Goal: Task Accomplishment & Management: Manage account settings

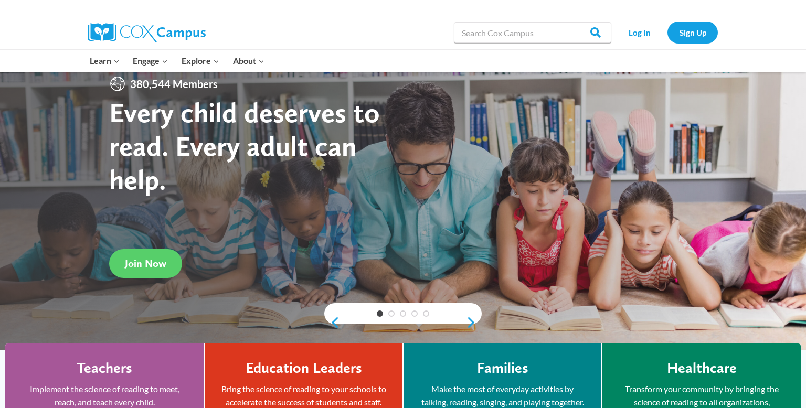
scroll to position [29, 0]
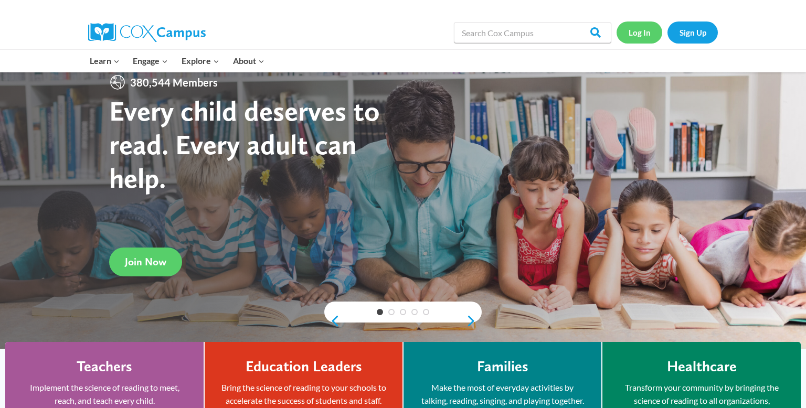
click at [637, 33] on link "Log In" at bounding box center [639, 33] width 46 height 22
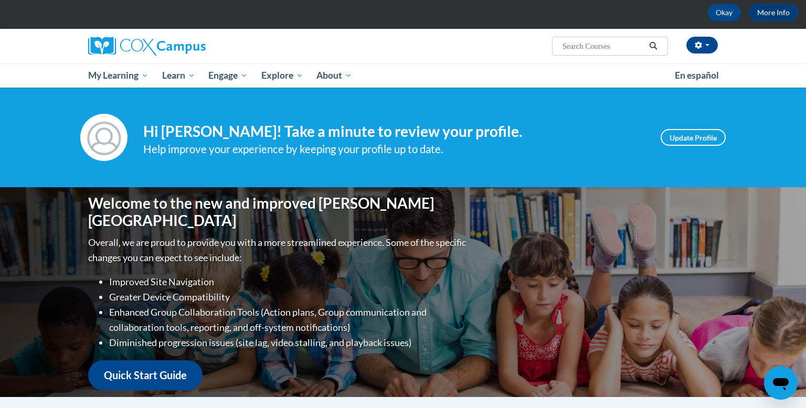
scroll to position [52, 0]
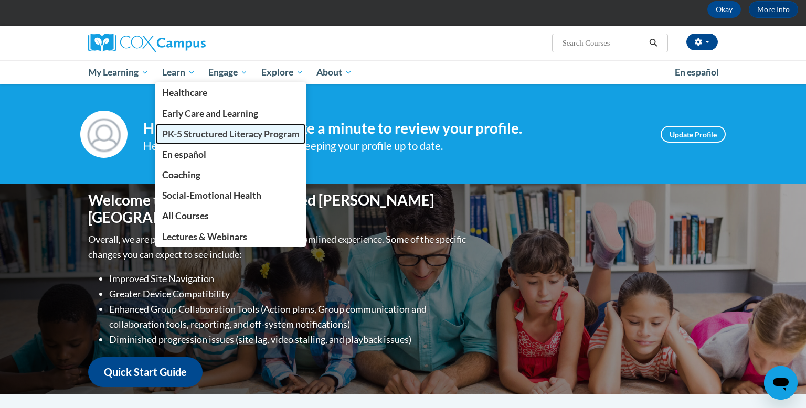
click span "PK-5 Structured Literacy Program"
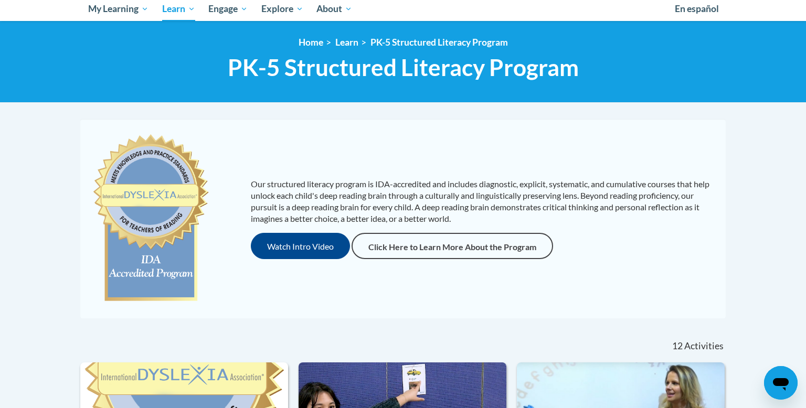
scroll to position [84, 0]
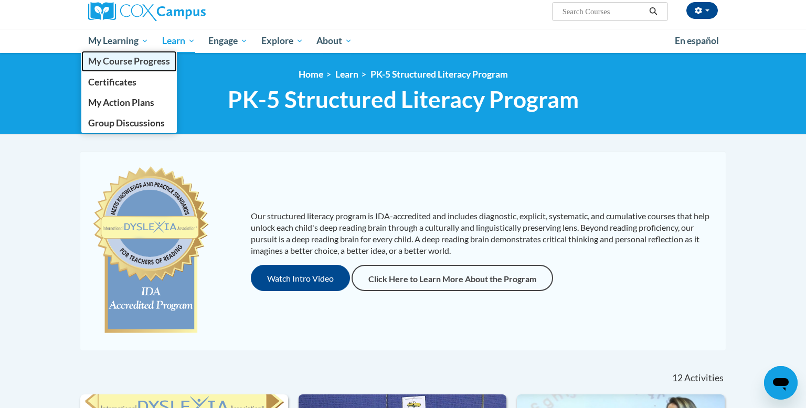
click at [117, 62] on span "My Course Progress" at bounding box center [129, 61] width 82 height 11
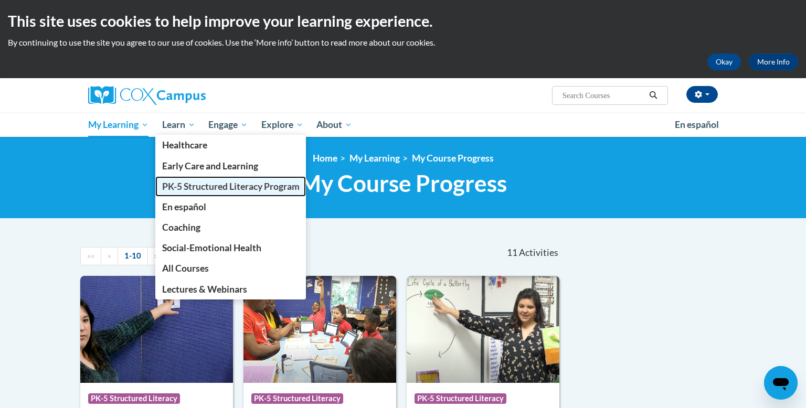
click at [179, 183] on span "PK-5 Structured Literacy Program" at bounding box center [230, 186] width 137 height 11
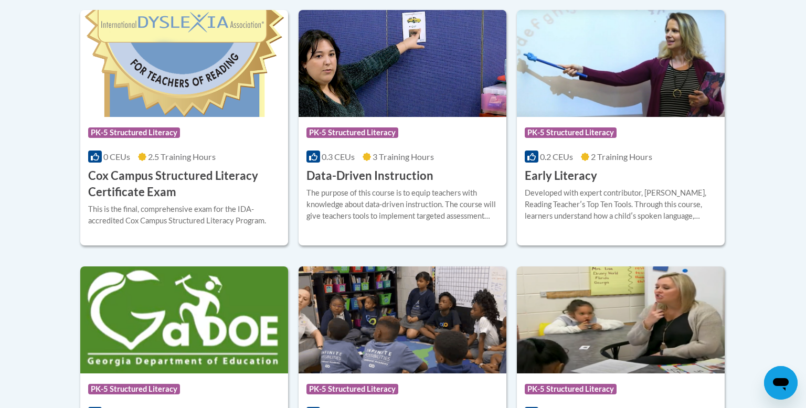
scroll to position [469, 0]
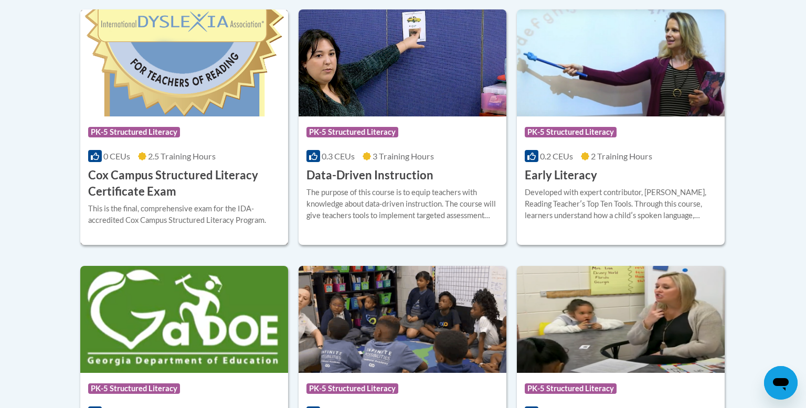
click at [154, 183] on h3 "Cox Campus Structured Literacy Certificate Exam" at bounding box center [184, 183] width 192 height 33
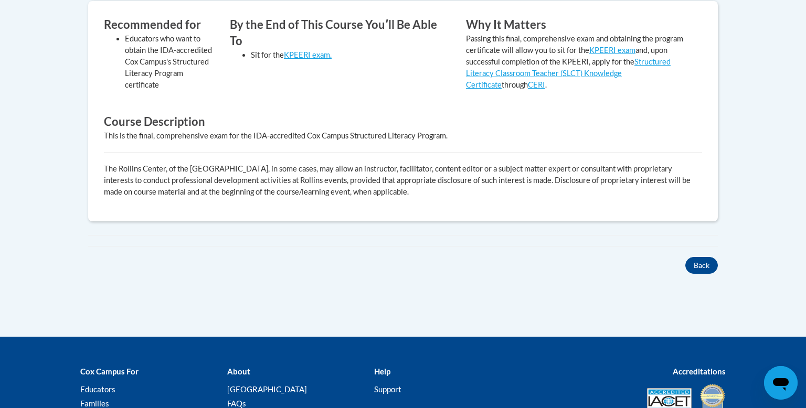
scroll to position [446, 0]
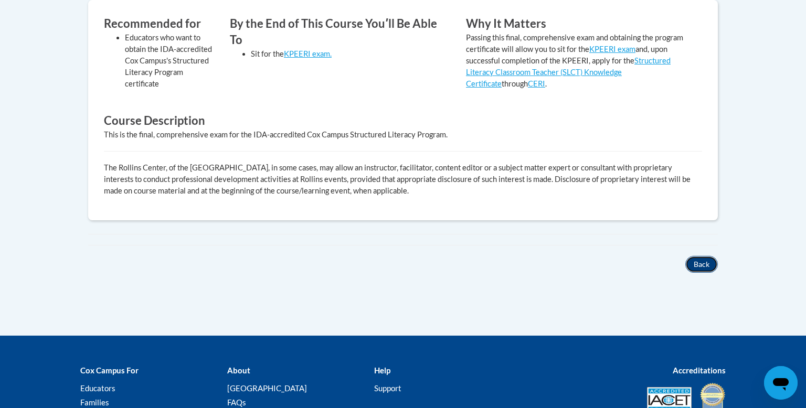
click at [701, 267] on button "Back" at bounding box center [701, 264] width 33 height 17
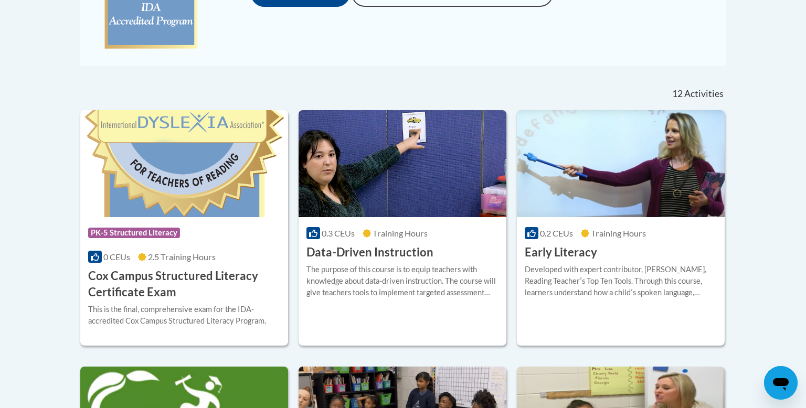
scroll to position [366, 0]
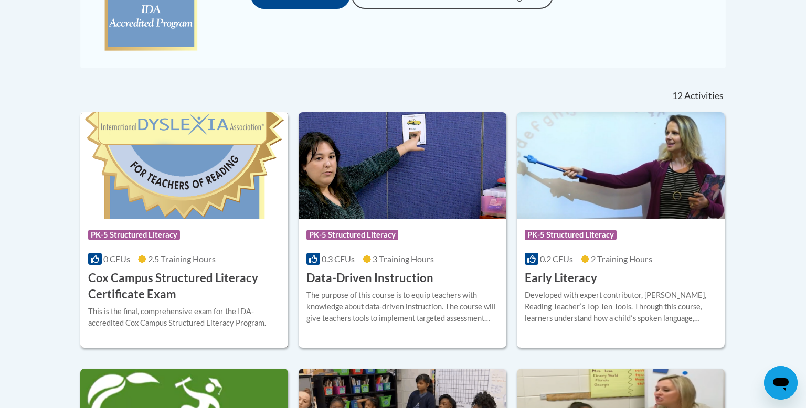
click at [148, 284] on h3 "Cox Campus Structured Literacy Certificate Exam" at bounding box center [184, 286] width 192 height 33
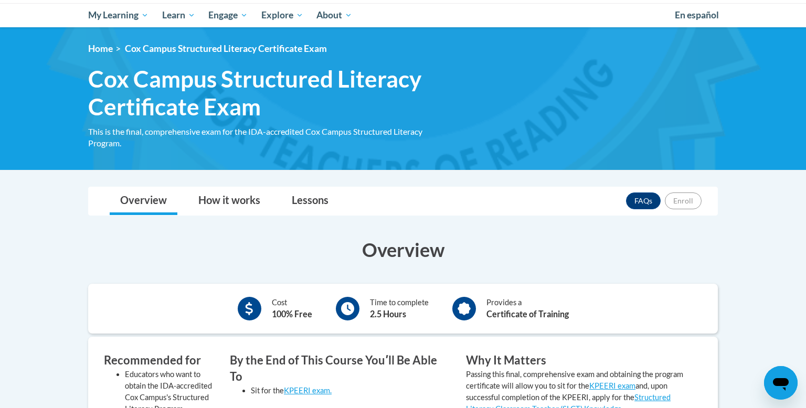
scroll to position [100, 0]
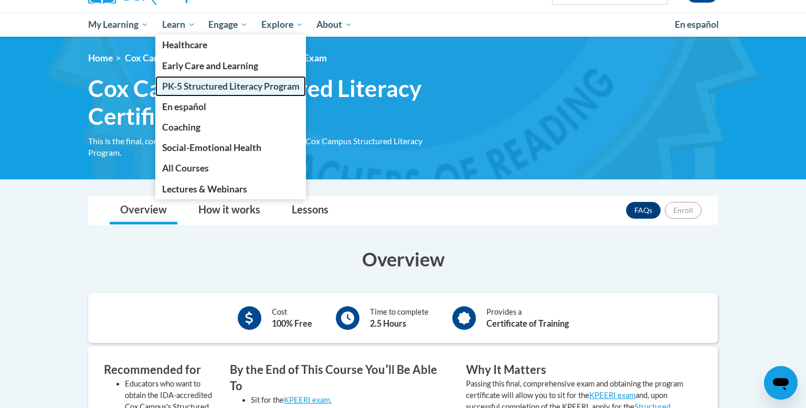
click at [189, 88] on span "PK-5 Structured Literacy Program" at bounding box center [230, 86] width 137 height 11
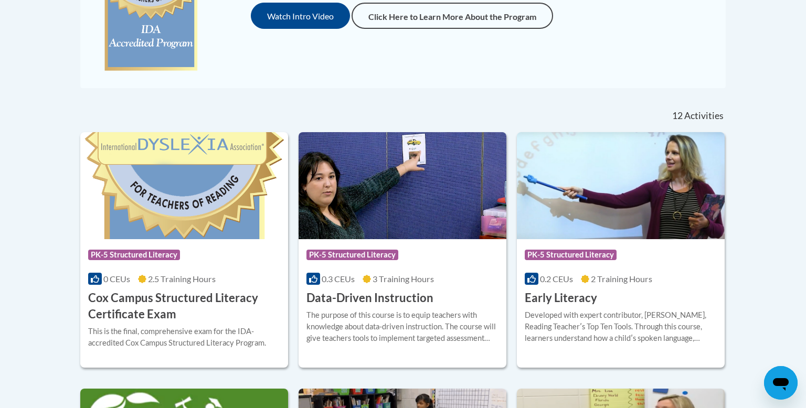
scroll to position [346, 0]
click at [152, 307] on h3 "Cox Campus Structured Literacy Certificate Exam" at bounding box center [184, 306] width 192 height 33
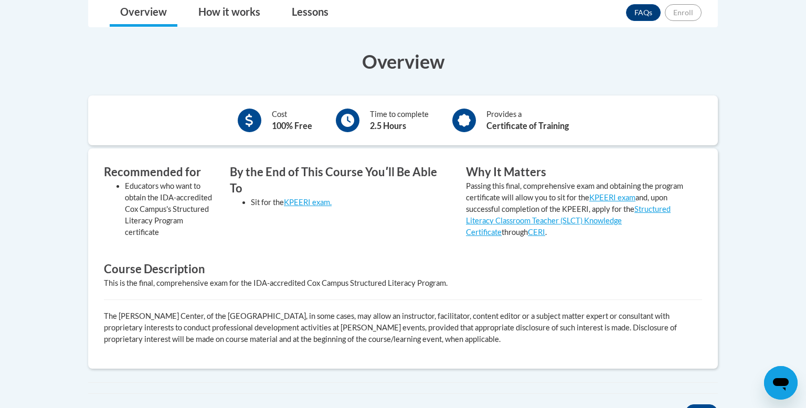
scroll to position [157, 0]
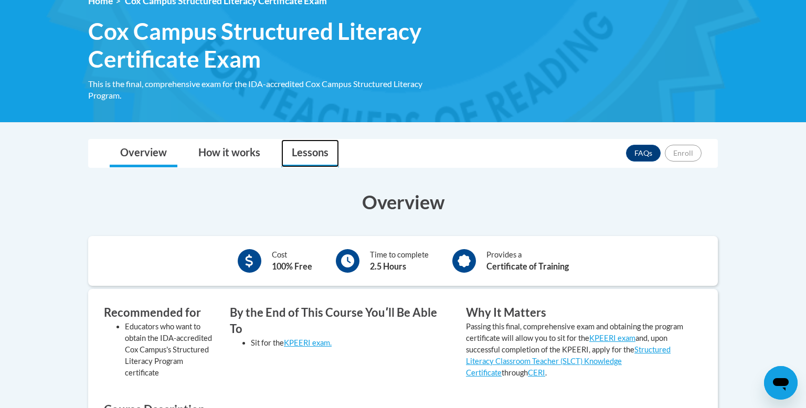
click at [314, 152] on link "Lessons" at bounding box center [310, 154] width 58 height 28
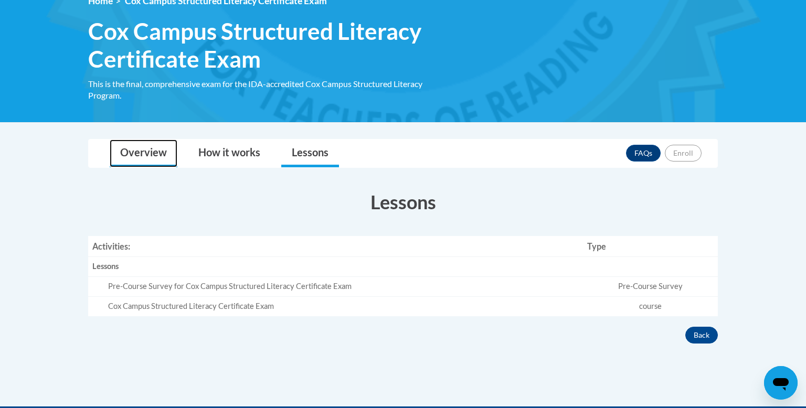
click at [148, 150] on link "Overview" at bounding box center [144, 154] width 68 height 28
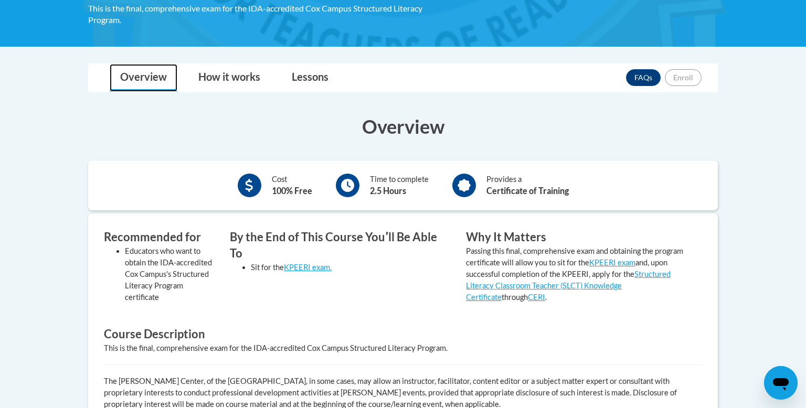
scroll to position [235, 0]
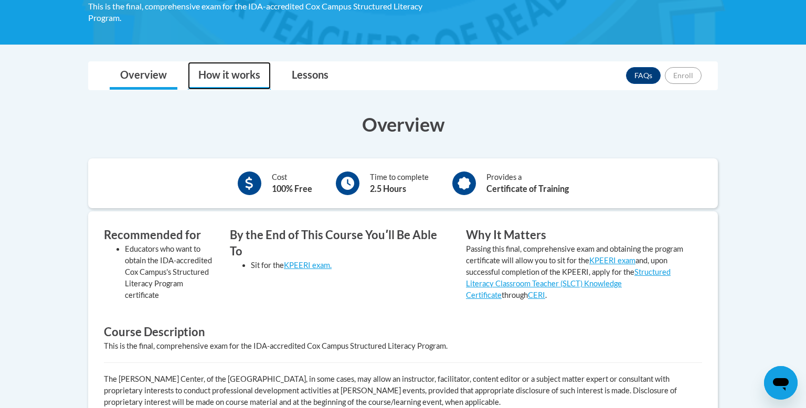
click at [238, 77] on link "How it works" at bounding box center [229, 76] width 83 height 28
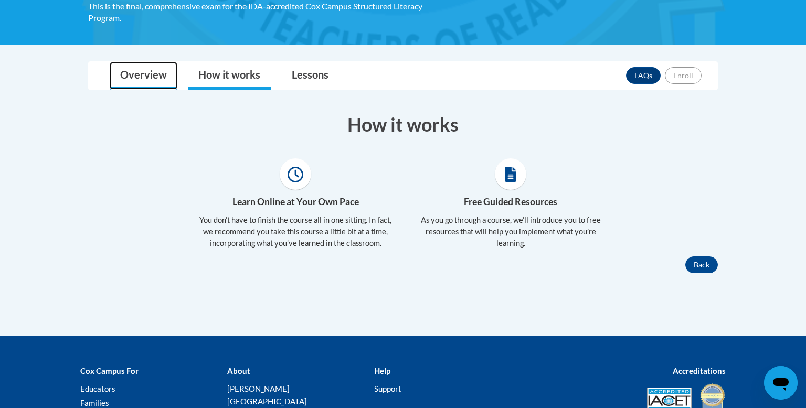
click at [142, 74] on link "Overview" at bounding box center [144, 76] width 68 height 28
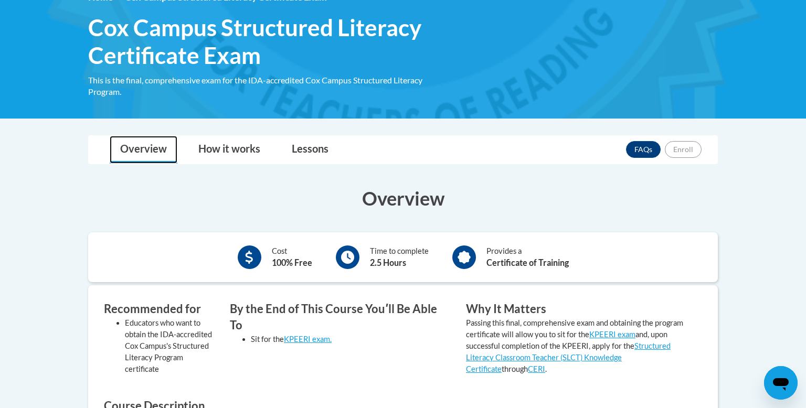
scroll to position [159, 0]
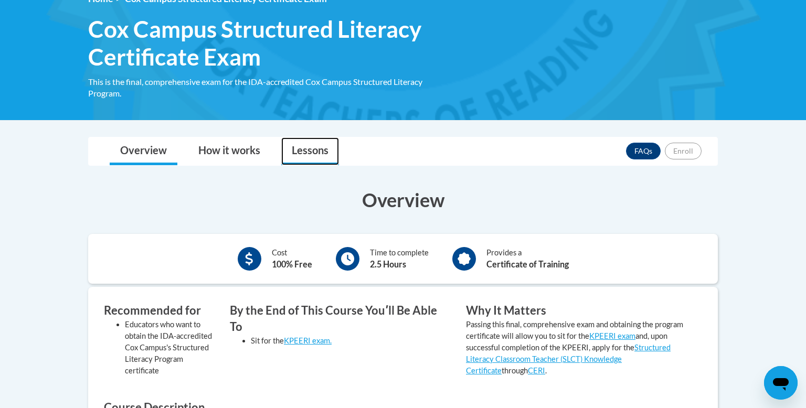
click at [313, 150] on link "Lessons" at bounding box center [310, 151] width 58 height 28
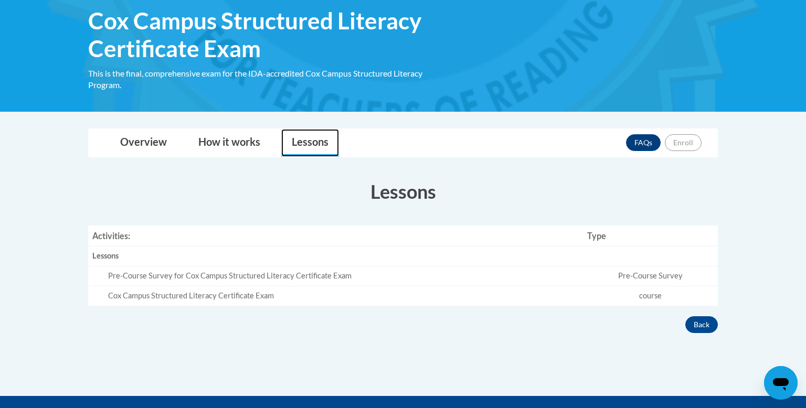
scroll to position [170, 0]
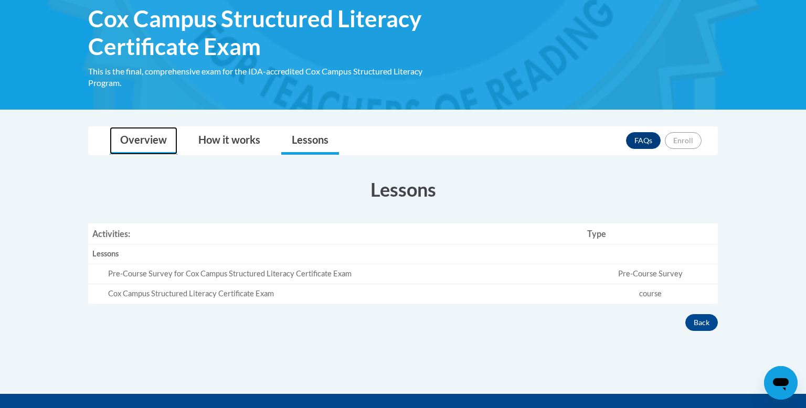
click at [152, 140] on link "Overview" at bounding box center [144, 141] width 68 height 28
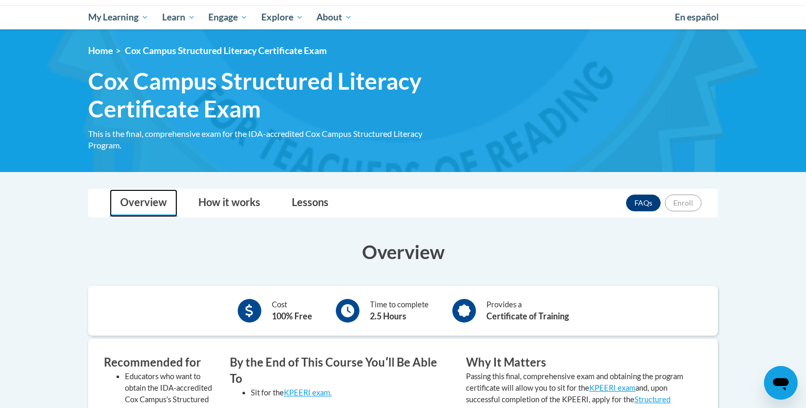
scroll to position [107, 0]
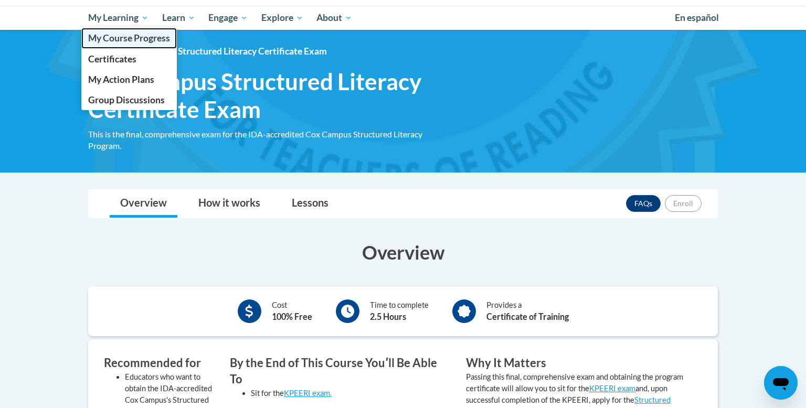
click at [118, 38] on span "My Course Progress" at bounding box center [129, 38] width 82 height 11
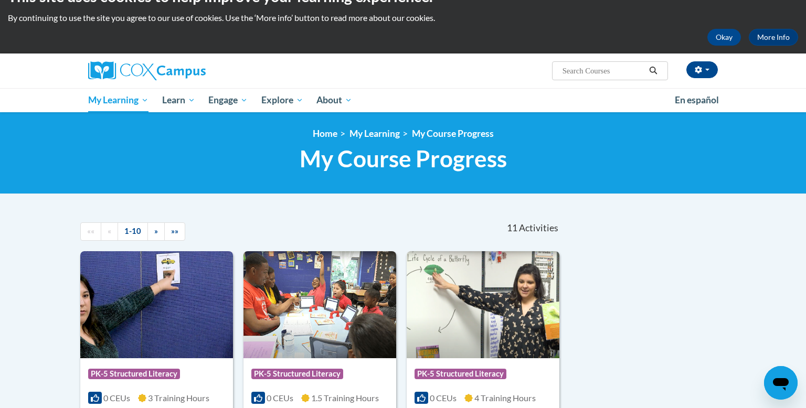
scroll to position [23, 0]
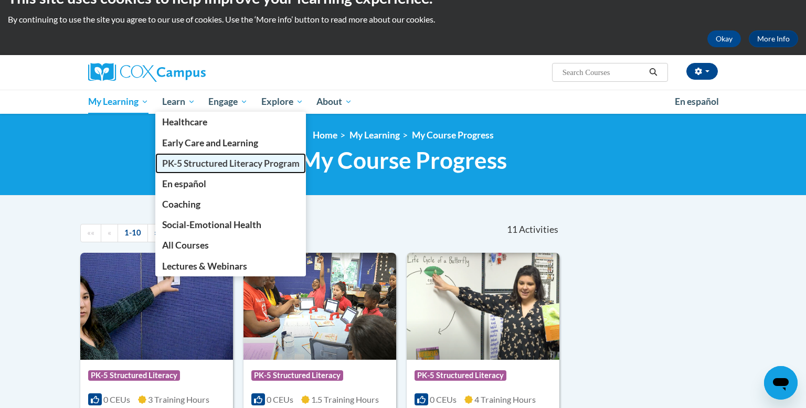
click at [178, 164] on span "PK-5 Structured Literacy Program" at bounding box center [230, 163] width 137 height 11
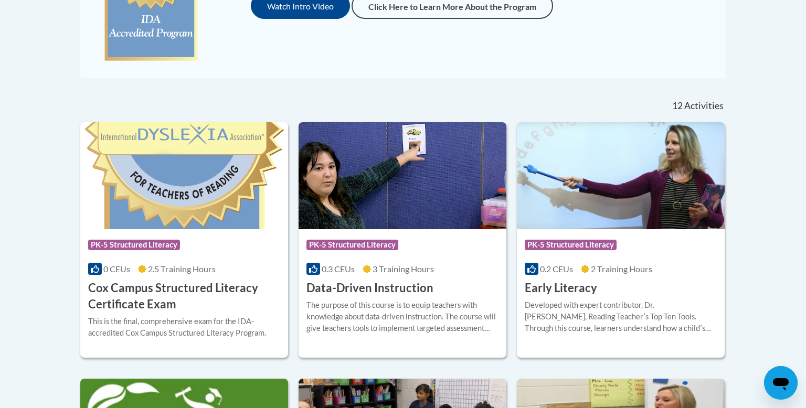
scroll to position [357, 0]
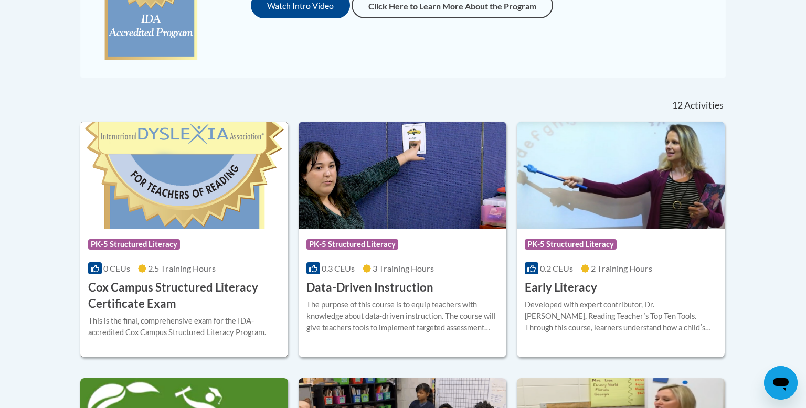
click at [157, 287] on h3 "Cox Campus Structured Literacy Certificate Exam" at bounding box center [184, 296] width 192 height 33
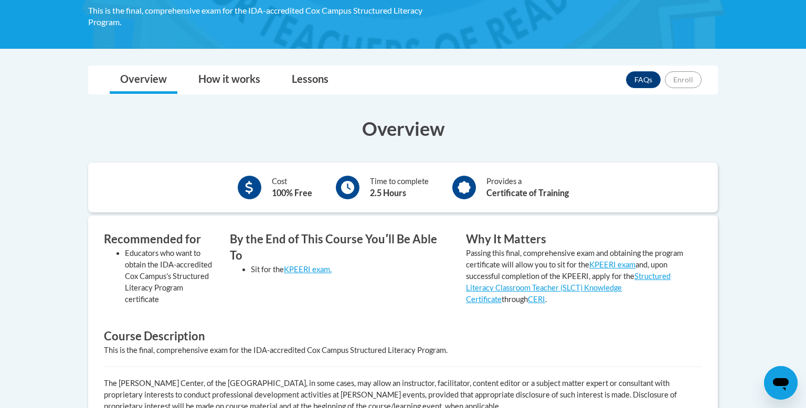
scroll to position [100, 0]
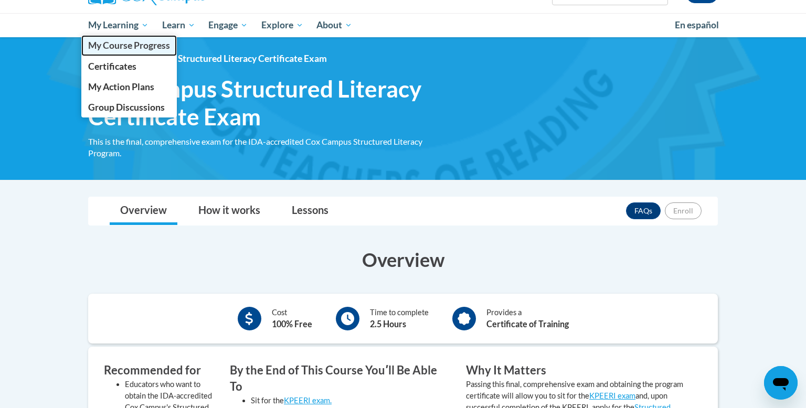
click at [118, 43] on span "My Course Progress" at bounding box center [129, 45] width 82 height 11
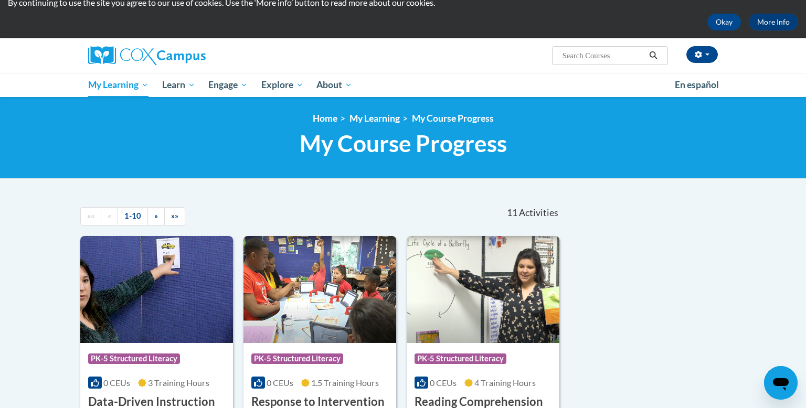
scroll to position [38, 0]
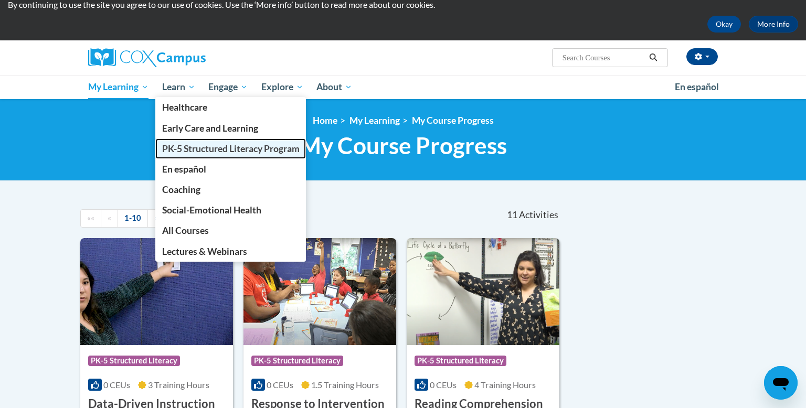
click at [185, 149] on span "PK-5 Structured Literacy Program" at bounding box center [230, 148] width 137 height 11
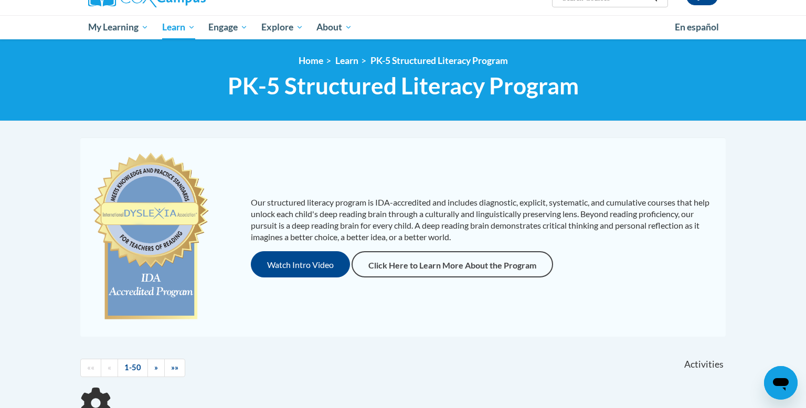
scroll to position [197, 0]
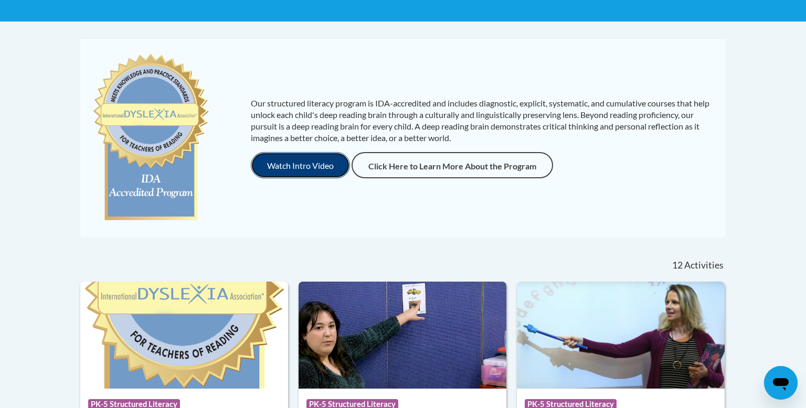
click at [297, 163] on button "Watch Intro Video" at bounding box center [300, 165] width 99 height 26
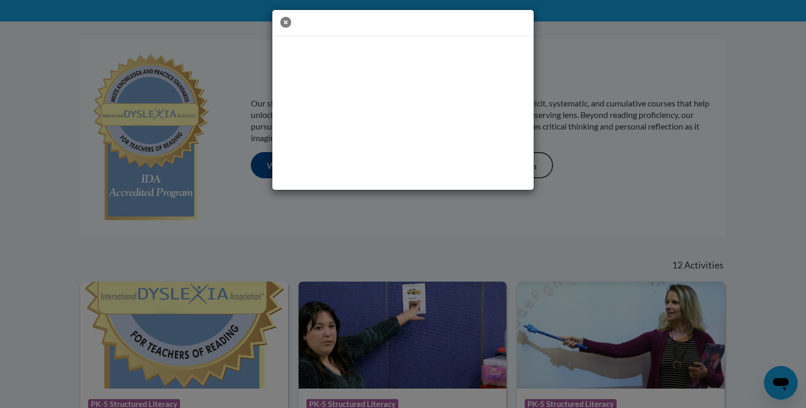
click at [284, 22] on icon "button" at bounding box center [285, 22] width 11 height 11
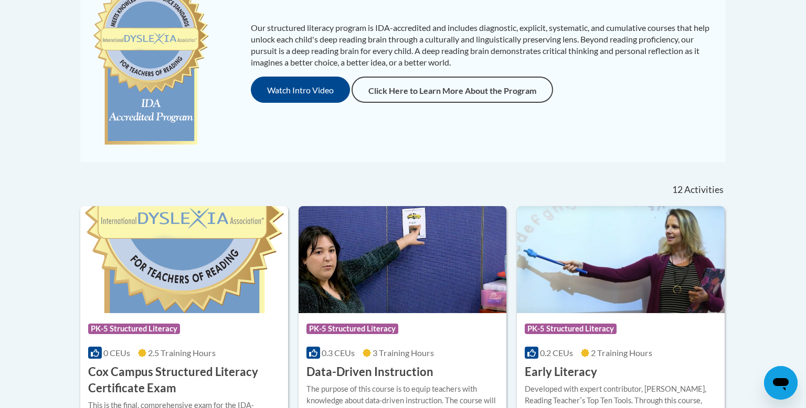
scroll to position [266, 0]
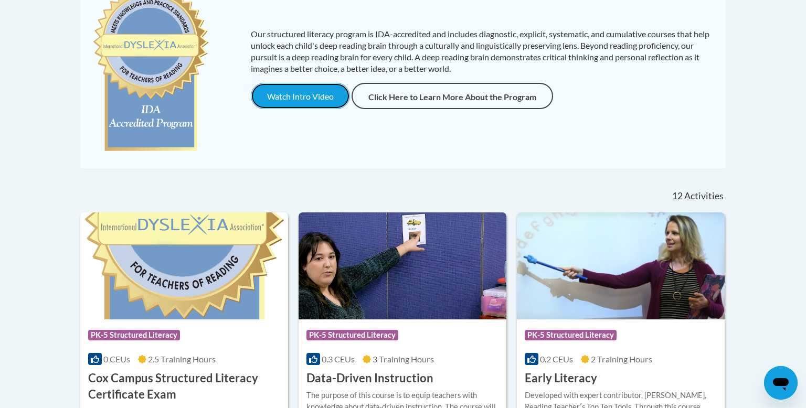
drag, startPoint x: 278, startPoint y: 102, endPoint x: 759, endPoint y: 31, distance: 486.8
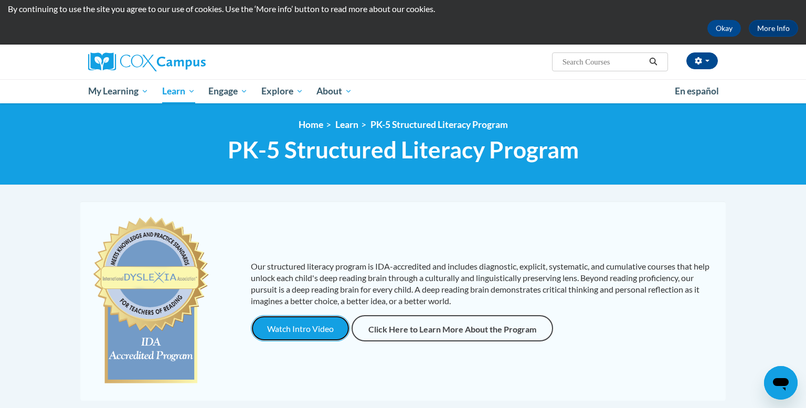
scroll to position [19, 0]
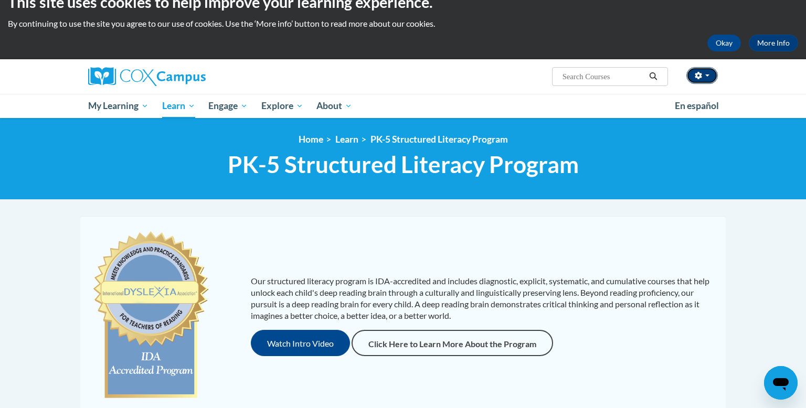
click at [703, 79] on button "button" at bounding box center [701, 75] width 31 height 17
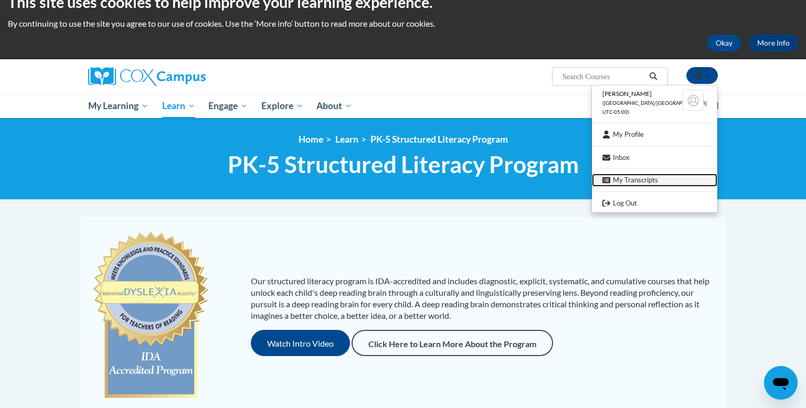
click at [670, 177] on link "My Transcripts" at bounding box center [654, 180] width 125 height 13
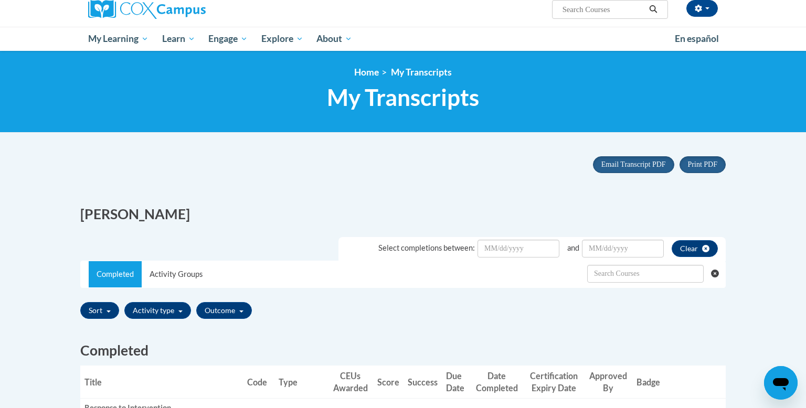
scroll to position [84, 0]
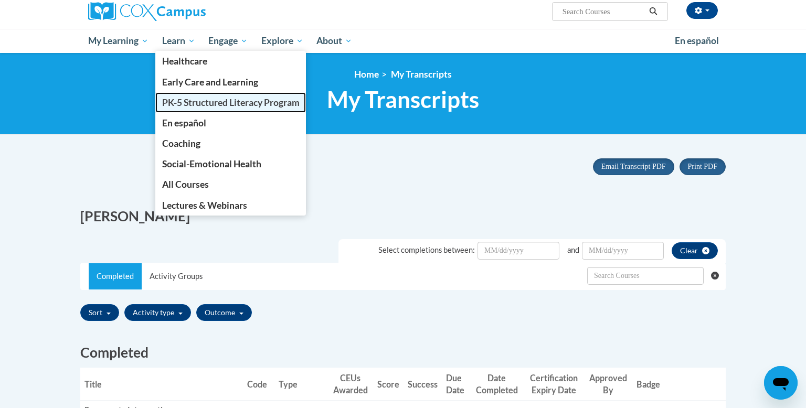
click at [176, 100] on span "PK-5 Structured Literacy Program" at bounding box center [230, 102] width 137 height 11
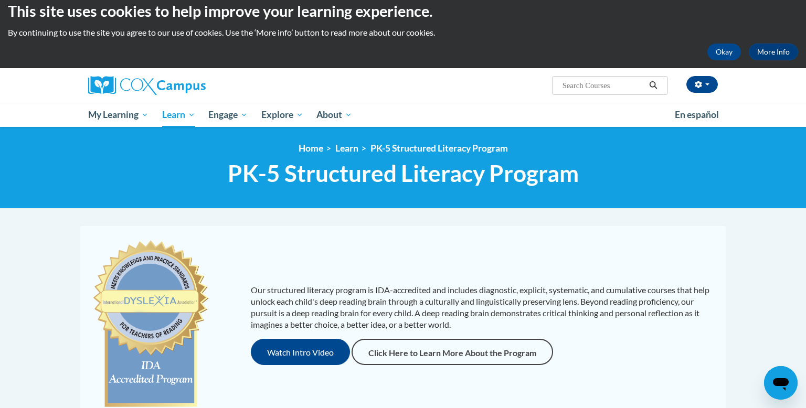
scroll to position [9, 0]
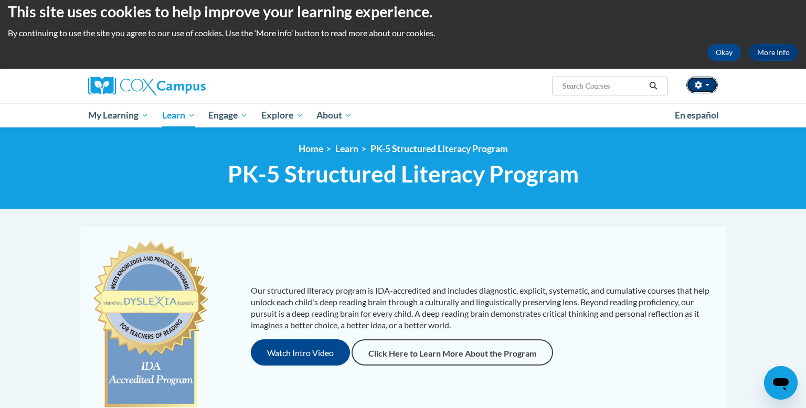
click at [699, 84] on icon "button" at bounding box center [698, 84] width 7 height 7
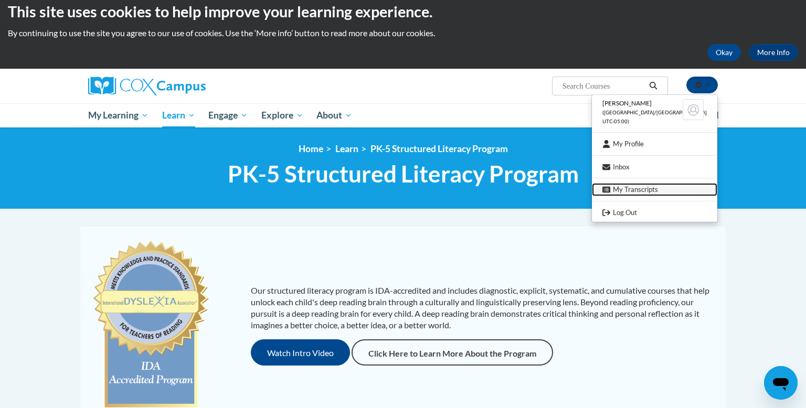
click at [647, 193] on link "My Transcripts" at bounding box center [654, 189] width 125 height 13
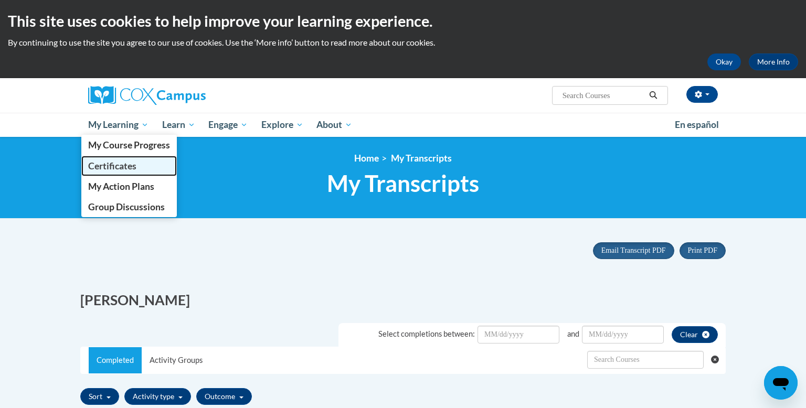
click at [120, 166] on span "Certificates" at bounding box center [112, 166] width 48 height 11
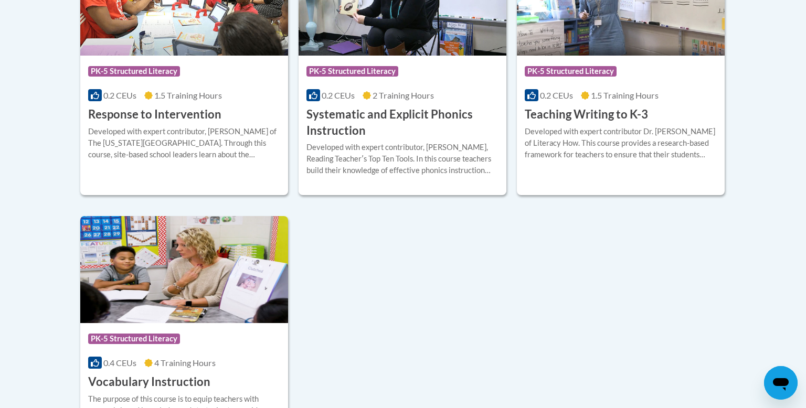
scroll to position [935, 0]
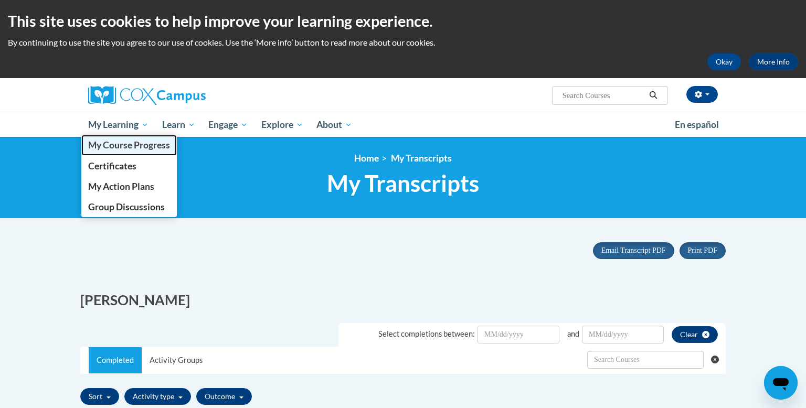
click at [121, 148] on span "My Course Progress" at bounding box center [129, 145] width 82 height 11
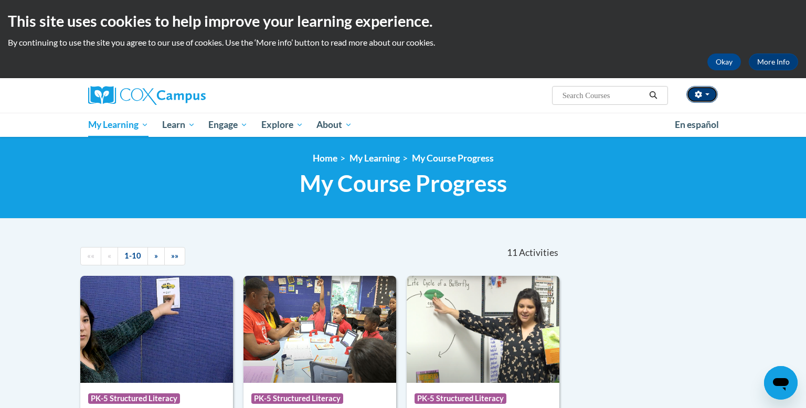
click at [704, 92] on button "button" at bounding box center [701, 94] width 31 height 17
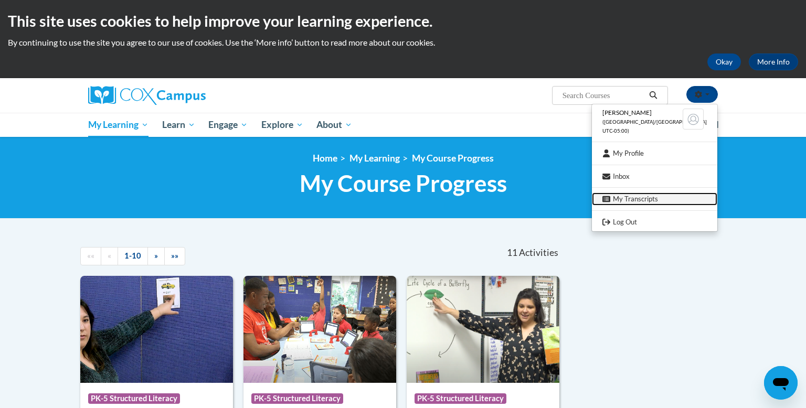
click at [648, 201] on link "My Transcripts" at bounding box center [654, 199] width 125 height 13
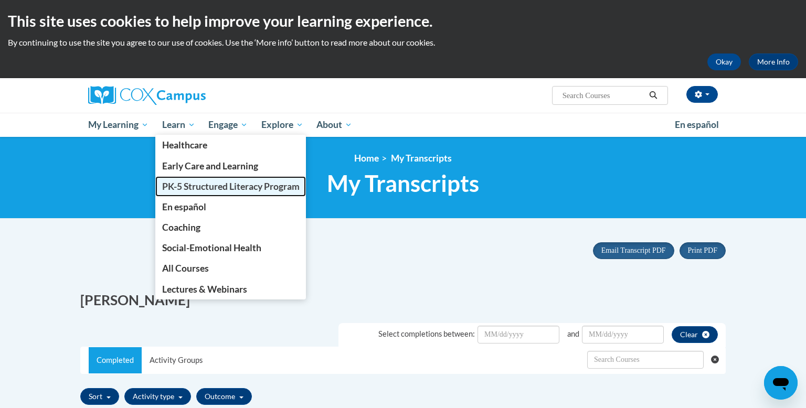
click at [208, 188] on span "PK-5 Structured Literacy Program" at bounding box center [230, 186] width 137 height 11
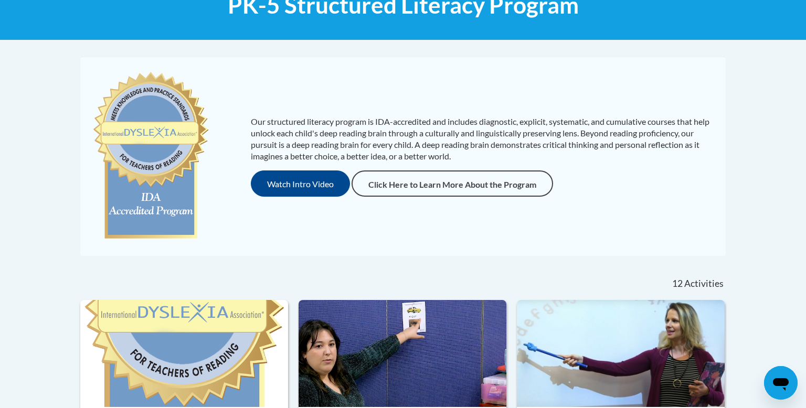
scroll to position [298, 0]
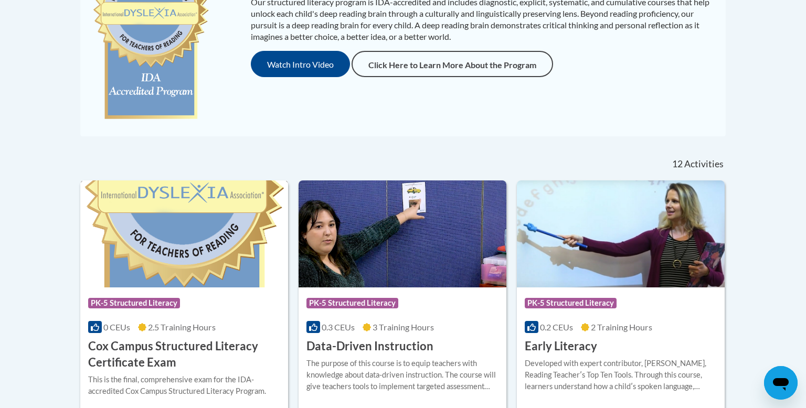
click at [184, 237] on img at bounding box center [184, 233] width 208 height 107
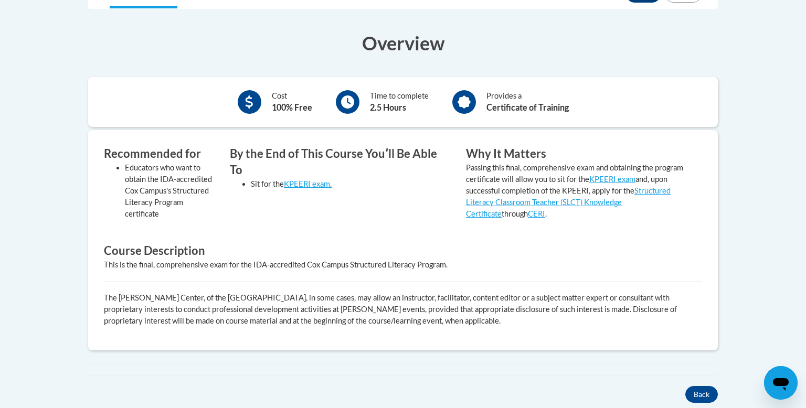
scroll to position [250, 0]
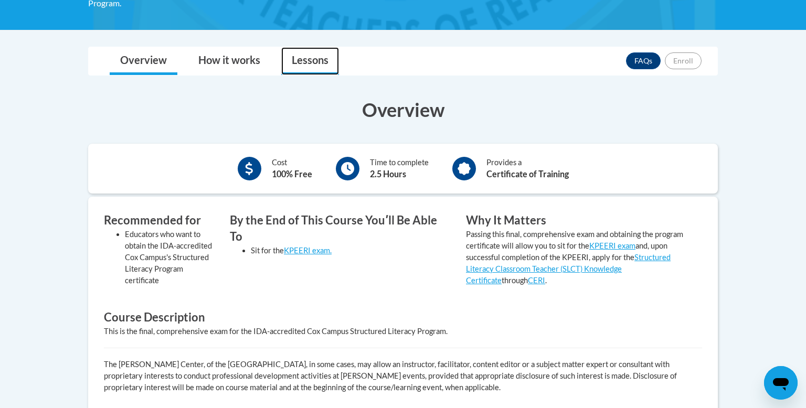
click at [310, 66] on link "Lessons" at bounding box center [310, 61] width 58 height 28
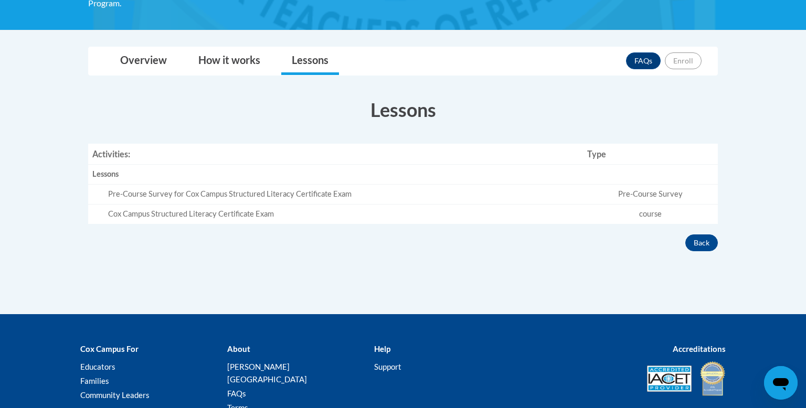
click at [776, 389] on icon "Open messaging window" at bounding box center [780, 383] width 19 height 19
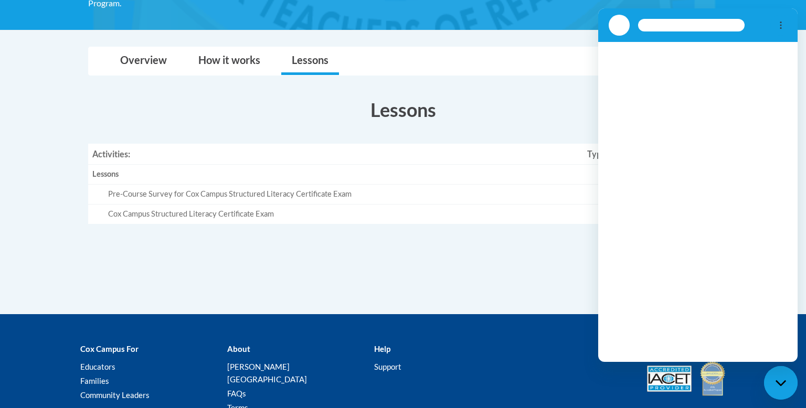
scroll to position [0, 0]
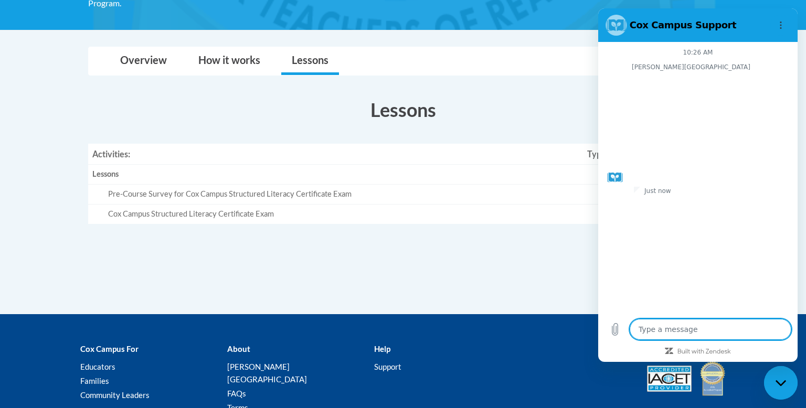
type textarea "x"
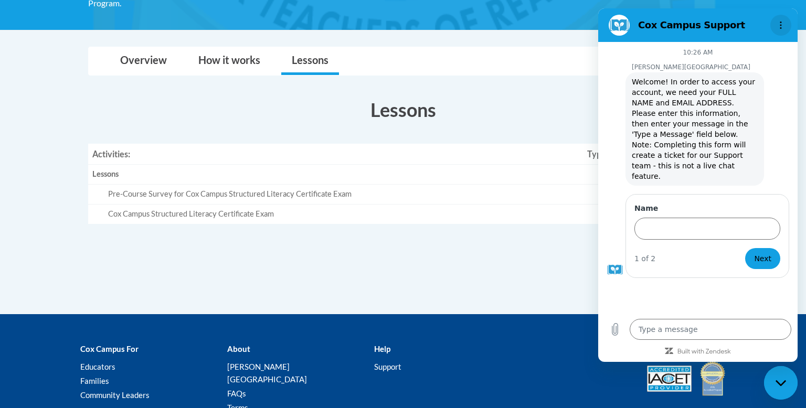
click at [779, 24] on icon "Options menu" at bounding box center [780, 25] width 8 height 8
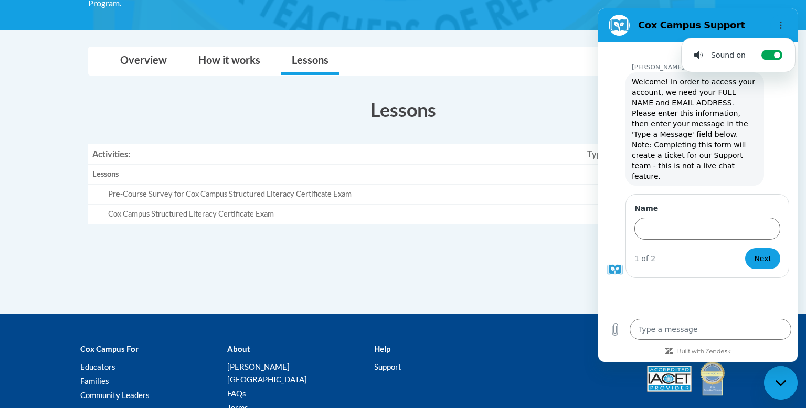
click at [51, 101] on body "This site uses cookies to help improve your learning experience. By continuing …" at bounding box center [403, 125] width 806 height 750
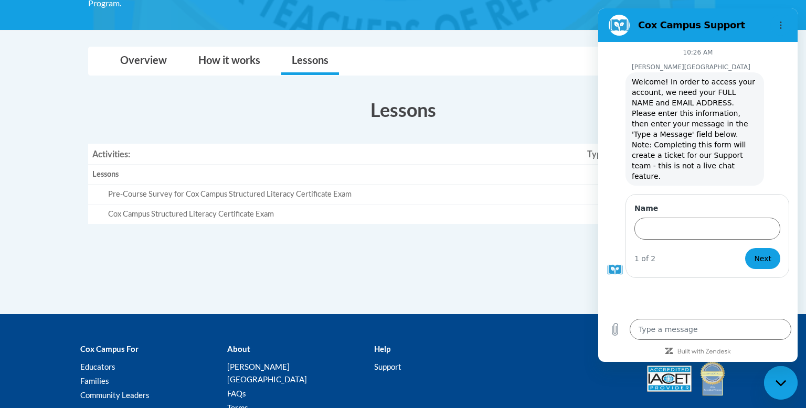
drag, startPoint x: 781, startPoint y: 21, endPoint x: 704, endPoint y: 46, distance: 81.0
click at [766, 26] on div at bounding box center [778, 25] width 25 height 21
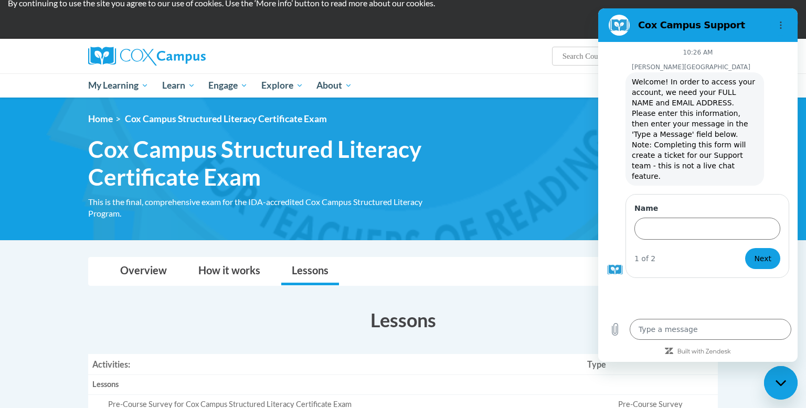
scroll to position [38, 0]
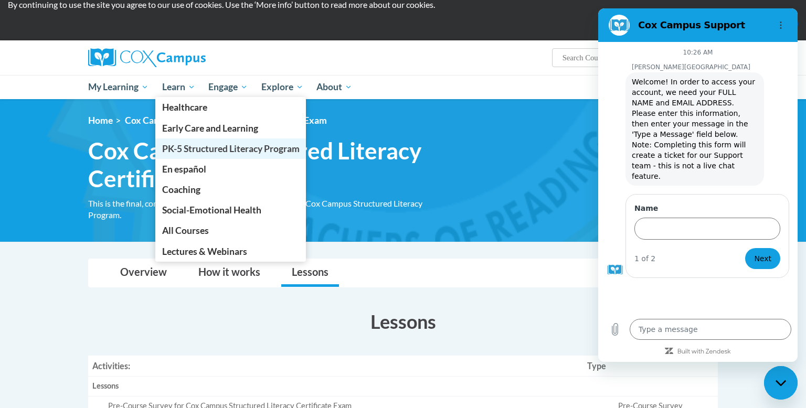
click at [196, 146] on span "PK-5 Structured Literacy Program" at bounding box center [230, 148] width 137 height 11
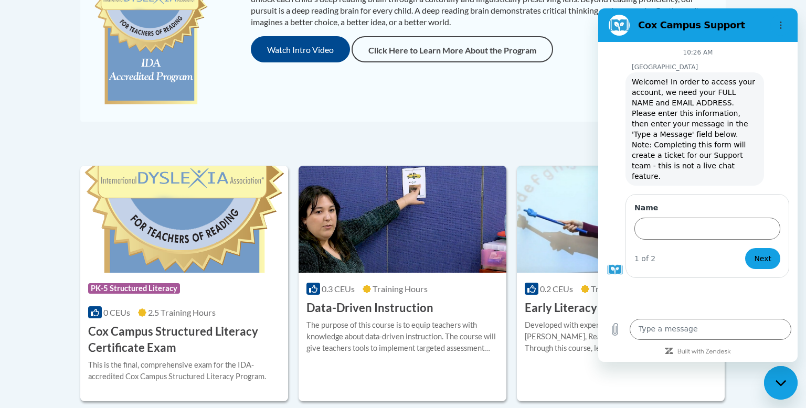
scroll to position [313, 0]
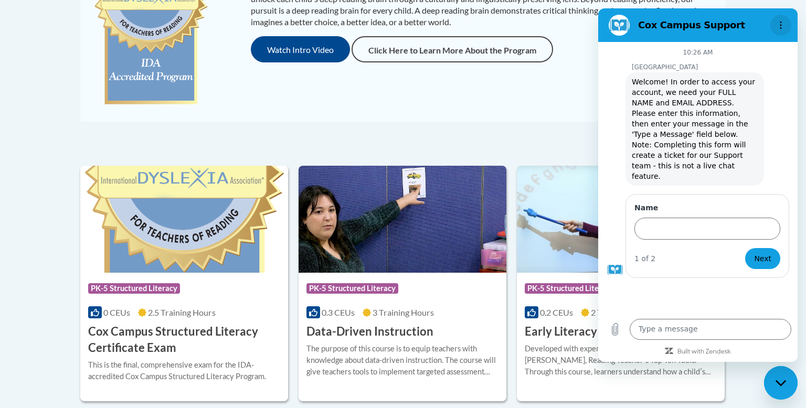
click at [781, 25] on circle "Options menu" at bounding box center [781, 26] width 2 height 2
click at [153, 345] on h3 "Cox Campus Structured Literacy Certificate Exam" at bounding box center [184, 340] width 192 height 33
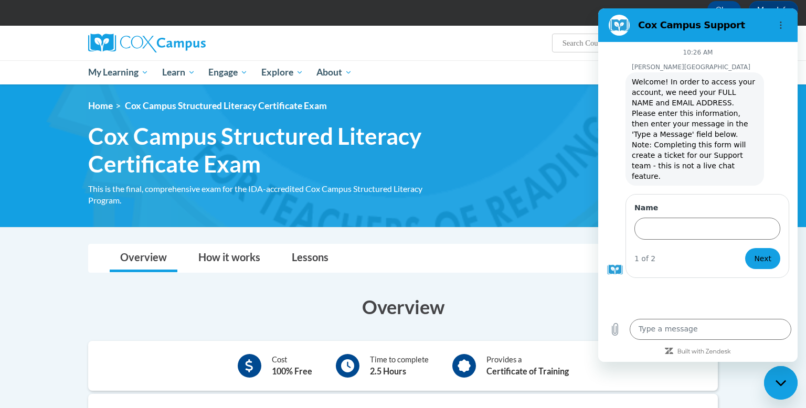
scroll to position [52, 0]
click at [783, 25] on icon "Options menu" at bounding box center [780, 25] width 8 height 8
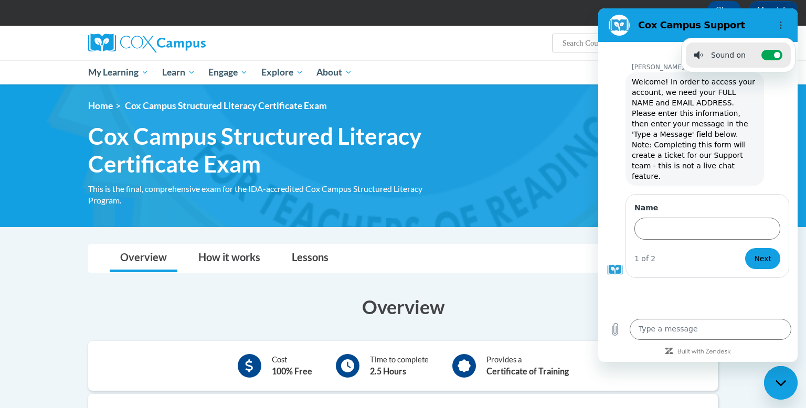
click at [776, 380] on icon "Close messaging window" at bounding box center [780, 383] width 11 height 7
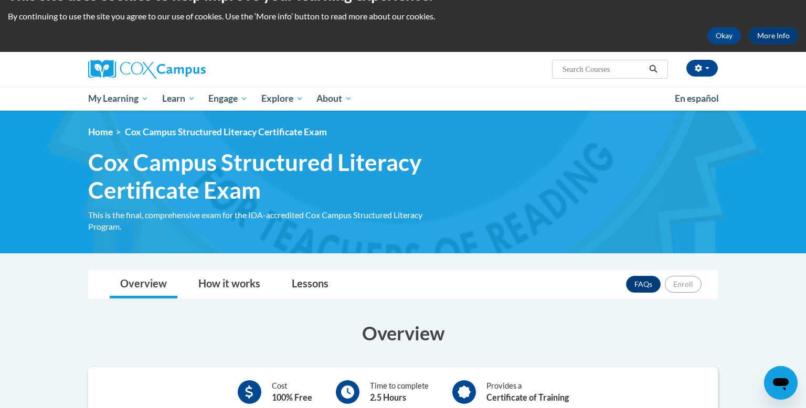
scroll to position [22, 0]
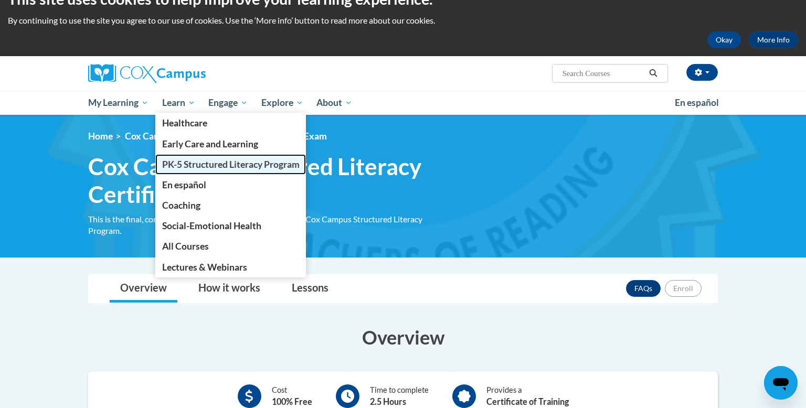
click at [189, 163] on span "PK-5 Structured Literacy Program" at bounding box center [230, 164] width 137 height 11
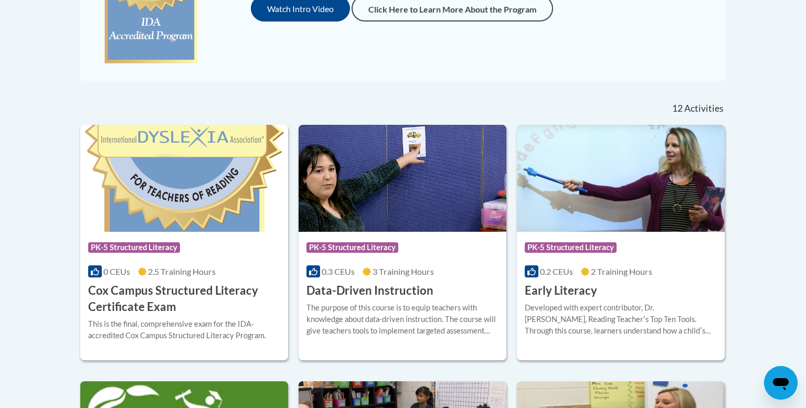
scroll to position [361, 0]
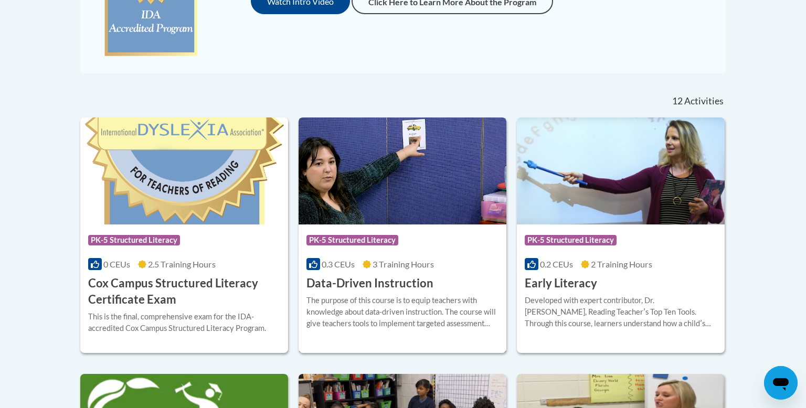
click at [378, 301] on div "The purpose of this course is to equip teachers with knowledge about data-drive…" at bounding box center [402, 312] width 192 height 35
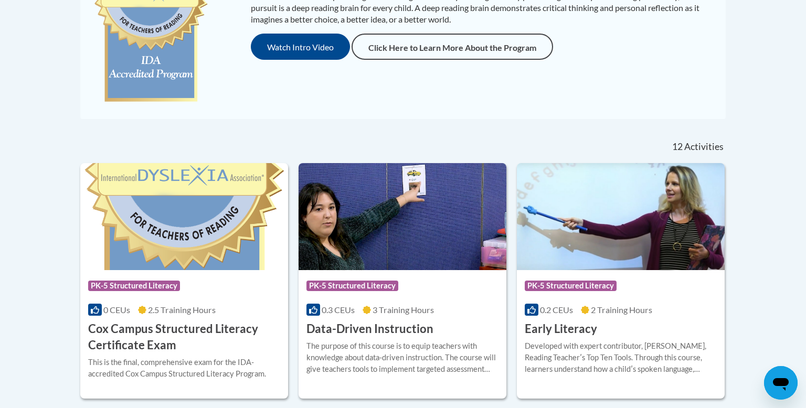
scroll to position [324, 0]
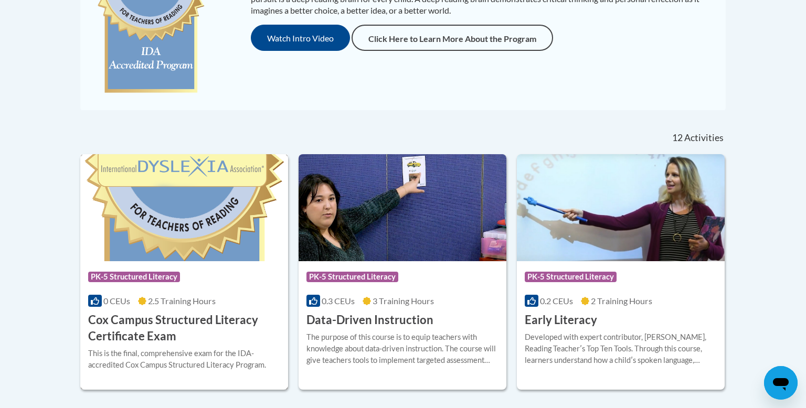
click at [181, 322] on h3 "Cox Campus Structured Literacy Certificate Exam" at bounding box center [184, 328] width 192 height 33
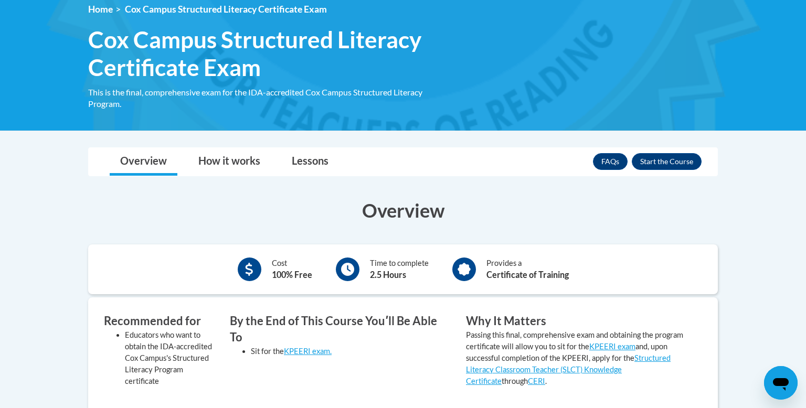
scroll to position [151, 0]
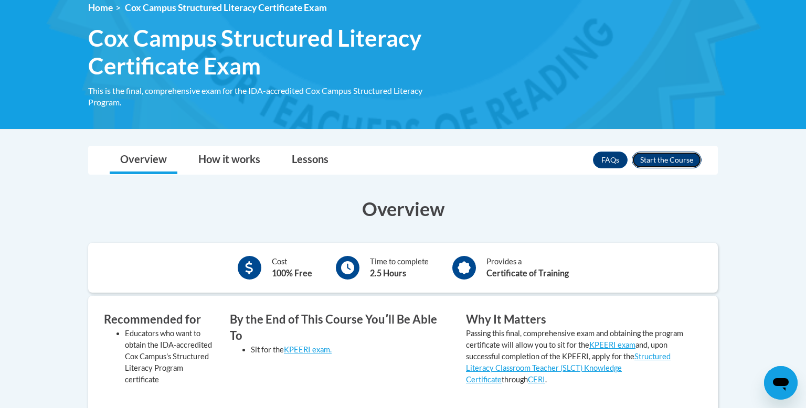
click at [652, 161] on button "Enroll" at bounding box center [667, 160] width 70 height 17
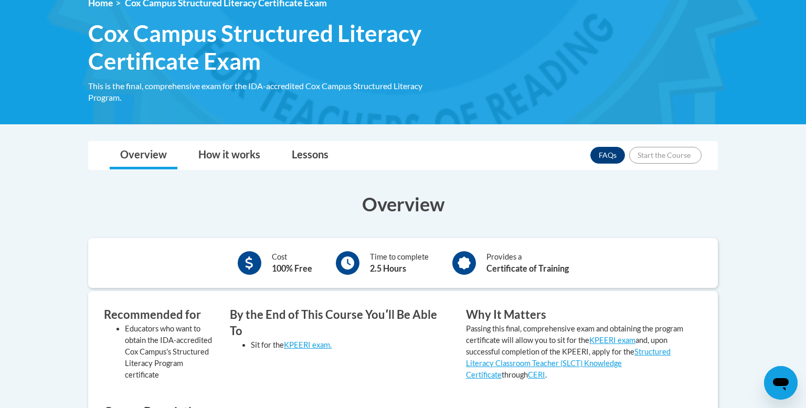
scroll to position [155, 0]
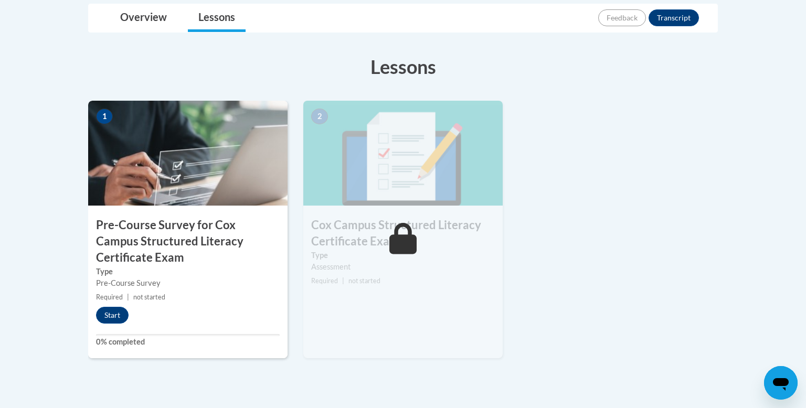
scroll to position [302, 0]
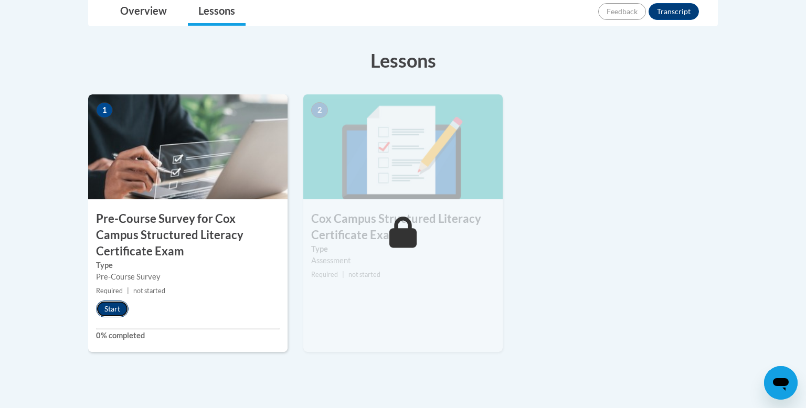
click at [104, 305] on button "Start" at bounding box center [112, 309] width 33 height 17
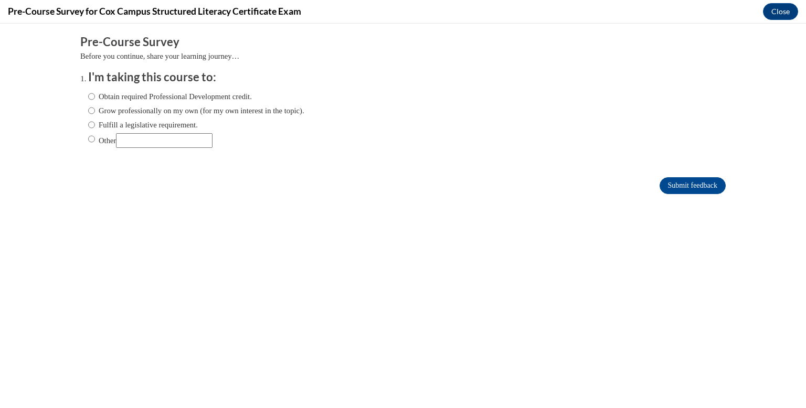
scroll to position [0, 0]
click at [92, 127] on input "Fulfill a legislative requirement." at bounding box center [91, 125] width 7 height 12
radio input "true"
click at [676, 187] on input "Submit feedback" at bounding box center [692, 185] width 66 height 17
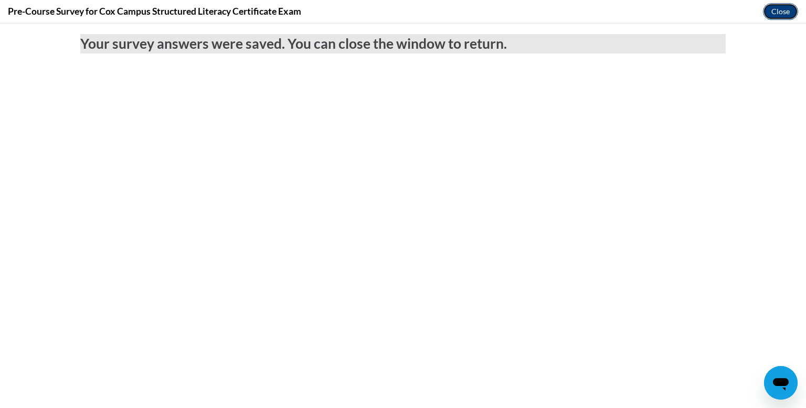
click at [777, 11] on button "Close" at bounding box center [780, 11] width 35 height 17
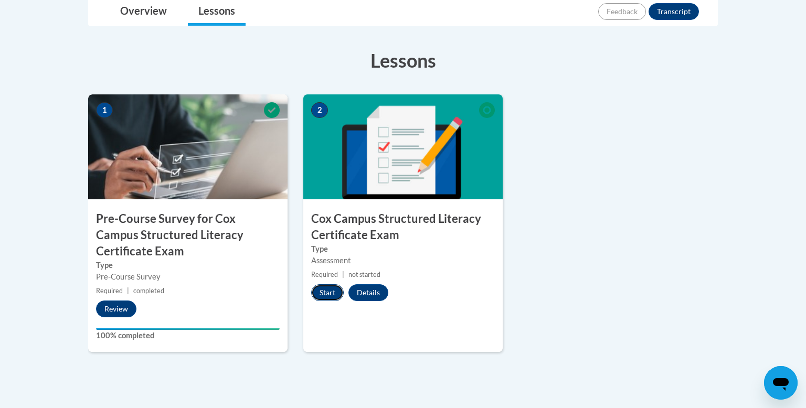
click at [321, 290] on button "Start" at bounding box center [327, 292] width 33 height 17
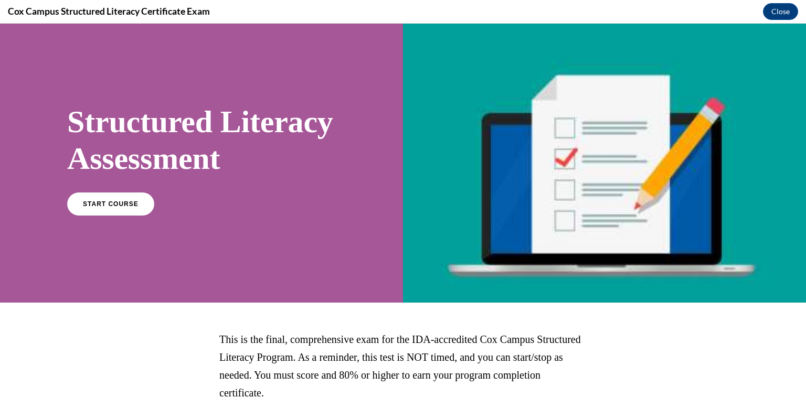
scroll to position [10, 0]
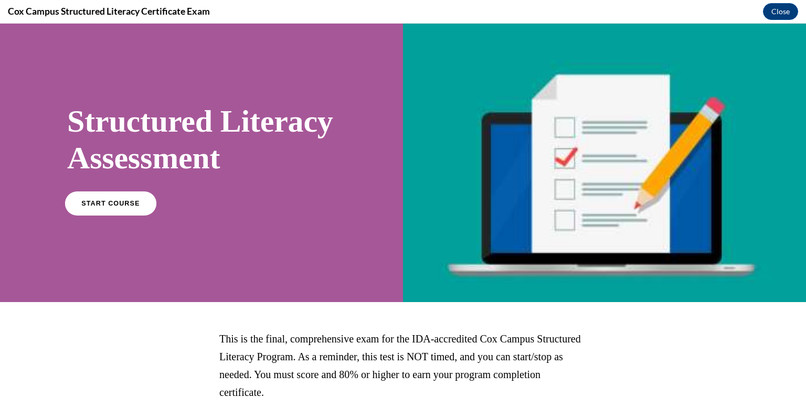
click at [91, 207] on span "START COURSE" at bounding box center [110, 203] width 58 height 8
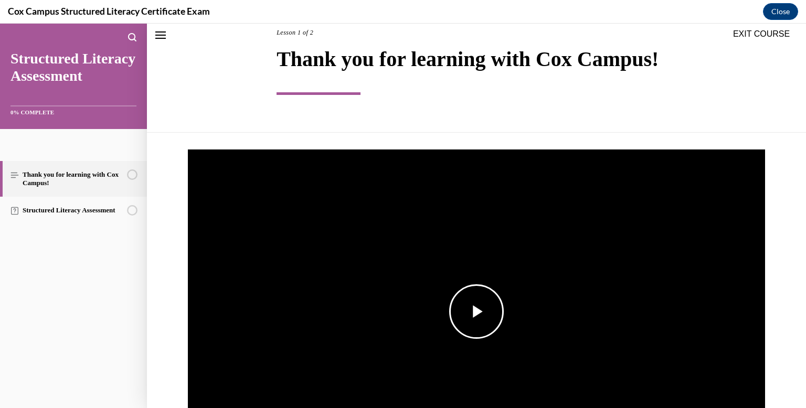
scroll to position [68, 0]
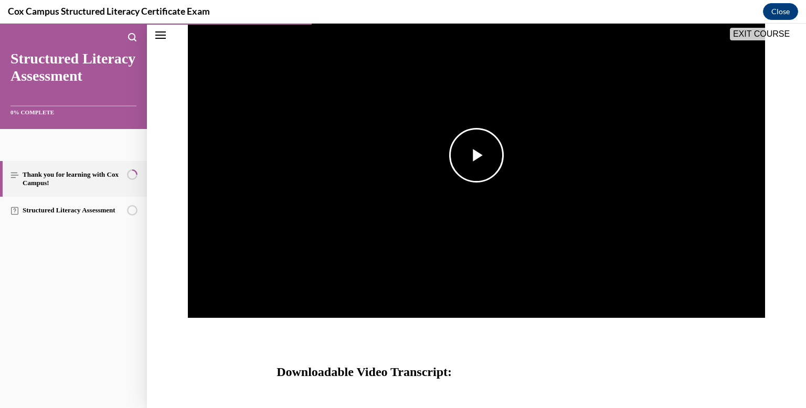
click at [476, 155] on span "Video player" at bounding box center [476, 155] width 0 height 0
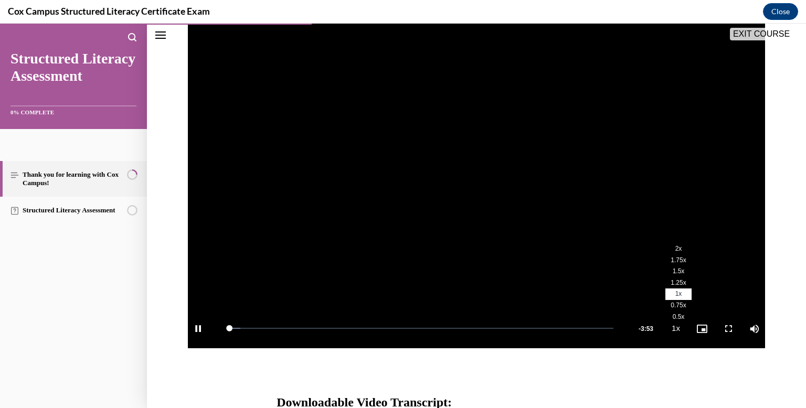
click at [674, 255] on li "1.75x" at bounding box center [678, 260] width 26 height 12
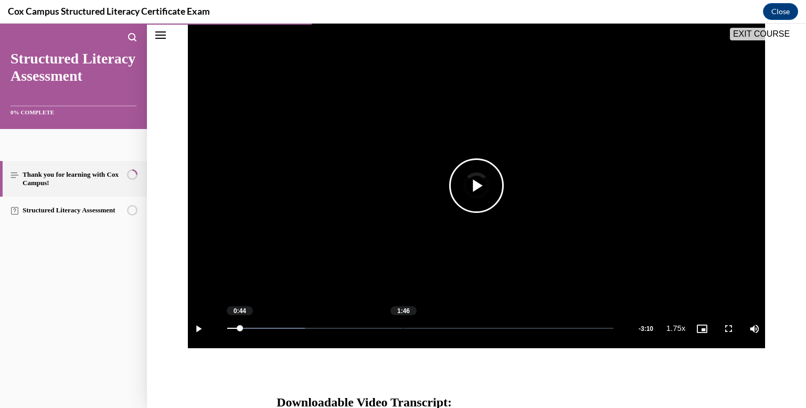
drag, startPoint x: 239, startPoint y: 330, endPoint x: 380, endPoint y: 333, distance: 140.6
click at [399, 329] on div "Loaded : 20.13% 1:46 0:44" at bounding box center [420, 328] width 397 height 39
drag, startPoint x: 403, startPoint y: 328, endPoint x: 529, endPoint y: 333, distance: 125.5
click at [529, 333] on div "Loaded : 66.59% 3:01 1:47" at bounding box center [420, 328] width 397 height 39
drag, startPoint x: 529, startPoint y: 330, endPoint x: 610, endPoint y: 328, distance: 81.3
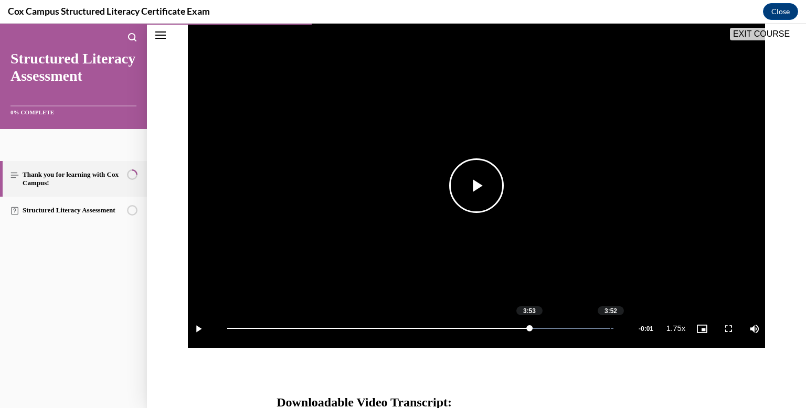
click at [610, 328] on div "Loaded : 100.00% 3:52 3:53" at bounding box center [420, 328] width 386 height 1
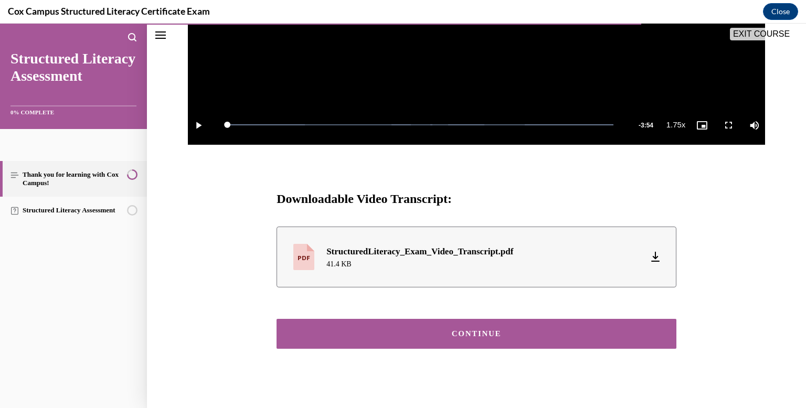
scroll to position [388, 0]
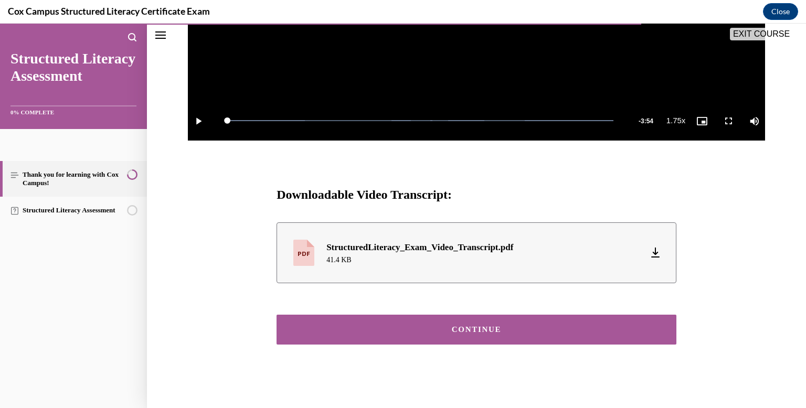
click at [496, 323] on button "CONTINUE" at bounding box center [476, 330] width 400 height 30
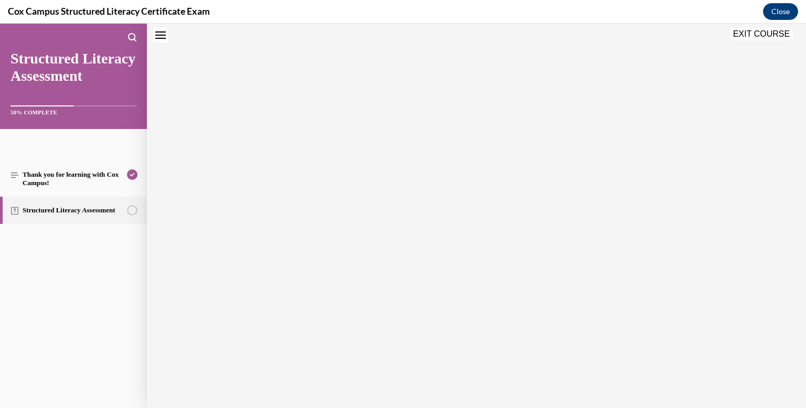
scroll to position [33, 0]
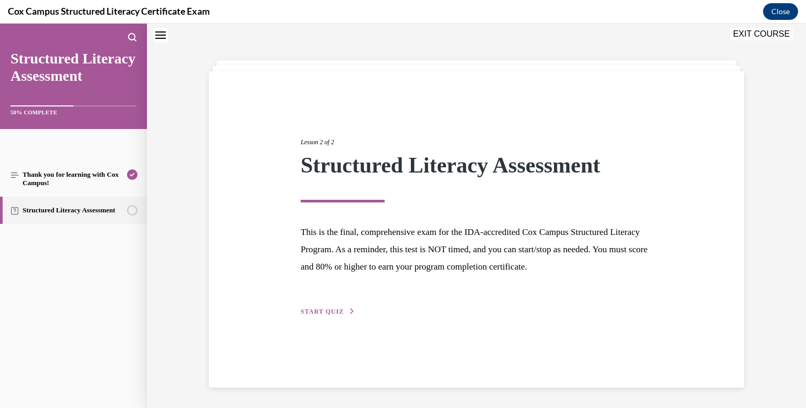
click at [325, 308] on span "START QUIZ" at bounding box center [322, 311] width 43 height 7
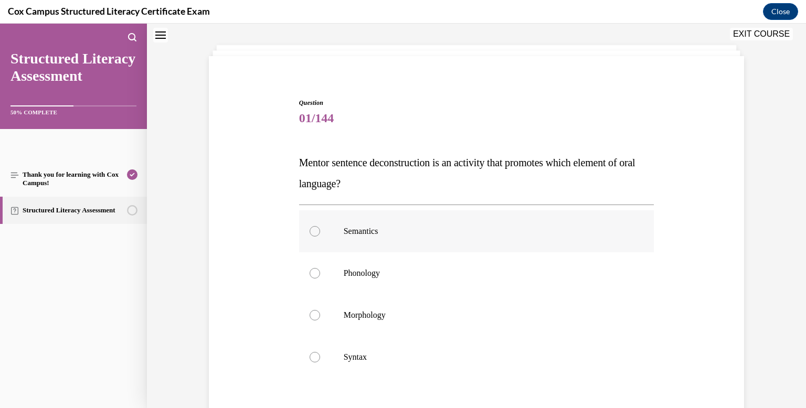
scroll to position [49, 0]
click at [312, 230] on div at bounding box center [315, 230] width 10 height 10
click at [312, 230] on input "Semantics" at bounding box center [315, 230] width 10 height 10
radio input "true"
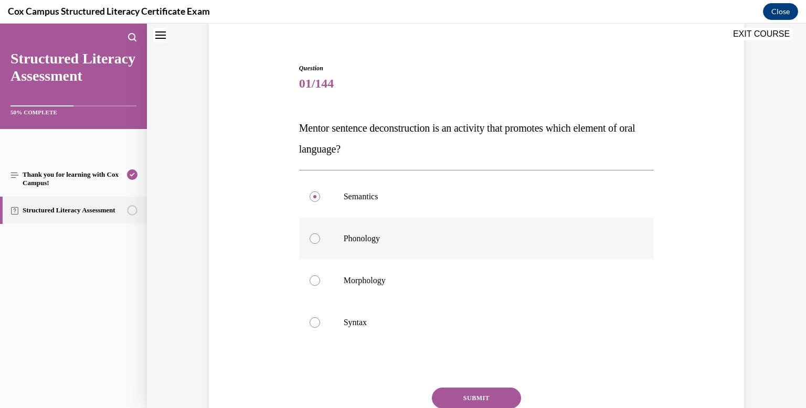
scroll to position [72, 0]
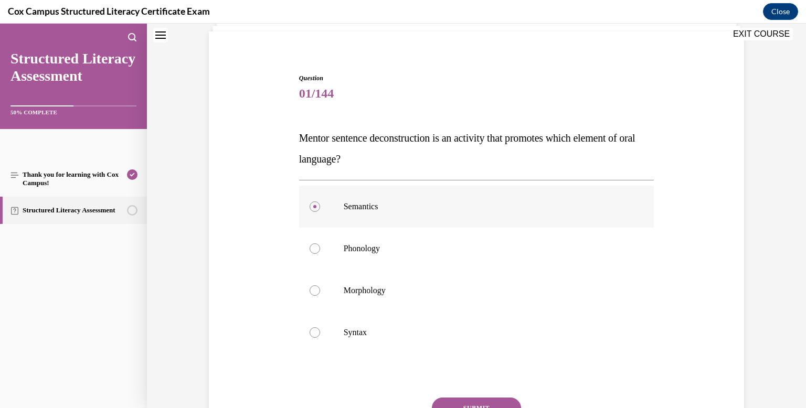
click at [315, 210] on div at bounding box center [315, 206] width 10 height 10
click at [315, 210] on input "Semantics" at bounding box center [315, 206] width 10 height 10
click at [313, 333] on div at bounding box center [315, 332] width 10 height 10
click at [313, 333] on input "Syntax" at bounding box center [315, 332] width 10 height 10
radio input "true"
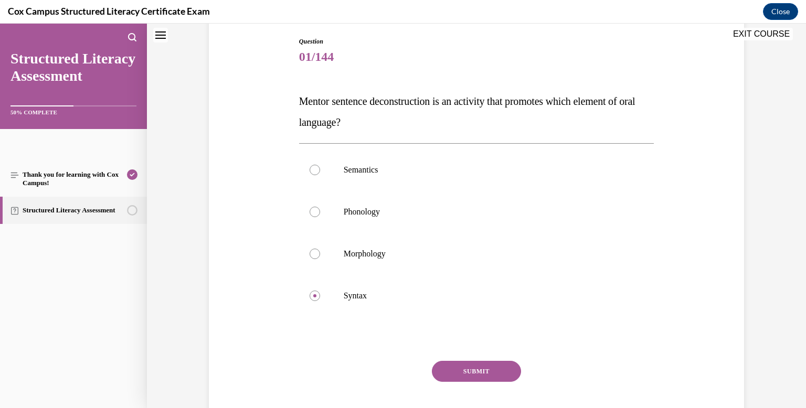
scroll to position [110, 0]
click at [468, 367] on button "SUBMIT" at bounding box center [476, 370] width 89 height 21
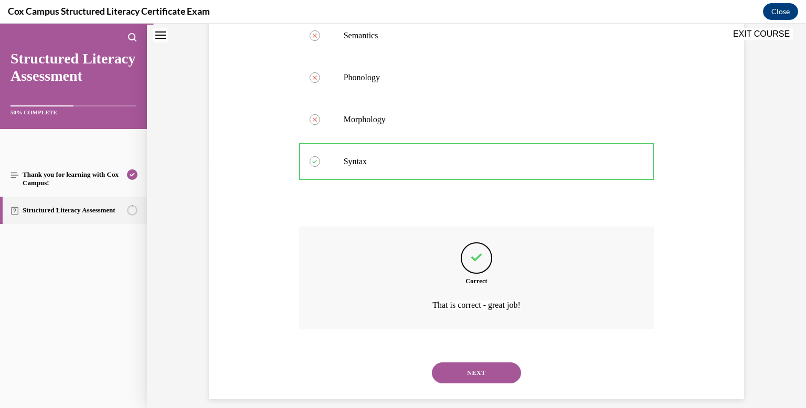
scroll to position [255, 0]
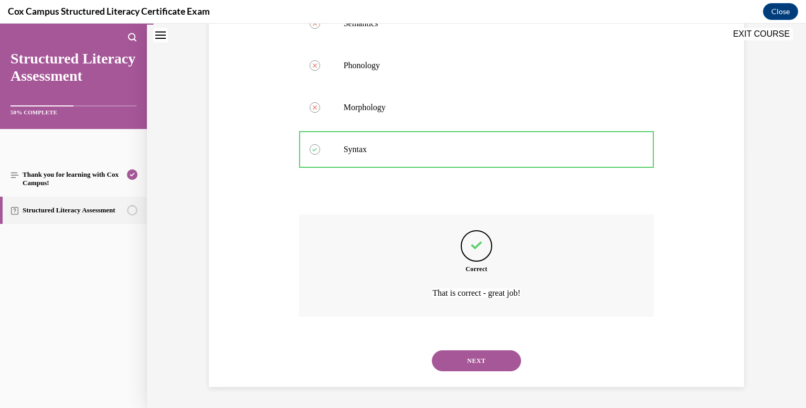
click at [487, 363] on button "NEXT" at bounding box center [476, 360] width 89 height 21
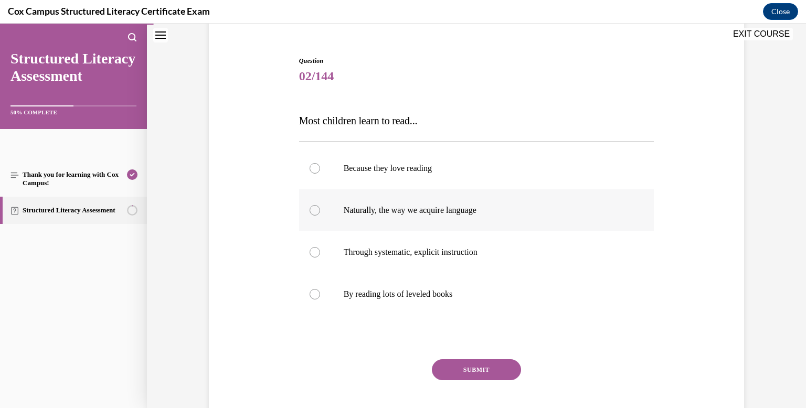
scroll to position [92, 0]
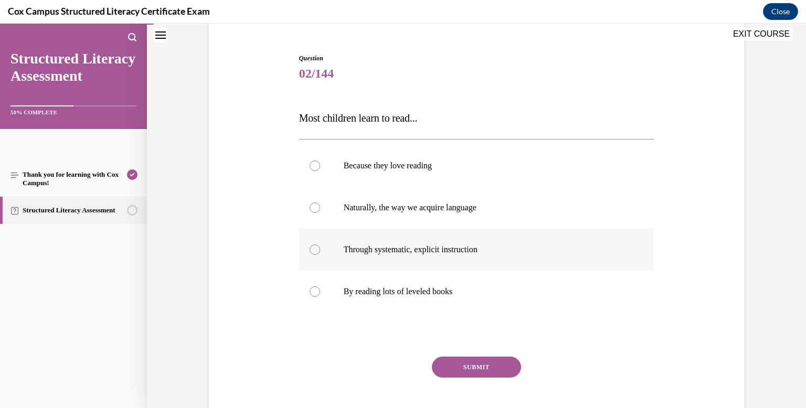
click at [315, 250] on div at bounding box center [315, 249] width 10 height 10
click at [315, 250] on input "Through systematic, explicit instruction" at bounding box center [315, 249] width 10 height 10
radio input "true"
click at [484, 370] on button "SUBMIT" at bounding box center [476, 367] width 89 height 21
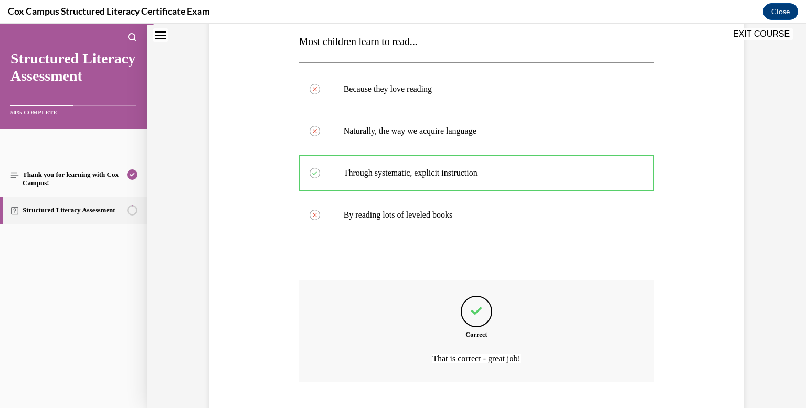
scroll to position [234, 0]
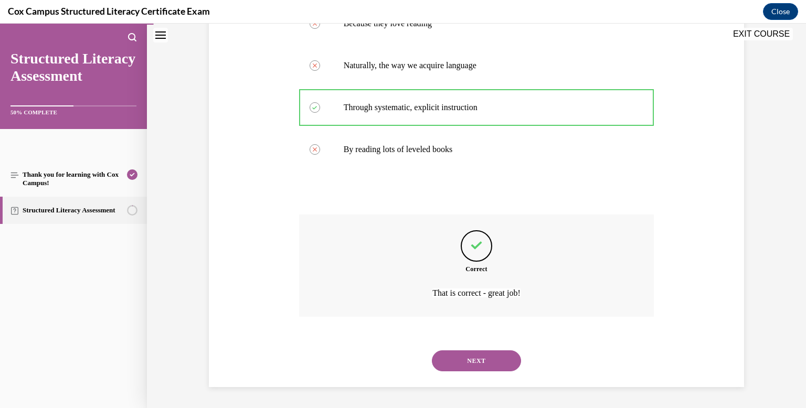
click at [483, 357] on button "NEXT" at bounding box center [476, 360] width 89 height 21
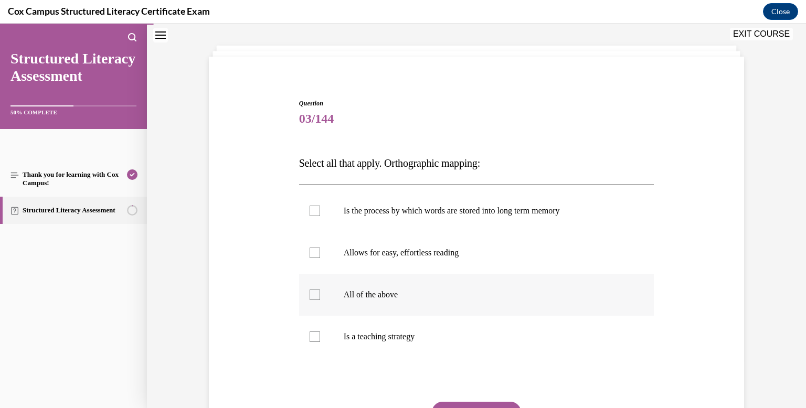
scroll to position [60, 0]
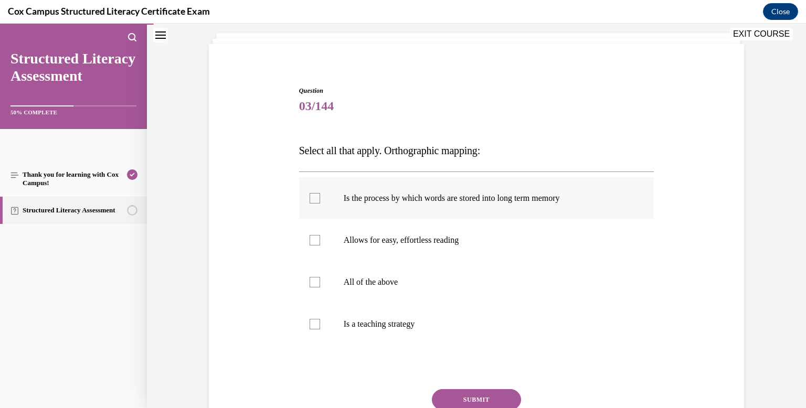
click at [316, 198] on div at bounding box center [315, 198] width 10 height 10
click at [316, 198] on input "Is the process by which words are stored into long term memory" at bounding box center [315, 198] width 10 height 10
checkbox input "true"
click at [313, 240] on div at bounding box center [315, 240] width 10 height 10
click at [313, 240] on input "Allows for easy, effortless reading" at bounding box center [315, 240] width 10 height 10
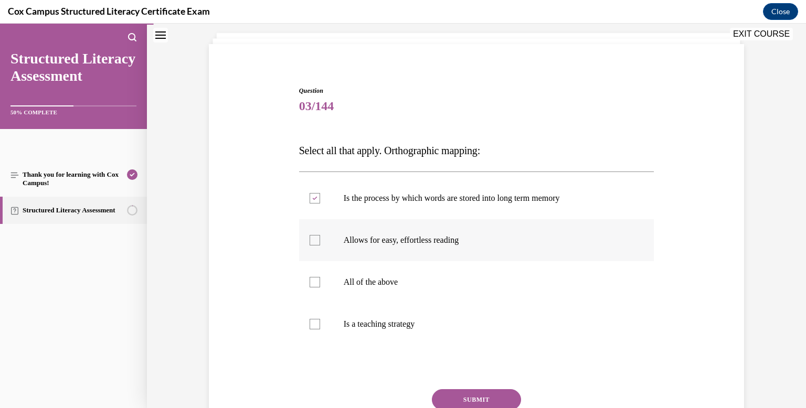
checkbox input "true"
click at [475, 399] on button "SUBMIT" at bounding box center [476, 399] width 89 height 21
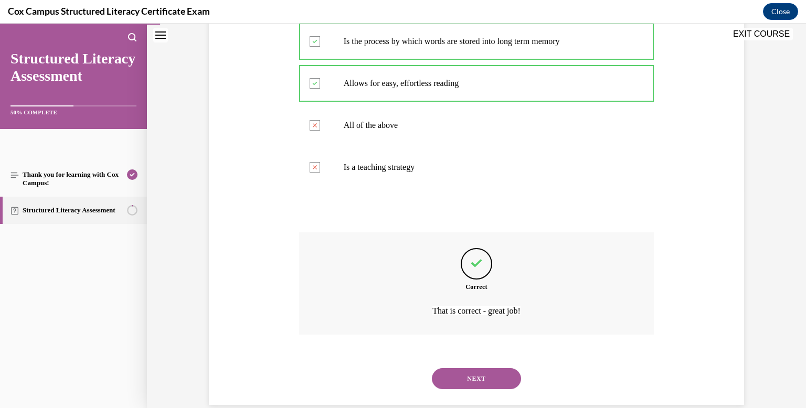
scroll to position [218, 0]
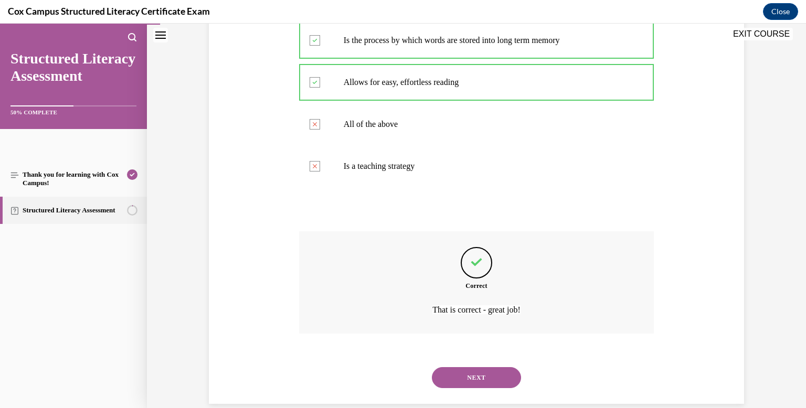
click at [486, 377] on button "NEXT" at bounding box center [476, 377] width 89 height 21
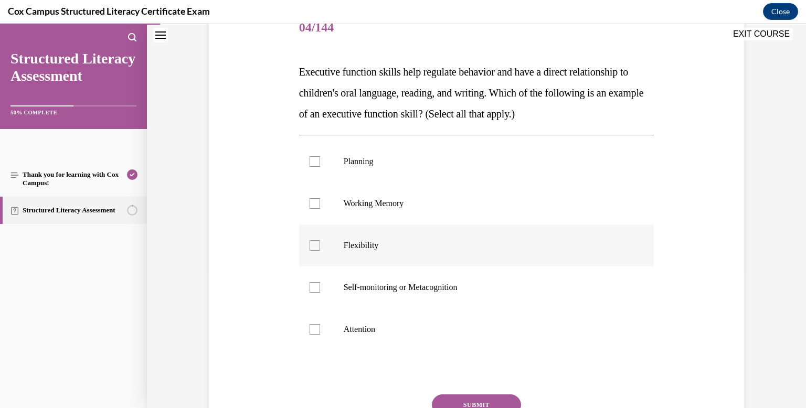
scroll to position [140, 0]
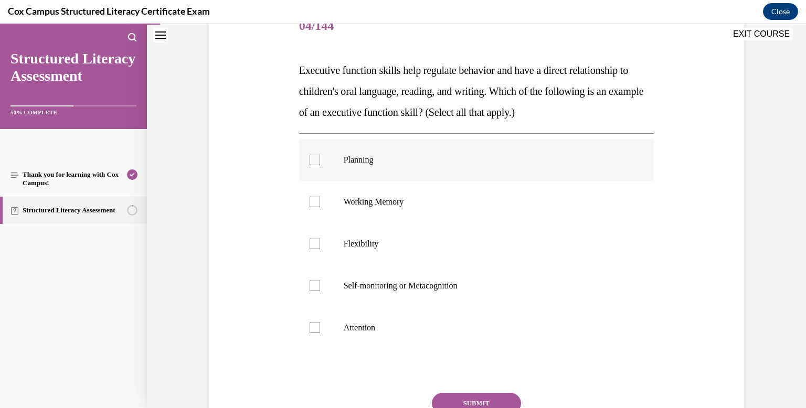
click at [307, 158] on label "Planning" at bounding box center [476, 160] width 355 height 42
click at [310, 158] on input "Planning" at bounding box center [315, 160] width 10 height 10
checkbox input "true"
click at [312, 204] on div at bounding box center [315, 202] width 10 height 10
click at [312, 204] on input "Working Memory" at bounding box center [315, 202] width 10 height 10
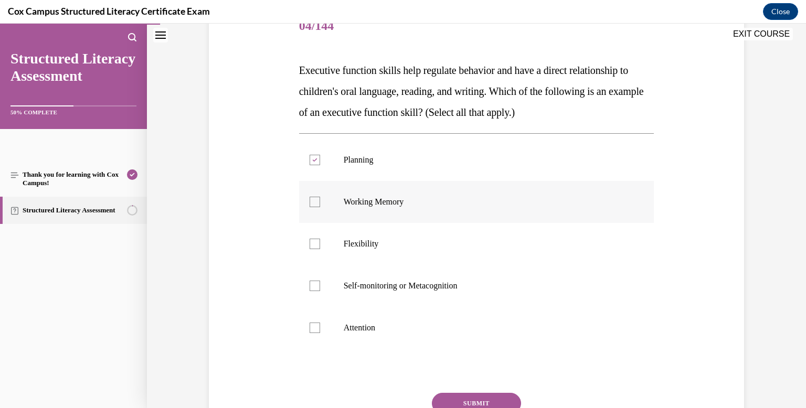
checkbox input "true"
click at [315, 248] on div at bounding box center [315, 244] width 10 height 10
click at [315, 248] on input "Flexibility" at bounding box center [315, 244] width 10 height 10
checkbox input "true"
drag, startPoint x: 318, startPoint y: 285, endPoint x: 316, endPoint y: 305, distance: 20.6
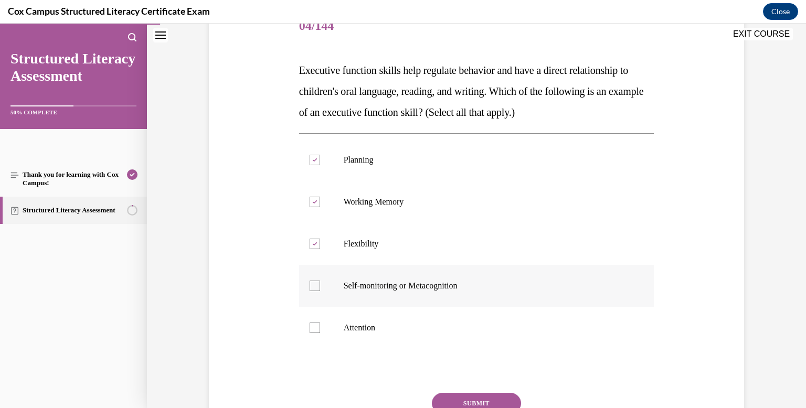
click at [318, 285] on div at bounding box center [315, 286] width 10 height 10
click at [318, 285] on input "Self-monitoring or Metacognition" at bounding box center [315, 286] width 10 height 10
checkbox input "true"
click at [312, 329] on div at bounding box center [315, 328] width 10 height 10
click at [312, 329] on input "Attention" at bounding box center [315, 328] width 10 height 10
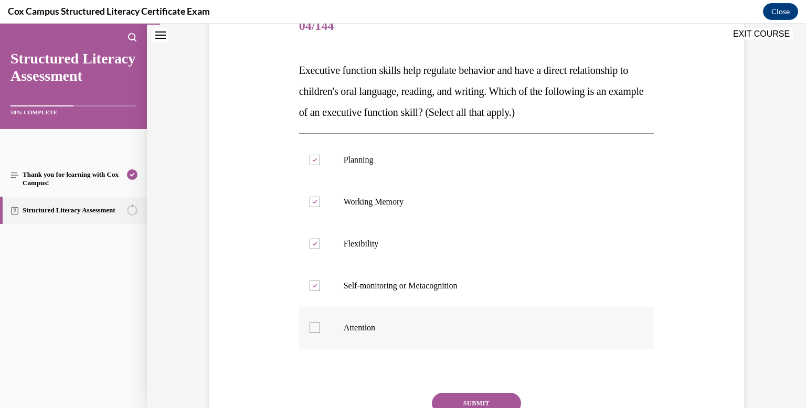
checkbox input "true"
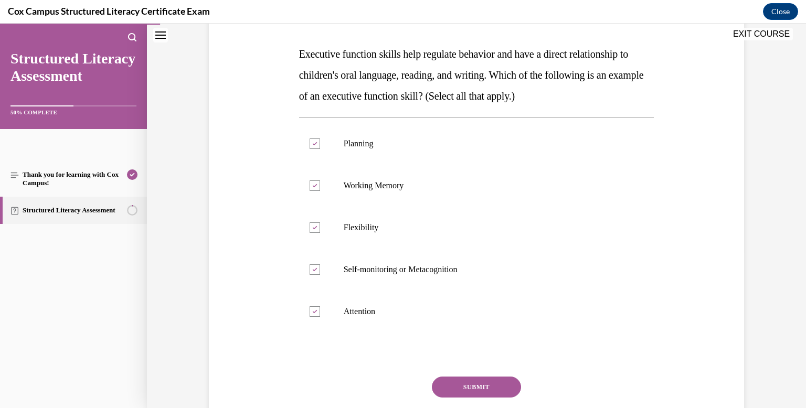
click at [474, 387] on button "SUBMIT" at bounding box center [476, 387] width 89 height 21
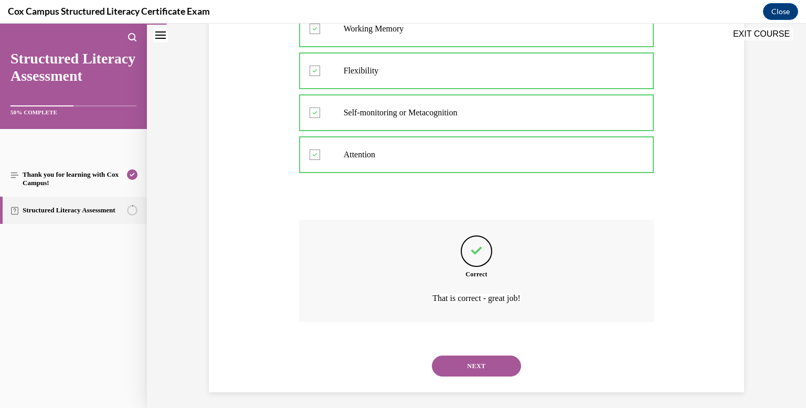
scroll to position [318, 0]
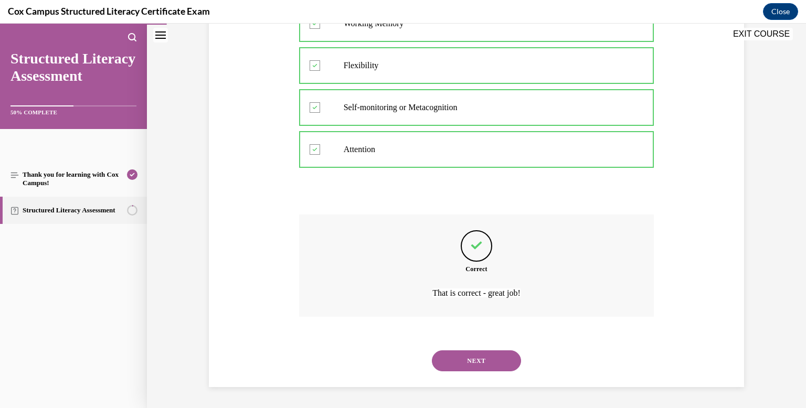
click at [489, 355] on button "NEXT" at bounding box center [476, 360] width 89 height 21
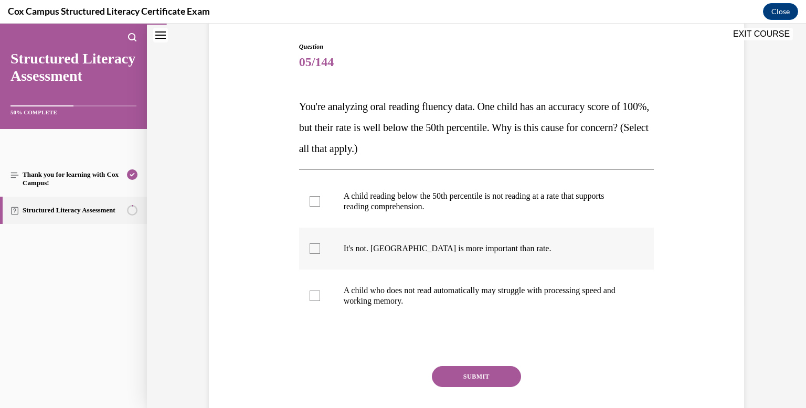
scroll to position [104, 0]
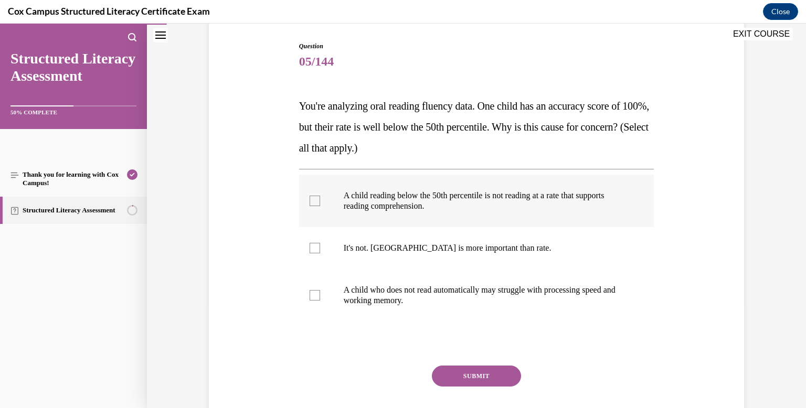
click at [316, 200] on div at bounding box center [315, 201] width 10 height 10
click at [316, 200] on input "A child reading below the 50th percentile is not reading at a rate that support…" at bounding box center [315, 201] width 10 height 10
checkbox input "true"
click at [313, 301] on label "A child who does not read automatically may struggle with processing speed and …" at bounding box center [476, 295] width 355 height 52
click at [313, 301] on input "A child who does not read automatically may struggle with processing speed and …" at bounding box center [315, 295] width 10 height 10
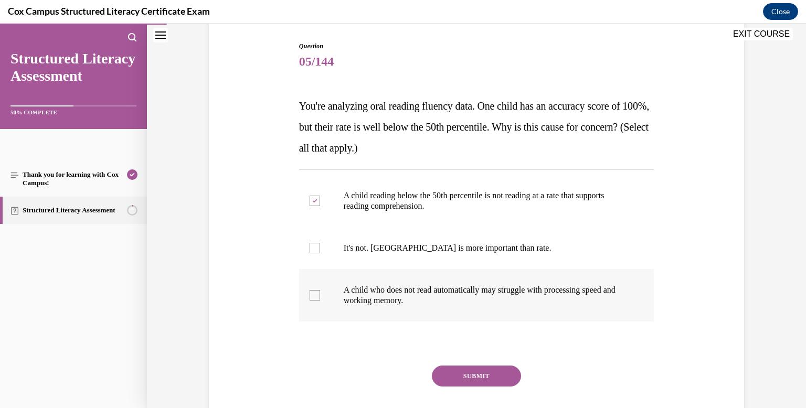
checkbox input "true"
click at [478, 372] on button "SUBMIT" at bounding box center [476, 376] width 89 height 21
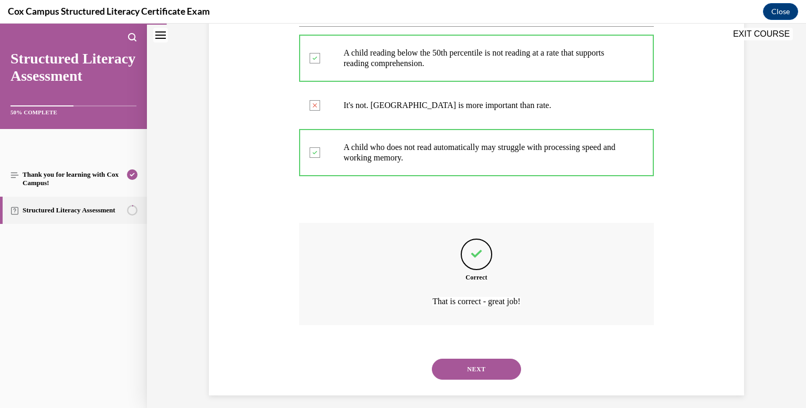
scroll to position [248, 0]
click at [477, 368] on button "NEXT" at bounding box center [476, 368] width 89 height 21
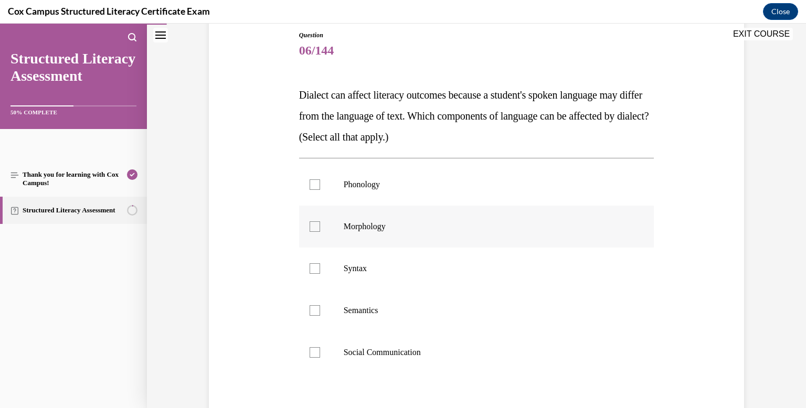
scroll to position [128, 0]
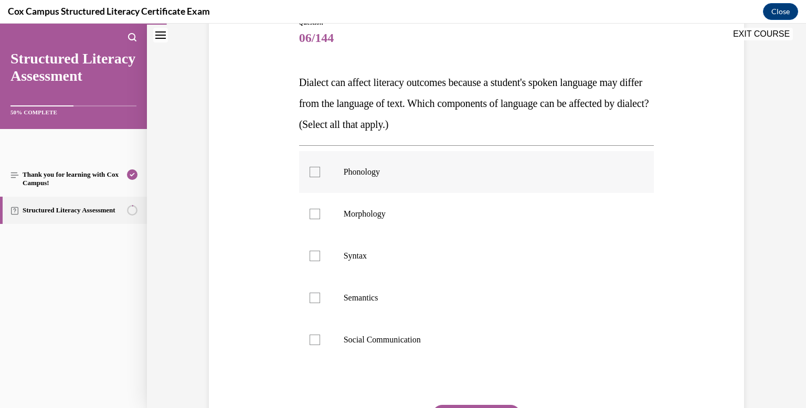
click at [313, 169] on div at bounding box center [315, 172] width 10 height 10
click at [313, 169] on input "Phonology" at bounding box center [315, 172] width 10 height 10
checkbox input "true"
click at [311, 218] on div at bounding box center [315, 214] width 10 height 10
click at [311, 218] on input "Morphology" at bounding box center [315, 214] width 10 height 10
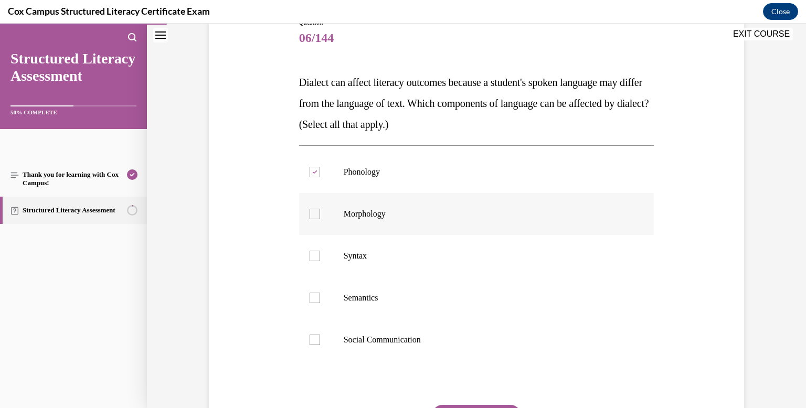
checkbox input "true"
drag, startPoint x: 310, startPoint y: 255, endPoint x: 315, endPoint y: 274, distance: 19.6
click at [310, 257] on div at bounding box center [315, 256] width 10 height 10
click at [310, 257] on input "Syntax" at bounding box center [315, 256] width 10 height 10
checkbox input "true"
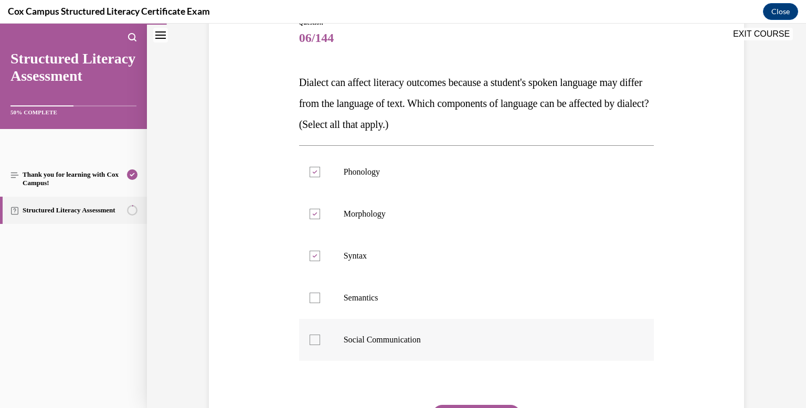
drag, startPoint x: 314, startPoint y: 299, endPoint x: 313, endPoint y: 322, distance: 23.1
click at [314, 300] on div at bounding box center [315, 298] width 10 height 10
click at [314, 300] on input "Semantics" at bounding box center [315, 298] width 10 height 10
checkbox input "true"
click at [312, 345] on label "Social Communication" at bounding box center [476, 340] width 355 height 42
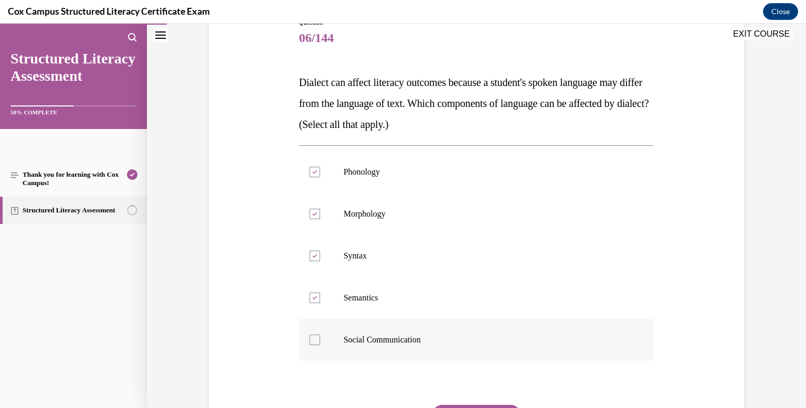
click at [312, 345] on input "Social Communication" at bounding box center [315, 340] width 10 height 10
checkbox input "true"
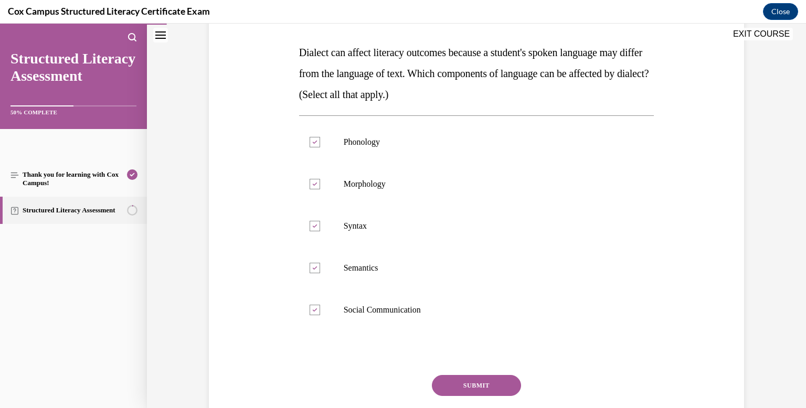
click at [485, 387] on button "SUBMIT" at bounding box center [476, 385] width 89 height 21
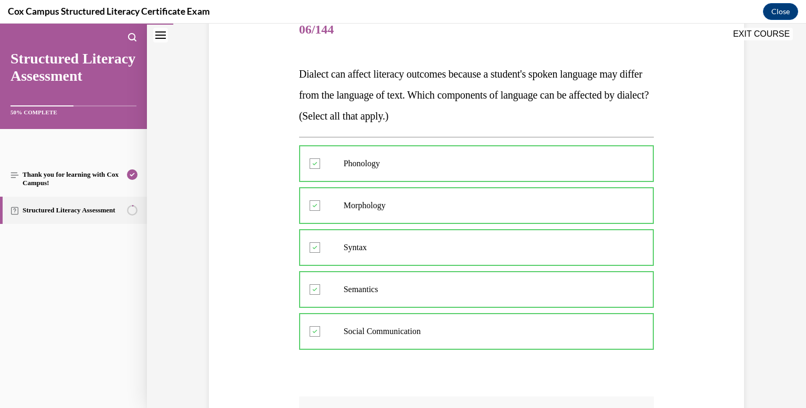
scroll to position [136, 0]
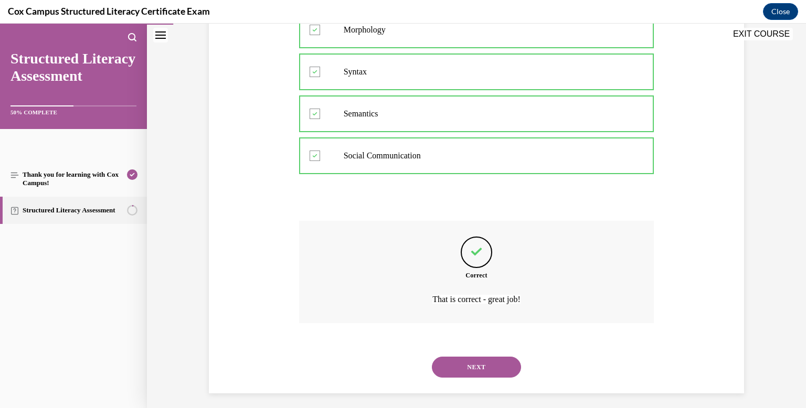
click at [485, 365] on button "NEXT" at bounding box center [476, 367] width 89 height 21
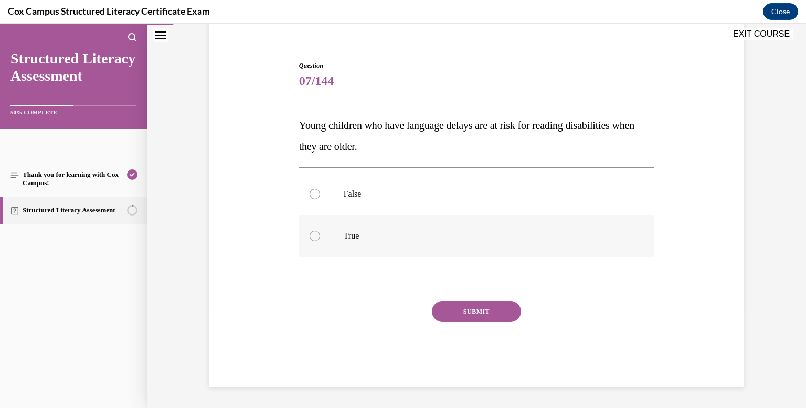
click at [314, 238] on div at bounding box center [315, 236] width 10 height 10
click at [314, 238] on input "True" at bounding box center [315, 236] width 10 height 10
radio input "true"
click at [476, 320] on button "SUBMIT" at bounding box center [476, 311] width 89 height 21
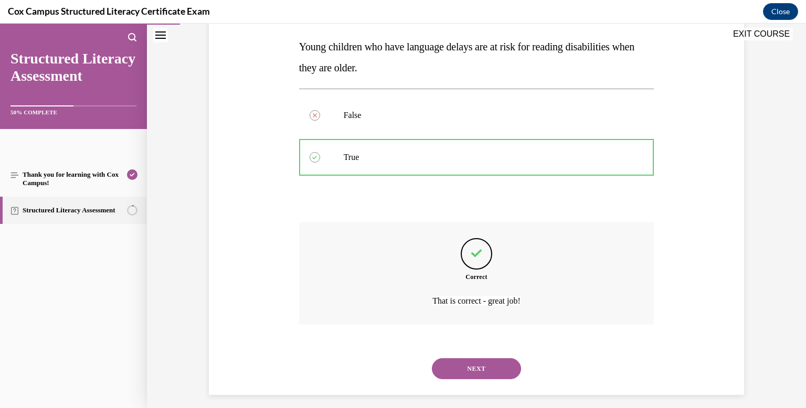
scroll to position [172, 0]
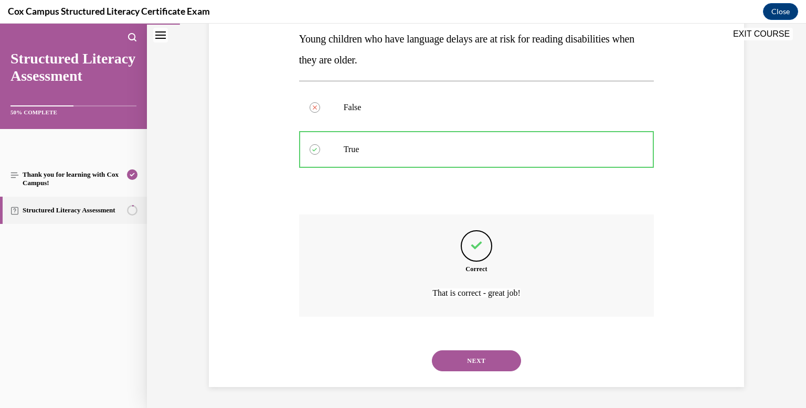
click at [475, 357] on button "NEXT" at bounding box center [476, 360] width 89 height 21
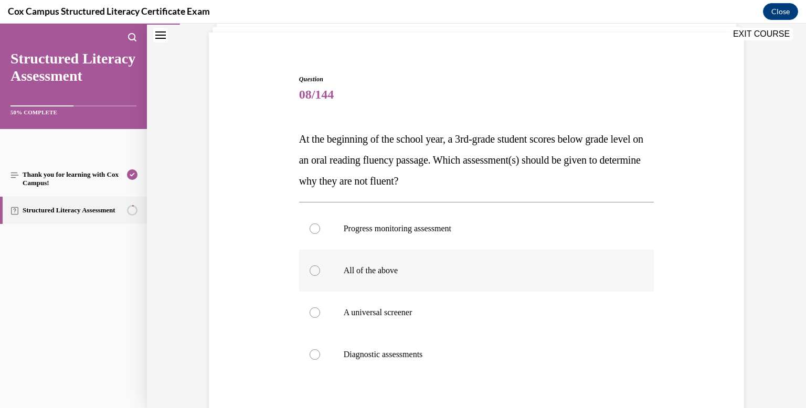
scroll to position [73, 0]
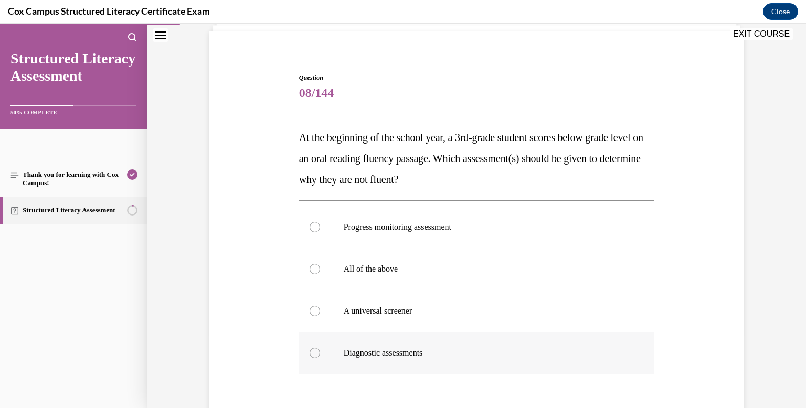
click at [314, 356] on div at bounding box center [315, 353] width 10 height 10
click at [314, 356] on input "Diagnostic assessments" at bounding box center [315, 353] width 10 height 10
radio input "true"
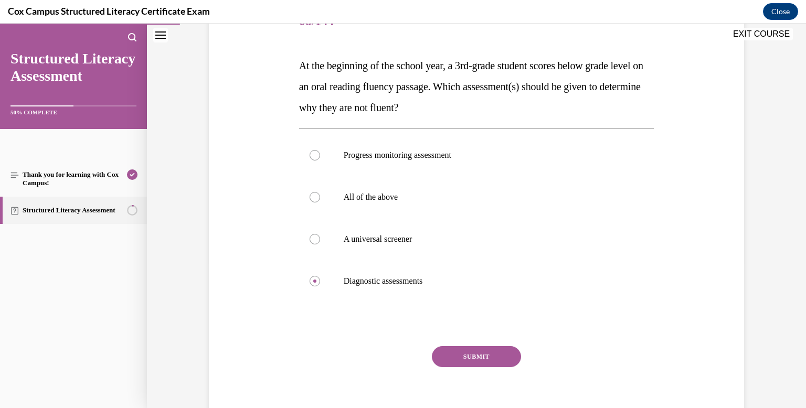
click at [477, 358] on button "SUBMIT" at bounding box center [476, 356] width 89 height 21
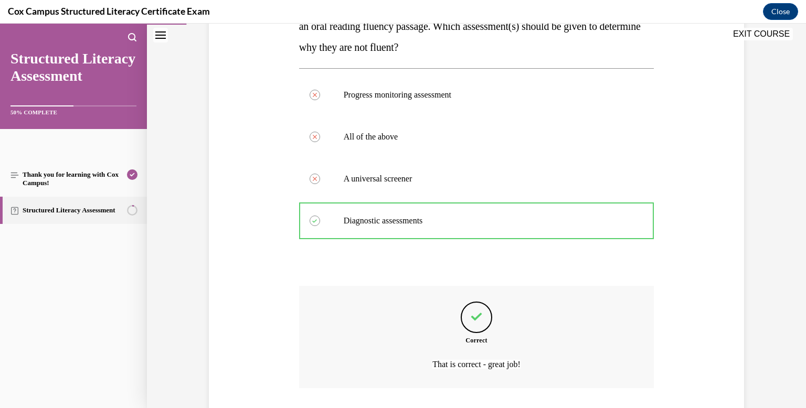
scroll to position [276, 0]
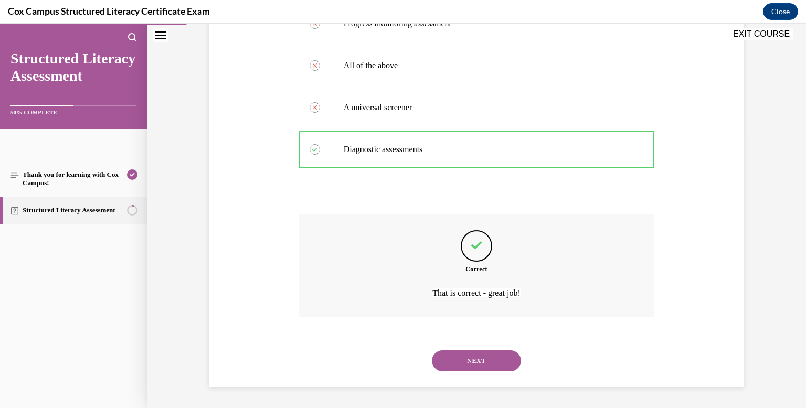
click at [496, 360] on button "NEXT" at bounding box center [476, 360] width 89 height 21
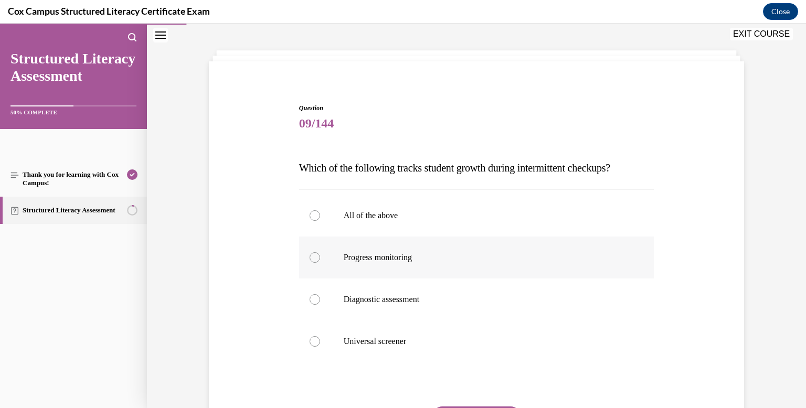
scroll to position [55, 0]
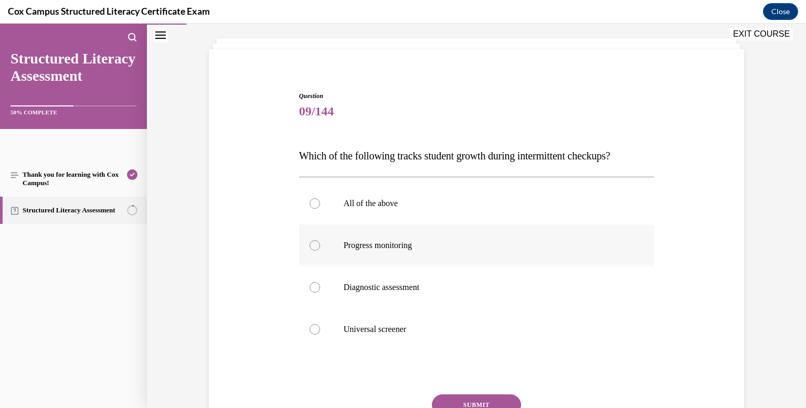
click at [314, 246] on div at bounding box center [315, 245] width 10 height 10
click at [314, 246] on input "Progress monitoring" at bounding box center [315, 245] width 10 height 10
radio input "true"
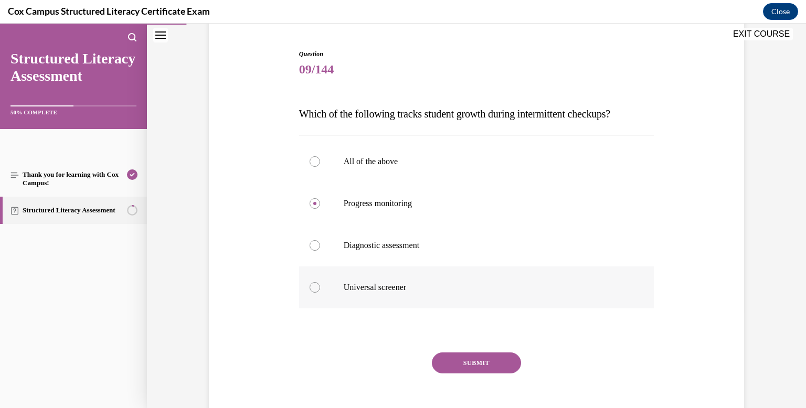
scroll to position [107, 0]
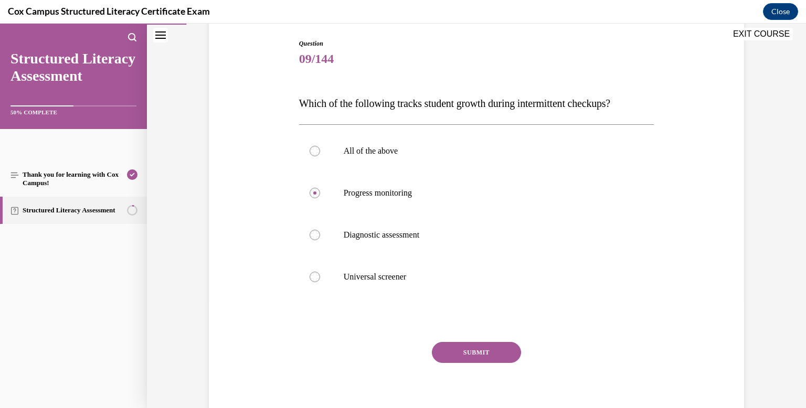
click at [484, 353] on button "SUBMIT" at bounding box center [476, 352] width 89 height 21
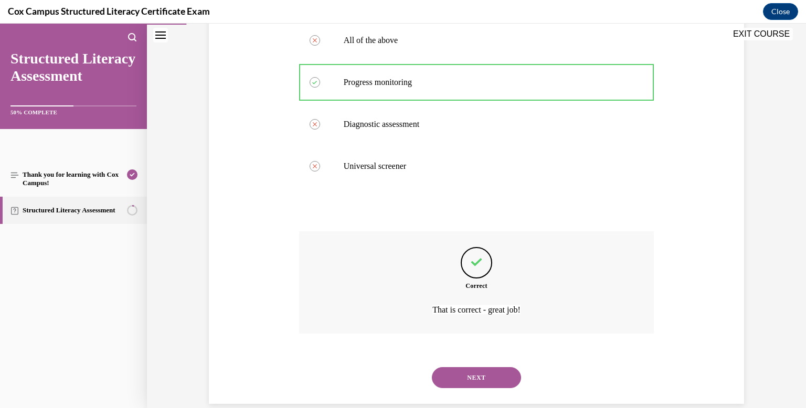
scroll to position [234, 0]
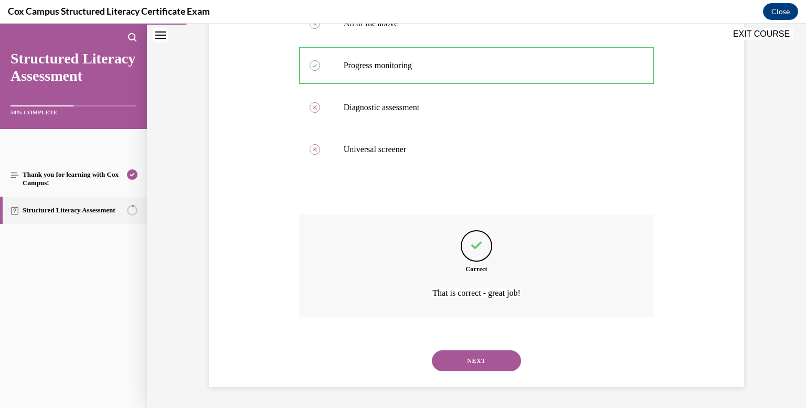
click at [493, 358] on button "NEXT" at bounding box center [476, 360] width 89 height 21
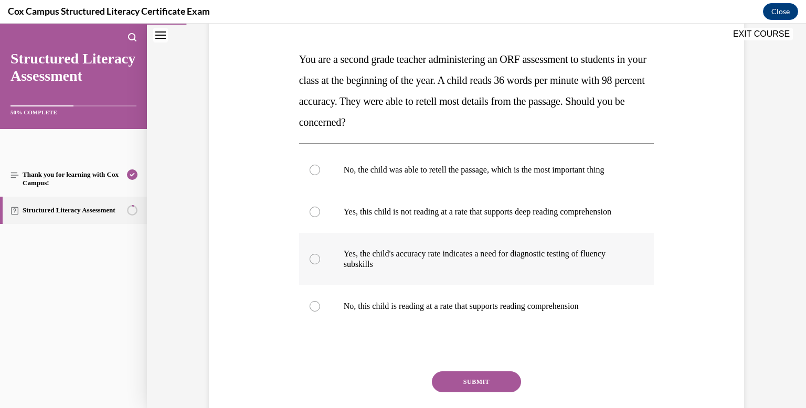
scroll to position [146, 0]
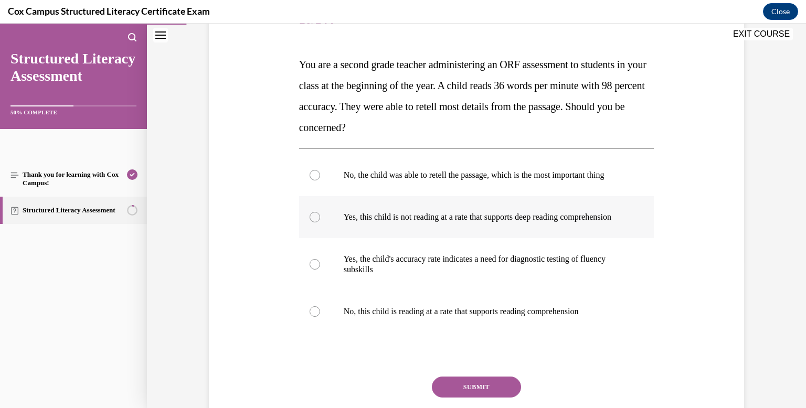
click at [314, 222] on div at bounding box center [315, 217] width 10 height 10
click at [314, 222] on input "Yes, this child is not reading at a rate that supports deep reading comprehensi…" at bounding box center [315, 217] width 10 height 10
radio input "true"
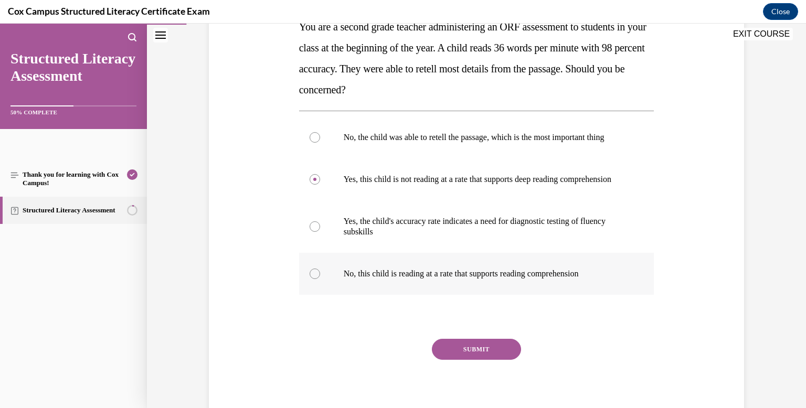
scroll to position [197, 0]
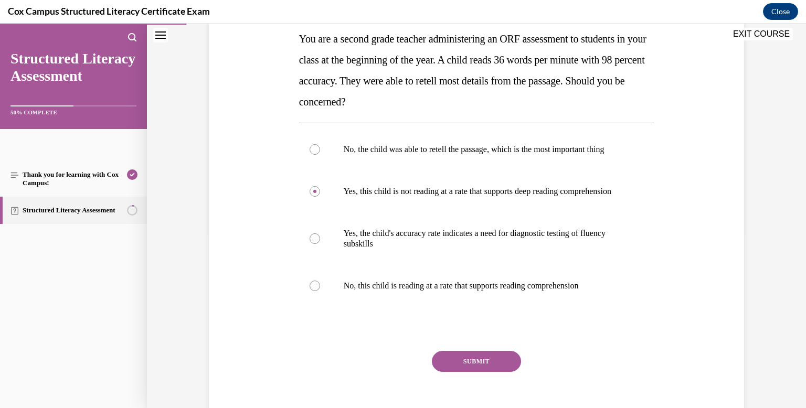
click at [481, 372] on button "SUBMIT" at bounding box center [476, 361] width 89 height 21
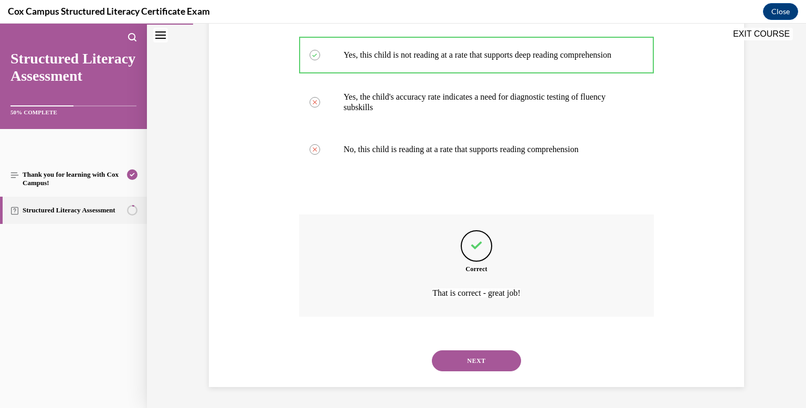
scroll to position [329, 0]
click at [496, 355] on button "NEXT" at bounding box center [476, 360] width 89 height 21
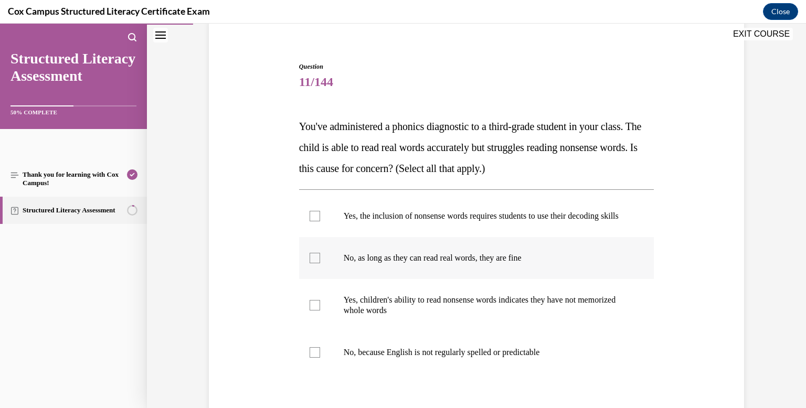
scroll to position [89, 0]
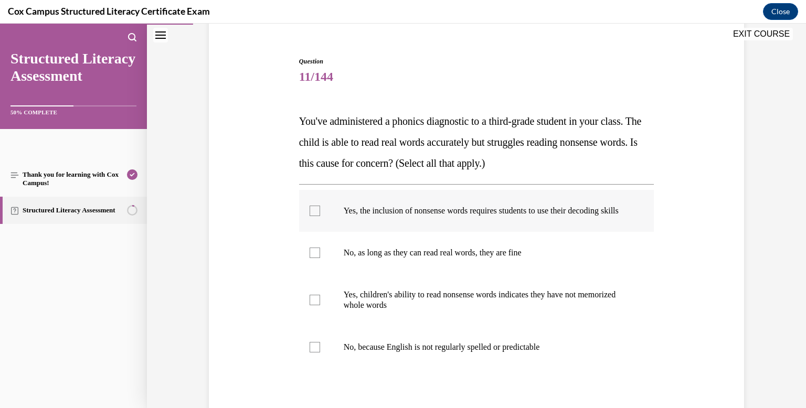
click at [313, 216] on div at bounding box center [315, 211] width 10 height 10
click at [313, 216] on input "Yes, the inclusion of nonsense words requires students to use their decoding sk…" at bounding box center [315, 211] width 10 height 10
checkbox input "true"
click at [312, 305] on div at bounding box center [315, 300] width 10 height 10
click at [312, 305] on input "Yes, children's ability to read nonsense words indicates they have not memorize…" at bounding box center [315, 300] width 10 height 10
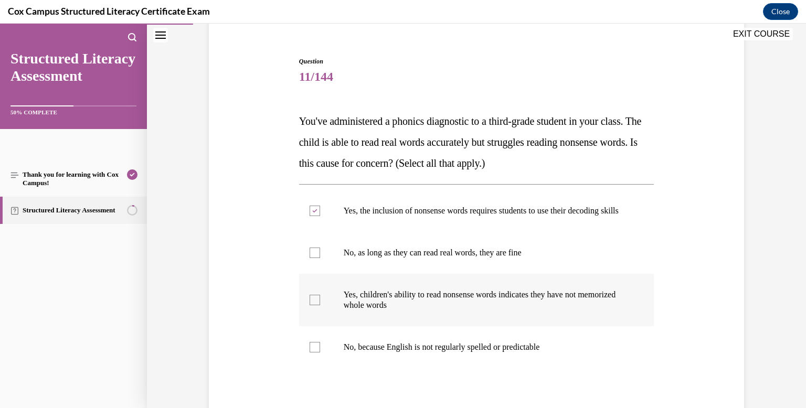
checkbox input "true"
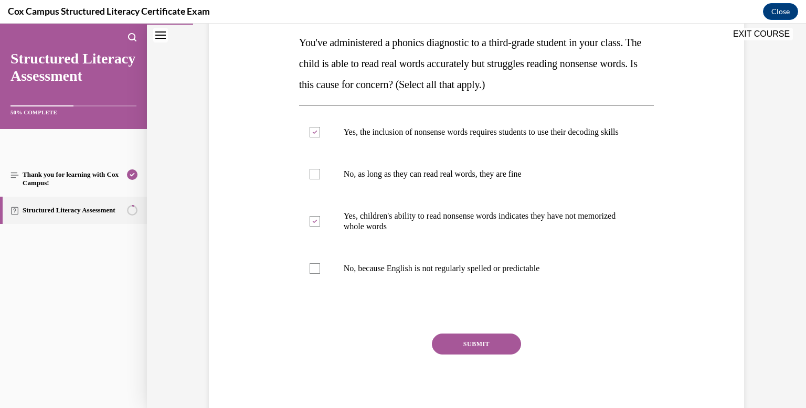
click at [473, 352] on button "SUBMIT" at bounding box center [476, 344] width 89 height 21
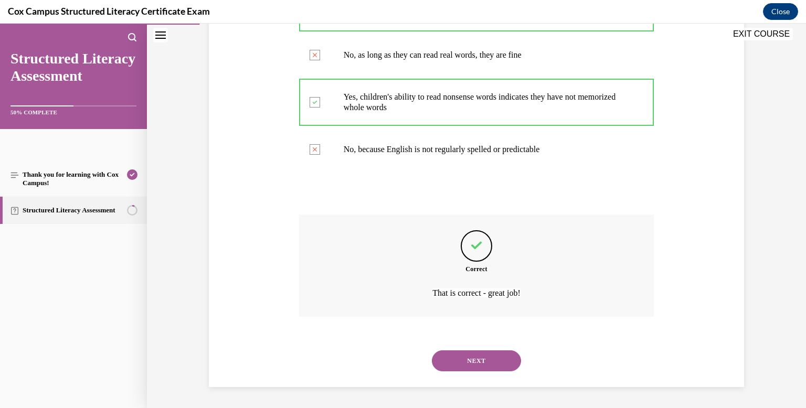
scroll to position [291, 0]
click at [486, 370] on button "NEXT" at bounding box center [476, 360] width 89 height 21
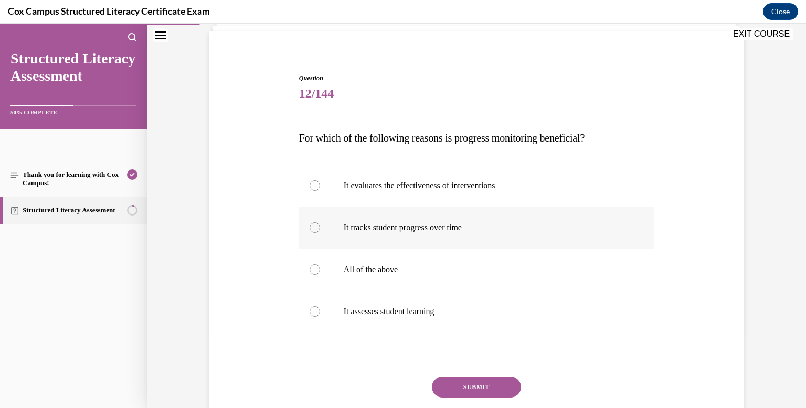
scroll to position [73, 0]
click at [316, 268] on div at bounding box center [315, 268] width 10 height 10
click at [316, 268] on input "All of the above" at bounding box center [315, 268] width 10 height 10
radio input "true"
click at [477, 382] on button "SUBMIT" at bounding box center [476, 386] width 89 height 21
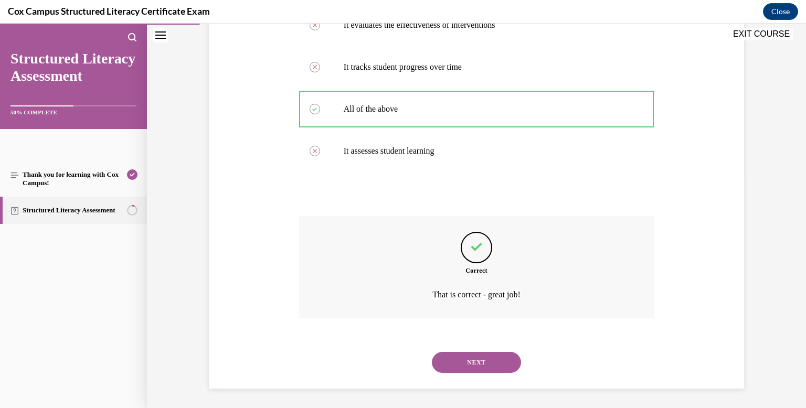
scroll to position [234, 0]
click at [491, 354] on button "NEXT" at bounding box center [476, 360] width 89 height 21
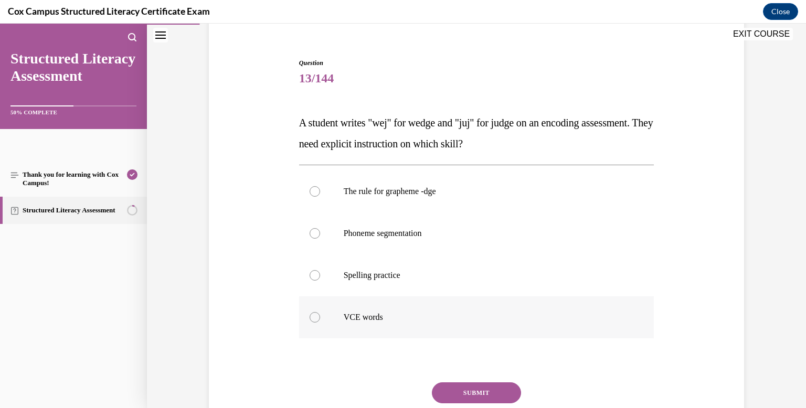
scroll to position [92, 0]
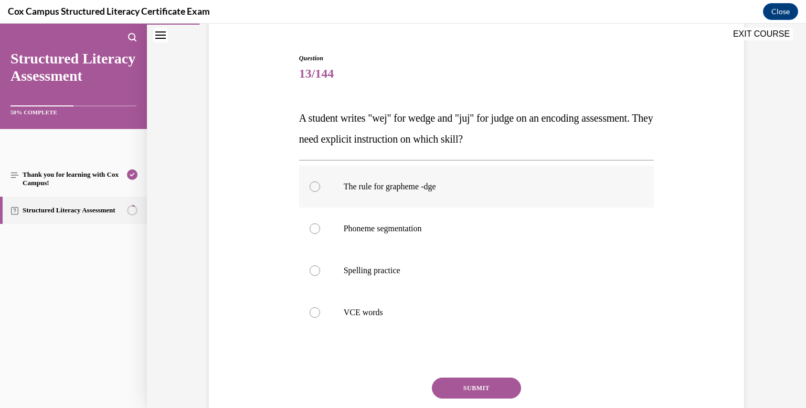
click at [313, 187] on div at bounding box center [315, 187] width 10 height 10
click at [313, 187] on input "The rule for grapheme -dge" at bounding box center [315, 187] width 10 height 10
radio input "true"
click at [477, 383] on button "SUBMIT" at bounding box center [476, 388] width 89 height 21
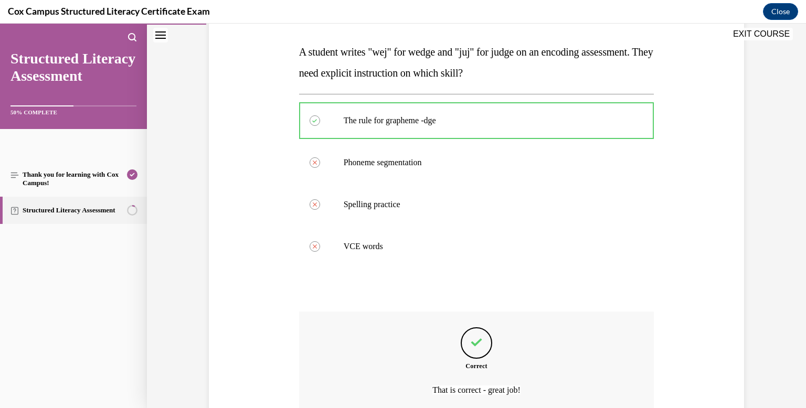
scroll to position [255, 0]
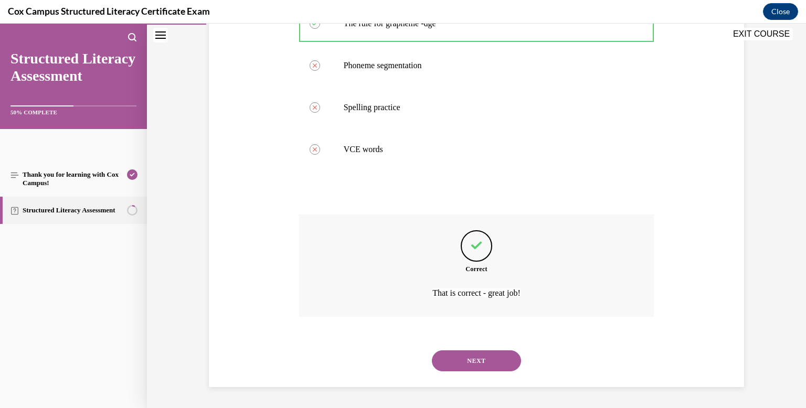
click at [490, 369] on button "NEXT" at bounding box center [476, 360] width 89 height 21
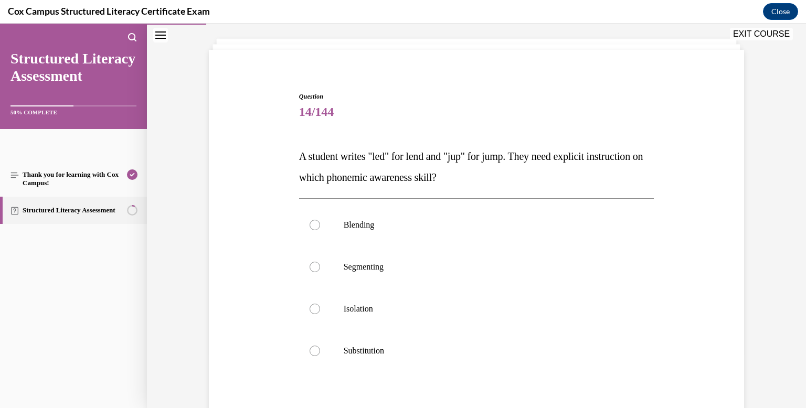
scroll to position [66, 0]
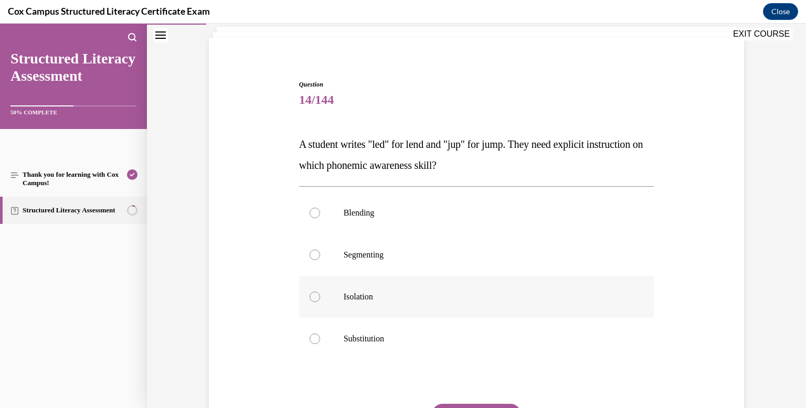
click at [317, 296] on div at bounding box center [315, 297] width 10 height 10
click at [317, 296] on input "Isolation" at bounding box center [315, 297] width 10 height 10
radio input "true"
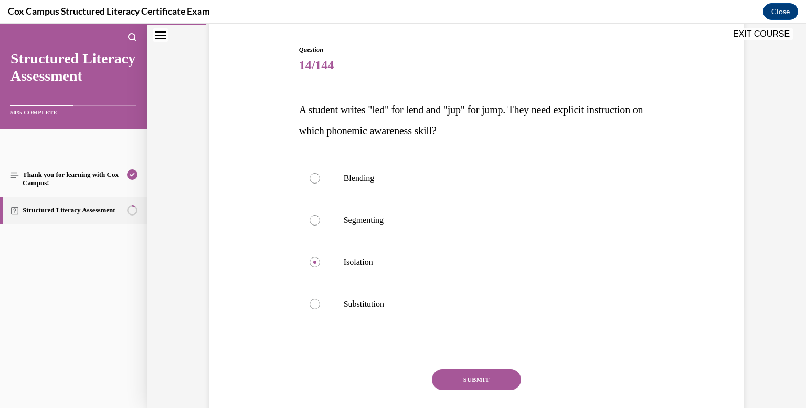
scroll to position [130, 0]
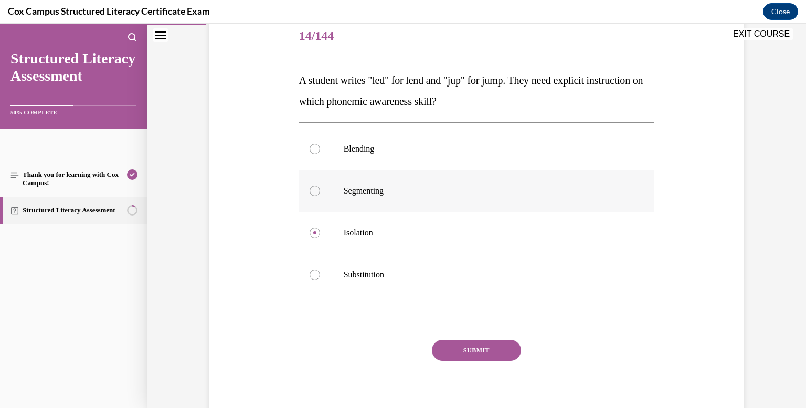
click at [314, 191] on div at bounding box center [315, 191] width 10 height 10
click at [314, 191] on input "Segmenting" at bounding box center [315, 191] width 10 height 10
radio input "true"
click at [470, 350] on button "SUBMIT" at bounding box center [476, 350] width 89 height 21
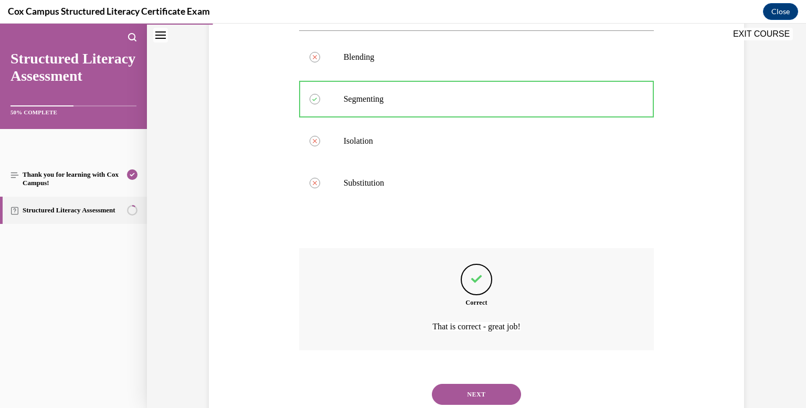
scroll to position [227, 0]
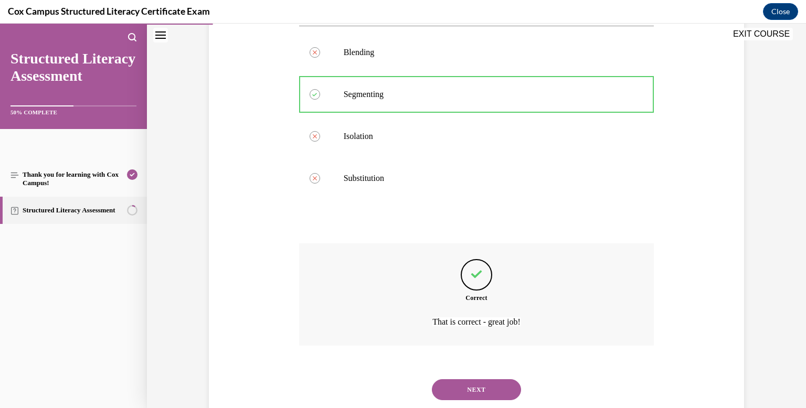
click at [487, 386] on button "NEXT" at bounding box center [476, 389] width 89 height 21
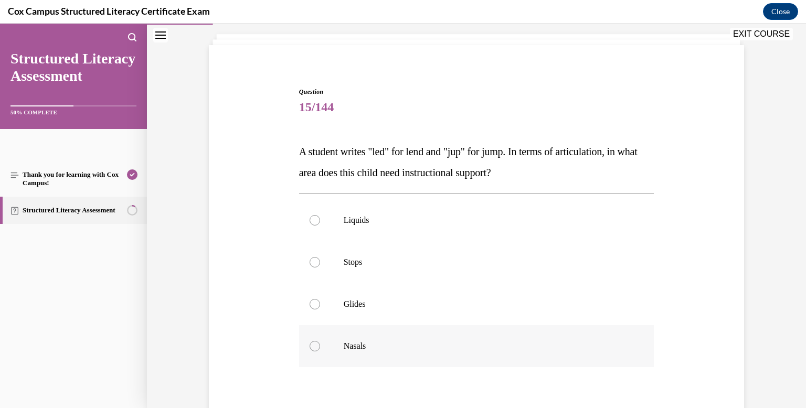
scroll to position [69, 0]
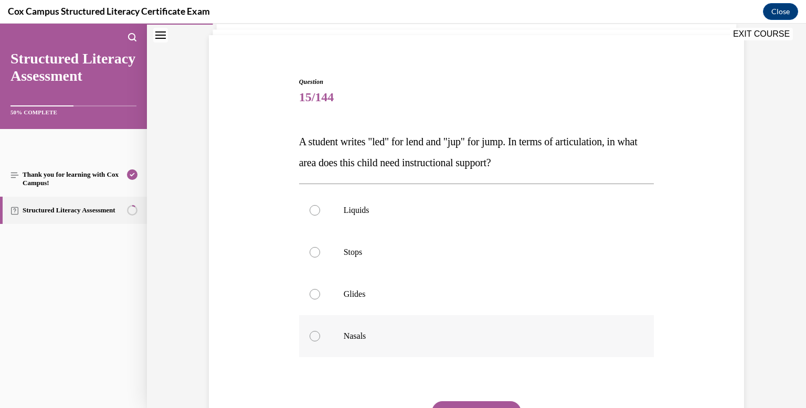
click at [313, 334] on div at bounding box center [315, 336] width 10 height 10
click at [313, 334] on input "Nasals" at bounding box center [315, 336] width 10 height 10
radio input "true"
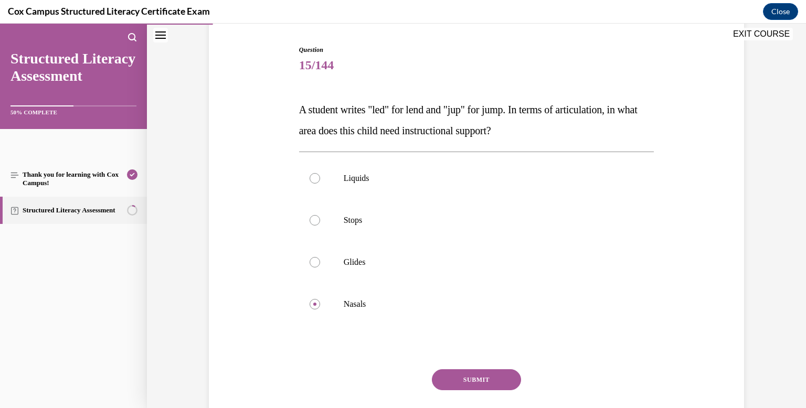
click at [492, 377] on button "SUBMIT" at bounding box center [476, 379] width 89 height 21
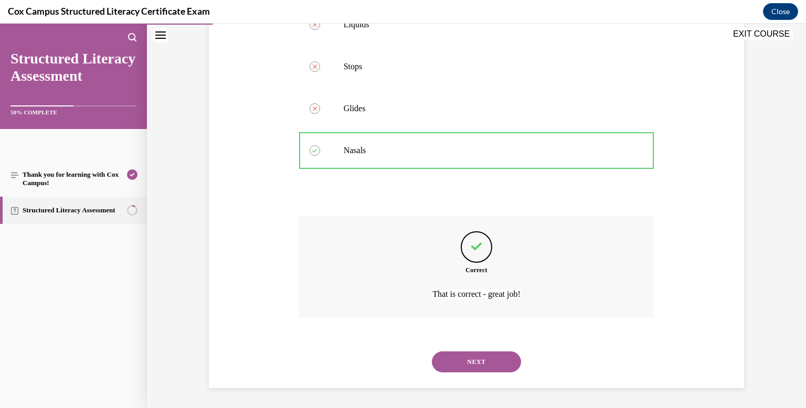
scroll to position [255, 0]
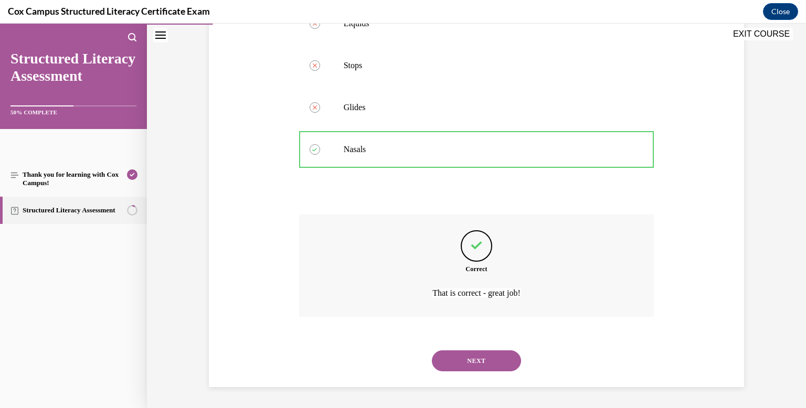
click at [488, 363] on button "NEXT" at bounding box center [476, 360] width 89 height 21
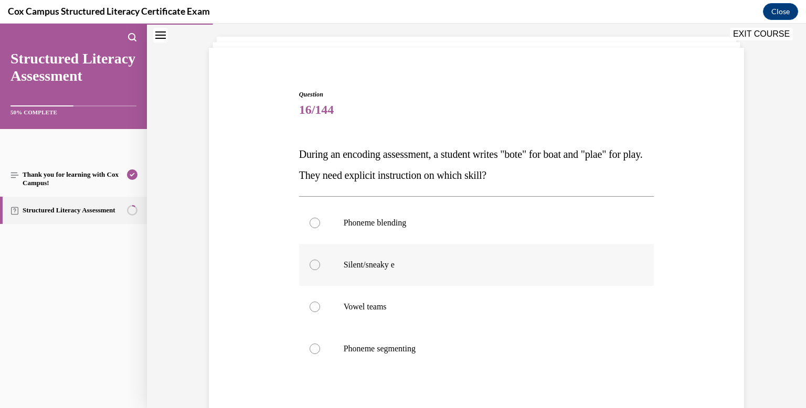
scroll to position [57, 0]
click at [315, 309] on div at bounding box center [315, 306] width 10 height 10
click at [315, 309] on input "Vowel teams" at bounding box center [315, 306] width 10 height 10
radio input "true"
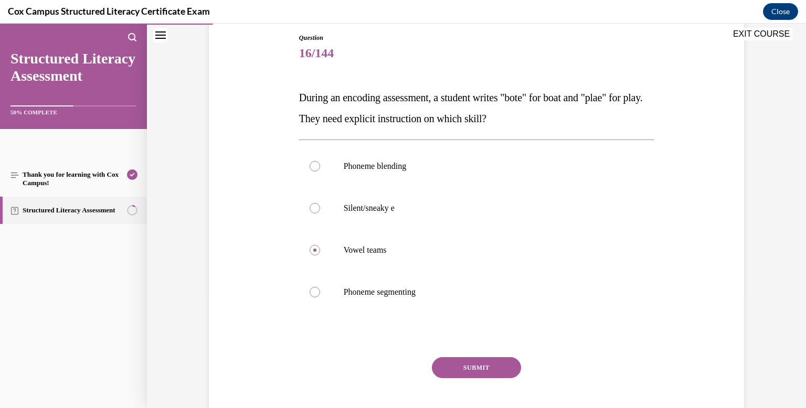
click at [466, 367] on button "SUBMIT" at bounding box center [476, 367] width 89 height 21
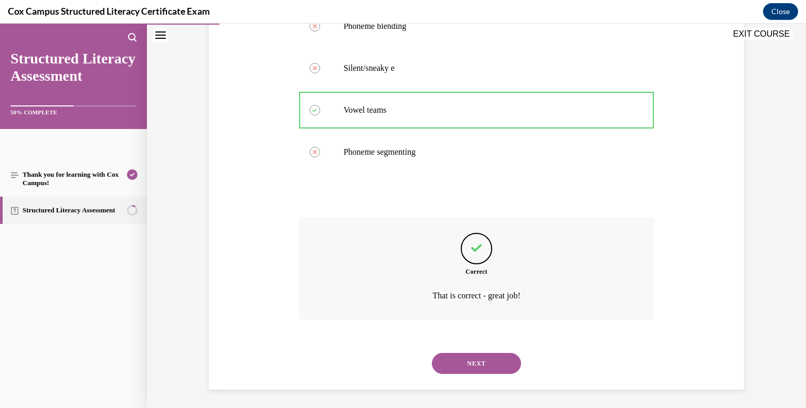
scroll to position [255, 0]
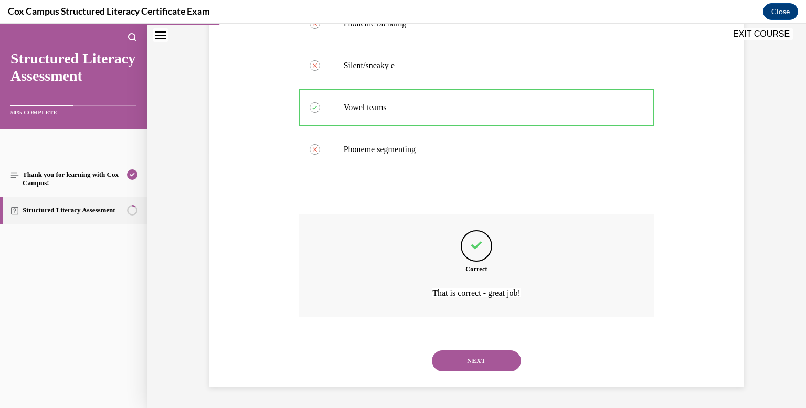
click at [480, 360] on button "NEXT" at bounding box center [476, 360] width 89 height 21
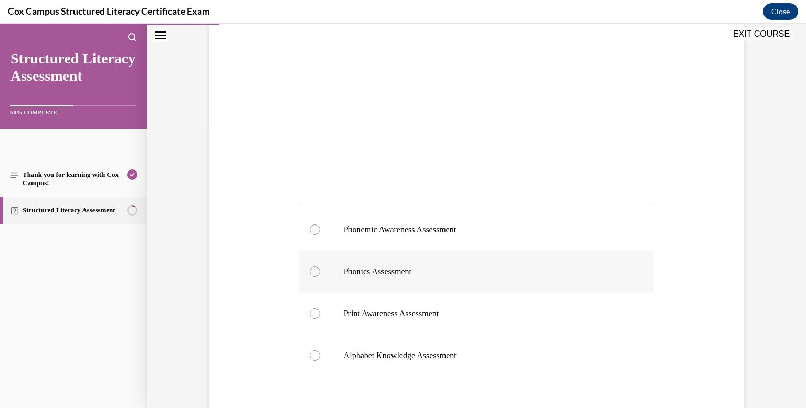
scroll to position [278, 0]
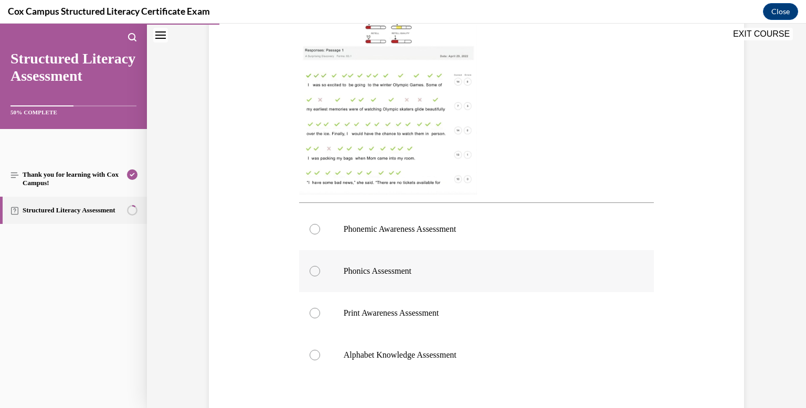
click at [314, 272] on div at bounding box center [315, 271] width 10 height 10
click at [314, 272] on input "Phonics Assessment" at bounding box center [315, 271] width 10 height 10
radio input "true"
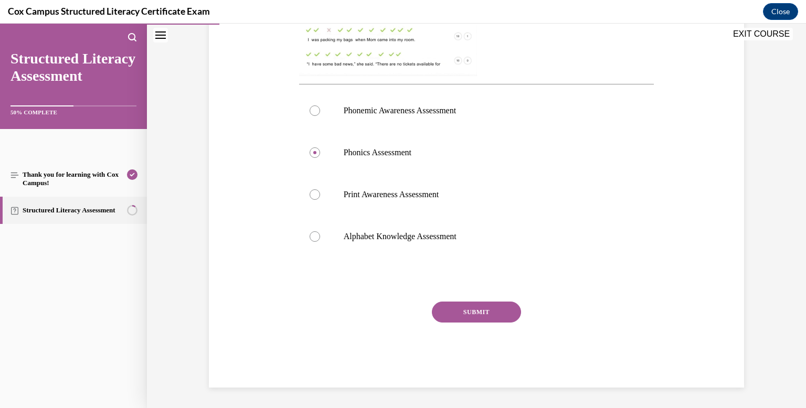
scroll to position [392, 0]
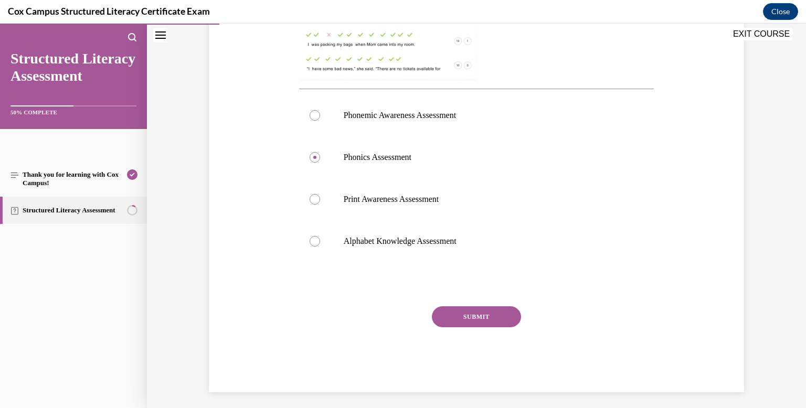
click at [483, 314] on button "SUBMIT" at bounding box center [476, 316] width 89 height 21
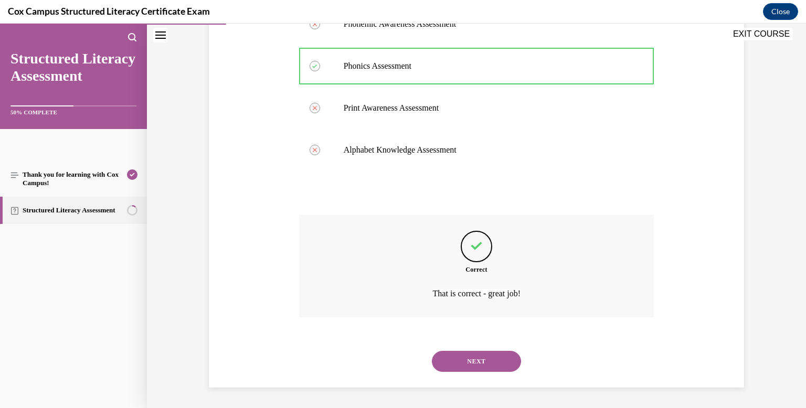
scroll to position [484, 0]
click at [485, 360] on button "NEXT" at bounding box center [476, 360] width 89 height 21
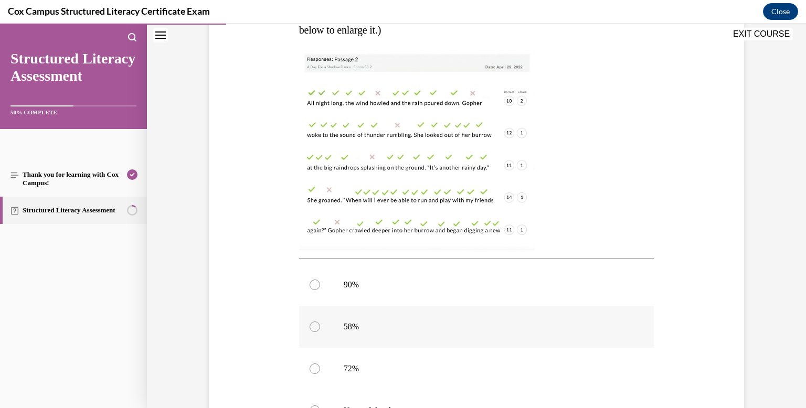
scroll to position [231, 0]
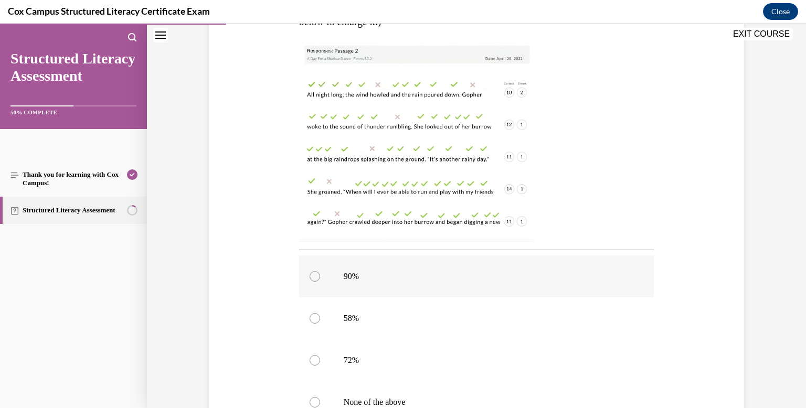
click at [313, 274] on div at bounding box center [315, 276] width 10 height 10
click at [313, 274] on input "90%" at bounding box center [315, 276] width 10 height 10
radio input "true"
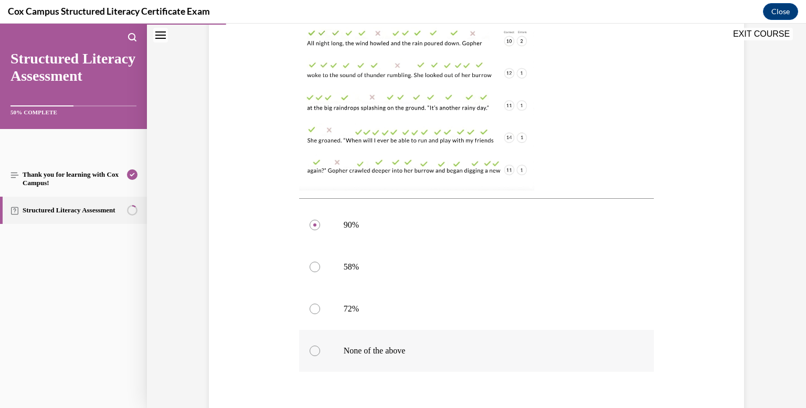
scroll to position [344, 0]
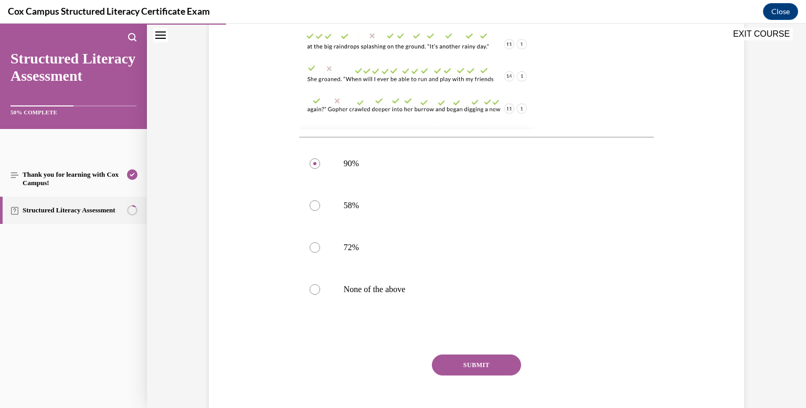
click at [473, 363] on button "SUBMIT" at bounding box center [476, 365] width 89 height 21
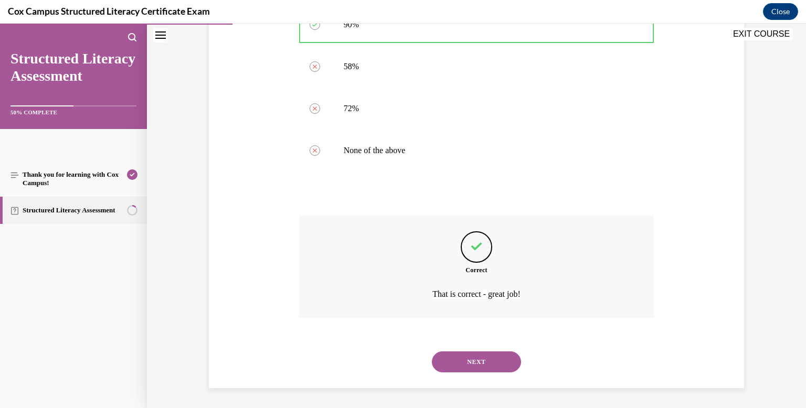
scroll to position [484, 0]
click at [481, 357] on button "NEXT" at bounding box center [476, 360] width 89 height 21
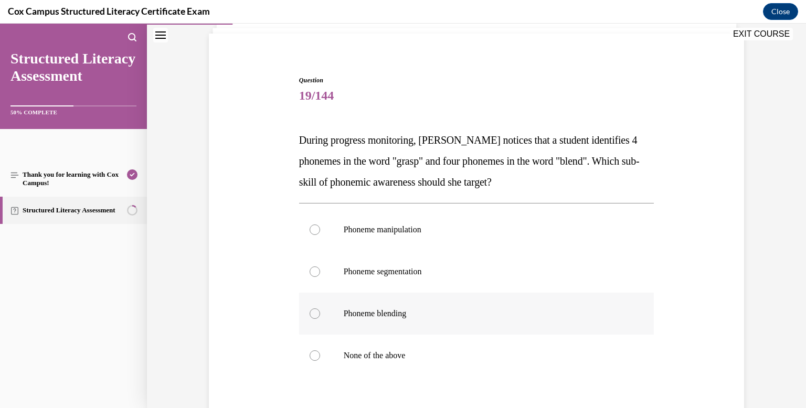
scroll to position [78, 0]
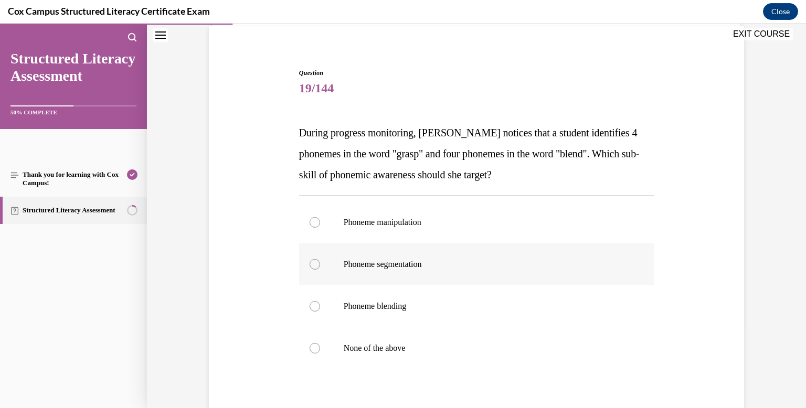
click at [314, 265] on div at bounding box center [315, 264] width 10 height 10
click at [314, 265] on input "Phoneme segmentation" at bounding box center [315, 264] width 10 height 10
radio input "true"
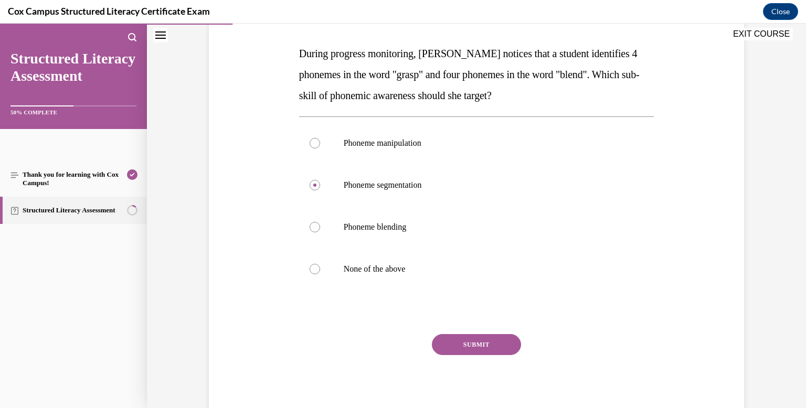
scroll to position [159, 0]
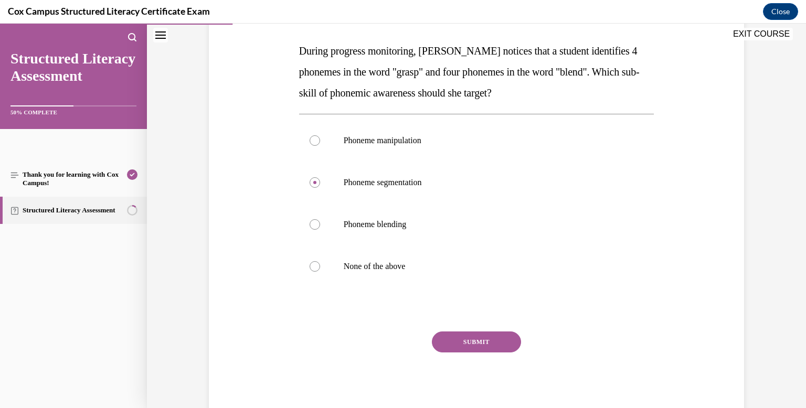
click at [465, 343] on button "SUBMIT" at bounding box center [476, 342] width 89 height 21
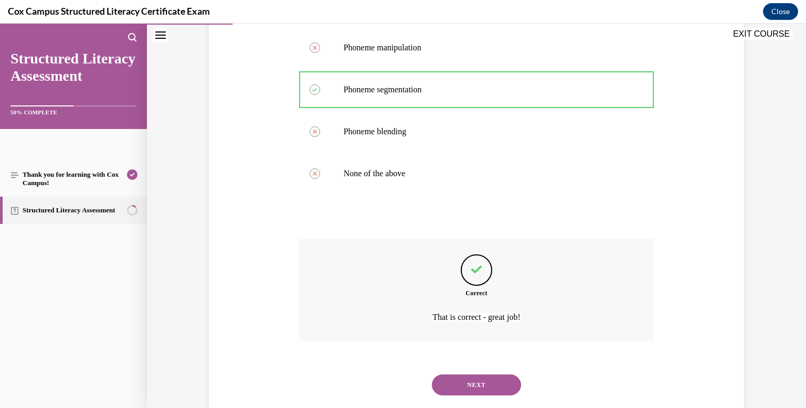
scroll to position [276, 0]
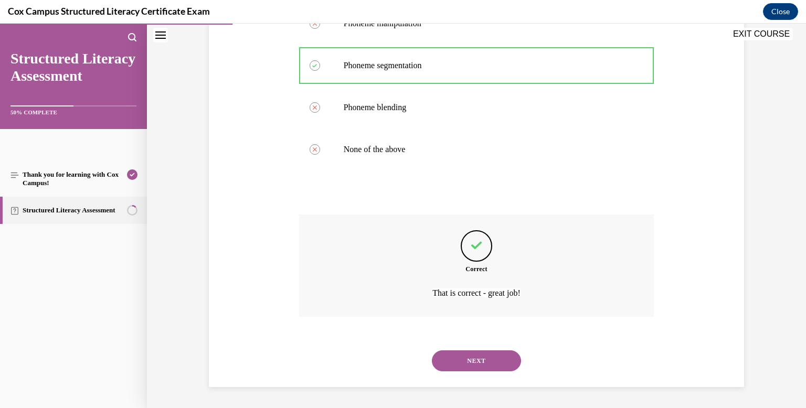
click at [474, 359] on button "NEXT" at bounding box center [476, 360] width 89 height 21
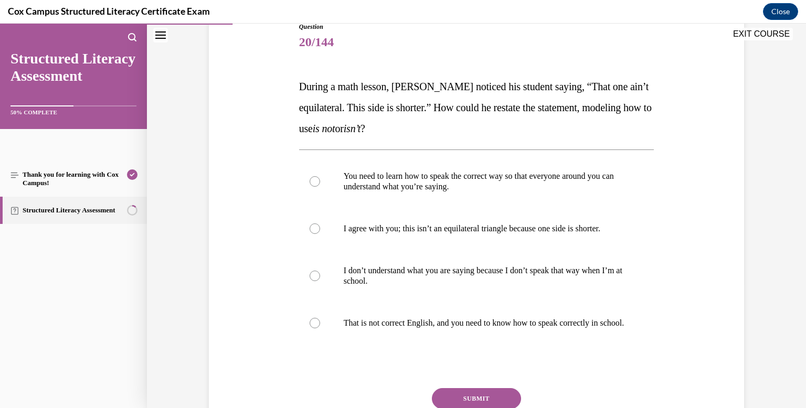
scroll to position [134, 0]
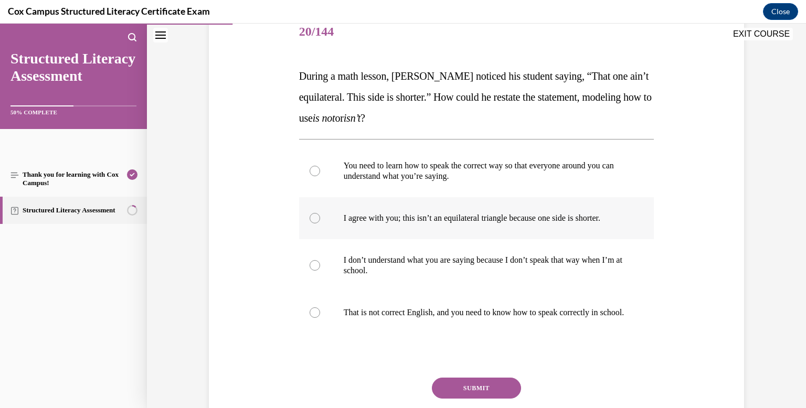
click at [313, 220] on div at bounding box center [315, 218] width 10 height 10
click at [313, 220] on input "I agree with you; this isn’t an equilateral triangle because one side is shorte…" at bounding box center [315, 218] width 10 height 10
radio input "true"
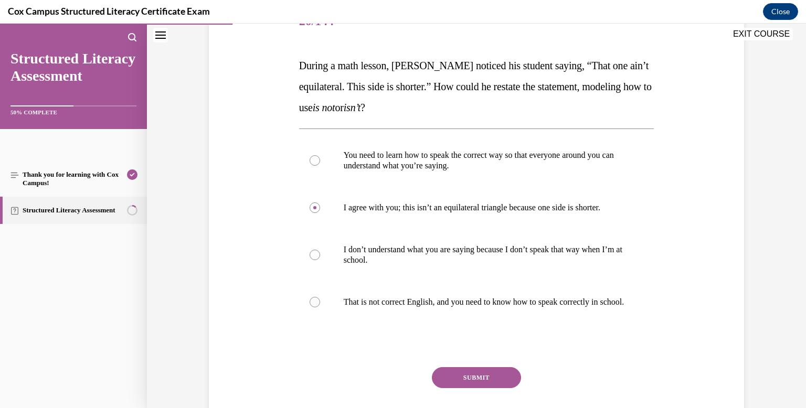
click at [476, 388] on button "SUBMIT" at bounding box center [476, 377] width 89 height 21
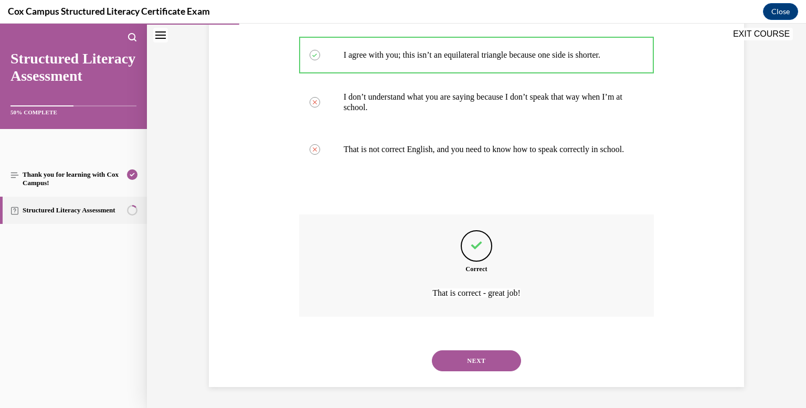
scroll to position [308, 0]
click at [487, 356] on button "NEXT" at bounding box center [476, 360] width 89 height 21
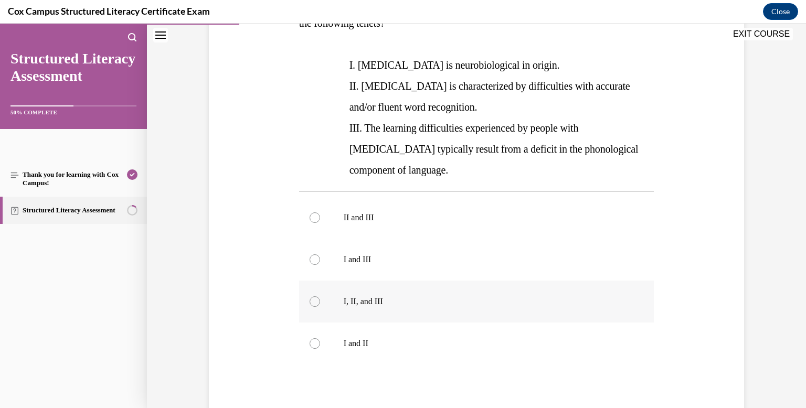
scroll to position [223, 0]
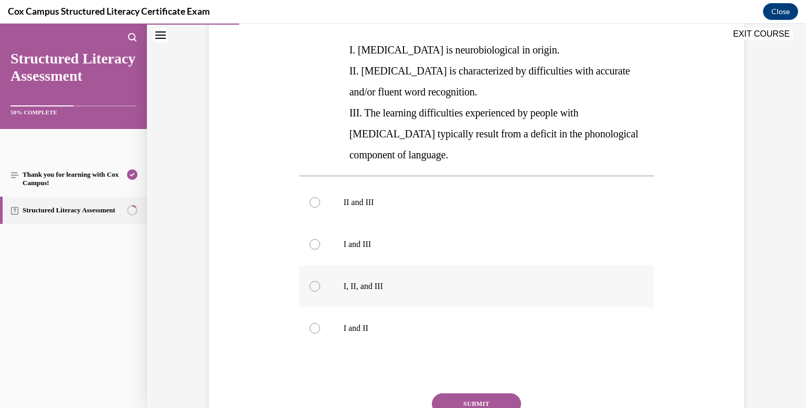
click at [315, 281] on div at bounding box center [315, 286] width 10 height 10
click at [315, 281] on input "I, II, and III" at bounding box center [315, 286] width 10 height 10
radio input "true"
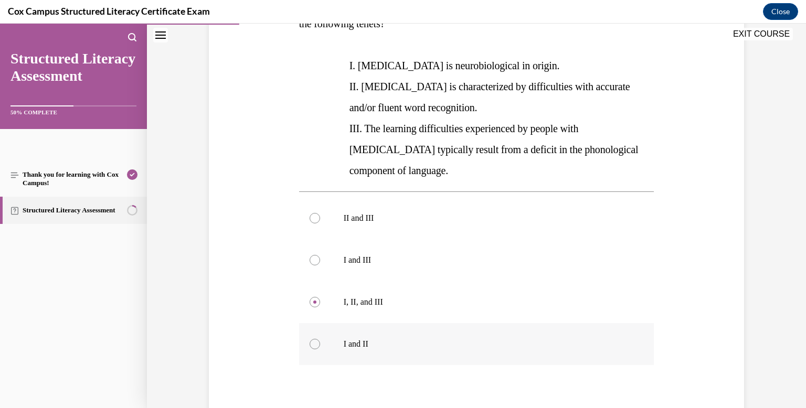
scroll to position [207, 0]
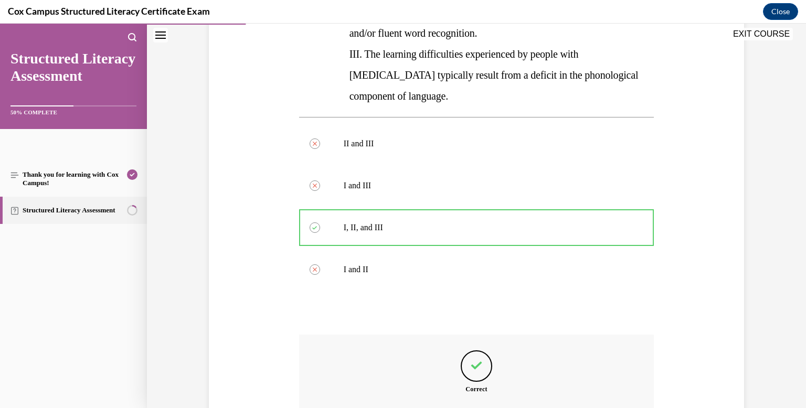
scroll to position [381, 0]
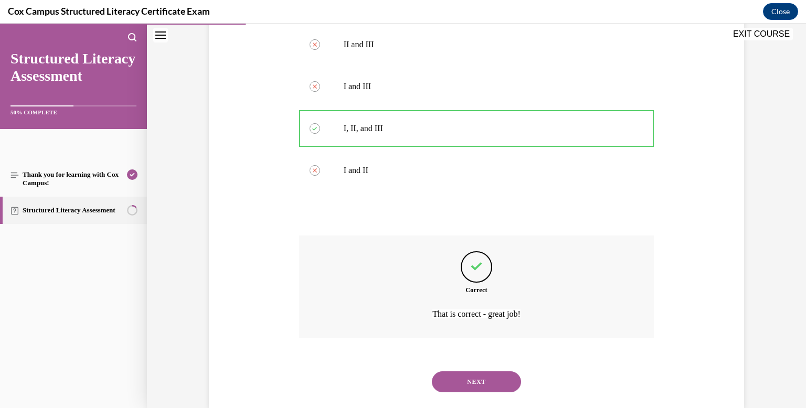
click at [484, 371] on button "NEXT" at bounding box center [476, 381] width 89 height 21
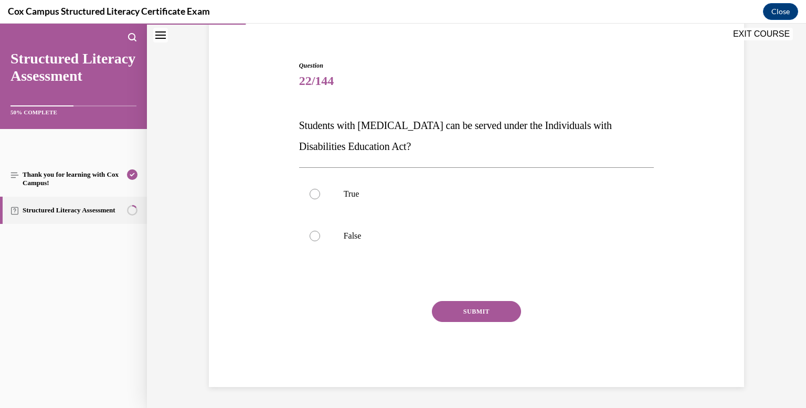
scroll to position [85, 0]
click at [315, 194] on div at bounding box center [315, 194] width 10 height 10
click at [315, 194] on input "True" at bounding box center [315, 194] width 10 height 10
radio input "true"
click at [464, 313] on button "SUBMIT" at bounding box center [476, 311] width 89 height 21
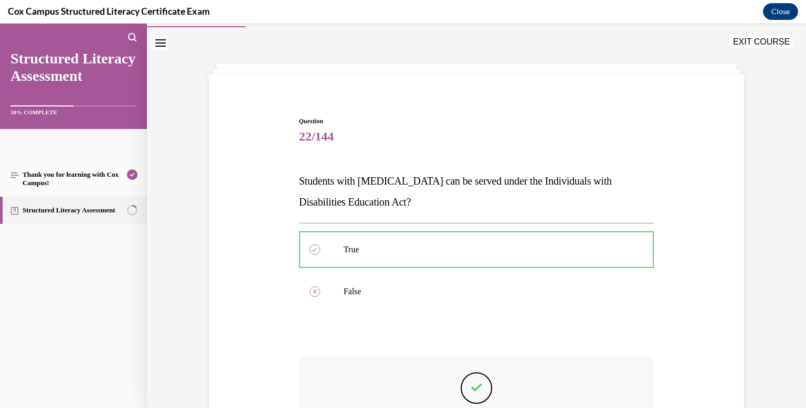
scroll to position [21, 0]
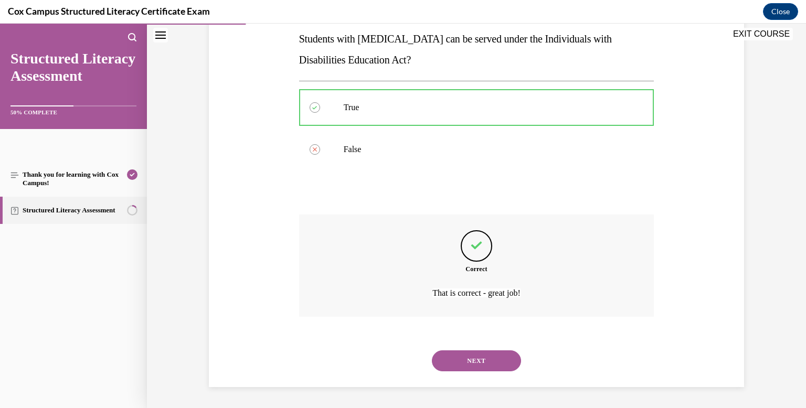
click at [489, 358] on button "NEXT" at bounding box center [476, 360] width 89 height 21
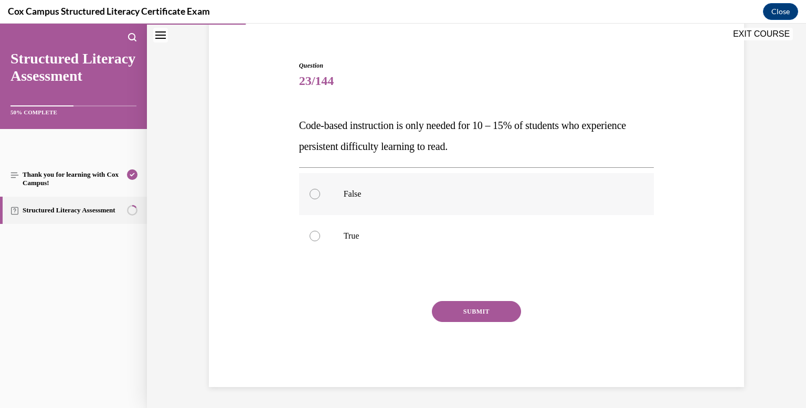
click at [312, 193] on div at bounding box center [315, 194] width 10 height 10
click at [312, 193] on input "False" at bounding box center [315, 194] width 10 height 10
radio input "true"
click at [464, 313] on button "SUBMIT" at bounding box center [476, 311] width 89 height 21
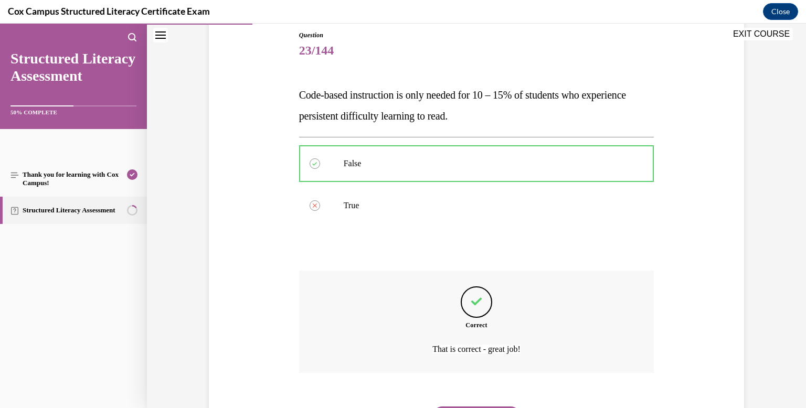
scroll to position [172, 0]
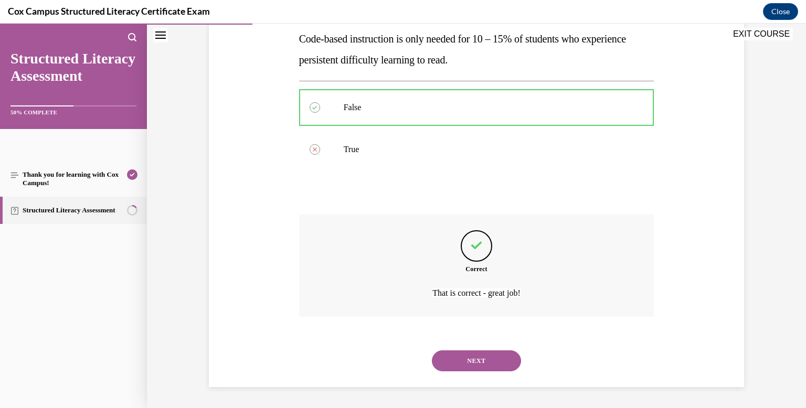
click at [455, 357] on button "NEXT" at bounding box center [476, 360] width 89 height 21
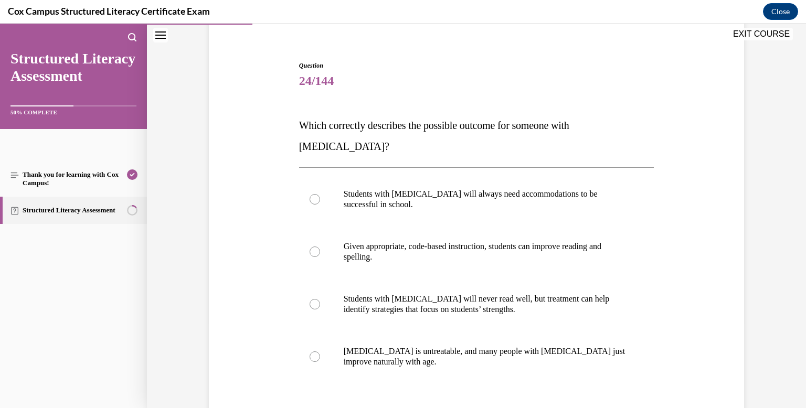
scroll to position [88, 0]
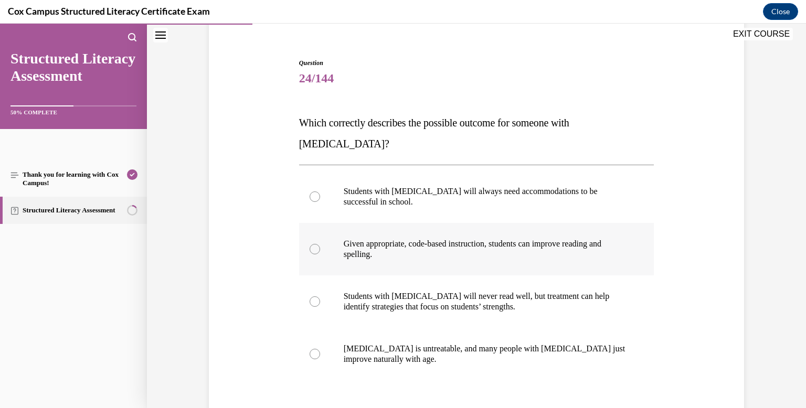
click at [314, 244] on div at bounding box center [315, 249] width 10 height 10
click at [314, 244] on input "Given appropriate, code-based instruction, students can improve reading and spe…" at bounding box center [315, 249] width 10 height 10
radio input "true"
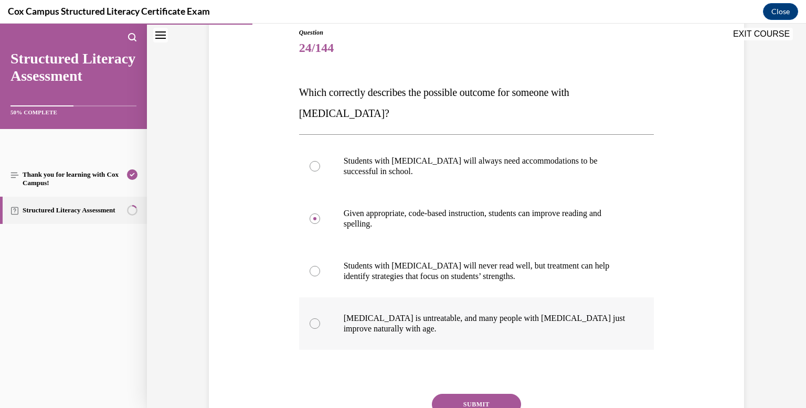
scroll to position [119, 0]
click at [484, 393] on button "SUBMIT" at bounding box center [476, 403] width 89 height 21
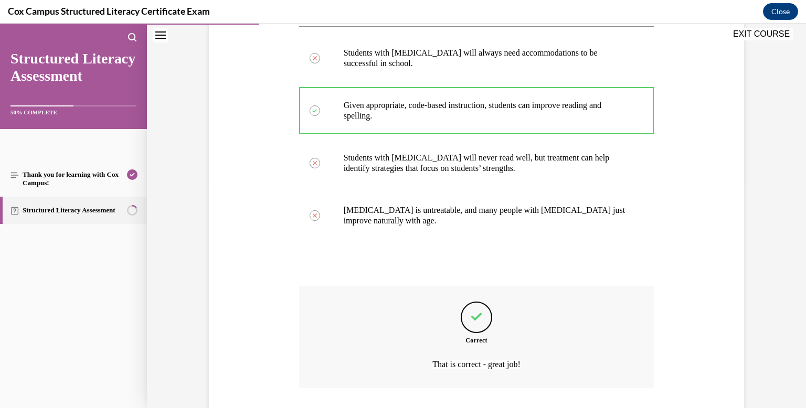
scroll to position [276, 0]
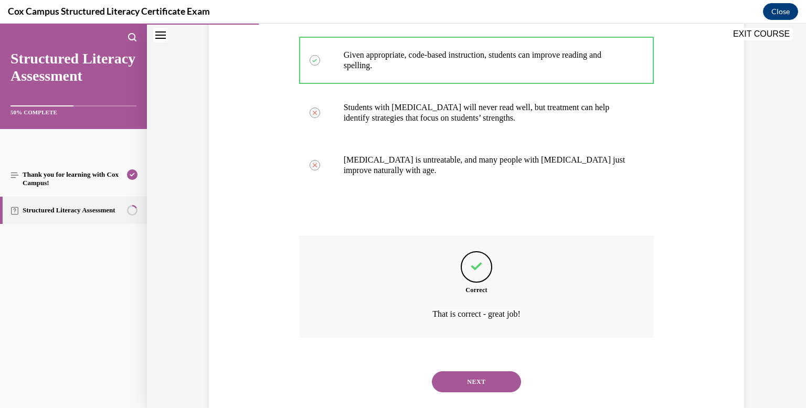
click at [481, 371] on button "NEXT" at bounding box center [476, 381] width 89 height 21
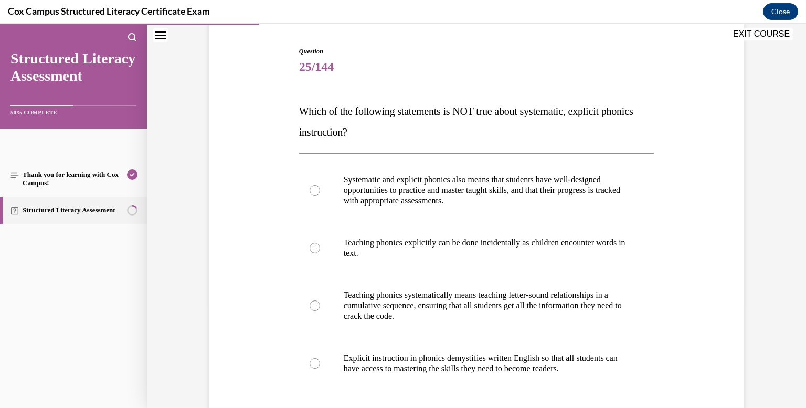
scroll to position [113, 0]
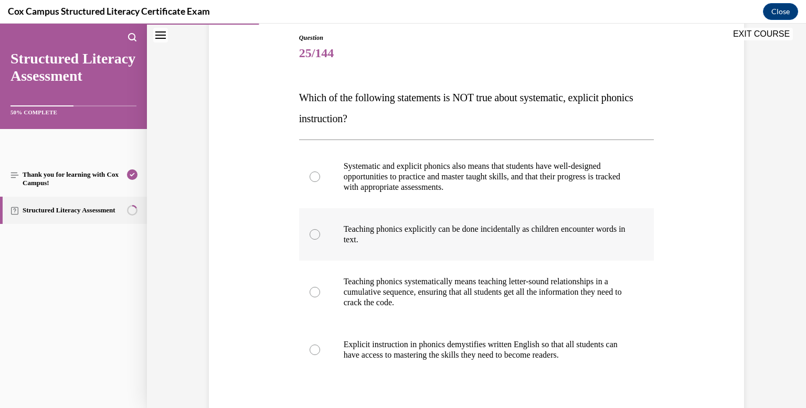
click at [313, 236] on div at bounding box center [315, 234] width 10 height 10
click at [313, 236] on input "Teaching phonics explicitly can be done incidentally as children encounter word…" at bounding box center [315, 234] width 10 height 10
radio input "true"
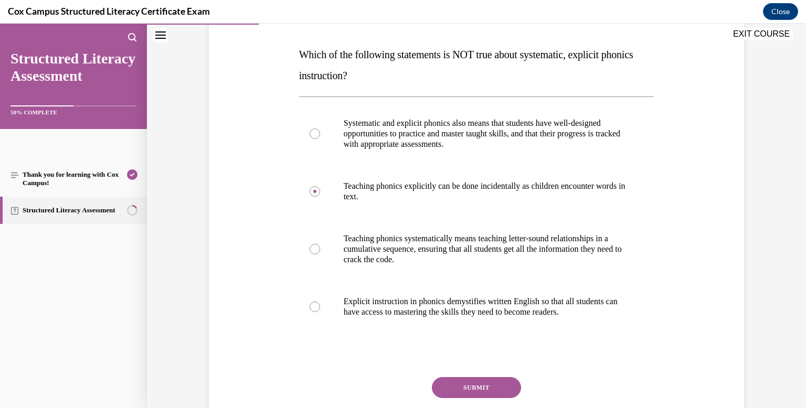
scroll to position [164, 0]
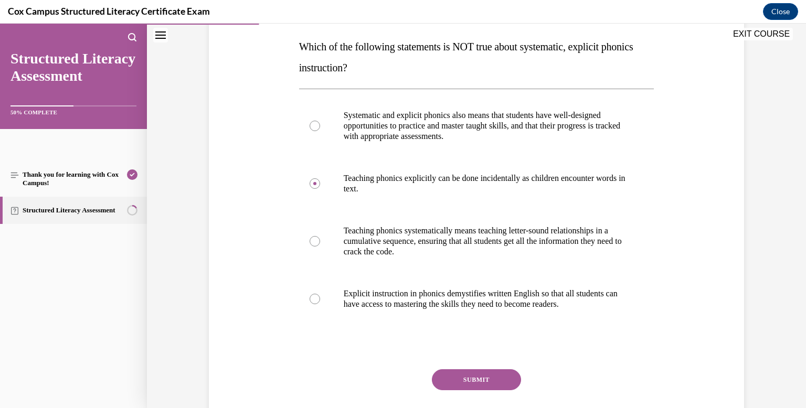
click at [478, 378] on button "SUBMIT" at bounding box center [476, 379] width 89 height 21
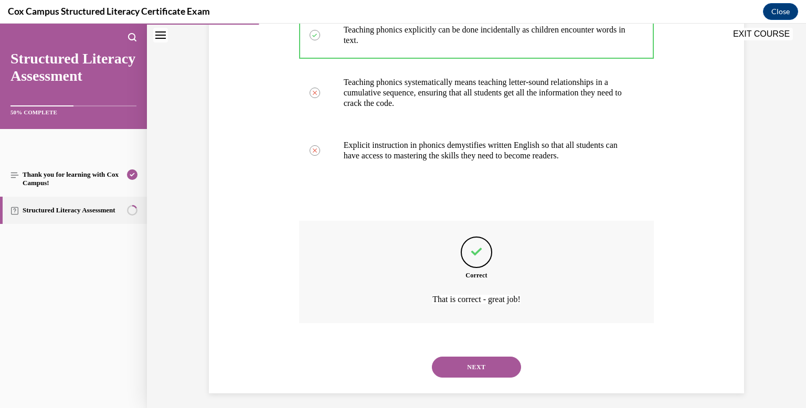
scroll to position [313, 0]
click at [489, 365] on button "NEXT" at bounding box center [476, 366] width 89 height 21
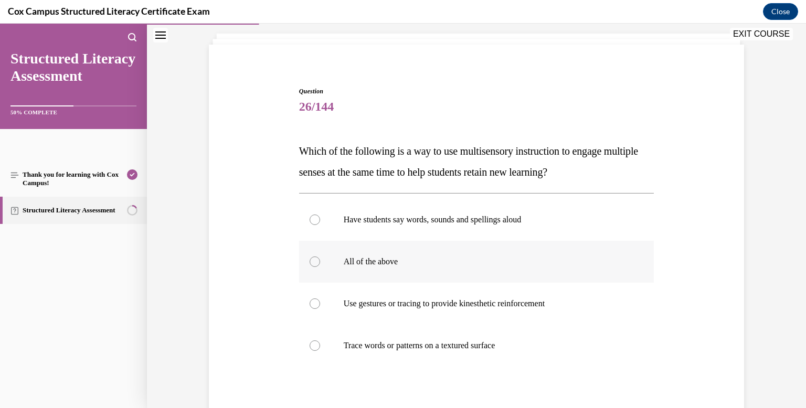
scroll to position [66, 0]
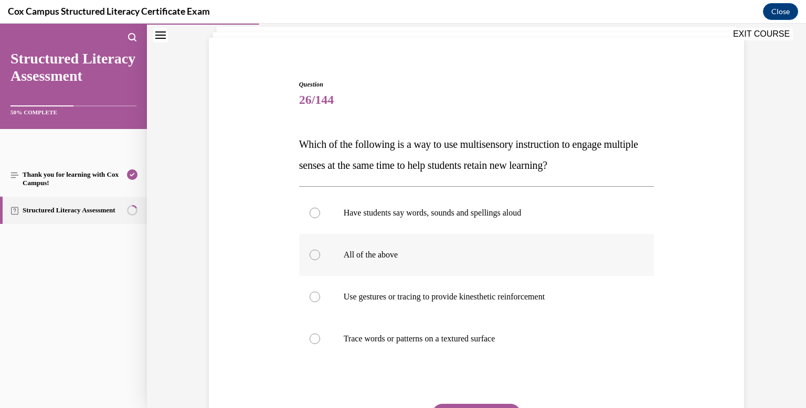
click at [315, 256] on div at bounding box center [315, 255] width 10 height 10
click at [315, 256] on input "All of the above" at bounding box center [315, 255] width 10 height 10
radio input "true"
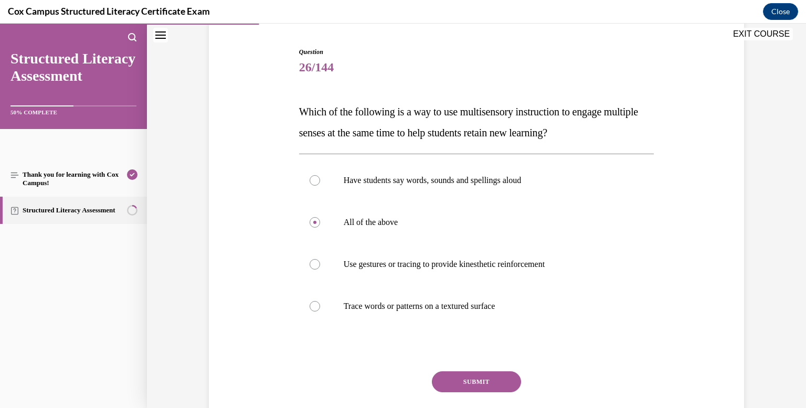
scroll to position [111, 0]
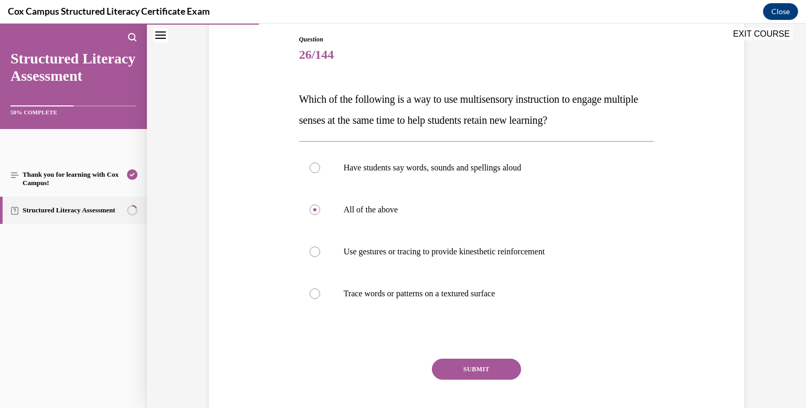
click at [486, 364] on button "SUBMIT" at bounding box center [476, 369] width 89 height 21
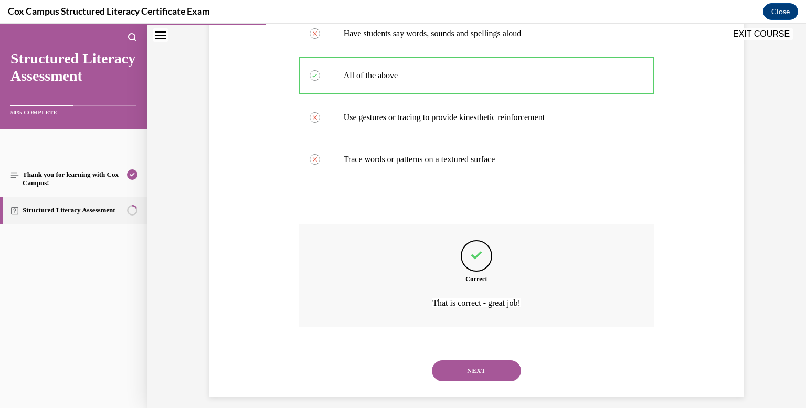
scroll to position [246, 0]
click at [481, 363] on button "NEXT" at bounding box center [476, 370] width 89 height 21
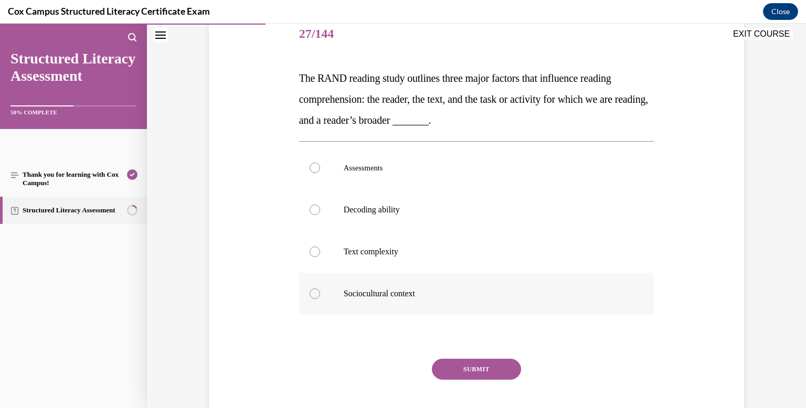
scroll to position [133, 0]
drag, startPoint x: 314, startPoint y: 292, endPoint x: 317, endPoint y: 299, distance: 8.2
click at [314, 292] on div at bounding box center [315, 293] width 10 height 10
click at [314, 292] on input "Sociocultural context" at bounding box center [315, 293] width 10 height 10
radio input "true"
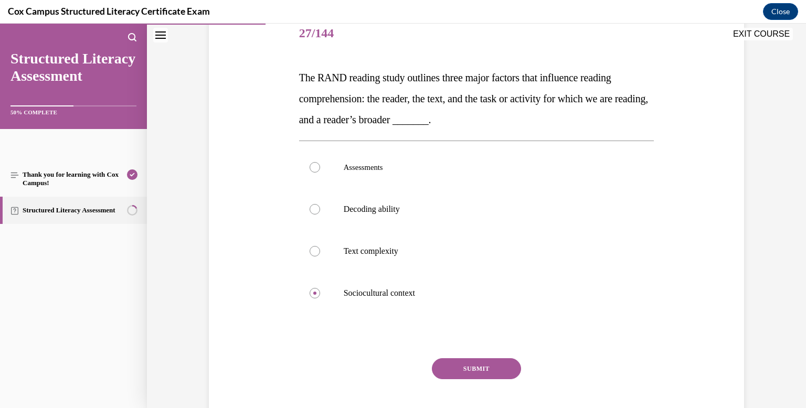
click at [502, 368] on button "SUBMIT" at bounding box center [476, 368] width 89 height 21
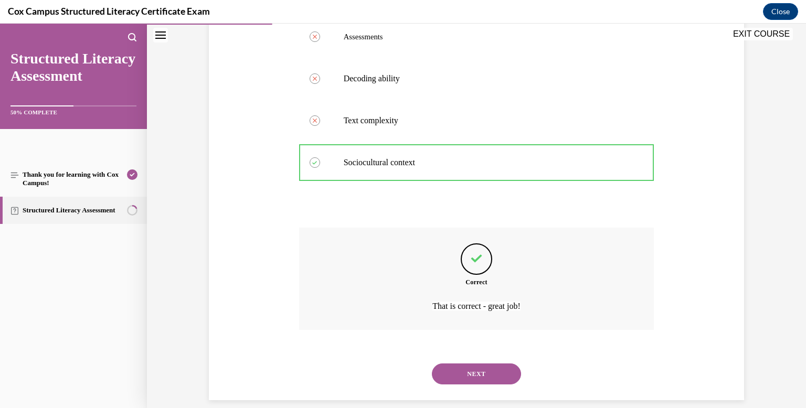
scroll to position [276, 0]
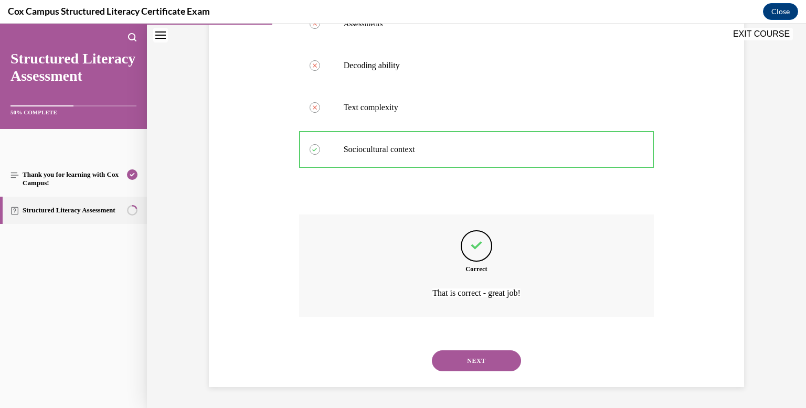
click at [479, 365] on button "NEXT" at bounding box center [476, 360] width 89 height 21
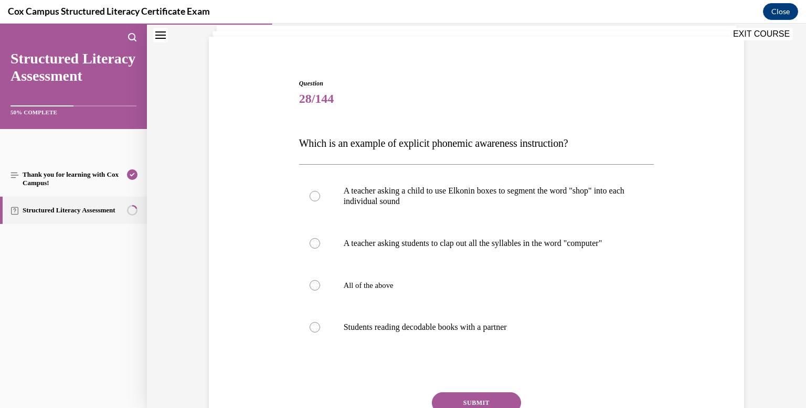
scroll to position [67, 0]
click at [316, 195] on div at bounding box center [315, 196] width 10 height 10
click at [316, 195] on input "A teacher asking a child to use Elkonin boxes to segment the word "shop" into e…" at bounding box center [315, 196] width 10 height 10
radio input "true"
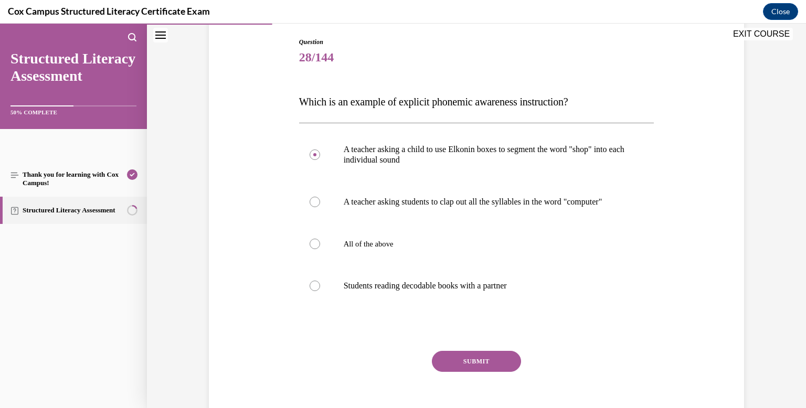
click at [463, 372] on button "SUBMIT" at bounding box center [476, 361] width 89 height 21
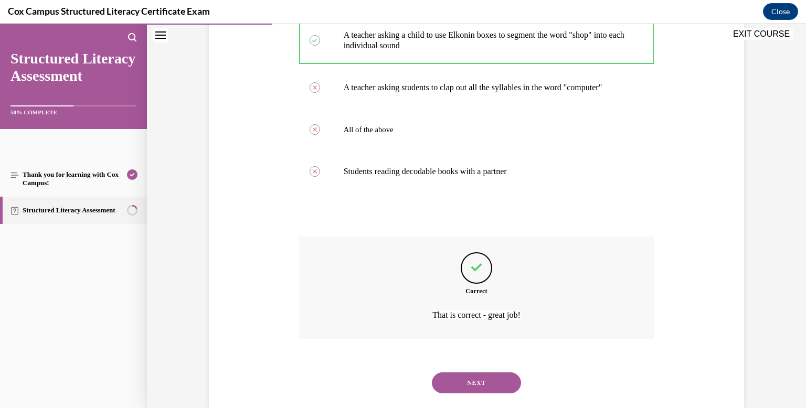
scroll to position [223, 0]
click at [466, 393] on button "NEXT" at bounding box center [476, 382] width 89 height 21
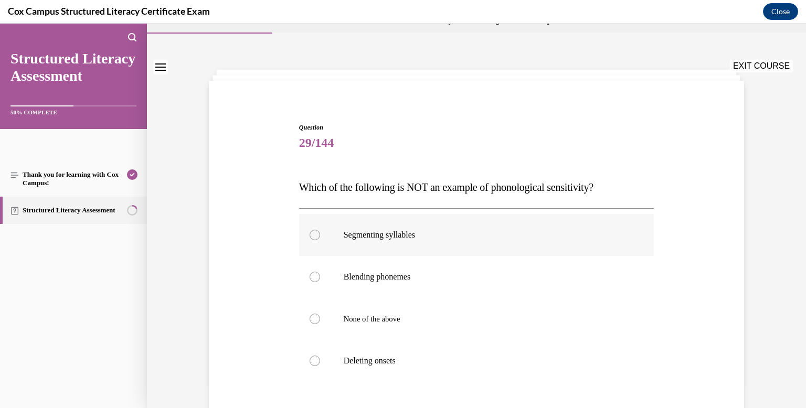
scroll to position [27, 0]
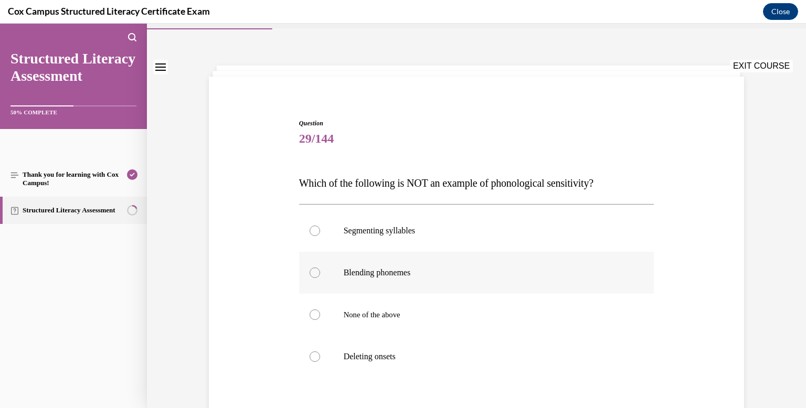
click at [314, 273] on div at bounding box center [315, 273] width 10 height 10
click at [314, 273] on input "Blending phonemes" at bounding box center [315, 273] width 10 height 10
radio input "true"
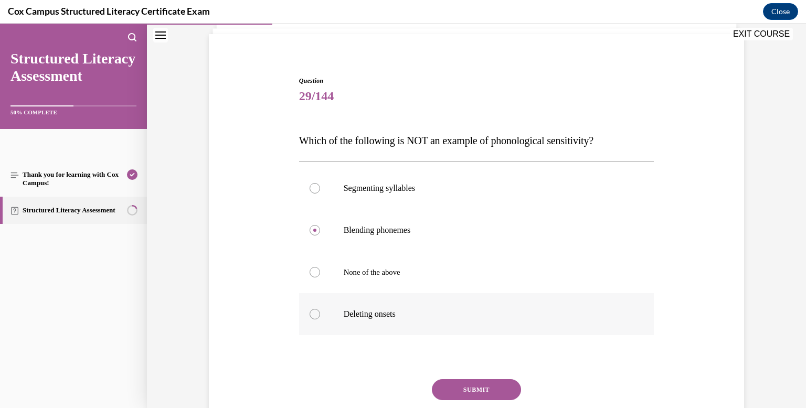
scroll to position [78, 0]
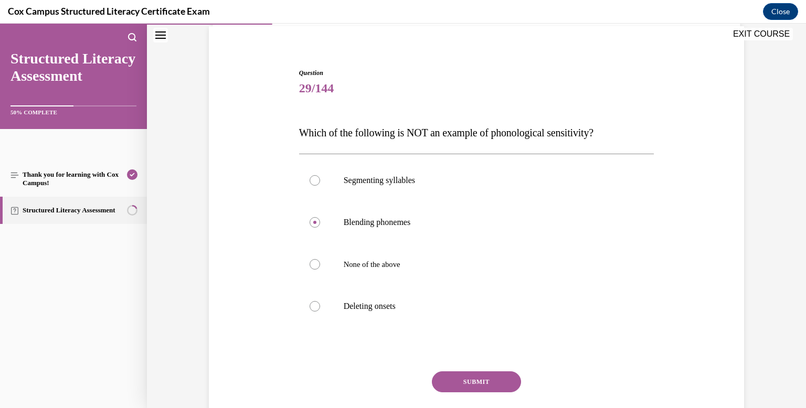
click at [470, 380] on button "SUBMIT" at bounding box center [476, 381] width 89 height 21
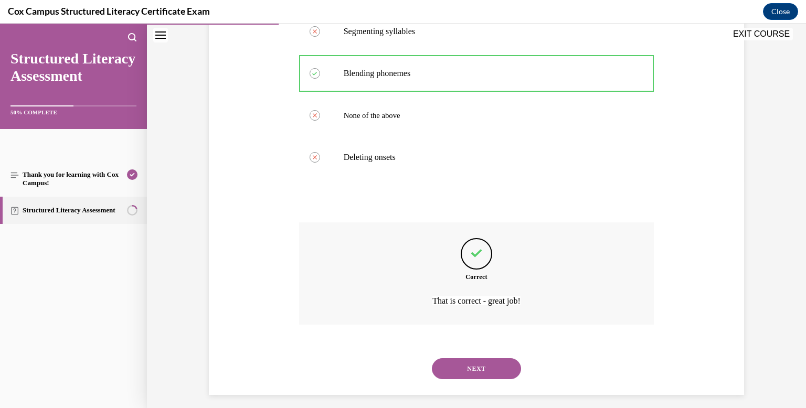
scroll to position [234, 0]
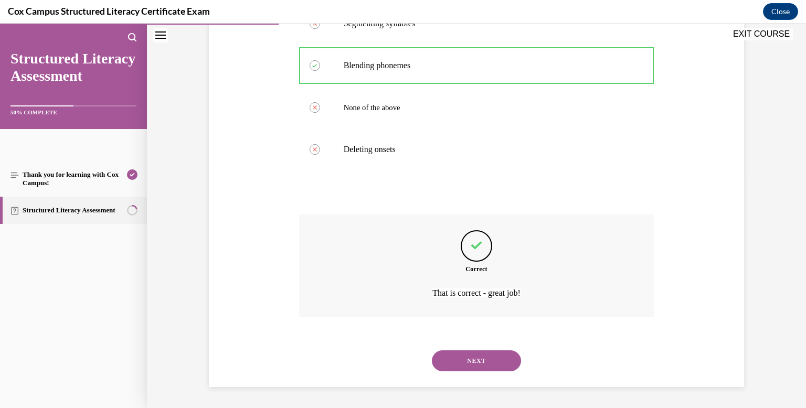
click at [483, 359] on button "NEXT" at bounding box center [476, 360] width 89 height 21
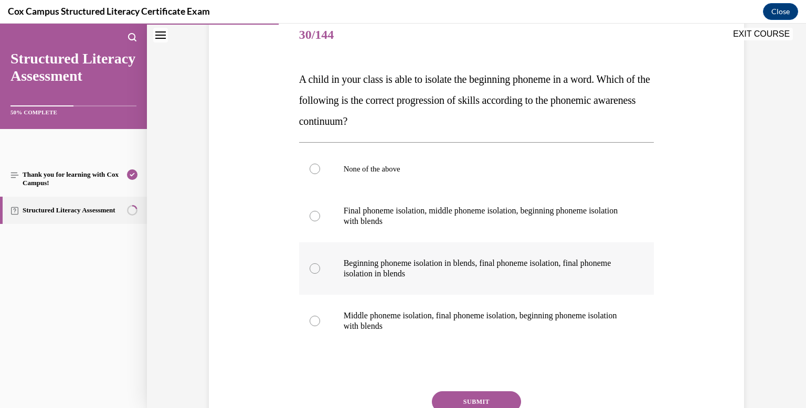
scroll to position [132, 0]
click at [317, 269] on div at bounding box center [315, 268] width 10 height 10
click at [317, 269] on input "Beginning phoneme isolation in blends, final phoneme isolation, final phoneme i…" at bounding box center [315, 268] width 10 height 10
radio input "true"
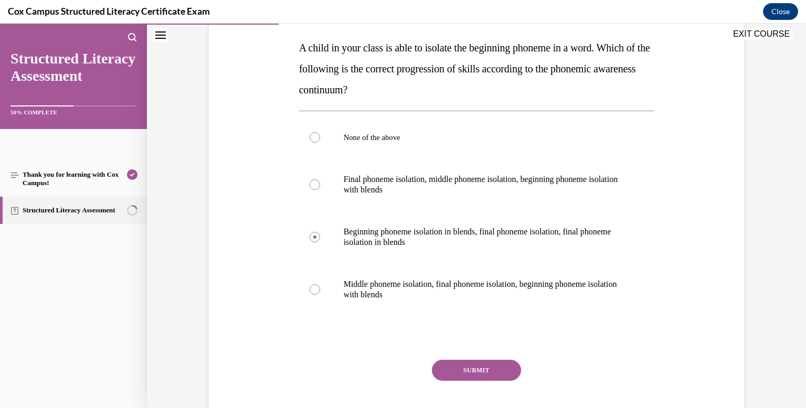
scroll to position [184, 0]
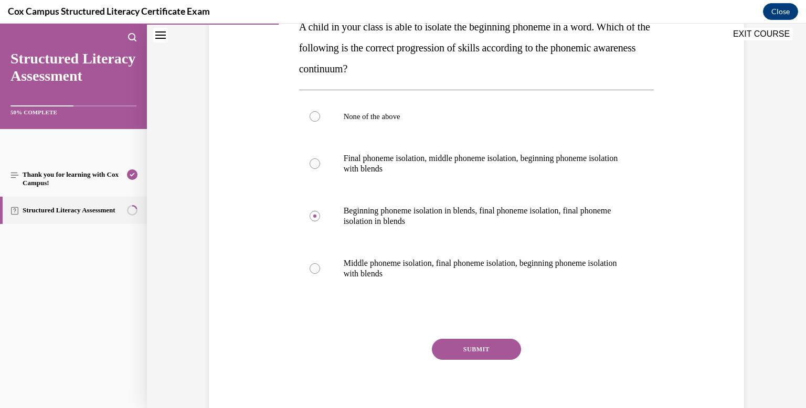
click at [487, 353] on button "SUBMIT" at bounding box center [476, 349] width 89 height 21
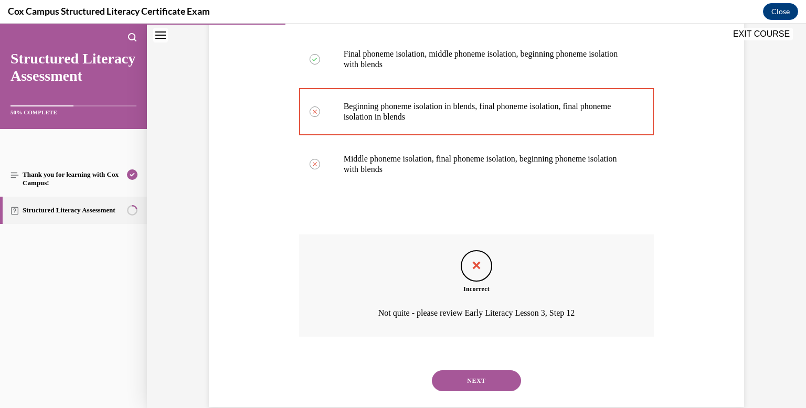
scroll to position [308, 0]
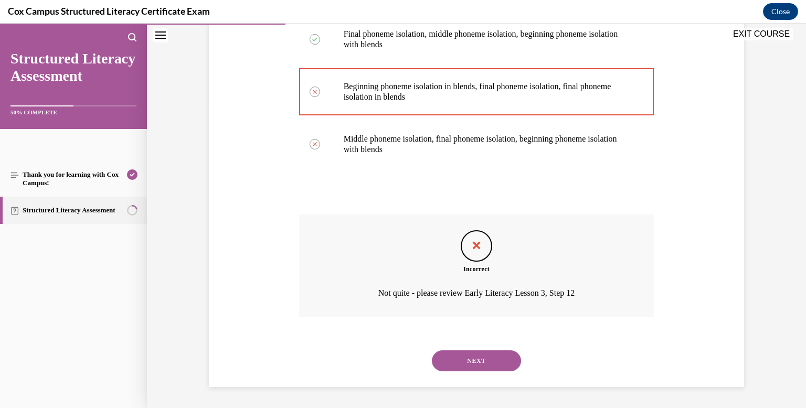
click at [475, 360] on button "NEXT" at bounding box center [476, 360] width 89 height 21
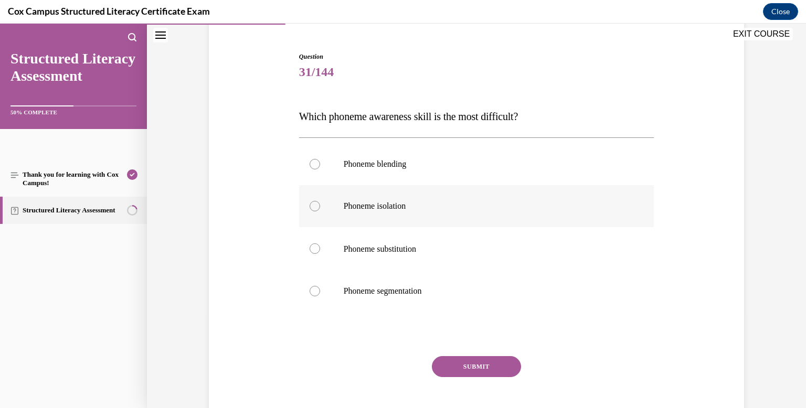
scroll to position [95, 0]
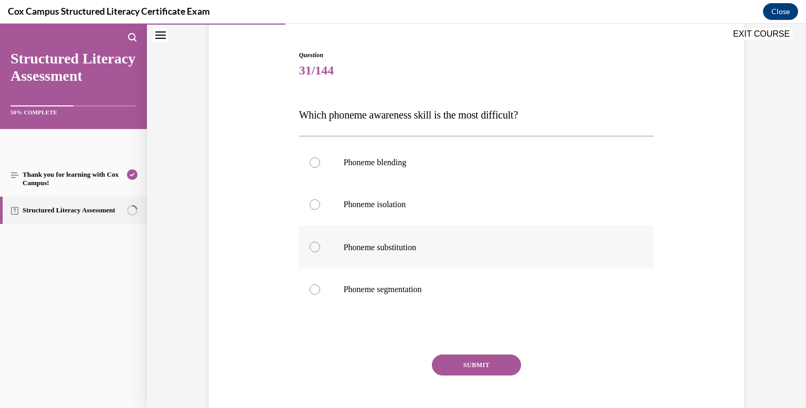
click at [313, 246] on div at bounding box center [315, 247] width 10 height 10
click at [313, 246] on input "Phoneme substitution" at bounding box center [315, 247] width 10 height 10
radio input "true"
click at [474, 363] on button "SUBMIT" at bounding box center [476, 365] width 89 height 21
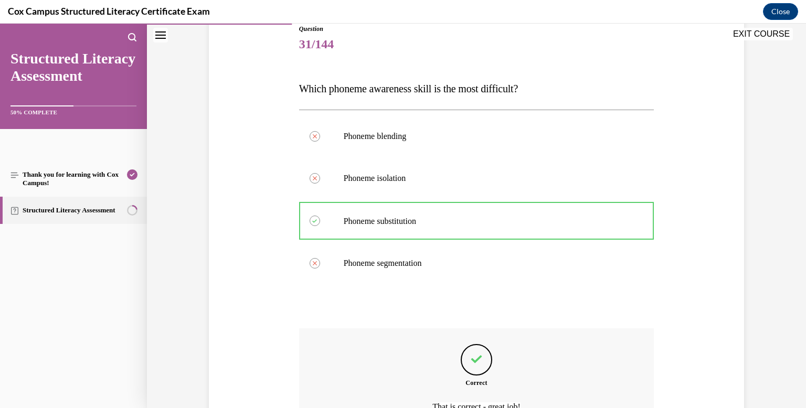
scroll to position [220, 0]
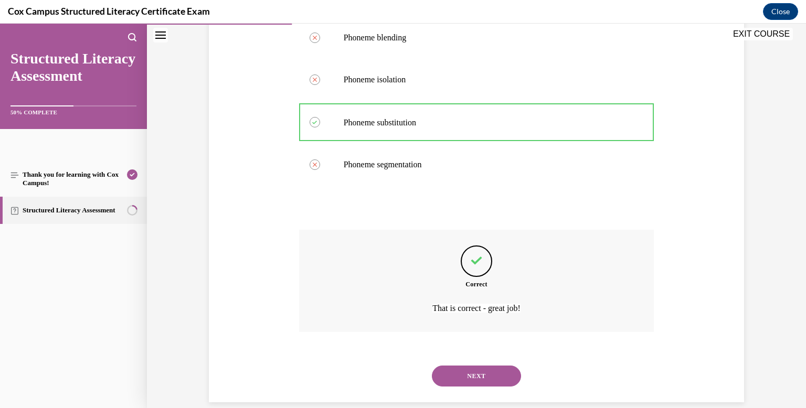
click at [486, 375] on button "NEXT" at bounding box center [476, 376] width 89 height 21
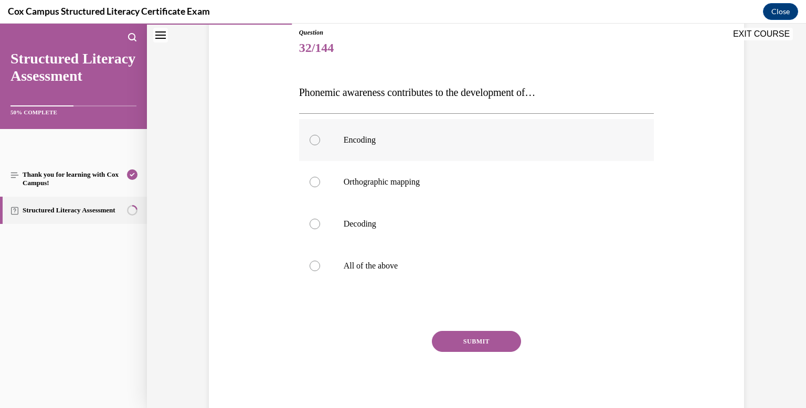
scroll to position [120, 0]
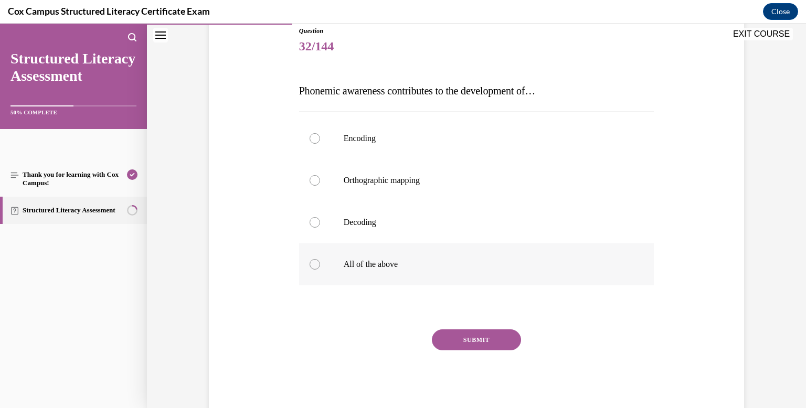
click at [315, 266] on div at bounding box center [315, 264] width 10 height 10
click at [315, 266] on input "All of the above" at bounding box center [315, 264] width 10 height 10
radio input "true"
click at [466, 340] on button "SUBMIT" at bounding box center [476, 339] width 89 height 21
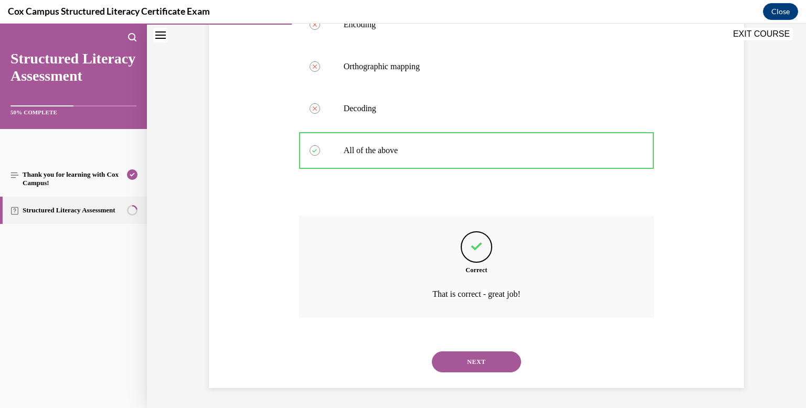
scroll to position [234, 0]
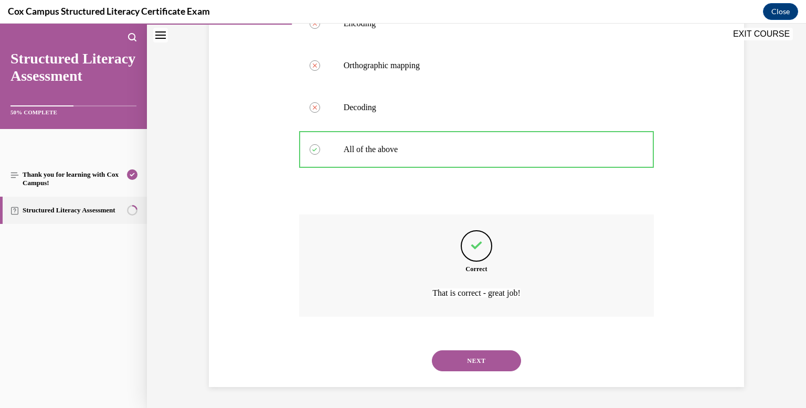
click at [488, 357] on button "NEXT" at bounding box center [476, 360] width 89 height 21
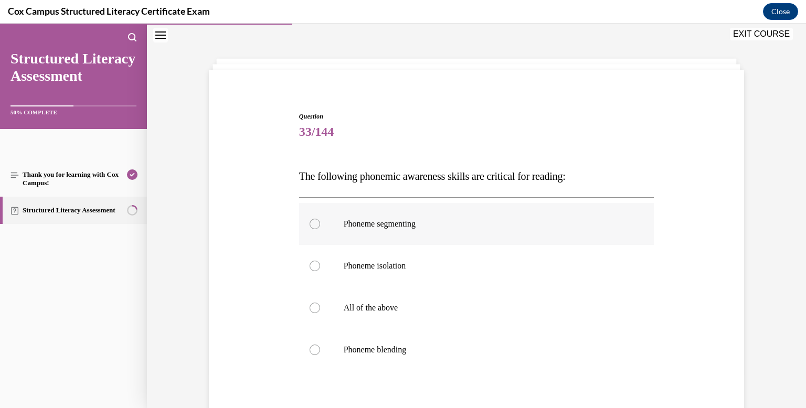
scroll to position [35, 0]
click at [315, 306] on div at bounding box center [315, 307] width 10 height 10
click at [315, 306] on input "All of the above" at bounding box center [315, 307] width 10 height 10
radio input "true"
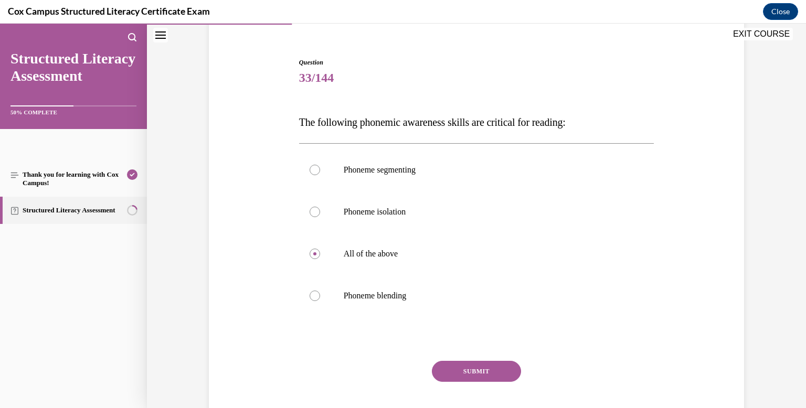
drag, startPoint x: 479, startPoint y: 372, endPoint x: 542, endPoint y: 351, distance: 65.7
click at [480, 371] on button "SUBMIT" at bounding box center [476, 371] width 89 height 21
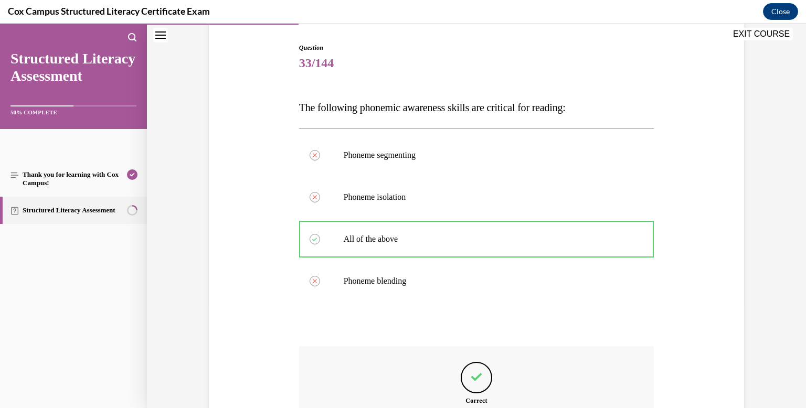
scroll to position [234, 0]
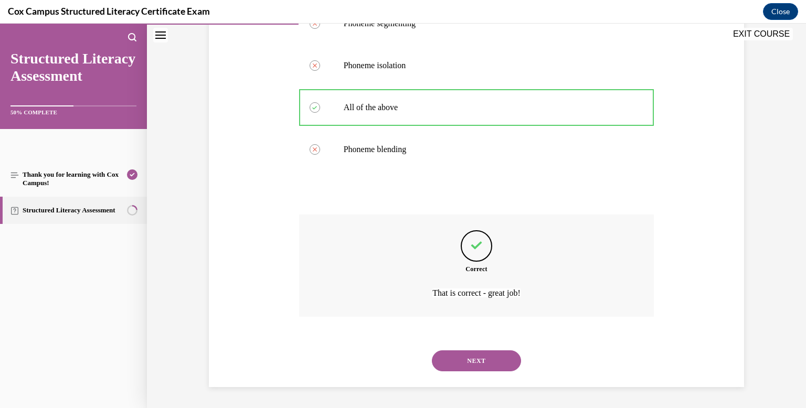
click at [490, 356] on button "NEXT" at bounding box center [476, 360] width 89 height 21
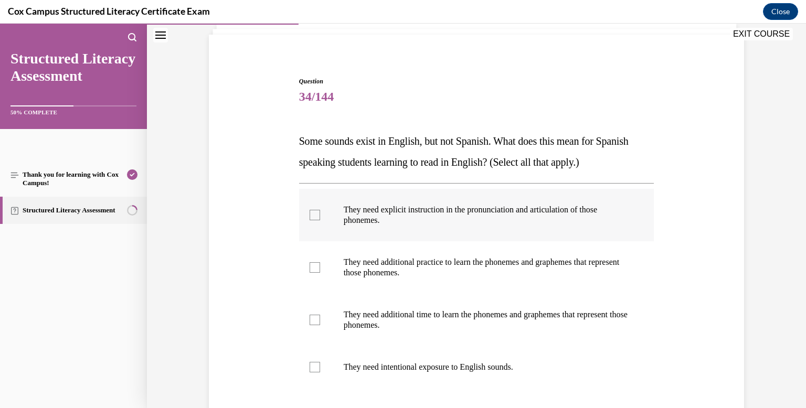
scroll to position [79, 0]
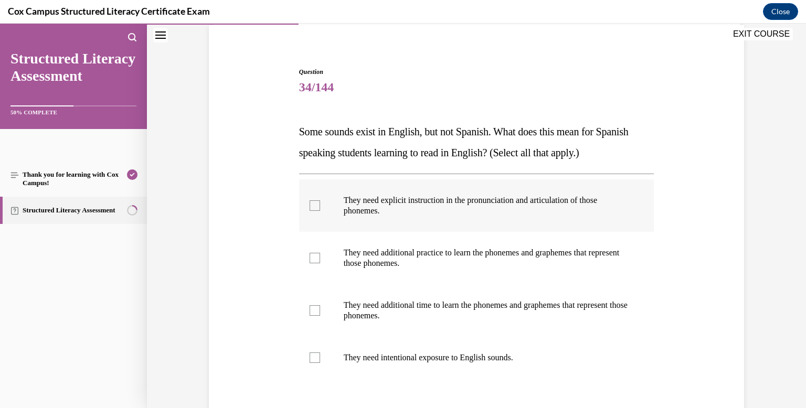
click at [311, 202] on div at bounding box center [315, 205] width 10 height 10
click at [311, 202] on input "They need explicit instruction in the pronunciation and articulation of those p…" at bounding box center [315, 205] width 10 height 10
checkbox input "true"
click at [313, 258] on div at bounding box center [315, 258] width 10 height 10
click at [313, 258] on input "They need additional practice to learn the phonemes and graphemes that represen…" at bounding box center [315, 258] width 10 height 10
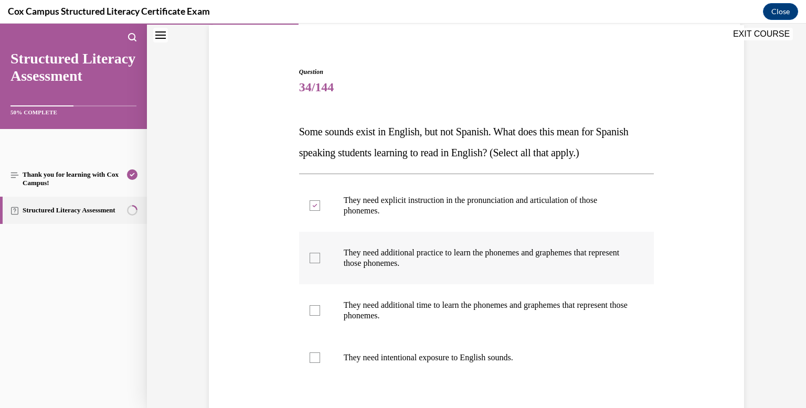
checkbox input "true"
click at [317, 312] on div at bounding box center [315, 310] width 10 height 10
click at [317, 312] on input "They need additional time to learn the phonemes and graphemes that represent th…" at bounding box center [315, 310] width 10 height 10
checkbox input "true"
click at [317, 360] on div at bounding box center [315, 358] width 10 height 10
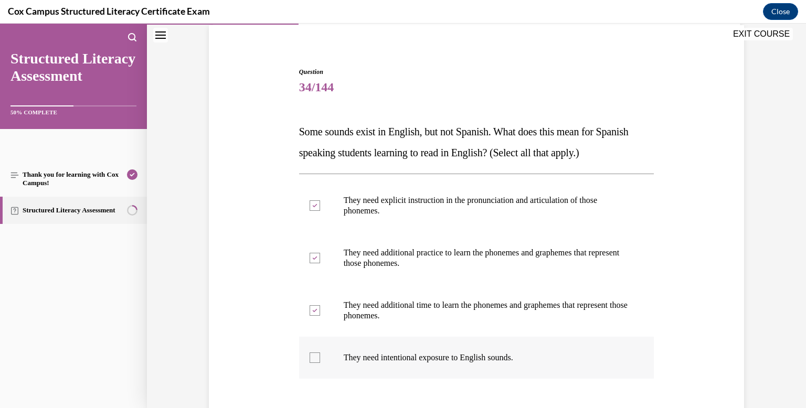
click at [317, 360] on input "They need intentional exposure to English sounds." at bounding box center [315, 358] width 10 height 10
checkbox input "true"
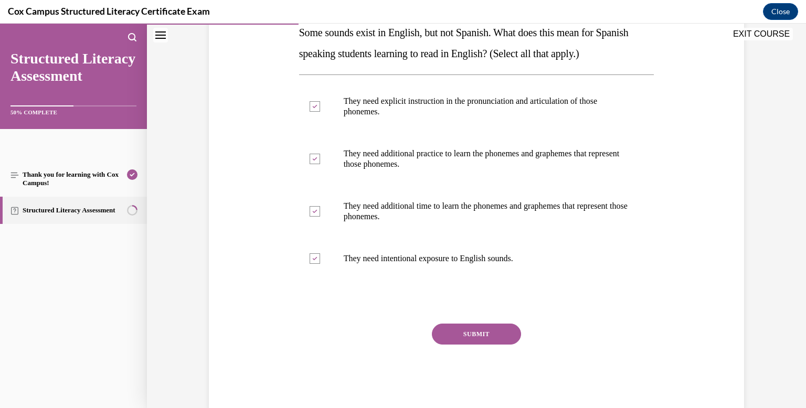
scroll to position [200, 0]
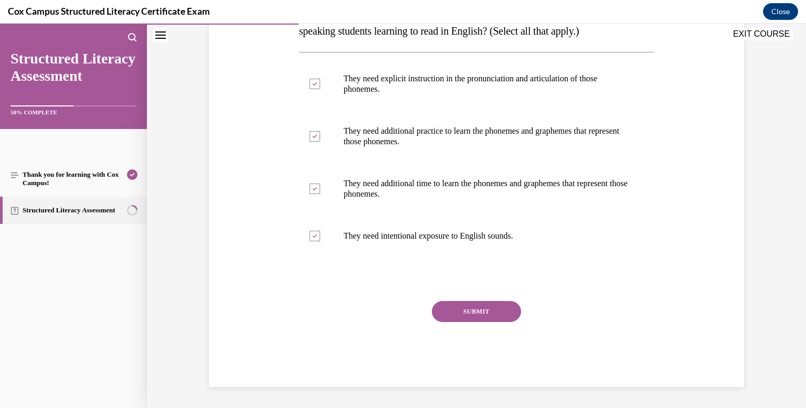
click at [479, 308] on button "SUBMIT" at bounding box center [476, 311] width 89 height 21
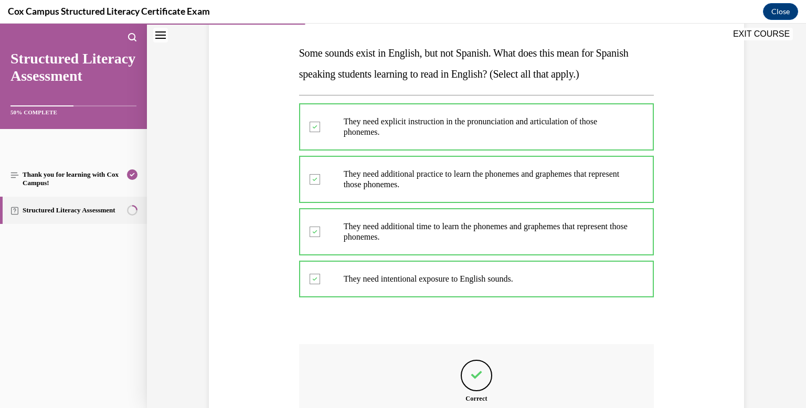
scroll to position [287, 0]
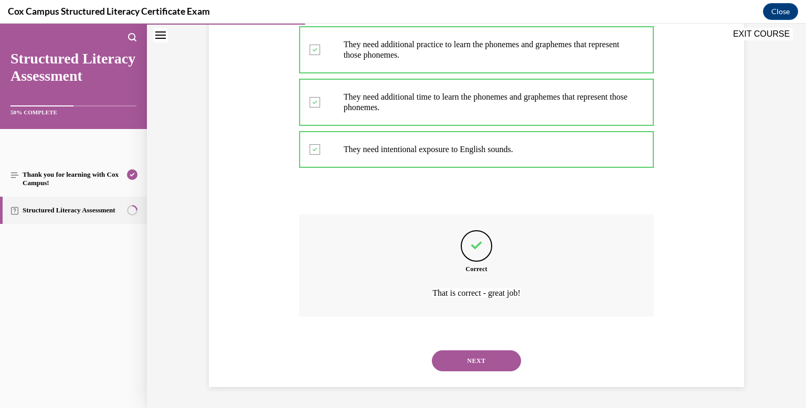
drag, startPoint x: 484, startPoint y: 359, endPoint x: 485, endPoint y: 354, distance: 5.5
click at [484, 357] on button "NEXT" at bounding box center [476, 360] width 89 height 21
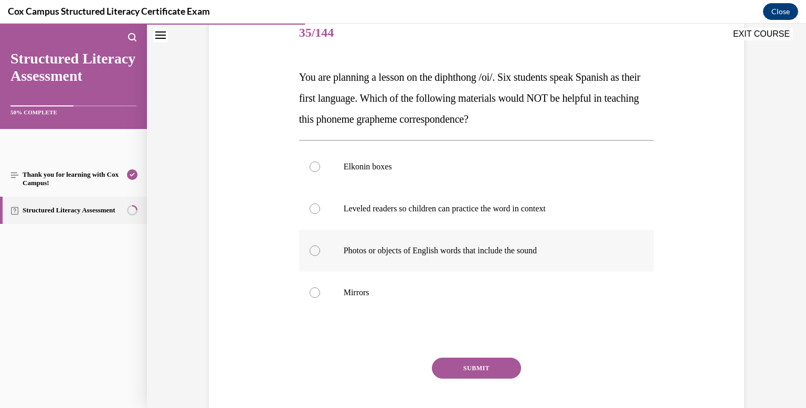
scroll to position [136, 0]
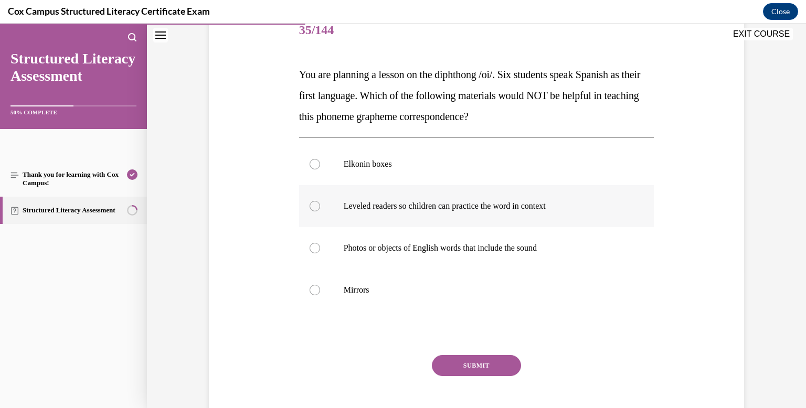
click at [315, 209] on div at bounding box center [315, 206] width 10 height 10
click at [315, 209] on input "Leveled readers so children can practice the word in context" at bounding box center [315, 206] width 10 height 10
radio input "true"
click at [463, 365] on button "SUBMIT" at bounding box center [476, 365] width 89 height 21
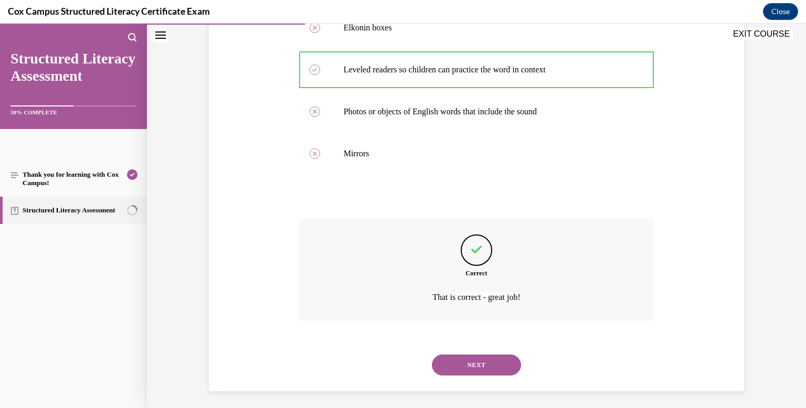
scroll to position [276, 0]
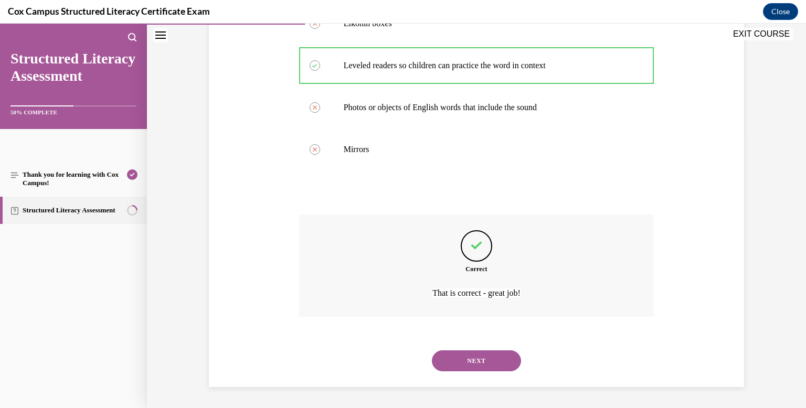
click at [497, 361] on button "NEXT" at bounding box center [476, 360] width 89 height 21
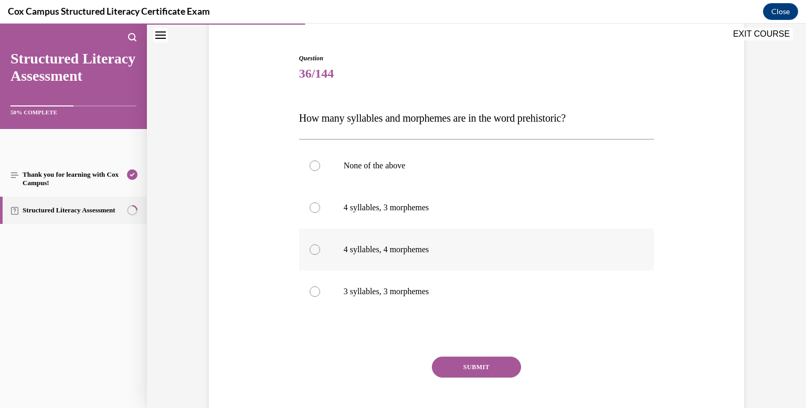
scroll to position [94, 0]
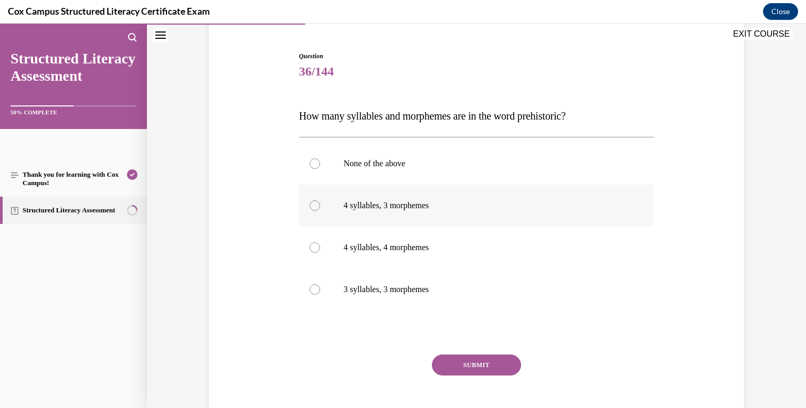
click at [316, 205] on div at bounding box center [315, 205] width 10 height 10
click at [316, 205] on input "4 syllables, 3 morphemes" at bounding box center [315, 205] width 10 height 10
radio input "true"
click at [470, 366] on button "SUBMIT" at bounding box center [476, 365] width 89 height 21
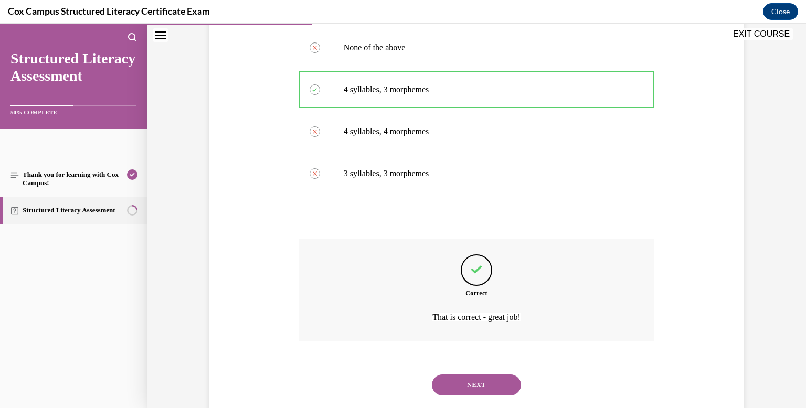
scroll to position [234, 0]
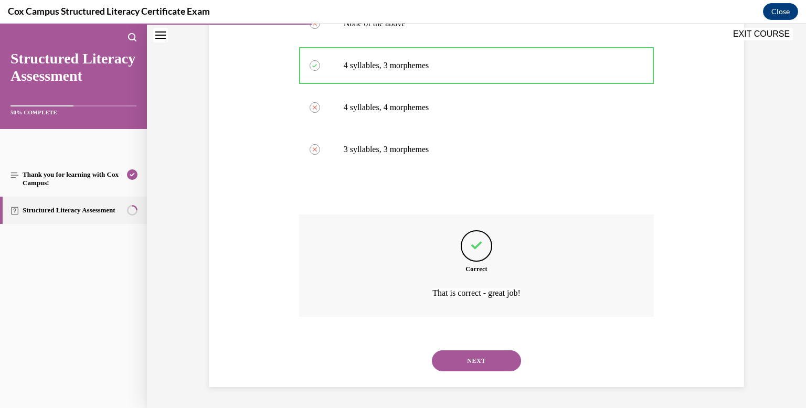
click at [463, 360] on button "NEXT" at bounding box center [476, 360] width 89 height 21
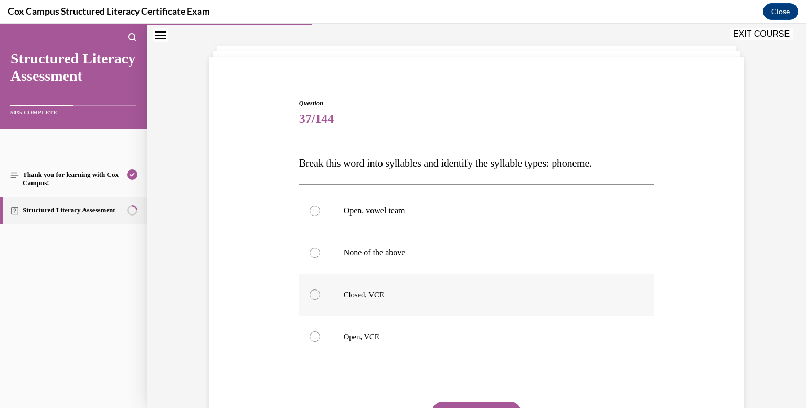
scroll to position [48, 0]
click at [312, 336] on div at bounding box center [315, 335] width 10 height 10
click at [312, 336] on input "Open, VCE" at bounding box center [315, 335] width 10 height 10
radio input "true"
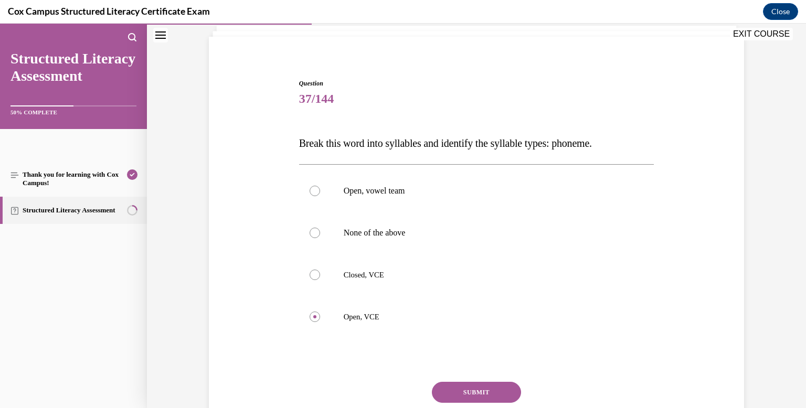
scroll to position [80, 0]
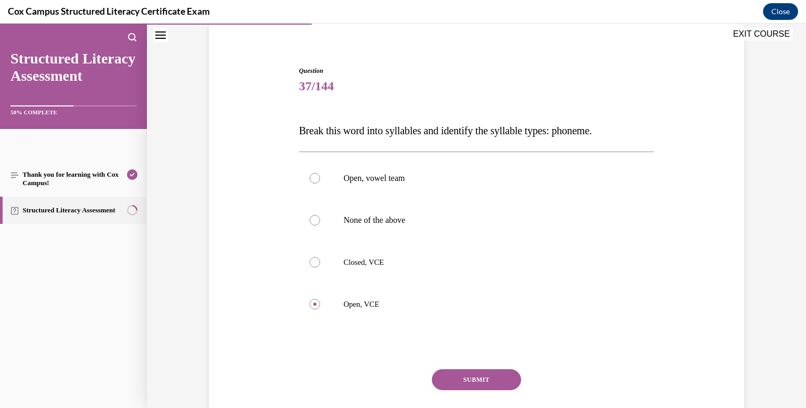
click at [467, 383] on button "SUBMIT" at bounding box center [476, 379] width 89 height 21
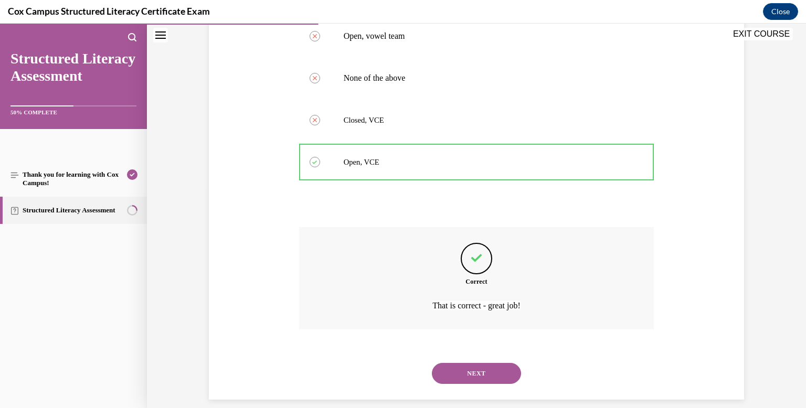
scroll to position [234, 0]
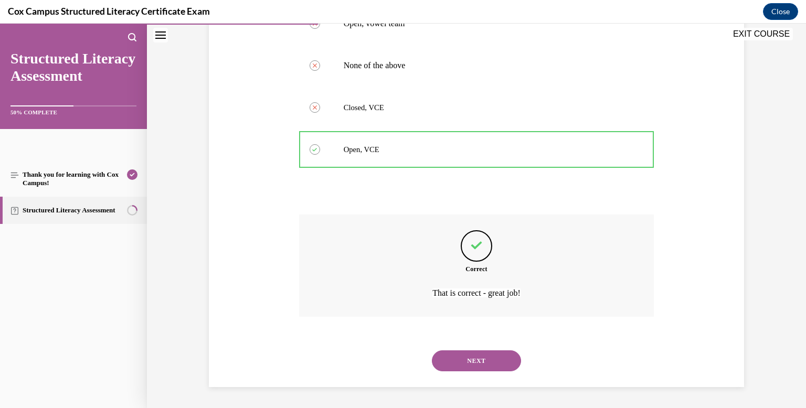
click at [481, 360] on button "NEXT" at bounding box center [476, 360] width 89 height 21
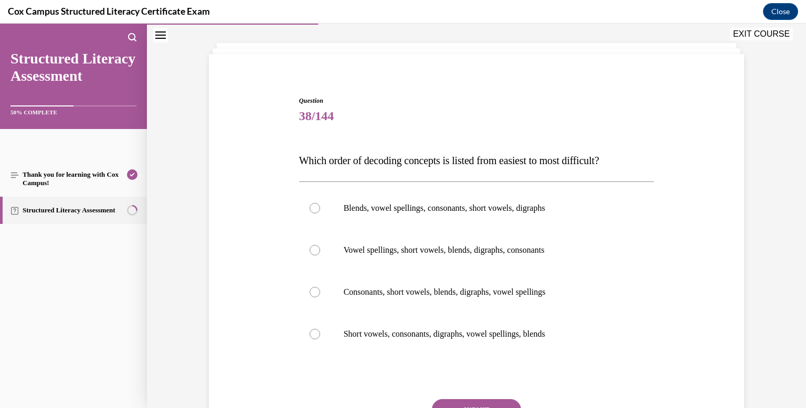
scroll to position [44, 0]
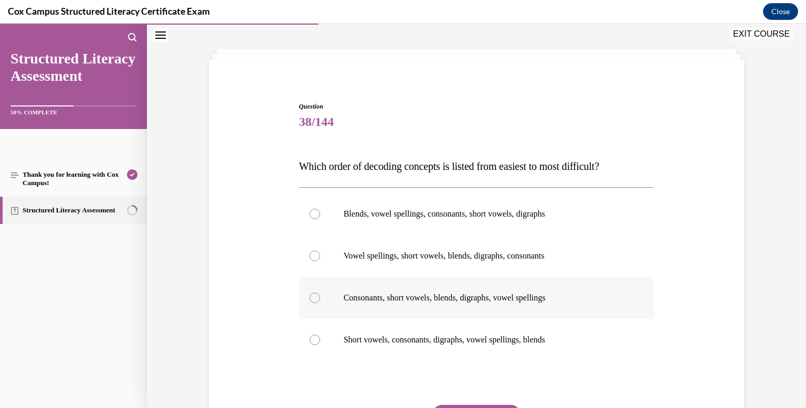
click at [313, 301] on div at bounding box center [315, 298] width 10 height 10
click at [313, 301] on input "Consonants, short vowels, blends, digraphs, vowel spellings" at bounding box center [315, 298] width 10 height 10
radio input "true"
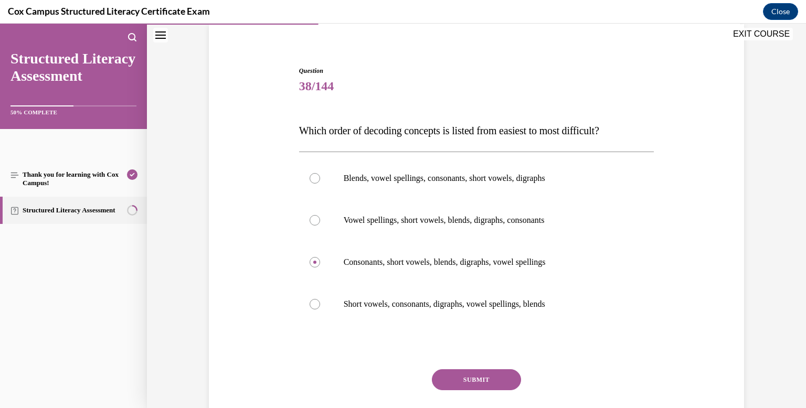
scroll to position [90, 0]
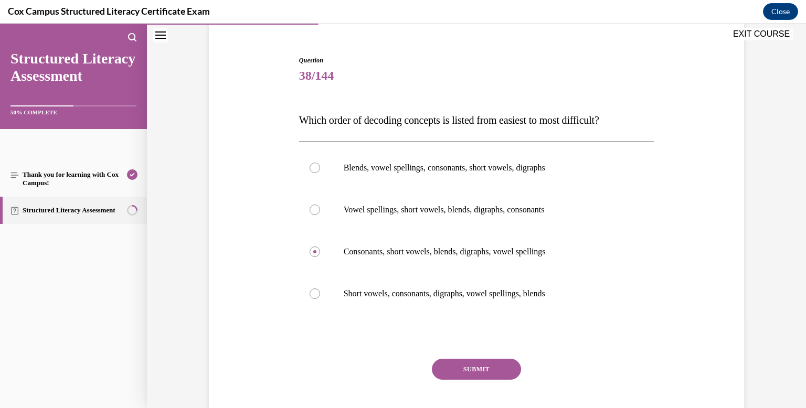
click at [475, 365] on button "SUBMIT" at bounding box center [476, 369] width 89 height 21
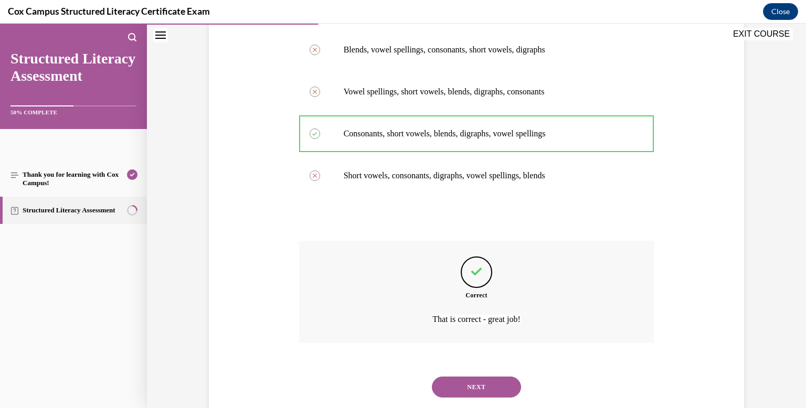
scroll to position [234, 0]
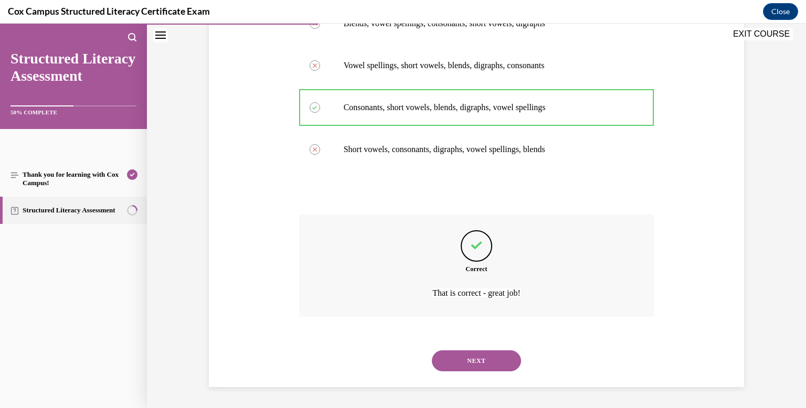
click at [474, 358] on button "NEXT" at bounding box center [476, 360] width 89 height 21
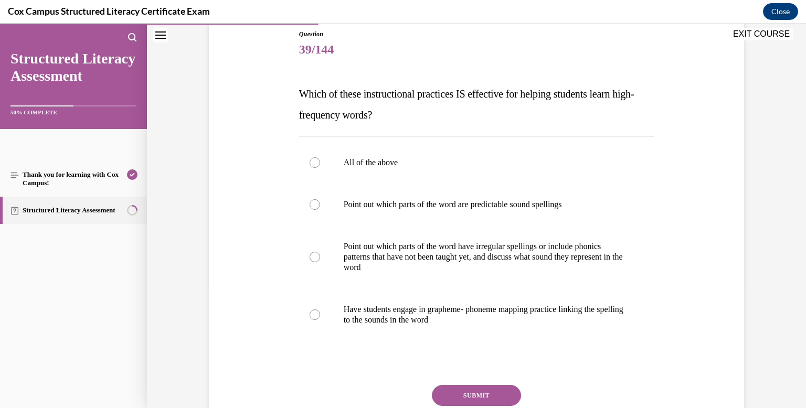
scroll to position [115, 0]
click at [314, 164] on div at bounding box center [315, 163] width 10 height 10
click at [314, 164] on input "All of the above" at bounding box center [315, 163] width 10 height 10
radio input "true"
click at [466, 395] on button "SUBMIT" at bounding box center [476, 396] width 89 height 21
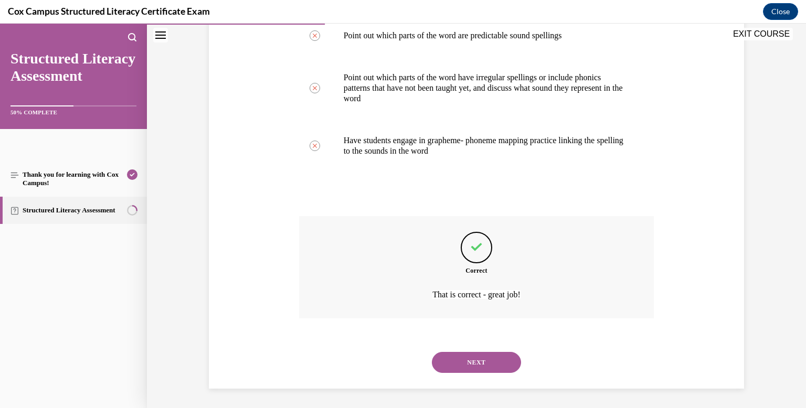
scroll to position [287, 0]
click at [492, 350] on button "NEXT" at bounding box center [476, 360] width 89 height 21
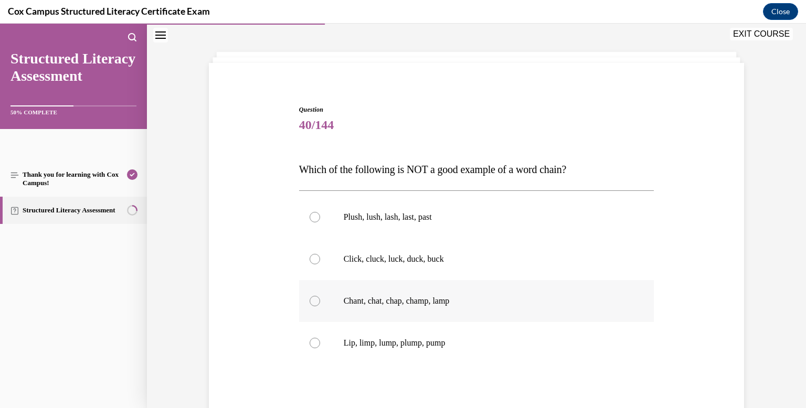
scroll to position [52, 0]
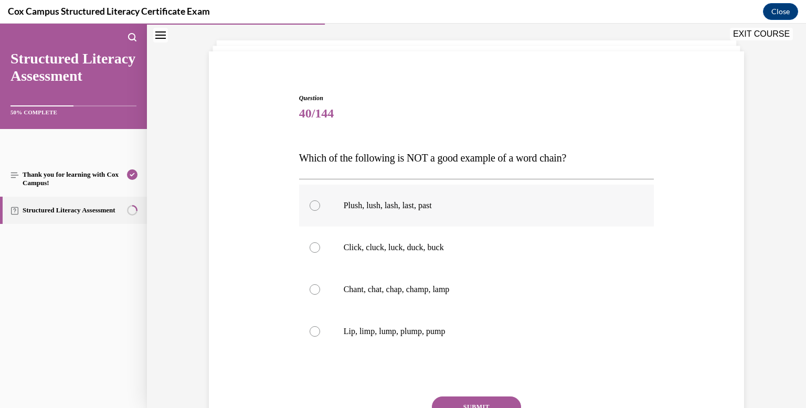
click at [313, 207] on div at bounding box center [315, 205] width 10 height 10
click at [313, 207] on input "Plush, lush, lash, last, past" at bounding box center [315, 205] width 10 height 10
radio input "true"
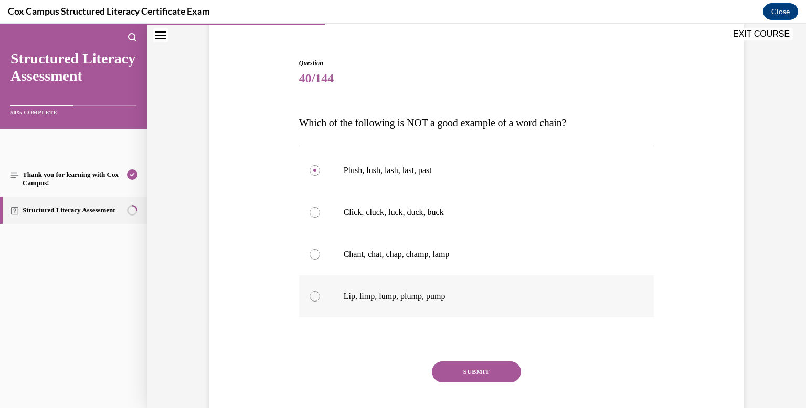
scroll to position [109, 0]
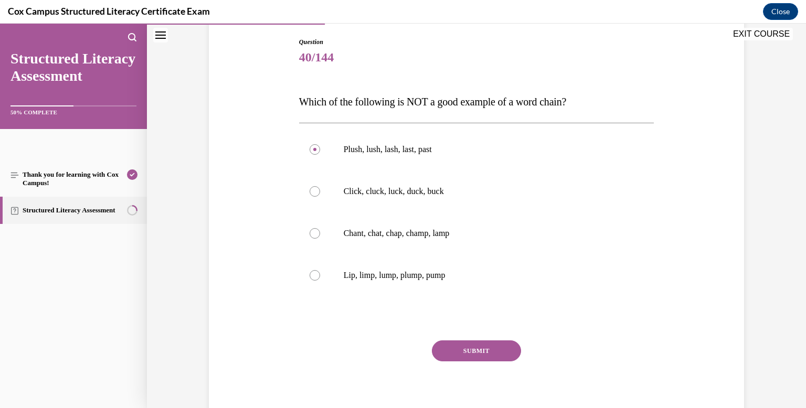
click at [477, 347] on button "SUBMIT" at bounding box center [476, 350] width 89 height 21
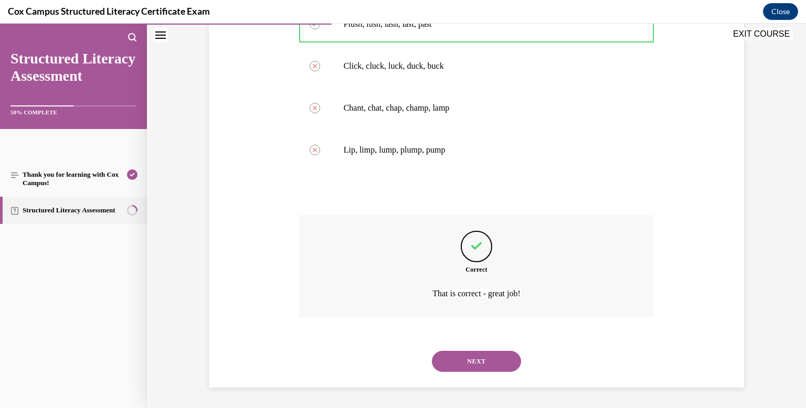
scroll to position [234, 0]
click at [479, 357] on button "NEXT" at bounding box center [476, 360] width 89 height 21
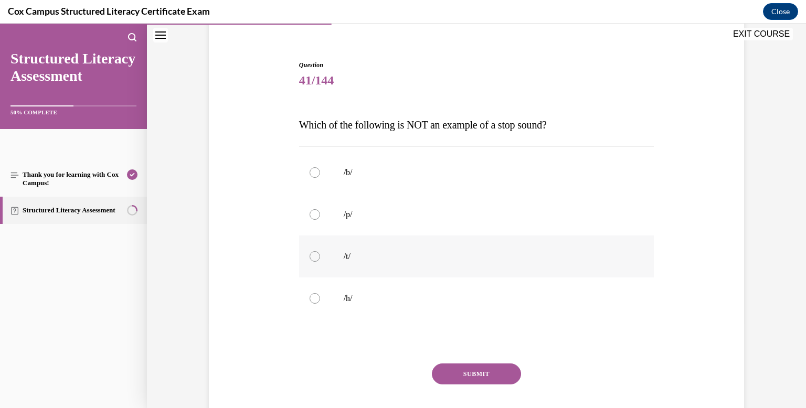
scroll to position [90, 0]
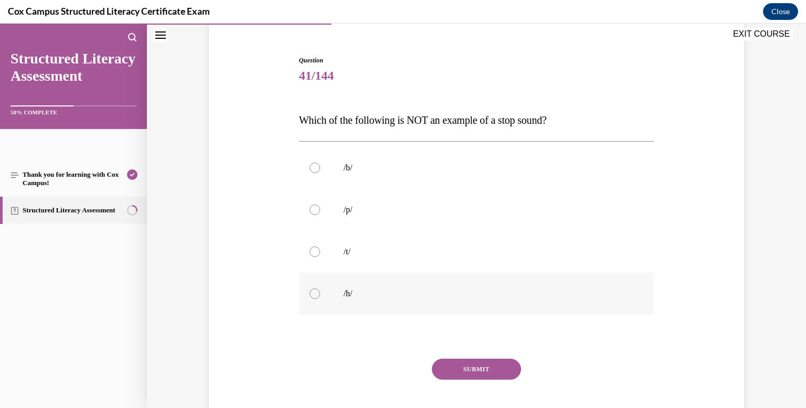
click at [317, 295] on div at bounding box center [315, 294] width 10 height 10
click at [317, 295] on input "/h/" at bounding box center [315, 294] width 10 height 10
radio input "true"
click at [475, 366] on button "SUBMIT" at bounding box center [476, 369] width 89 height 21
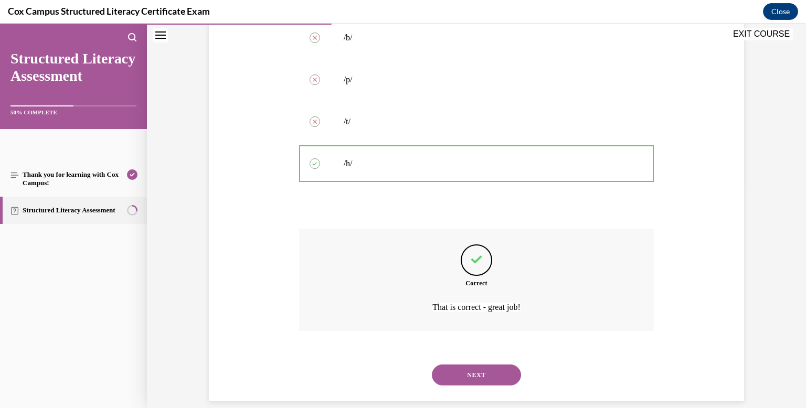
scroll to position [234, 0]
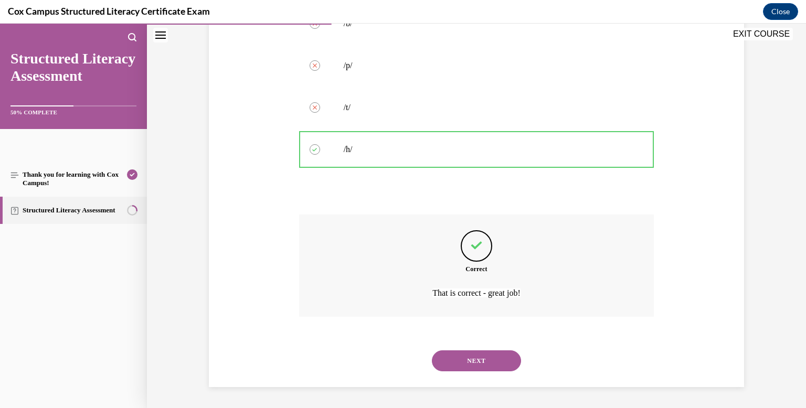
click at [474, 358] on button "NEXT" at bounding box center [476, 360] width 89 height 21
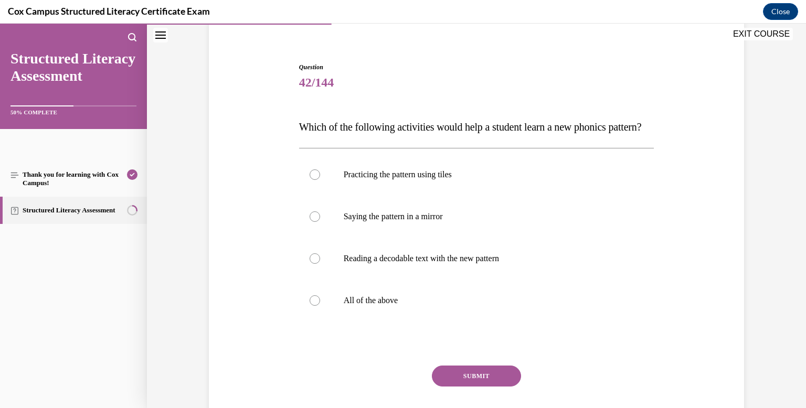
scroll to position [84, 0]
click at [310, 305] on div at bounding box center [315, 300] width 10 height 10
click at [310, 305] on input "All of the above" at bounding box center [315, 300] width 10 height 10
radio input "true"
click at [462, 386] on button "SUBMIT" at bounding box center [476, 375] width 89 height 21
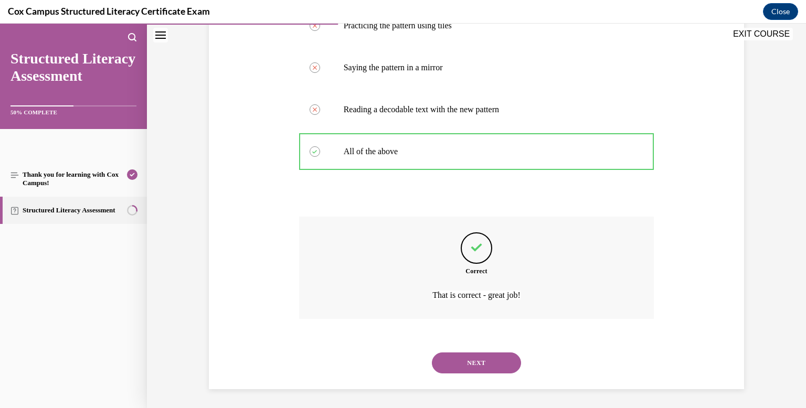
scroll to position [255, 0]
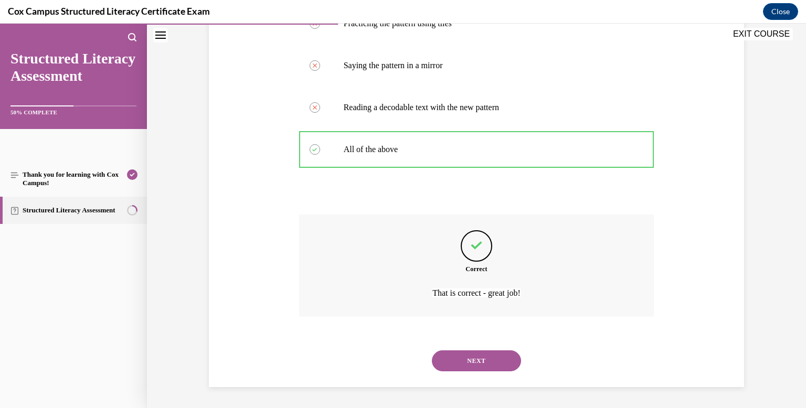
click at [472, 359] on button "NEXT" at bounding box center [476, 360] width 89 height 21
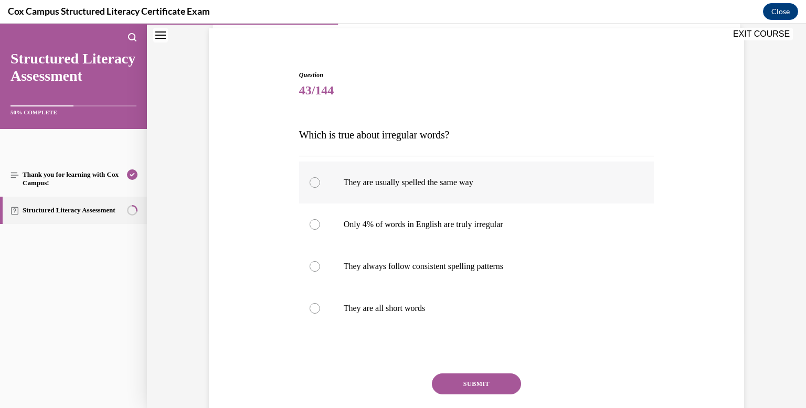
scroll to position [92, 0]
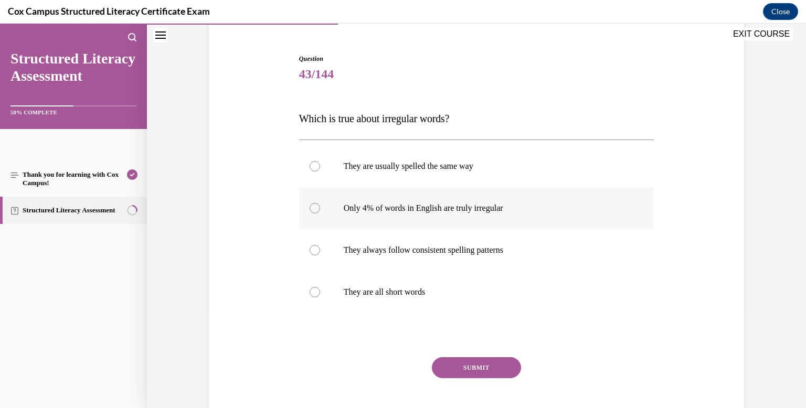
click at [315, 207] on div at bounding box center [315, 208] width 10 height 10
click at [315, 207] on input "Only 4% of words in English are truly irregular" at bounding box center [315, 208] width 10 height 10
radio input "true"
click at [476, 368] on button "SUBMIT" at bounding box center [476, 367] width 89 height 21
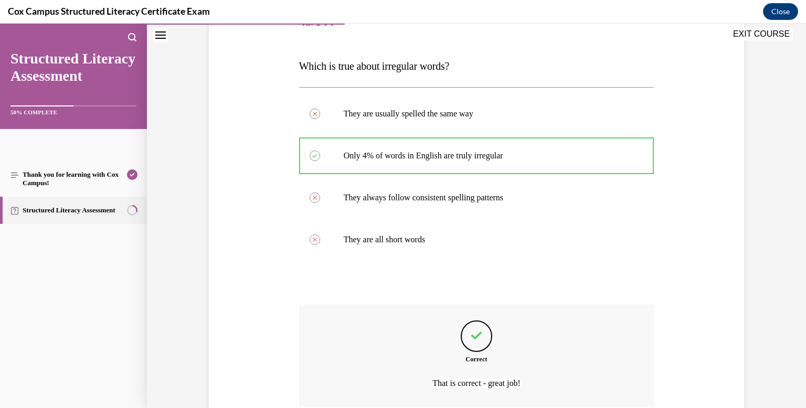
scroll to position [231, 0]
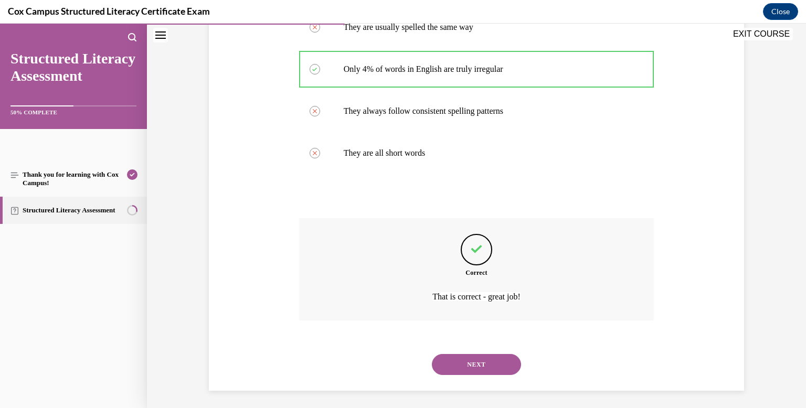
click at [482, 365] on button "NEXT" at bounding box center [476, 364] width 89 height 21
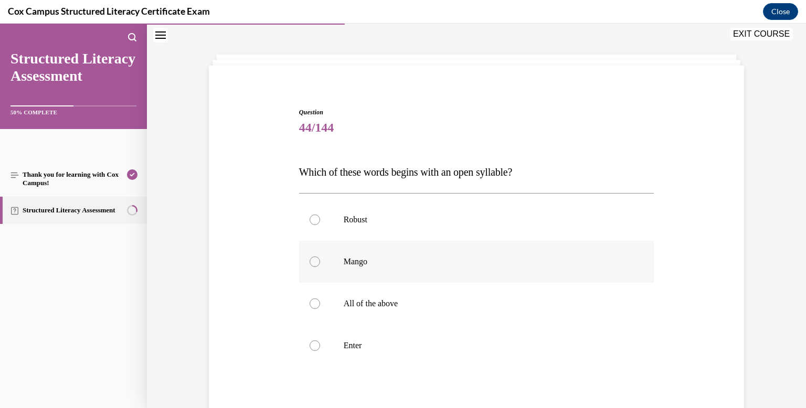
scroll to position [52, 0]
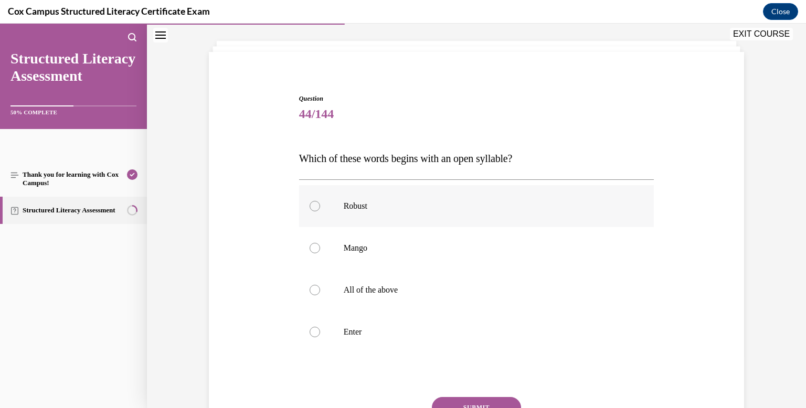
click at [314, 207] on div at bounding box center [315, 206] width 10 height 10
click at [314, 207] on input "Robust" at bounding box center [315, 206] width 10 height 10
radio input "true"
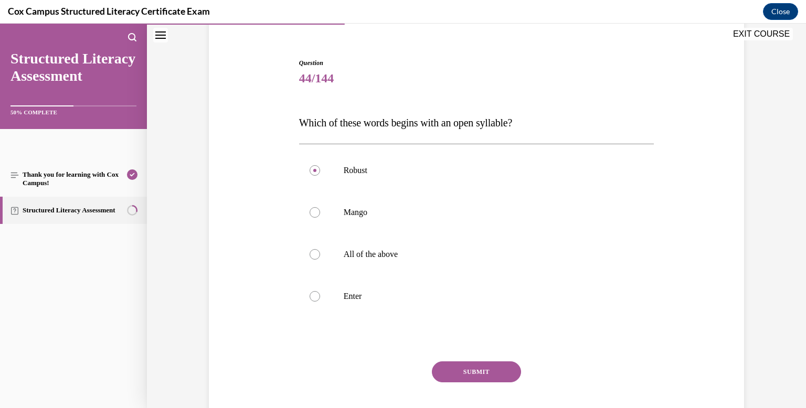
scroll to position [121, 0]
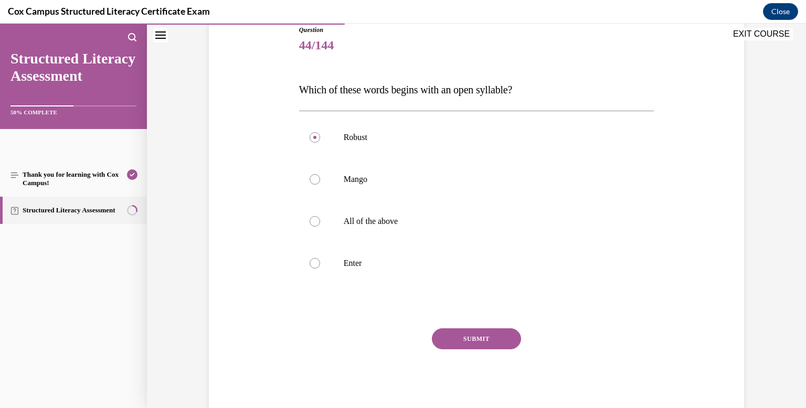
click at [468, 336] on button "SUBMIT" at bounding box center [476, 338] width 89 height 21
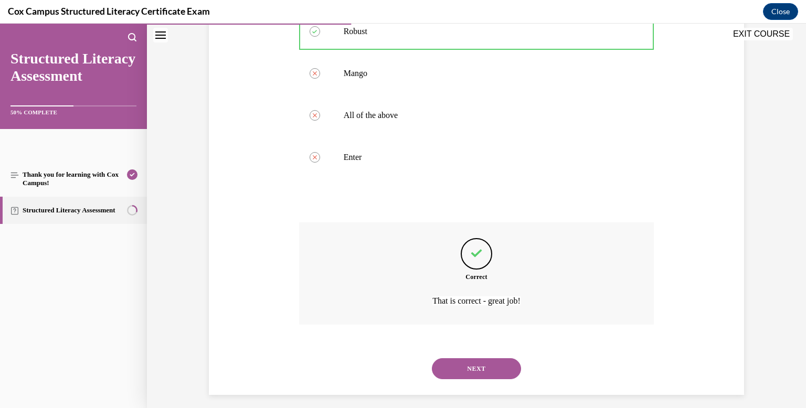
scroll to position [234, 0]
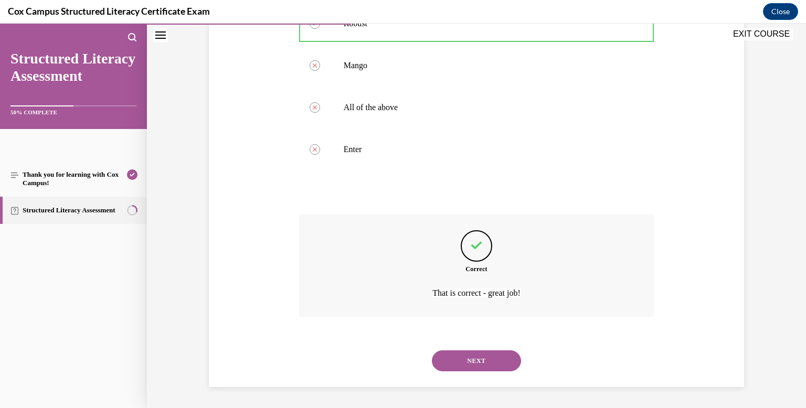
click at [486, 357] on button "NEXT" at bounding box center [476, 360] width 89 height 21
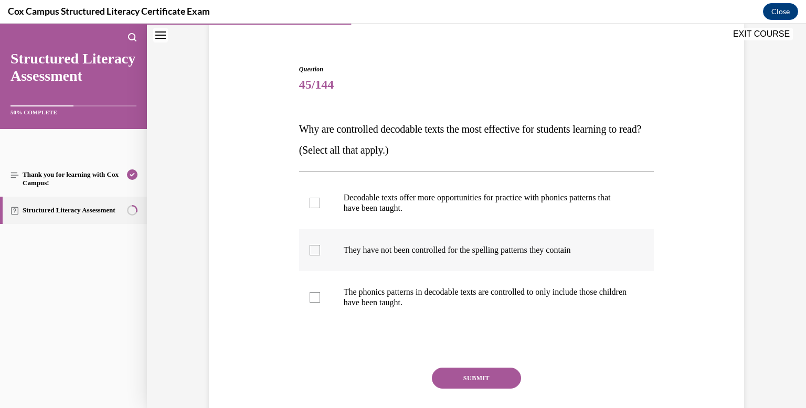
scroll to position [88, 0]
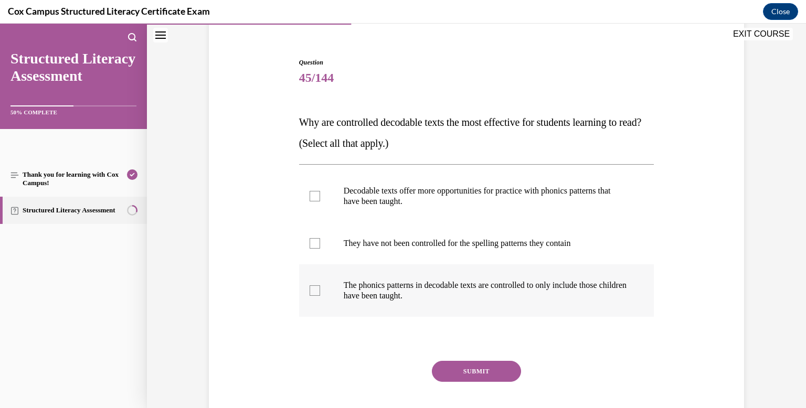
click at [314, 291] on div at bounding box center [315, 290] width 10 height 10
click at [314, 291] on input "The phonics patterns in decodable texts are controlled to only include those ch…" at bounding box center [315, 290] width 10 height 10
checkbox input "true"
click at [471, 372] on button "SUBMIT" at bounding box center [476, 371] width 89 height 21
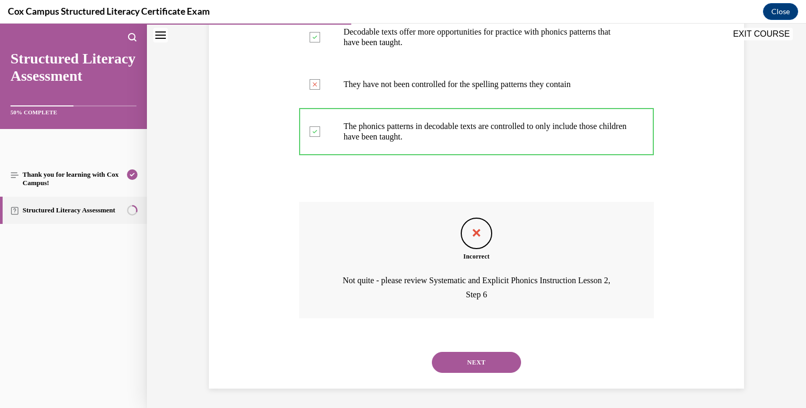
scroll to position [249, 0]
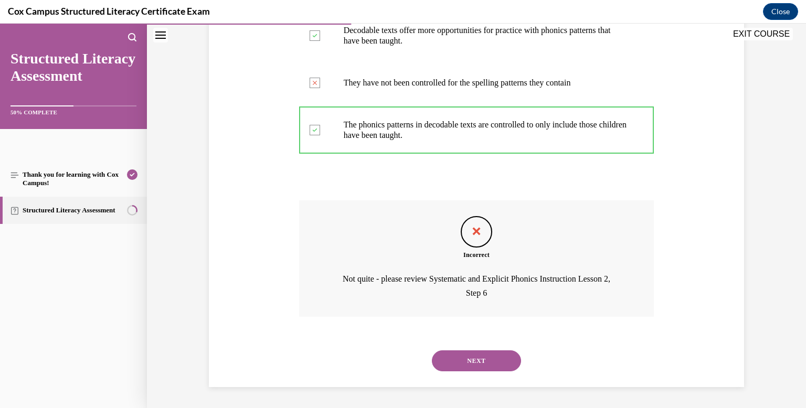
click at [466, 361] on button "NEXT" at bounding box center [476, 360] width 89 height 21
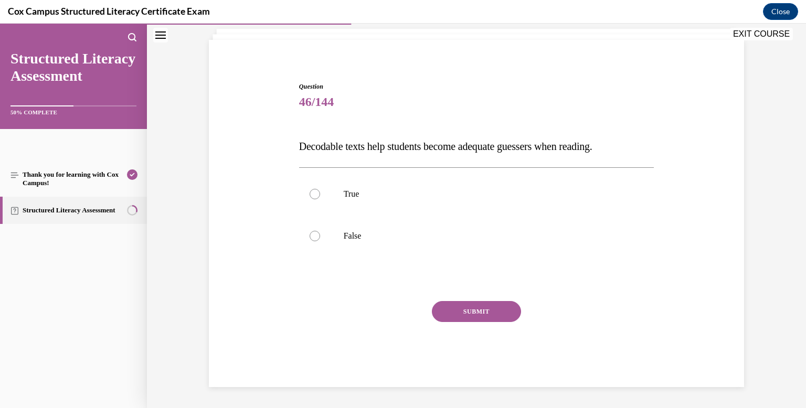
scroll to position [64, 0]
click at [313, 232] on div at bounding box center [315, 236] width 10 height 10
click at [313, 232] on input "False" at bounding box center [315, 236] width 10 height 10
radio input "true"
click at [474, 312] on button "SUBMIT" at bounding box center [476, 311] width 89 height 21
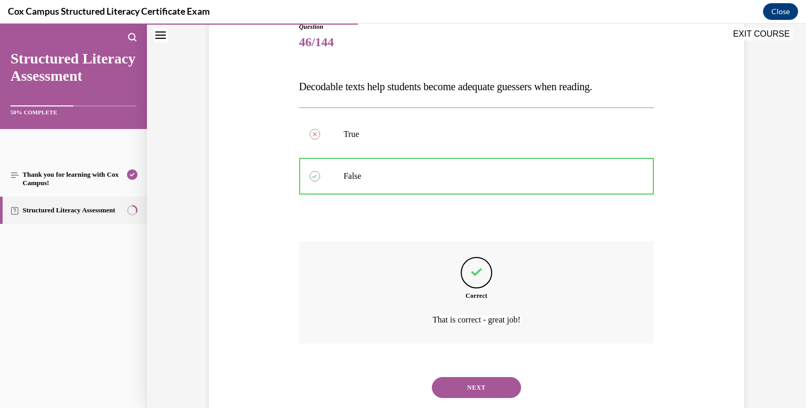
scroll to position [151, 0]
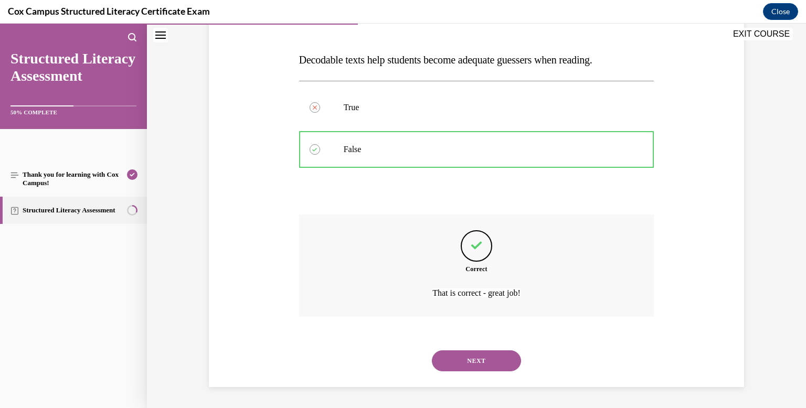
click at [470, 360] on button "NEXT" at bounding box center [476, 360] width 89 height 21
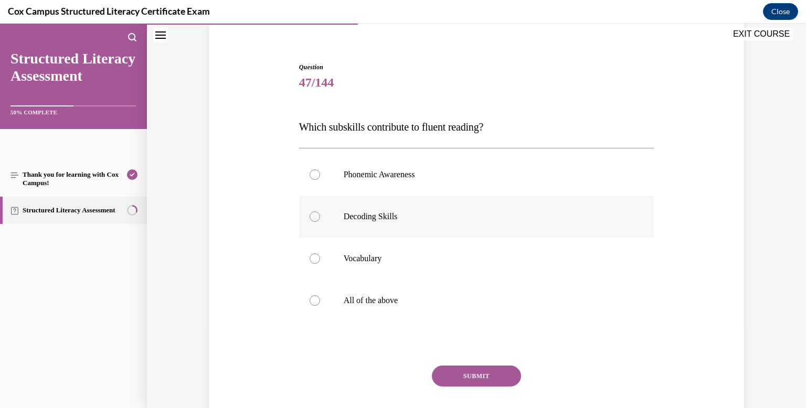
scroll to position [84, 0]
click at [313, 301] on div at bounding box center [315, 300] width 10 height 10
click at [313, 301] on input "All of the above" at bounding box center [315, 300] width 10 height 10
radio input "true"
click at [473, 373] on button "SUBMIT" at bounding box center [476, 375] width 89 height 21
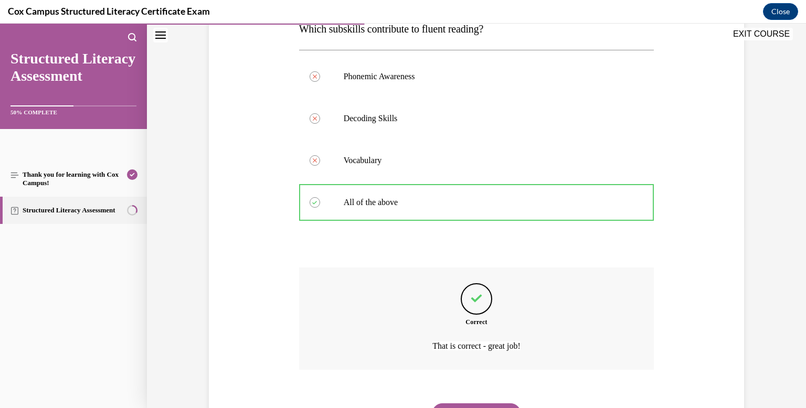
scroll to position [234, 0]
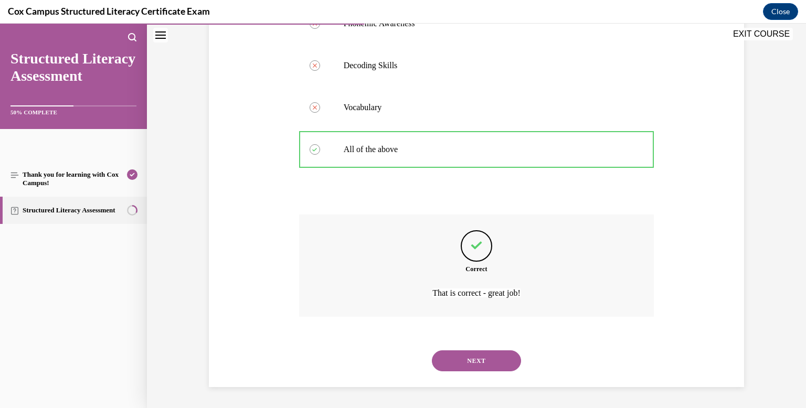
click at [483, 359] on button "NEXT" at bounding box center [476, 360] width 89 height 21
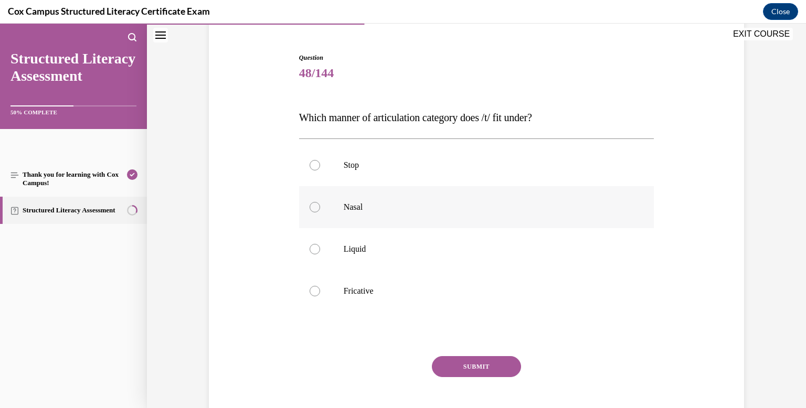
scroll to position [95, 0]
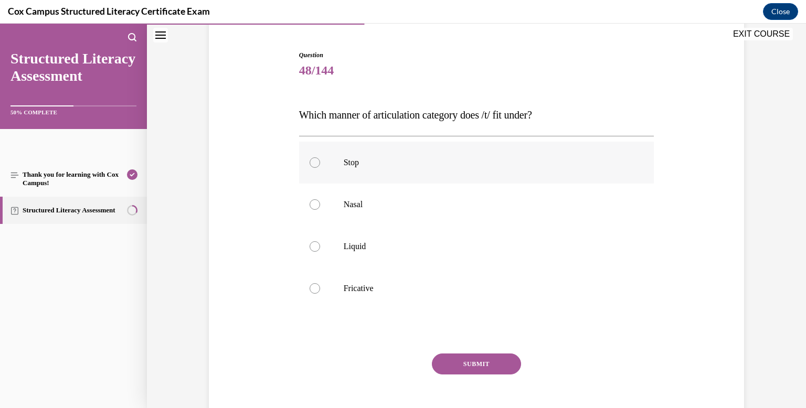
click at [311, 165] on div at bounding box center [315, 162] width 10 height 10
click at [311, 165] on input "Stop" at bounding box center [315, 162] width 10 height 10
radio input "true"
click at [472, 365] on button "SUBMIT" at bounding box center [476, 364] width 89 height 21
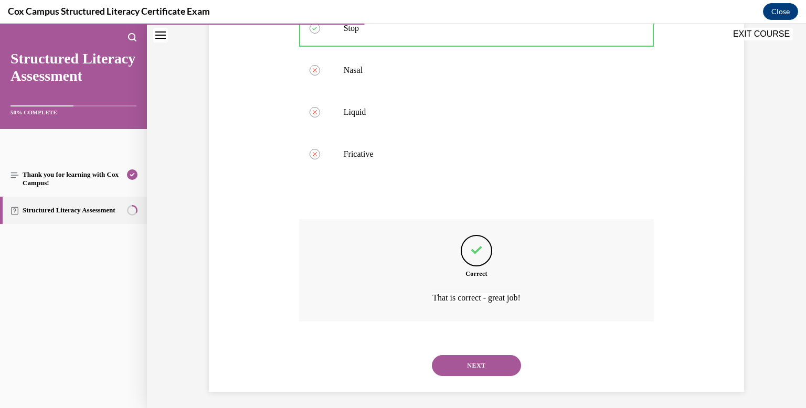
scroll to position [234, 0]
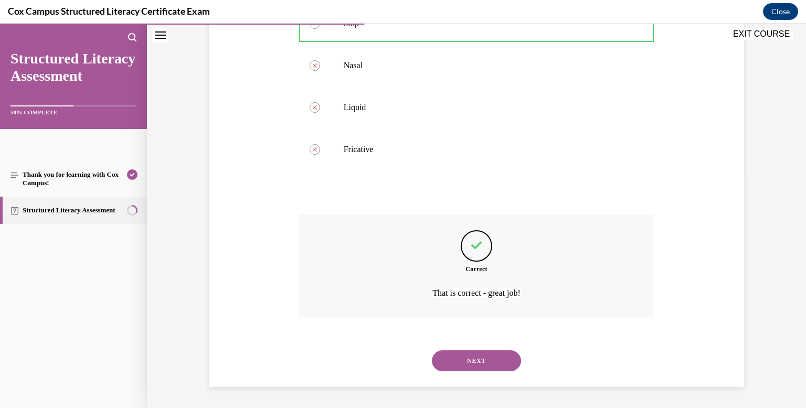
click at [500, 356] on button "NEXT" at bounding box center [476, 360] width 89 height 21
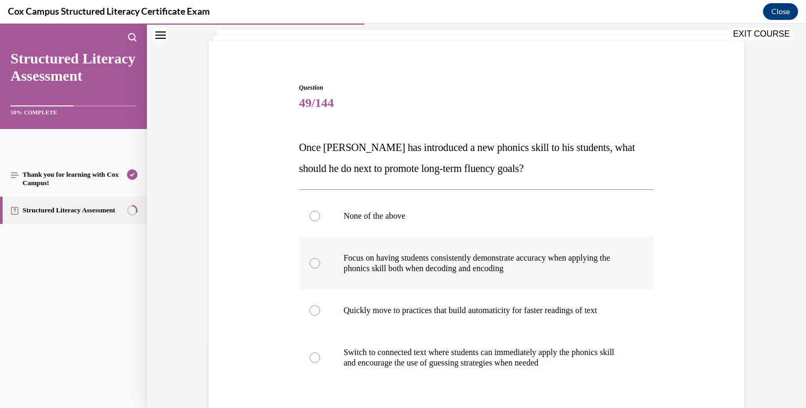
scroll to position [67, 0]
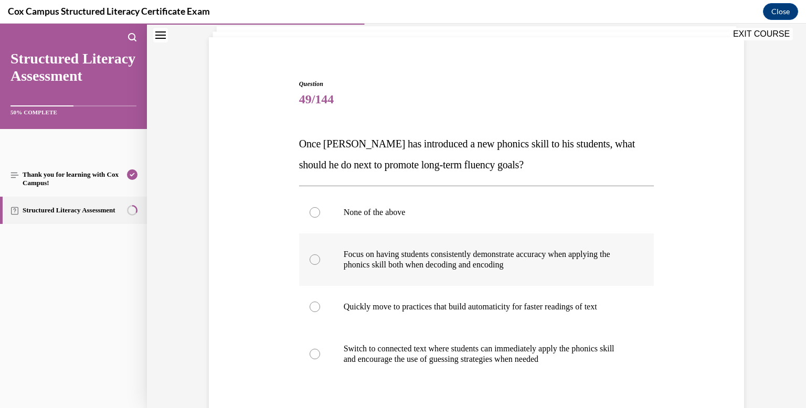
click at [311, 259] on div at bounding box center [315, 259] width 10 height 10
click at [311, 259] on input "Focus on having students consistently demonstrate accuracy when applying the ph…" at bounding box center [315, 259] width 10 height 10
radio input "true"
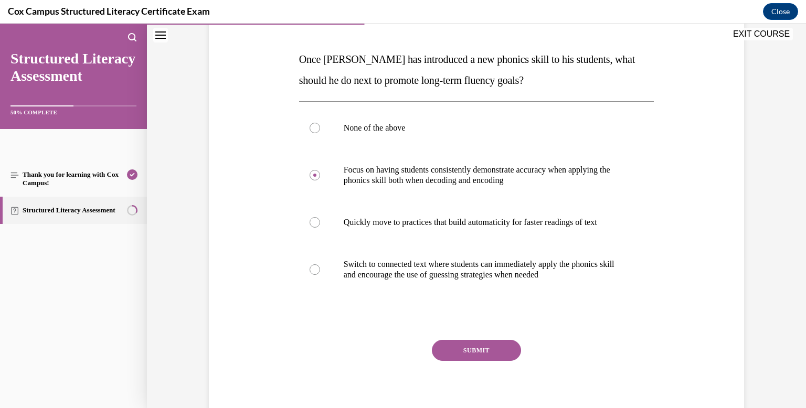
click at [465, 348] on button "SUBMIT" at bounding box center [476, 350] width 89 height 21
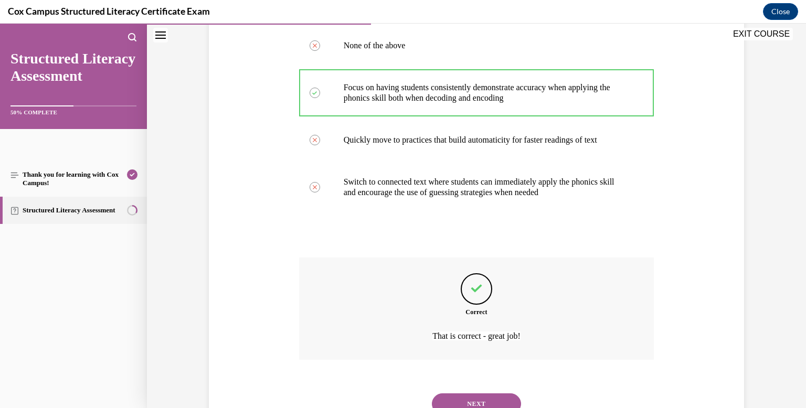
scroll to position [274, 0]
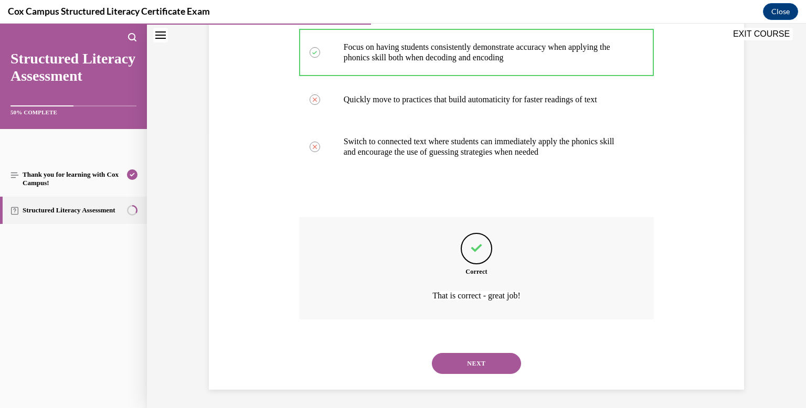
click at [477, 366] on button "NEXT" at bounding box center [476, 363] width 89 height 21
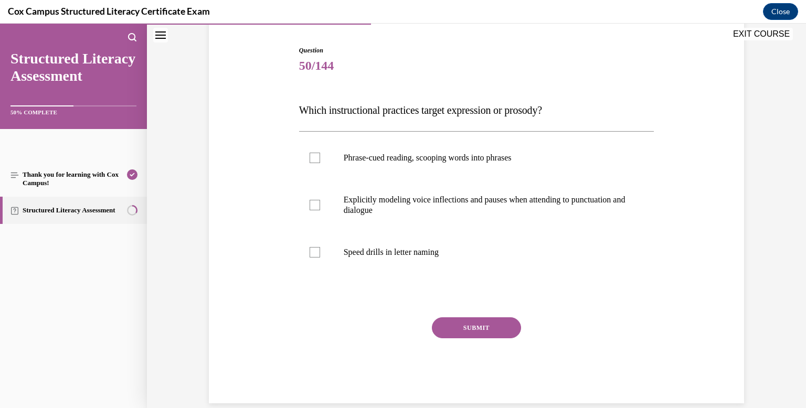
scroll to position [87, 0]
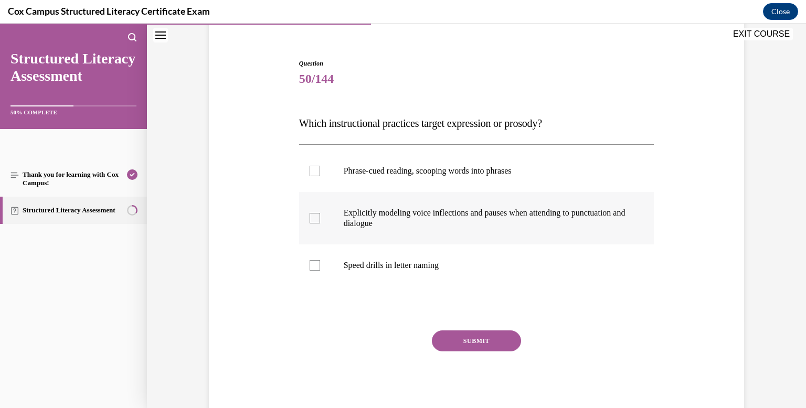
click at [311, 217] on div at bounding box center [315, 218] width 10 height 10
click at [311, 217] on input "Explicitly modeling voice inflections and pauses when attending to punctuation …" at bounding box center [315, 218] width 10 height 10
checkbox input "true"
click at [314, 170] on div at bounding box center [315, 171] width 10 height 10
click at [314, 170] on input "Phrase-cued reading, scooping words into phrases" at bounding box center [315, 171] width 10 height 10
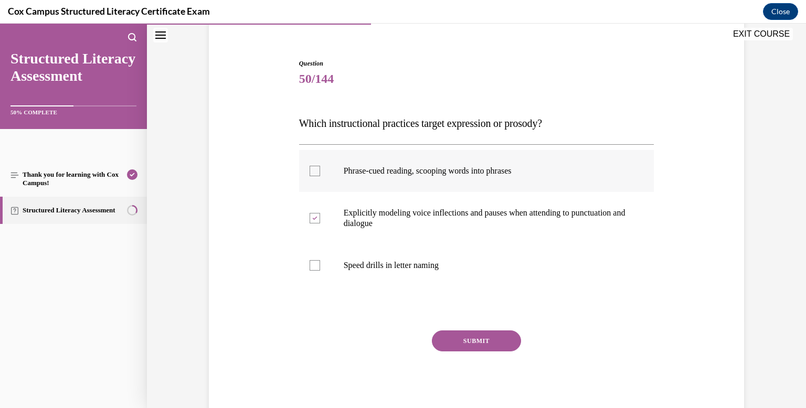
checkbox input "true"
click at [465, 338] on button "SUBMIT" at bounding box center [476, 340] width 89 height 21
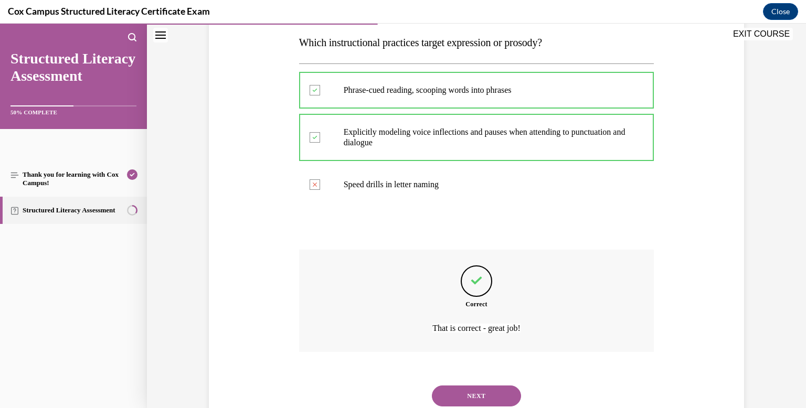
scroll to position [203, 0]
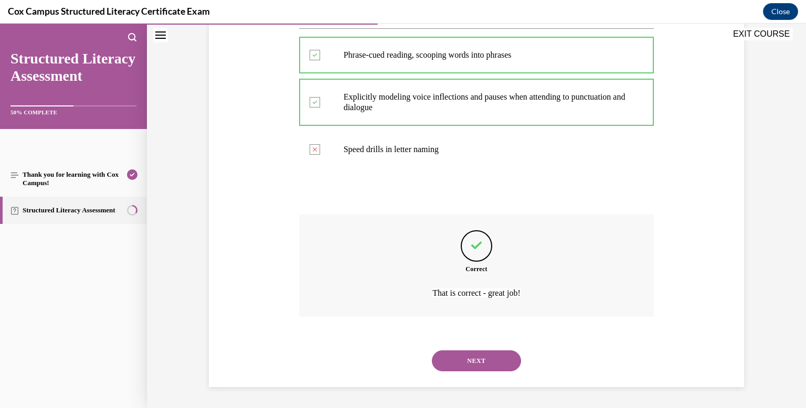
click at [488, 360] on button "NEXT" at bounding box center [476, 360] width 89 height 21
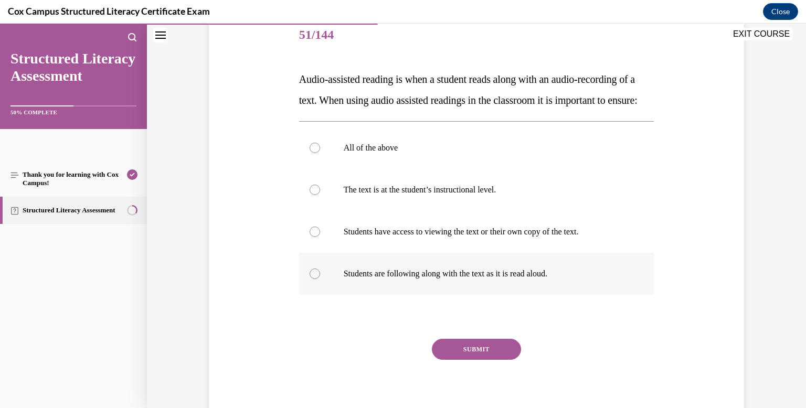
scroll to position [103, 0]
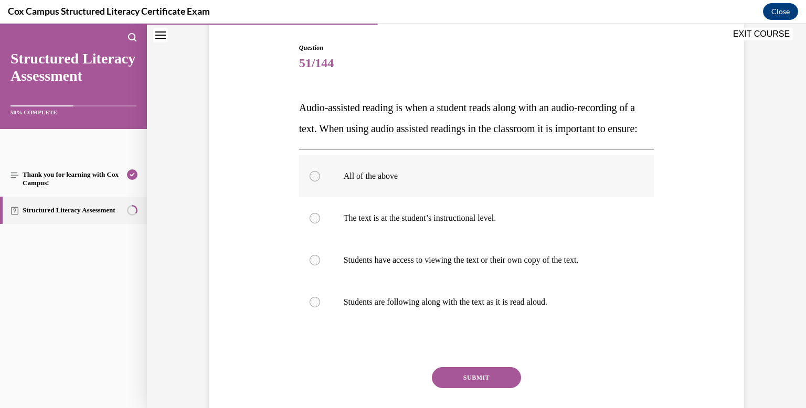
click at [316, 182] on div at bounding box center [315, 176] width 10 height 10
click at [316, 182] on input "All of the above" at bounding box center [315, 176] width 10 height 10
radio input "true"
click at [471, 388] on button "SUBMIT" at bounding box center [476, 377] width 89 height 21
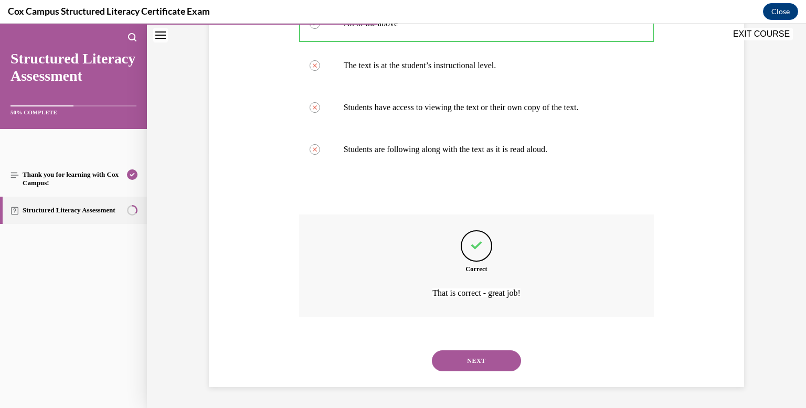
scroll to position [276, 0]
click at [472, 359] on button "NEXT" at bounding box center [476, 360] width 89 height 21
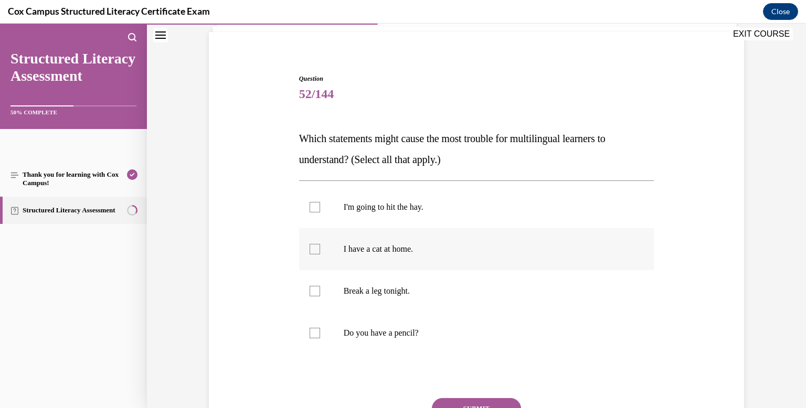
scroll to position [82, 0]
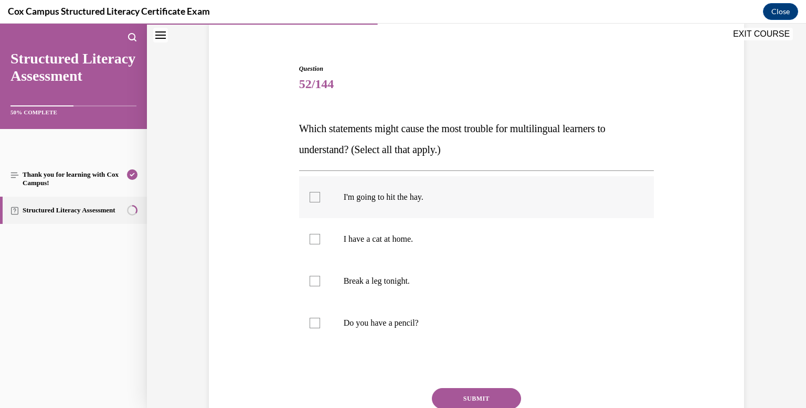
click at [316, 196] on div at bounding box center [315, 197] width 10 height 10
click at [316, 196] on input "I'm going to hit the hay." at bounding box center [315, 197] width 10 height 10
checkbox input "true"
click at [317, 282] on div at bounding box center [315, 281] width 10 height 10
click at [317, 282] on input "Break a leg tonight." at bounding box center [315, 281] width 10 height 10
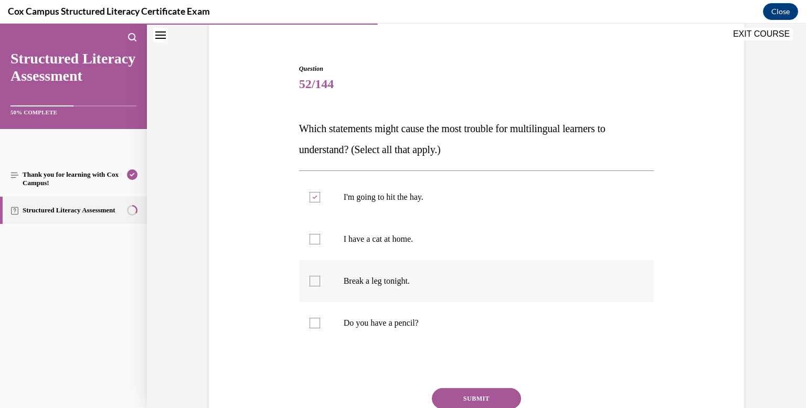
checkbox input "true"
click at [466, 398] on button "SUBMIT" at bounding box center [476, 398] width 89 height 21
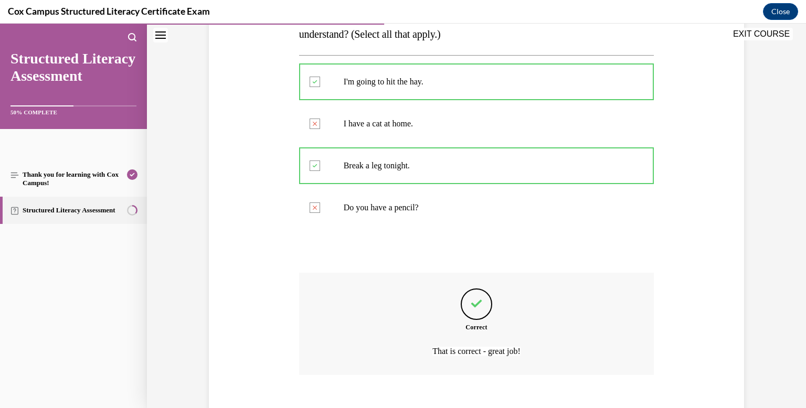
scroll to position [255, 0]
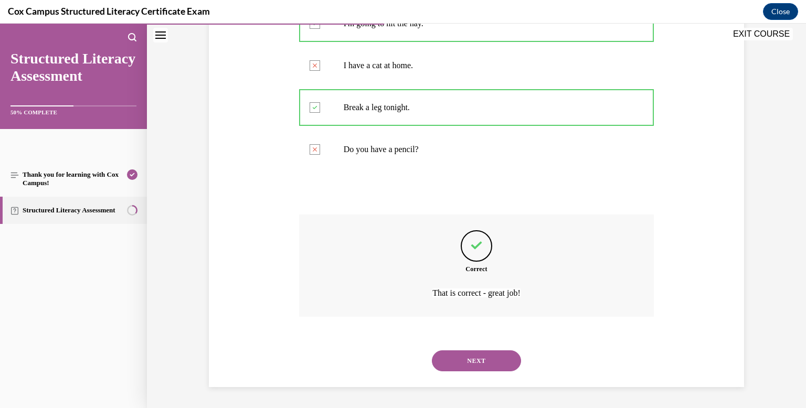
click at [482, 355] on button "NEXT" at bounding box center [476, 360] width 89 height 21
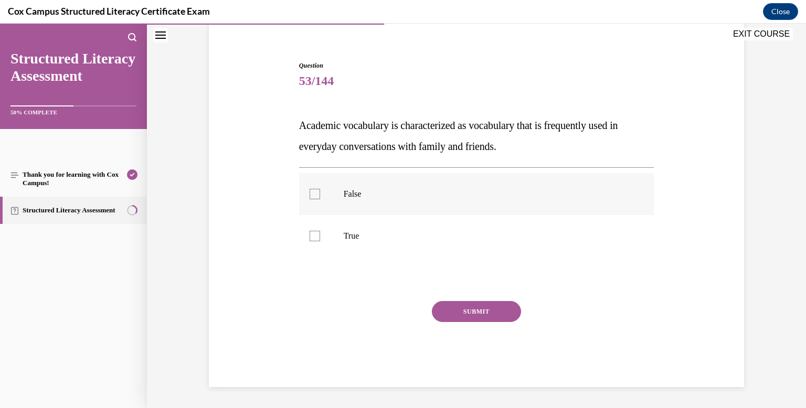
click at [316, 195] on div at bounding box center [315, 194] width 10 height 10
click at [316, 195] on input "False" at bounding box center [315, 194] width 10 height 10
checkbox input "true"
click at [479, 313] on button "SUBMIT" at bounding box center [476, 311] width 89 height 21
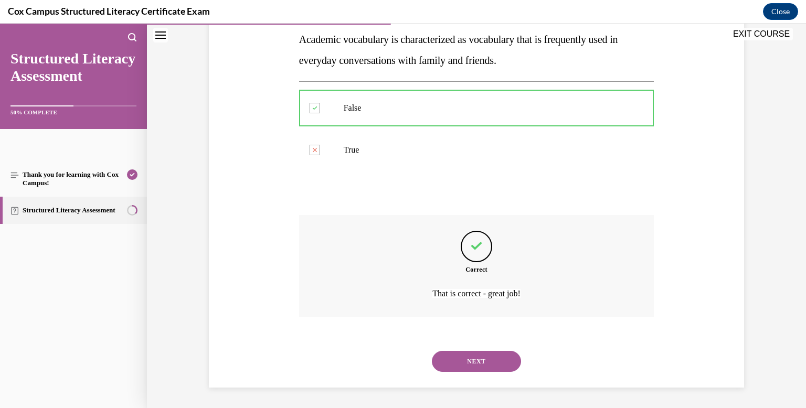
scroll to position [172, 0]
click at [481, 355] on button "NEXT" at bounding box center [476, 360] width 89 height 21
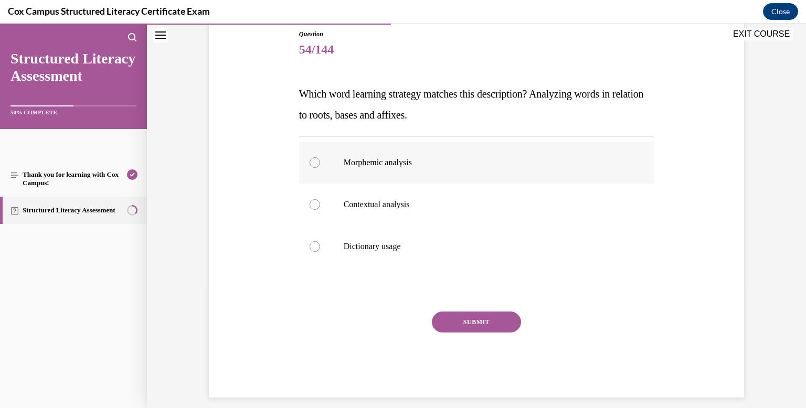
click at [314, 162] on div at bounding box center [315, 162] width 10 height 10
click at [314, 162] on input "Morphemic analysis" at bounding box center [315, 162] width 10 height 10
radio input "true"
click at [470, 322] on button "SUBMIT" at bounding box center [476, 322] width 89 height 21
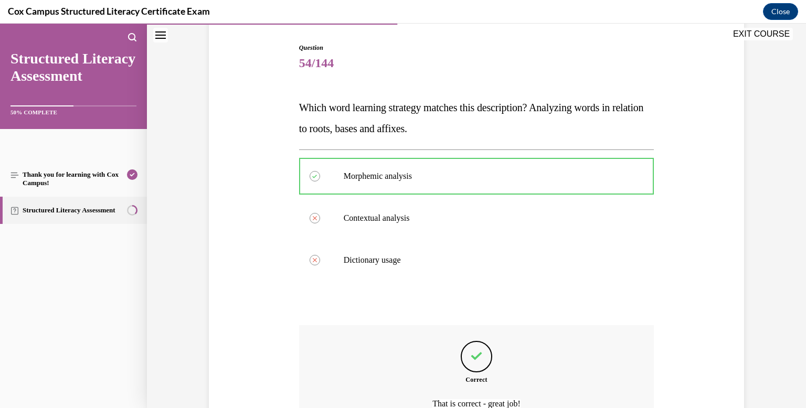
scroll to position [214, 0]
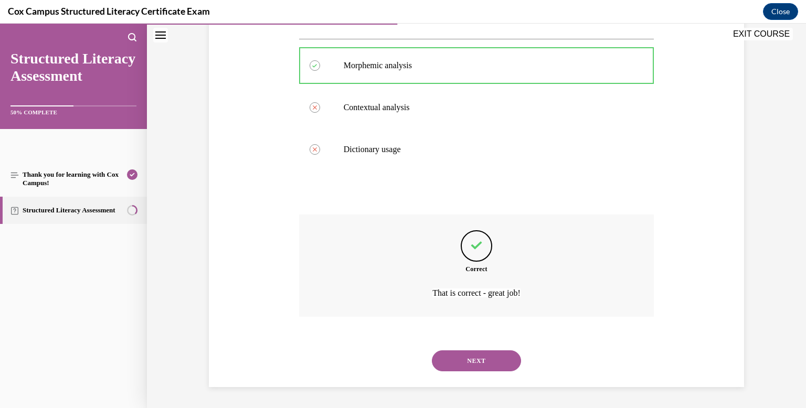
click at [469, 356] on button "NEXT" at bounding box center [476, 360] width 89 height 21
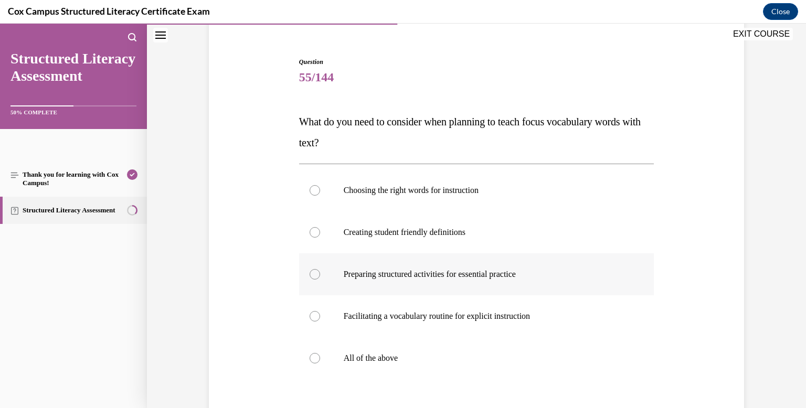
scroll to position [90, 0]
click at [312, 358] on div at bounding box center [315, 357] width 10 height 10
click at [312, 358] on input "All of the above" at bounding box center [315, 357] width 10 height 10
radio input "true"
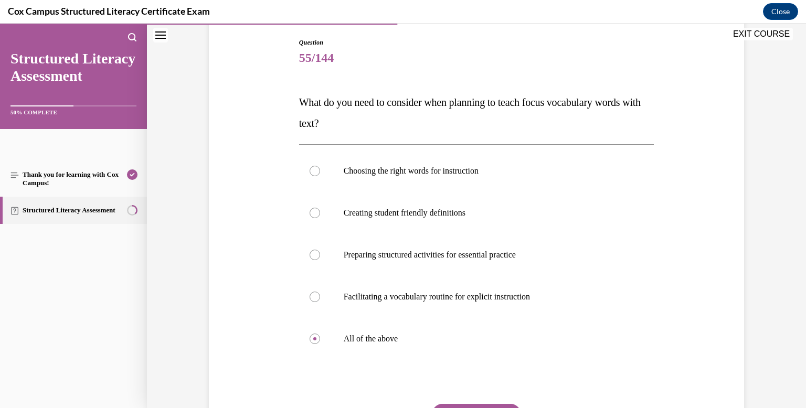
scroll to position [121, 0]
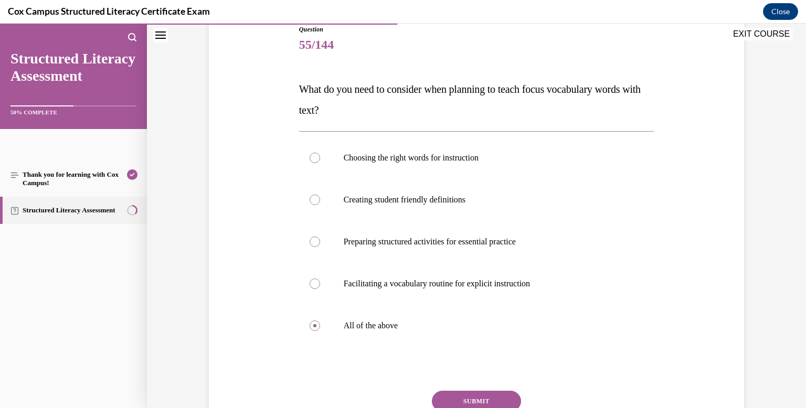
click at [471, 399] on button "SUBMIT" at bounding box center [476, 401] width 89 height 21
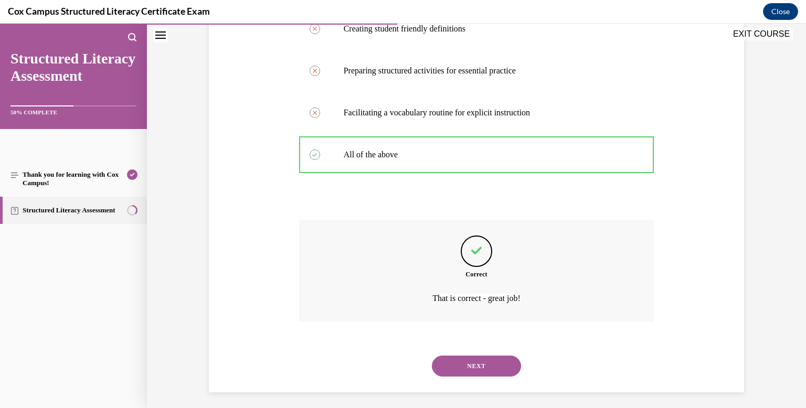
scroll to position [297, 0]
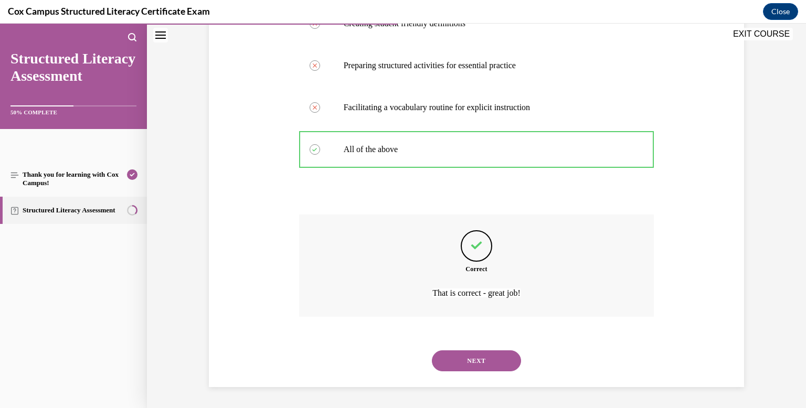
click at [486, 358] on button "NEXT" at bounding box center [476, 360] width 89 height 21
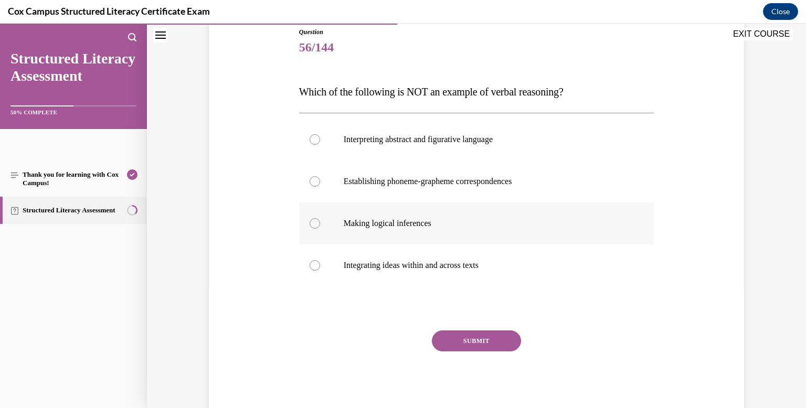
scroll to position [132, 0]
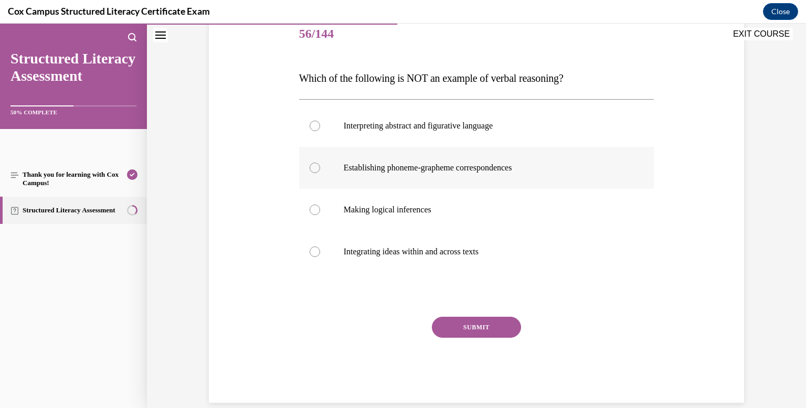
click at [313, 167] on div at bounding box center [315, 168] width 10 height 10
click at [313, 167] on input "Establishing phoneme-grapheme correspondences" at bounding box center [315, 168] width 10 height 10
radio input "true"
click at [468, 325] on button "SUBMIT" at bounding box center [476, 327] width 89 height 21
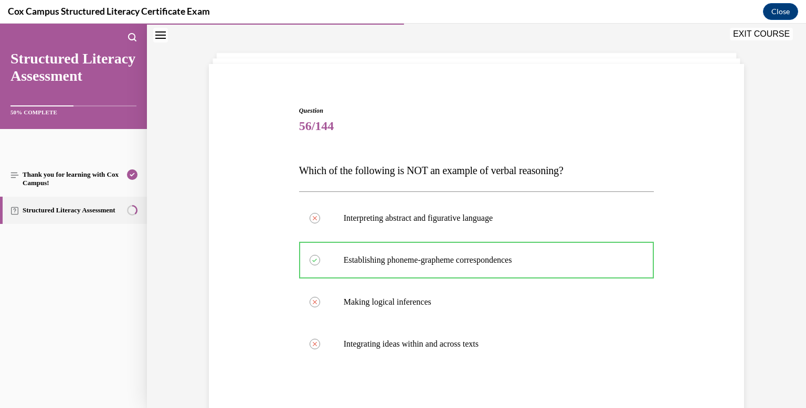
scroll to position [36, 0]
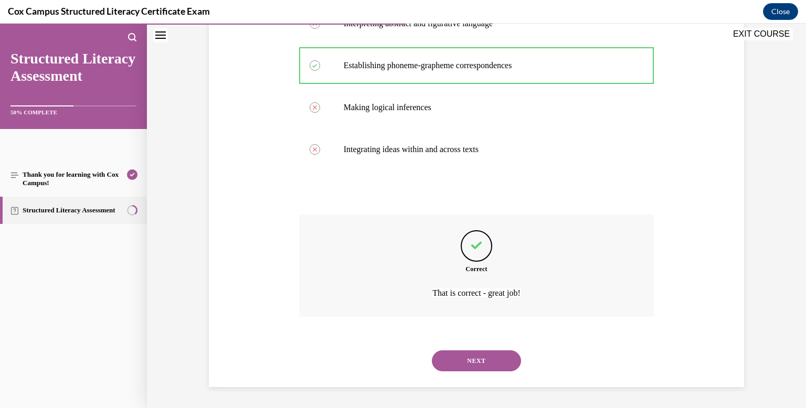
click at [474, 358] on button "NEXT" at bounding box center [476, 360] width 89 height 21
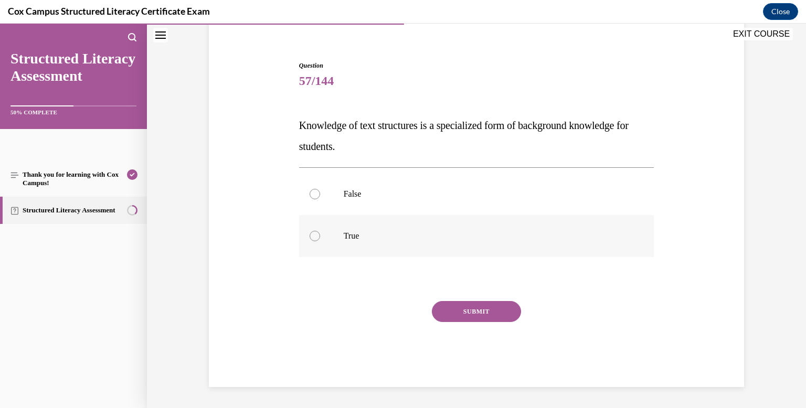
click at [318, 236] on div at bounding box center [315, 236] width 10 height 10
click at [318, 236] on input "True" at bounding box center [315, 236] width 10 height 10
radio input "true"
click at [482, 316] on button "SUBMIT" at bounding box center [476, 311] width 89 height 21
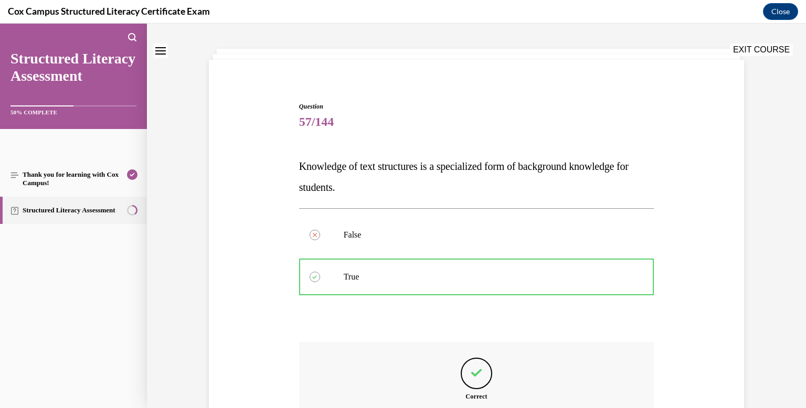
scroll to position [9, 0]
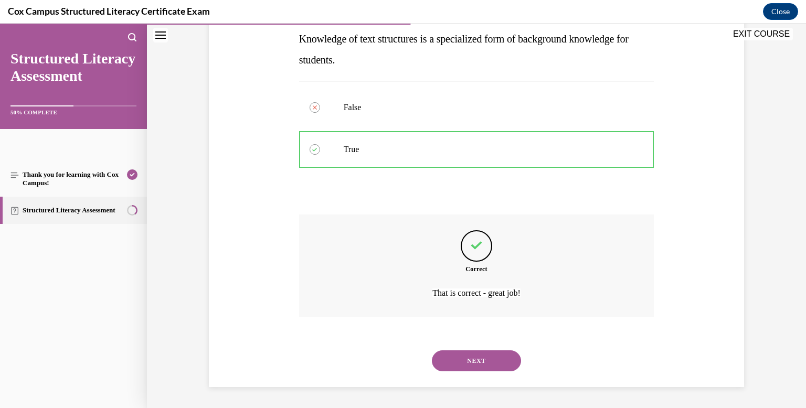
click at [495, 360] on button "NEXT" at bounding box center [476, 360] width 89 height 21
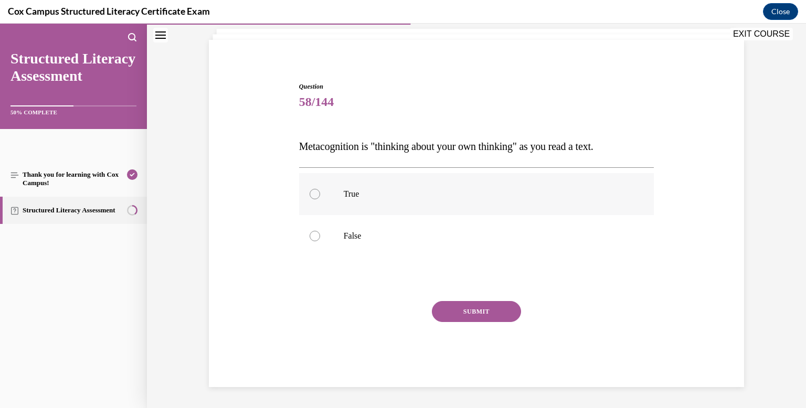
click at [315, 193] on div at bounding box center [315, 194] width 10 height 10
click at [315, 193] on input "True" at bounding box center [315, 194] width 10 height 10
radio input "true"
click at [457, 314] on button "SUBMIT" at bounding box center [476, 311] width 89 height 21
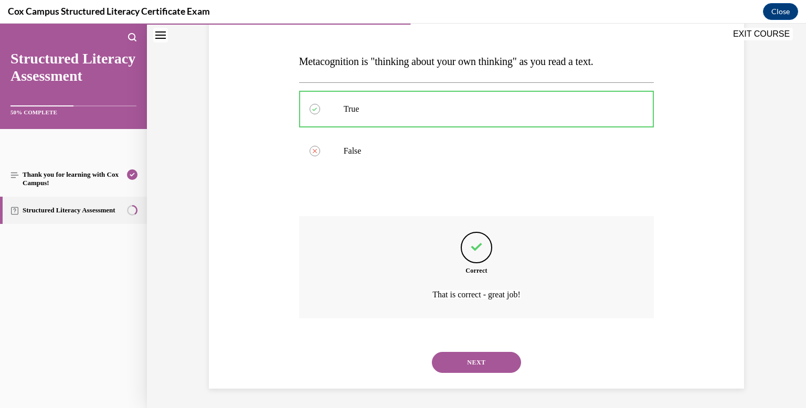
scroll to position [151, 0]
click at [473, 364] on button "NEXT" at bounding box center [476, 360] width 89 height 21
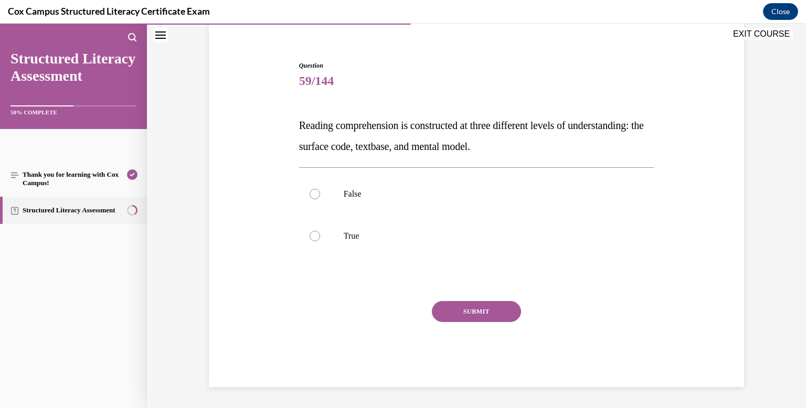
scroll to position [85, 0]
click at [315, 236] on div at bounding box center [315, 236] width 10 height 10
click at [315, 236] on input "True" at bounding box center [315, 236] width 10 height 10
radio input "true"
click at [456, 310] on button "SUBMIT" at bounding box center [476, 311] width 89 height 21
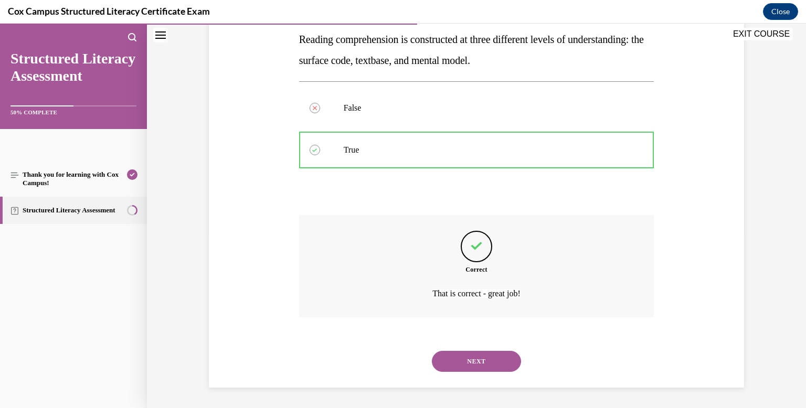
scroll to position [172, 0]
click at [478, 360] on button "NEXT" at bounding box center [476, 360] width 89 height 21
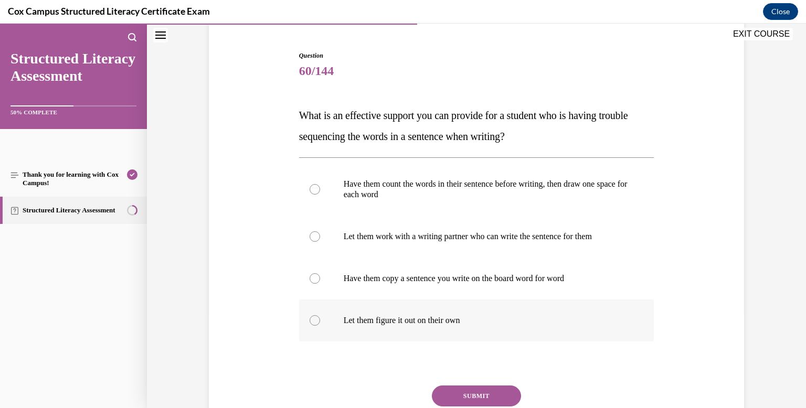
scroll to position [98, 0]
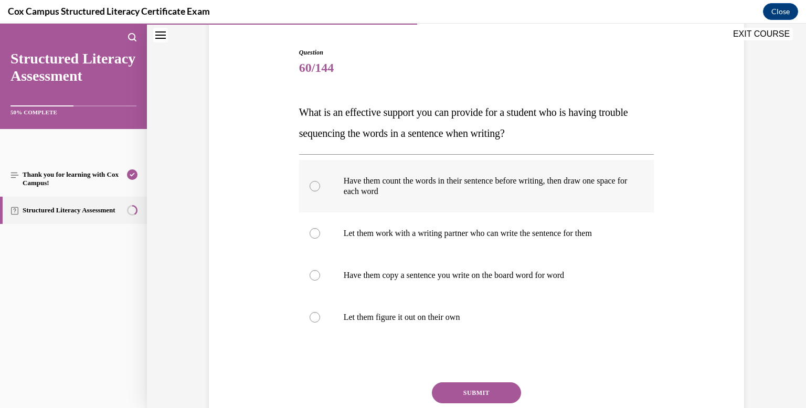
click at [314, 186] on div at bounding box center [315, 186] width 10 height 10
click at [314, 186] on input "Have them count the words in their sentence before writing, then draw one space…" at bounding box center [315, 186] width 10 height 10
radio input "true"
click at [481, 393] on button "SUBMIT" at bounding box center [476, 392] width 89 height 21
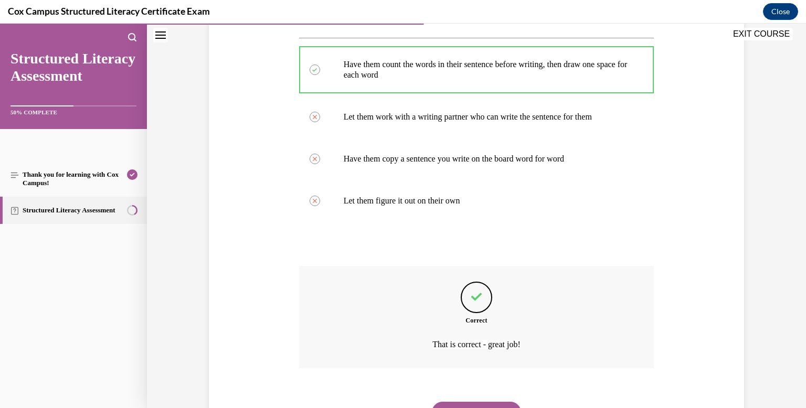
scroll to position [266, 0]
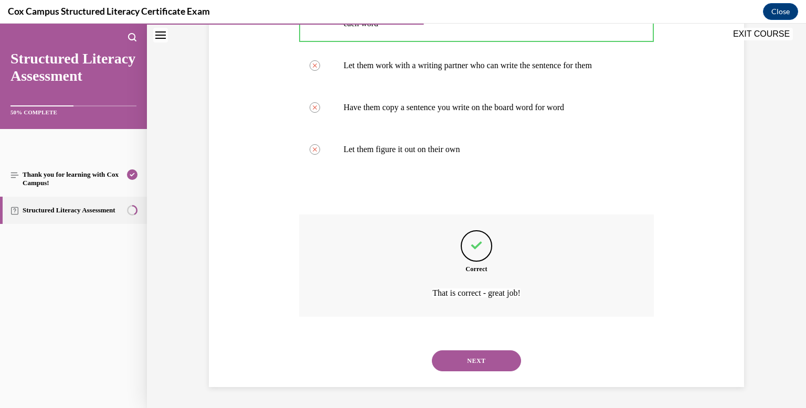
click at [488, 357] on button "NEXT" at bounding box center [476, 360] width 89 height 21
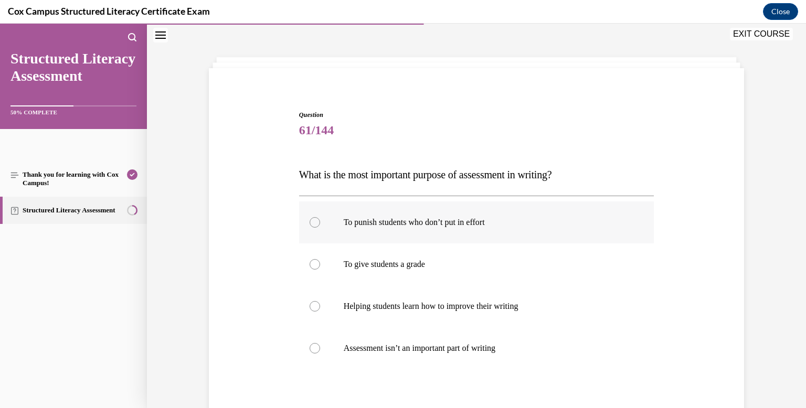
scroll to position [71, 0]
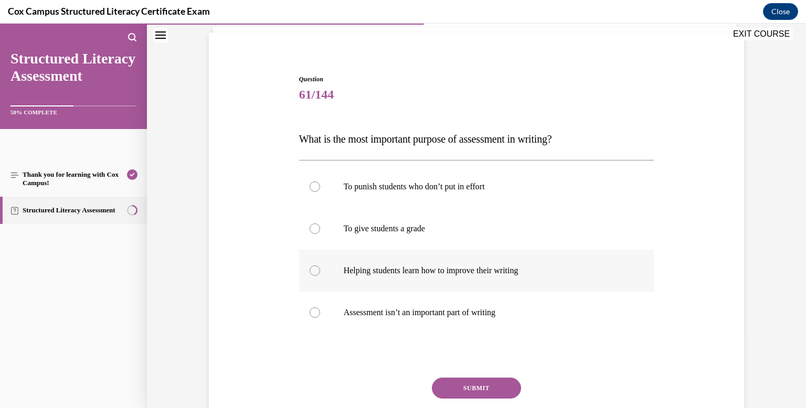
click at [313, 271] on div at bounding box center [315, 270] width 10 height 10
click at [313, 271] on input "Helping students learn how to improve their writing" at bounding box center [315, 270] width 10 height 10
radio input "true"
click at [474, 383] on button "SUBMIT" at bounding box center [476, 388] width 89 height 21
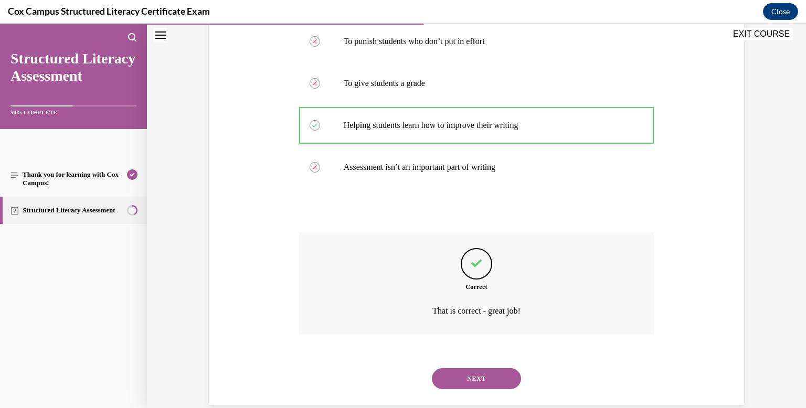
scroll to position [234, 0]
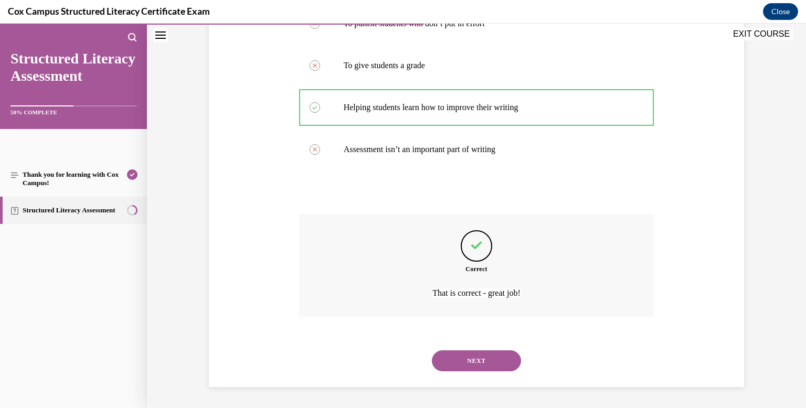
click at [456, 358] on button "NEXT" at bounding box center [476, 360] width 89 height 21
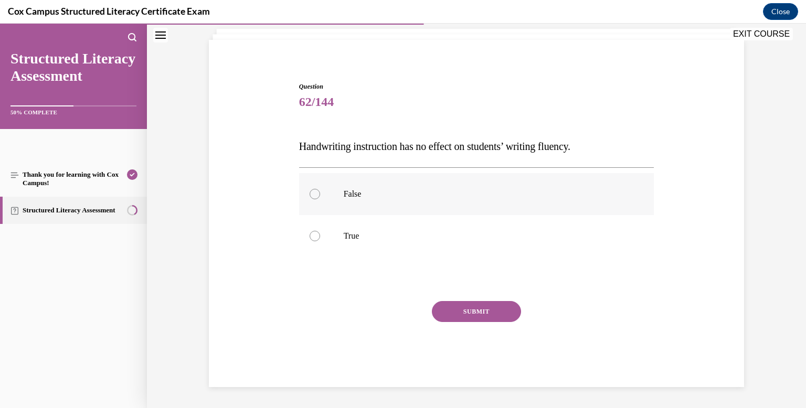
click at [315, 195] on div at bounding box center [315, 194] width 10 height 10
click at [315, 195] on input "False" at bounding box center [315, 194] width 10 height 10
radio input "true"
drag, startPoint x: 455, startPoint y: 307, endPoint x: 525, endPoint y: 298, distance: 69.9
click at [456, 307] on button "SUBMIT" at bounding box center [476, 311] width 89 height 21
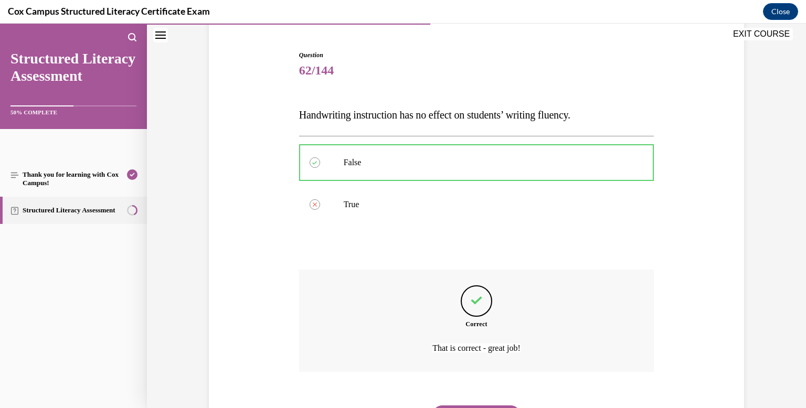
scroll to position [151, 0]
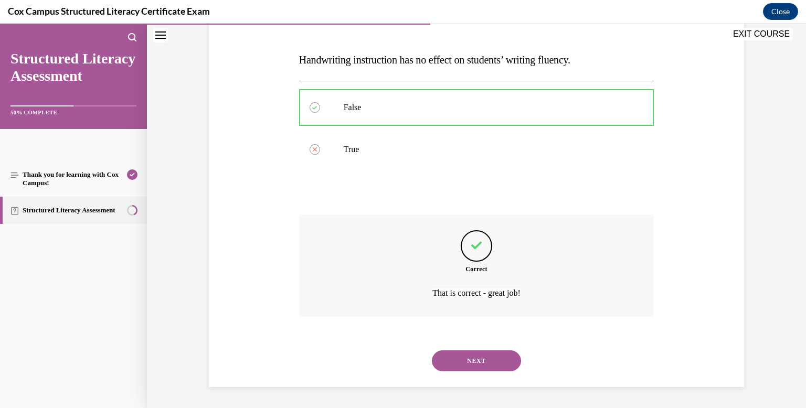
click at [476, 352] on button "NEXT" at bounding box center [476, 360] width 89 height 21
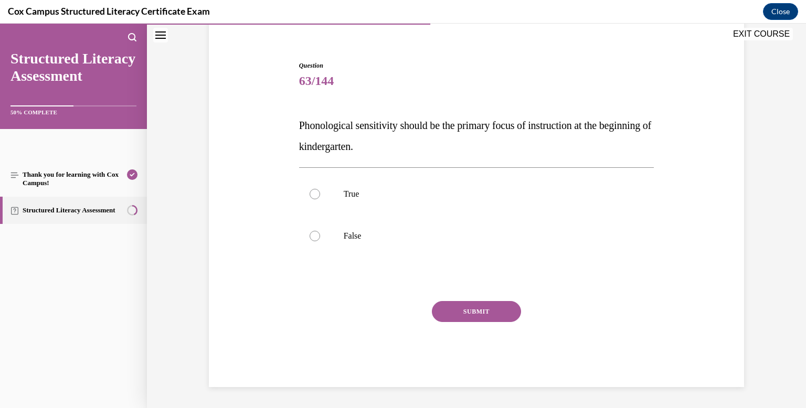
scroll to position [85, 0]
click at [315, 195] on div at bounding box center [315, 194] width 10 height 10
click at [315, 195] on input "True" at bounding box center [315, 194] width 10 height 10
radio input "true"
click at [310, 236] on div at bounding box center [315, 236] width 10 height 10
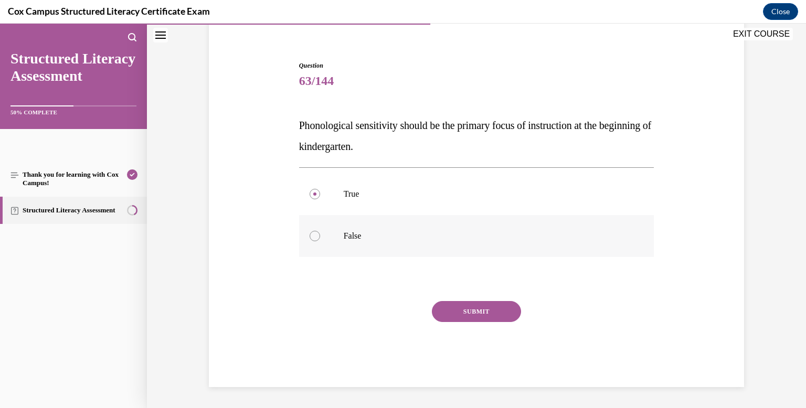
click at [310, 236] on input "False" at bounding box center [315, 236] width 10 height 10
radio input "true"
click at [467, 311] on button "SUBMIT" at bounding box center [476, 311] width 89 height 21
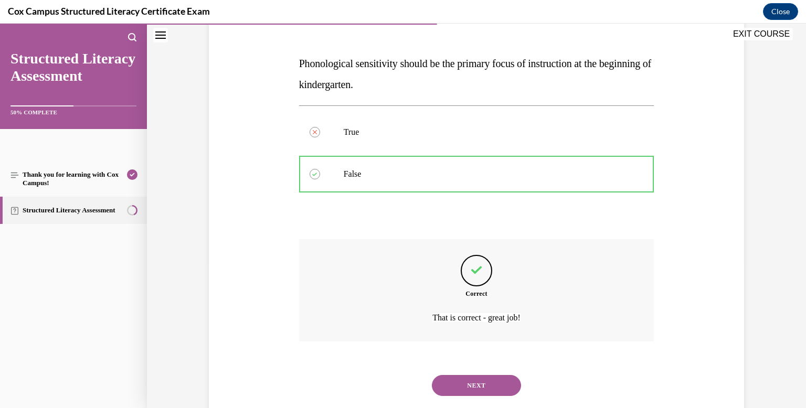
scroll to position [172, 0]
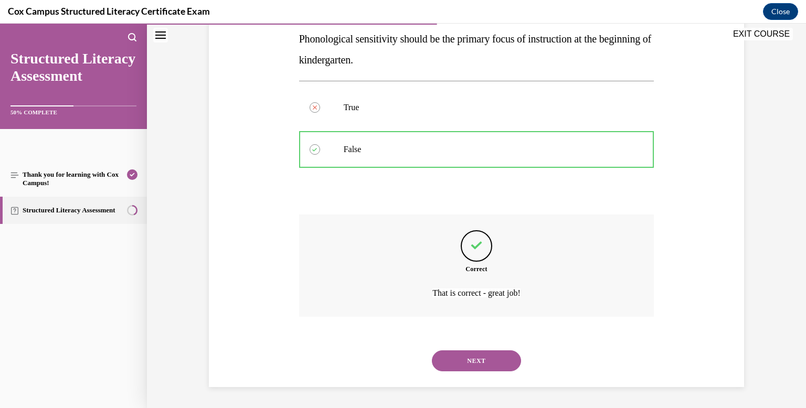
click at [477, 360] on button "NEXT" at bounding box center [476, 360] width 89 height 21
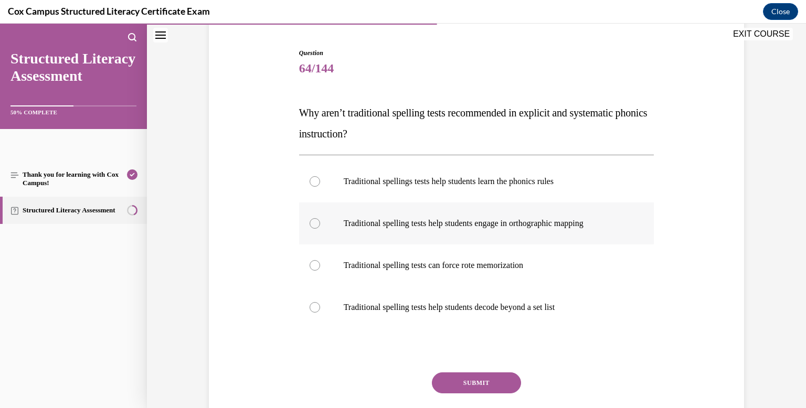
scroll to position [100, 0]
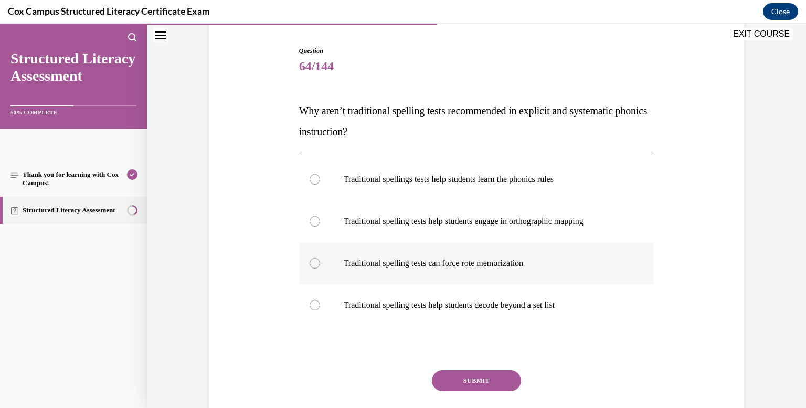
click at [314, 262] on div at bounding box center [315, 263] width 10 height 10
click at [314, 262] on input "Traditional spelling tests can force rote memorization" at bounding box center [315, 263] width 10 height 10
radio input "true"
click at [490, 381] on button "SUBMIT" at bounding box center [476, 380] width 89 height 21
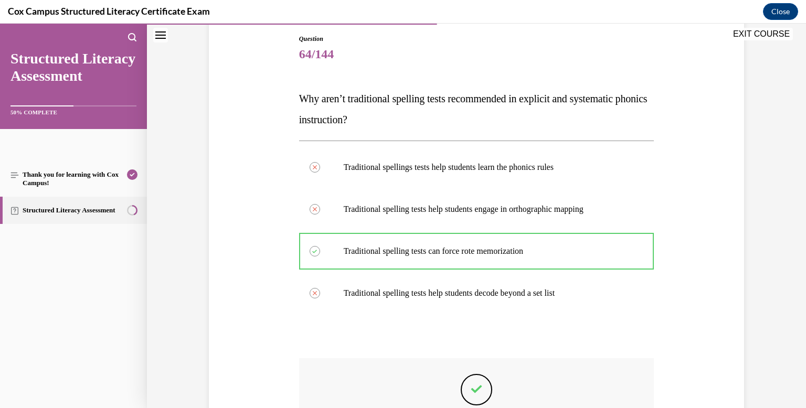
scroll to position [111, 0]
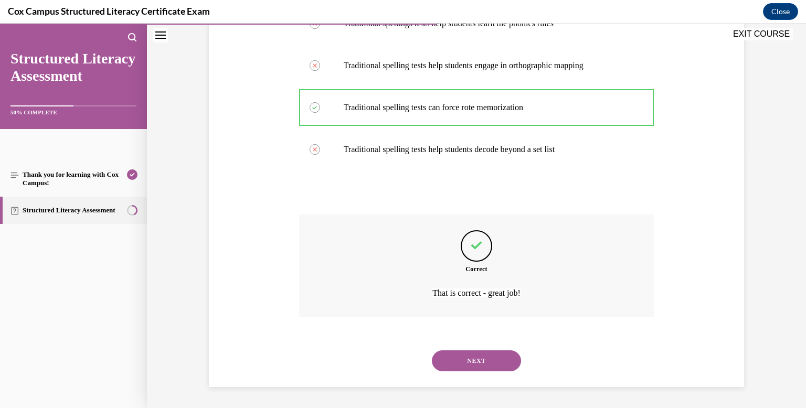
click at [495, 356] on button "NEXT" at bounding box center [476, 360] width 89 height 21
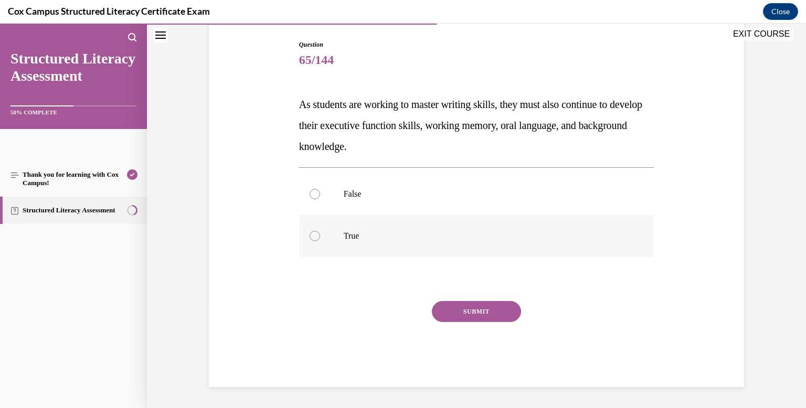
click at [312, 237] on div at bounding box center [315, 236] width 10 height 10
click at [312, 237] on input "True" at bounding box center [315, 236] width 10 height 10
radio input "true"
click at [470, 306] on button "SUBMIT" at bounding box center [476, 311] width 89 height 21
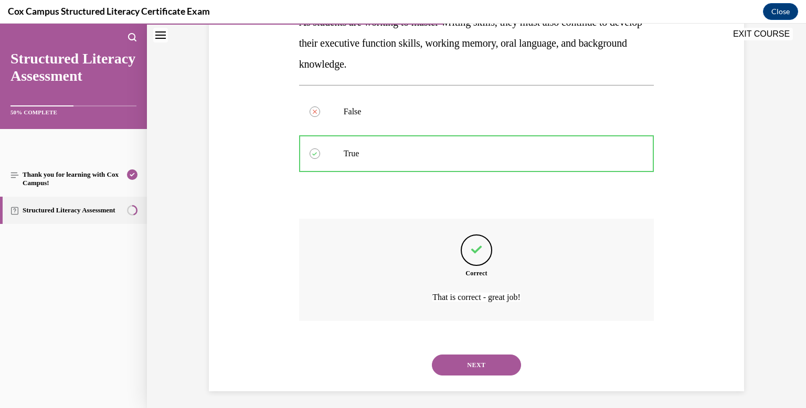
scroll to position [190, 0]
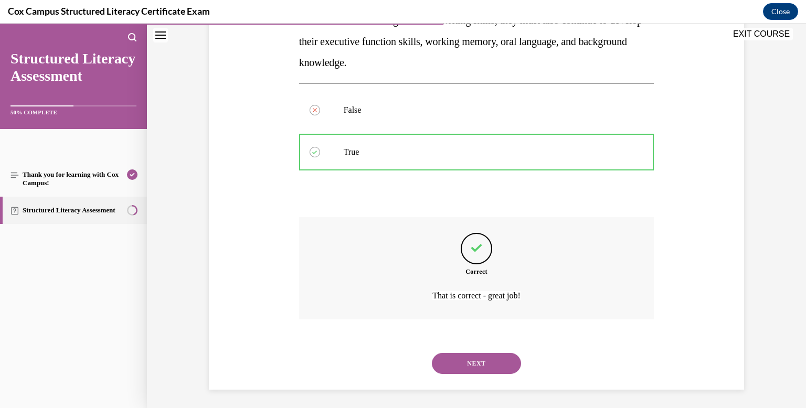
click at [481, 364] on button "NEXT" at bounding box center [476, 363] width 89 height 21
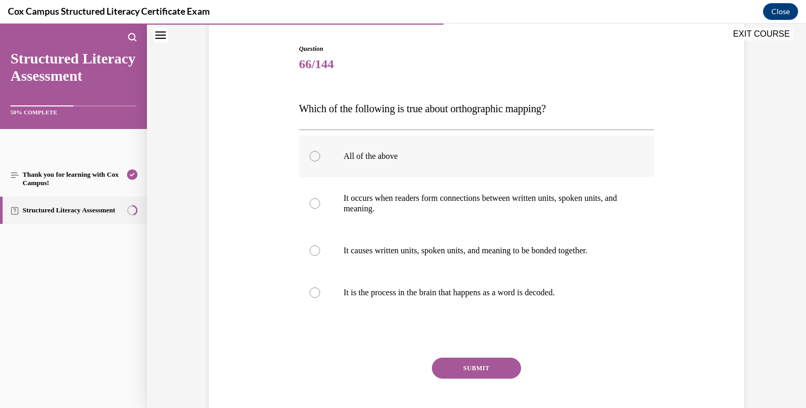
scroll to position [103, 0]
click at [314, 155] on div at bounding box center [315, 155] width 10 height 10
click at [314, 155] on input "All of the above" at bounding box center [315, 155] width 10 height 10
radio input "true"
click at [471, 362] on button "SUBMIT" at bounding box center [476, 367] width 89 height 21
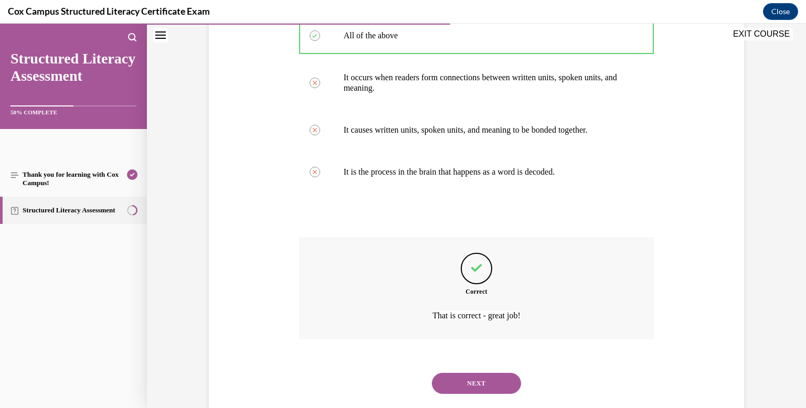
scroll to position [233, 0]
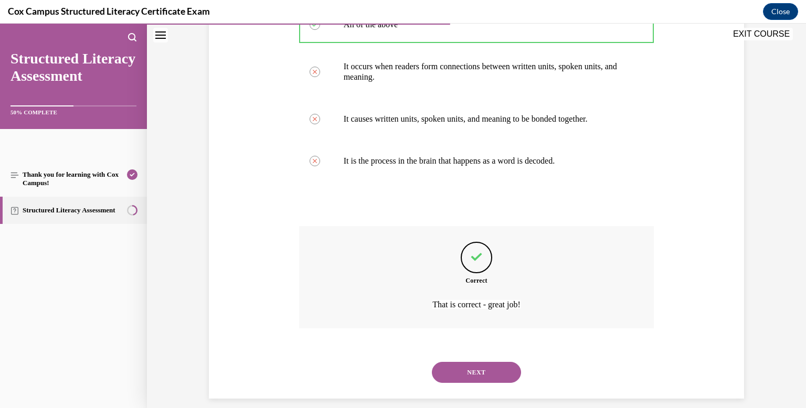
click at [481, 368] on button "NEXT" at bounding box center [476, 372] width 89 height 21
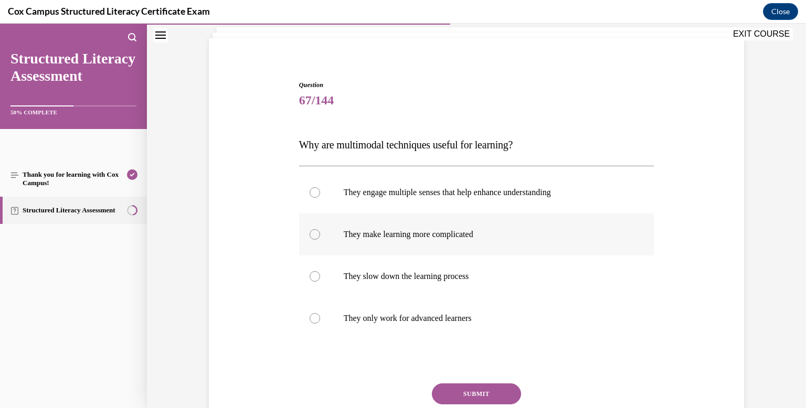
scroll to position [64, 0]
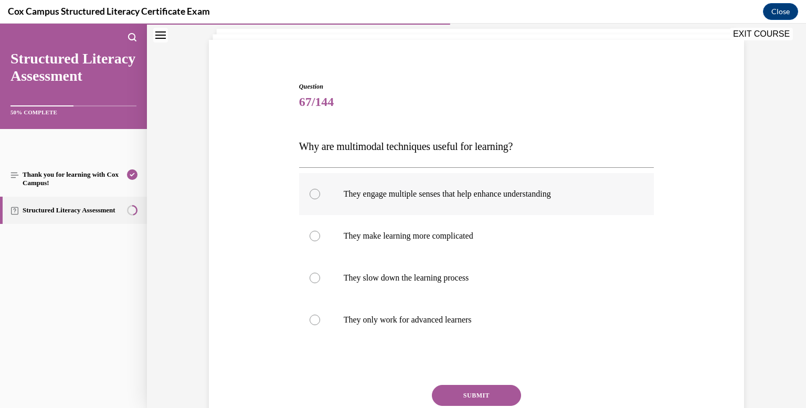
click at [314, 194] on div at bounding box center [315, 194] width 10 height 10
click at [314, 194] on input "They engage multiple senses that help enhance understanding" at bounding box center [315, 194] width 10 height 10
radio input "true"
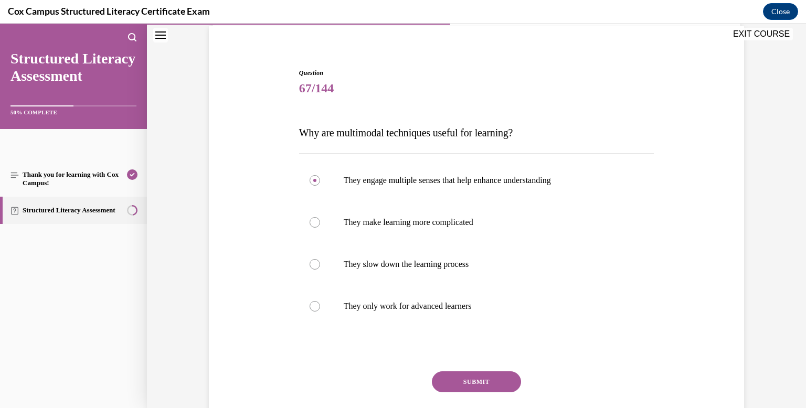
scroll to position [80, 0]
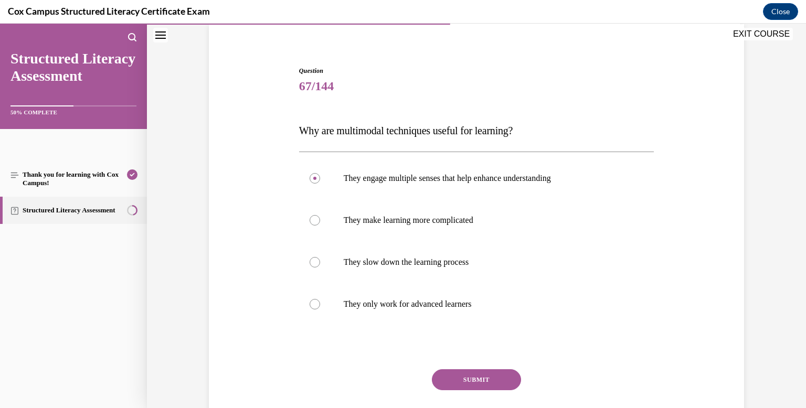
click at [473, 373] on button "SUBMIT" at bounding box center [476, 379] width 89 height 21
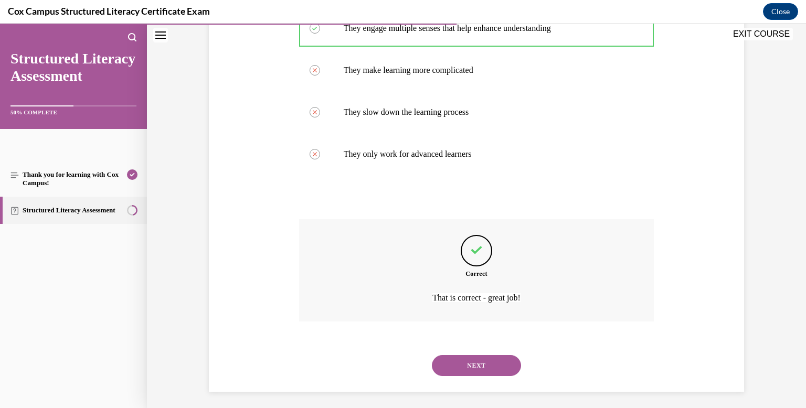
scroll to position [234, 0]
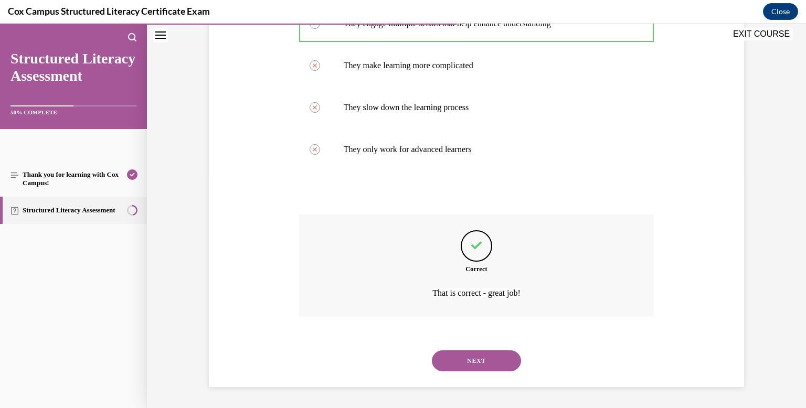
click at [478, 362] on button "NEXT" at bounding box center [476, 360] width 89 height 21
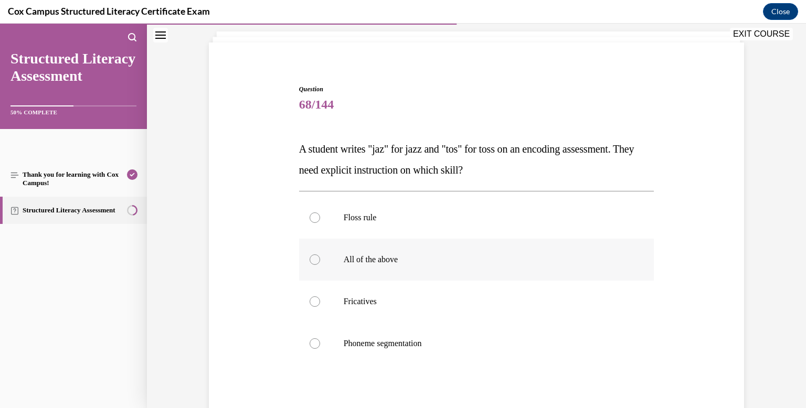
scroll to position [73, 0]
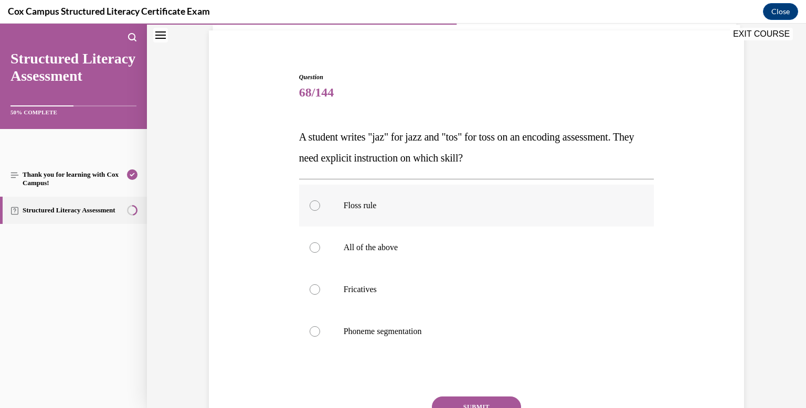
click at [315, 206] on div at bounding box center [315, 205] width 10 height 10
click at [315, 206] on input "Floss rule" at bounding box center [315, 205] width 10 height 10
radio input "true"
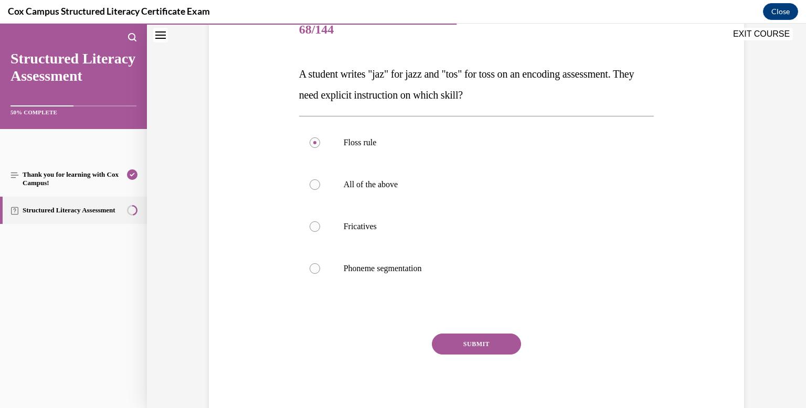
scroll to position [137, 0]
click at [479, 338] on button "SUBMIT" at bounding box center [476, 343] width 89 height 21
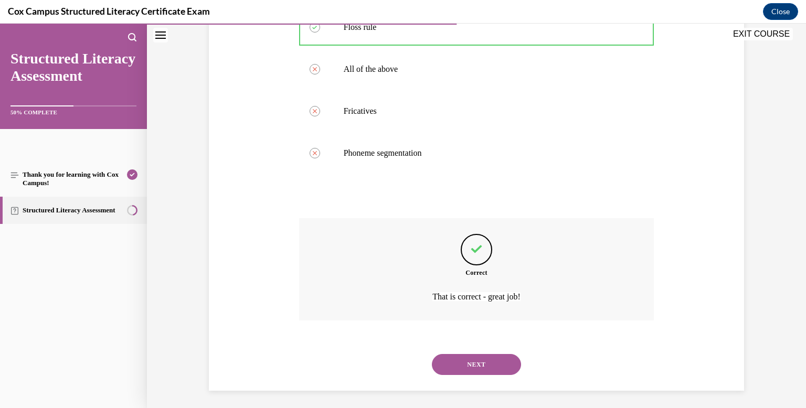
scroll to position [255, 0]
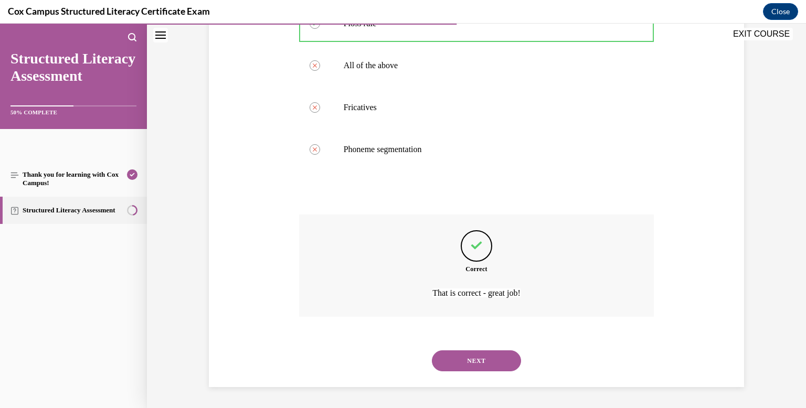
click at [491, 363] on button "NEXT" at bounding box center [476, 360] width 89 height 21
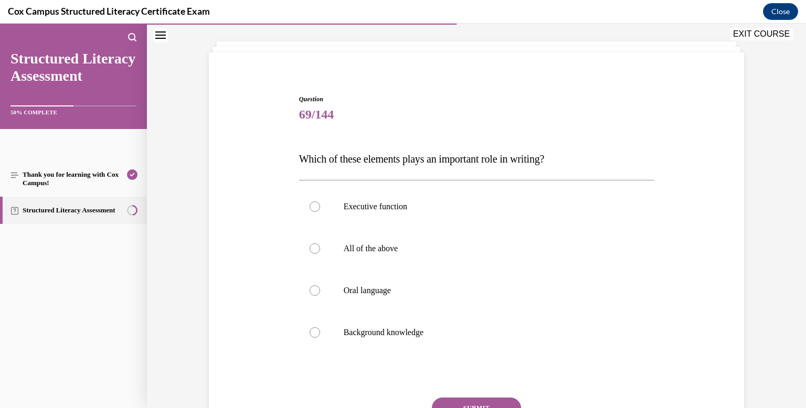
scroll to position [52, 0]
drag, startPoint x: 313, startPoint y: 249, endPoint x: 337, endPoint y: 257, distance: 25.9
click at [314, 249] on div at bounding box center [315, 248] width 10 height 10
click at [314, 249] on input "All of the above" at bounding box center [315, 248] width 10 height 10
radio input "true"
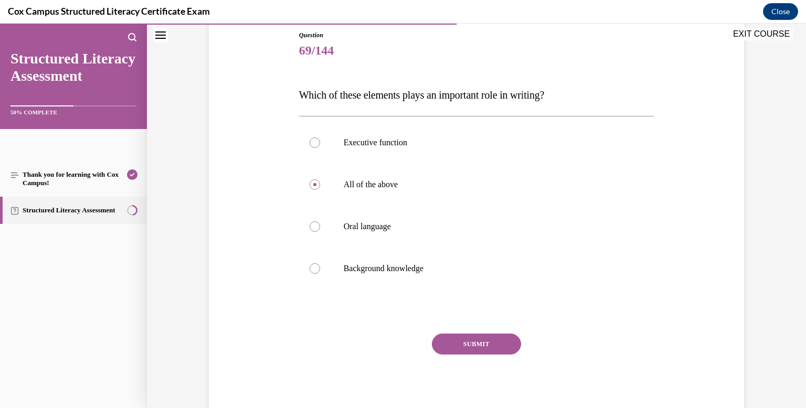
scroll to position [148, 0]
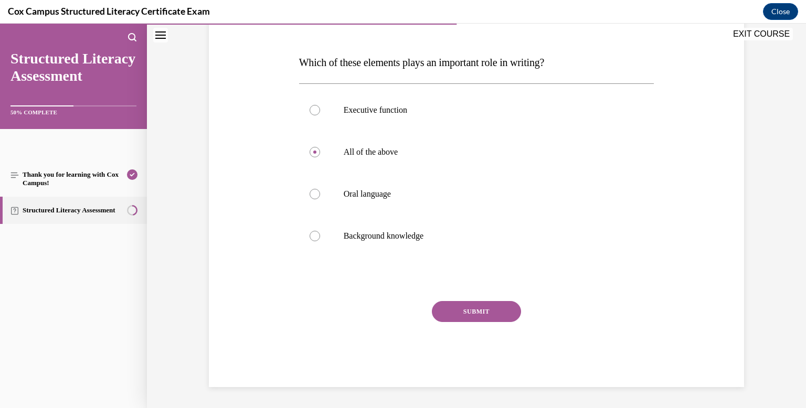
click at [481, 309] on button "SUBMIT" at bounding box center [476, 311] width 89 height 21
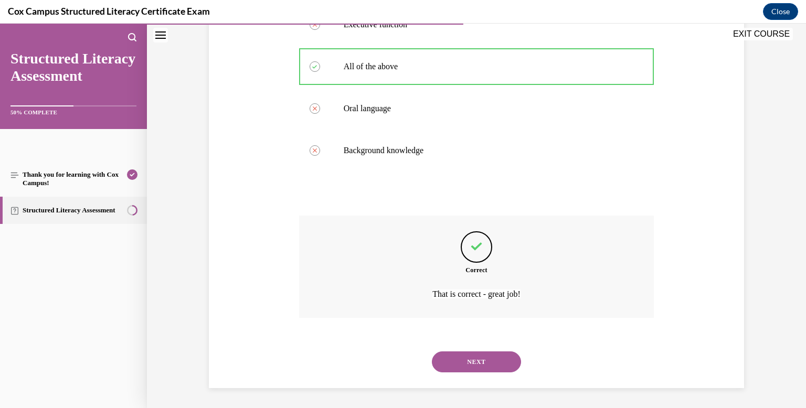
scroll to position [234, 0]
click at [472, 358] on button "NEXT" at bounding box center [476, 360] width 89 height 21
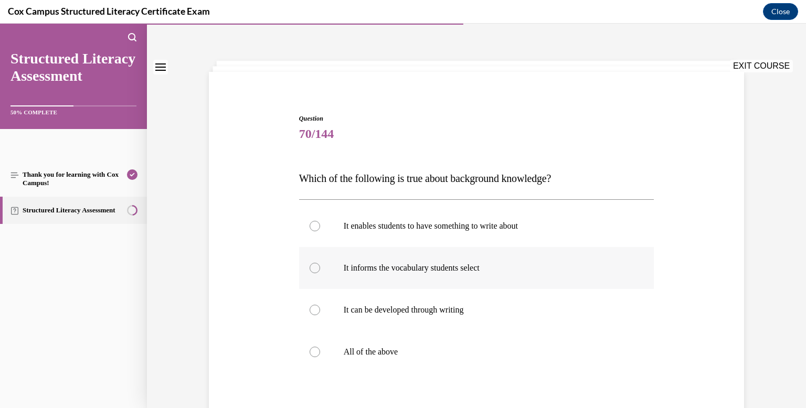
scroll to position [34, 0]
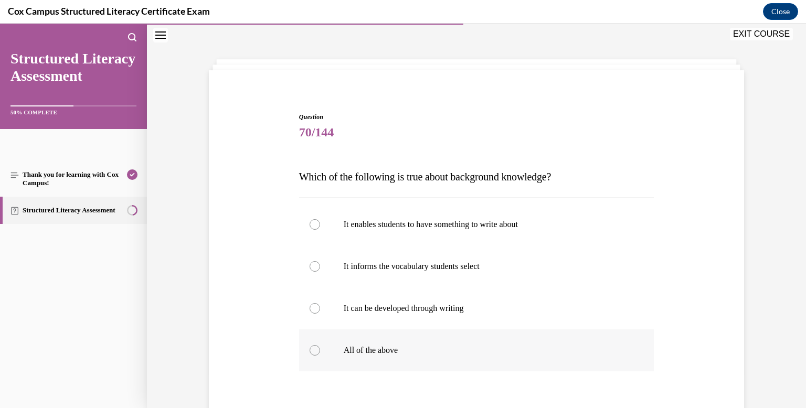
click at [315, 352] on div at bounding box center [315, 350] width 10 height 10
click at [315, 352] on input "All of the above" at bounding box center [315, 350] width 10 height 10
radio input "true"
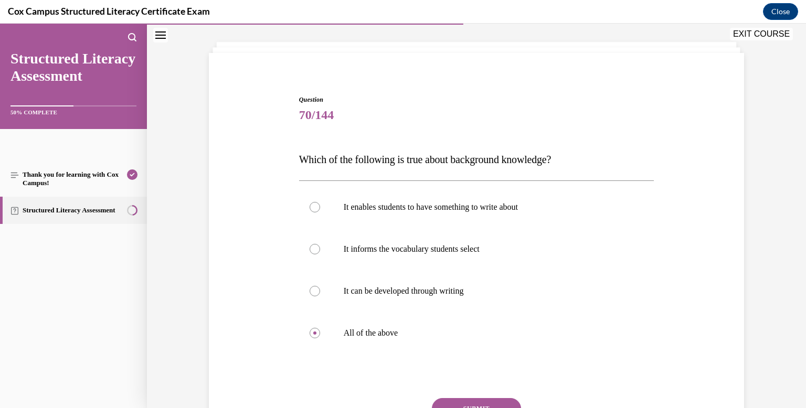
scroll to position [80, 0]
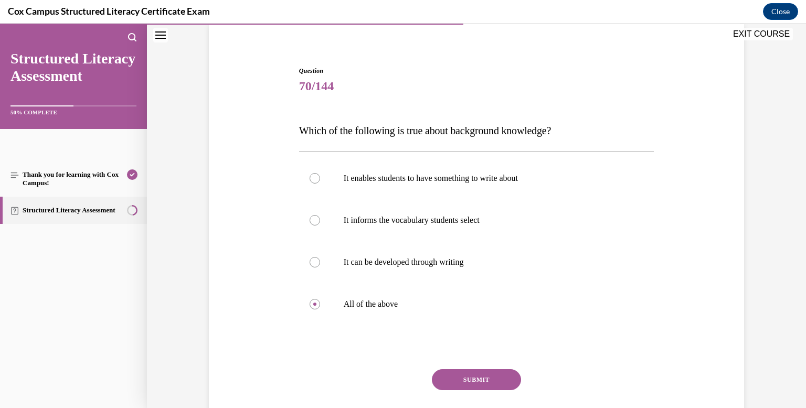
click at [471, 381] on button "SUBMIT" at bounding box center [476, 379] width 89 height 21
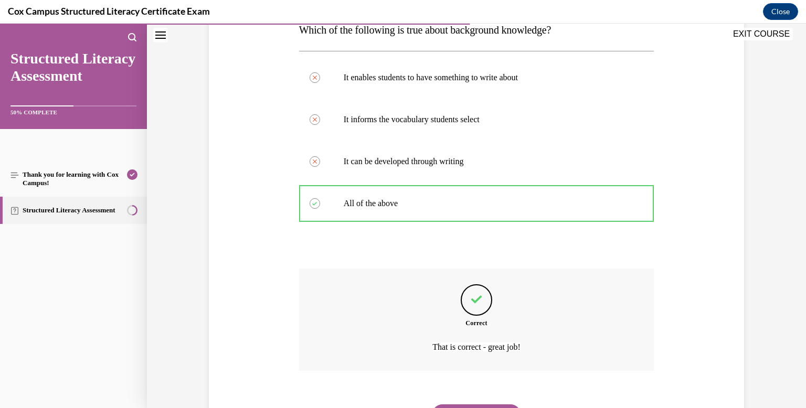
scroll to position [234, 0]
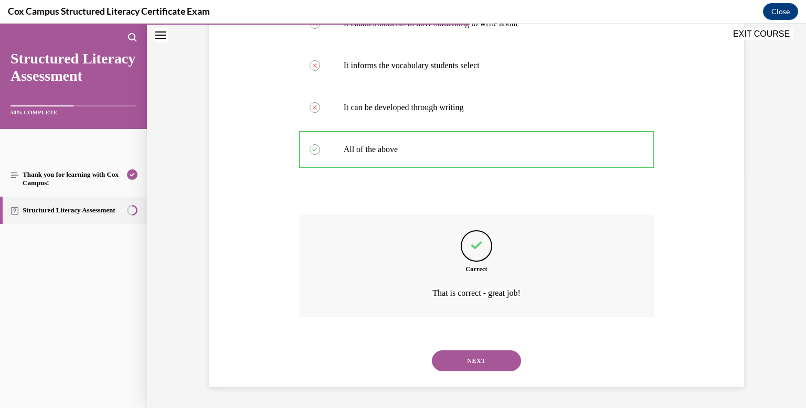
click at [479, 357] on button "NEXT" at bounding box center [476, 360] width 89 height 21
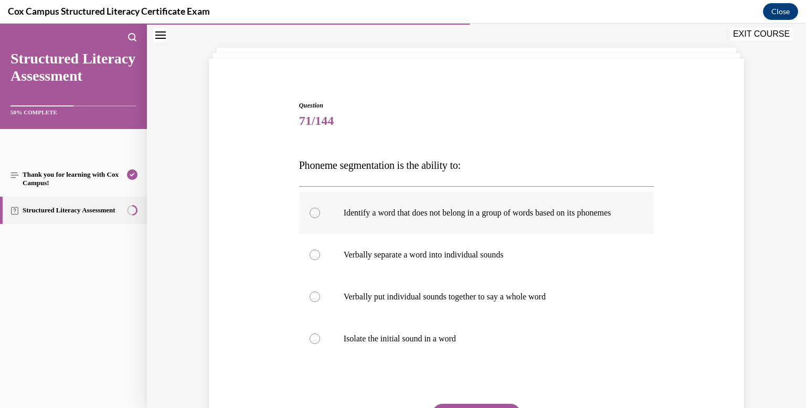
scroll to position [46, 0]
click at [312, 260] on div at bounding box center [315, 254] width 10 height 10
click at [312, 260] on input "Verbally separate a word into individual sounds" at bounding box center [315, 254] width 10 height 10
radio input "true"
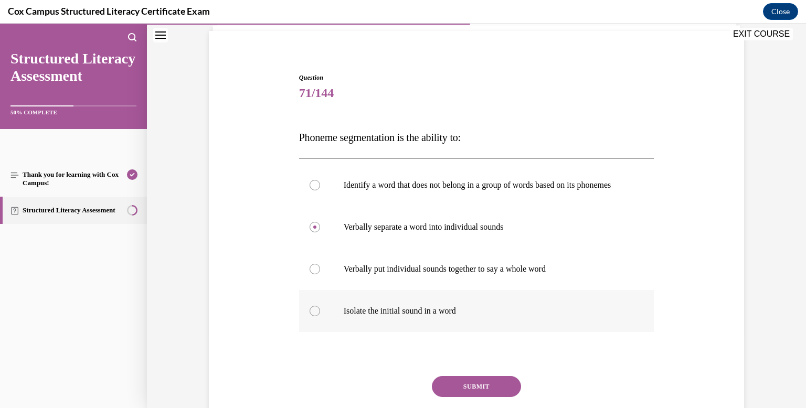
scroll to position [80, 0]
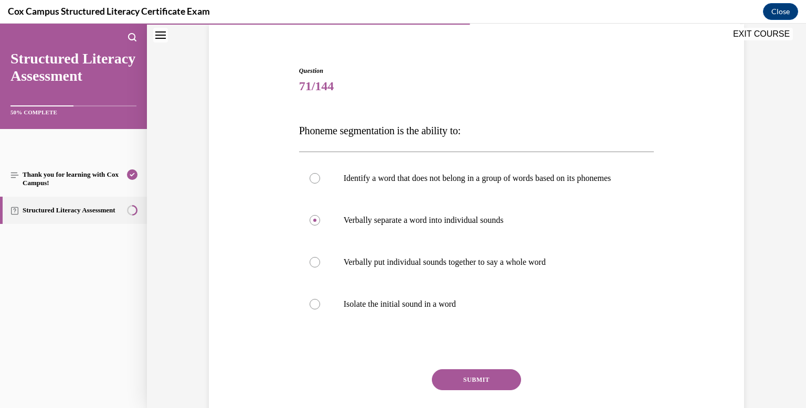
drag, startPoint x: 463, startPoint y: 387, endPoint x: 468, endPoint y: 387, distance: 5.3
click at [463, 387] on button "SUBMIT" at bounding box center [476, 379] width 89 height 21
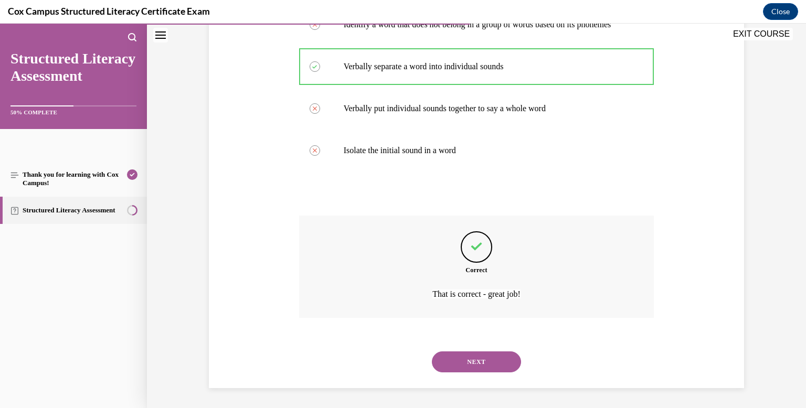
scroll to position [245, 0]
click at [472, 359] on button "NEXT" at bounding box center [476, 360] width 89 height 21
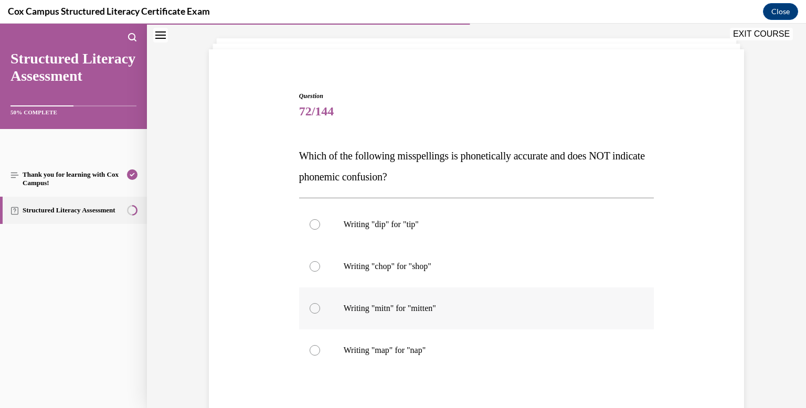
scroll to position [52, 0]
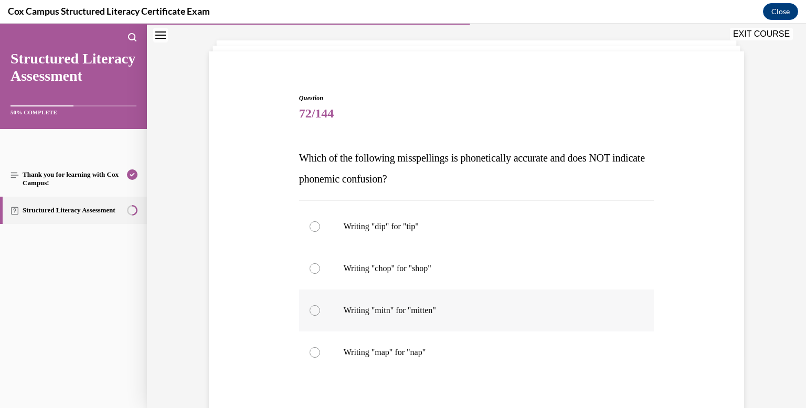
click at [312, 310] on div at bounding box center [315, 310] width 10 height 10
click at [312, 310] on input "Writing "mitn" for "mitten"" at bounding box center [315, 310] width 10 height 10
radio input "true"
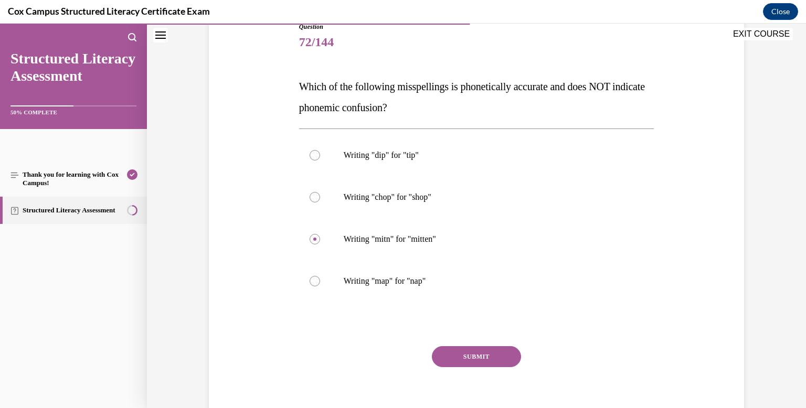
click at [488, 357] on button "SUBMIT" at bounding box center [476, 356] width 89 height 21
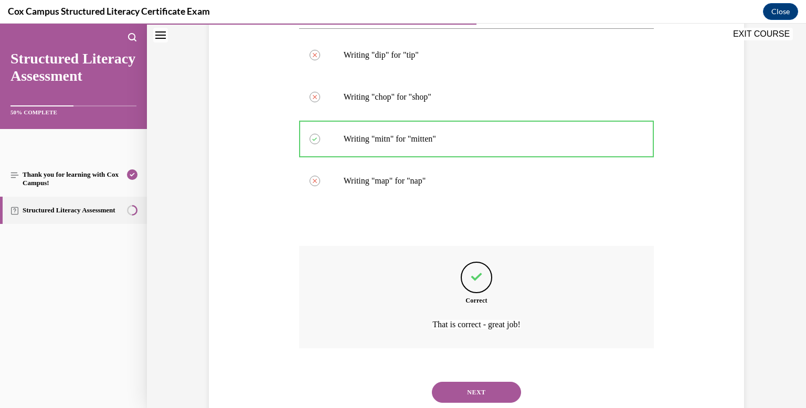
scroll to position [255, 0]
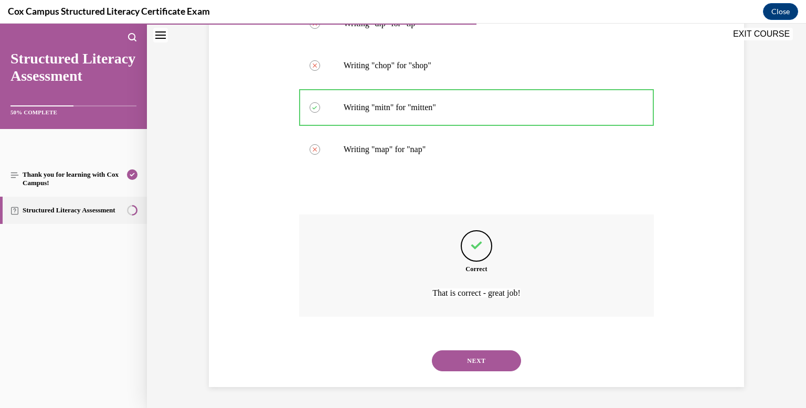
click at [479, 359] on button "NEXT" at bounding box center [476, 360] width 89 height 21
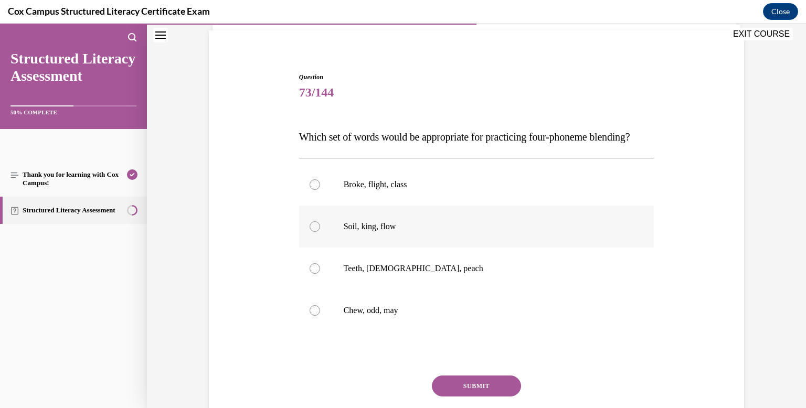
scroll to position [72, 0]
click at [316, 191] on div at bounding box center [315, 185] width 10 height 10
click at [316, 191] on input "Broke, flight, class" at bounding box center [315, 185] width 10 height 10
radio input "true"
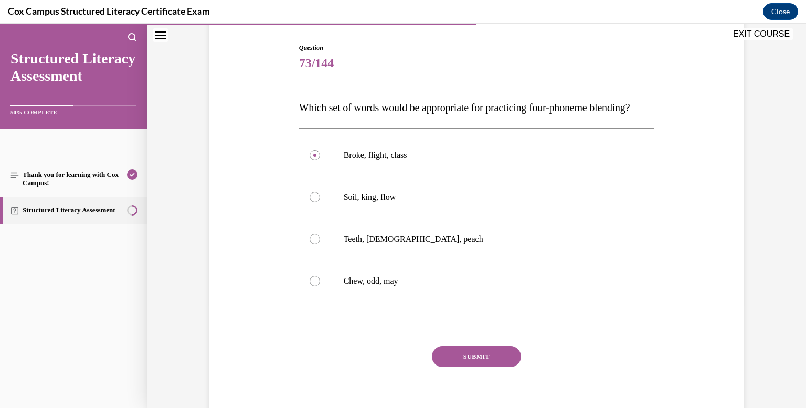
click at [479, 367] on button "SUBMIT" at bounding box center [476, 356] width 89 height 21
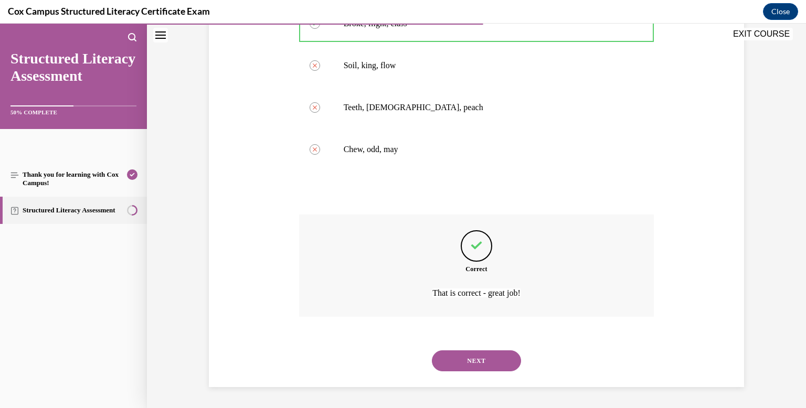
scroll to position [255, 0]
click at [482, 360] on button "NEXT" at bounding box center [476, 360] width 89 height 21
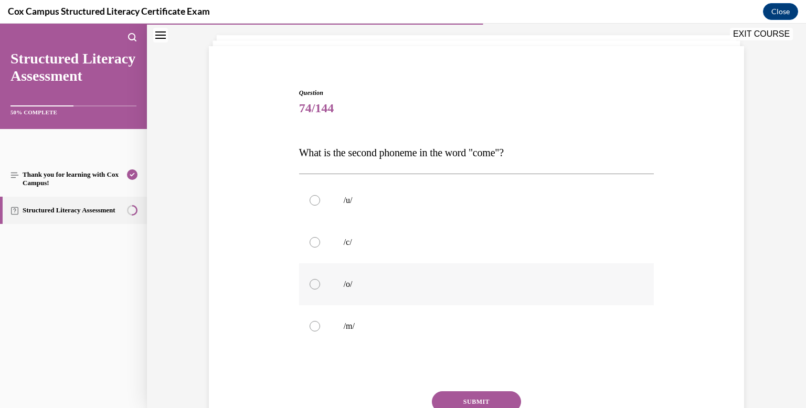
scroll to position [63, 0]
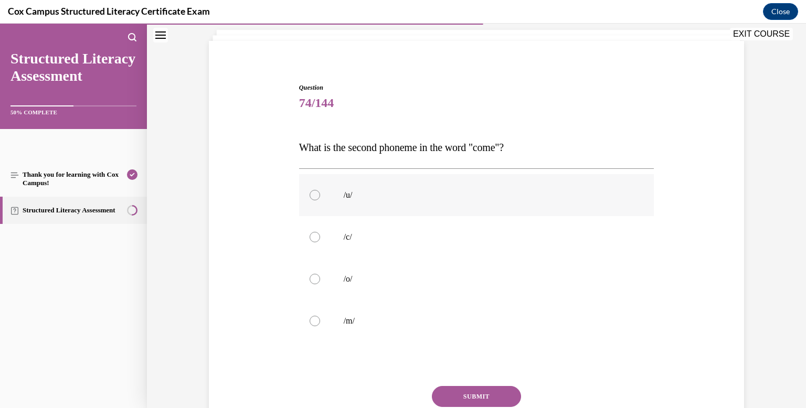
click at [315, 194] on div at bounding box center [315, 195] width 10 height 10
click at [315, 194] on input "/u/" at bounding box center [315, 195] width 10 height 10
radio input "true"
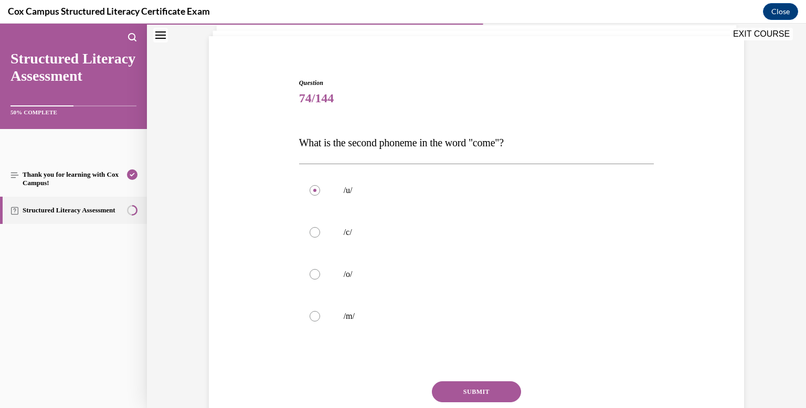
scroll to position [74, 0]
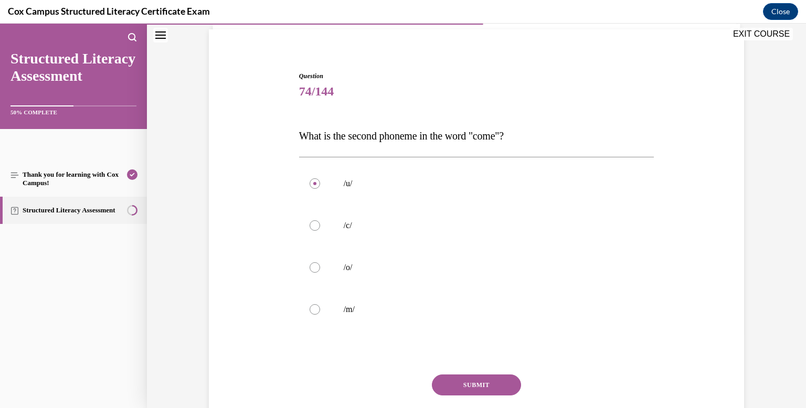
click at [478, 381] on button "SUBMIT" at bounding box center [476, 385] width 89 height 21
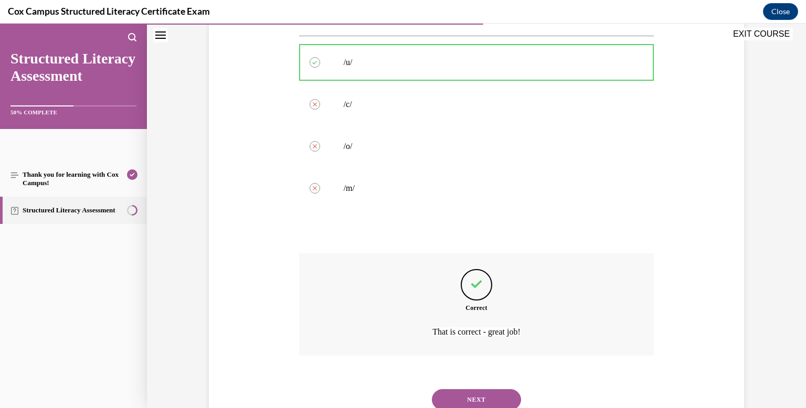
scroll to position [234, 0]
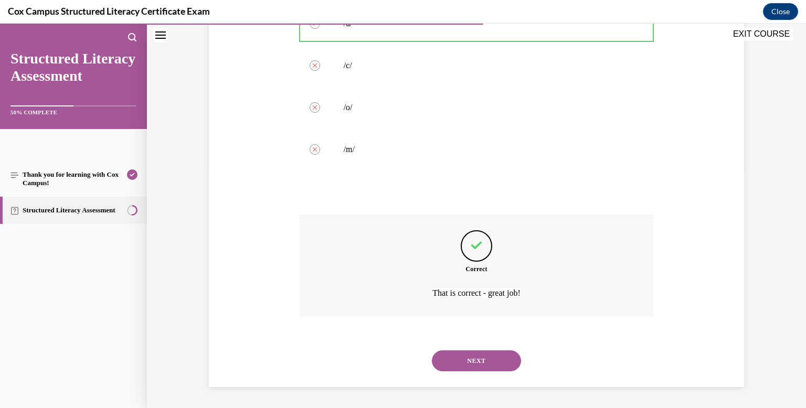
click at [468, 359] on button "NEXT" at bounding box center [476, 360] width 89 height 21
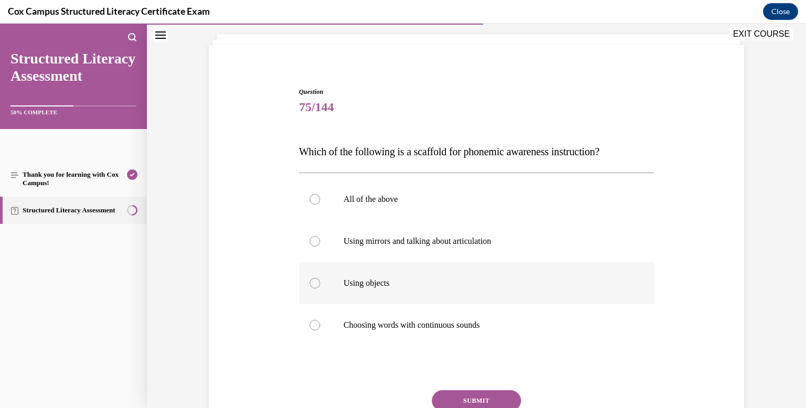
scroll to position [60, 0]
click at [314, 200] on div at bounding box center [315, 198] width 10 height 10
click at [314, 200] on input "All of the above" at bounding box center [315, 198] width 10 height 10
radio input "true"
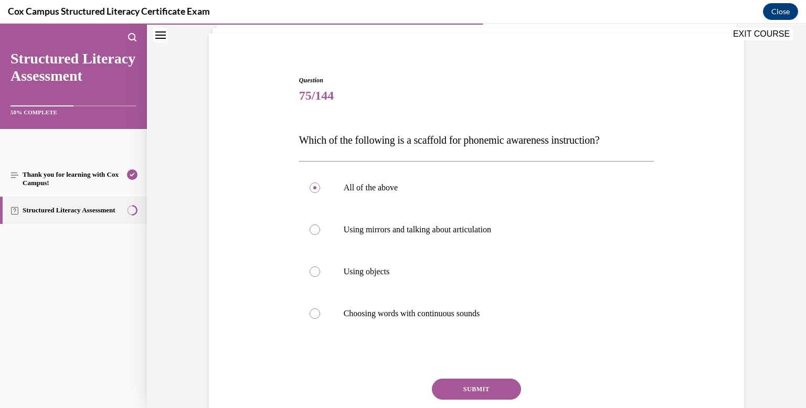
click at [468, 385] on button "SUBMIT" at bounding box center [476, 389] width 89 height 21
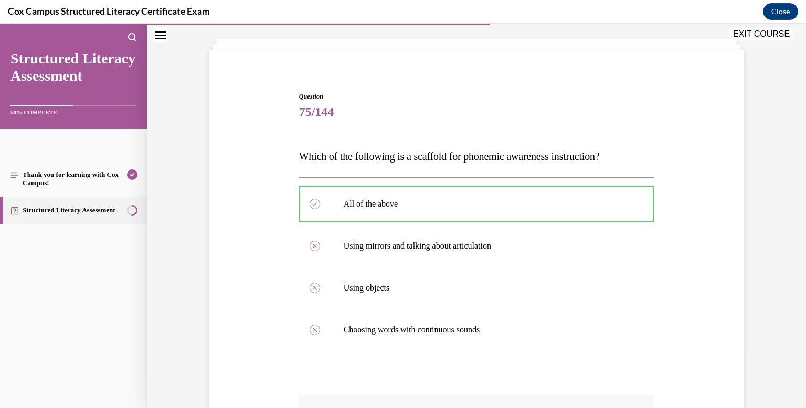
scroll to position [28, 0]
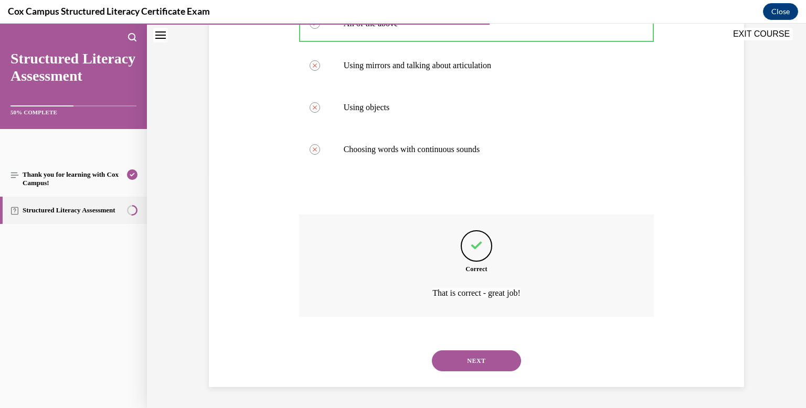
click at [473, 361] on button "NEXT" at bounding box center [476, 360] width 89 height 21
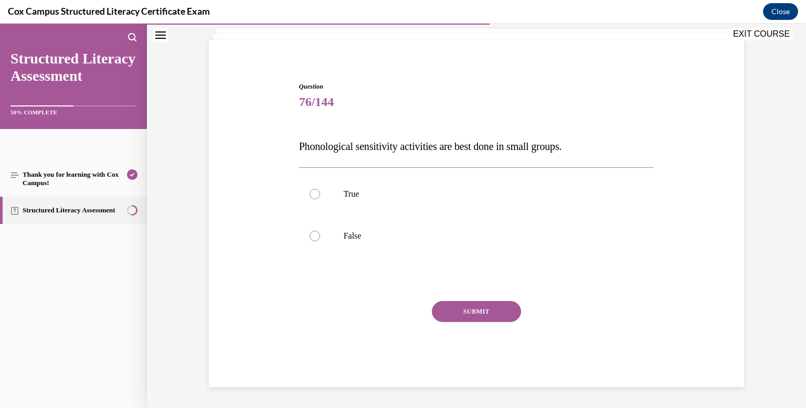
scroll to position [64, 0]
click at [318, 238] on div at bounding box center [315, 236] width 10 height 10
click at [318, 238] on input "False" at bounding box center [315, 236] width 10 height 10
radio input "true"
click at [468, 308] on button "SUBMIT" at bounding box center [476, 311] width 89 height 21
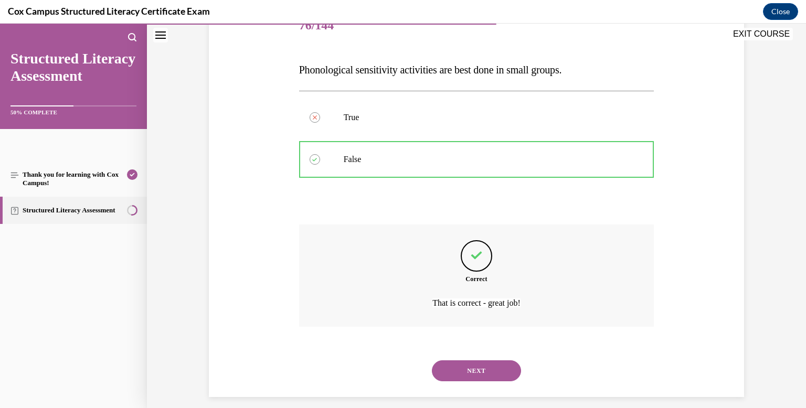
scroll to position [151, 0]
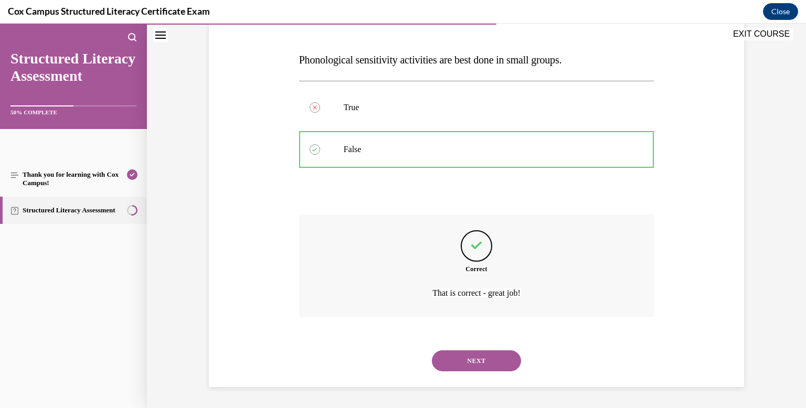
click at [492, 359] on button "NEXT" at bounding box center [476, 360] width 89 height 21
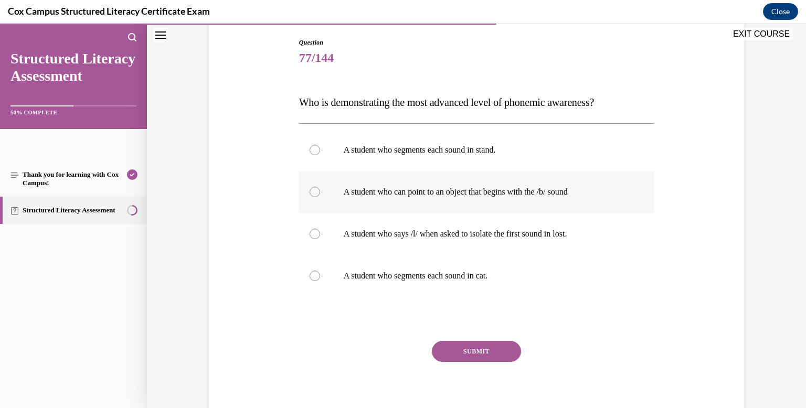
scroll to position [106, 0]
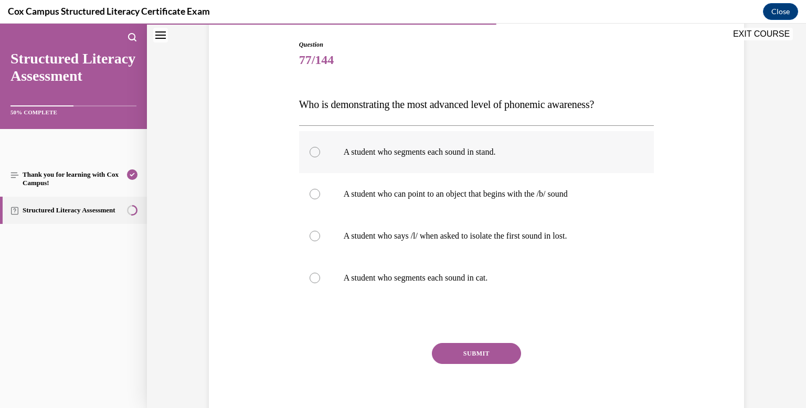
click at [314, 153] on div at bounding box center [315, 152] width 10 height 10
click at [314, 153] on input "A student who segments each sound in stand." at bounding box center [315, 152] width 10 height 10
radio input "true"
click at [489, 353] on button "SUBMIT" at bounding box center [476, 353] width 89 height 21
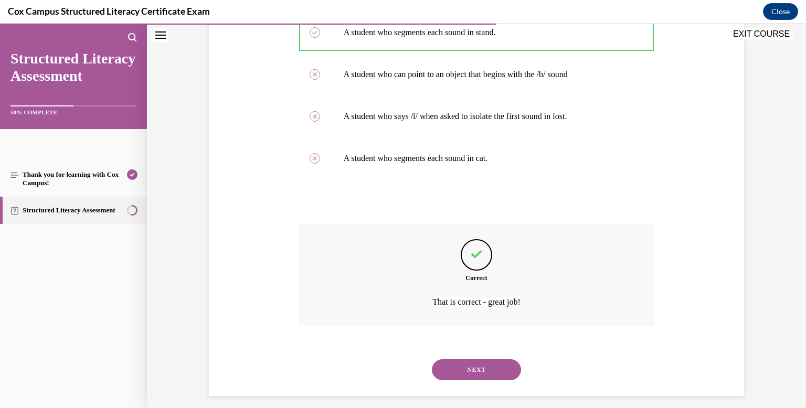
scroll to position [234, 0]
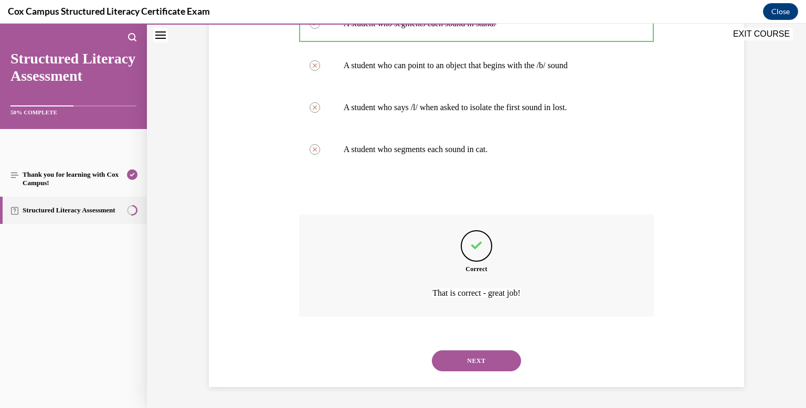
click at [482, 357] on button "NEXT" at bounding box center [476, 360] width 89 height 21
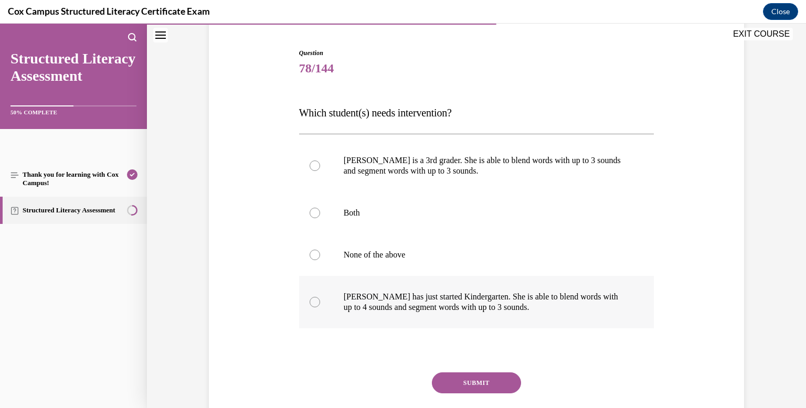
scroll to position [92, 0]
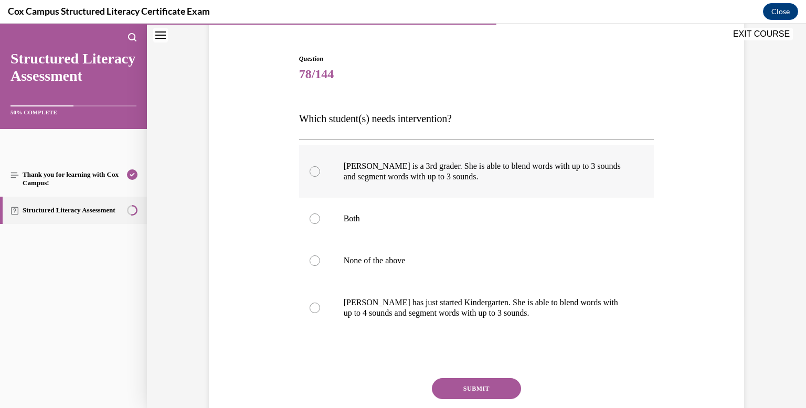
click at [311, 170] on div at bounding box center [315, 171] width 10 height 10
click at [311, 170] on input "Ella is a 3rd grader. She is able to blend words with up to 3 sounds and segmen…" at bounding box center [315, 171] width 10 height 10
radio input "true"
click at [466, 389] on button "SUBMIT" at bounding box center [476, 388] width 89 height 21
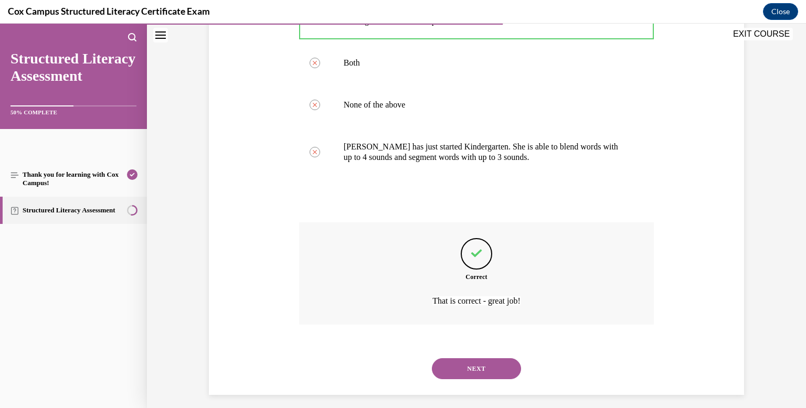
scroll to position [255, 0]
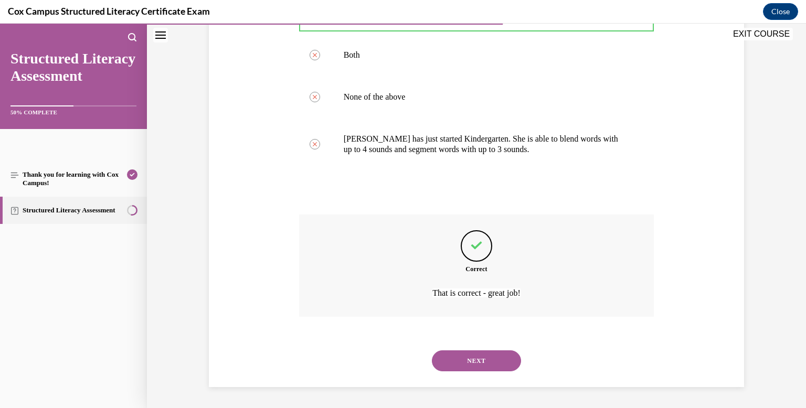
click at [483, 357] on button "NEXT" at bounding box center [476, 360] width 89 height 21
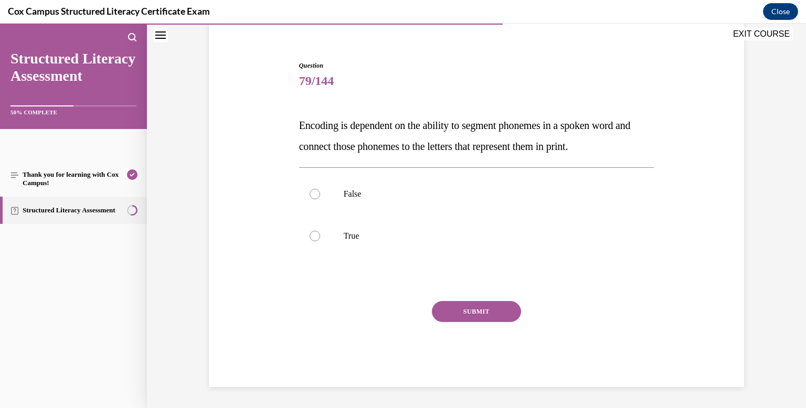
scroll to position [85, 0]
click at [314, 237] on div at bounding box center [315, 236] width 10 height 10
click at [314, 237] on input "True" at bounding box center [315, 236] width 10 height 10
radio input "true"
click at [480, 311] on button "SUBMIT" at bounding box center [476, 311] width 89 height 21
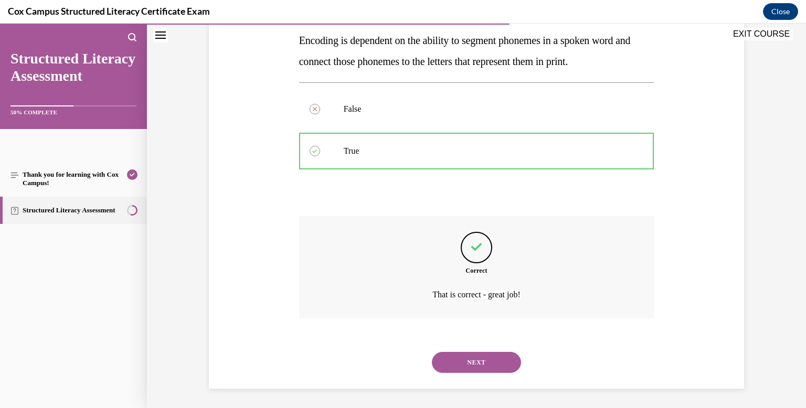
scroll to position [172, 0]
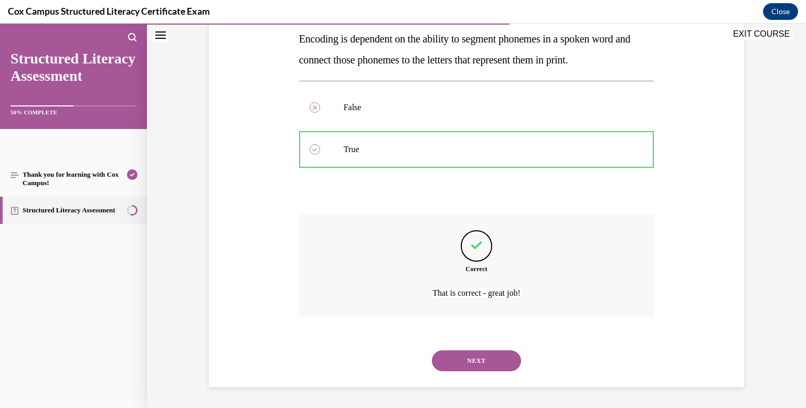
click at [479, 358] on button "NEXT" at bounding box center [476, 360] width 89 height 21
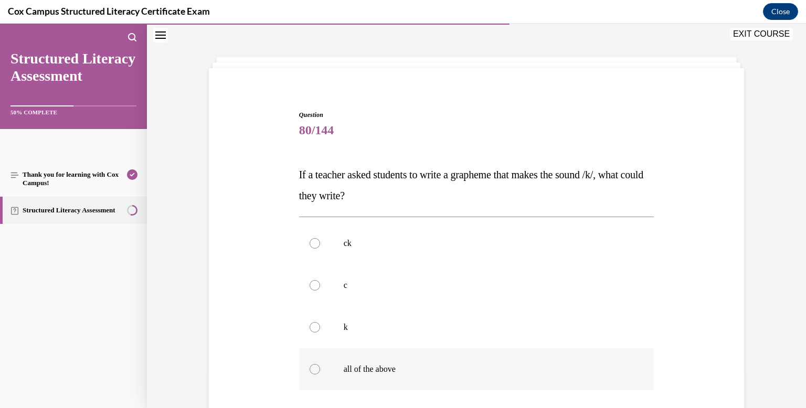
scroll to position [66, 0]
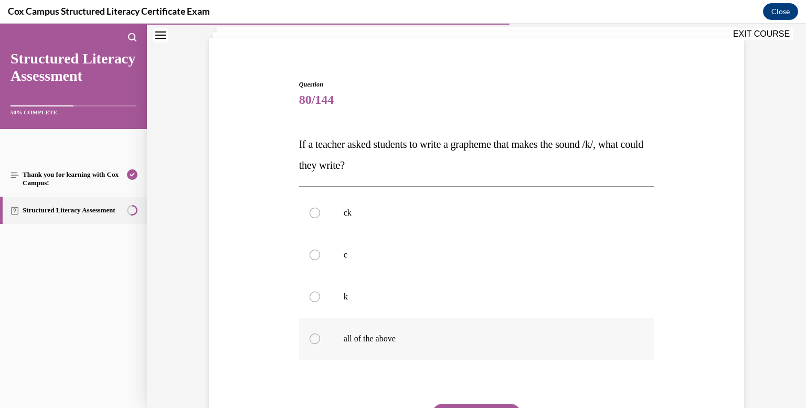
click at [314, 339] on div at bounding box center [315, 339] width 10 height 10
click at [314, 339] on input "all of the above" at bounding box center [315, 339] width 10 height 10
radio input "true"
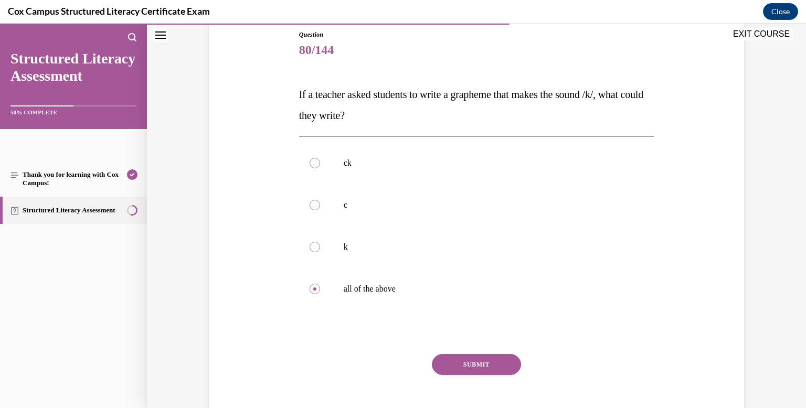
scroll to position [116, 0]
click at [484, 358] on button "SUBMIT" at bounding box center [476, 364] width 89 height 21
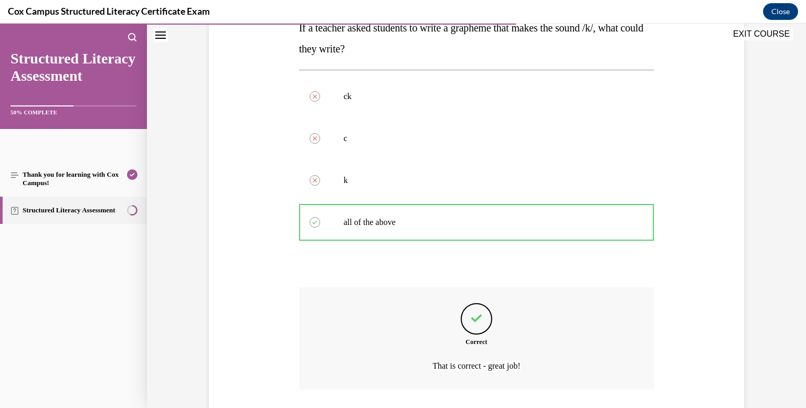
scroll to position [255, 0]
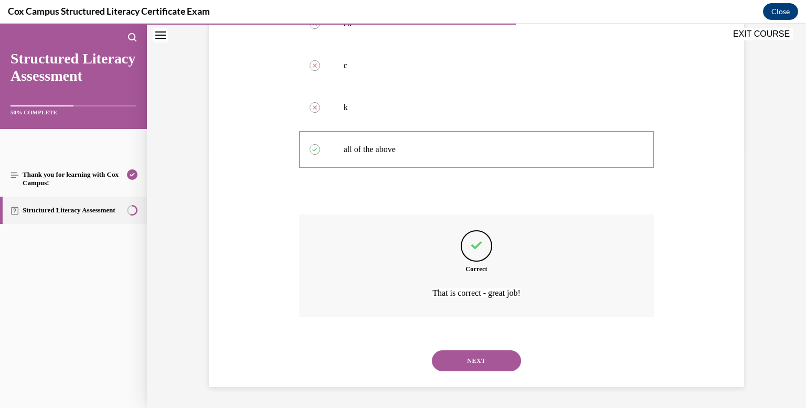
click at [492, 356] on button "NEXT" at bounding box center [476, 360] width 89 height 21
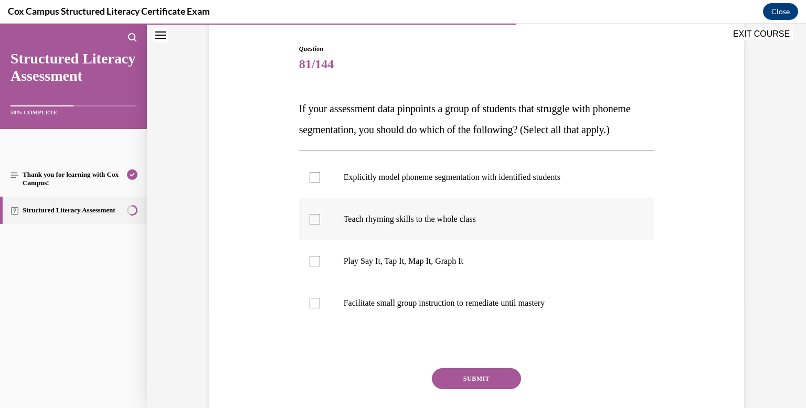
scroll to position [102, 0]
click at [316, 266] on div at bounding box center [315, 260] width 10 height 10
click at [316, 266] on input "Play Say It, Tap It, Map It, Graph It" at bounding box center [315, 260] width 10 height 10
checkbox input "true"
click at [315, 182] on div at bounding box center [315, 177] width 10 height 10
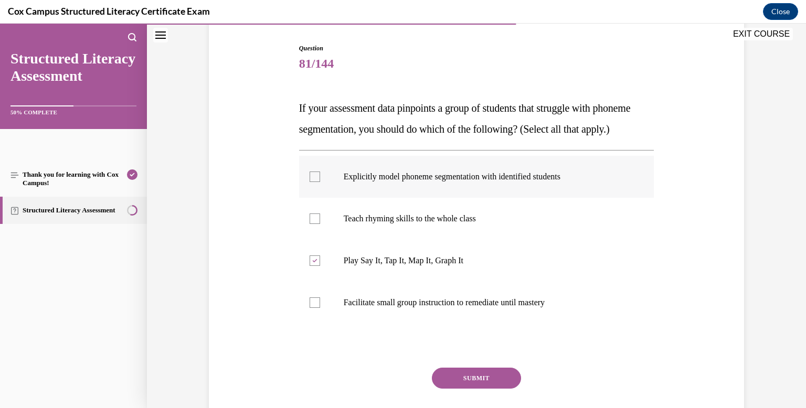
click at [315, 182] on input "Explicitly model phoneme segmentation with identified students" at bounding box center [315, 177] width 10 height 10
checkbox input "true"
click at [312, 308] on div at bounding box center [315, 302] width 10 height 10
click at [312, 308] on input "Facilitate small group instruction to remediate until mastery" at bounding box center [315, 302] width 10 height 10
checkbox input "true"
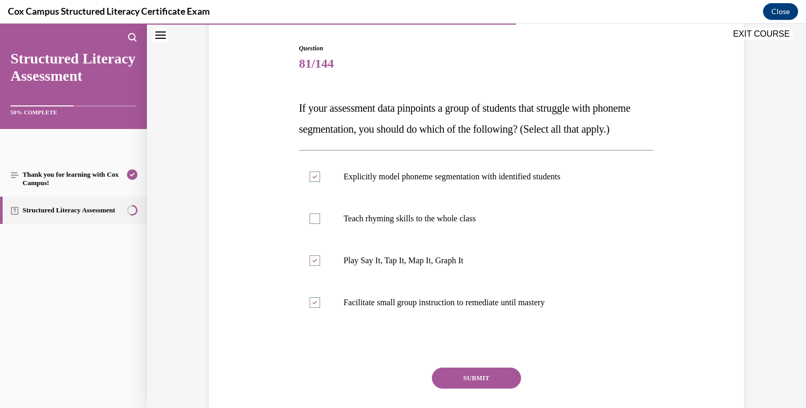
click at [471, 389] on button "SUBMIT" at bounding box center [476, 378] width 89 height 21
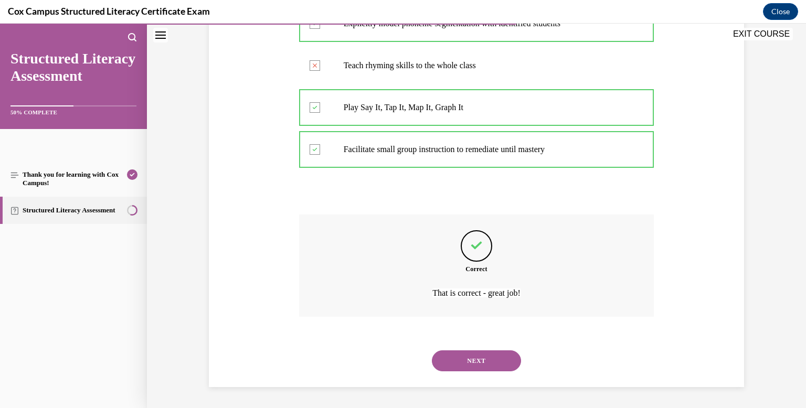
scroll to position [275, 0]
click at [492, 357] on button "NEXT" at bounding box center [476, 360] width 89 height 21
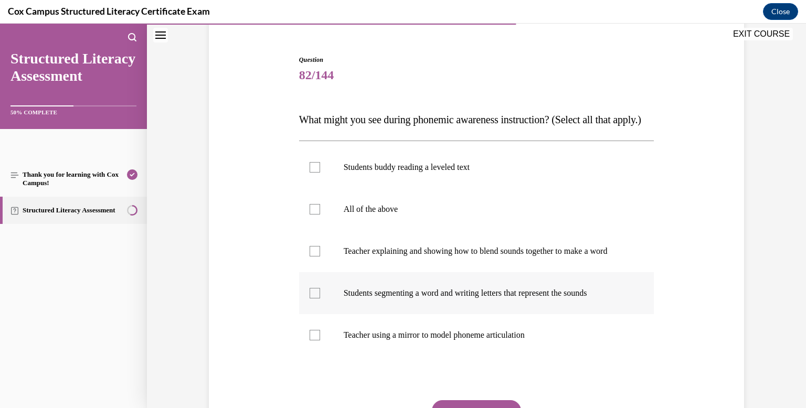
scroll to position [101, 0]
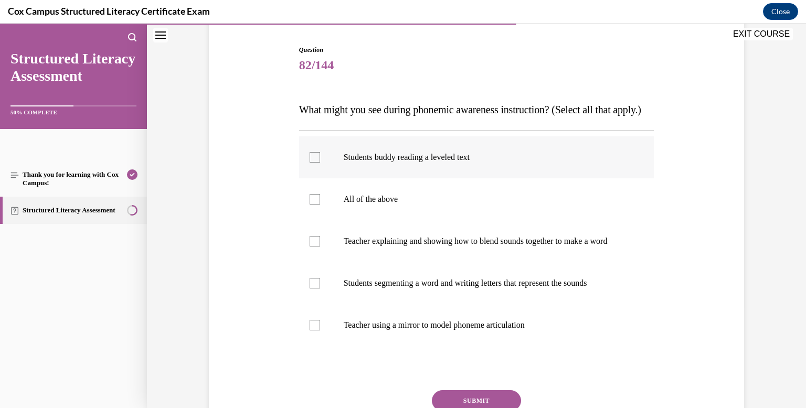
click at [317, 163] on div at bounding box center [315, 157] width 10 height 10
click at [317, 163] on input "Students buddy reading a leveled text" at bounding box center [315, 157] width 10 height 10
click at [317, 163] on div at bounding box center [315, 157] width 10 height 10
click at [317, 163] on input "Students buddy reading a leveled text" at bounding box center [315, 157] width 10 height 10
checkbox input "false"
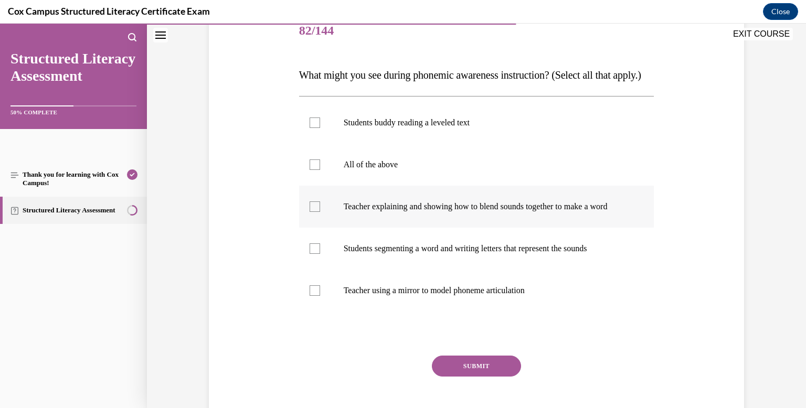
scroll to position [136, 0]
click at [316, 211] on div at bounding box center [315, 206] width 10 height 10
click at [316, 211] on input "Teacher explaining and showing how to blend sounds together to make a word" at bounding box center [315, 206] width 10 height 10
checkbox input "true"
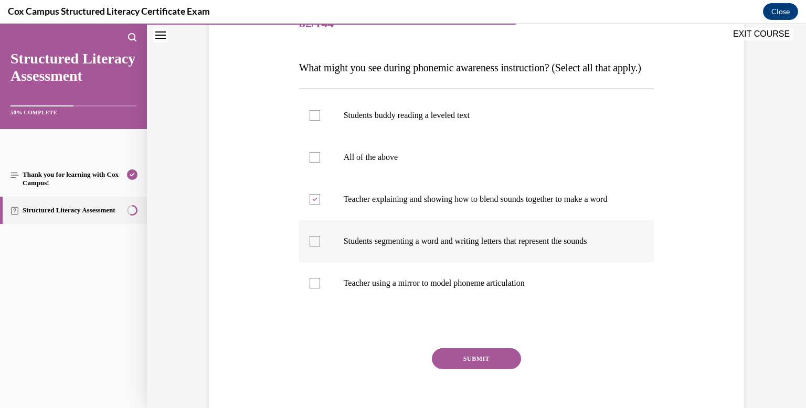
scroll to position [142, 0]
click at [315, 289] on div at bounding box center [315, 284] width 10 height 10
click at [315, 289] on input "Teacher using a mirror to model phoneme articulation" at bounding box center [315, 284] width 10 height 10
checkbox input "true"
click at [311, 247] on div at bounding box center [315, 242] width 10 height 10
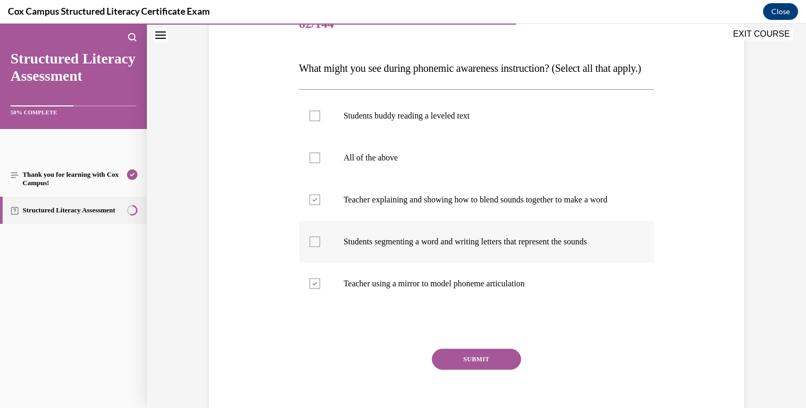
click at [311, 247] on input "Students segmenting a word and writing letters that represent the sounds" at bounding box center [315, 242] width 10 height 10
checkbox input "true"
click at [474, 370] on button "SUBMIT" at bounding box center [476, 359] width 89 height 21
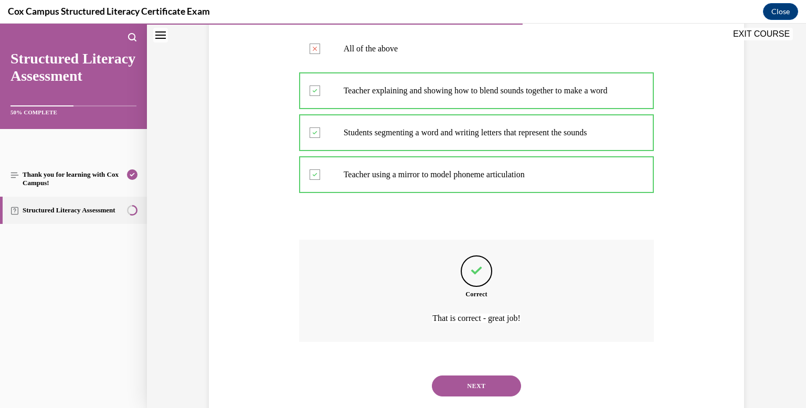
scroll to position [308, 0]
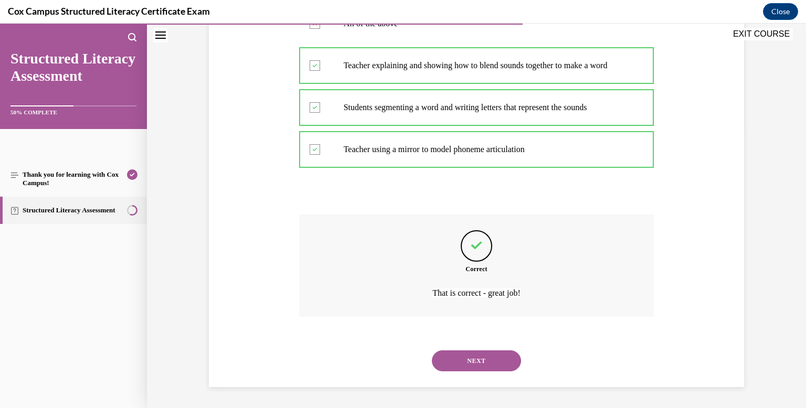
click at [468, 358] on button "NEXT" at bounding box center [476, 360] width 89 height 21
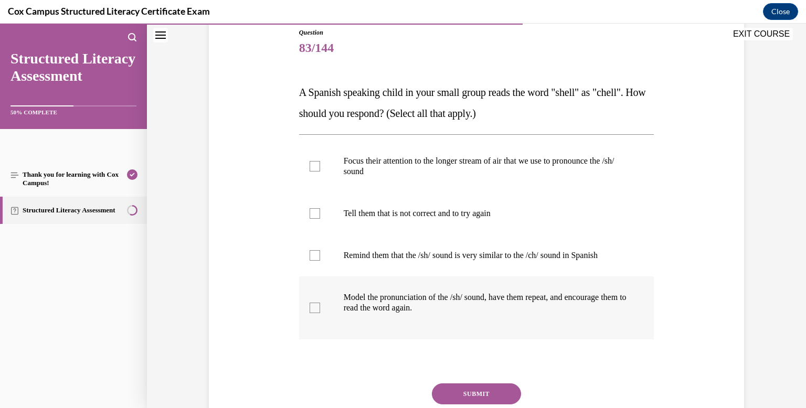
scroll to position [115, 0]
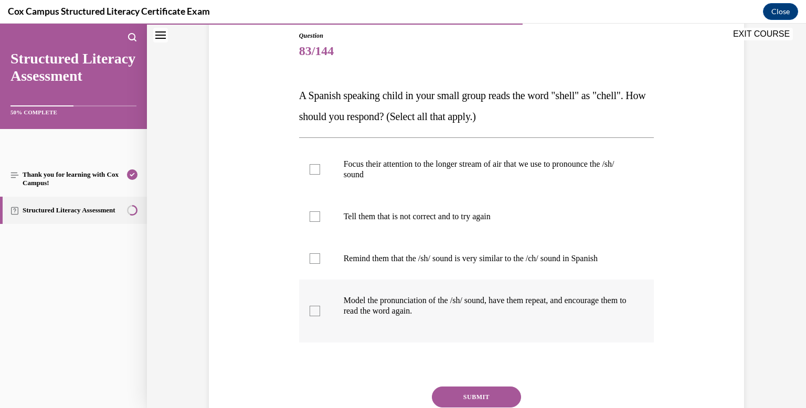
click at [314, 310] on div at bounding box center [315, 311] width 10 height 10
click at [314, 310] on input "Model the pronunciation of the /sh/ sound, have them repeat, and encourage them…" at bounding box center [315, 311] width 10 height 10
checkbox input "true"
click at [317, 171] on div at bounding box center [315, 169] width 10 height 10
click at [317, 171] on input "Focus their attention to the longer stream of air that we use to pronounce the …" at bounding box center [315, 169] width 10 height 10
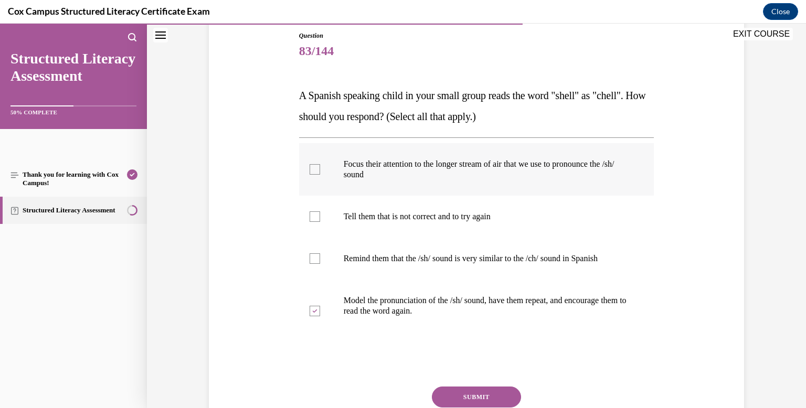
checkbox input "true"
click at [315, 259] on div at bounding box center [315, 258] width 10 height 10
click at [315, 259] on input "Remind them that the /sh/ sound is very similar to the /ch/ sound in Spanish" at bounding box center [315, 258] width 10 height 10
checkbox input "true"
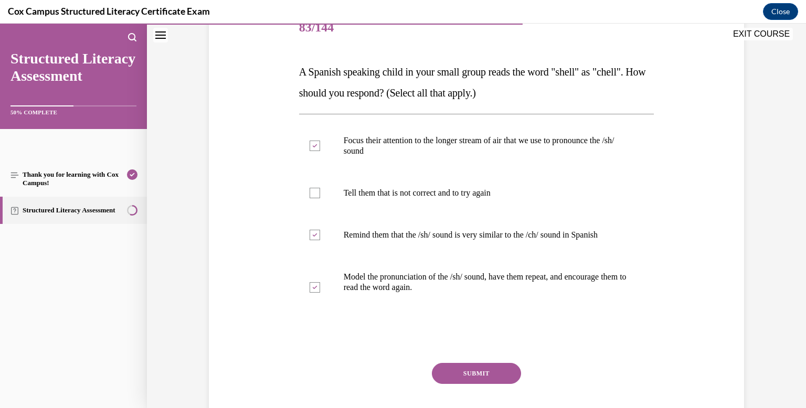
scroll to position [145, 0]
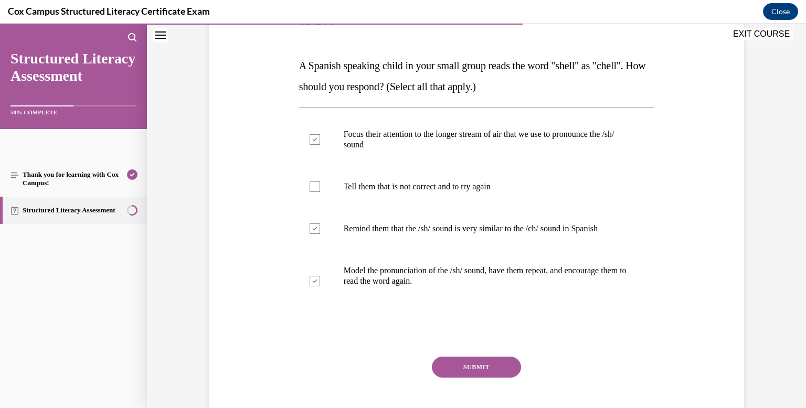
click at [477, 368] on button "SUBMIT" at bounding box center [476, 367] width 89 height 21
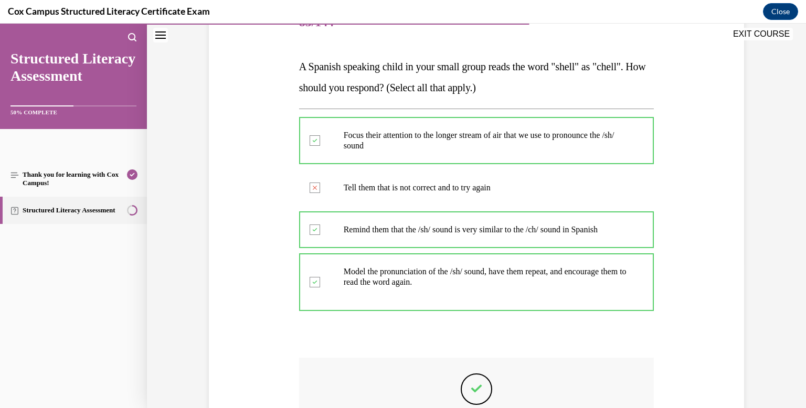
scroll to position [287, 0]
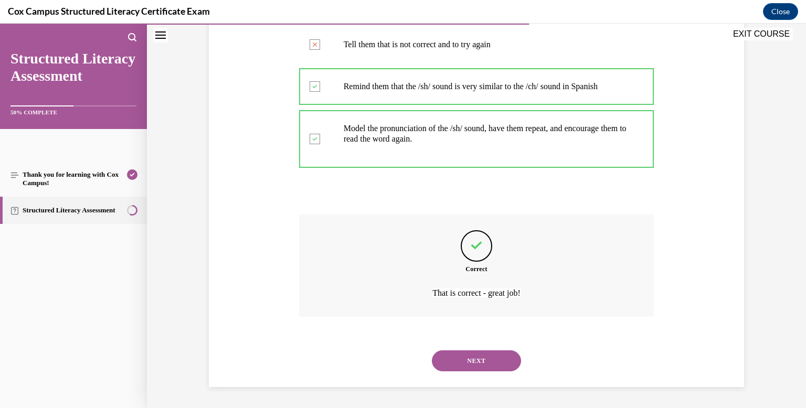
click at [503, 362] on button "NEXT" at bounding box center [476, 360] width 89 height 21
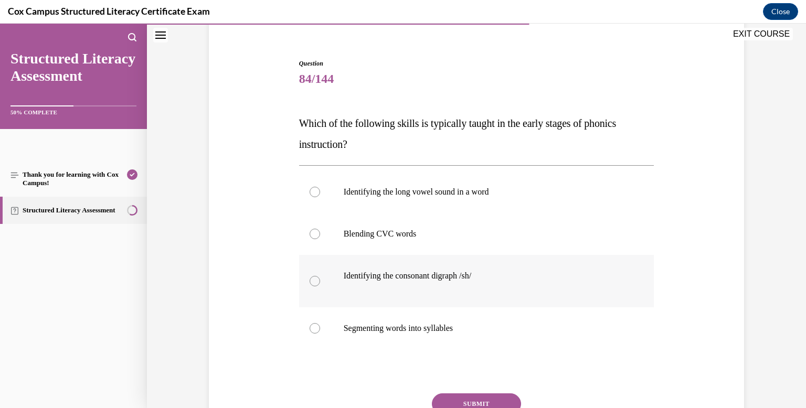
scroll to position [88, 0]
click at [316, 235] on div at bounding box center [315, 233] width 10 height 10
click at [316, 235] on input "Blending CVC words" at bounding box center [315, 233] width 10 height 10
radio input "true"
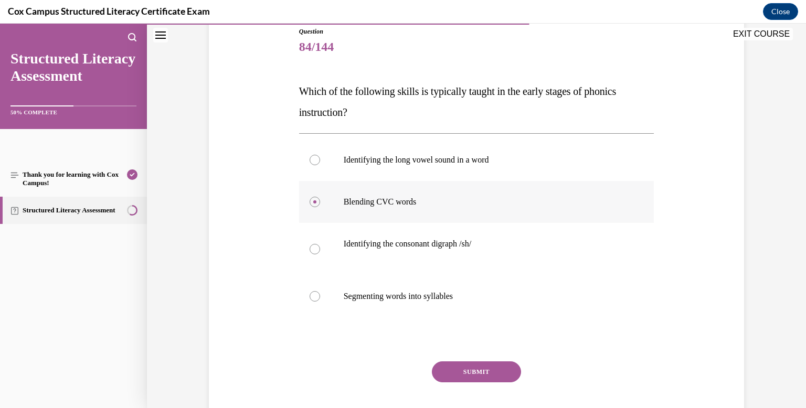
scroll to position [125, 0]
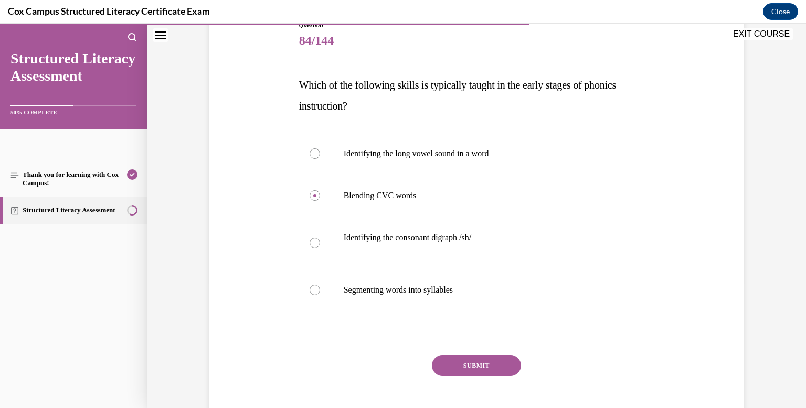
click at [474, 363] on button "SUBMIT" at bounding box center [476, 365] width 89 height 21
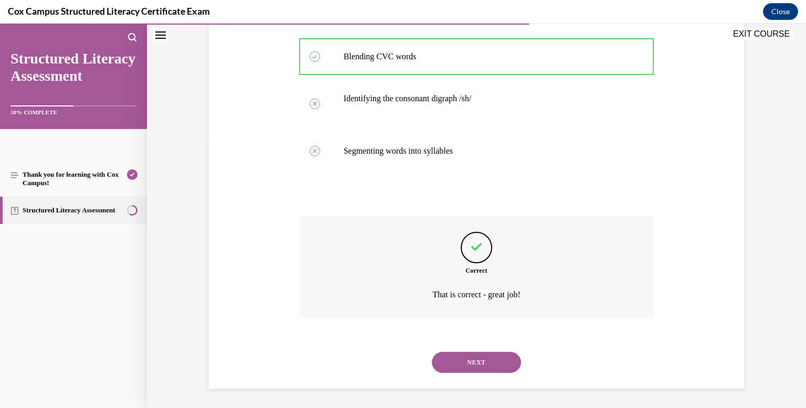
scroll to position [266, 0]
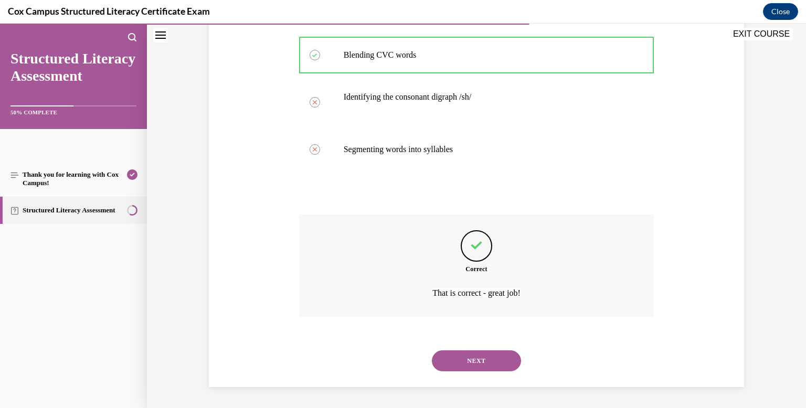
click at [471, 364] on button "NEXT" at bounding box center [476, 360] width 89 height 21
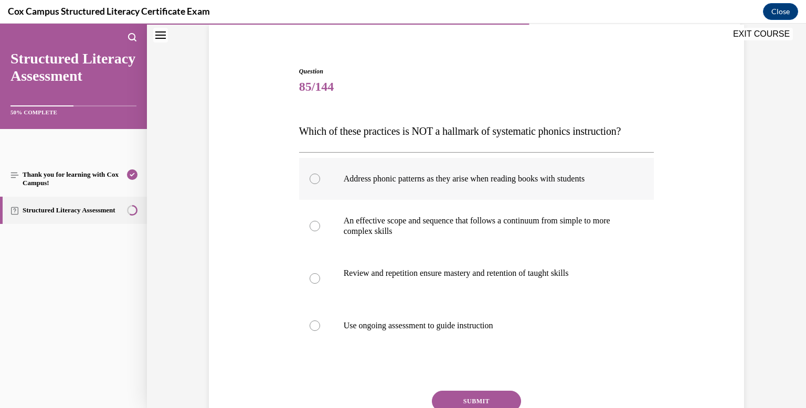
scroll to position [80, 0]
click at [314, 184] on div at bounding box center [315, 178] width 10 height 10
click at [314, 184] on input "Address phonic patterns as they arise when reading books with students" at bounding box center [315, 178] width 10 height 10
radio input "true"
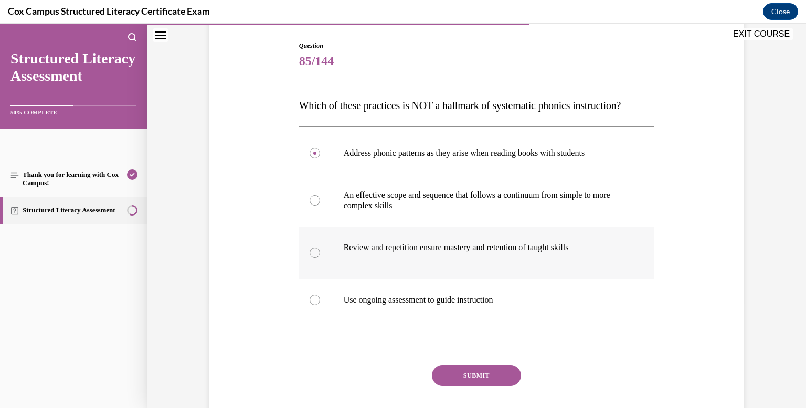
scroll to position [119, 0]
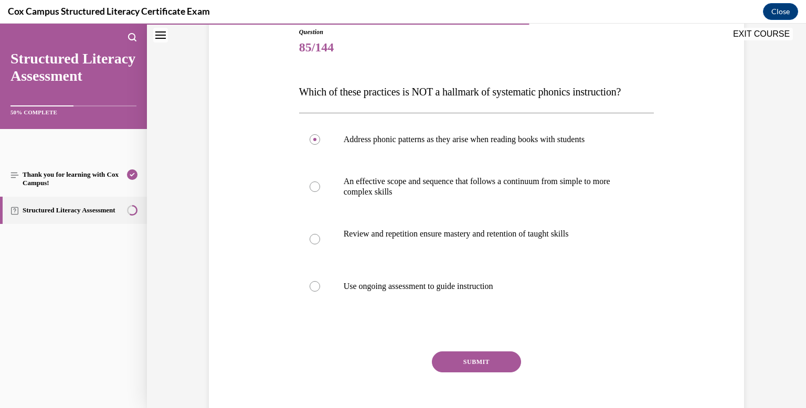
click at [483, 372] on button "SUBMIT" at bounding box center [476, 361] width 89 height 21
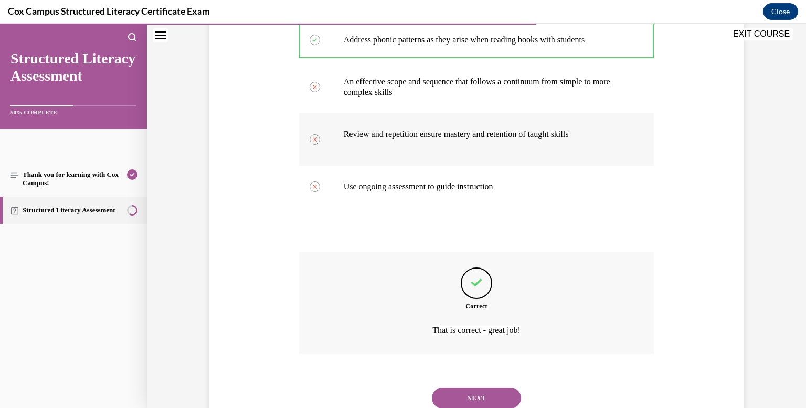
scroll to position [272, 0]
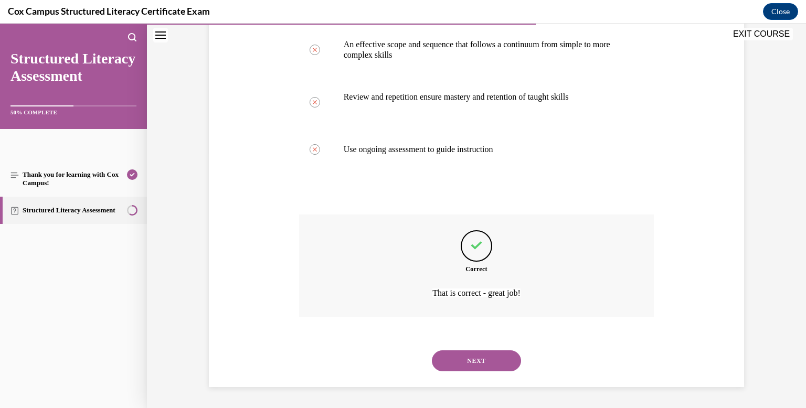
click at [482, 364] on button "NEXT" at bounding box center [476, 360] width 89 height 21
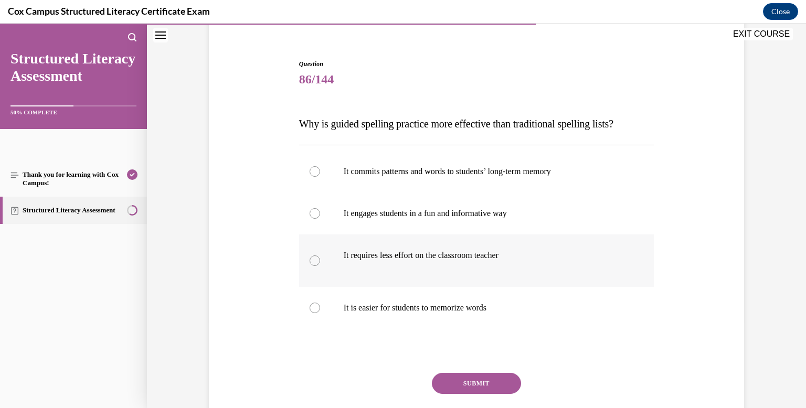
scroll to position [98, 0]
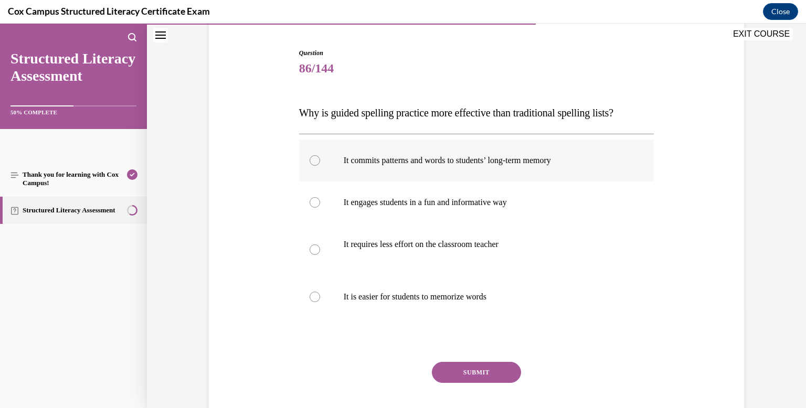
click at [312, 160] on div at bounding box center [315, 160] width 10 height 10
click at [312, 160] on input "It commits patterns and words to students’ long-term memory" at bounding box center [315, 160] width 10 height 10
radio input "true"
click at [480, 374] on button "SUBMIT" at bounding box center [476, 372] width 89 height 21
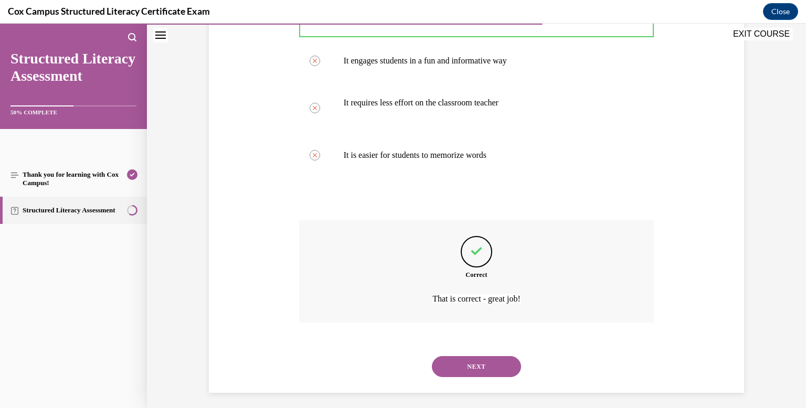
scroll to position [240, 0]
click at [491, 364] on button "NEXT" at bounding box center [476, 366] width 89 height 21
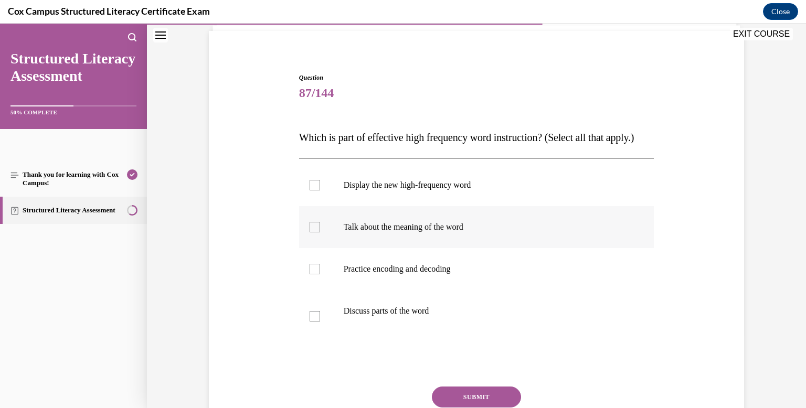
scroll to position [70, 0]
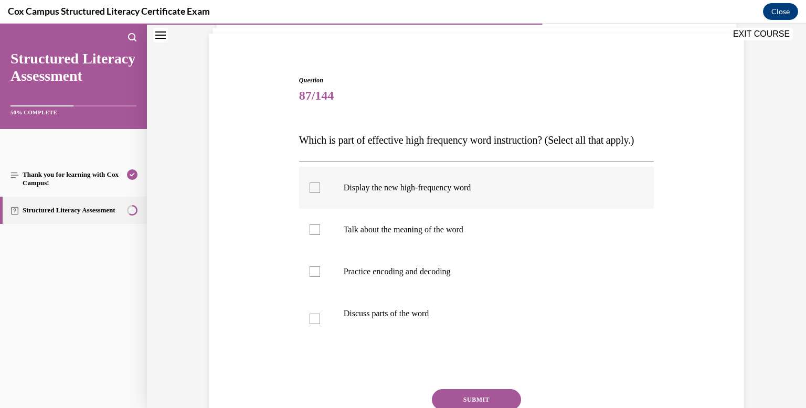
click at [313, 193] on div at bounding box center [315, 188] width 10 height 10
click at [313, 193] on input "Display the new high-frequency word" at bounding box center [315, 188] width 10 height 10
checkbox input "true"
click at [315, 235] on div at bounding box center [315, 230] width 10 height 10
click at [315, 235] on input "Talk about the meaning of the word" at bounding box center [315, 230] width 10 height 10
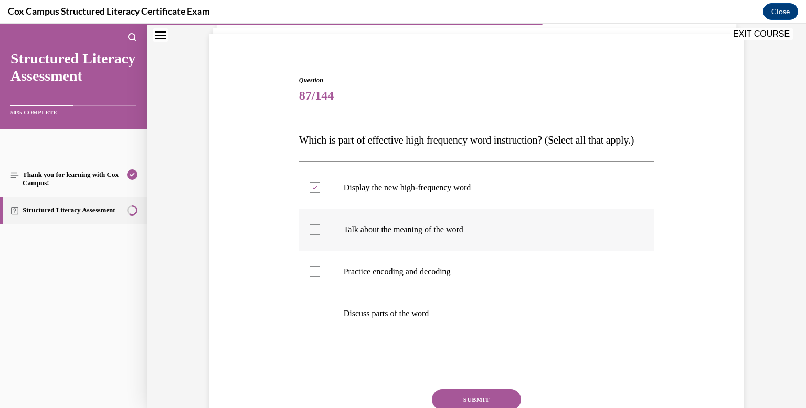
checkbox input "true"
click at [316, 277] on div at bounding box center [315, 271] width 10 height 10
click at [316, 277] on input "Practice encoding and decoding" at bounding box center [315, 271] width 10 height 10
checkbox input "true"
click at [315, 324] on div at bounding box center [315, 319] width 10 height 10
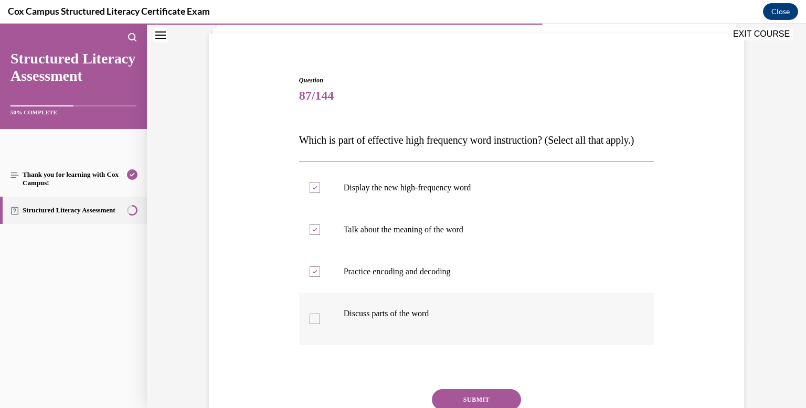
click at [315, 324] on input "Discuss parts of the word" at bounding box center [315, 319] width 10 height 10
checkbox input "true"
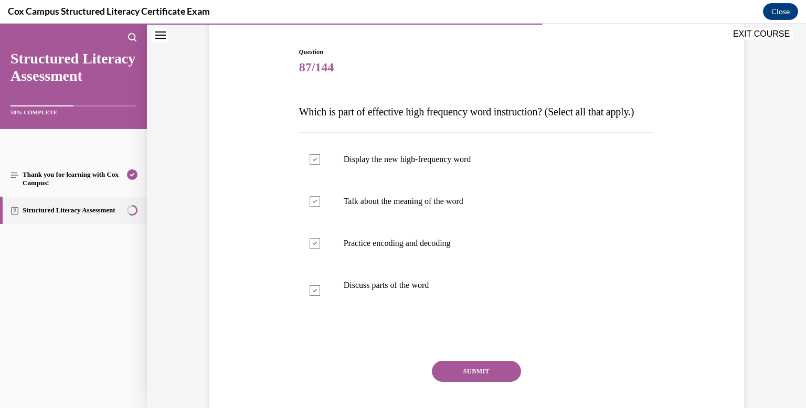
scroll to position [135, 0]
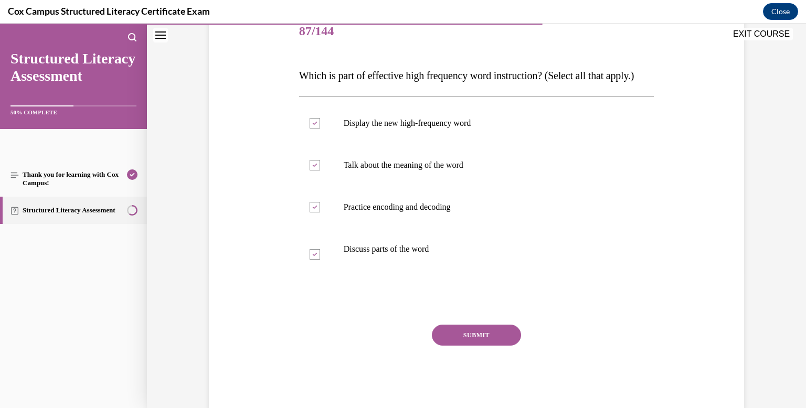
click at [472, 346] on button "SUBMIT" at bounding box center [476, 335] width 89 height 21
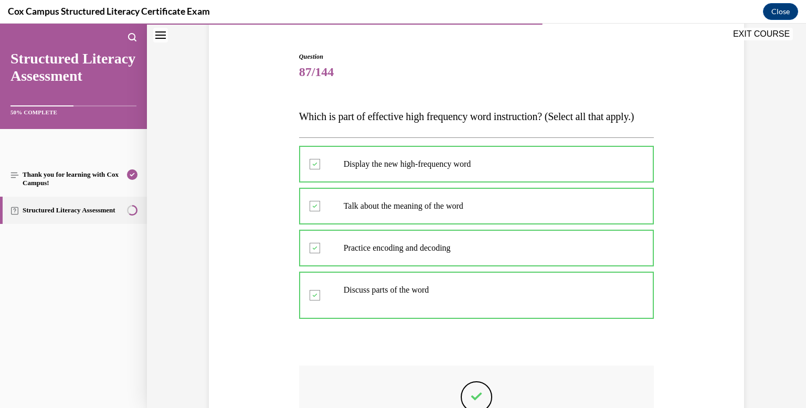
scroll to position [90, 0]
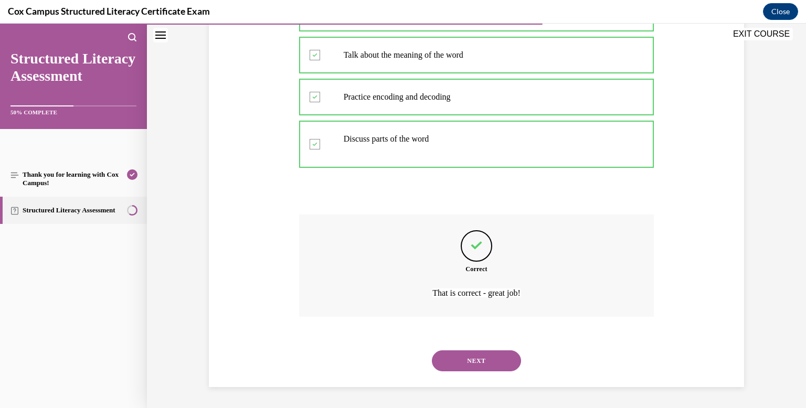
click at [476, 371] on button "NEXT" at bounding box center [476, 360] width 89 height 21
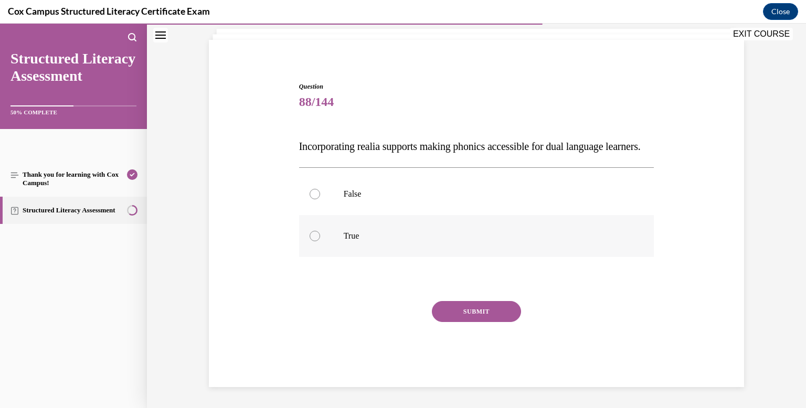
click at [315, 236] on div at bounding box center [315, 236] width 10 height 10
click at [315, 236] on input "True" at bounding box center [315, 236] width 10 height 10
radio input "true"
click at [479, 311] on button "SUBMIT" at bounding box center [476, 311] width 89 height 21
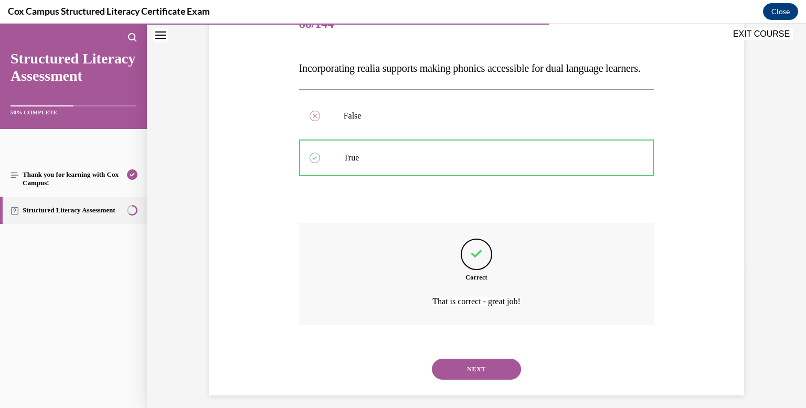
scroll to position [172, 0]
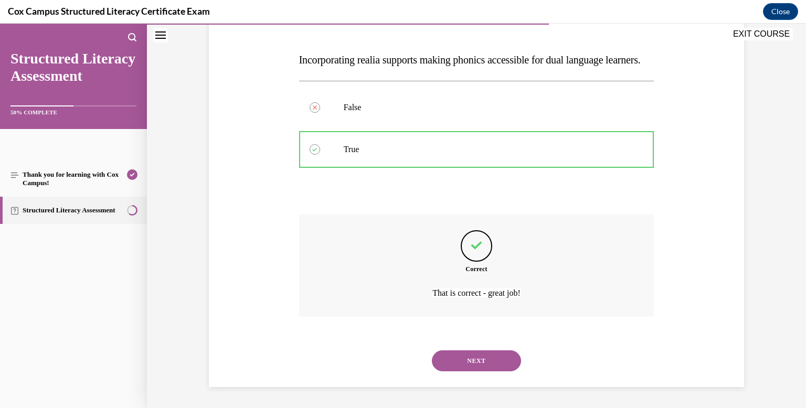
click at [480, 359] on button "NEXT" at bounding box center [476, 360] width 89 height 21
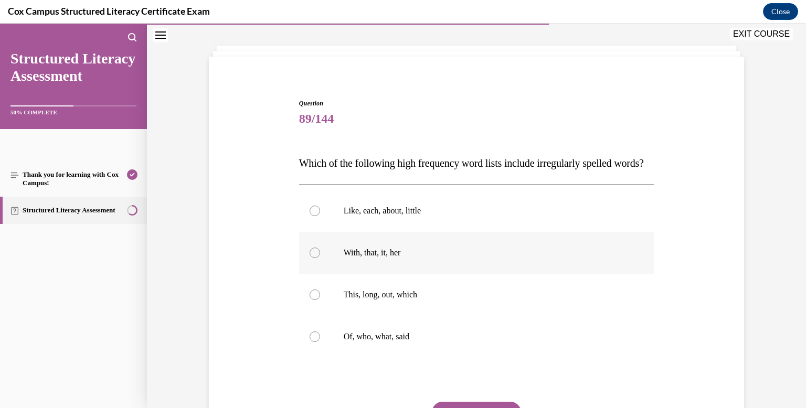
scroll to position [52, 0]
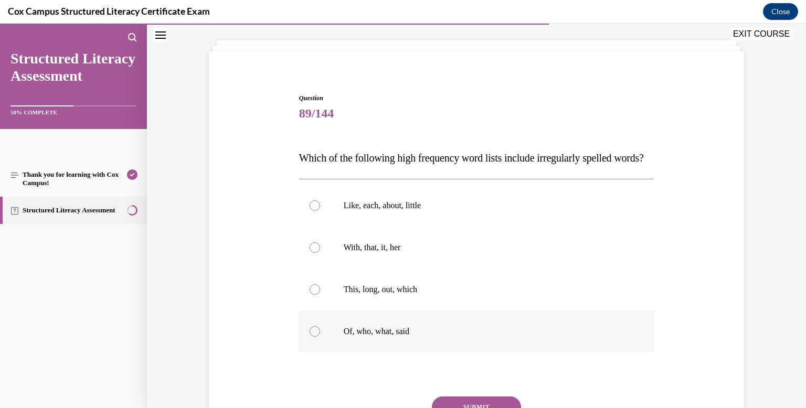
click at [315, 337] on div at bounding box center [315, 331] width 10 height 10
click at [315, 337] on input "Of, who, what, said" at bounding box center [315, 331] width 10 height 10
radio input "true"
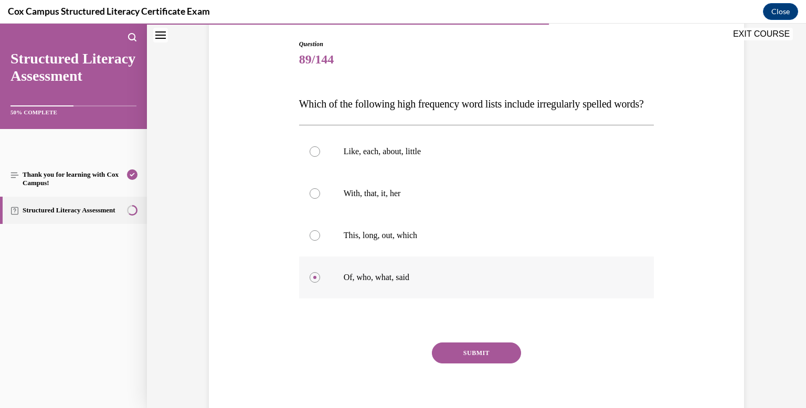
scroll to position [111, 0]
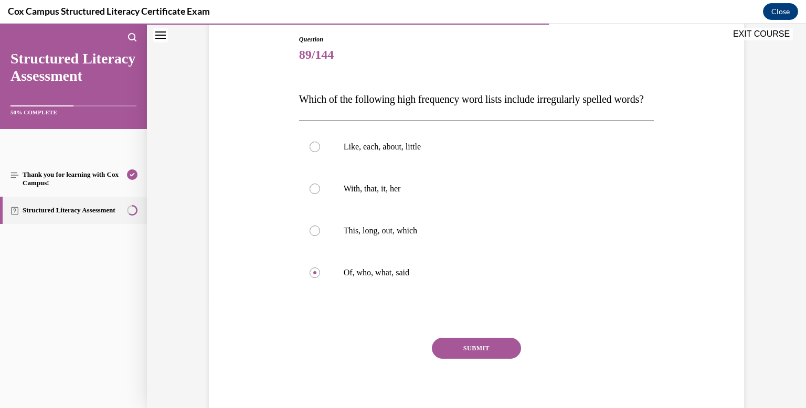
click at [473, 359] on button "SUBMIT" at bounding box center [476, 348] width 89 height 21
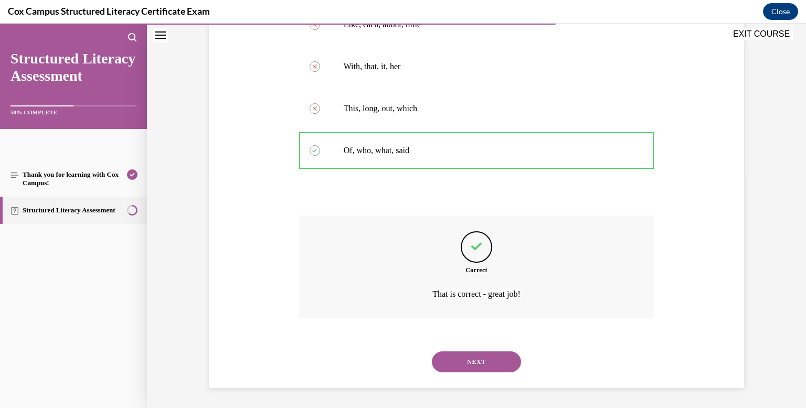
scroll to position [255, 0]
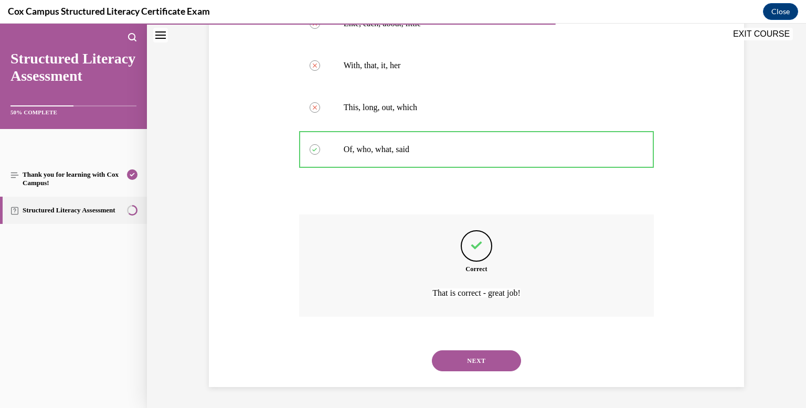
click at [479, 360] on button "NEXT" at bounding box center [476, 360] width 89 height 21
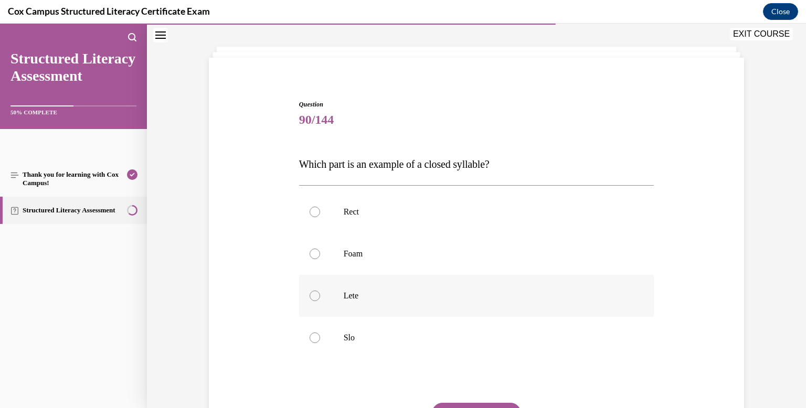
scroll to position [50, 0]
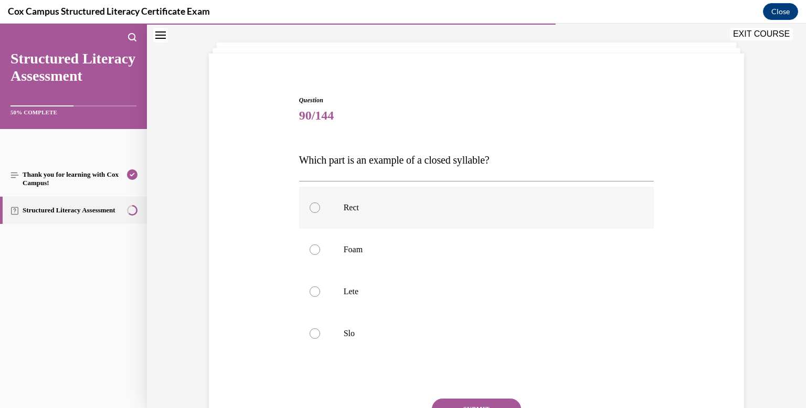
click at [314, 208] on div at bounding box center [315, 207] width 10 height 10
click at [314, 208] on input "Rect" at bounding box center [315, 207] width 10 height 10
radio input "true"
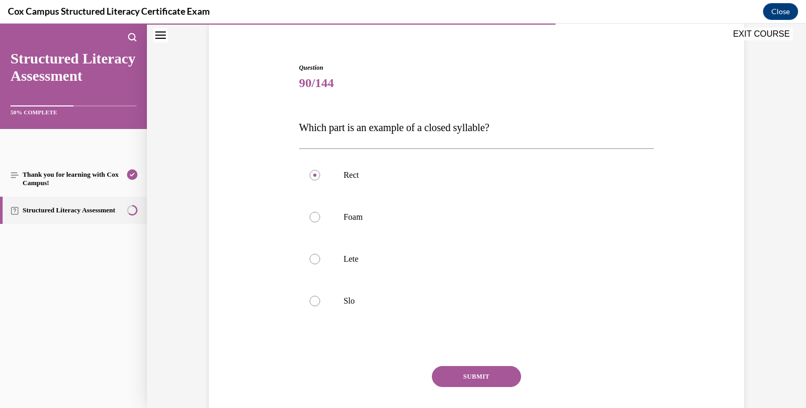
click at [475, 378] on button "SUBMIT" at bounding box center [476, 376] width 89 height 21
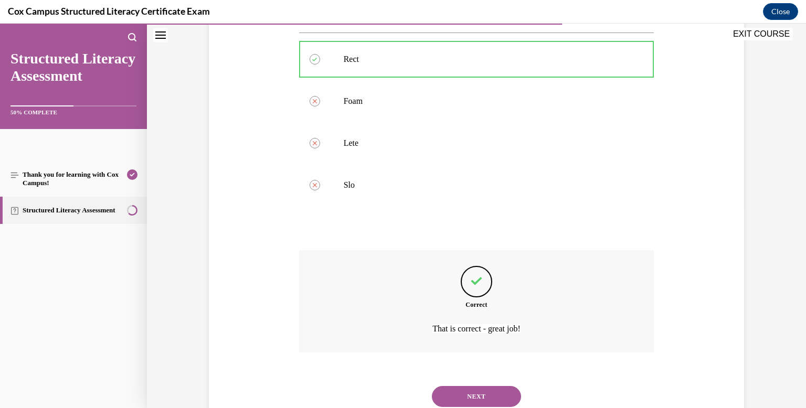
scroll to position [203, 0]
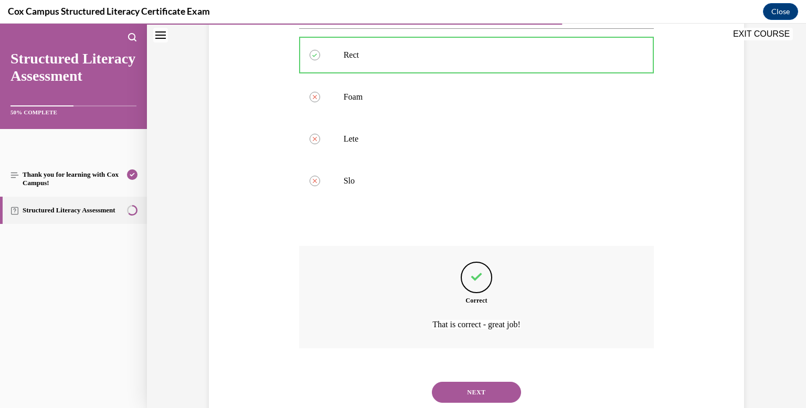
click at [477, 384] on button "NEXT" at bounding box center [476, 392] width 89 height 21
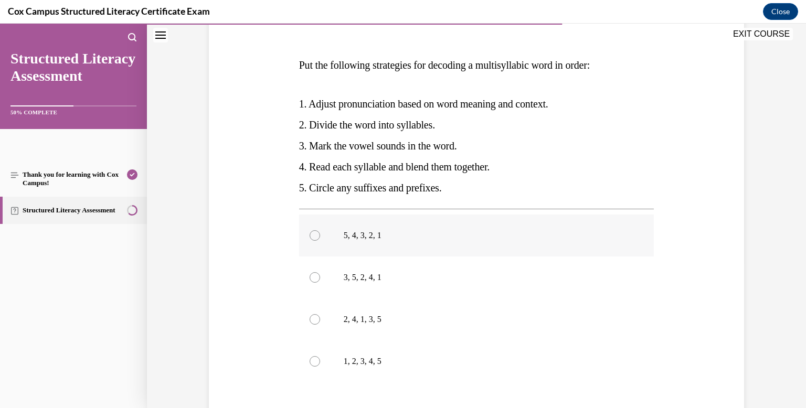
scroll to position [145, 0]
click at [314, 280] on div at bounding box center [315, 278] width 10 height 10
click at [314, 280] on input "3, 5, 2, 4, 1" at bounding box center [315, 278] width 10 height 10
radio input "true"
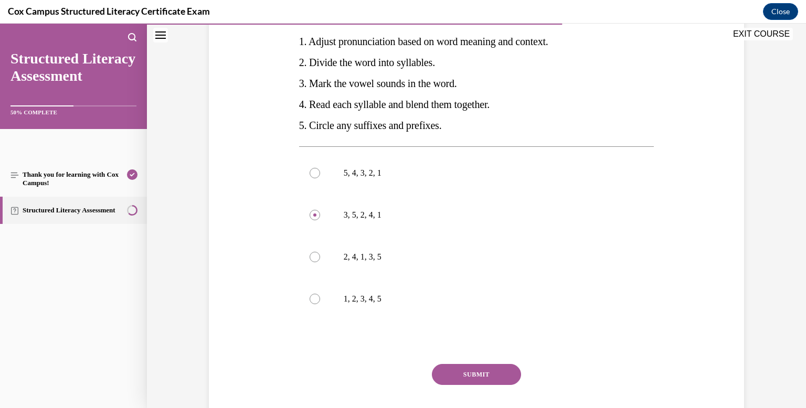
click at [484, 370] on button "SUBMIT" at bounding box center [476, 374] width 89 height 21
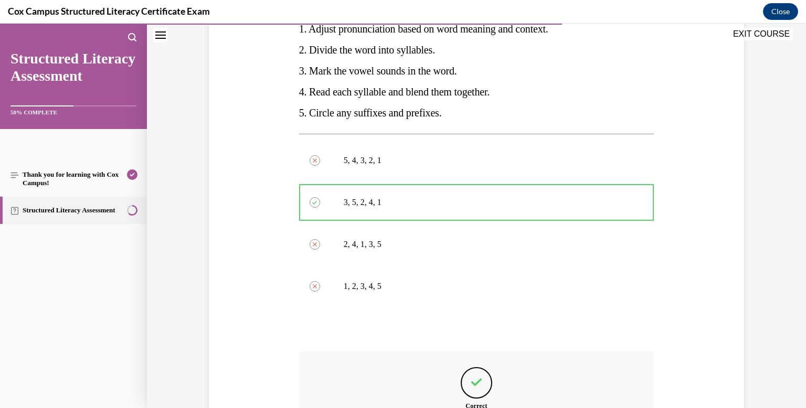
scroll to position [324, 0]
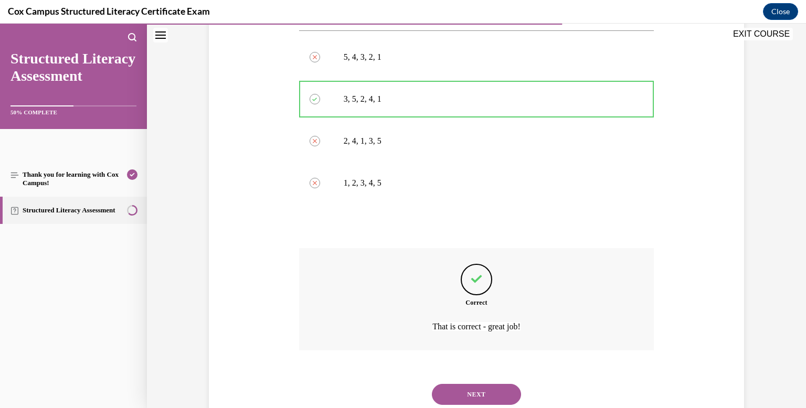
click at [470, 398] on button "NEXT" at bounding box center [476, 394] width 89 height 21
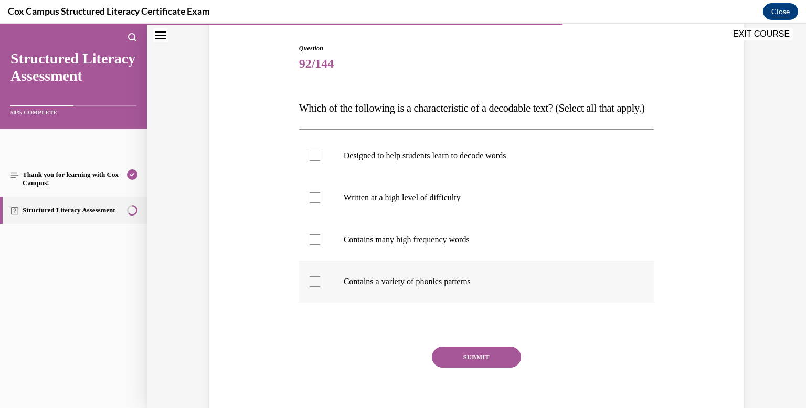
scroll to position [104, 0]
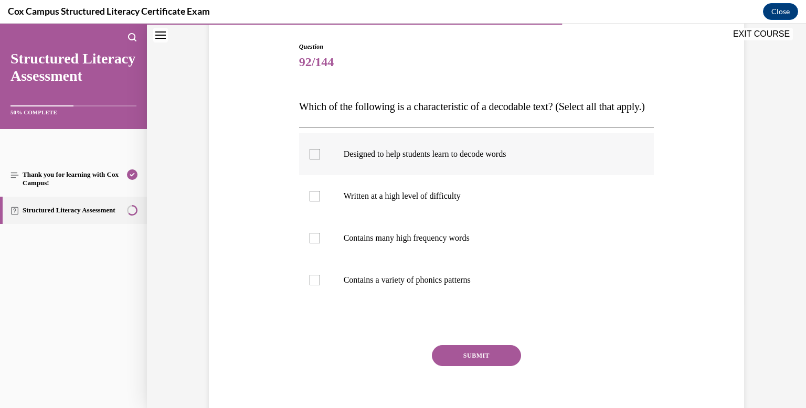
click at [314, 159] on div at bounding box center [315, 154] width 10 height 10
click at [314, 159] on input "Designed to help students learn to decode words" at bounding box center [315, 154] width 10 height 10
checkbox input "true"
click at [320, 301] on label "Contains a variety of phonics patterns" at bounding box center [476, 280] width 355 height 42
click at [320, 285] on input "Contains a variety of phonics patterns" at bounding box center [315, 280] width 10 height 10
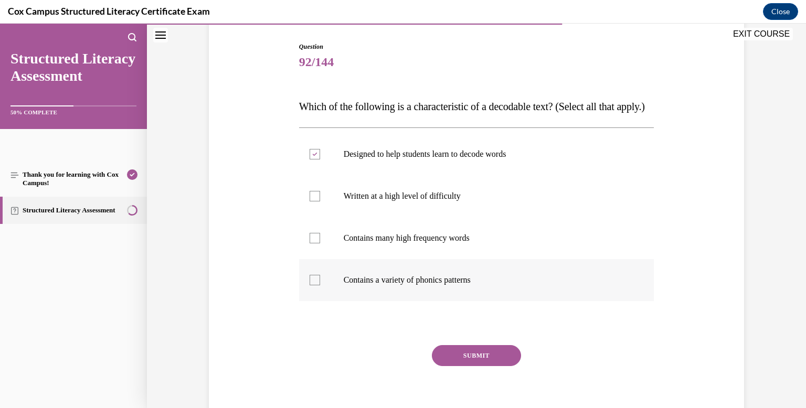
checkbox input "true"
click at [313, 243] on div at bounding box center [315, 238] width 10 height 10
click at [313, 243] on input "Contains many high frequency words" at bounding box center [315, 238] width 10 height 10
checkbox input "true"
click at [477, 366] on button "SUBMIT" at bounding box center [476, 355] width 89 height 21
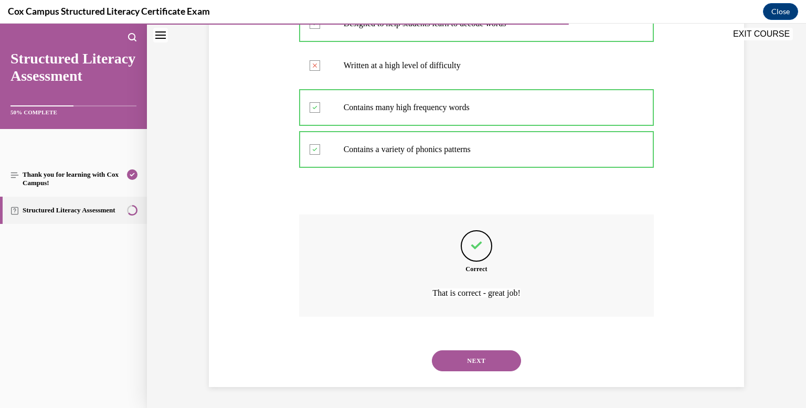
scroll to position [255, 0]
click at [465, 356] on button "NEXT" at bounding box center [476, 360] width 89 height 21
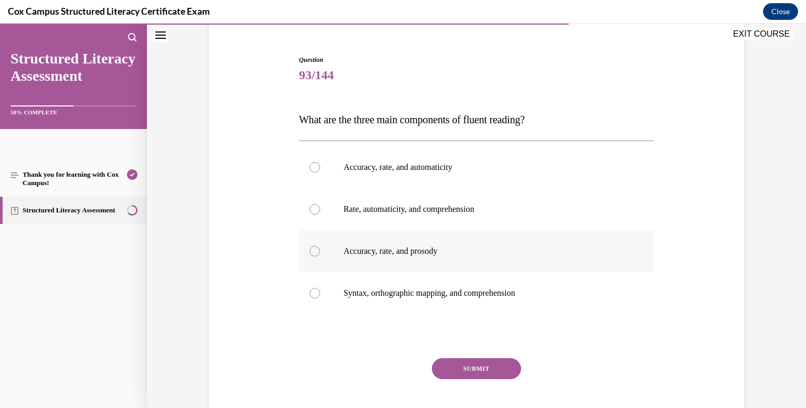
scroll to position [92, 0]
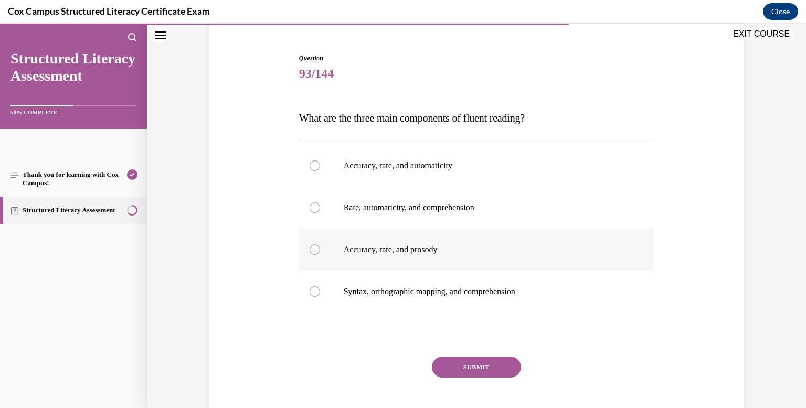
click at [314, 251] on div at bounding box center [315, 249] width 10 height 10
click at [314, 251] on input "Accuracy, rate, and prosody" at bounding box center [315, 249] width 10 height 10
radio input "true"
click at [472, 364] on button "SUBMIT" at bounding box center [476, 367] width 89 height 21
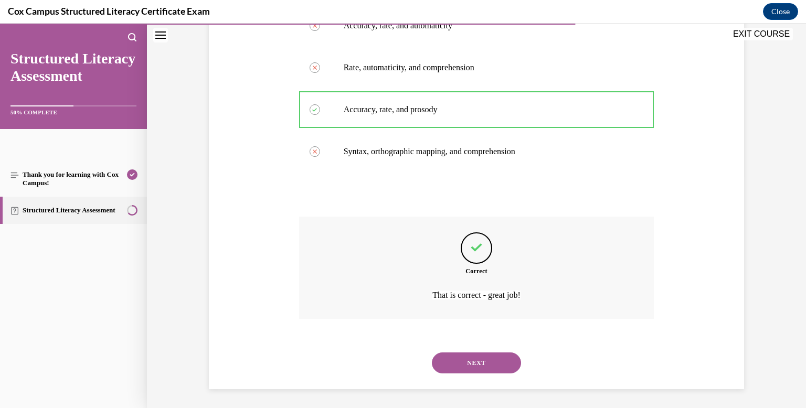
scroll to position [234, 0]
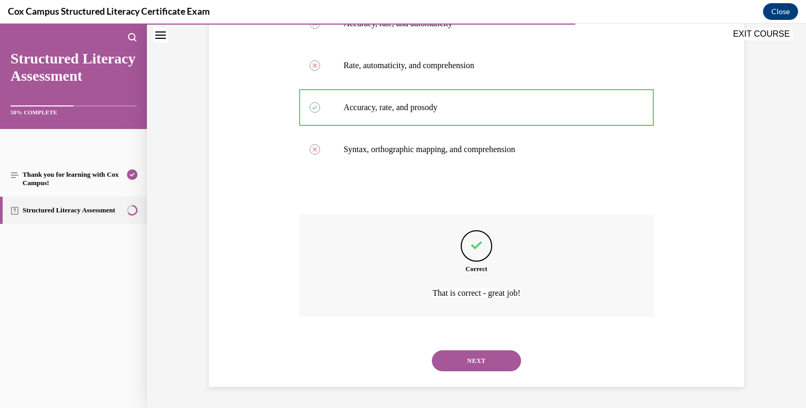
drag, startPoint x: 465, startPoint y: 359, endPoint x: 465, endPoint y: 345, distance: 14.2
click at [465, 358] on button "NEXT" at bounding box center [476, 360] width 89 height 21
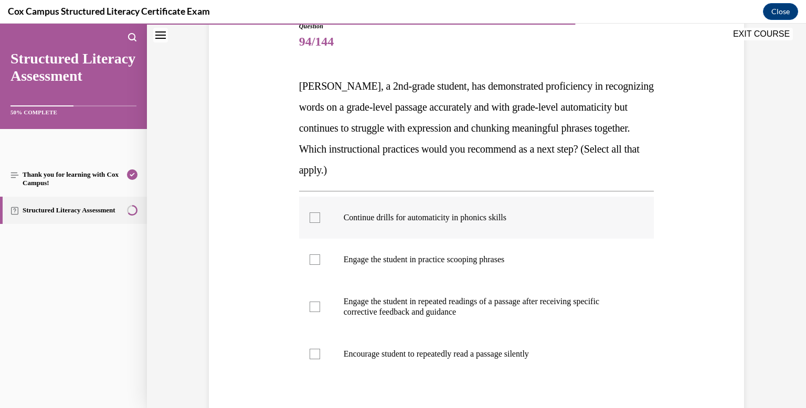
scroll to position [126, 0]
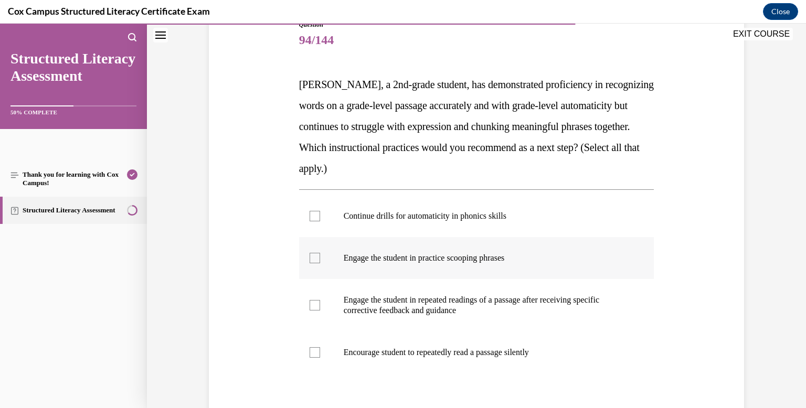
click at [314, 261] on div at bounding box center [315, 258] width 10 height 10
click at [314, 261] on input "Engage the student in practice scooping phrases" at bounding box center [315, 258] width 10 height 10
checkbox input "true"
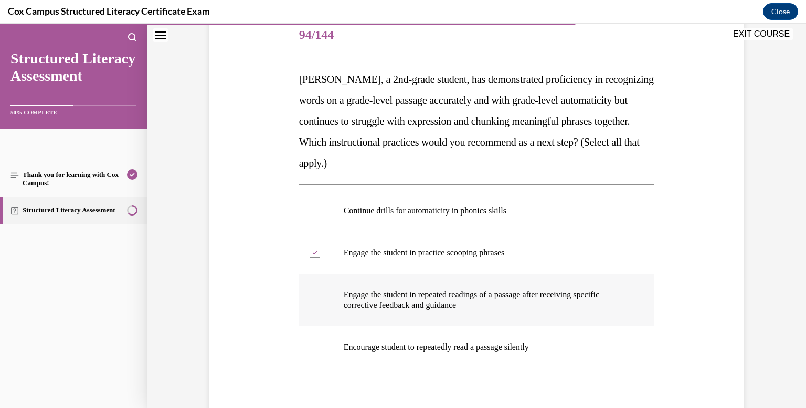
scroll to position [136, 0]
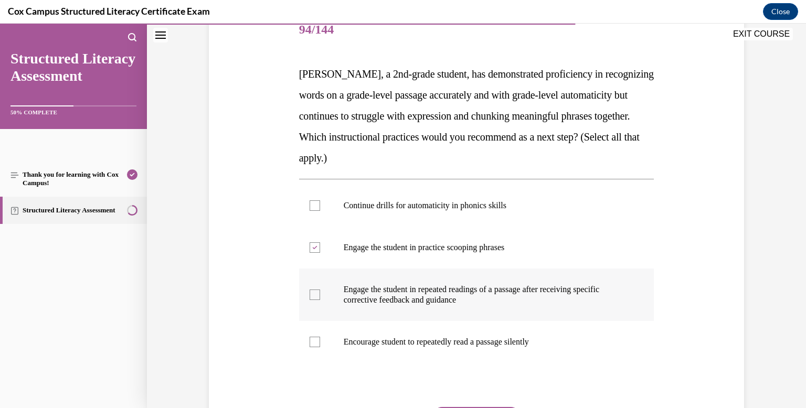
click at [315, 292] on div at bounding box center [315, 295] width 10 height 10
click at [315, 292] on input "Engage the student in repeated readings of a passage after receiving specific c…" at bounding box center [315, 295] width 10 height 10
checkbox input "true"
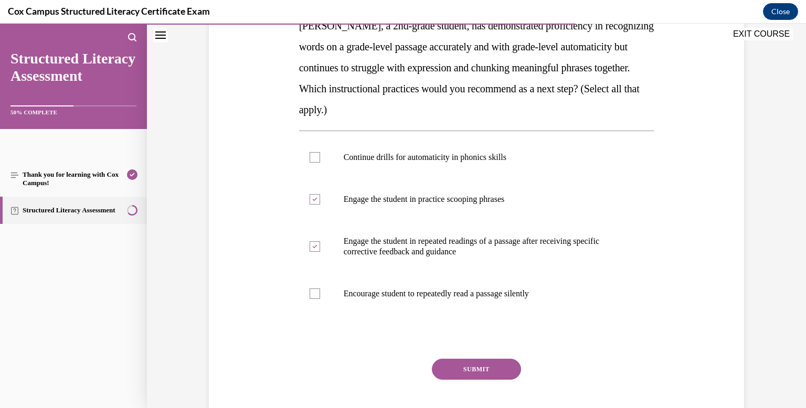
click at [486, 366] on button "SUBMIT" at bounding box center [476, 369] width 89 height 21
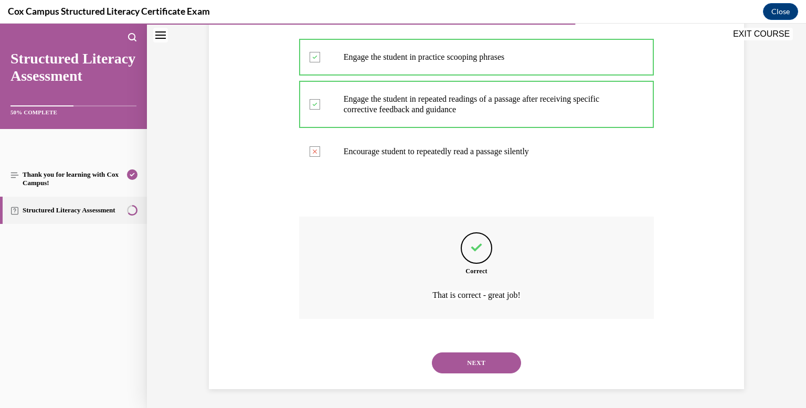
scroll to position [329, 0]
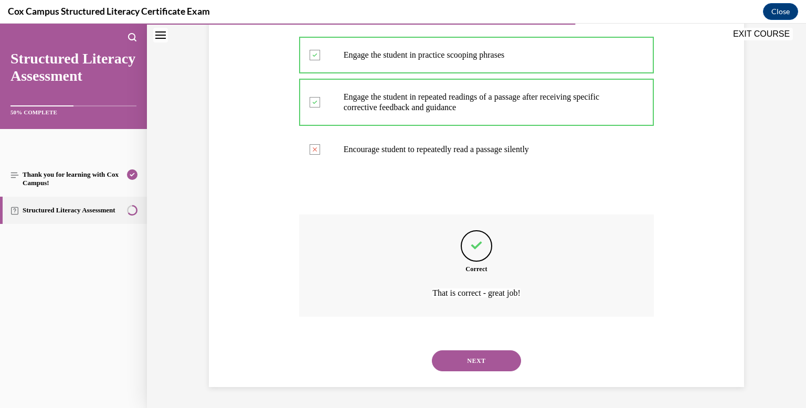
click at [480, 353] on button "NEXT" at bounding box center [476, 360] width 89 height 21
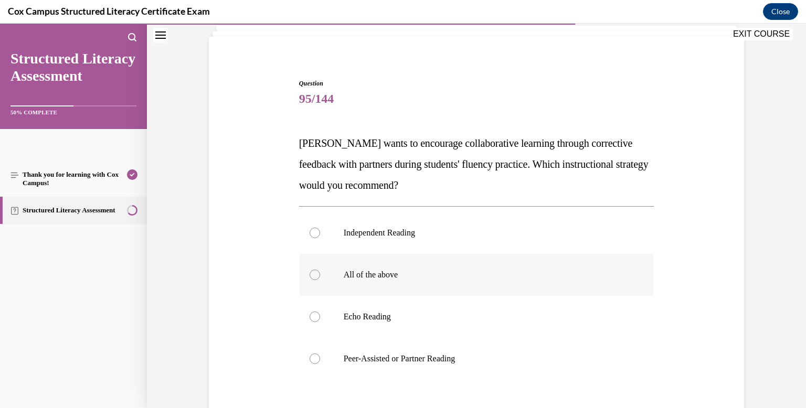
scroll to position [69, 0]
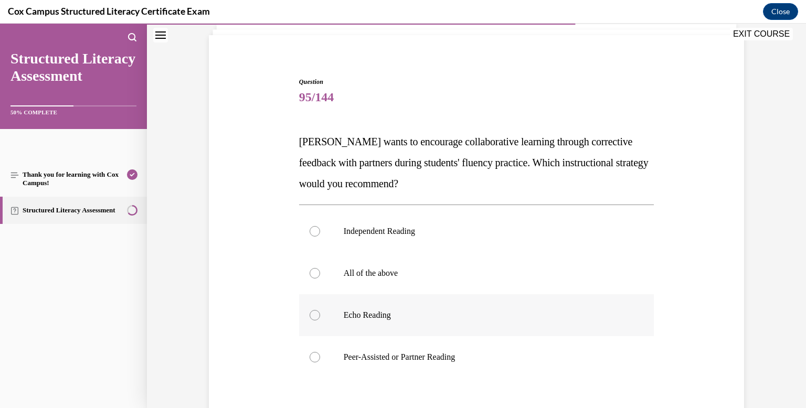
click at [315, 317] on div at bounding box center [315, 315] width 10 height 10
click at [315, 317] on input "Echo Reading" at bounding box center [315, 315] width 10 height 10
radio input "true"
click at [313, 356] on div at bounding box center [315, 357] width 10 height 10
click at [313, 356] on input "Peer-Assisted or Partner Reading" at bounding box center [315, 357] width 10 height 10
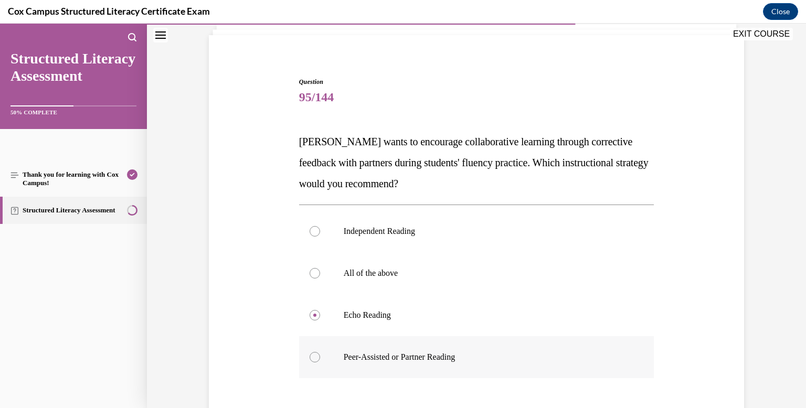
radio input "true"
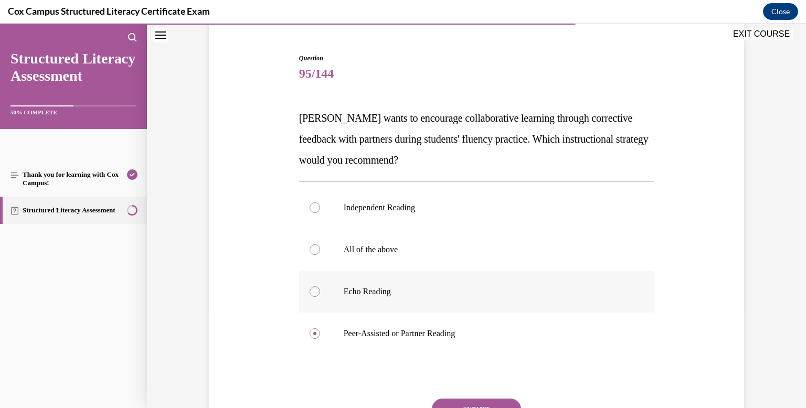
scroll to position [127, 0]
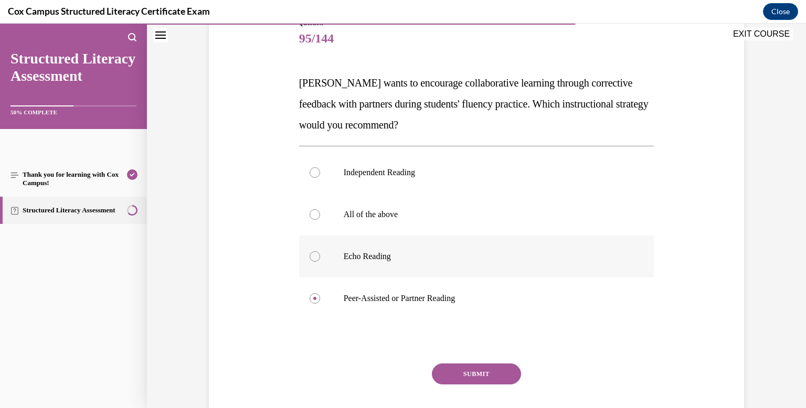
click at [316, 255] on div at bounding box center [315, 256] width 10 height 10
click at [316, 255] on input "Echo Reading" at bounding box center [315, 256] width 10 height 10
radio input "true"
click at [312, 300] on div at bounding box center [315, 298] width 10 height 10
click at [312, 300] on input "Peer-Assisted or Partner Reading" at bounding box center [315, 298] width 10 height 10
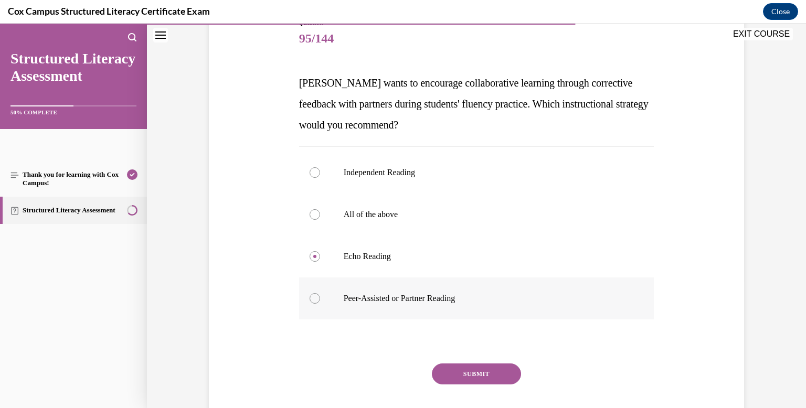
radio input "true"
click at [314, 258] on div at bounding box center [315, 256] width 10 height 10
click at [314, 258] on input "Echo Reading" at bounding box center [315, 256] width 10 height 10
radio input "true"
drag, startPoint x: 313, startPoint y: 300, endPoint x: 333, endPoint y: 310, distance: 22.5
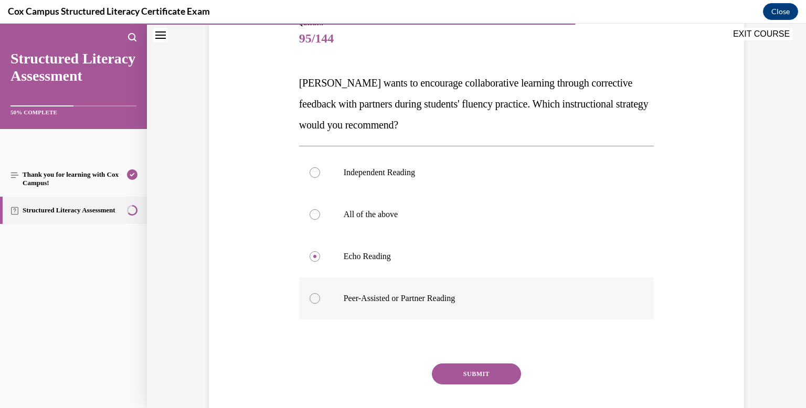
click at [314, 300] on div at bounding box center [315, 298] width 10 height 10
click at [314, 300] on input "Peer-Assisted or Partner Reading" at bounding box center [315, 298] width 10 height 10
radio input "true"
click at [471, 373] on button "SUBMIT" at bounding box center [476, 374] width 89 height 21
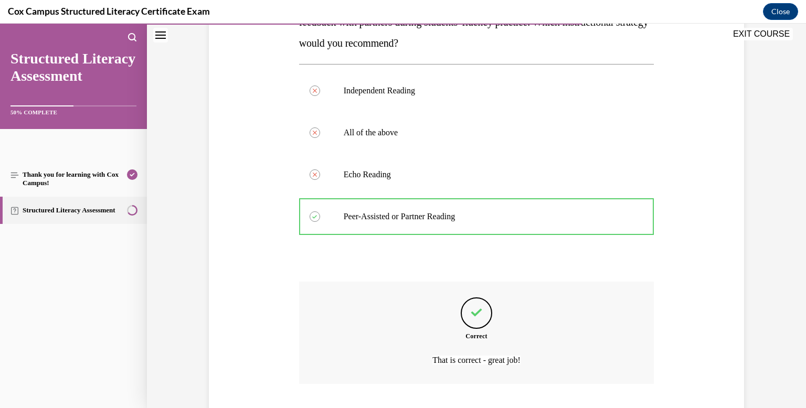
scroll to position [255, 0]
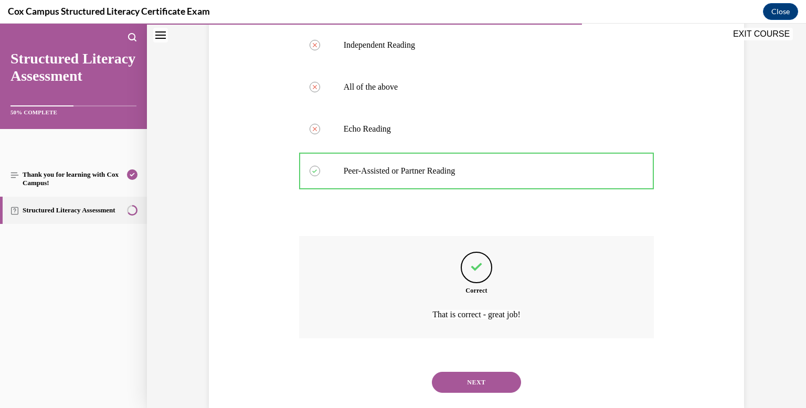
click at [483, 382] on button "NEXT" at bounding box center [476, 382] width 89 height 21
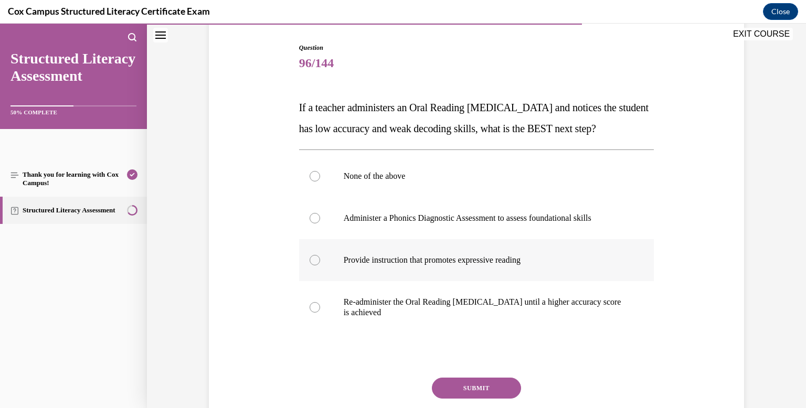
scroll to position [97, 0]
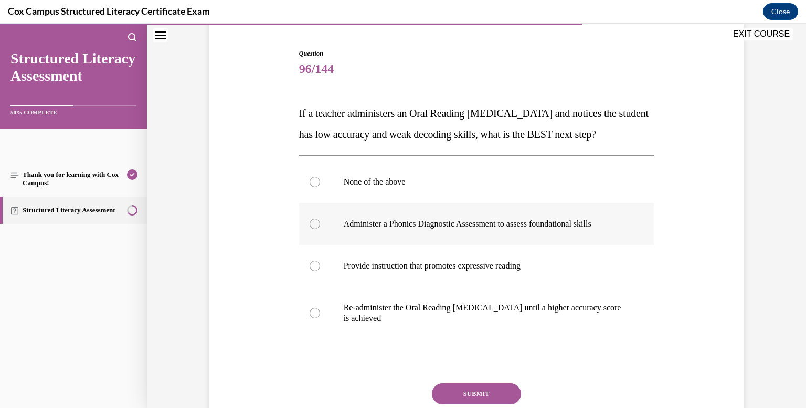
click at [317, 229] on div at bounding box center [315, 224] width 10 height 10
click at [317, 229] on input "Administer a Phonics Diagnostic Assessment to assess foundational skills" at bounding box center [315, 224] width 10 height 10
radio input "true"
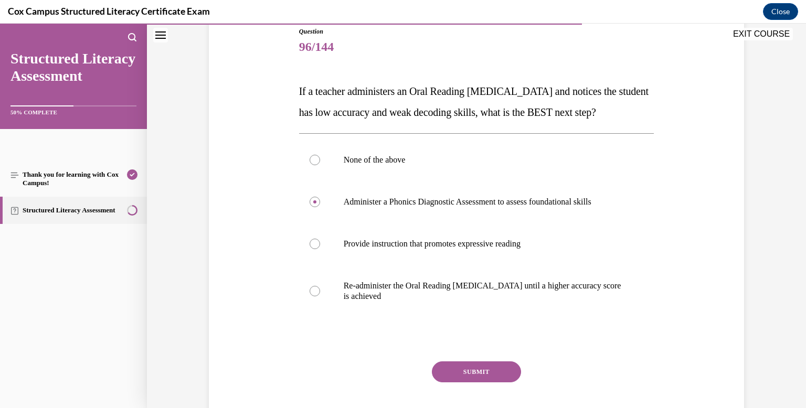
scroll to position [130, 0]
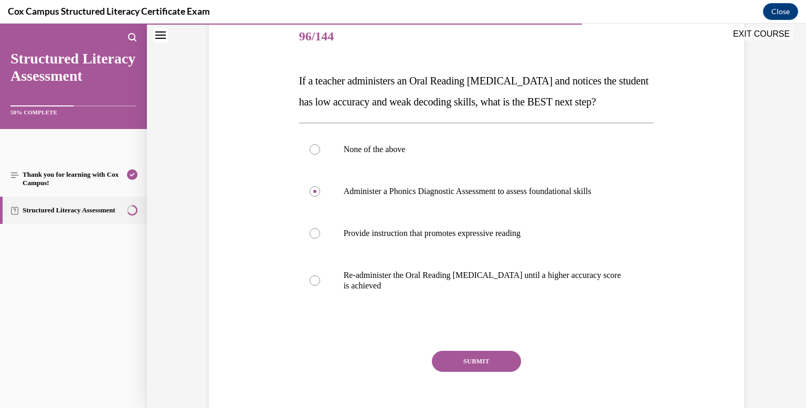
click at [474, 372] on button "SUBMIT" at bounding box center [476, 361] width 89 height 21
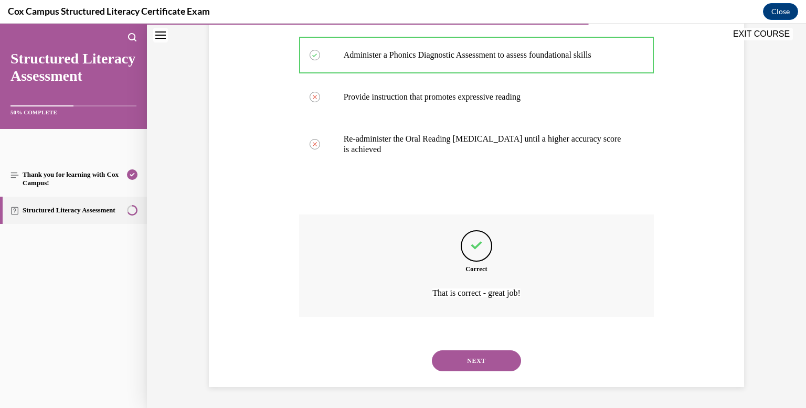
scroll to position [287, 0]
click at [488, 359] on button "NEXT" at bounding box center [476, 360] width 89 height 21
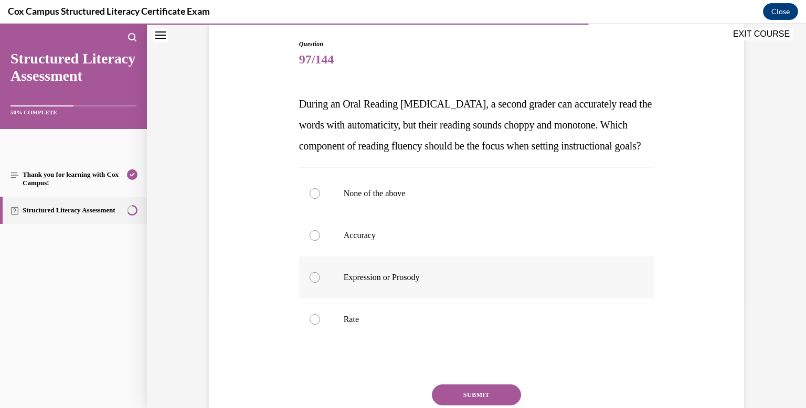
scroll to position [111, 0]
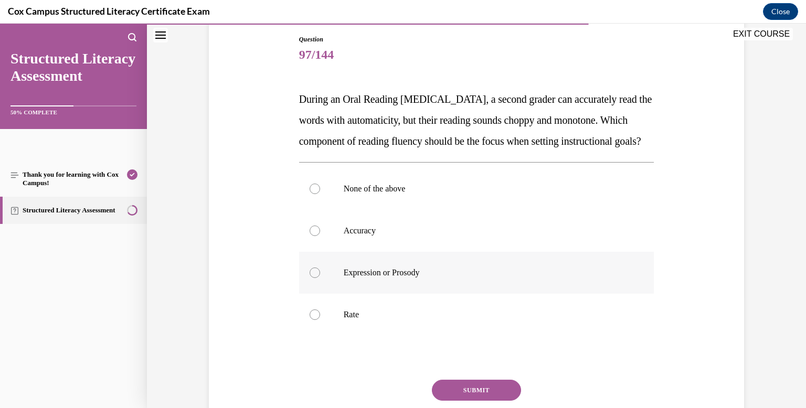
click at [316, 278] on div at bounding box center [315, 273] width 10 height 10
click at [316, 278] on input "Expression or Prosody" at bounding box center [315, 273] width 10 height 10
radio input "true"
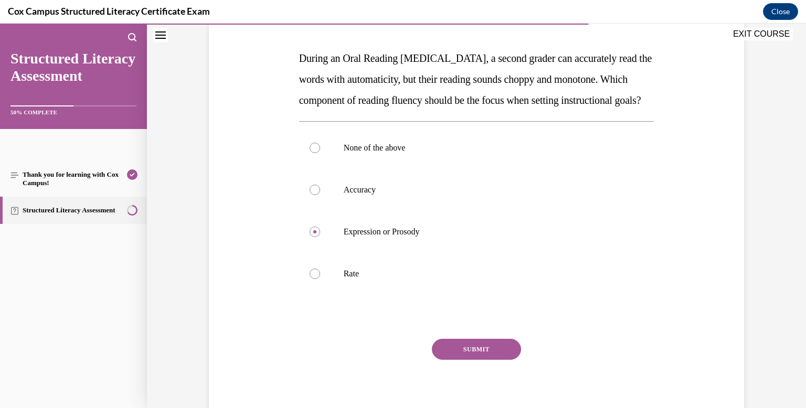
click at [485, 360] on button "SUBMIT" at bounding box center [476, 349] width 89 height 21
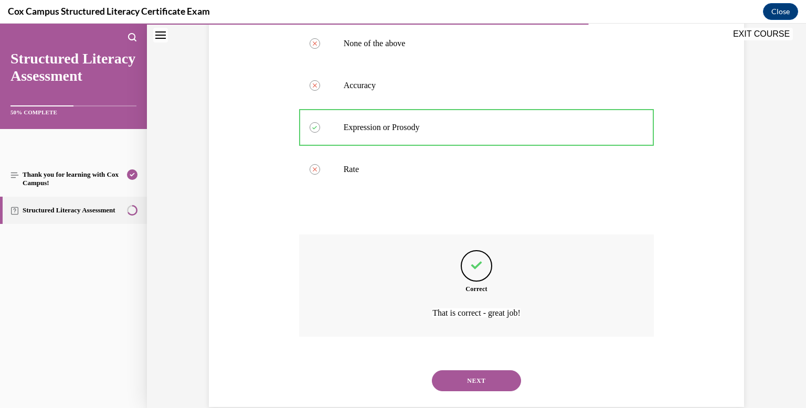
scroll to position [297, 0]
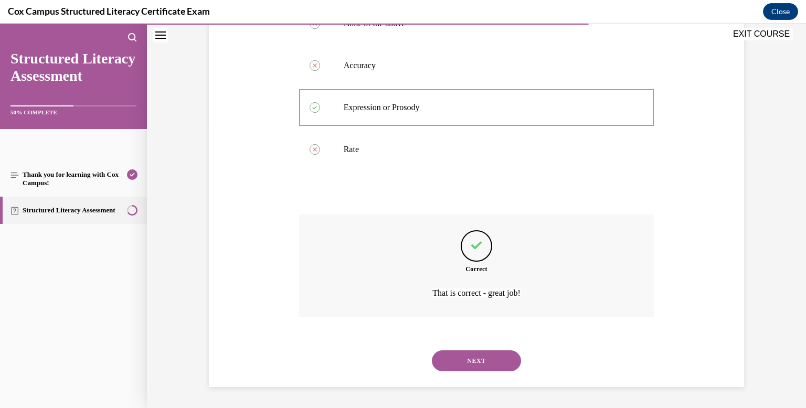
click at [489, 362] on button "NEXT" at bounding box center [476, 360] width 89 height 21
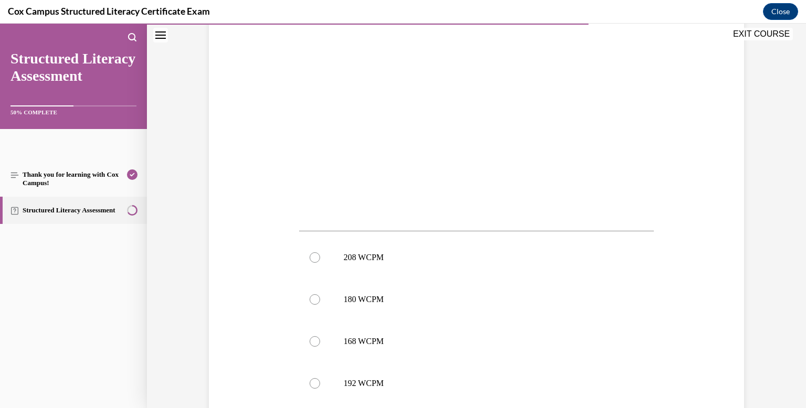
scroll to position [308, 0]
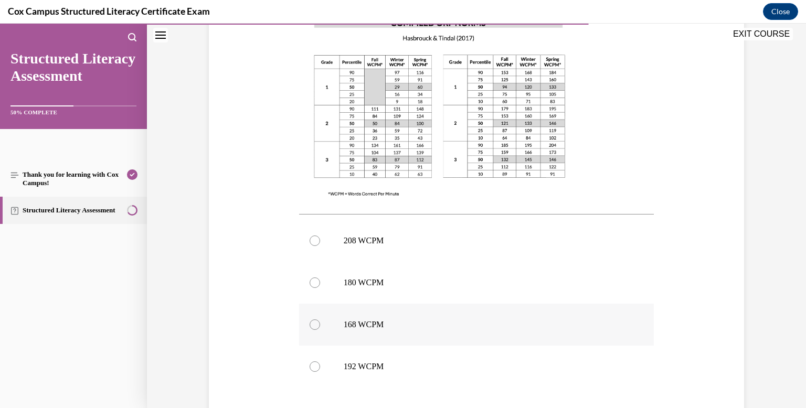
click at [313, 322] on div at bounding box center [315, 324] width 10 height 10
click at [313, 322] on input "168 WCPM" at bounding box center [315, 324] width 10 height 10
radio input "true"
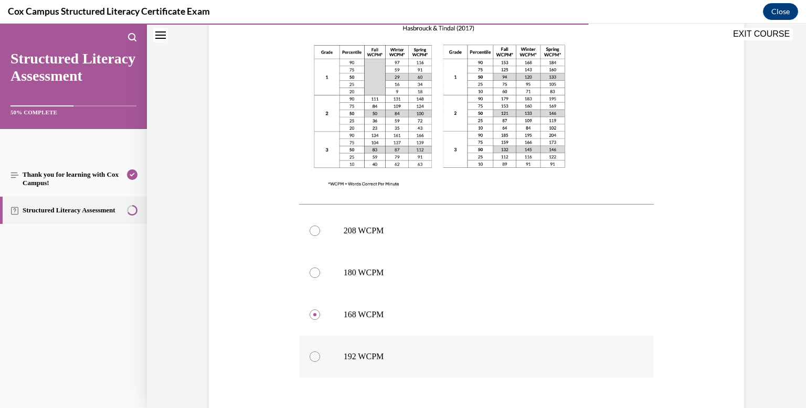
scroll to position [394, 0]
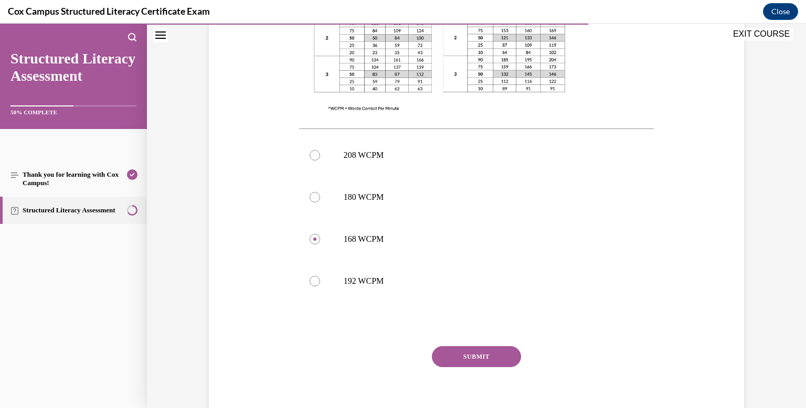
click at [489, 355] on button "SUBMIT" at bounding box center [476, 356] width 89 height 21
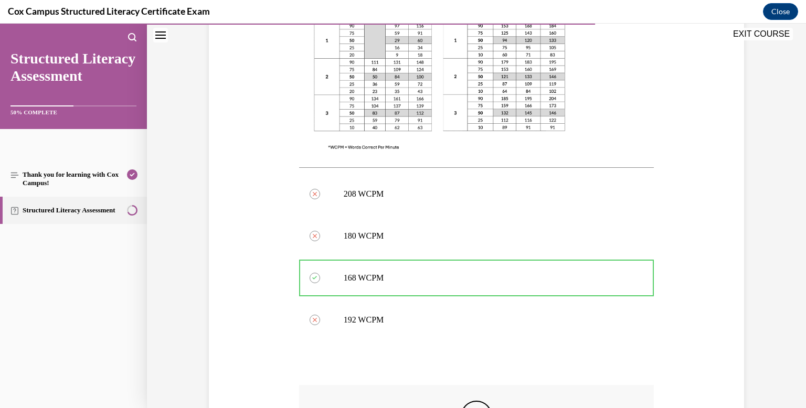
scroll to position [500, 0]
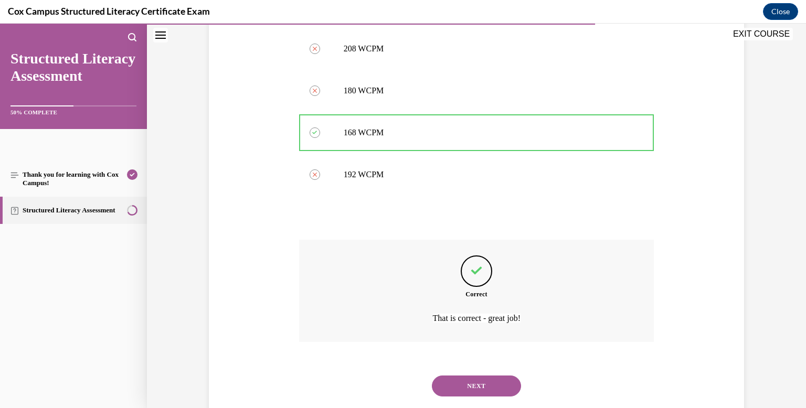
click at [465, 381] on button "NEXT" at bounding box center [476, 386] width 89 height 21
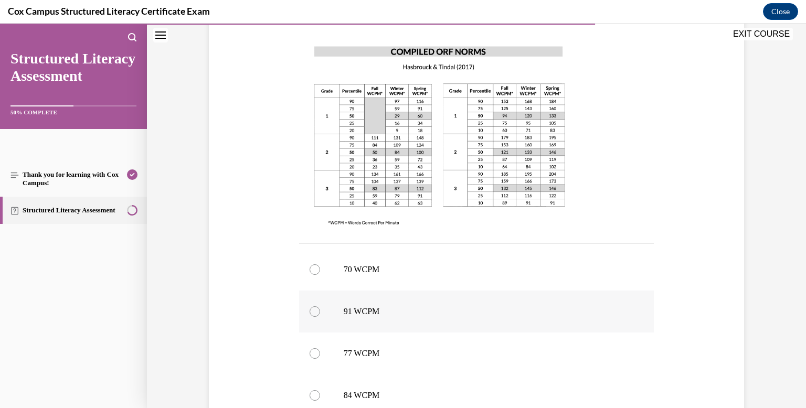
scroll to position [260, 0]
click at [314, 351] on div at bounding box center [315, 352] width 10 height 10
click at [314, 351] on input "77 WCPM" at bounding box center [315, 352] width 10 height 10
radio input "true"
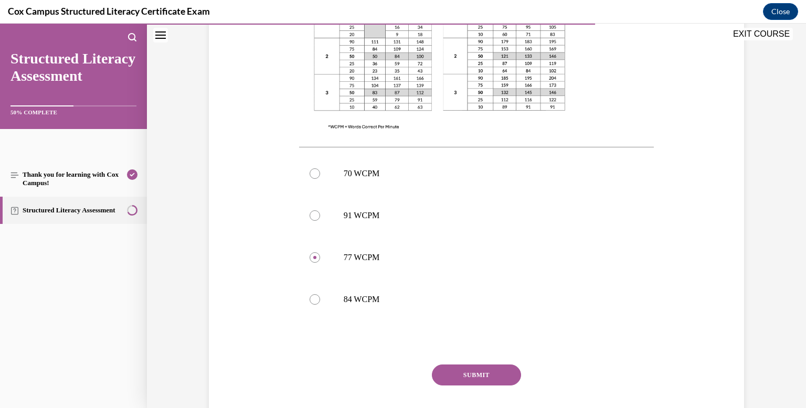
click at [483, 372] on button "SUBMIT" at bounding box center [476, 375] width 89 height 21
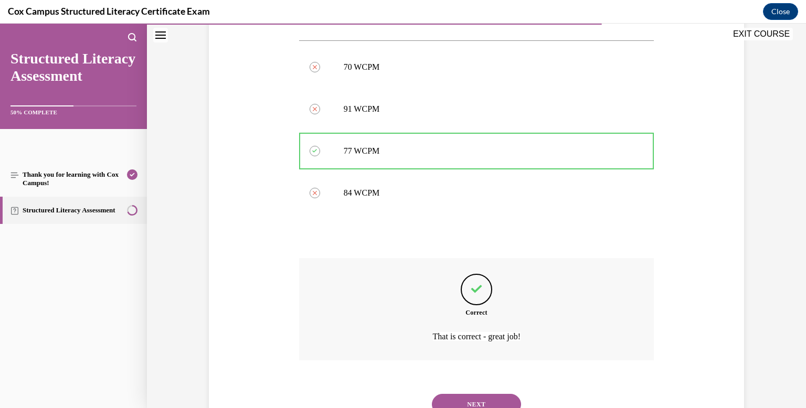
scroll to position [505, 0]
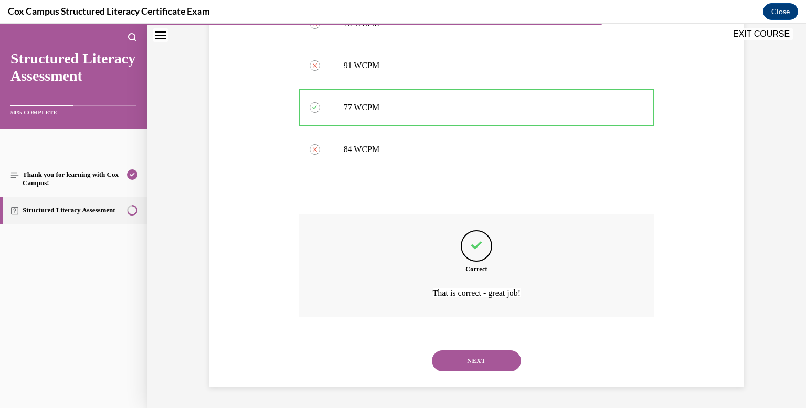
click at [492, 359] on button "NEXT" at bounding box center [476, 360] width 89 height 21
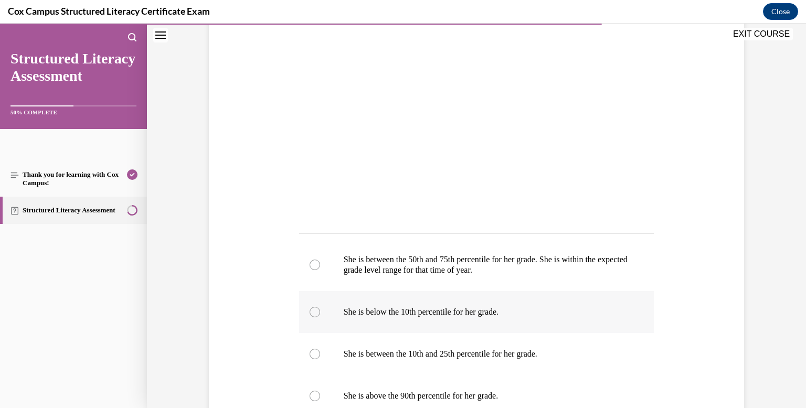
scroll to position [310, 0]
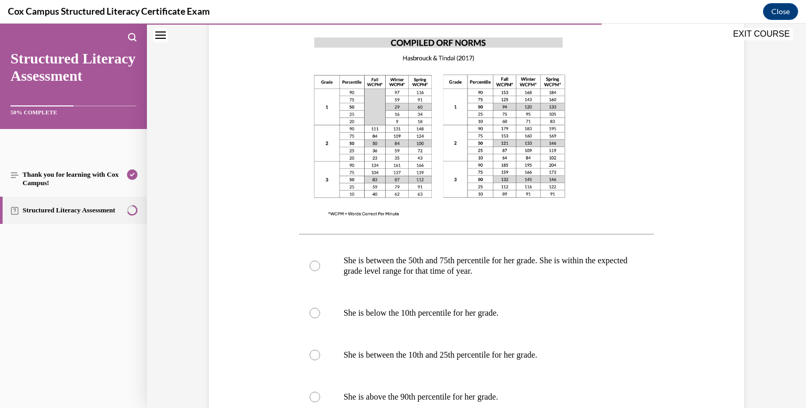
click at [573, 140] on img at bounding box center [439, 126] width 281 height 199
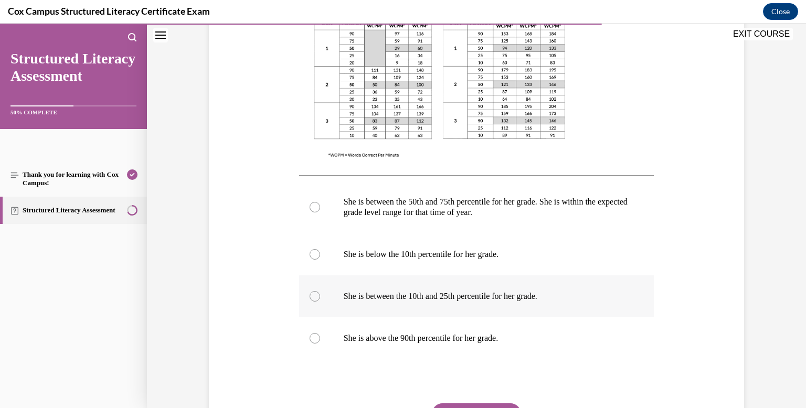
scroll to position [369, 0]
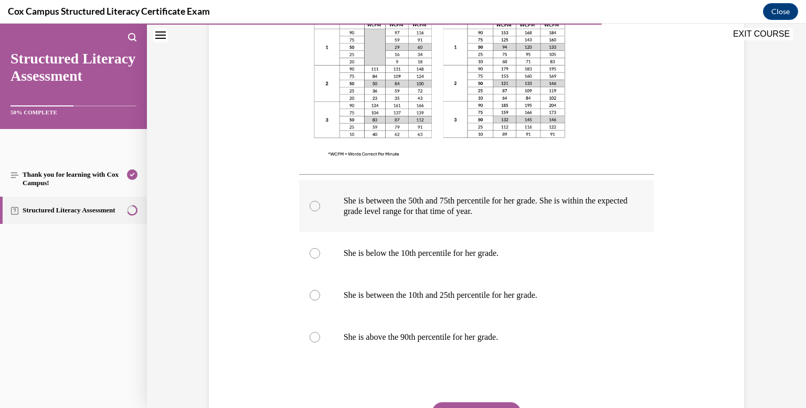
click at [314, 205] on div at bounding box center [315, 206] width 10 height 10
click at [314, 205] on input "She is between the 50th and 75th percentile for her grade. She is within the ex…" at bounding box center [315, 206] width 10 height 10
radio input "true"
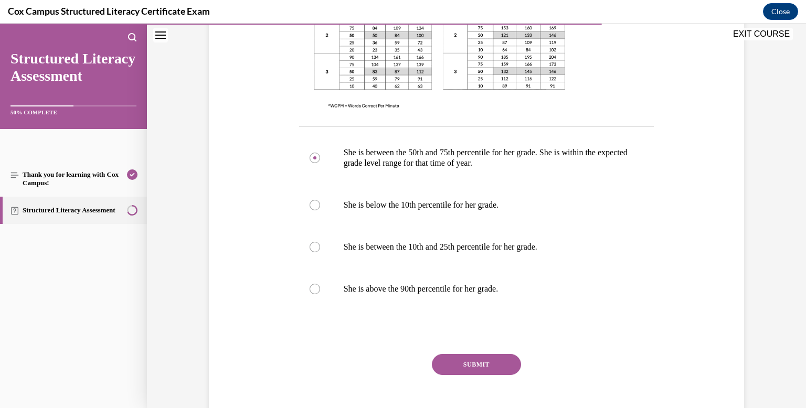
click at [470, 366] on button "SUBMIT" at bounding box center [476, 364] width 89 height 21
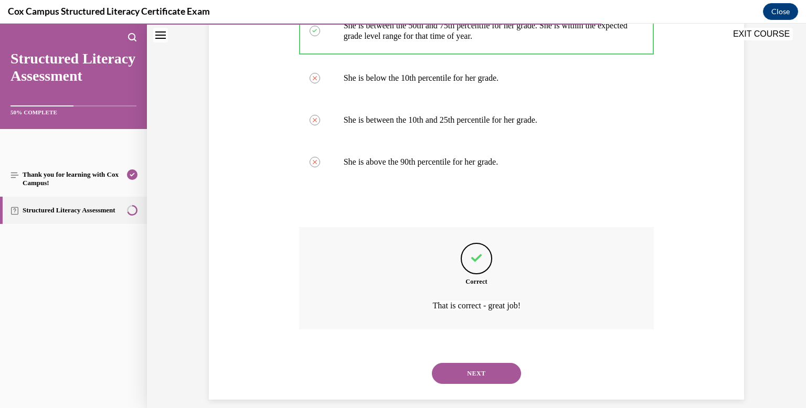
scroll to position [546, 0]
click at [481, 368] on button "NEXT" at bounding box center [476, 371] width 89 height 21
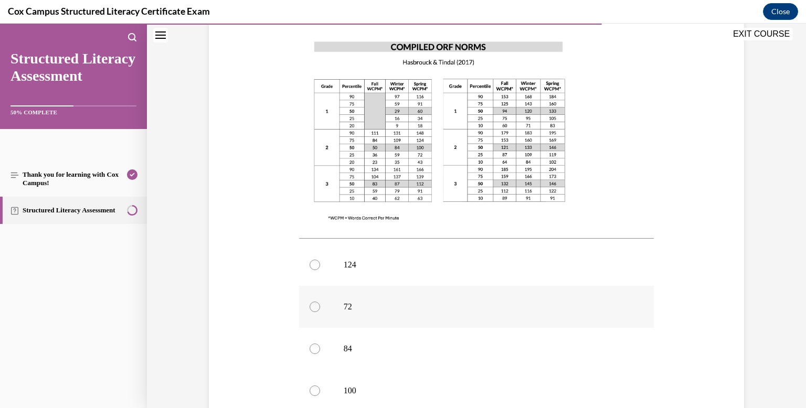
scroll to position [297, 0]
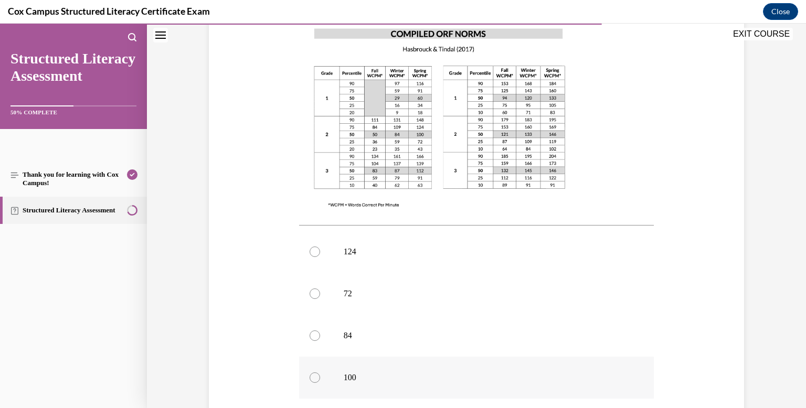
click at [315, 372] on div at bounding box center [315, 377] width 10 height 10
click at [315, 372] on input "100" at bounding box center [315, 377] width 10 height 10
radio input "true"
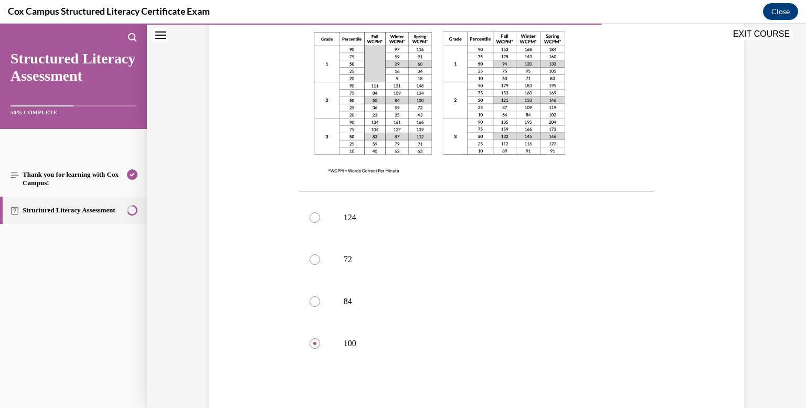
scroll to position [353, 0]
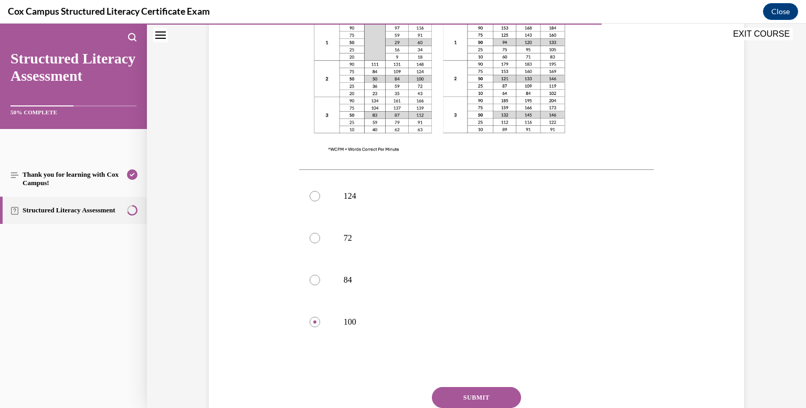
click at [463, 387] on button "SUBMIT" at bounding box center [476, 397] width 89 height 21
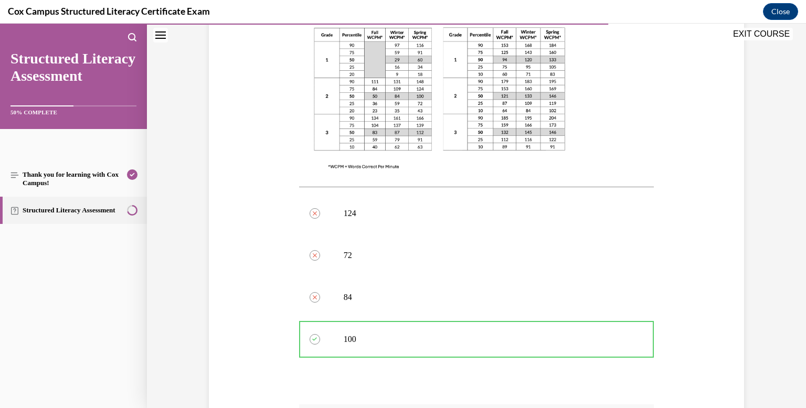
scroll to position [481, 0]
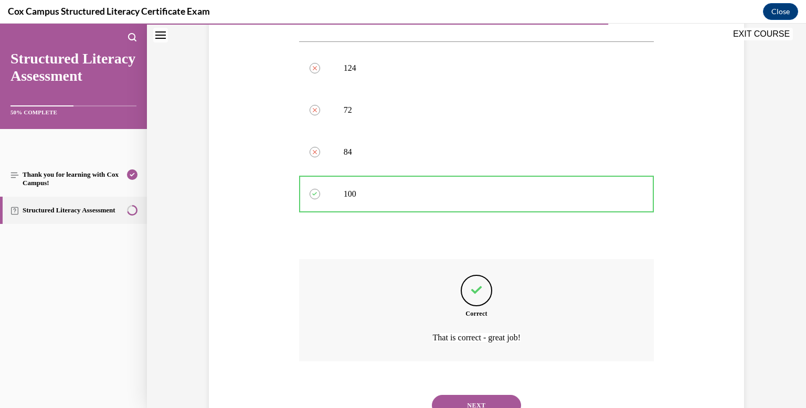
click at [488, 395] on button "NEXT" at bounding box center [476, 405] width 89 height 21
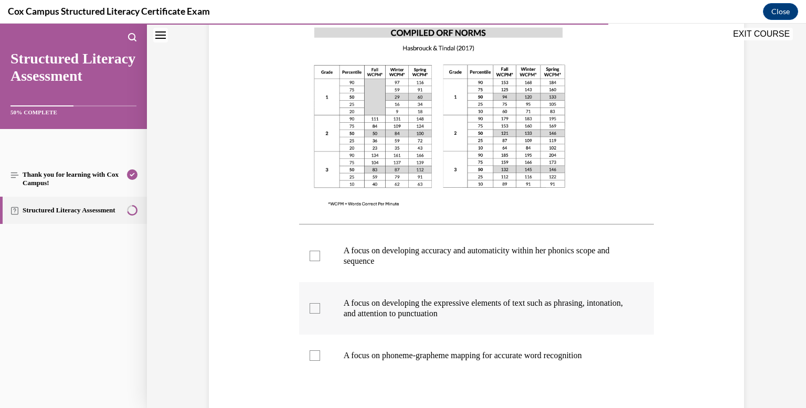
scroll to position [278, 0]
click at [315, 306] on div at bounding box center [315, 308] width 10 height 10
click at [315, 306] on input "A focus on developing the expressive elements of text such as phrasing, intonat…" at bounding box center [315, 308] width 10 height 10
checkbox input "true"
click at [313, 255] on div at bounding box center [315, 255] width 10 height 10
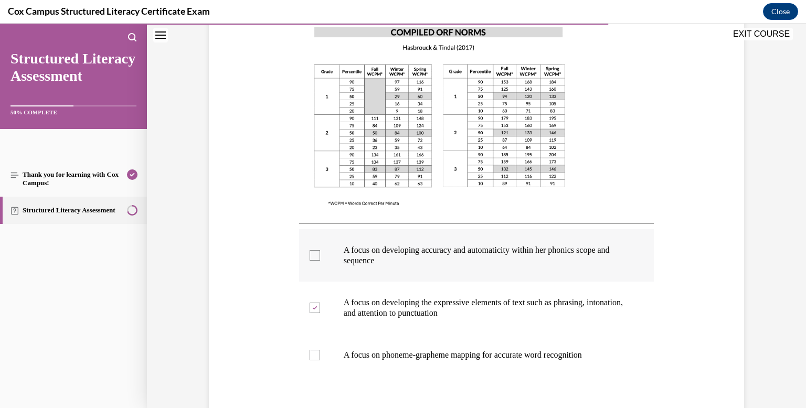
click at [313, 255] on input "A focus on developing accuracy and automaticity within her phonics scope and se…" at bounding box center [315, 255] width 10 height 10
checkbox input "true"
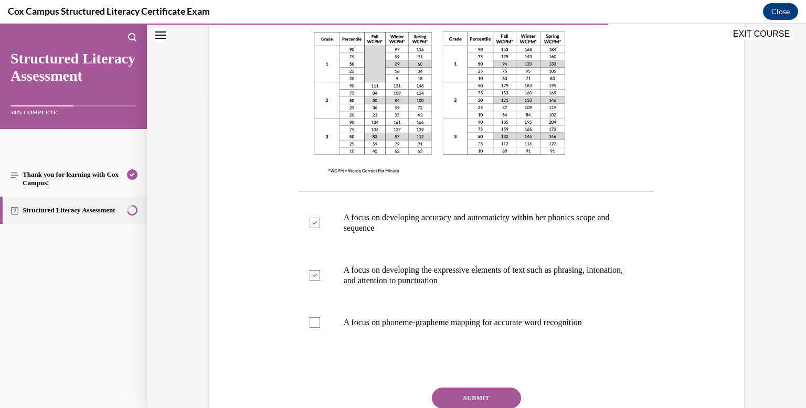
scroll to position [336, 0]
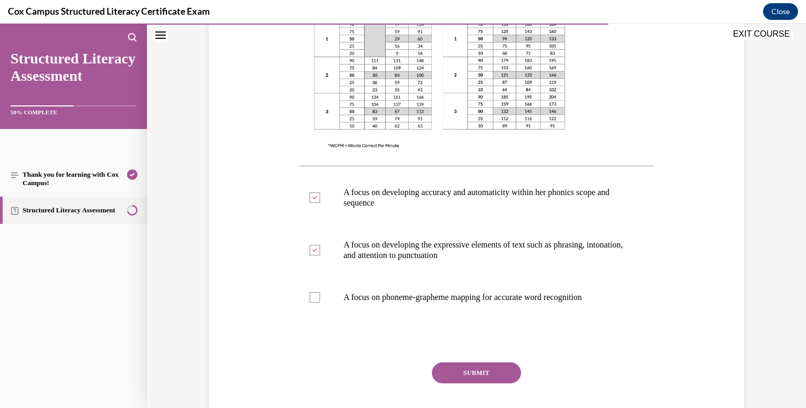
click at [477, 367] on button "SUBMIT" at bounding box center [476, 372] width 89 height 21
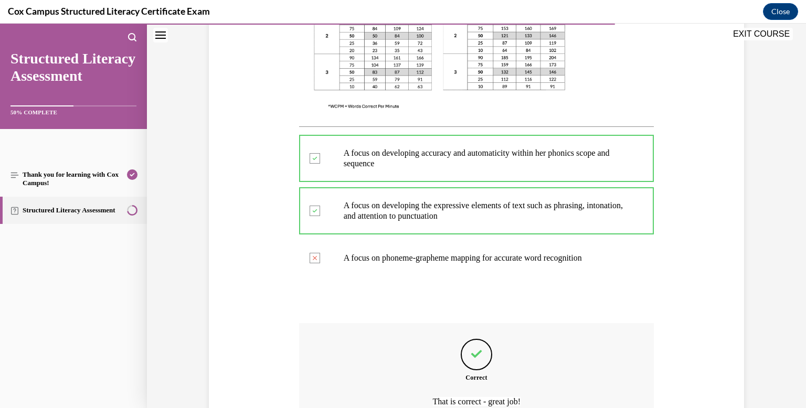
scroll to position [484, 0]
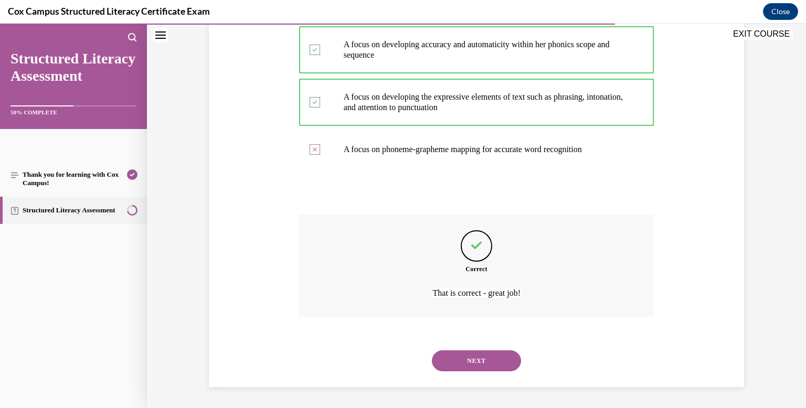
click at [468, 366] on button "NEXT" at bounding box center [476, 360] width 89 height 21
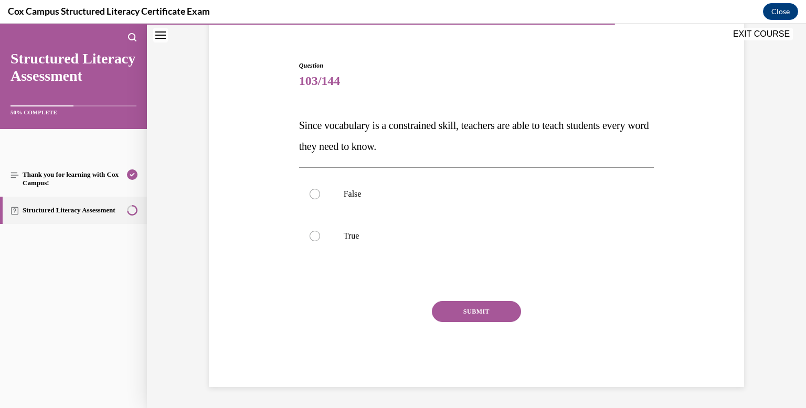
scroll to position [85, 0]
click at [317, 196] on div at bounding box center [315, 194] width 10 height 10
click at [317, 196] on input "False" at bounding box center [315, 194] width 10 height 10
radio input "true"
click at [479, 306] on button "SUBMIT" at bounding box center [476, 311] width 89 height 21
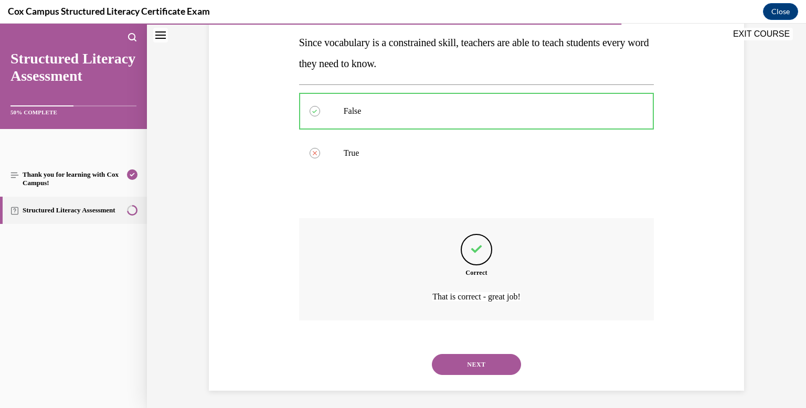
scroll to position [172, 0]
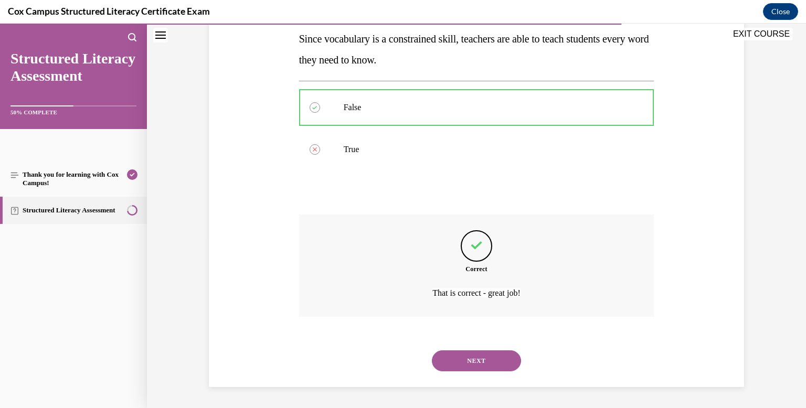
click at [484, 364] on button "NEXT" at bounding box center [476, 360] width 89 height 21
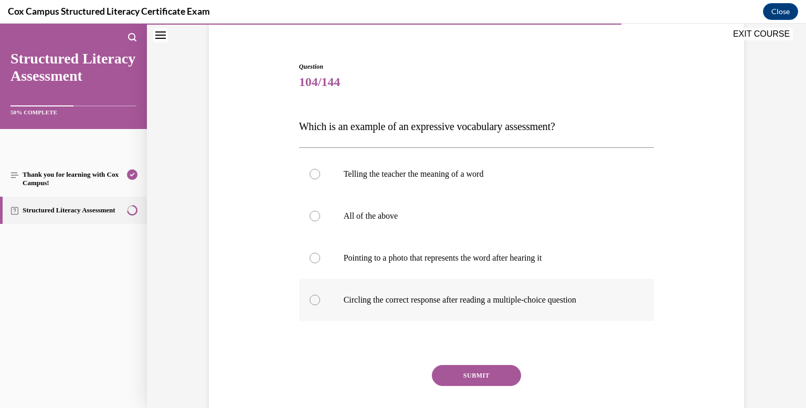
scroll to position [84, 0]
click at [314, 175] on div at bounding box center [315, 174] width 10 height 10
click at [314, 175] on input "Telling the teacher the meaning of a word" at bounding box center [315, 174] width 10 height 10
radio input "true"
click at [314, 216] on div at bounding box center [315, 216] width 10 height 10
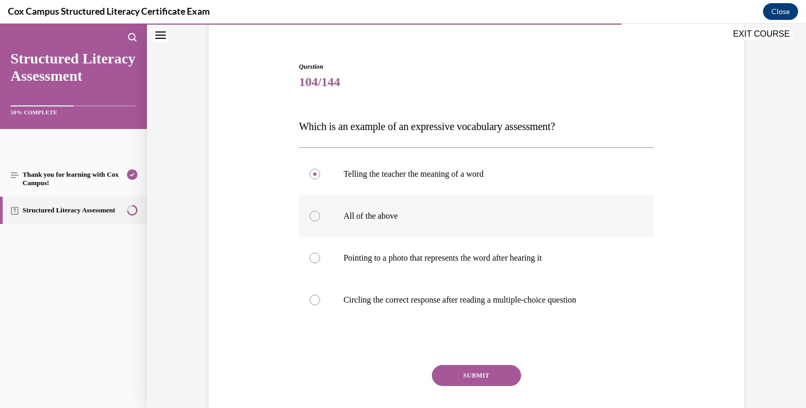
click at [314, 216] on input "All of the above" at bounding box center [315, 216] width 10 height 10
radio input "true"
click at [314, 175] on div at bounding box center [315, 174] width 10 height 10
click at [314, 175] on input "Telling the teacher the meaning of a word" at bounding box center [315, 174] width 10 height 10
radio input "true"
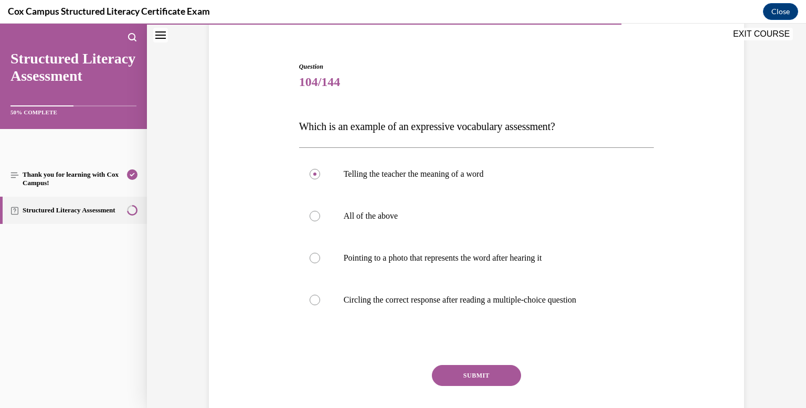
click at [473, 373] on button "SUBMIT" at bounding box center [476, 375] width 89 height 21
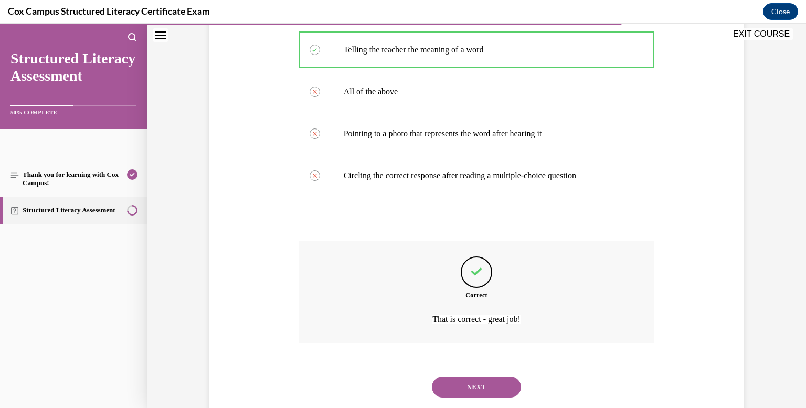
scroll to position [234, 0]
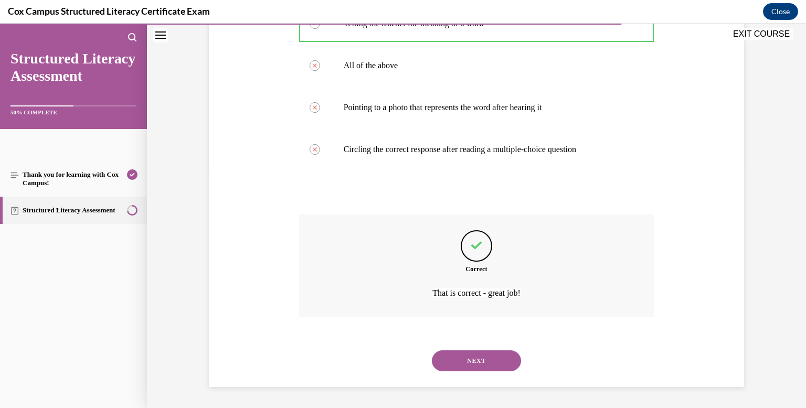
click at [478, 361] on button "NEXT" at bounding box center [476, 360] width 89 height 21
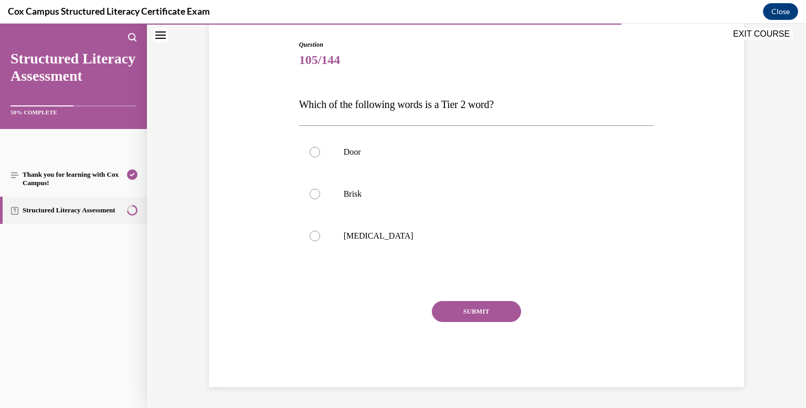
scroll to position [106, 0]
click at [313, 196] on div at bounding box center [315, 194] width 10 height 10
click at [313, 196] on input "Brisk" at bounding box center [315, 194] width 10 height 10
radio input "true"
click at [462, 307] on button "SUBMIT" at bounding box center [476, 311] width 89 height 21
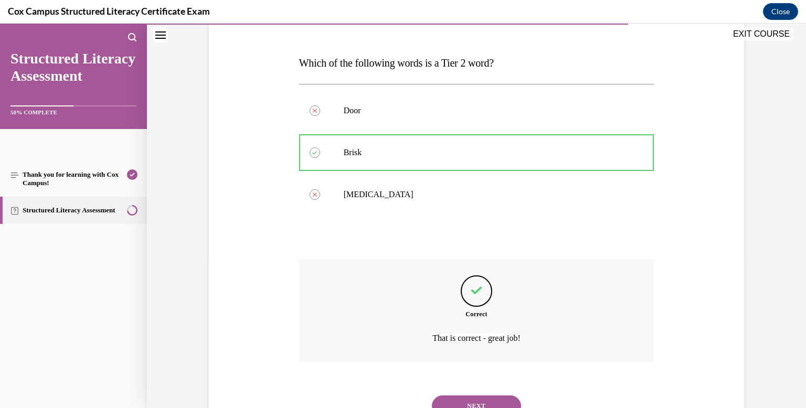
scroll to position [193, 0]
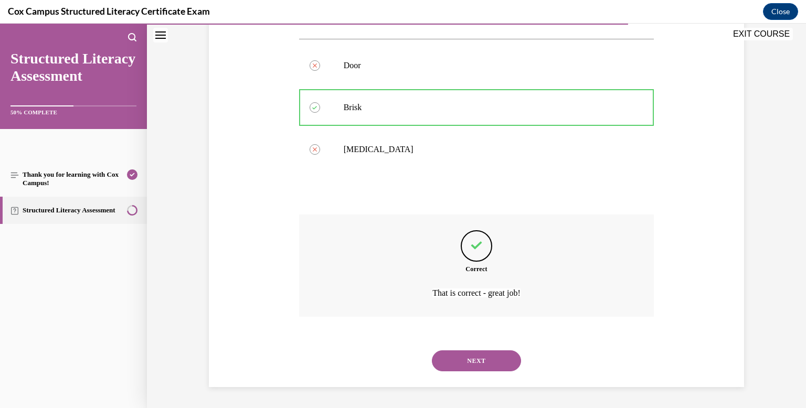
click at [467, 354] on button "NEXT" at bounding box center [476, 360] width 89 height 21
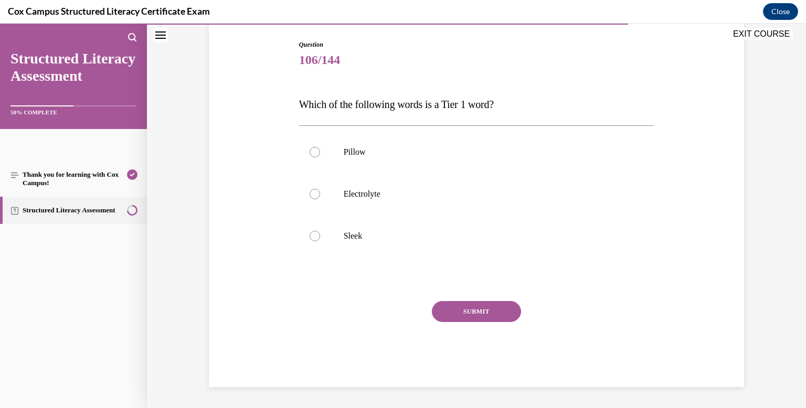
scroll to position [106, 0]
click at [355, 151] on p "Pillow" at bounding box center [486, 152] width 284 height 10
click at [320, 151] on input "Pillow" at bounding box center [315, 152] width 10 height 10
radio input "true"
click at [456, 310] on button "SUBMIT" at bounding box center [476, 311] width 89 height 21
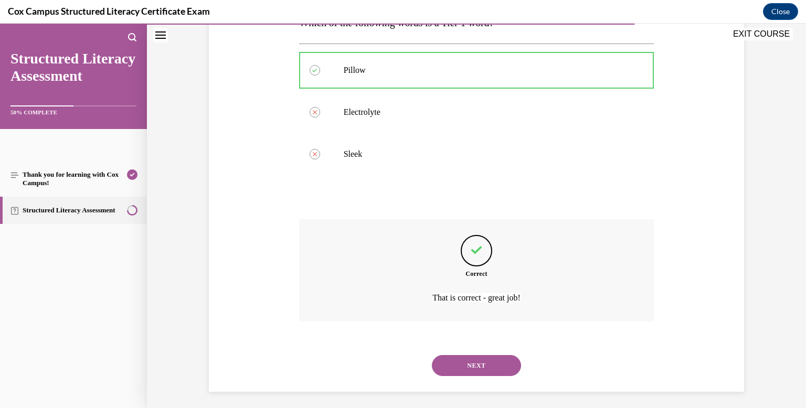
scroll to position [193, 0]
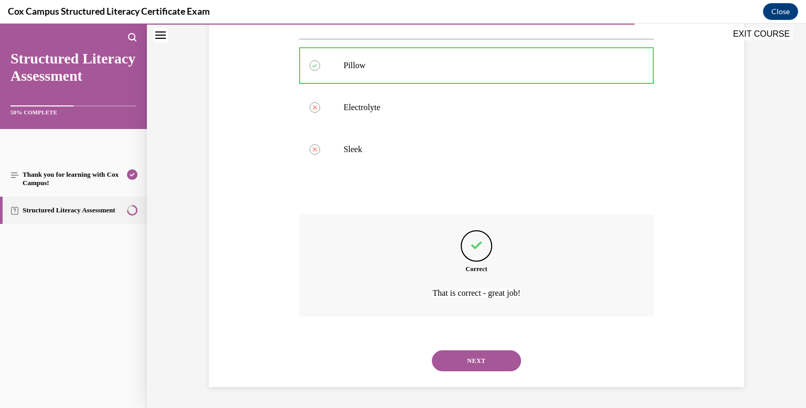
click at [464, 358] on button "NEXT" at bounding box center [476, 360] width 89 height 21
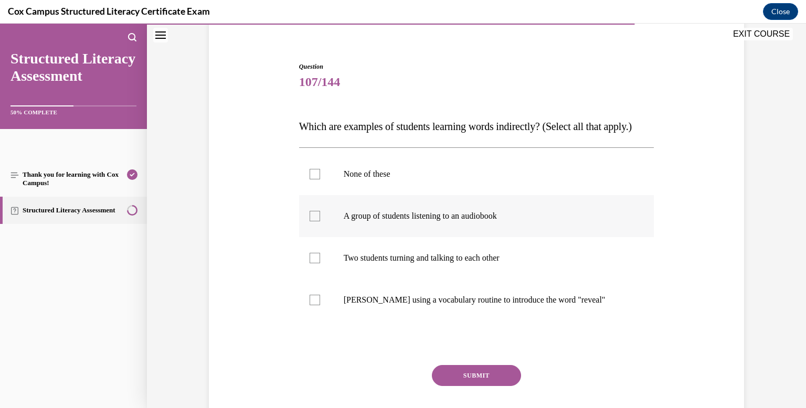
scroll to position [88, 0]
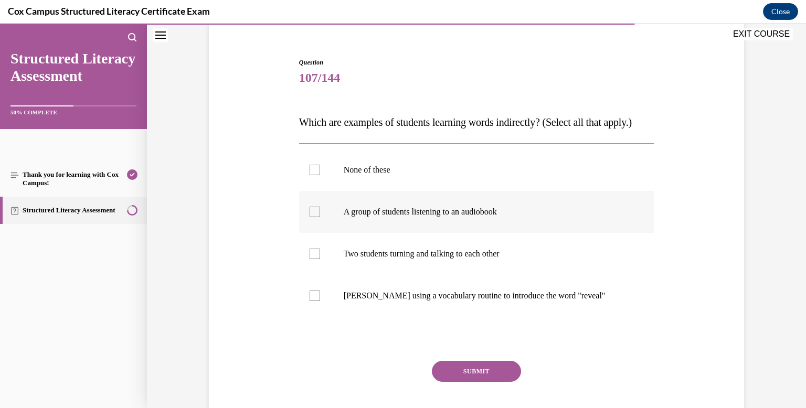
click at [313, 217] on div at bounding box center [315, 212] width 10 height 10
click at [313, 217] on input "A group of students listening to an audiobook" at bounding box center [315, 212] width 10 height 10
checkbox input "true"
click at [314, 259] on div at bounding box center [315, 254] width 10 height 10
click at [314, 259] on input "Two students turning and talking to each other" at bounding box center [315, 254] width 10 height 10
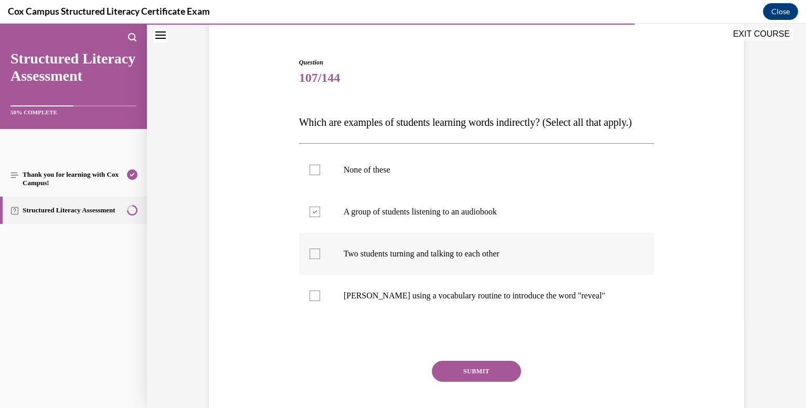
checkbox input "true"
click at [472, 382] on button "SUBMIT" at bounding box center [476, 371] width 89 height 21
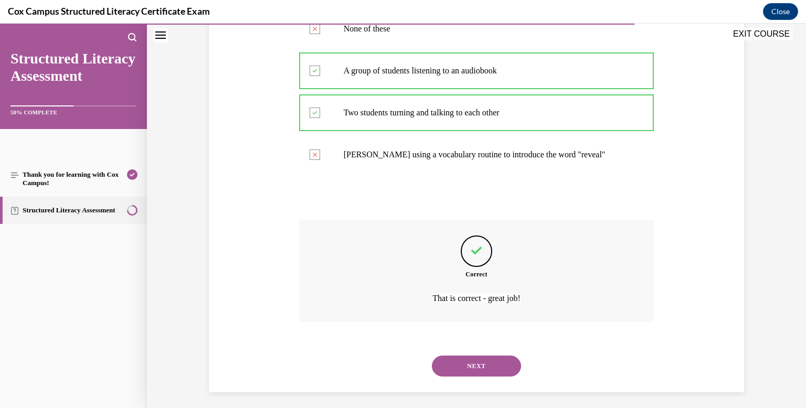
scroll to position [255, 0]
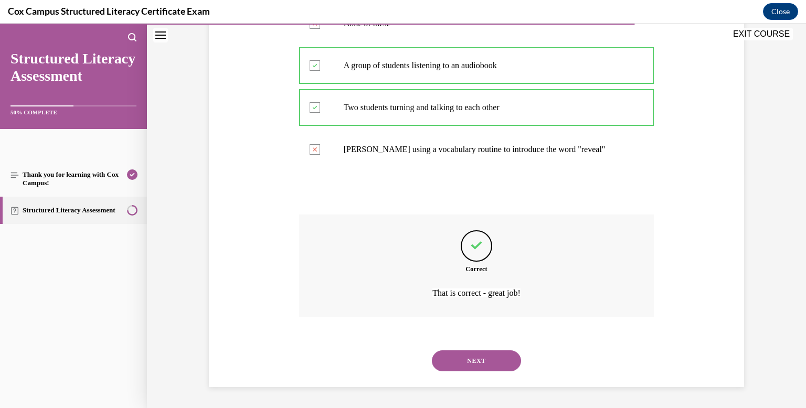
click at [478, 361] on button "NEXT" at bounding box center [476, 360] width 89 height 21
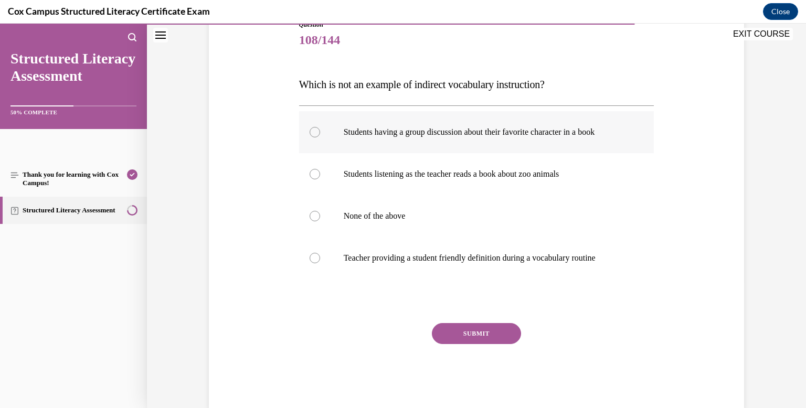
scroll to position [125, 0]
click at [315, 259] on div at bounding box center [315, 258] width 10 height 10
click at [315, 259] on input "Teacher providing a student friendly definition during a vocabulary routine" at bounding box center [315, 258] width 10 height 10
radio input "true"
click at [476, 332] on button "SUBMIT" at bounding box center [476, 334] width 89 height 21
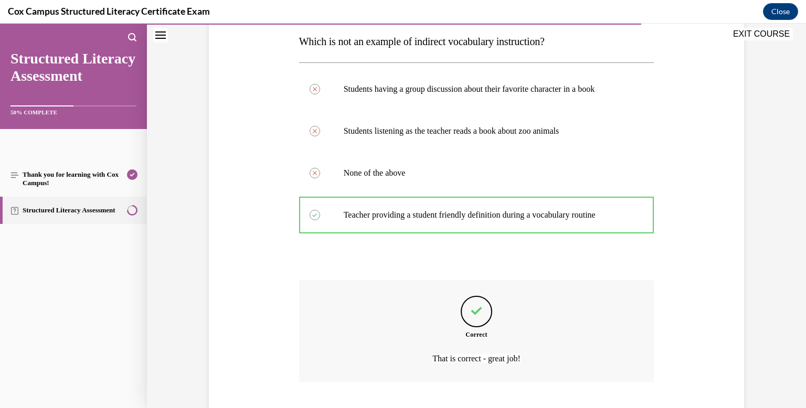
scroll to position [234, 0]
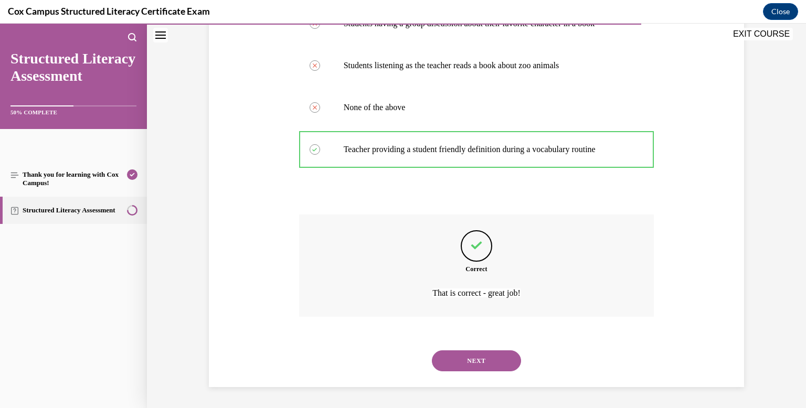
click at [474, 358] on button "NEXT" at bounding box center [476, 360] width 89 height 21
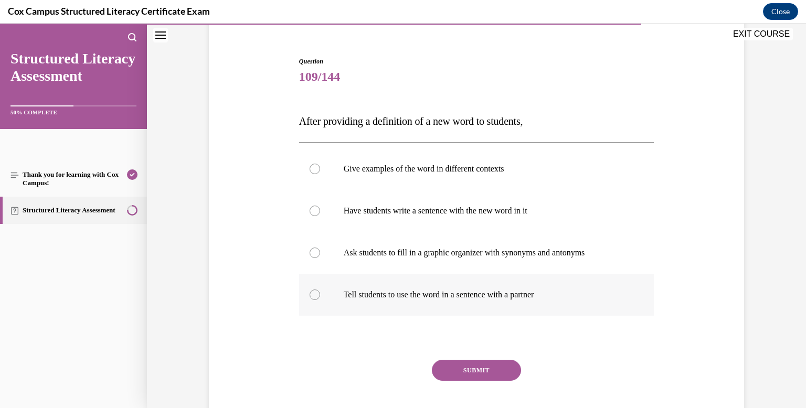
scroll to position [91, 0]
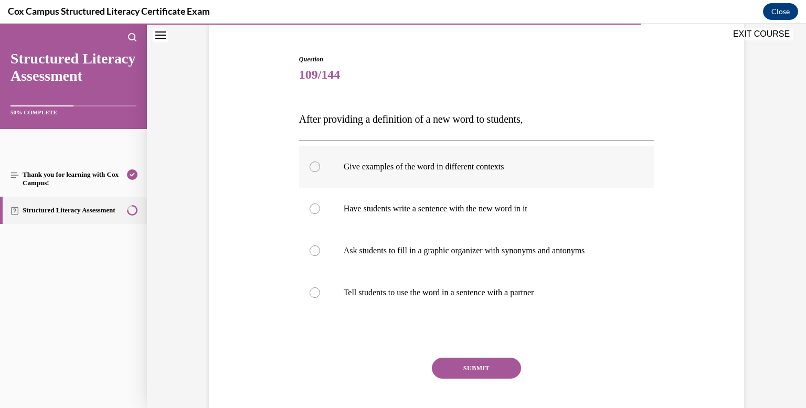
click at [313, 169] on div at bounding box center [315, 167] width 10 height 10
click at [313, 169] on input "Give examples of the word in different contexts" at bounding box center [315, 167] width 10 height 10
radio input "true"
click at [316, 293] on div at bounding box center [315, 292] width 10 height 10
click at [316, 293] on input "Tell students to use the word in a sentence with a partner" at bounding box center [315, 292] width 10 height 10
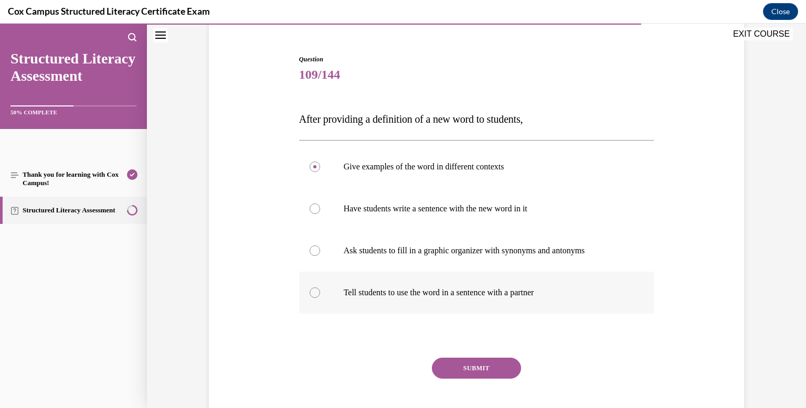
radio input "true"
click at [315, 211] on div at bounding box center [315, 209] width 10 height 10
click at [315, 211] on input "Have students write a sentence with the new word in it" at bounding box center [315, 209] width 10 height 10
radio input "true"
click at [314, 165] on div at bounding box center [315, 167] width 10 height 10
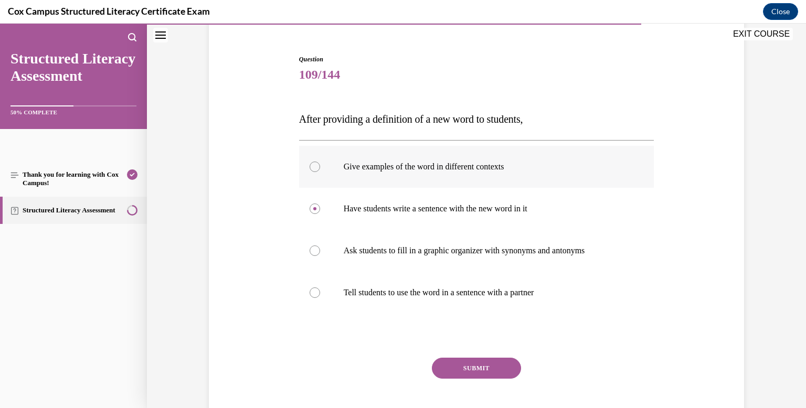
click at [314, 165] on input "Give examples of the word in different contexts" at bounding box center [315, 167] width 10 height 10
radio input "true"
click at [483, 369] on button "SUBMIT" at bounding box center [476, 368] width 89 height 21
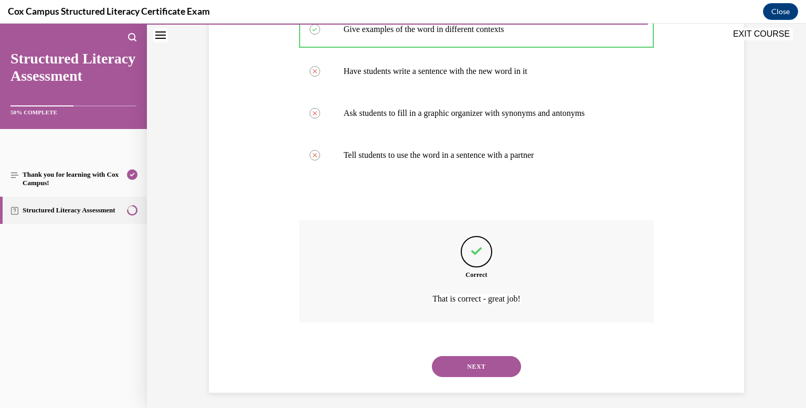
scroll to position [234, 0]
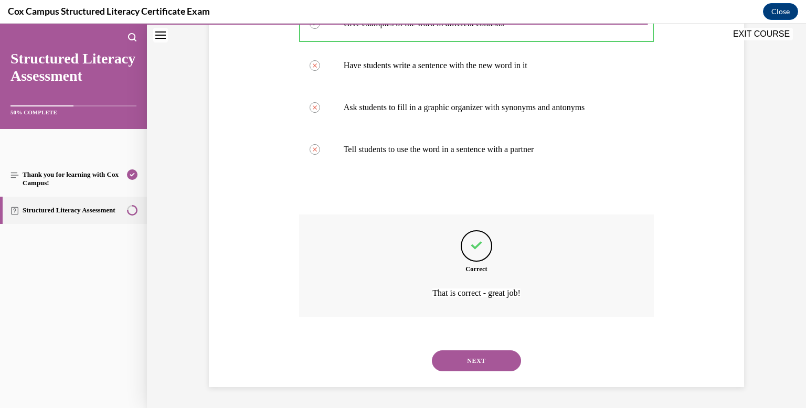
click at [468, 361] on button "NEXT" at bounding box center [476, 360] width 89 height 21
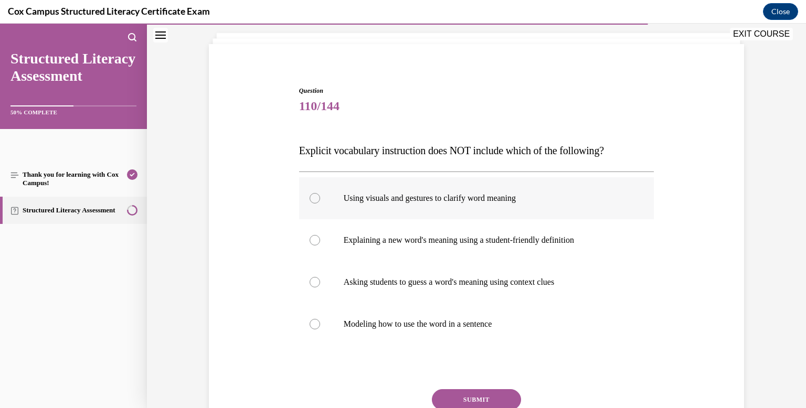
scroll to position [62, 0]
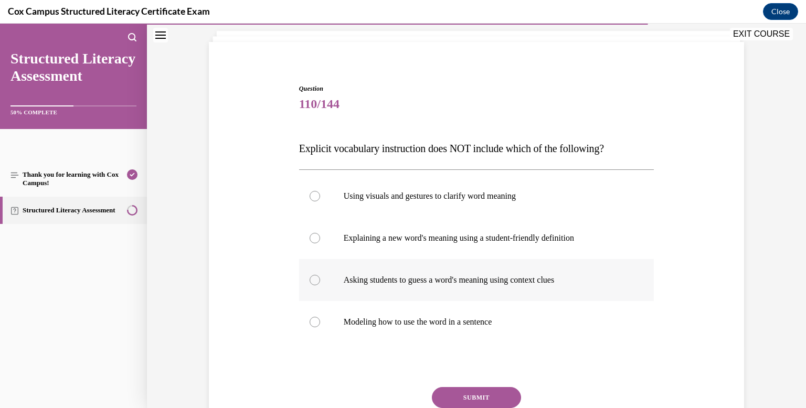
click at [315, 279] on div at bounding box center [315, 280] width 10 height 10
click at [315, 279] on input "Asking students to guess a word's meaning using context clues" at bounding box center [315, 280] width 10 height 10
radio input "true"
click at [311, 242] on div at bounding box center [315, 238] width 10 height 10
click at [311, 242] on input "Explaining a new word's meaning using a student-friendly definition" at bounding box center [315, 238] width 10 height 10
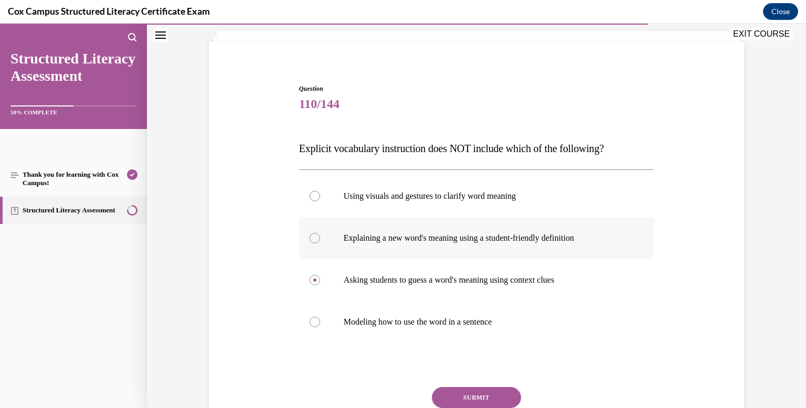
radio input "true"
click at [312, 279] on div at bounding box center [315, 280] width 10 height 10
click at [312, 279] on input "Asking students to guess a word's meaning using context clues" at bounding box center [315, 280] width 10 height 10
radio input "true"
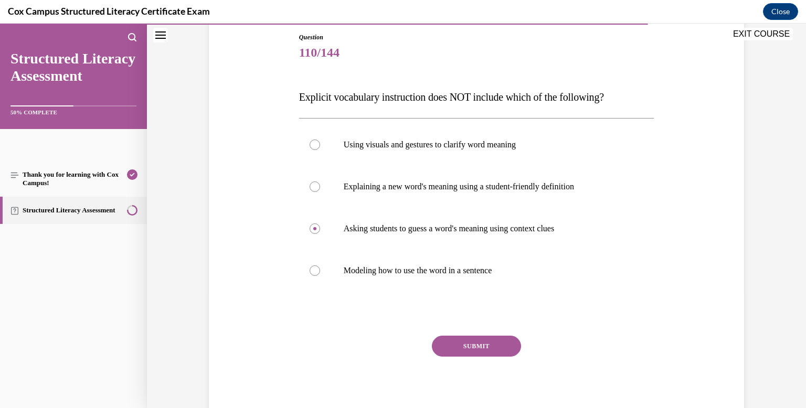
click at [493, 346] on button "SUBMIT" at bounding box center [476, 346] width 89 height 21
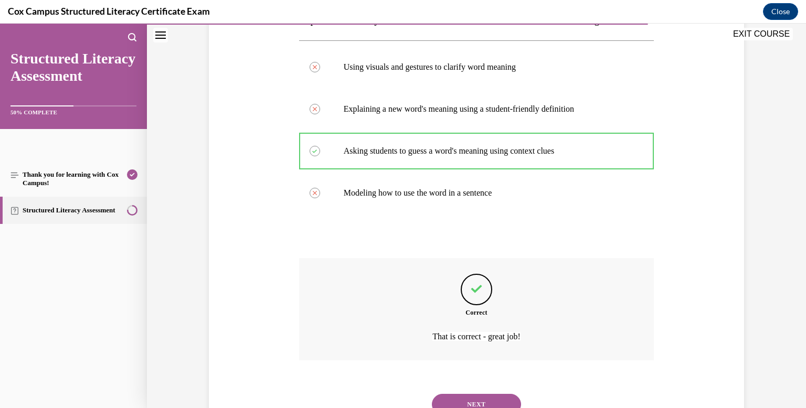
scroll to position [234, 0]
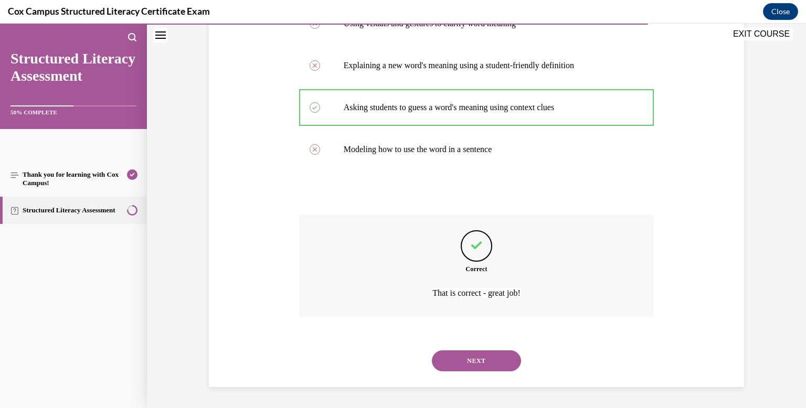
click at [483, 359] on button "NEXT" at bounding box center [476, 360] width 89 height 21
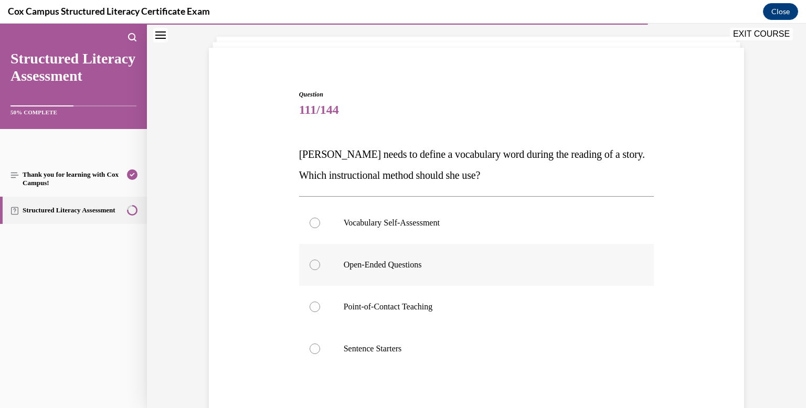
scroll to position [57, 0]
click at [315, 305] on div at bounding box center [315, 306] width 10 height 10
click at [315, 305] on input "Point-of-Contact Teaching" at bounding box center [315, 306] width 10 height 10
radio input "true"
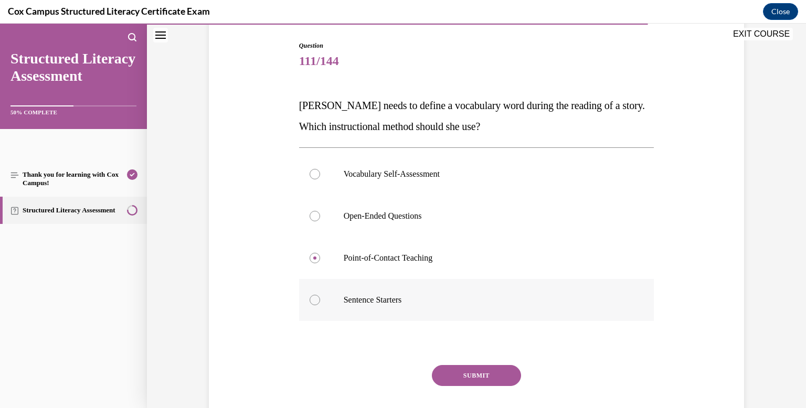
scroll to position [120, 0]
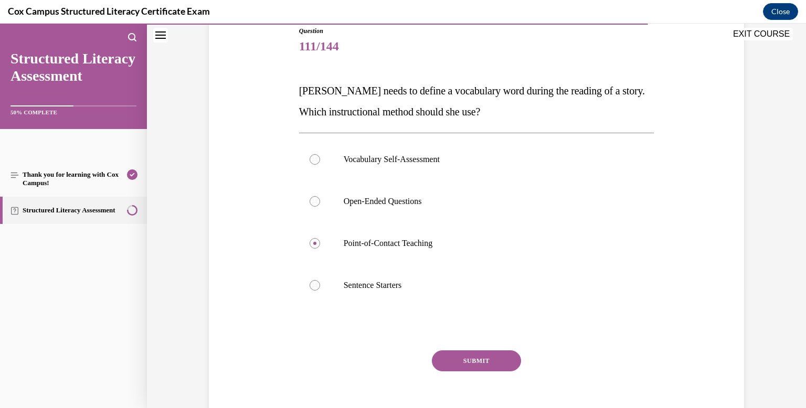
click at [477, 357] on button "SUBMIT" at bounding box center [476, 360] width 89 height 21
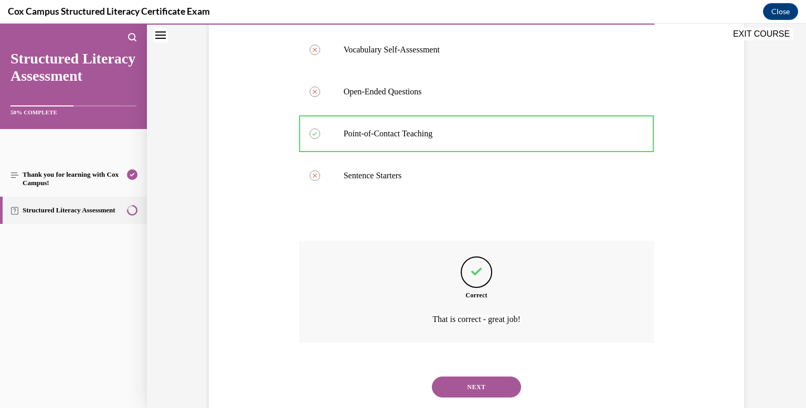
scroll to position [255, 0]
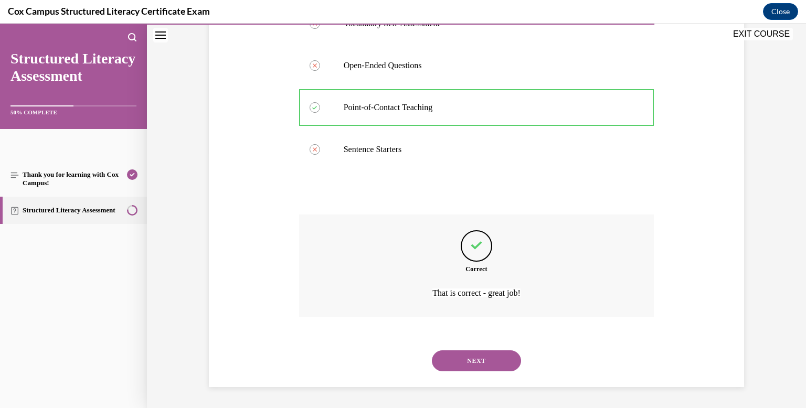
click at [479, 360] on button "NEXT" at bounding box center [476, 360] width 89 height 21
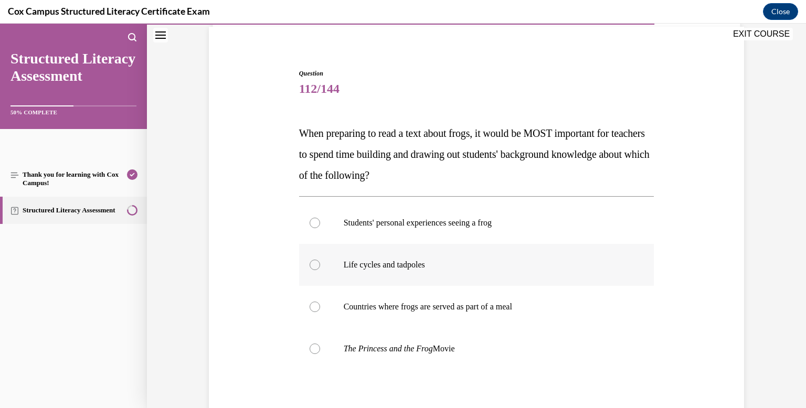
scroll to position [78, 0]
click at [313, 221] on div at bounding box center [315, 222] width 10 height 10
click at [313, 221] on input "Students' personal experiences seeing a frog" at bounding box center [315, 222] width 10 height 10
radio input "true"
click at [314, 264] on div at bounding box center [315, 264] width 10 height 10
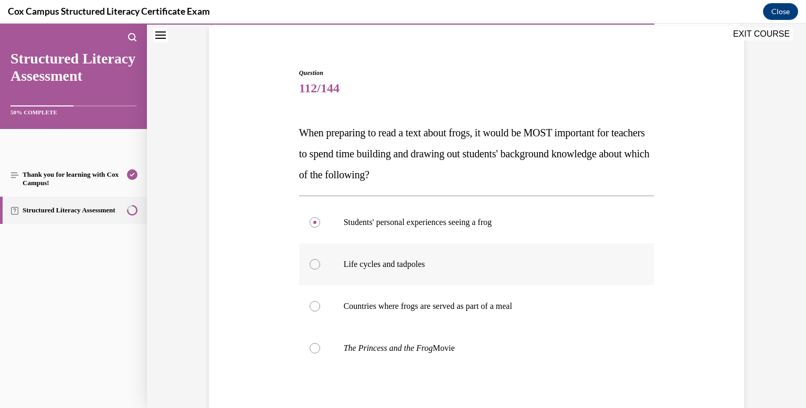
click at [314, 264] on input "Life cycles and tadpoles" at bounding box center [315, 264] width 10 height 10
radio input "true"
click at [315, 221] on div at bounding box center [315, 222] width 10 height 10
click at [315, 221] on input "Students' personal experiences seeing a frog" at bounding box center [315, 222] width 10 height 10
radio input "true"
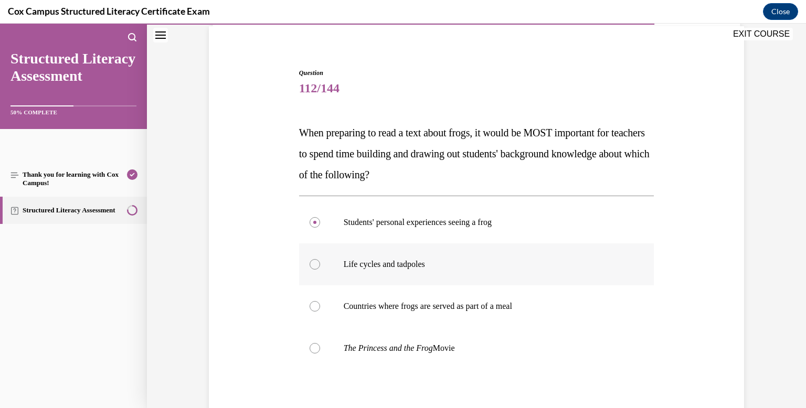
click at [317, 264] on div at bounding box center [315, 264] width 10 height 10
click at [317, 264] on input "Life cycles and tadpoles" at bounding box center [315, 264] width 10 height 10
radio input "true"
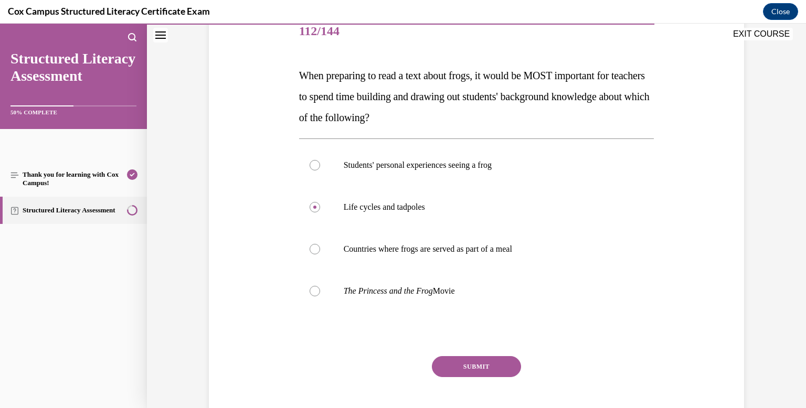
scroll to position [136, 0]
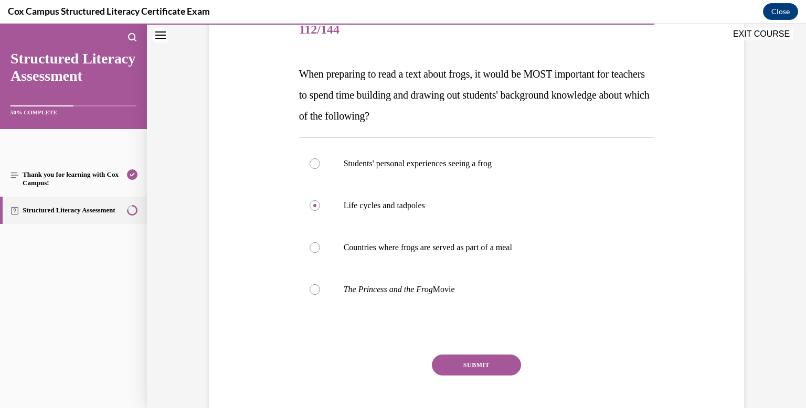
click at [465, 362] on button "SUBMIT" at bounding box center [476, 365] width 89 height 21
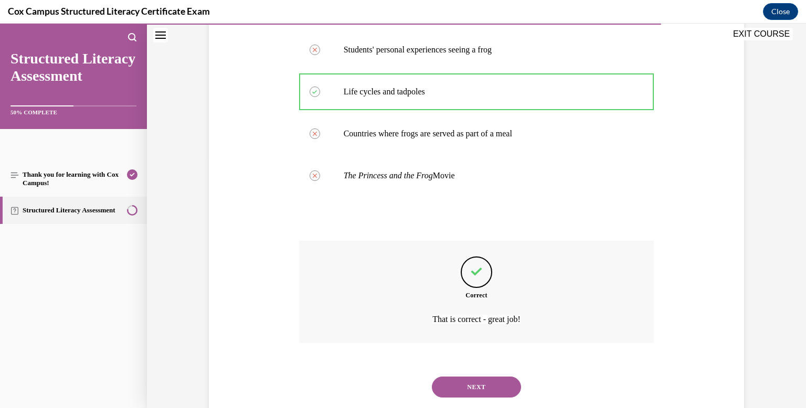
scroll to position [276, 0]
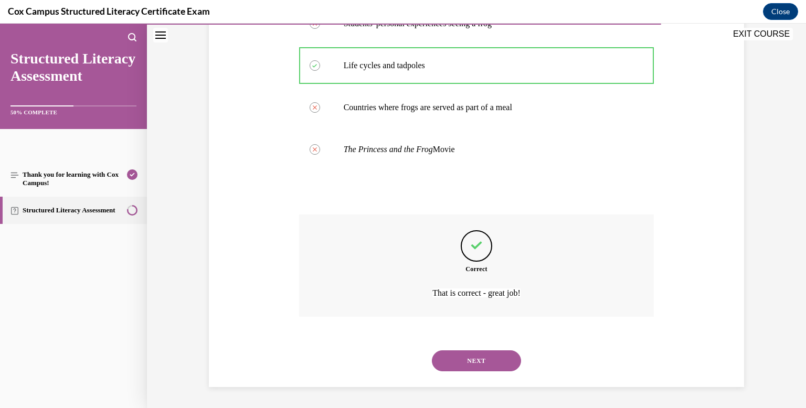
click at [484, 356] on button "NEXT" at bounding box center [476, 360] width 89 height 21
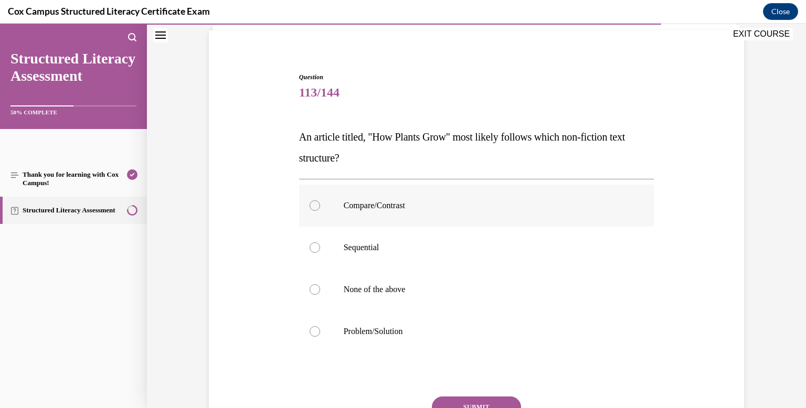
scroll to position [88, 0]
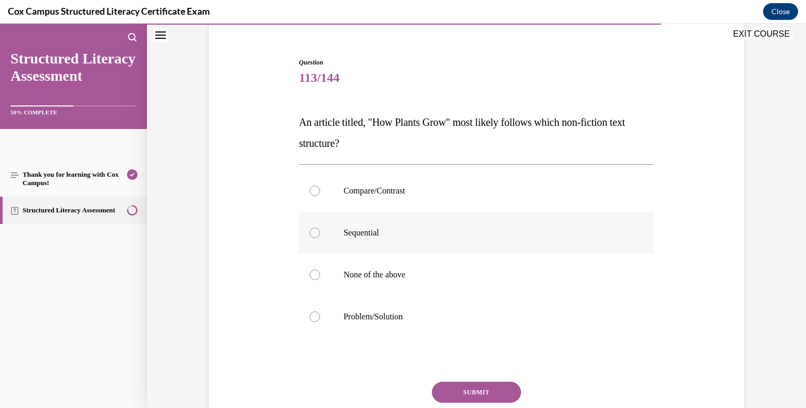
click at [315, 233] on div at bounding box center [315, 233] width 10 height 10
click at [315, 233] on input "Sequential" at bounding box center [315, 233] width 10 height 10
radio input "true"
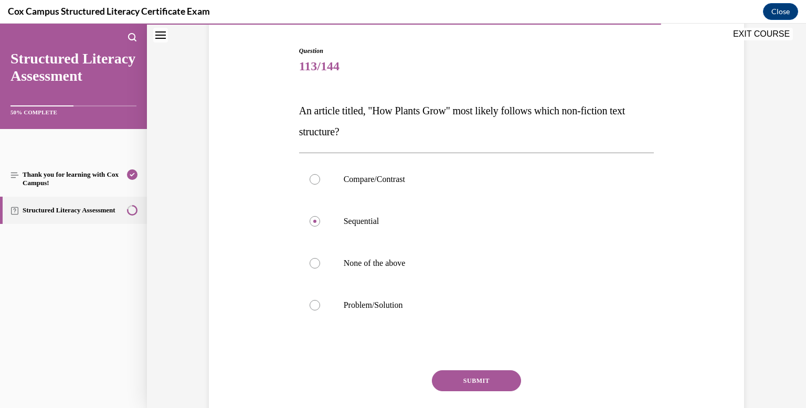
click at [488, 378] on button "SUBMIT" at bounding box center [476, 380] width 89 height 21
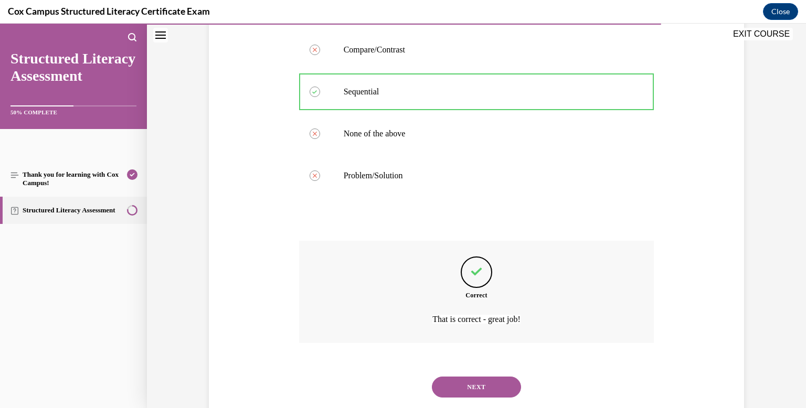
scroll to position [255, 0]
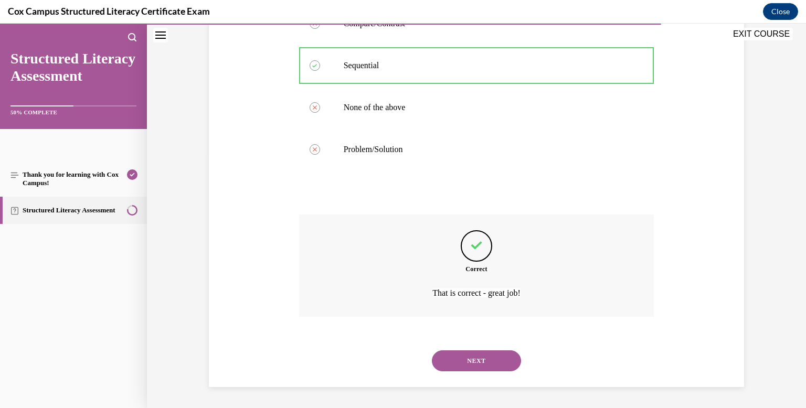
click at [478, 358] on button "NEXT" at bounding box center [476, 360] width 89 height 21
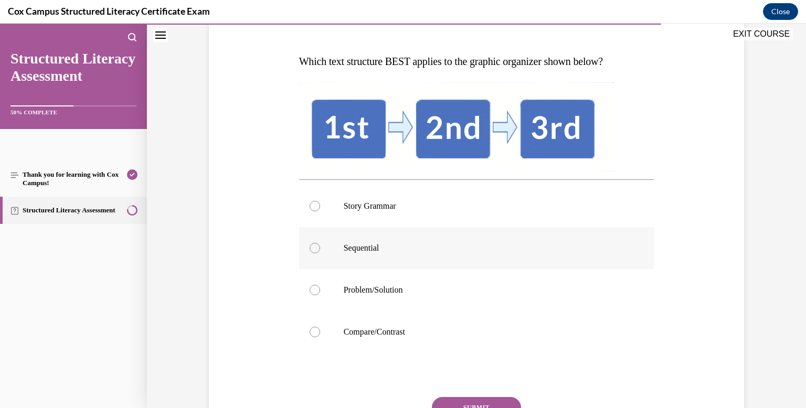
scroll to position [149, 0]
click at [317, 248] on div at bounding box center [315, 248] width 10 height 10
click at [317, 248] on input "Sequential" at bounding box center [315, 248] width 10 height 10
radio input "true"
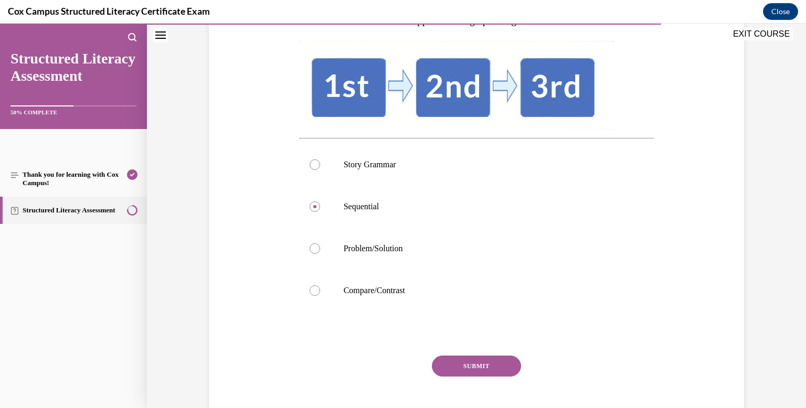
scroll to position [222, 0]
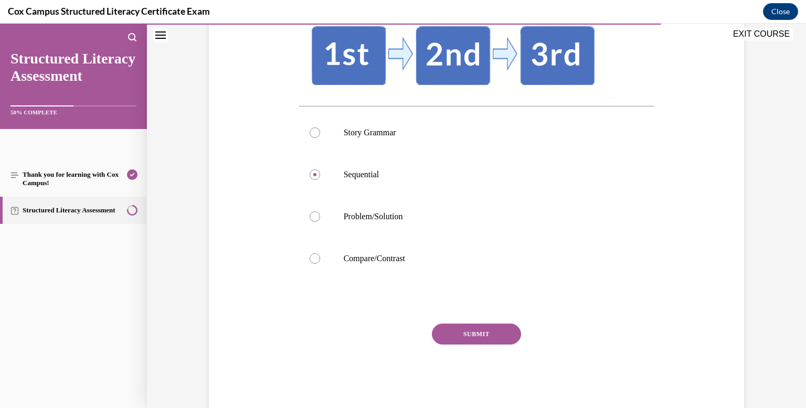
click at [477, 331] on button "SUBMIT" at bounding box center [476, 334] width 89 height 21
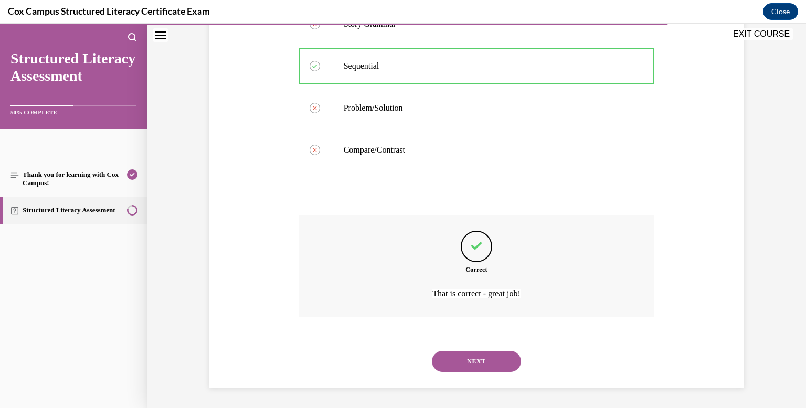
scroll to position [332, 0]
click at [456, 358] on button "NEXT" at bounding box center [476, 360] width 89 height 21
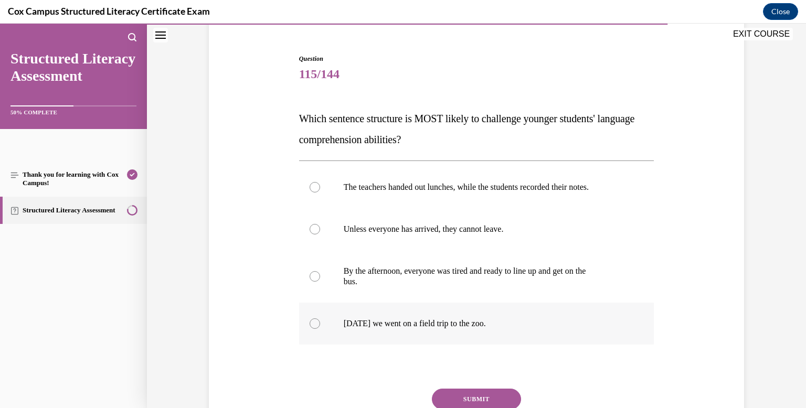
scroll to position [92, 0]
click at [318, 231] on div at bounding box center [315, 228] width 10 height 10
click at [318, 231] on input "Unless everyone has arrived, they cannot leave." at bounding box center [315, 228] width 10 height 10
radio input "true"
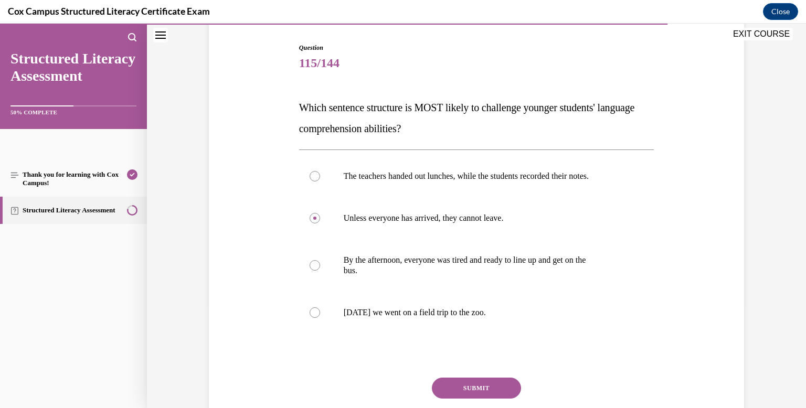
click at [471, 382] on button "SUBMIT" at bounding box center [476, 388] width 89 height 21
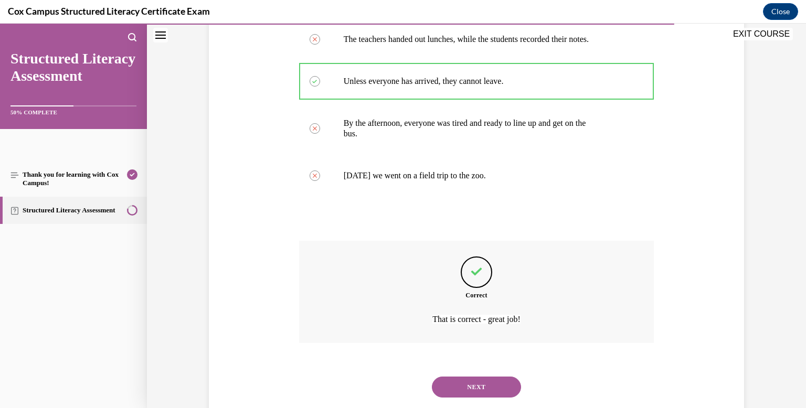
scroll to position [266, 0]
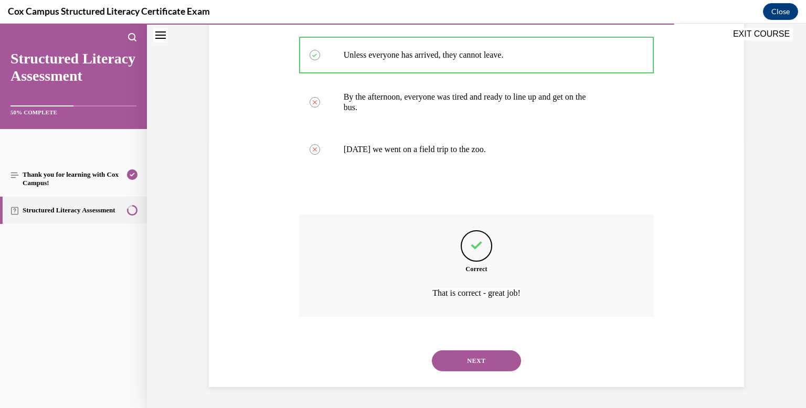
click at [471, 359] on button "NEXT" at bounding box center [476, 360] width 89 height 21
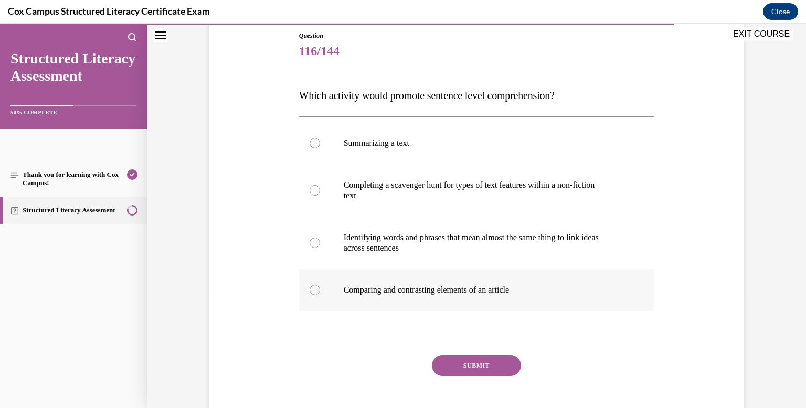
scroll to position [109, 0]
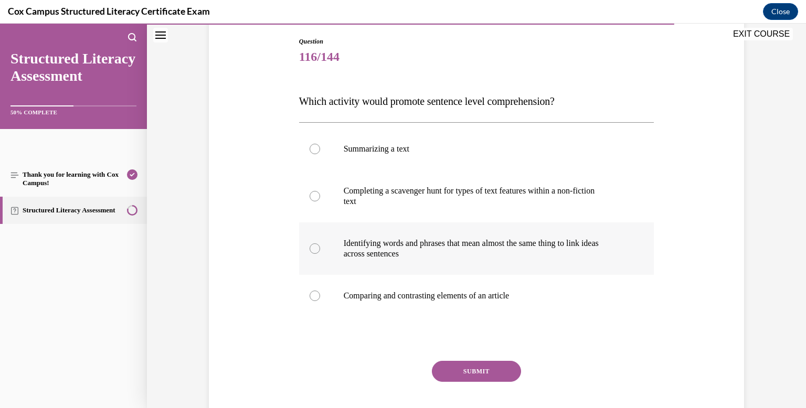
click at [316, 248] on div at bounding box center [315, 248] width 10 height 10
click at [316, 248] on input "Identifying words and phrases that mean almost the same thing to link ideas acr…" at bounding box center [315, 248] width 10 height 10
radio input "true"
click at [475, 372] on button "SUBMIT" at bounding box center [476, 371] width 89 height 21
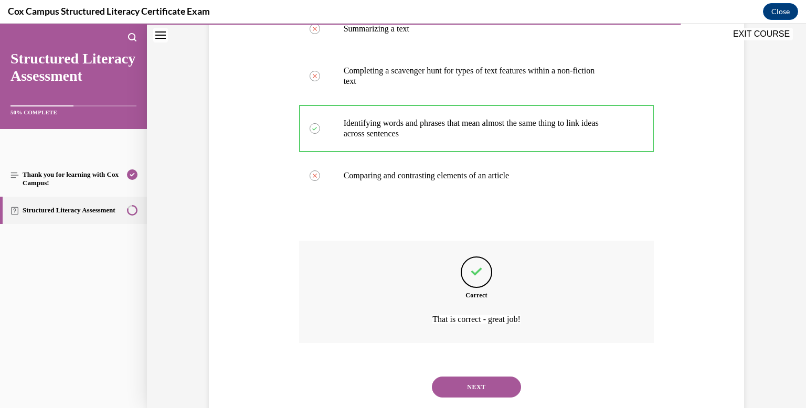
scroll to position [255, 0]
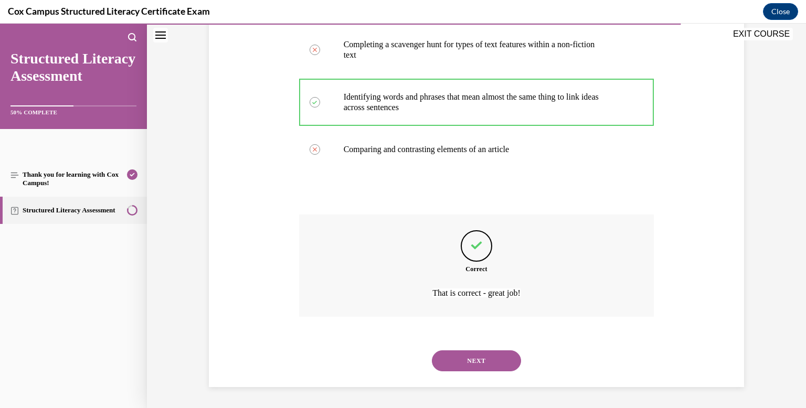
click at [472, 357] on button "NEXT" at bounding box center [476, 360] width 89 height 21
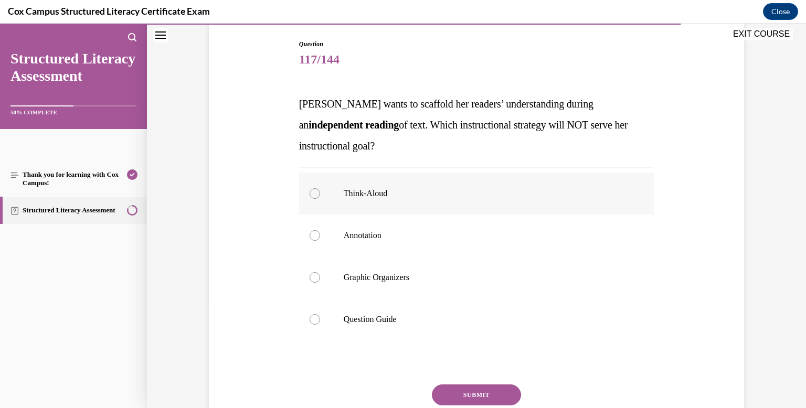
scroll to position [120, 0]
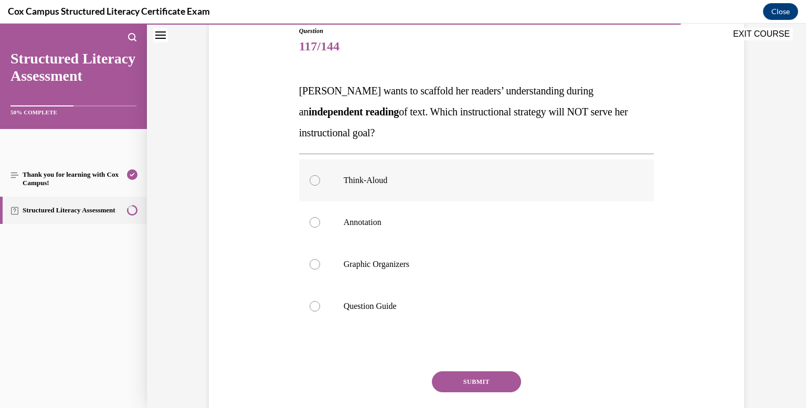
click at [315, 180] on div at bounding box center [315, 180] width 10 height 10
click at [315, 180] on input "Think-Aloud" at bounding box center [315, 180] width 10 height 10
radio input "true"
click at [482, 378] on button "SUBMIT" at bounding box center [476, 381] width 89 height 21
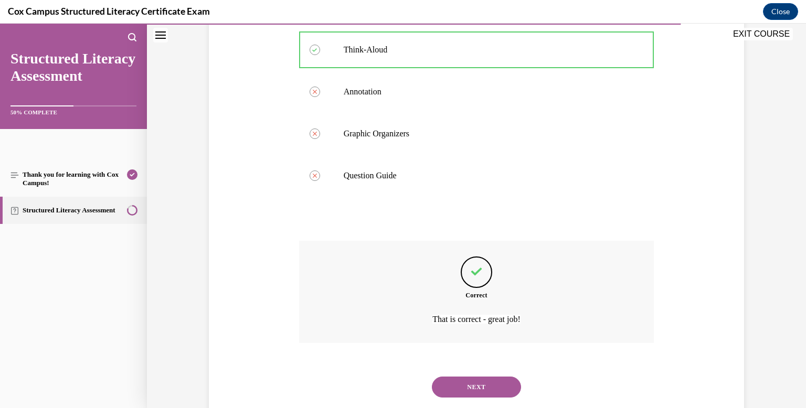
scroll to position [276, 0]
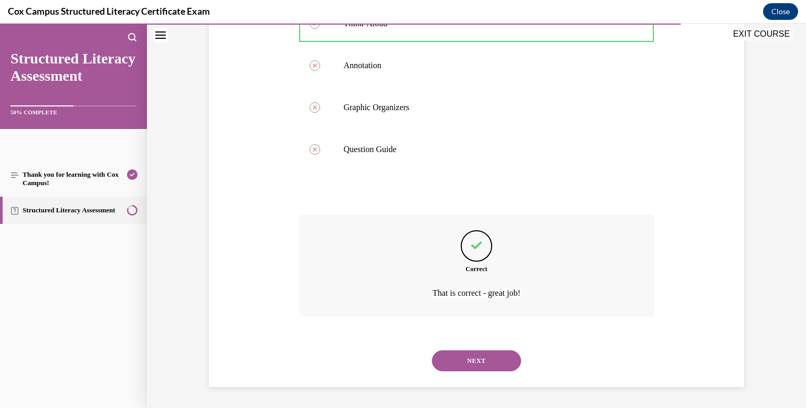
click at [469, 359] on button "NEXT" at bounding box center [476, 360] width 89 height 21
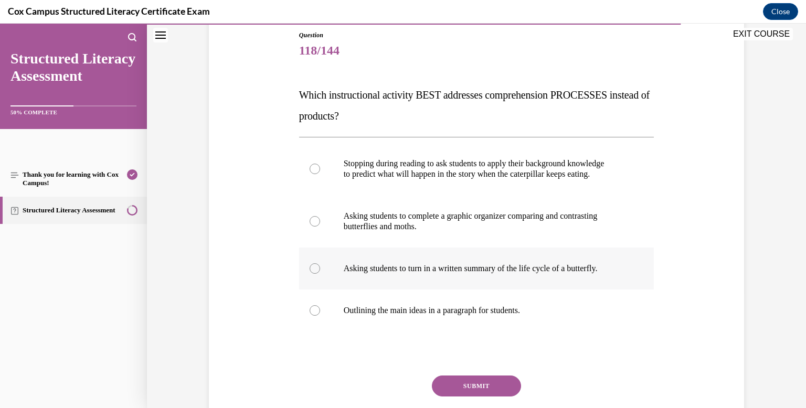
scroll to position [116, 0]
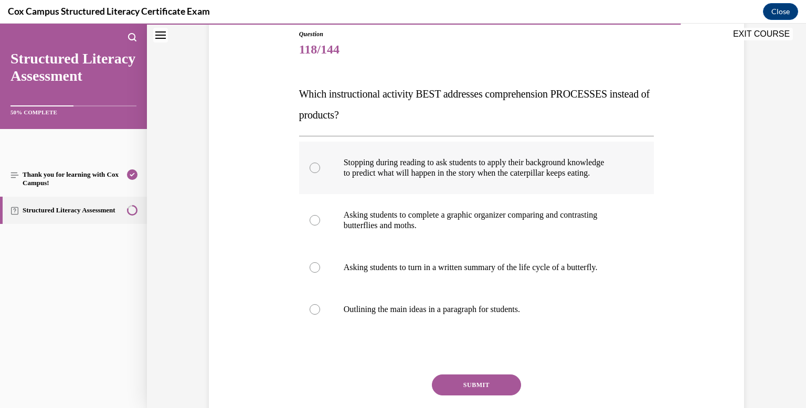
click at [314, 167] on div at bounding box center [315, 168] width 10 height 10
click at [314, 167] on input "Stopping during reading to ask students to apply their background knowledge to …" at bounding box center [315, 168] width 10 height 10
radio input "true"
click at [473, 380] on button "SUBMIT" at bounding box center [476, 385] width 89 height 21
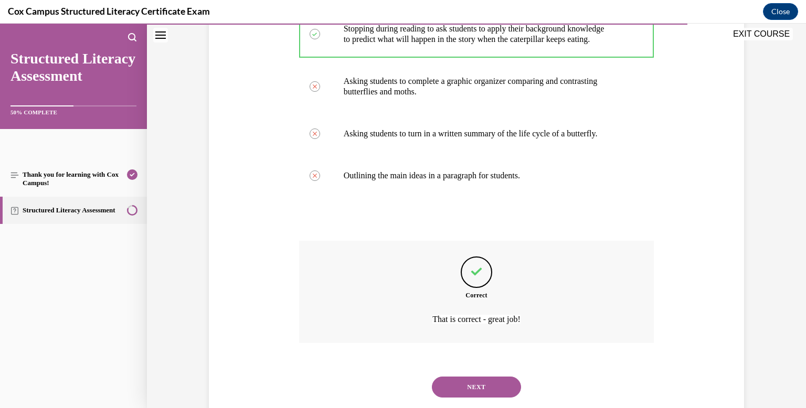
scroll to position [276, 0]
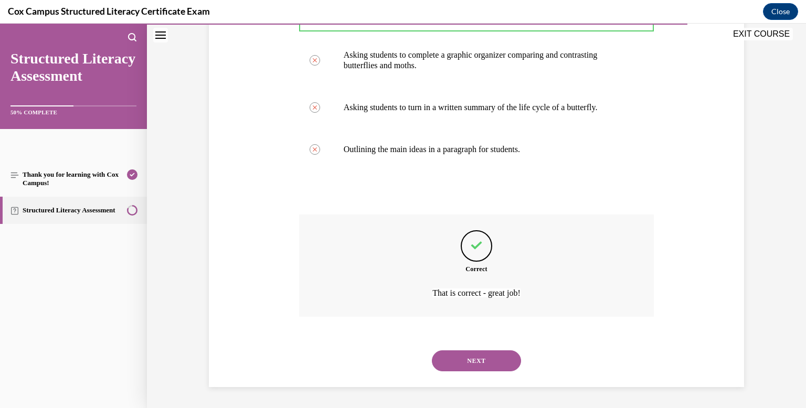
click at [488, 361] on button "NEXT" at bounding box center [476, 360] width 89 height 21
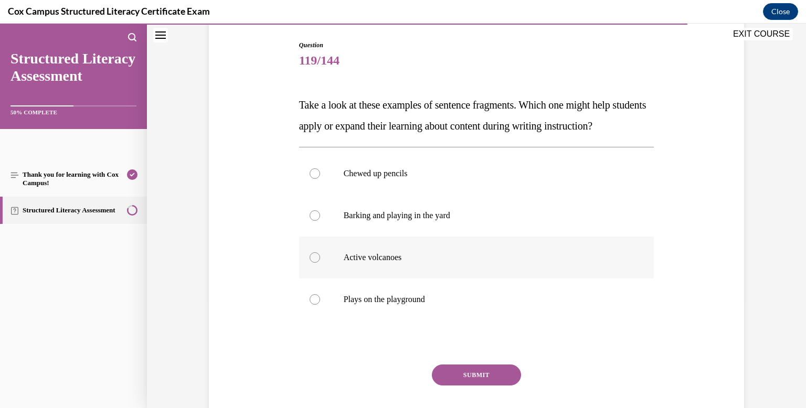
scroll to position [105, 0]
click at [312, 263] on div at bounding box center [315, 258] width 10 height 10
click at [312, 263] on input "Active volcanoes" at bounding box center [315, 258] width 10 height 10
radio input "true"
click at [477, 386] on button "SUBMIT" at bounding box center [476, 375] width 89 height 21
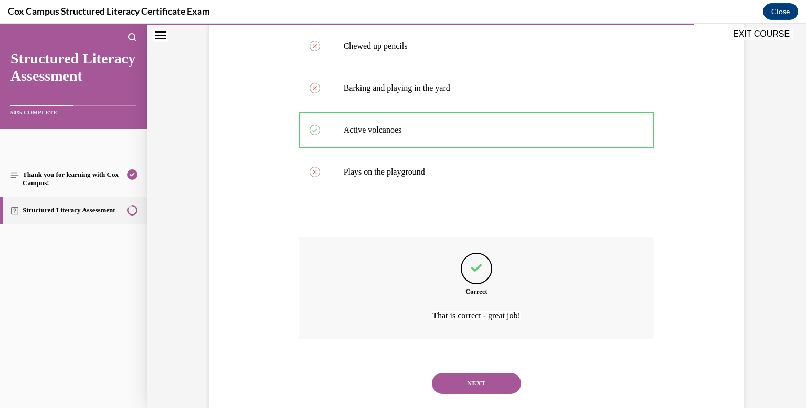
scroll to position [276, 0]
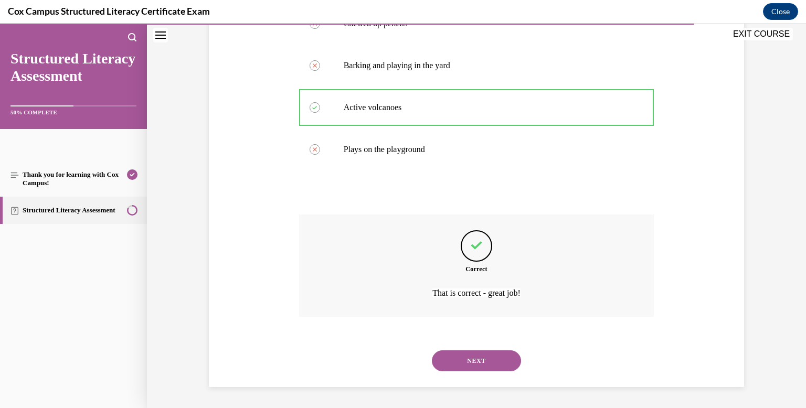
click at [474, 361] on button "NEXT" at bounding box center [476, 360] width 89 height 21
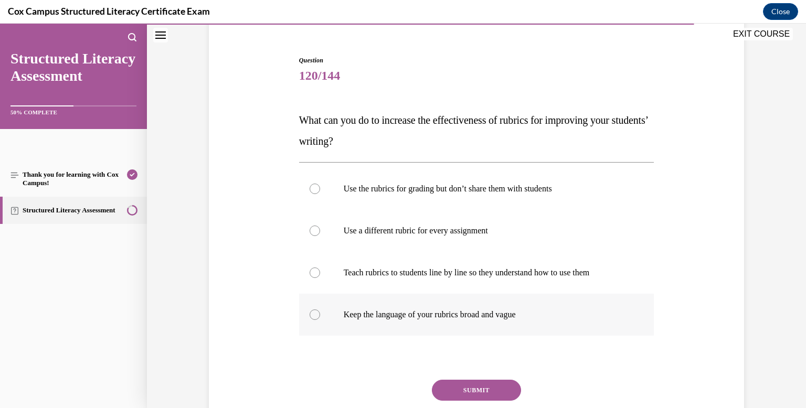
scroll to position [92, 0]
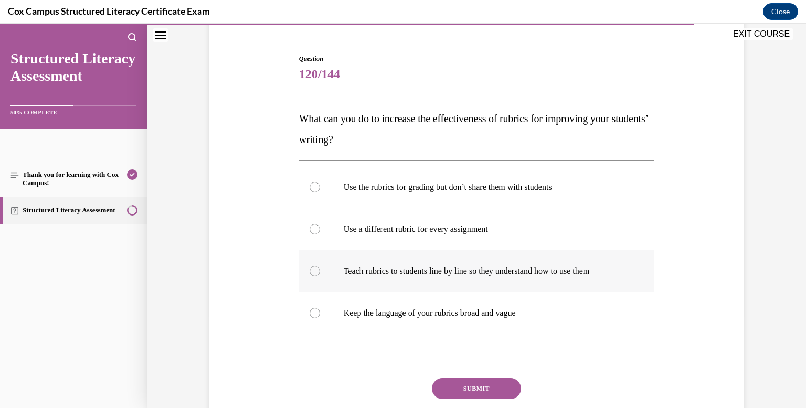
click at [317, 271] on div at bounding box center [315, 271] width 10 height 10
click at [317, 271] on input "Teach rubrics to students line by line so they understand how to use them" at bounding box center [315, 271] width 10 height 10
radio input "true"
click at [466, 387] on button "SUBMIT" at bounding box center [476, 388] width 89 height 21
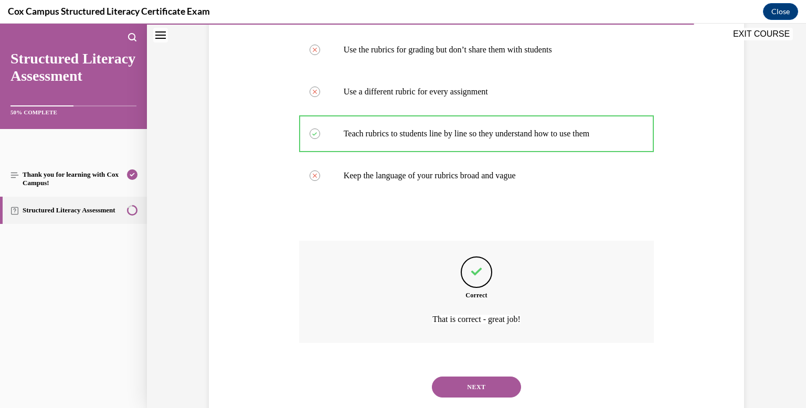
scroll to position [255, 0]
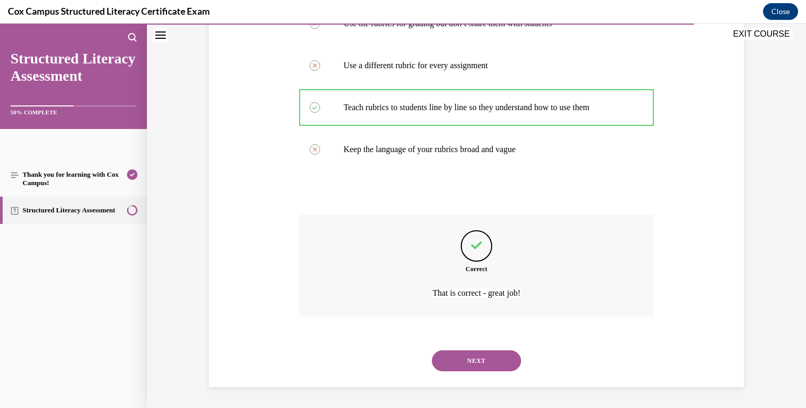
click at [480, 360] on button "NEXT" at bounding box center [476, 360] width 89 height 21
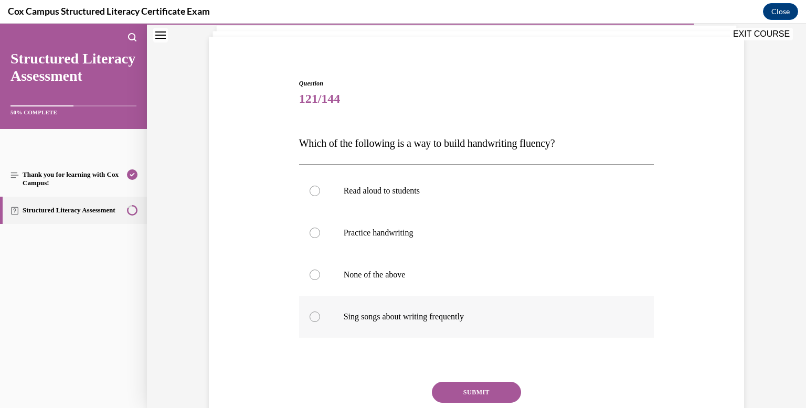
scroll to position [67, 0]
click at [318, 231] on div at bounding box center [315, 233] width 10 height 10
click at [318, 231] on input "Practice handwriting" at bounding box center [315, 233] width 10 height 10
radio input "true"
click at [315, 274] on div at bounding box center [315, 275] width 10 height 10
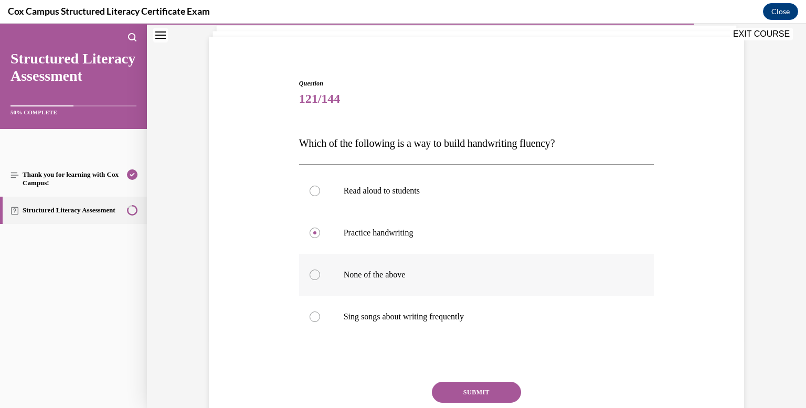
click at [315, 274] on input "None of the above" at bounding box center [315, 275] width 10 height 10
radio input "true"
click at [471, 392] on button "SUBMIT" at bounding box center [476, 392] width 89 height 21
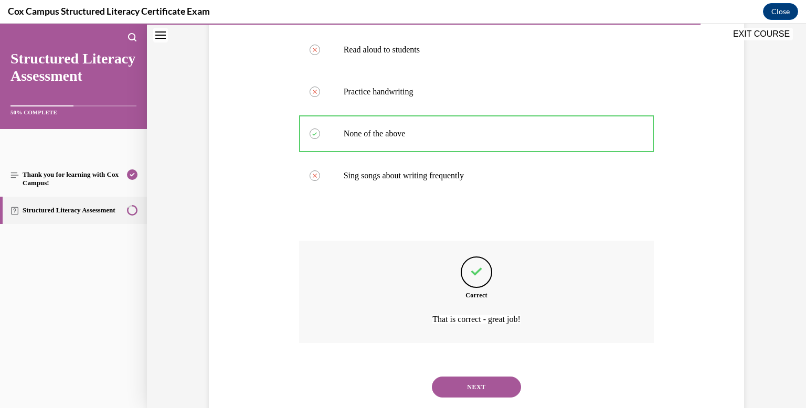
scroll to position [234, 0]
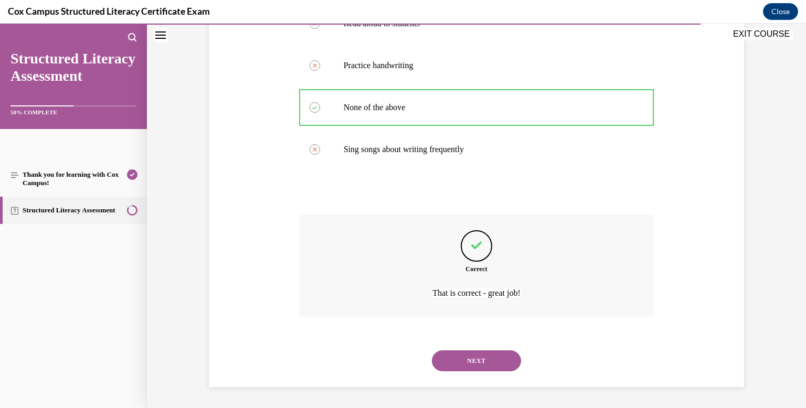
click at [478, 363] on button "NEXT" at bounding box center [476, 360] width 89 height 21
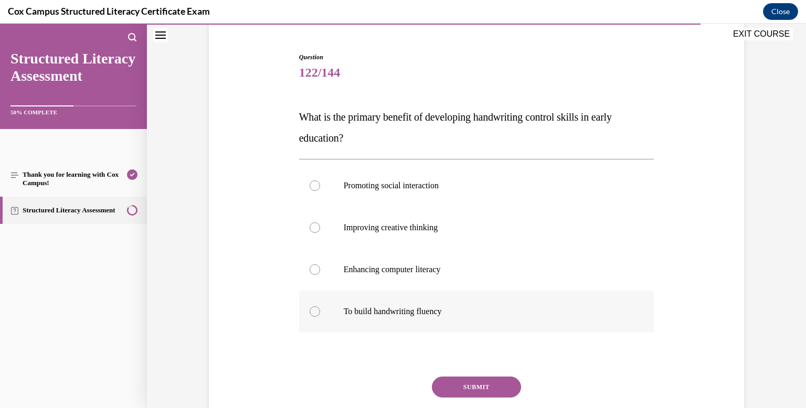
scroll to position [94, 0]
click at [314, 307] on div at bounding box center [315, 310] width 10 height 10
click at [314, 307] on input "To build handwriting fluency" at bounding box center [315, 310] width 10 height 10
radio input "true"
click at [488, 386] on button "SUBMIT" at bounding box center [476, 386] width 89 height 21
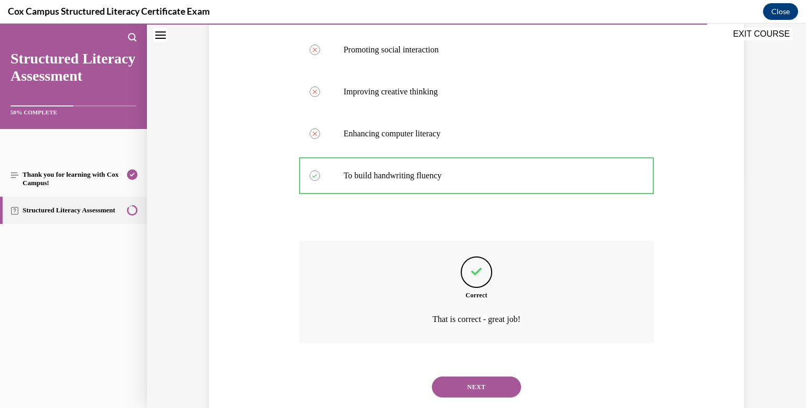
scroll to position [255, 0]
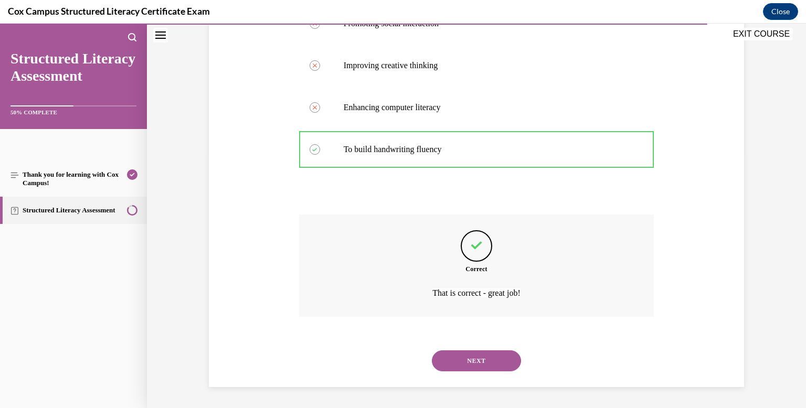
click at [487, 359] on button "NEXT" at bounding box center [476, 360] width 89 height 21
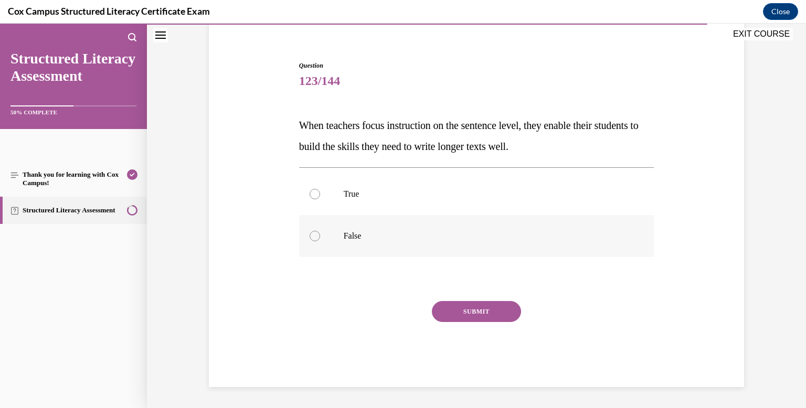
click at [314, 239] on div at bounding box center [315, 236] width 10 height 10
click at [314, 239] on input "False" at bounding box center [315, 236] width 10 height 10
radio input "true"
click at [484, 303] on button "SUBMIT" at bounding box center [476, 311] width 89 height 21
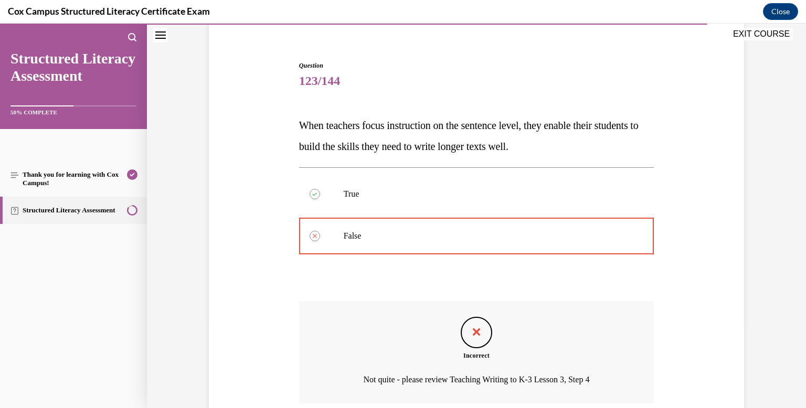
scroll to position [172, 0]
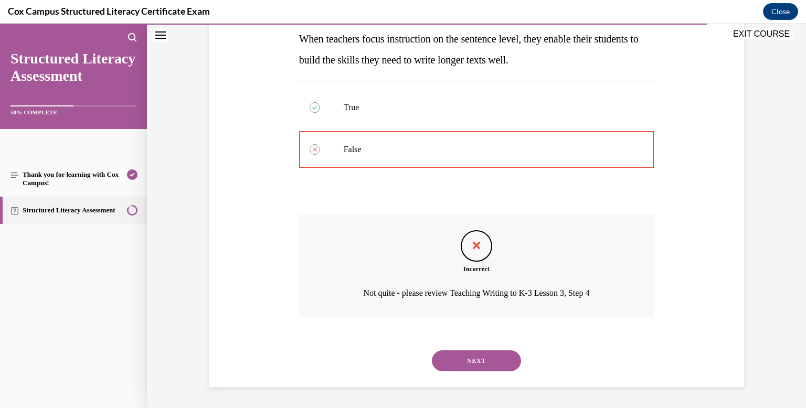
click at [481, 357] on button "NEXT" at bounding box center [476, 360] width 89 height 21
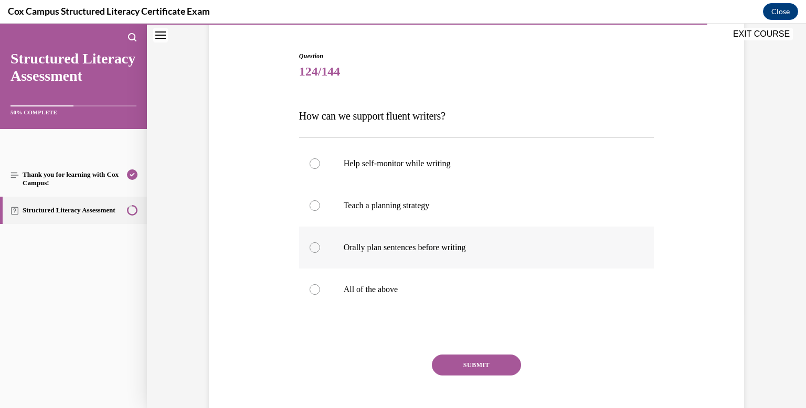
scroll to position [95, 0]
click at [315, 292] on div at bounding box center [315, 288] width 10 height 10
click at [315, 292] on input "All of the above" at bounding box center [315, 288] width 10 height 10
radio input "true"
click at [472, 365] on button "SUBMIT" at bounding box center [476, 364] width 89 height 21
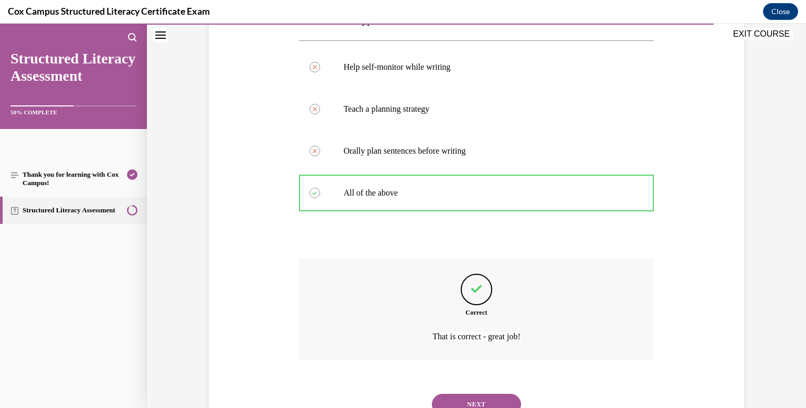
scroll to position [234, 0]
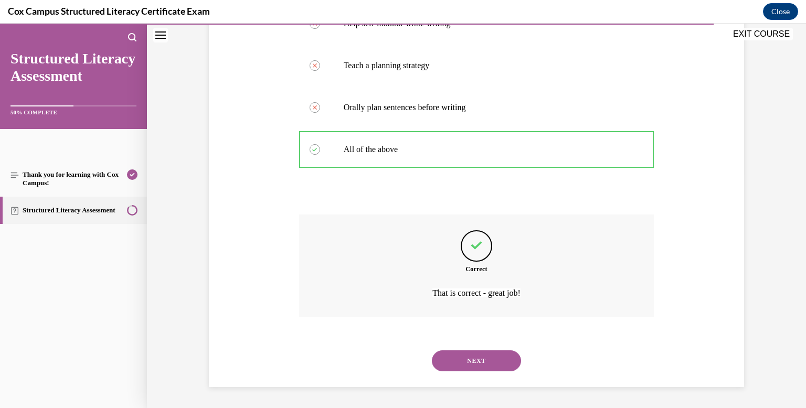
click at [472, 363] on button "NEXT" at bounding box center [476, 360] width 89 height 21
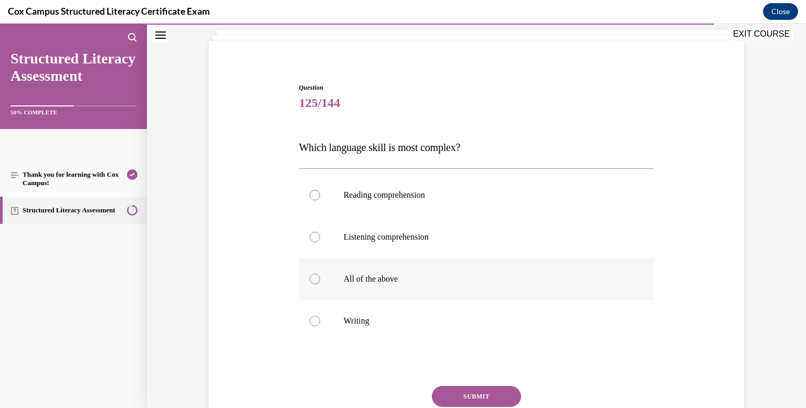
scroll to position [67, 0]
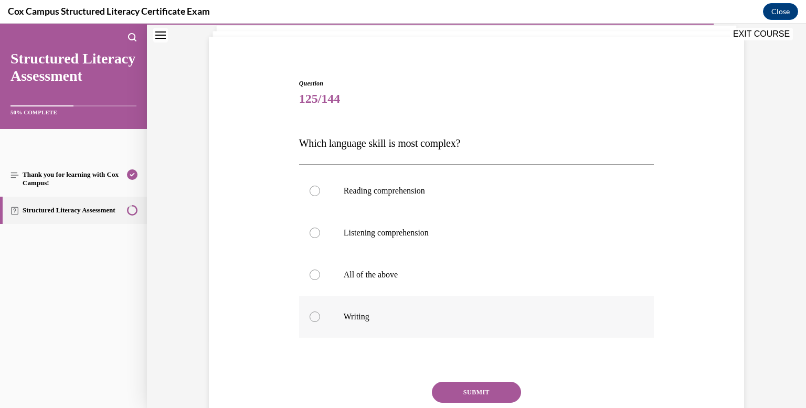
click at [315, 316] on div at bounding box center [315, 317] width 10 height 10
click at [315, 316] on input "Writing" at bounding box center [315, 317] width 10 height 10
radio input "true"
click at [468, 389] on button "SUBMIT" at bounding box center [476, 392] width 89 height 21
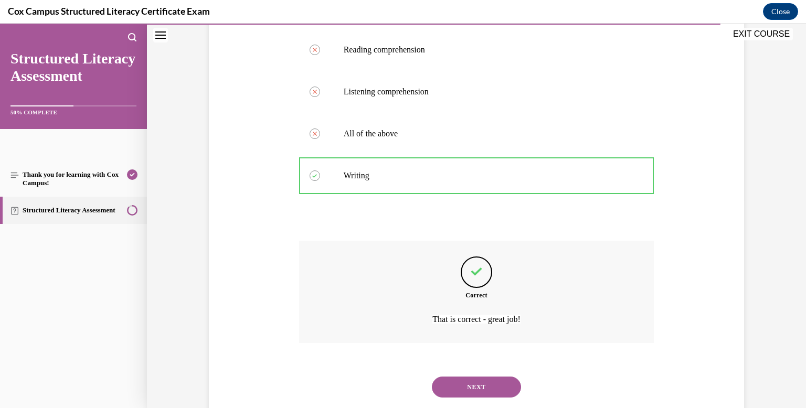
scroll to position [234, 0]
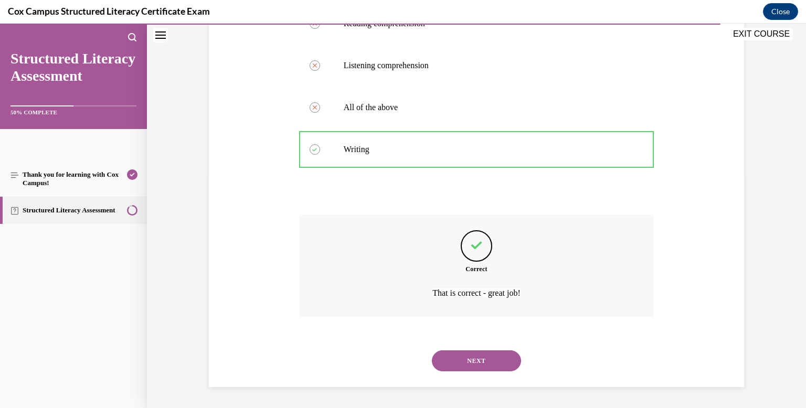
click at [483, 357] on button "NEXT" at bounding box center [476, 360] width 89 height 21
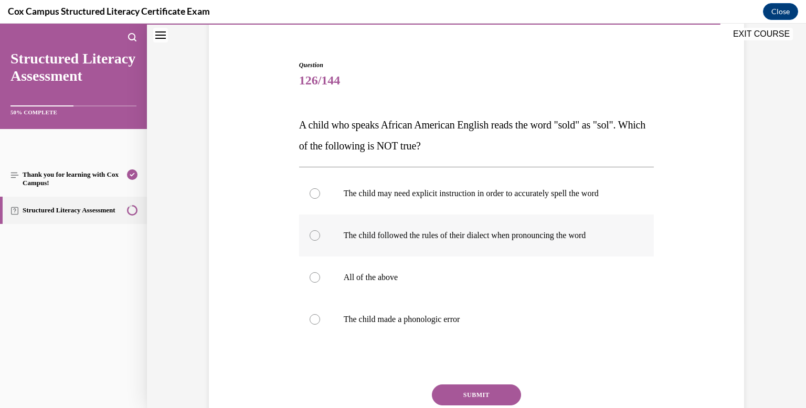
scroll to position [86, 0]
click at [314, 322] on div at bounding box center [315, 319] width 10 height 10
click at [314, 322] on input "The child made a phonologic error" at bounding box center [315, 319] width 10 height 10
radio input "true"
click at [477, 394] on button "SUBMIT" at bounding box center [476, 394] width 89 height 21
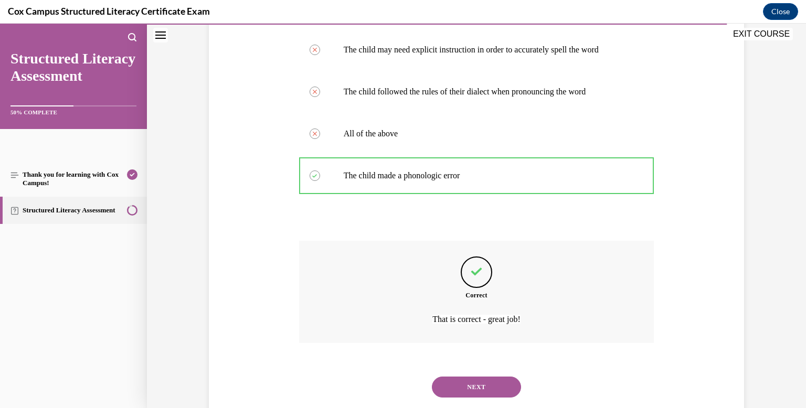
scroll to position [255, 0]
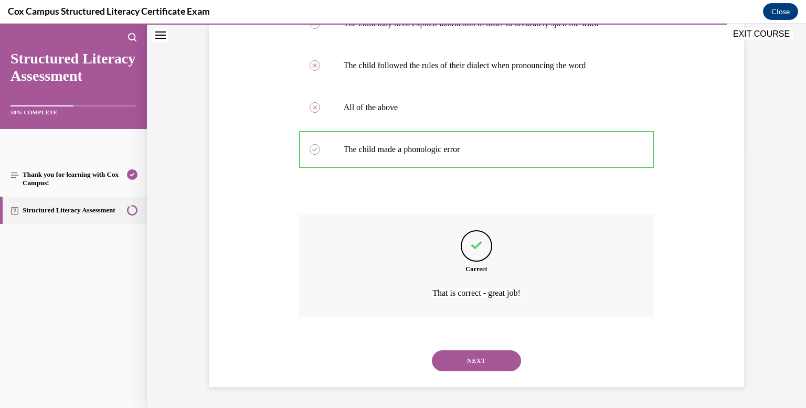
click at [483, 360] on button "NEXT" at bounding box center [476, 360] width 89 height 21
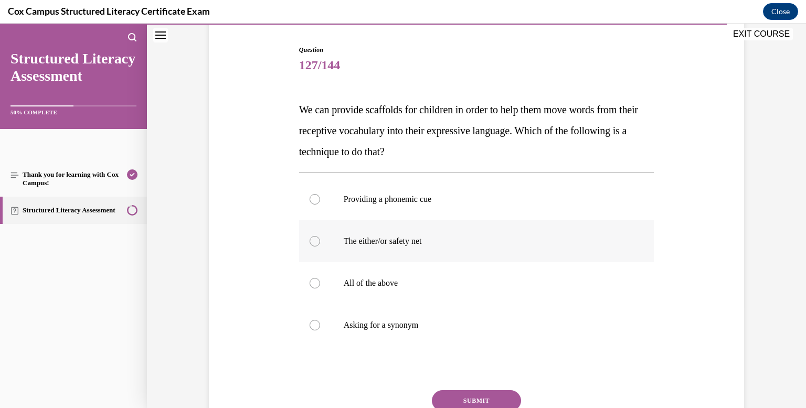
scroll to position [106, 0]
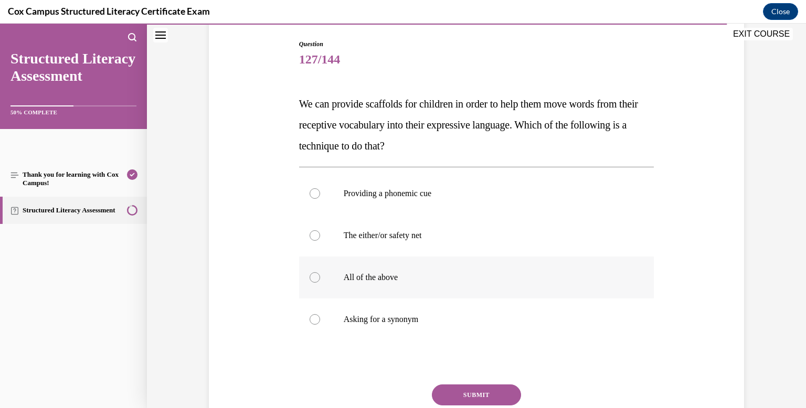
click at [313, 277] on div at bounding box center [315, 277] width 10 height 10
click at [313, 277] on input "All of the above" at bounding box center [315, 277] width 10 height 10
radio input "true"
click at [466, 392] on button "SUBMIT" at bounding box center [476, 395] width 89 height 21
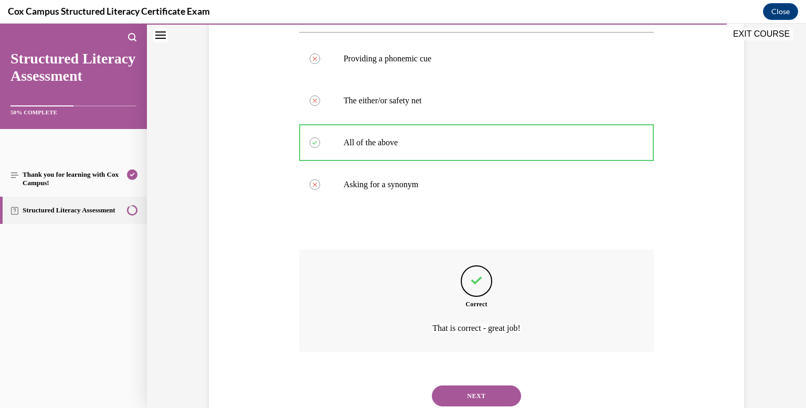
scroll to position [276, 0]
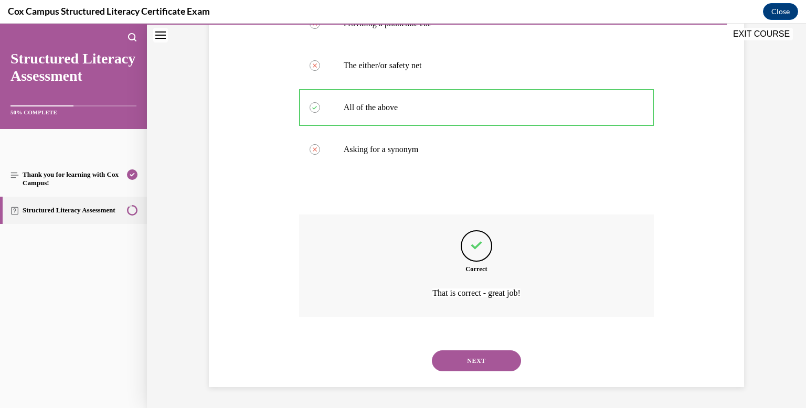
click at [476, 358] on button "NEXT" at bounding box center [476, 360] width 89 height 21
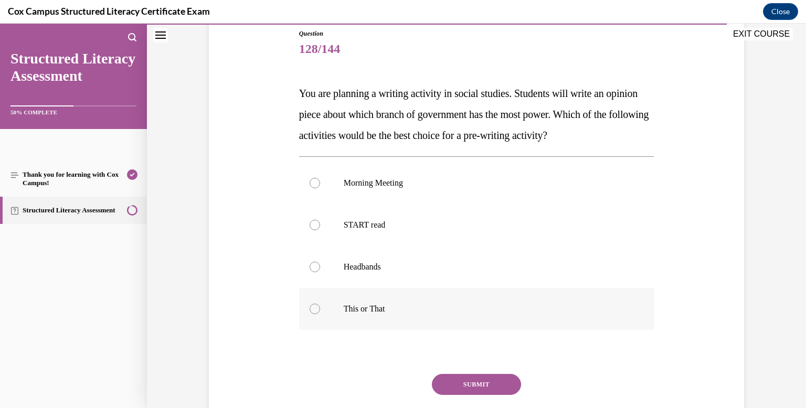
scroll to position [148, 0]
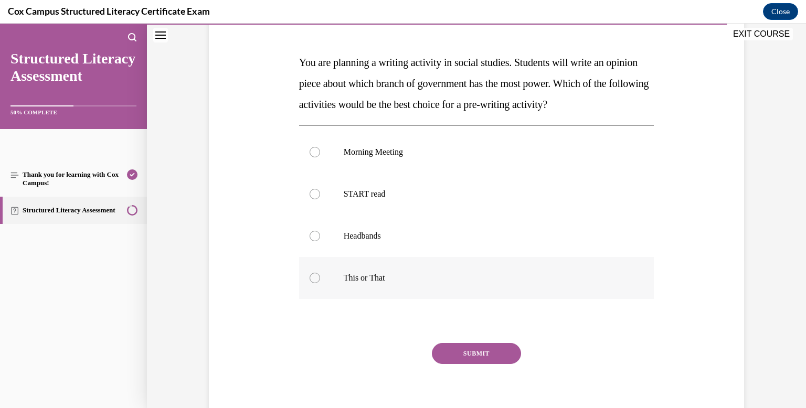
click at [316, 276] on div at bounding box center [315, 278] width 10 height 10
click at [316, 276] on input "This or That" at bounding box center [315, 278] width 10 height 10
radio input "true"
click at [481, 348] on button "SUBMIT" at bounding box center [476, 353] width 89 height 21
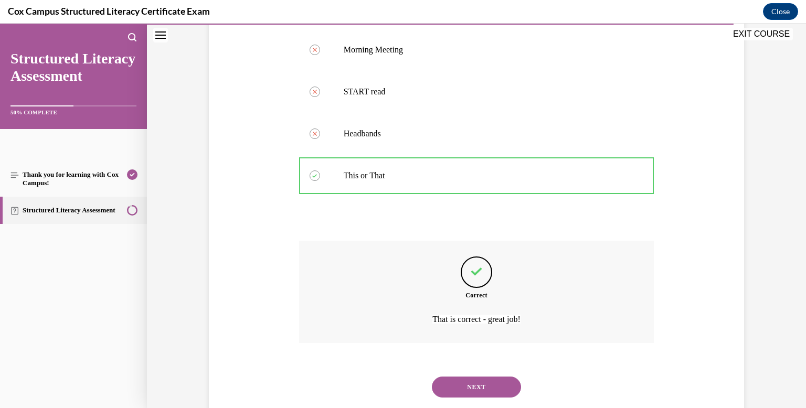
scroll to position [276, 0]
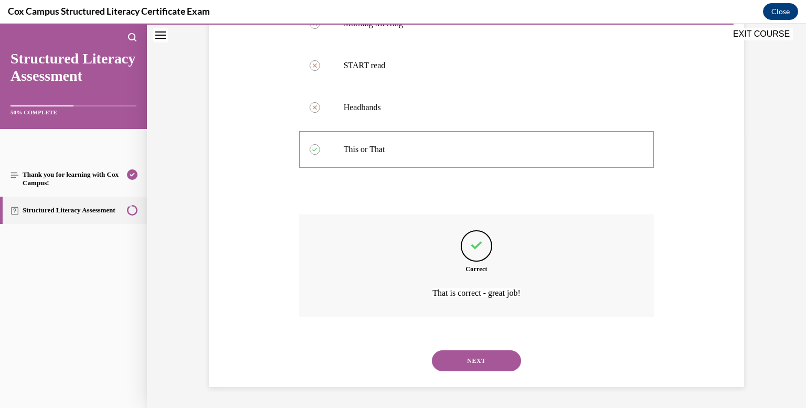
click at [473, 360] on button "NEXT" at bounding box center [476, 360] width 89 height 21
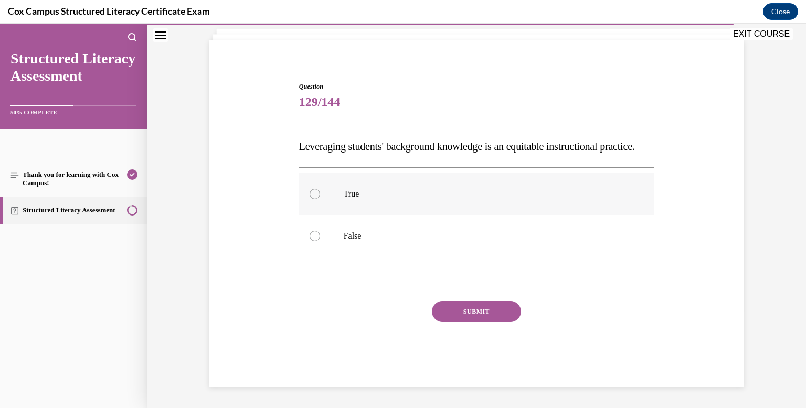
click at [316, 193] on div at bounding box center [315, 194] width 10 height 10
click at [316, 193] on input "True" at bounding box center [315, 194] width 10 height 10
radio input "true"
click at [474, 309] on button "SUBMIT" at bounding box center [476, 311] width 89 height 21
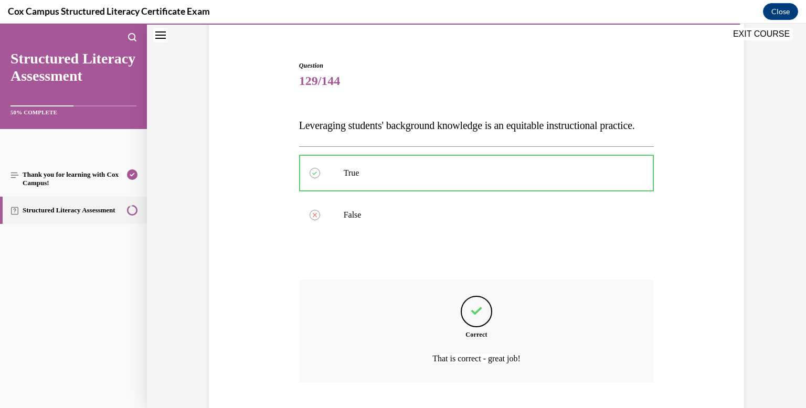
scroll to position [172, 0]
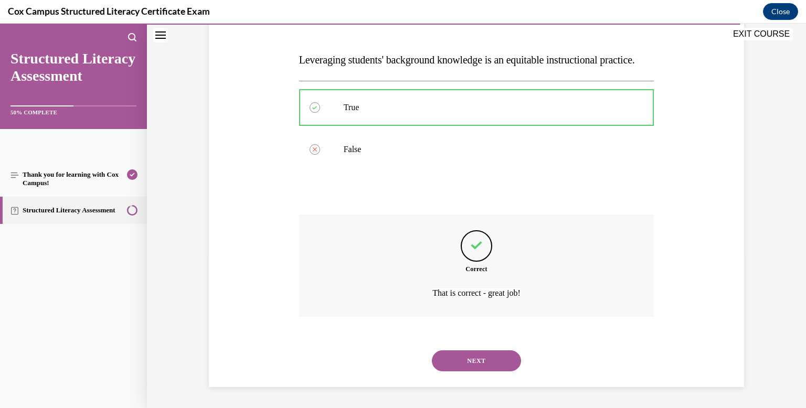
click at [474, 361] on button "NEXT" at bounding box center [476, 360] width 89 height 21
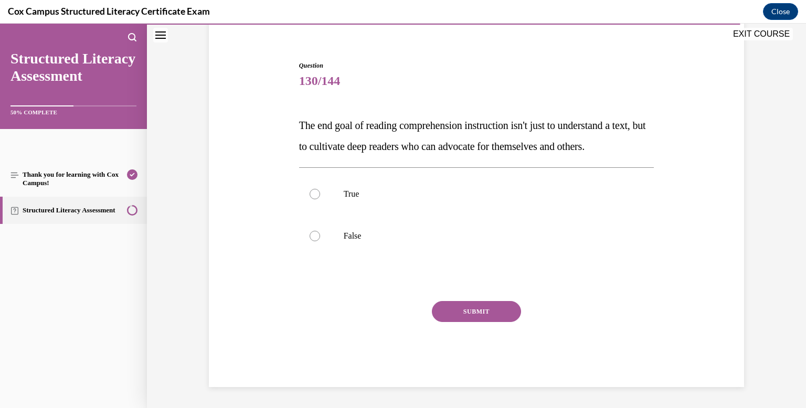
scroll to position [106, 0]
click at [314, 198] on div at bounding box center [315, 194] width 10 height 10
click at [314, 198] on input "True" at bounding box center [315, 194] width 10 height 10
radio input "true"
click at [470, 306] on button "SUBMIT" at bounding box center [476, 311] width 89 height 21
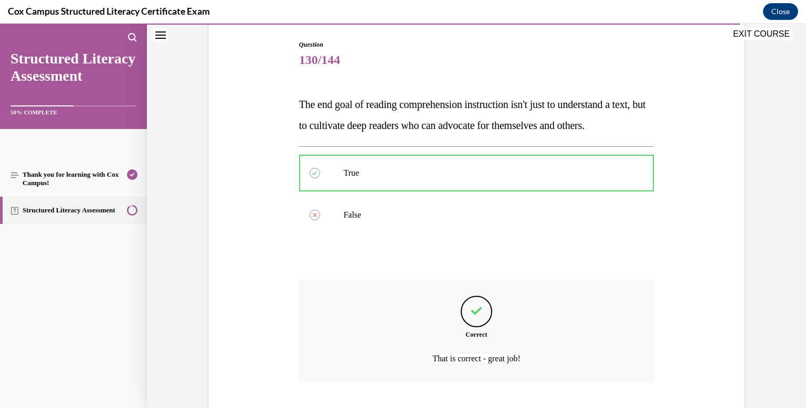
scroll to position [193, 0]
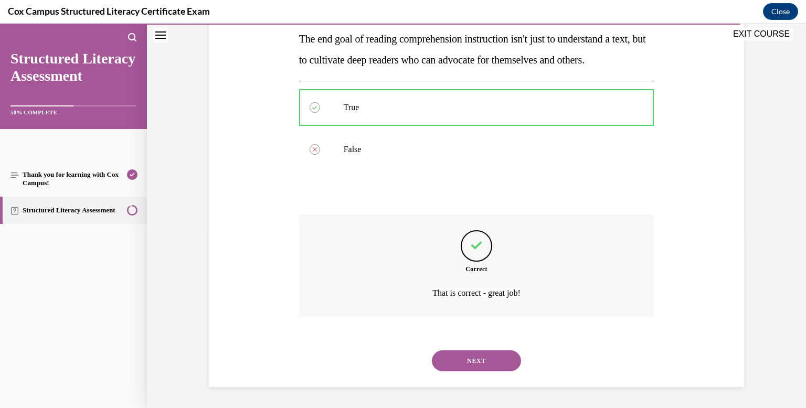
click at [476, 358] on button "NEXT" at bounding box center [476, 360] width 89 height 21
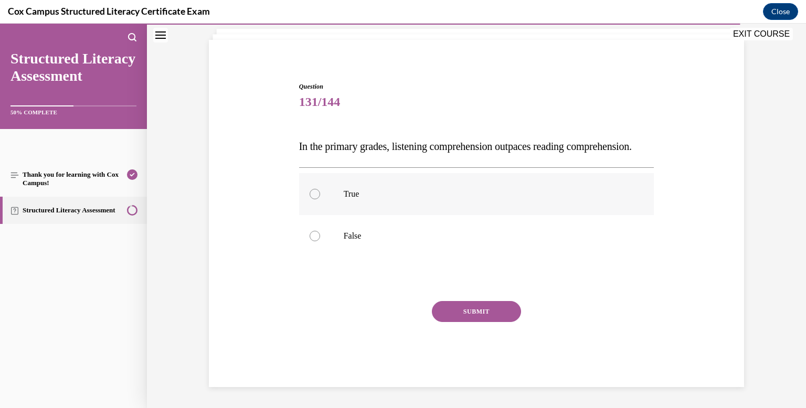
click at [313, 196] on div at bounding box center [315, 194] width 10 height 10
click at [313, 196] on input "True" at bounding box center [315, 194] width 10 height 10
radio input "true"
click at [475, 311] on button "SUBMIT" at bounding box center [476, 311] width 89 height 21
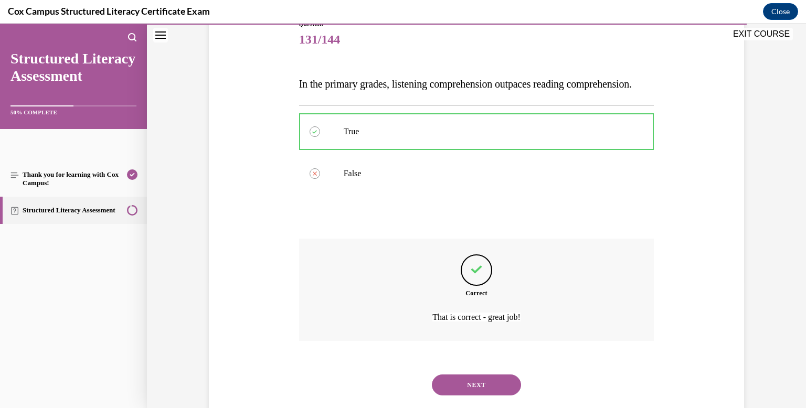
scroll to position [172, 0]
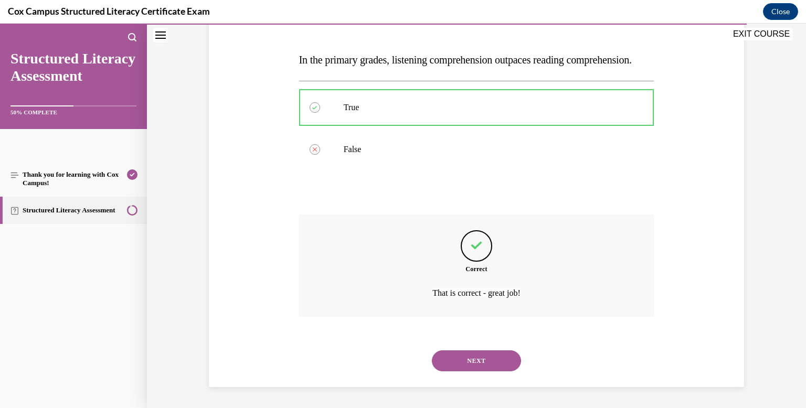
click at [484, 359] on button "NEXT" at bounding box center [476, 360] width 89 height 21
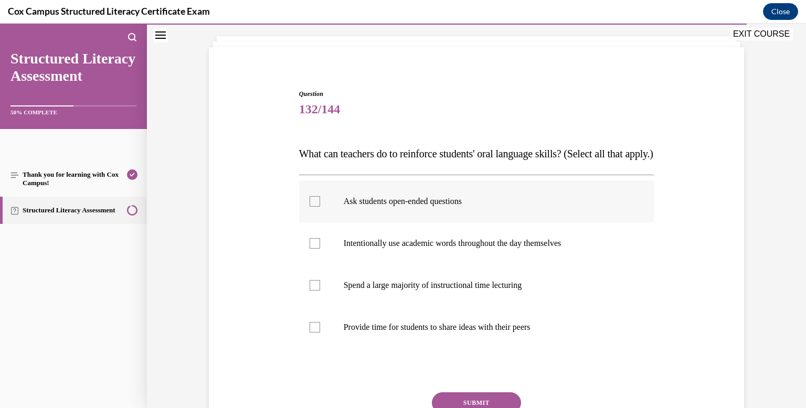
scroll to position [59, 0]
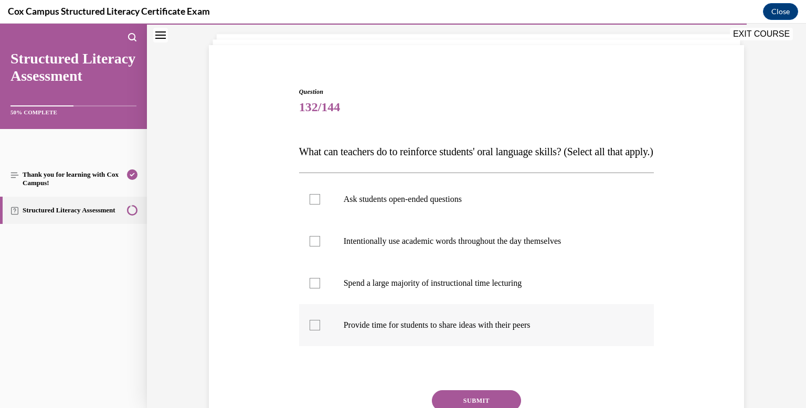
click at [315, 330] on div at bounding box center [315, 325] width 10 height 10
click at [315, 330] on input "Provide time for students to share ideas with their peers" at bounding box center [315, 325] width 10 height 10
checkbox input "true"
click at [314, 289] on div at bounding box center [315, 283] width 10 height 10
click at [314, 289] on input "Spend a large majority of instructional time lecturing" at bounding box center [315, 283] width 10 height 10
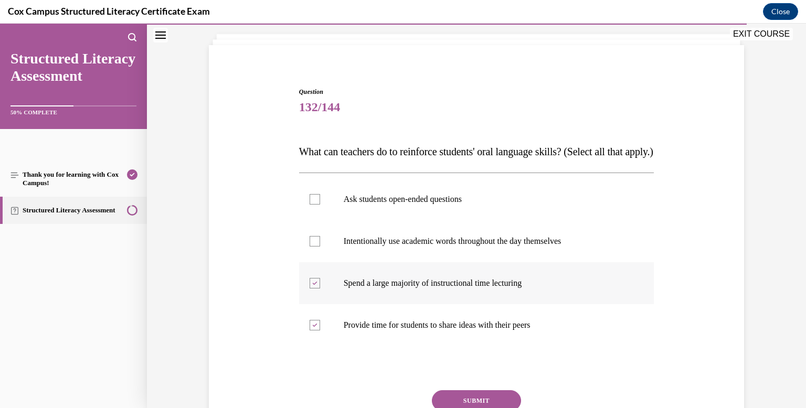
click at [312, 289] on div at bounding box center [315, 283] width 10 height 10
click at [312, 289] on input "Spend a large majority of instructional time lecturing" at bounding box center [315, 283] width 10 height 10
checkbox input "false"
click at [313, 205] on div at bounding box center [315, 199] width 10 height 10
click at [313, 205] on input "Ask students open-ended questions" at bounding box center [315, 199] width 10 height 10
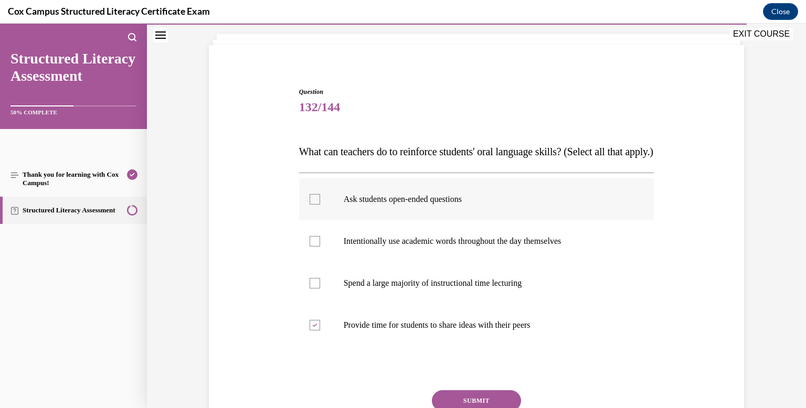
checkbox input "true"
click at [313, 247] on div at bounding box center [315, 241] width 10 height 10
click at [313, 247] on input "Intentionally use academic words throughout the day themselves" at bounding box center [315, 241] width 10 height 10
checkbox input "true"
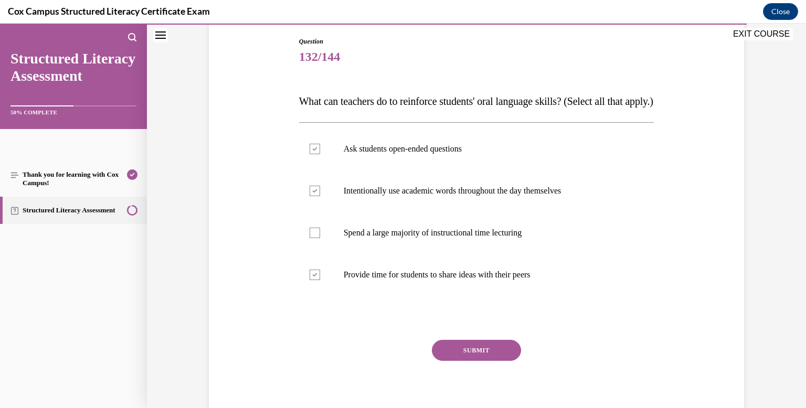
click at [475, 361] on button "SUBMIT" at bounding box center [476, 350] width 89 height 21
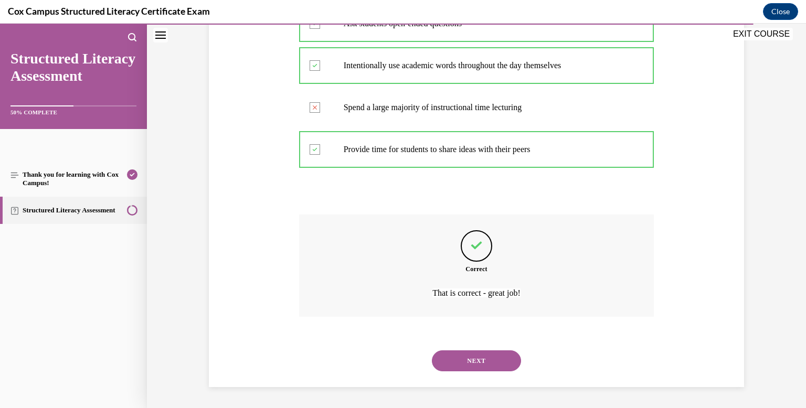
scroll to position [255, 0]
click at [485, 359] on button "NEXT" at bounding box center [476, 360] width 89 height 21
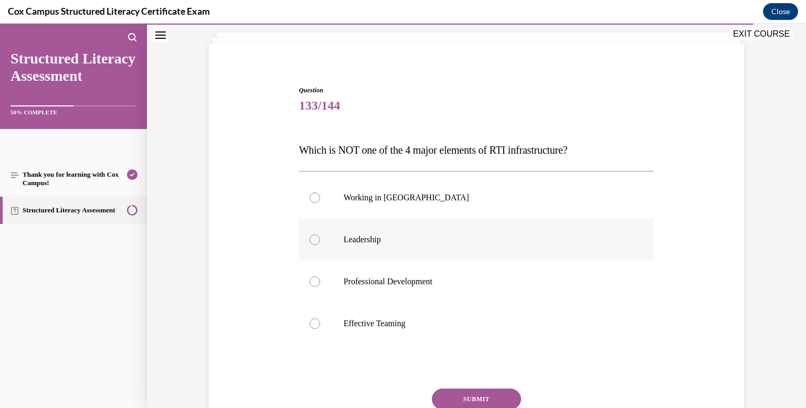
scroll to position [61, 0]
click at [315, 200] on div at bounding box center [315, 197] width 10 height 10
click at [315, 200] on input "Working in Silos" at bounding box center [315, 197] width 10 height 10
radio input "true"
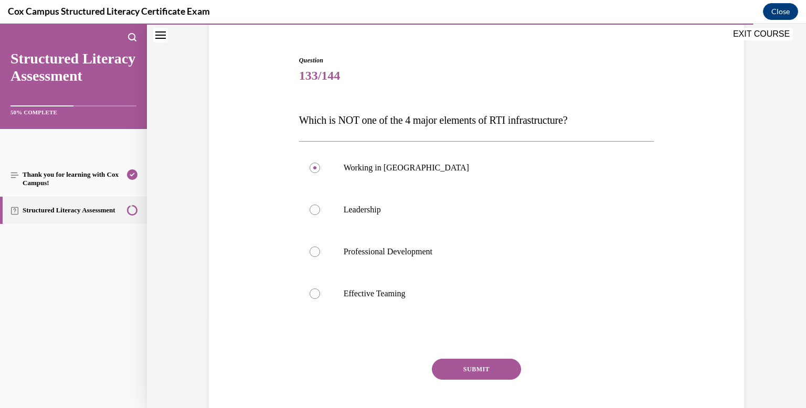
click at [467, 365] on button "SUBMIT" at bounding box center [476, 369] width 89 height 21
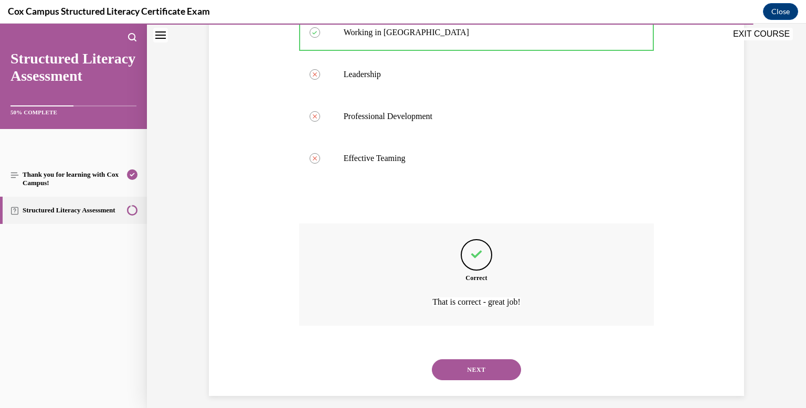
scroll to position [232, 0]
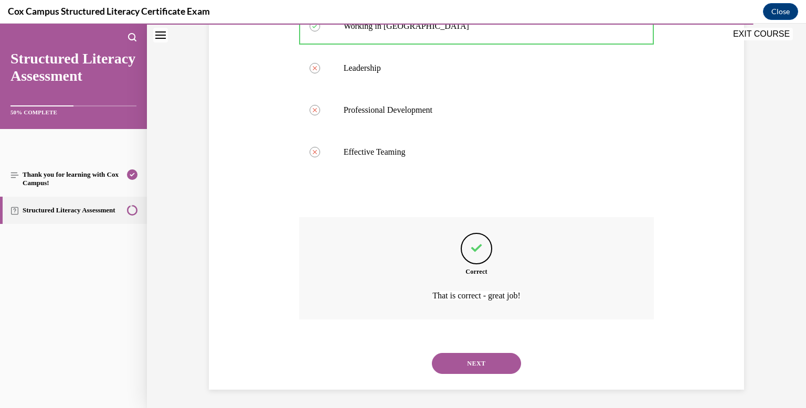
click at [478, 356] on button "NEXT" at bounding box center [476, 363] width 89 height 21
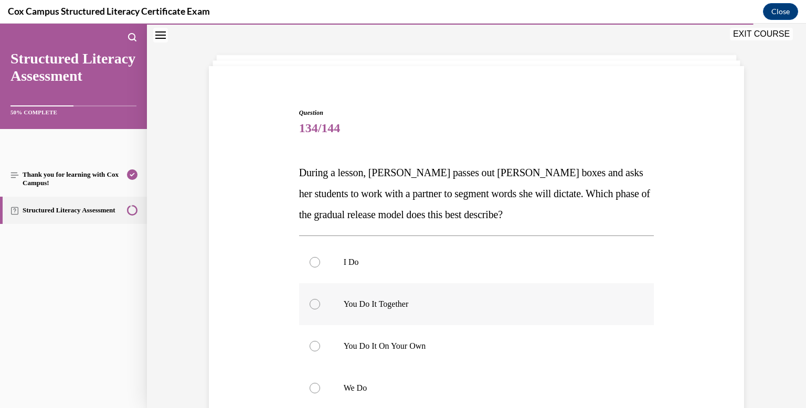
scroll to position [74, 0]
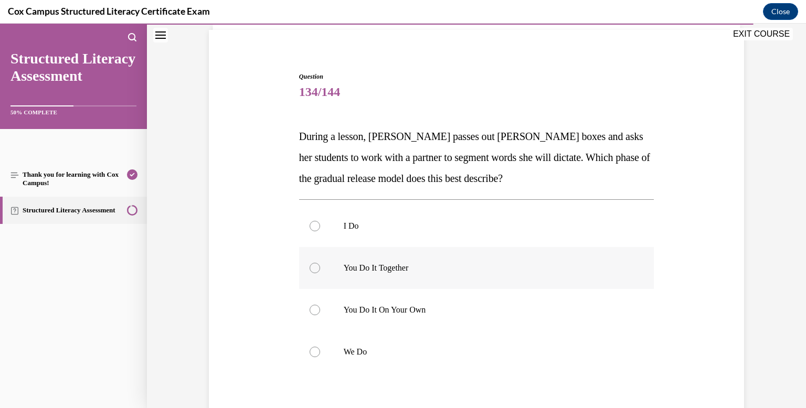
click at [316, 269] on div at bounding box center [315, 268] width 10 height 10
click at [316, 269] on input "You Do It Together" at bounding box center [315, 268] width 10 height 10
radio input "true"
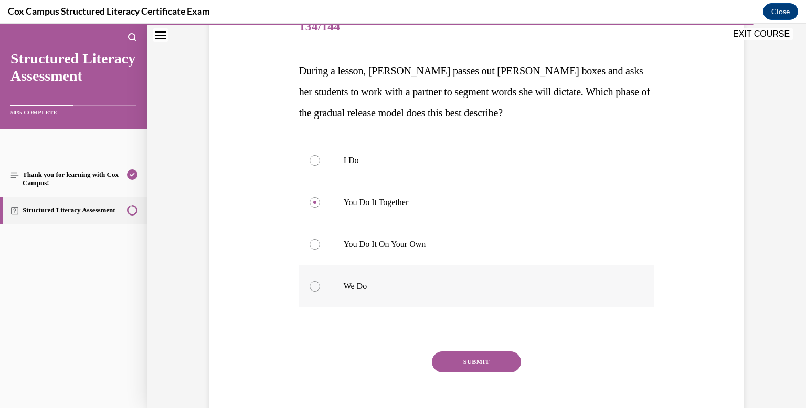
scroll to position [144, 0]
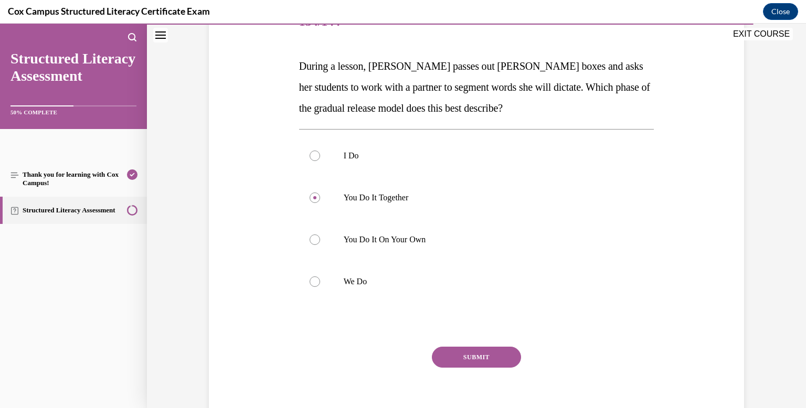
click at [465, 353] on button "SUBMIT" at bounding box center [476, 357] width 89 height 21
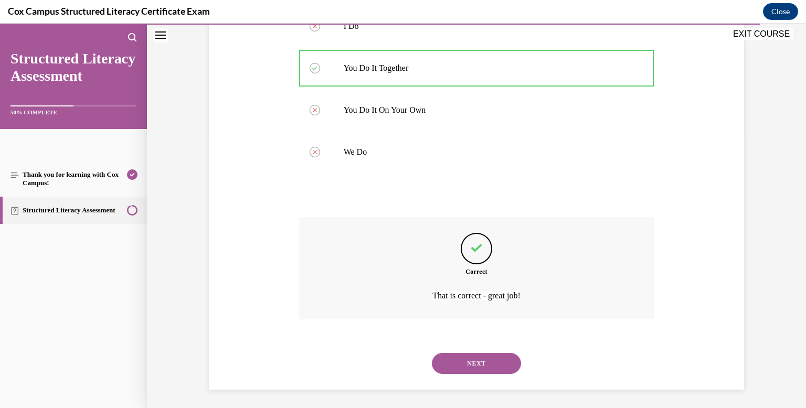
scroll to position [275, 0]
click at [479, 367] on button "NEXT" at bounding box center [476, 362] width 89 height 21
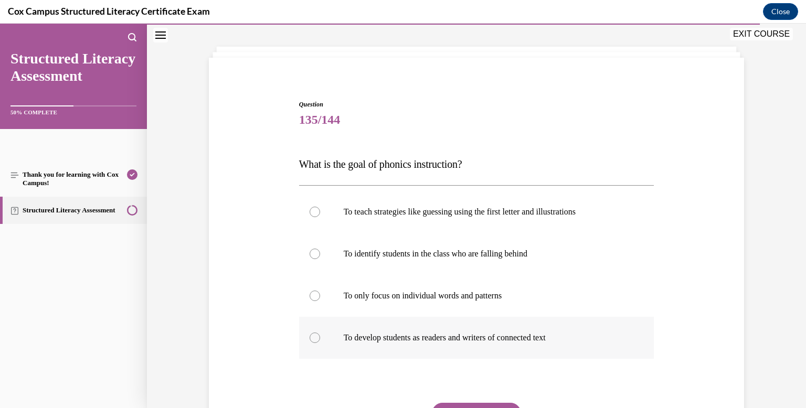
scroll to position [47, 0]
drag, startPoint x: 312, startPoint y: 337, endPoint x: 318, endPoint y: 339, distance: 6.5
click at [312, 337] on div at bounding box center [315, 337] width 10 height 10
click at [312, 337] on input "To develop students as readers and writers of connected text" at bounding box center [315, 337] width 10 height 10
radio input "true"
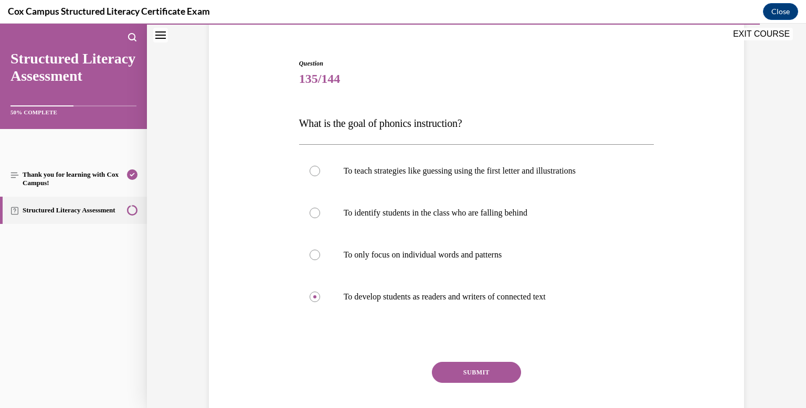
scroll to position [99, 0]
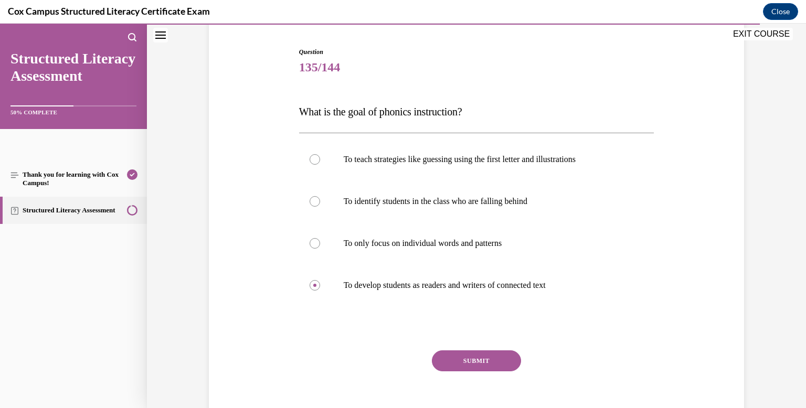
click at [477, 361] on button "SUBMIT" at bounding box center [476, 360] width 89 height 21
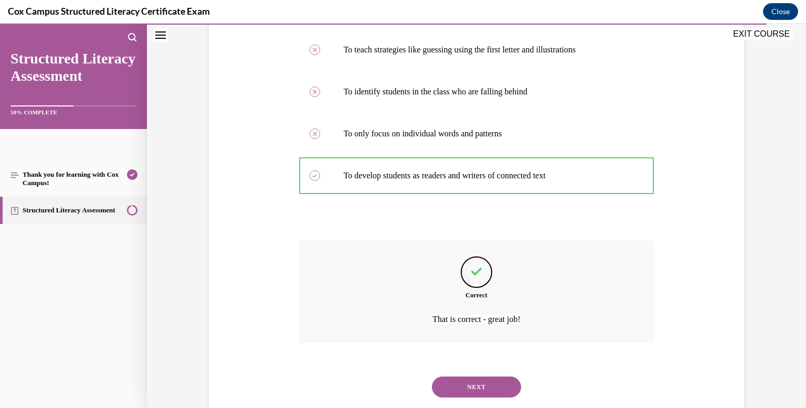
scroll to position [234, 0]
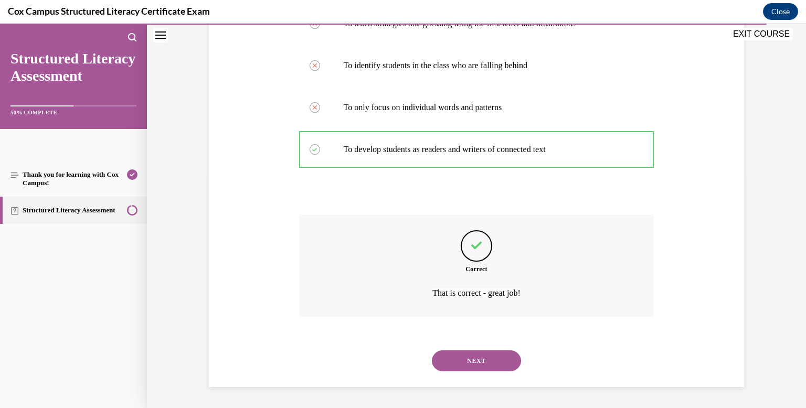
click at [490, 358] on button "NEXT" at bounding box center [476, 360] width 89 height 21
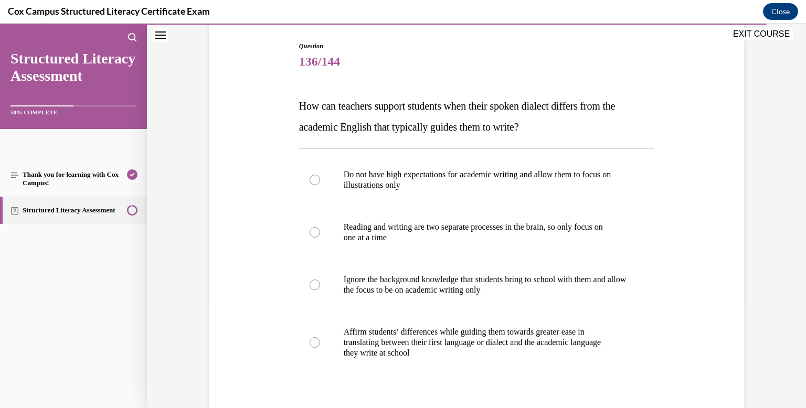
scroll to position [99, 0]
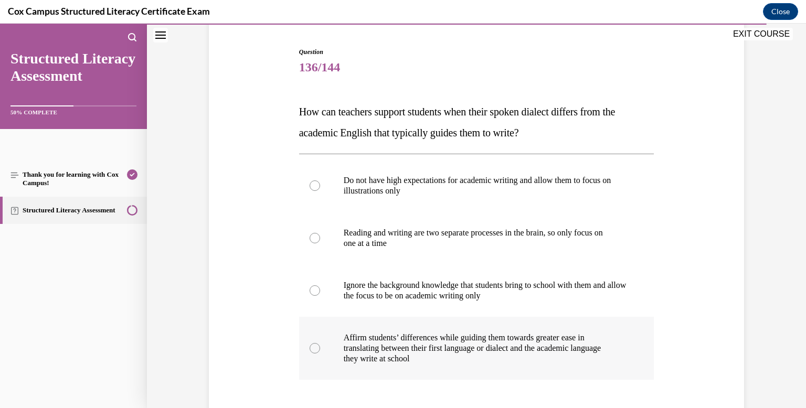
click at [311, 345] on div at bounding box center [315, 348] width 10 height 10
click at [311, 345] on input "Affirm students’ differences while guiding them towards greater ease in transla…" at bounding box center [315, 348] width 10 height 10
radio input "true"
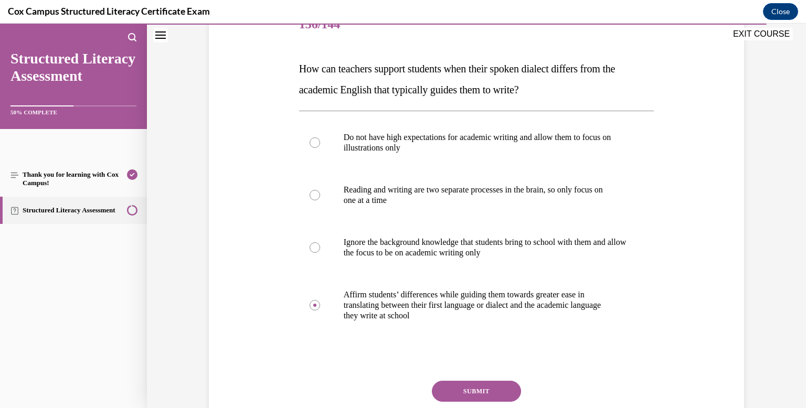
scroll to position [148, 0]
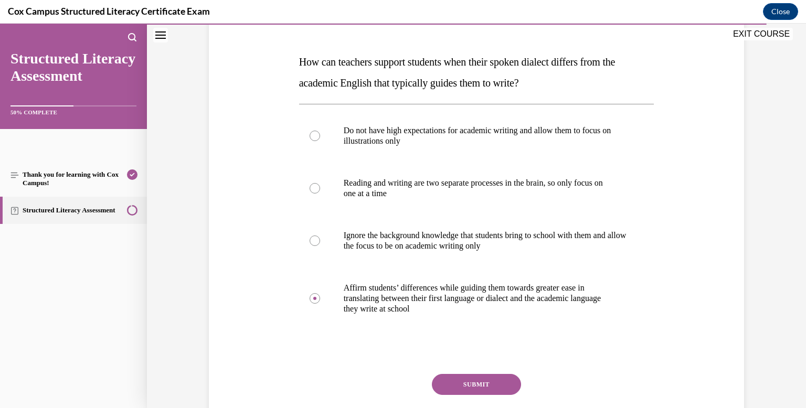
click at [468, 383] on button "SUBMIT" at bounding box center [476, 384] width 89 height 21
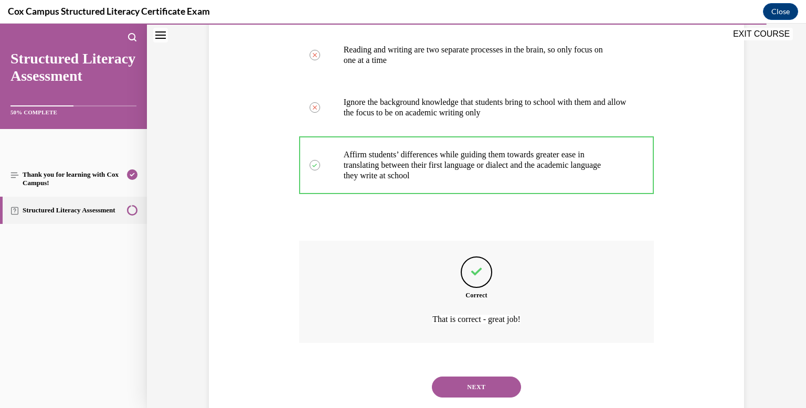
scroll to position [308, 0]
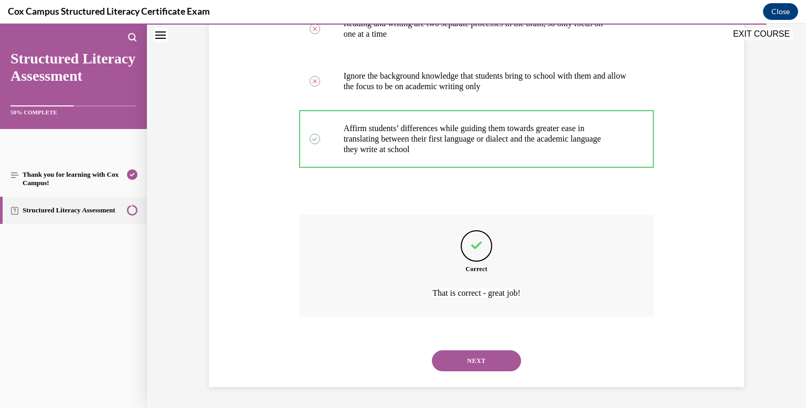
click at [489, 360] on button "NEXT" at bounding box center [476, 360] width 89 height 21
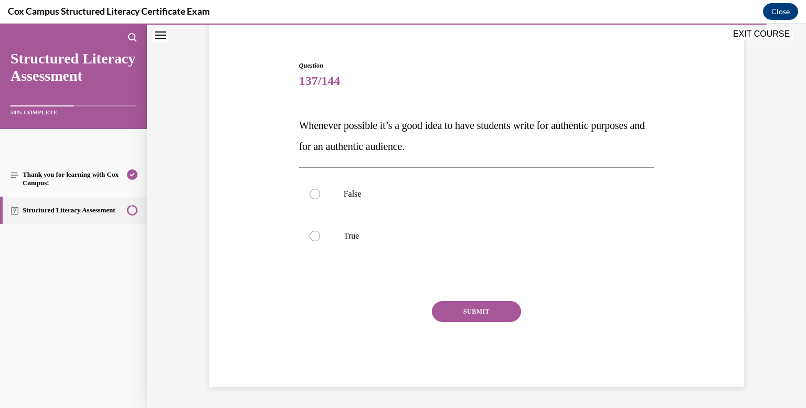
scroll to position [85, 0]
click at [315, 238] on div at bounding box center [315, 236] width 10 height 10
click at [315, 238] on input "True" at bounding box center [315, 236] width 10 height 10
radio input "true"
click at [477, 309] on button "SUBMIT" at bounding box center [476, 311] width 89 height 21
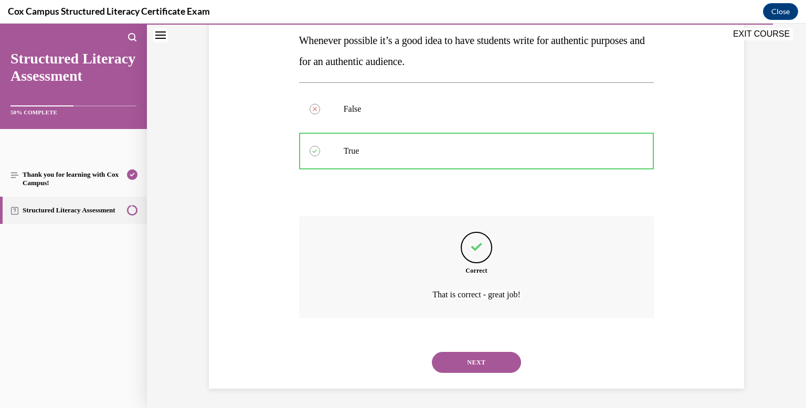
scroll to position [172, 0]
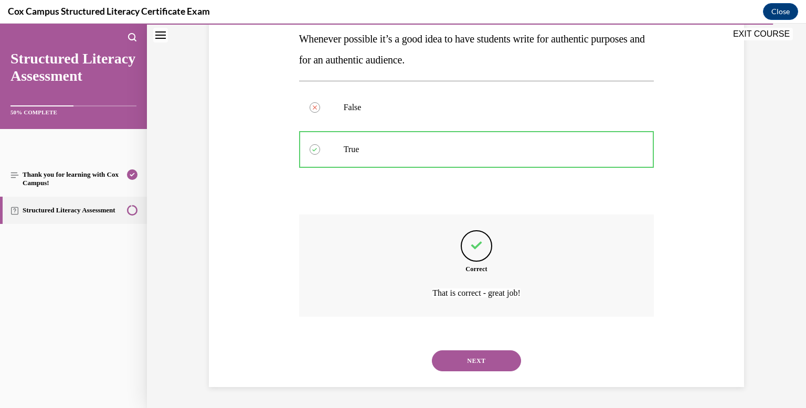
click at [478, 358] on button "NEXT" at bounding box center [476, 360] width 89 height 21
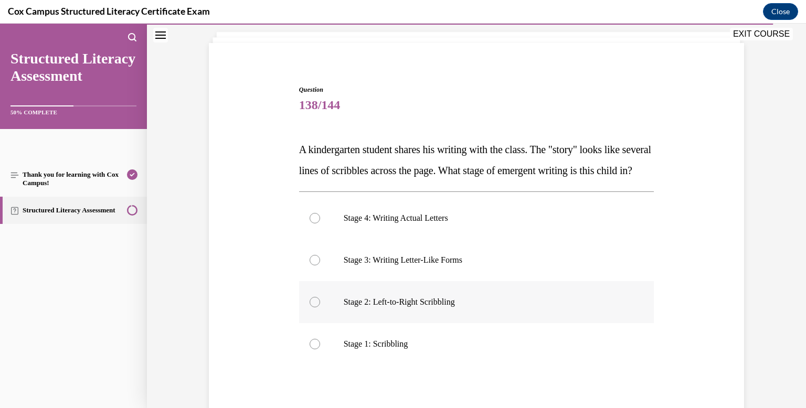
scroll to position [62, 0]
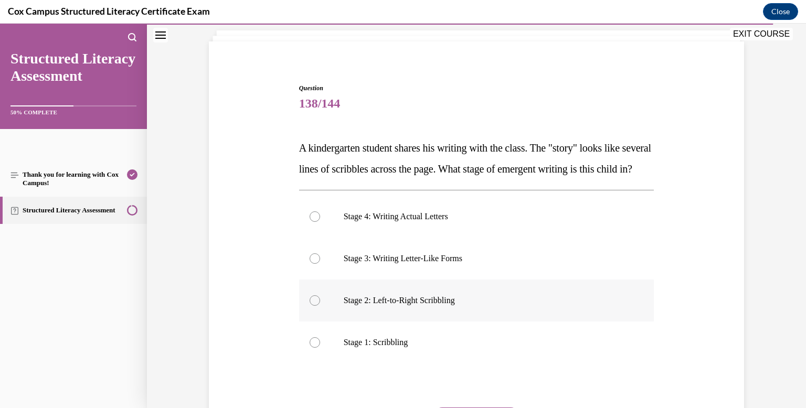
click at [314, 306] on div at bounding box center [315, 300] width 10 height 10
click at [314, 306] on input "Stage 2: Left-to-Right Scribbling" at bounding box center [315, 300] width 10 height 10
radio input "true"
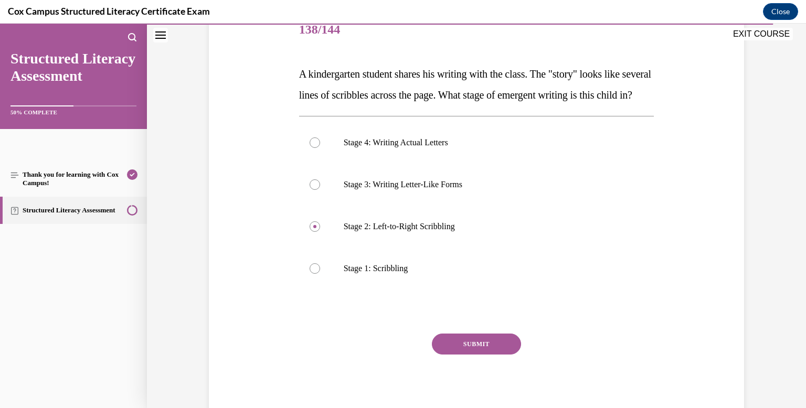
click at [476, 355] on button "SUBMIT" at bounding box center [476, 344] width 89 height 21
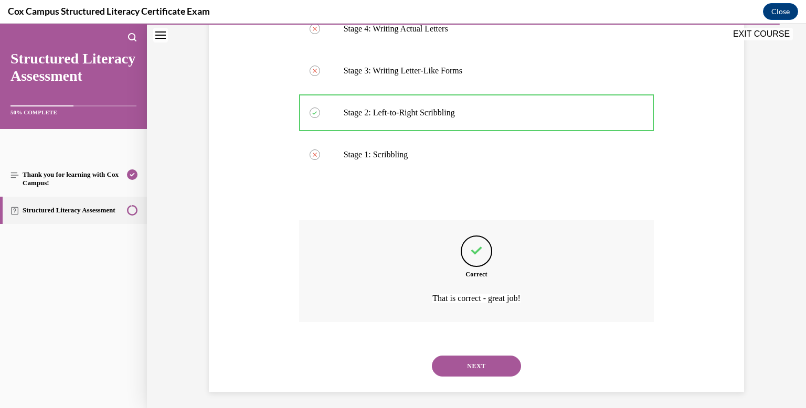
scroll to position [276, 0]
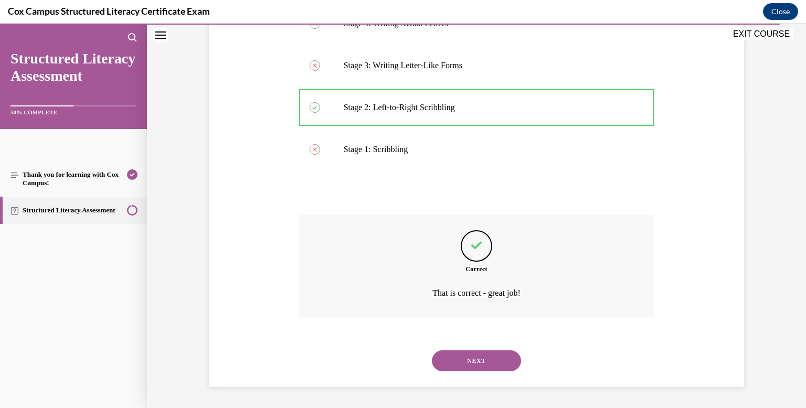
click at [478, 359] on button "NEXT" at bounding box center [476, 360] width 89 height 21
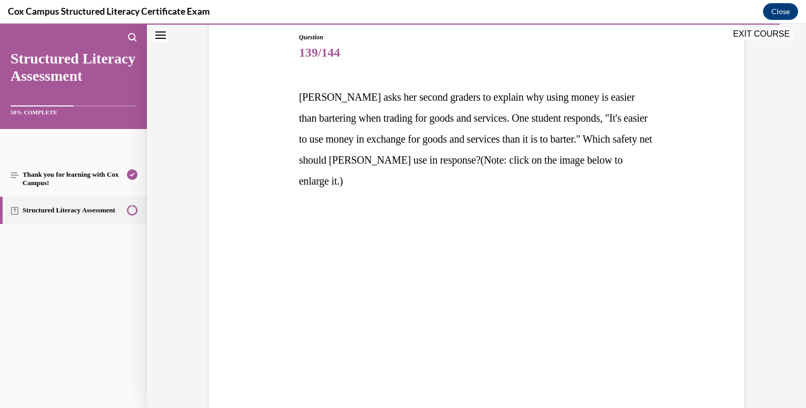
scroll to position [114, 0]
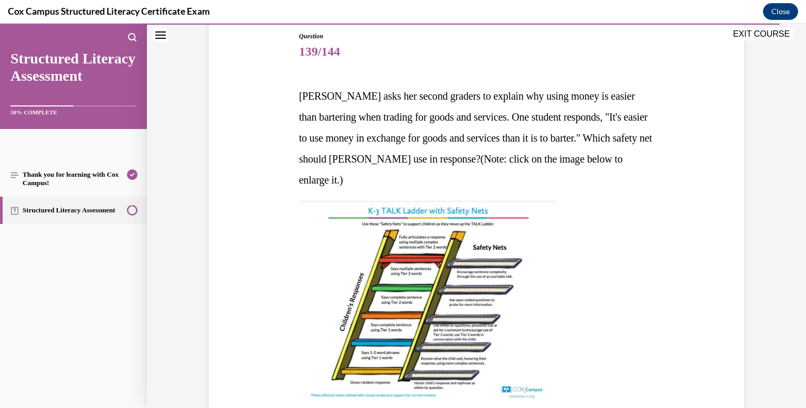
click at [534, 262] on img at bounding box center [428, 300] width 258 height 199
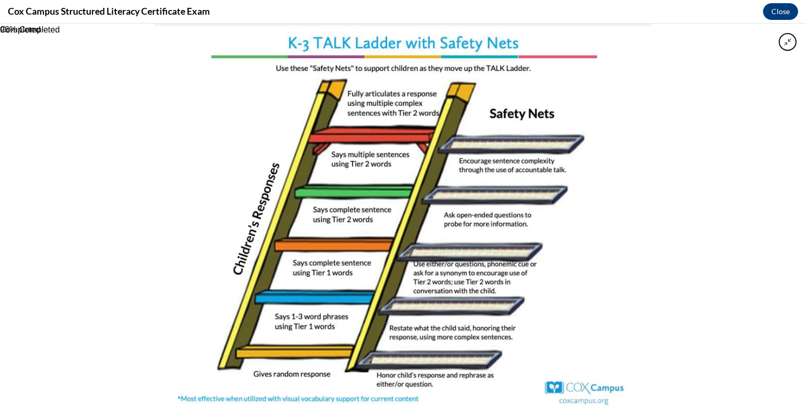
click at [633, 208] on img at bounding box center [403, 216] width 497 height 385
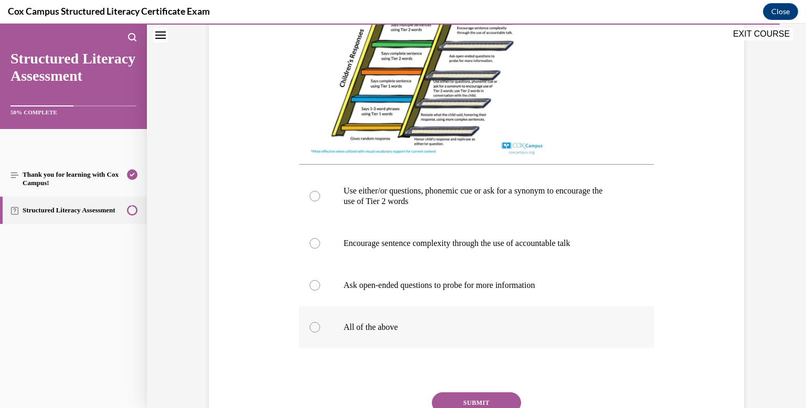
scroll to position [362, 0]
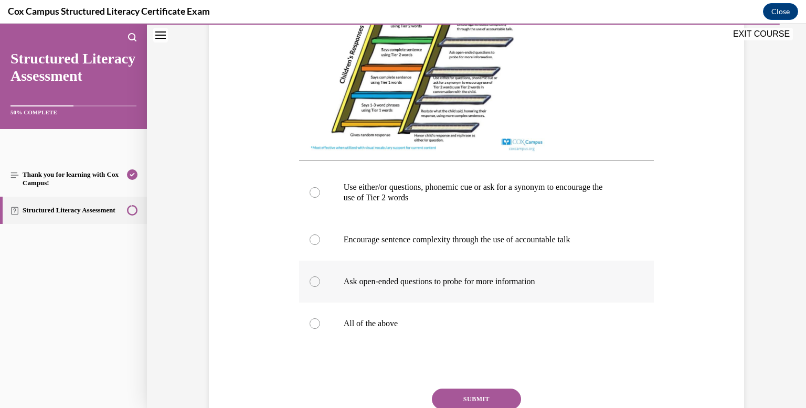
click at [317, 287] on div at bounding box center [315, 281] width 10 height 10
click at [317, 287] on input "Ask open-ended questions to probe for more information" at bounding box center [315, 281] width 10 height 10
radio input "true"
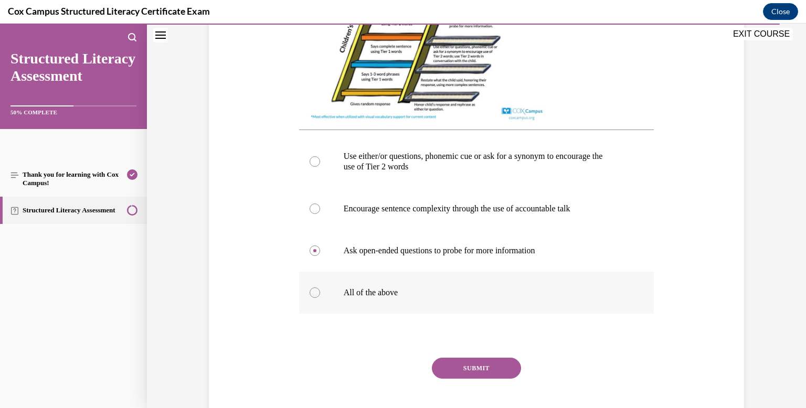
scroll to position [396, 0]
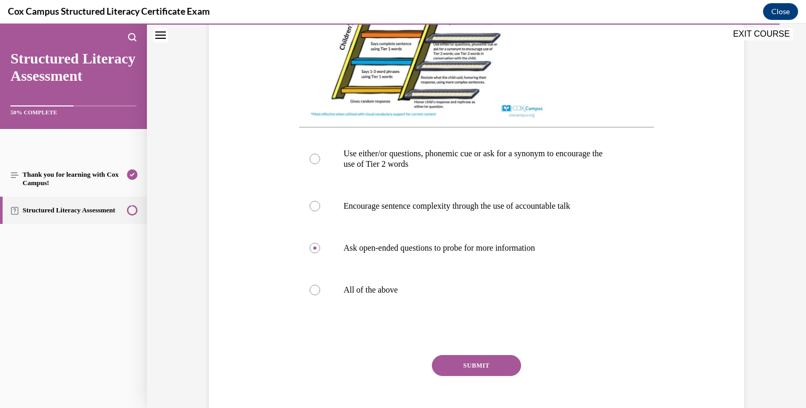
click at [476, 374] on button "SUBMIT" at bounding box center [476, 365] width 89 height 21
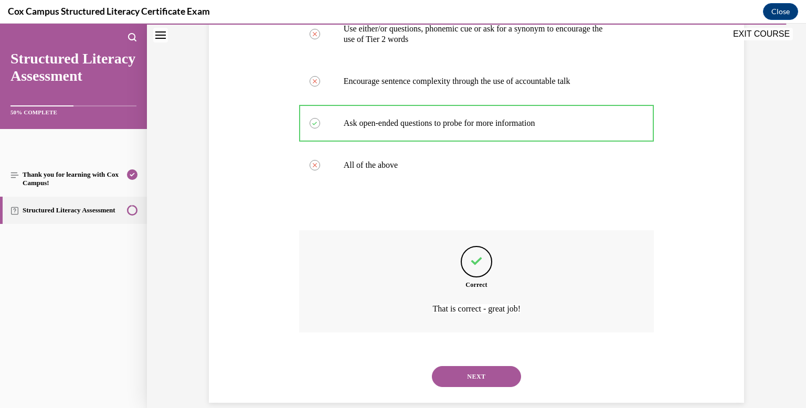
scroll to position [547, 0]
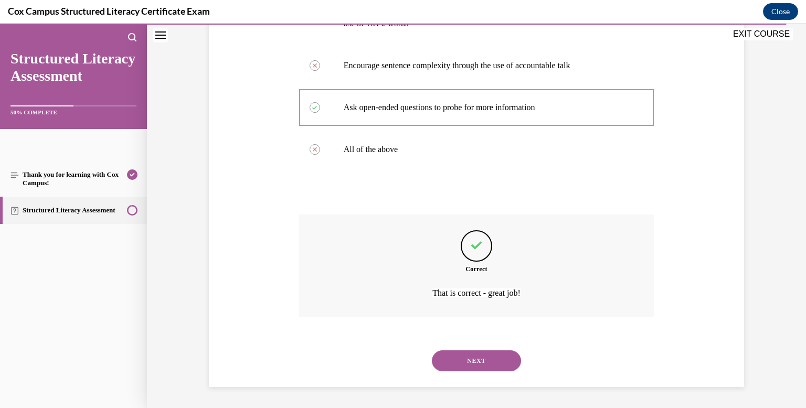
click at [482, 360] on button "NEXT" at bounding box center [476, 360] width 89 height 21
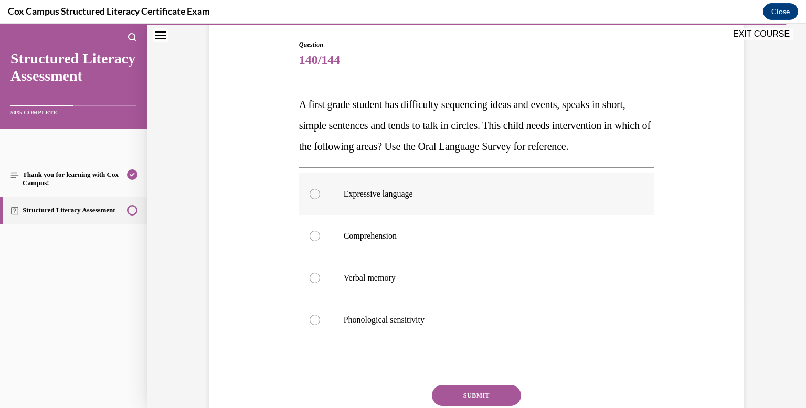
scroll to position [107, 0]
click at [315, 198] on div at bounding box center [315, 193] width 10 height 10
click at [315, 198] on input "Expressive language" at bounding box center [315, 193] width 10 height 10
radio input "true"
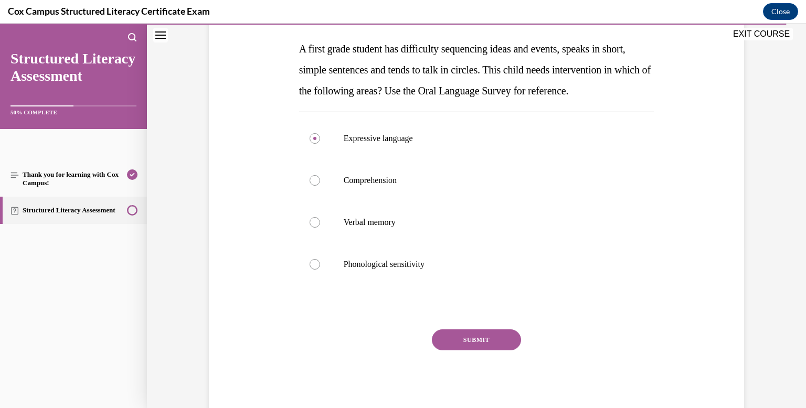
click at [485, 350] on button "SUBMIT" at bounding box center [476, 339] width 89 height 21
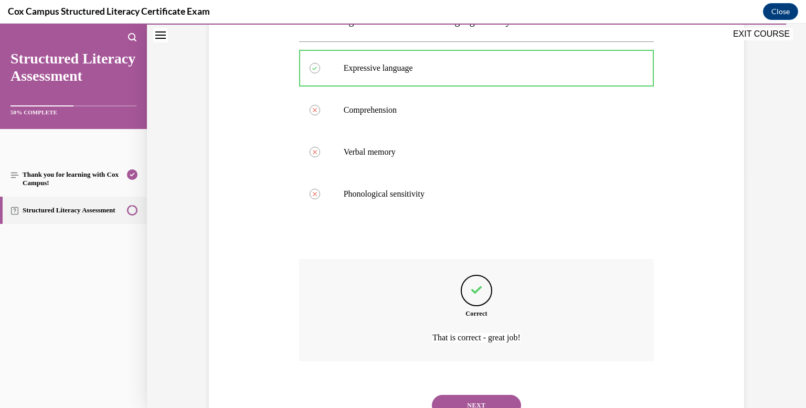
scroll to position [297, 0]
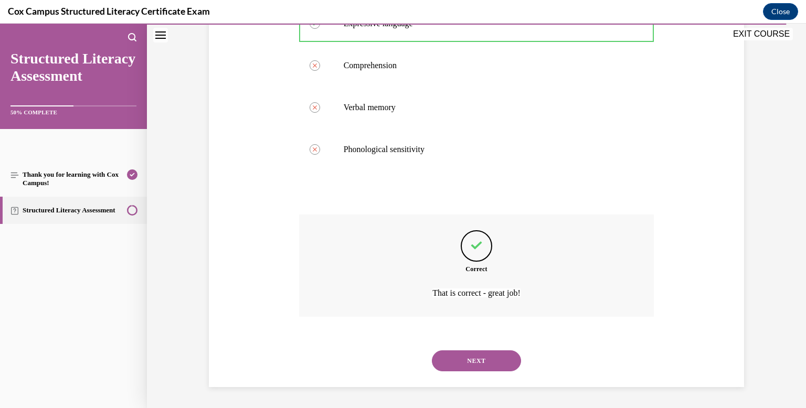
click at [482, 356] on button "NEXT" at bounding box center [476, 360] width 89 height 21
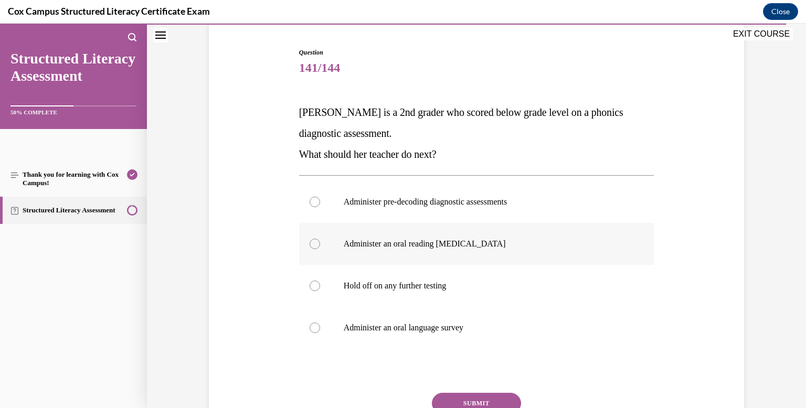
scroll to position [101, 0]
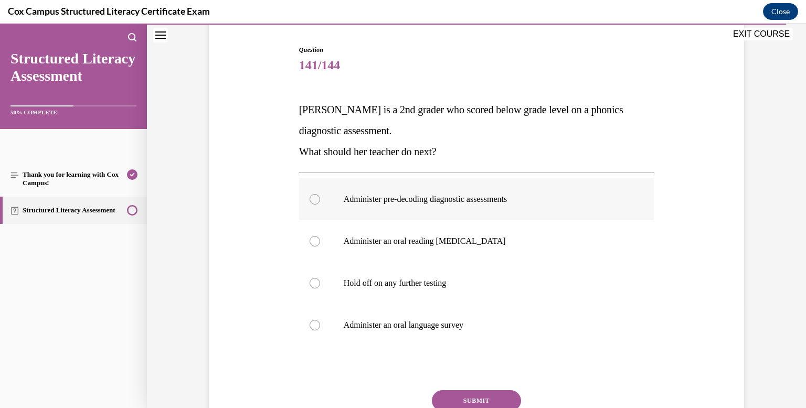
click at [311, 199] on div at bounding box center [315, 199] width 10 height 10
click at [311, 199] on input "Administer pre-decoding diagnostic assessments" at bounding box center [315, 199] width 10 height 10
radio input "true"
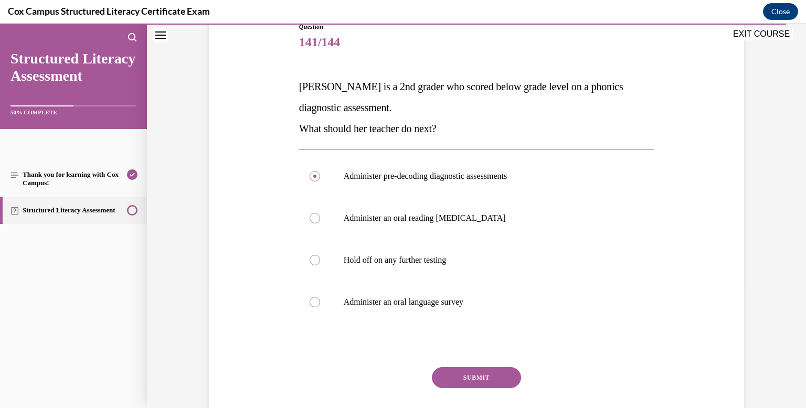
scroll to position [136, 0]
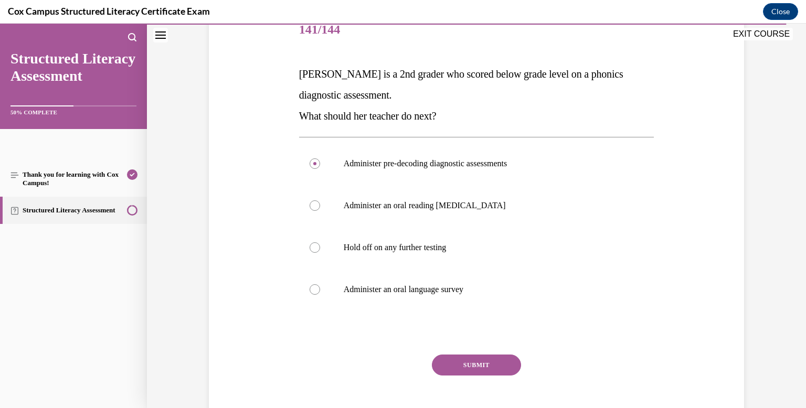
click at [482, 365] on button "SUBMIT" at bounding box center [476, 365] width 89 height 21
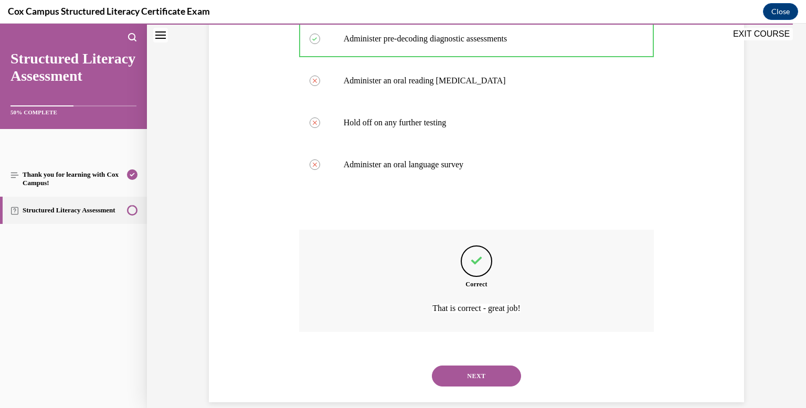
scroll to position [260, 0]
click at [464, 375] on button "NEXT" at bounding box center [476, 377] width 89 height 21
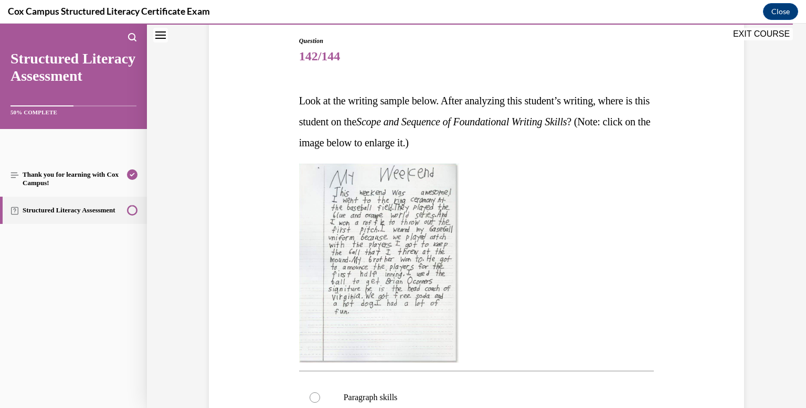
scroll to position [136, 0]
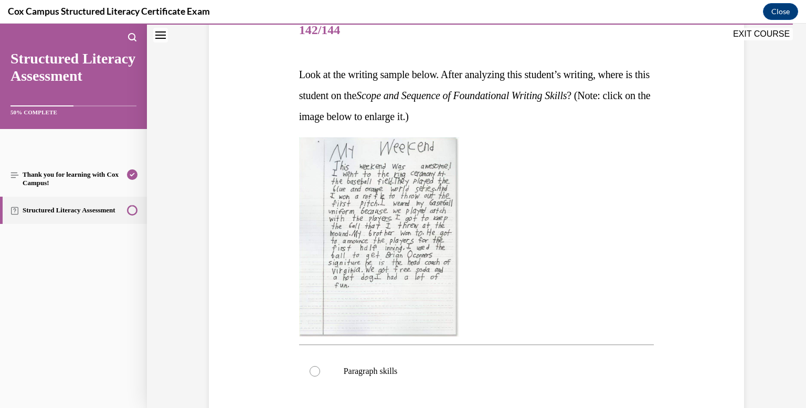
click at [478, 202] on div at bounding box center [476, 236] width 355 height 199
click at [443, 202] on img at bounding box center [379, 236] width 160 height 199
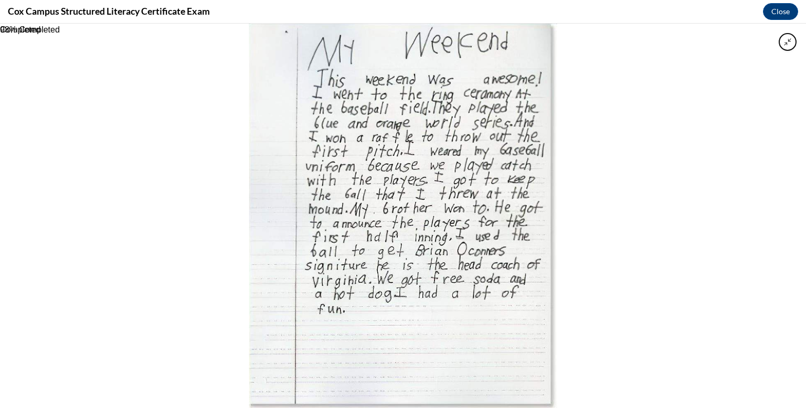
click at [588, 197] on div at bounding box center [403, 216] width 806 height 385
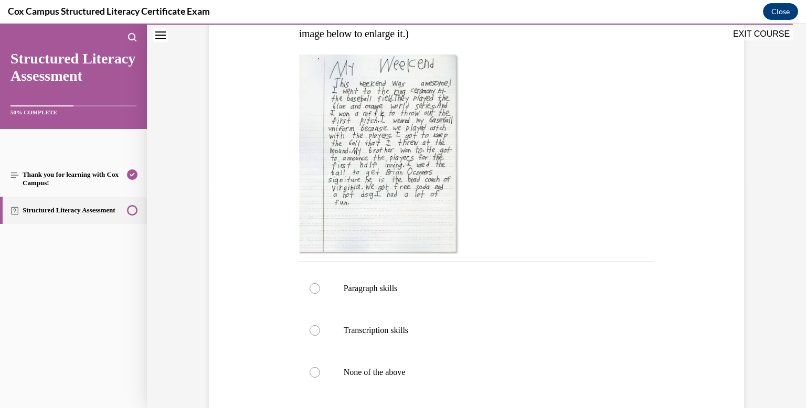
scroll to position [312, 0]
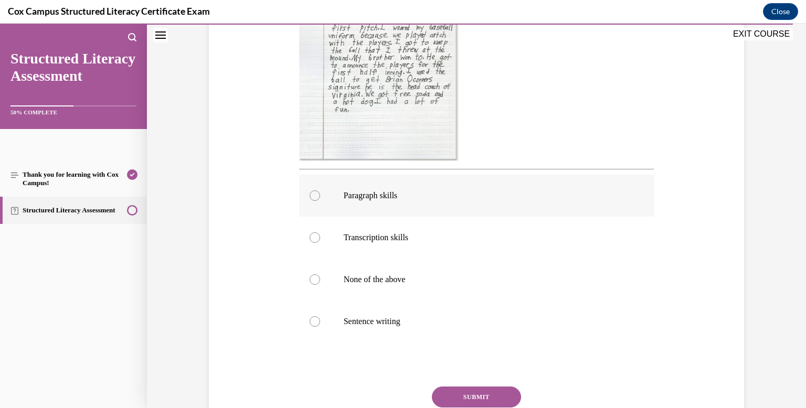
click at [312, 198] on div at bounding box center [315, 195] width 10 height 10
click at [312, 198] on input "Paragraph skills" at bounding box center [315, 195] width 10 height 10
radio input "true"
click at [486, 398] on button "SUBMIT" at bounding box center [476, 397] width 89 height 21
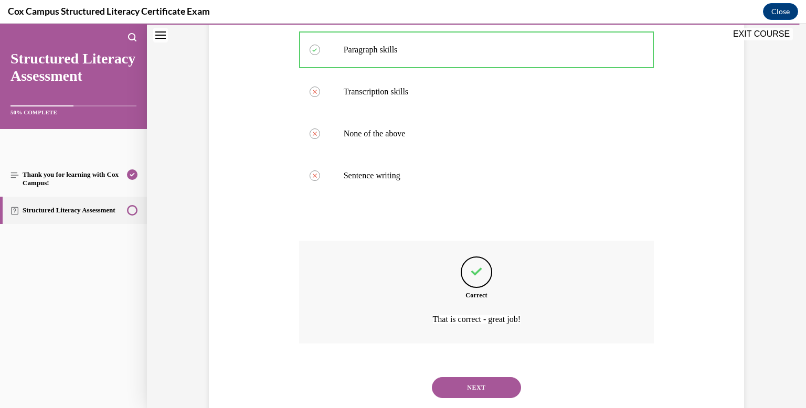
scroll to position [484, 0]
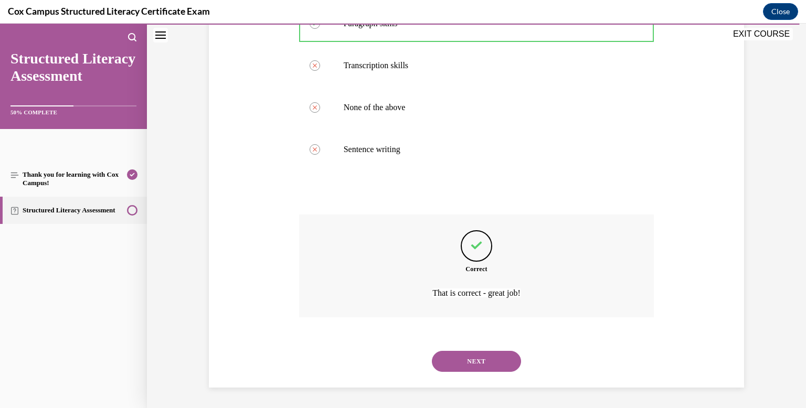
click at [481, 356] on button "NEXT" at bounding box center [476, 361] width 89 height 21
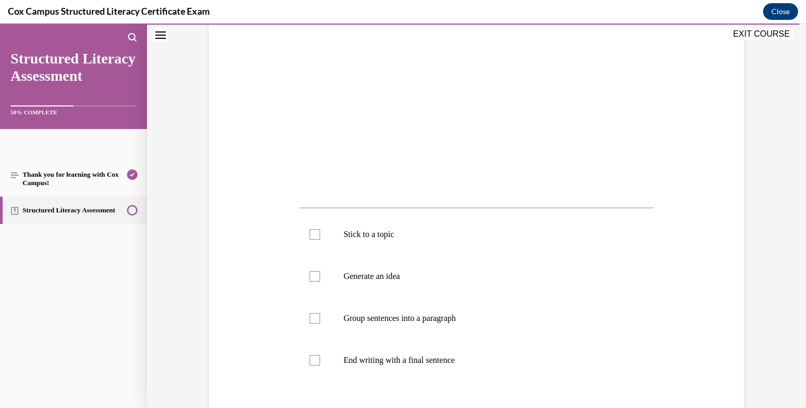
scroll to position [244, 0]
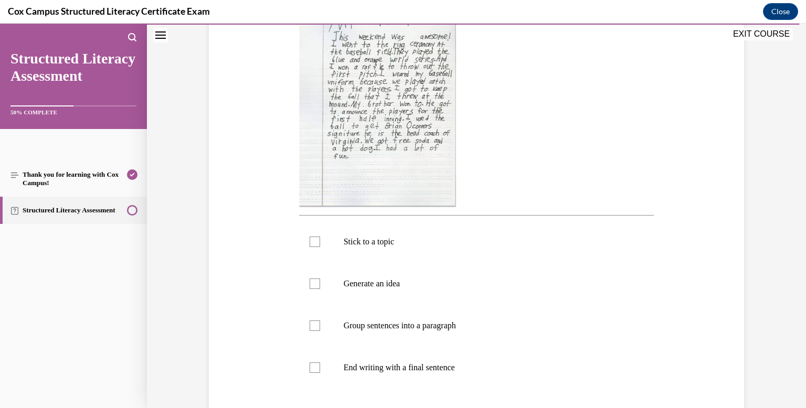
click at [445, 159] on img at bounding box center [377, 107] width 157 height 199
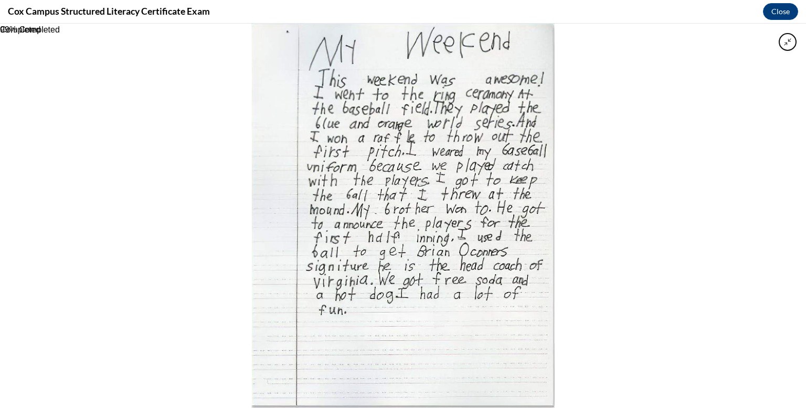
click at [590, 201] on div at bounding box center [403, 216] width 806 height 385
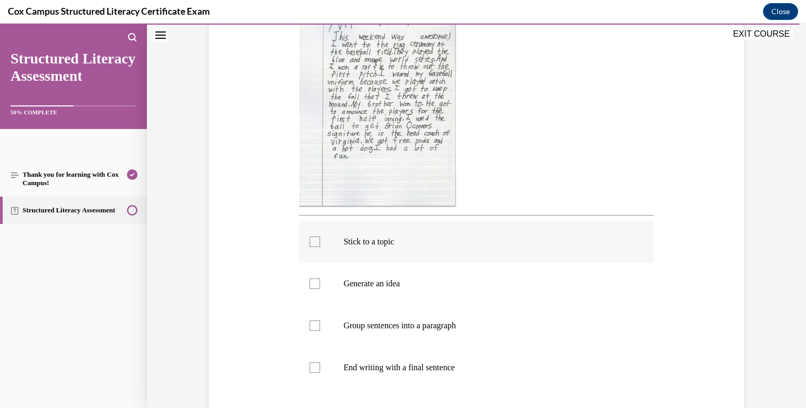
click at [313, 245] on div at bounding box center [315, 242] width 10 height 10
click at [313, 245] on input "Stick to a topic" at bounding box center [315, 242] width 10 height 10
checkbox input "true"
click at [310, 284] on div at bounding box center [315, 284] width 10 height 10
click at [310, 284] on input "Generate an idea" at bounding box center [315, 284] width 10 height 10
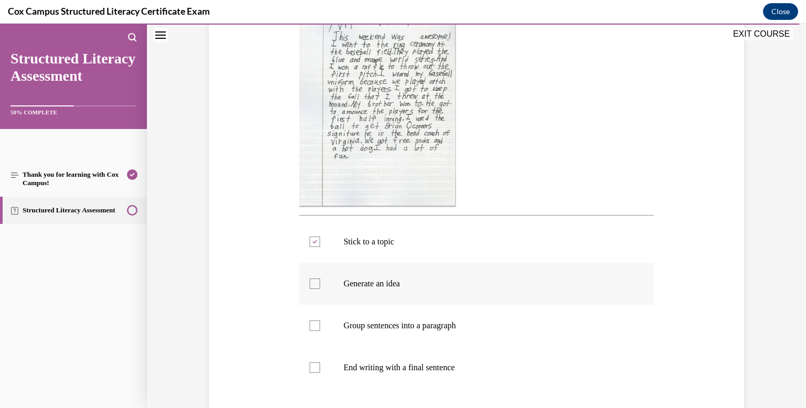
checkbox input "true"
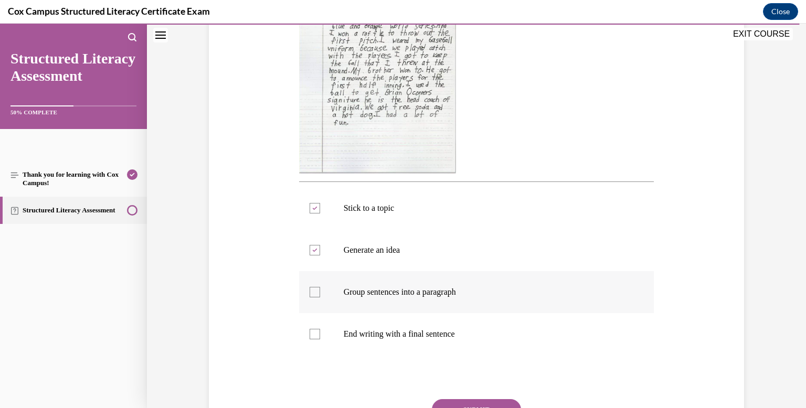
scroll to position [279, 0]
click at [315, 334] on div at bounding box center [315, 333] width 10 height 10
click at [315, 334] on input "End writing with a final sentence" at bounding box center [315, 333] width 10 height 10
checkbox input "true"
click at [313, 293] on div at bounding box center [315, 291] width 10 height 10
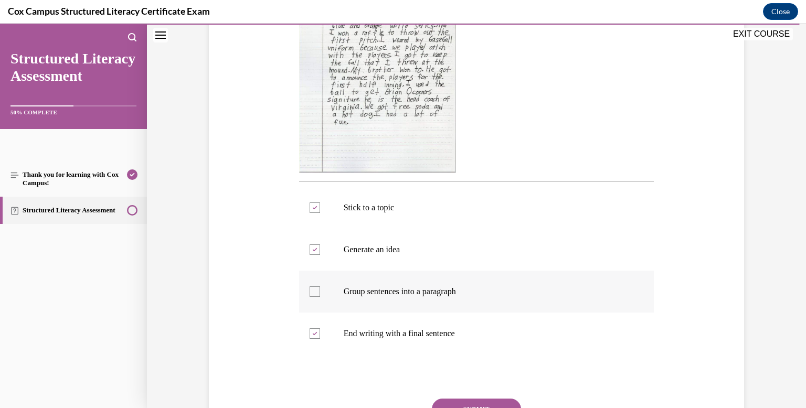
click at [313, 293] on input "Group sentences into a paragraph" at bounding box center [315, 291] width 10 height 10
checkbox input "true"
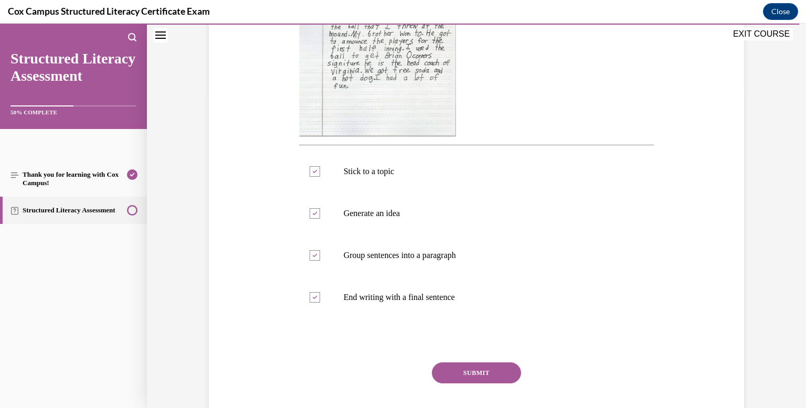
click at [467, 370] on button "SUBMIT" at bounding box center [476, 372] width 89 height 21
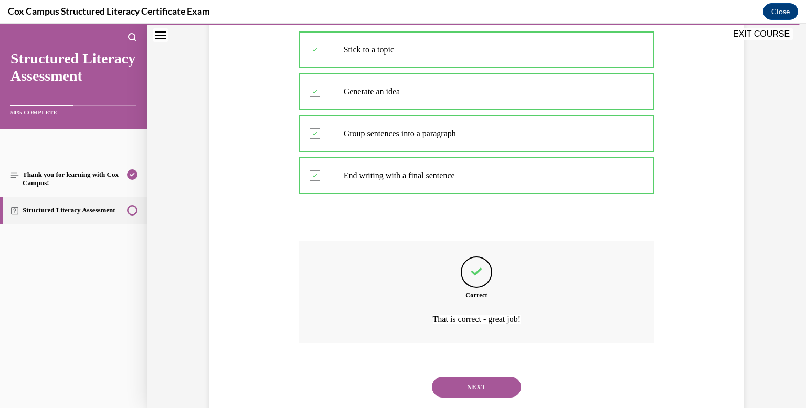
scroll to position [462, 0]
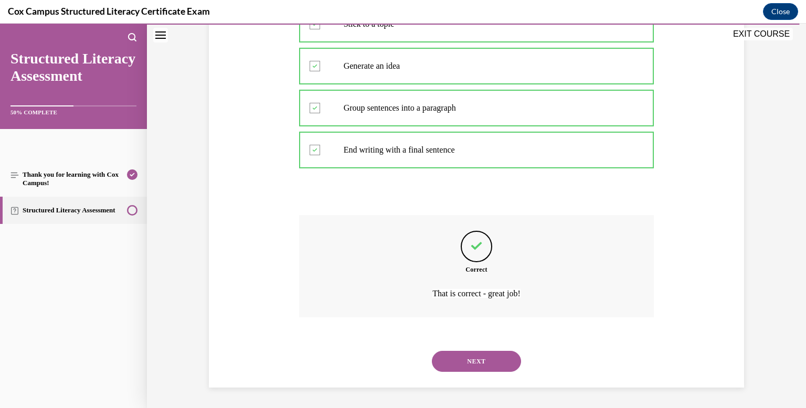
click at [476, 360] on button "NEXT" at bounding box center [476, 361] width 89 height 21
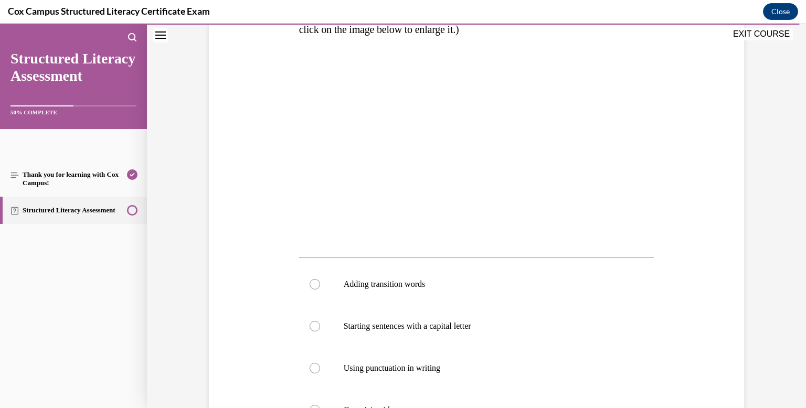
scroll to position [200, 0]
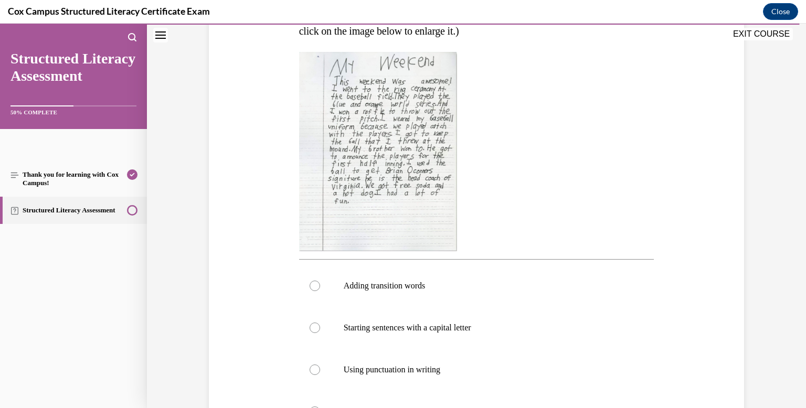
click at [481, 185] on div at bounding box center [476, 151] width 355 height 199
click at [452, 172] on img at bounding box center [378, 151] width 158 height 199
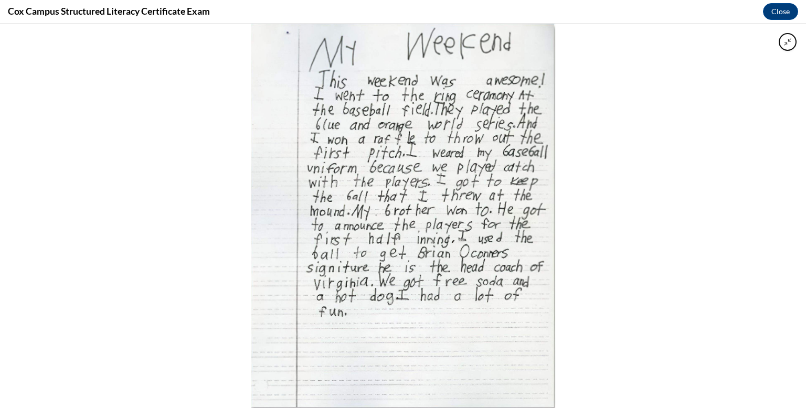
click at [566, 226] on div at bounding box center [403, 216] width 806 height 385
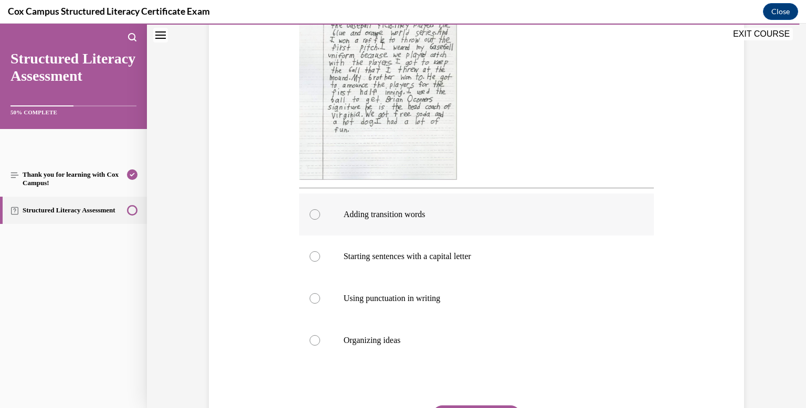
scroll to position [273, 0]
click at [311, 214] on div at bounding box center [315, 213] width 10 height 10
click at [311, 214] on input "Adding transition words" at bounding box center [315, 213] width 10 height 10
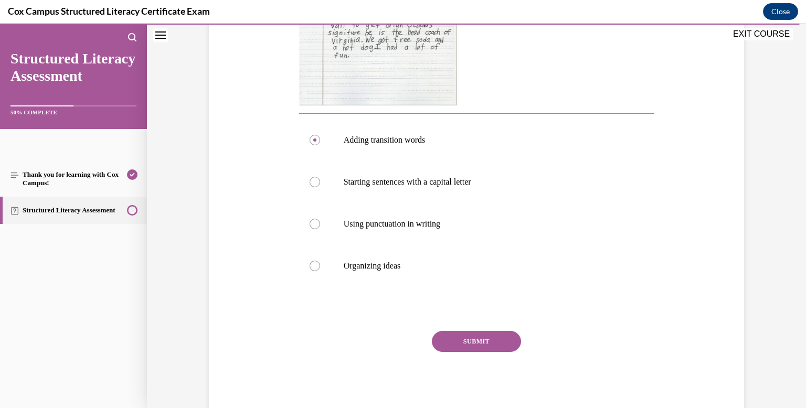
click at [489, 345] on button "SUBMIT" at bounding box center [476, 341] width 89 height 21
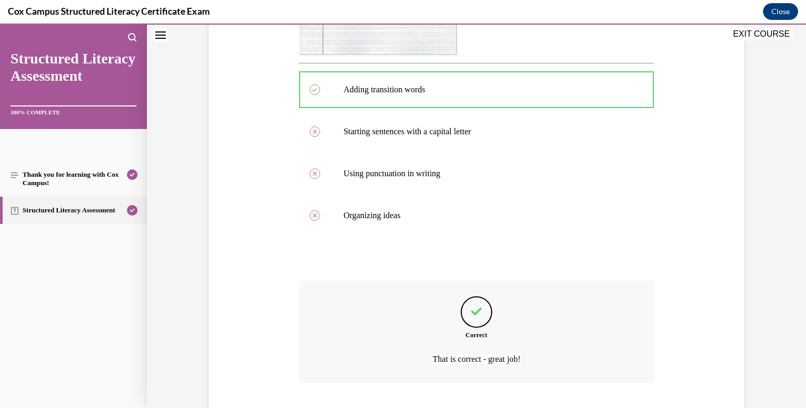
scroll to position [463, 0]
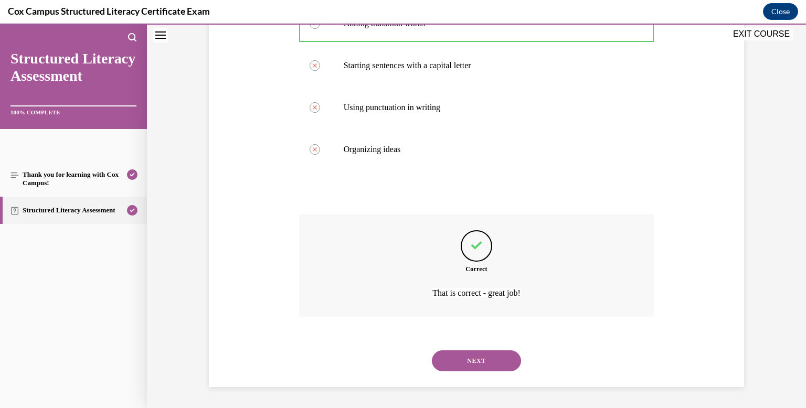
click at [495, 356] on button "NEXT" at bounding box center [476, 360] width 89 height 21
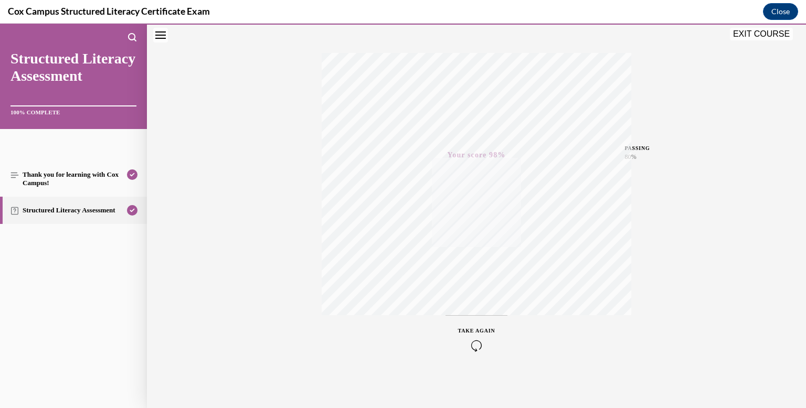
scroll to position [153, 0]
click at [158, 32] on icon "Close navigation menu" at bounding box center [160, 34] width 10 height 7
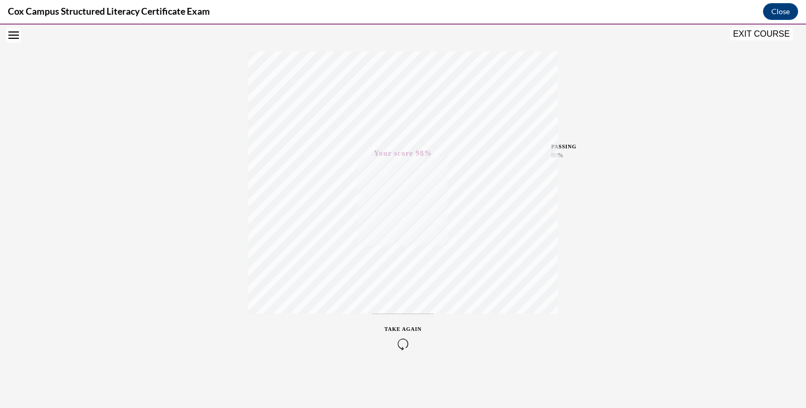
click at [12, 33] on icon "Open navigation menu" at bounding box center [13, 34] width 10 height 7
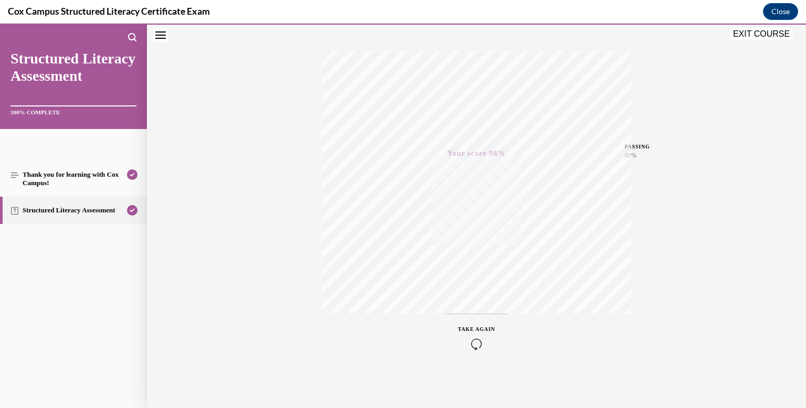
click at [766, 36] on button "EXIT COURSE" at bounding box center [761, 34] width 63 height 13
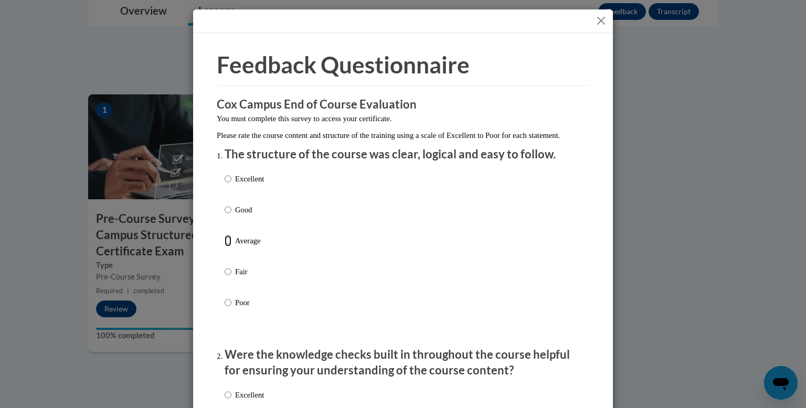
click at [227, 247] on input "Average" at bounding box center [228, 241] width 7 height 12
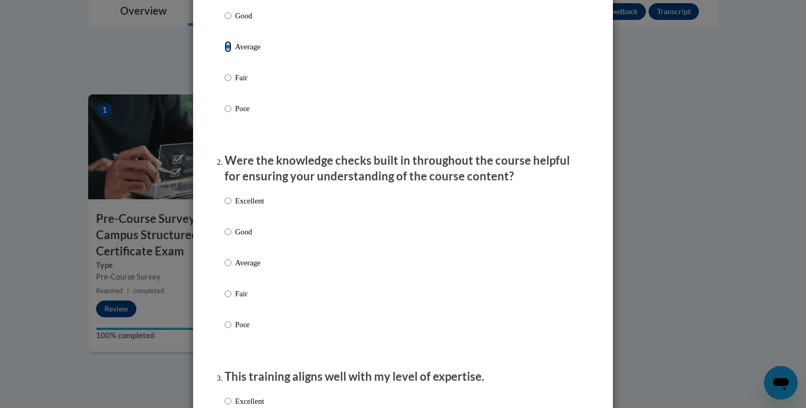
scroll to position [201, 0]
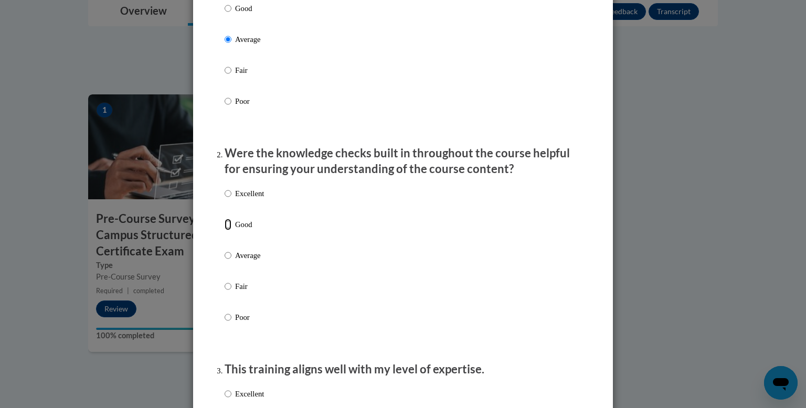
click at [227, 230] on input "Good" at bounding box center [228, 225] width 7 height 12
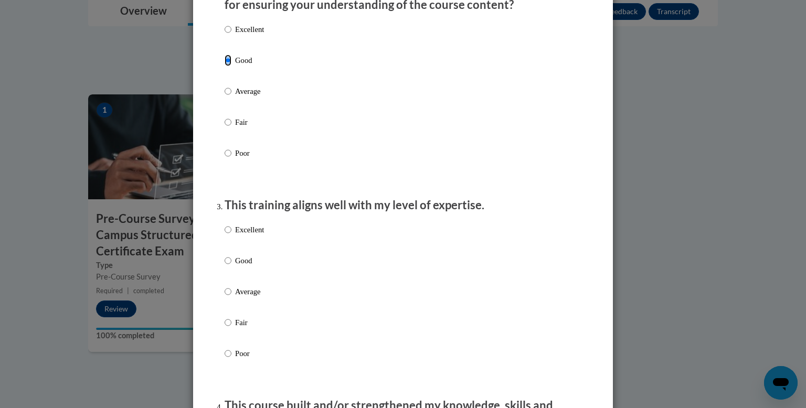
scroll to position [439, 0]
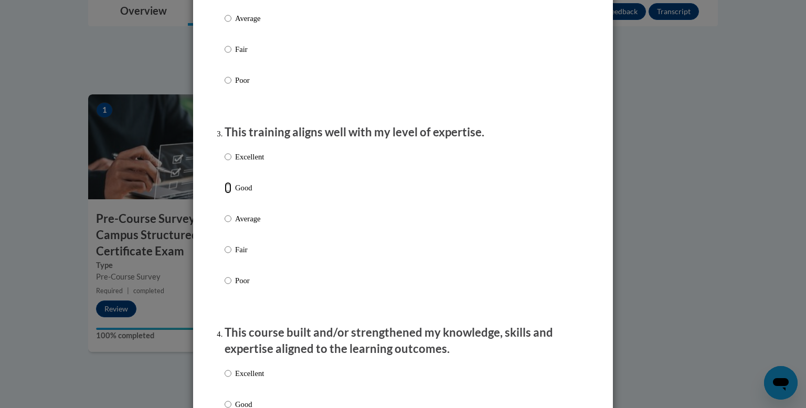
click at [229, 194] on input "Good" at bounding box center [228, 188] width 7 height 12
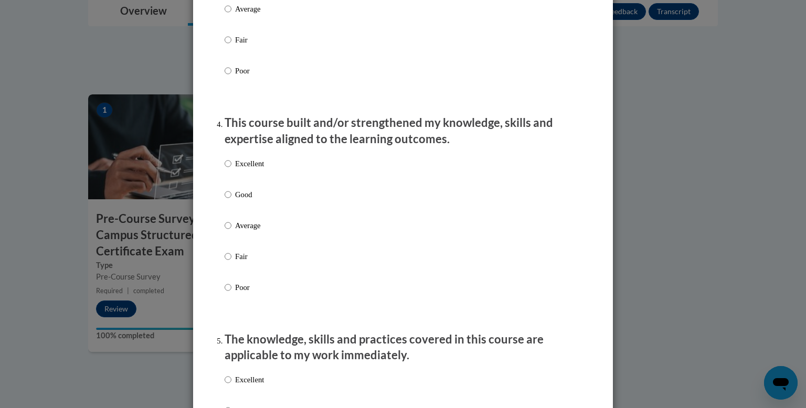
scroll to position [656, 0]
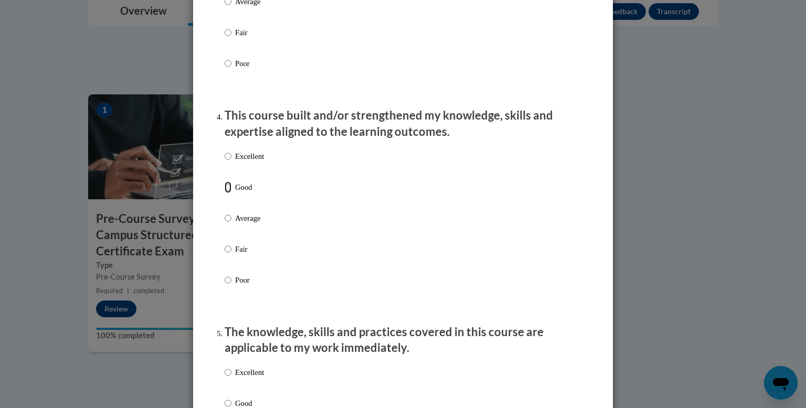
click at [225, 193] on input "Good" at bounding box center [228, 188] width 7 height 12
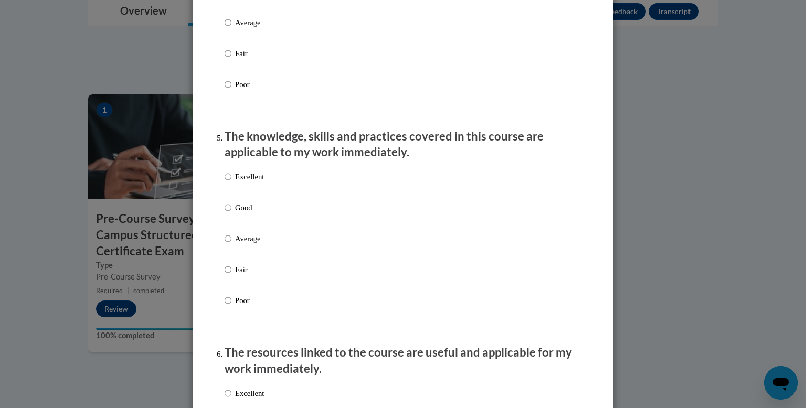
scroll to position [867, 0]
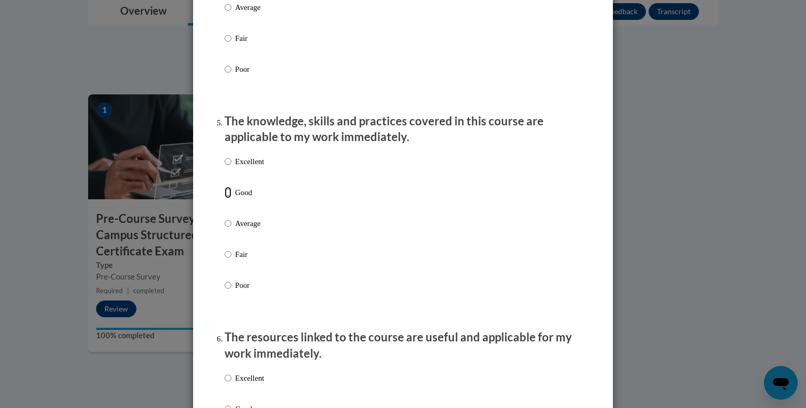
click at [227, 198] on input "Good" at bounding box center [228, 193] width 7 height 12
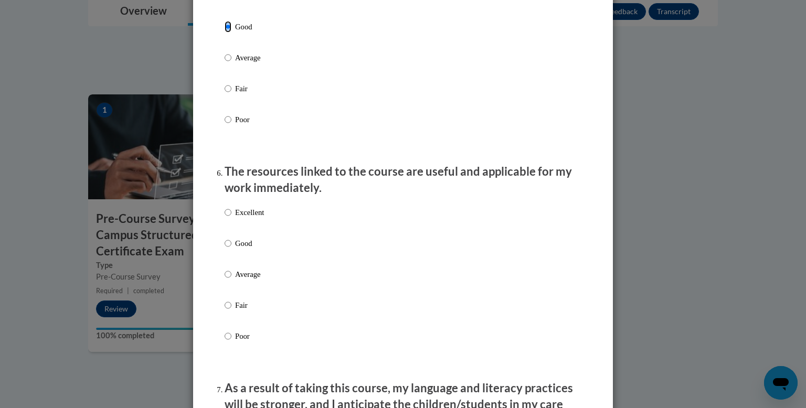
scroll to position [1035, 0]
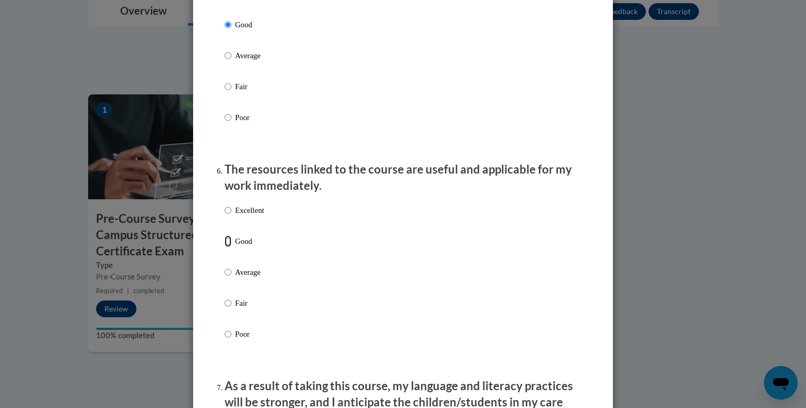
click at [228, 247] on input "Good" at bounding box center [228, 242] width 7 height 12
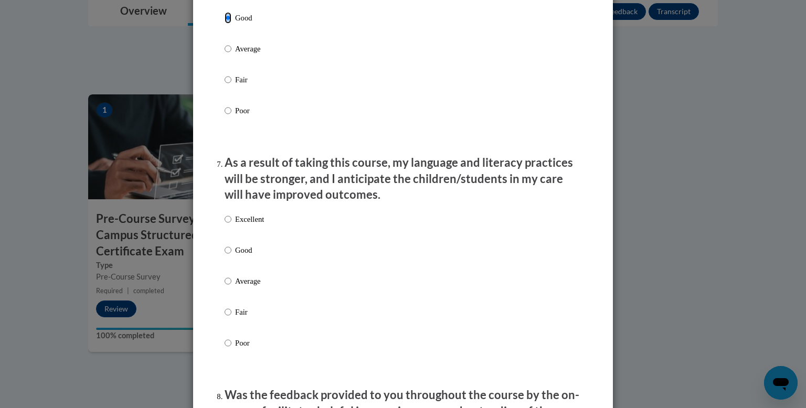
scroll to position [1279, 0]
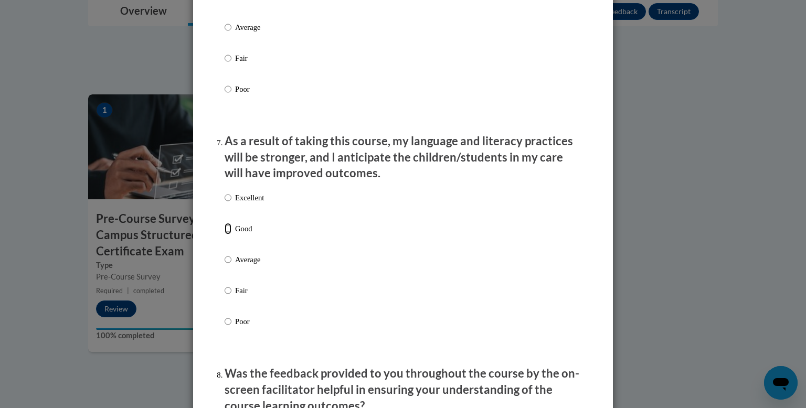
click at [228, 234] on input "Good" at bounding box center [228, 229] width 7 height 12
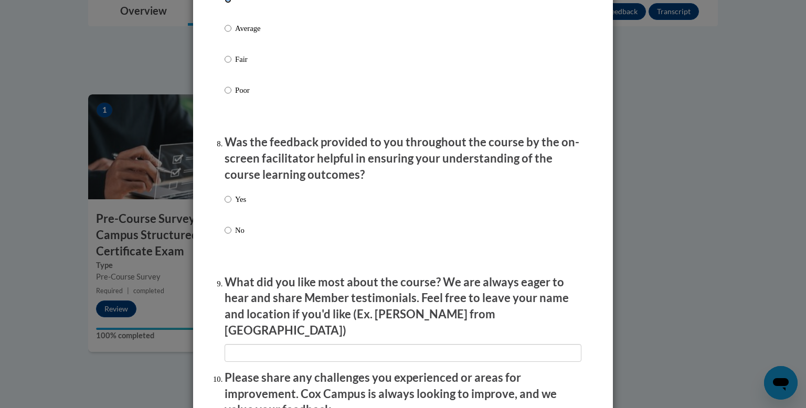
scroll to position [1517, 0]
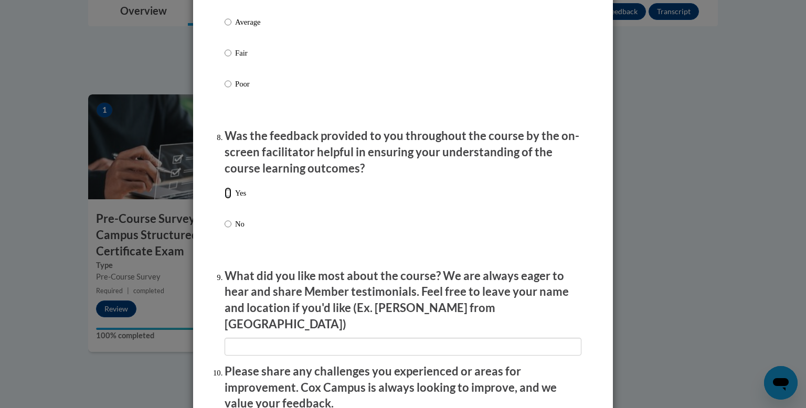
drag, startPoint x: 226, startPoint y: 204, endPoint x: 230, endPoint y: 215, distance: 11.3
click at [226, 199] on input "Yes" at bounding box center [228, 193] width 7 height 12
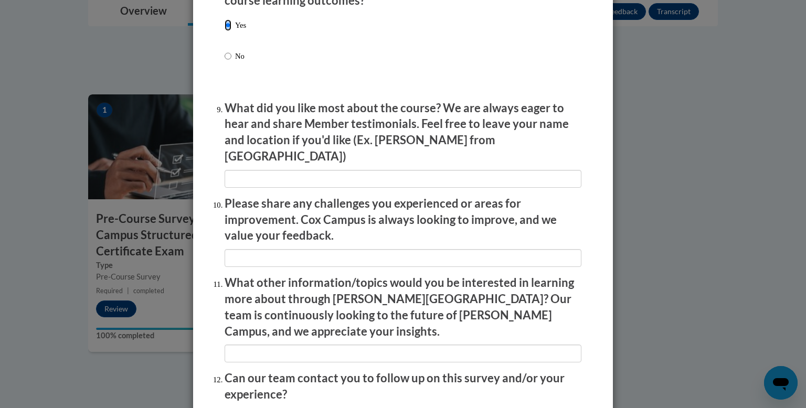
scroll to position [1777, 0]
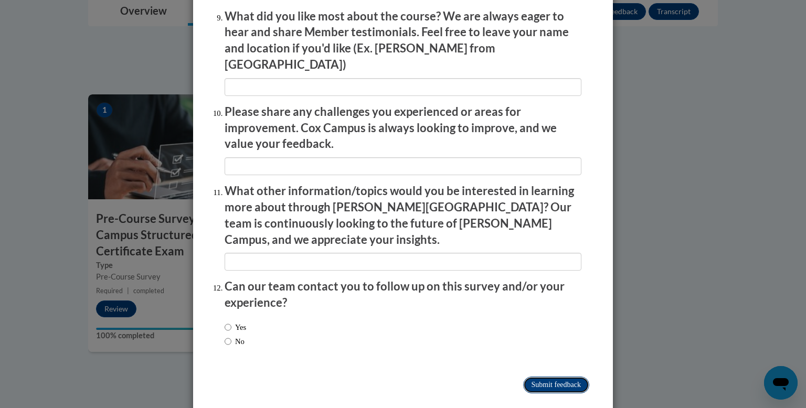
click at [554, 377] on input "Submit feedback" at bounding box center [556, 385] width 66 height 17
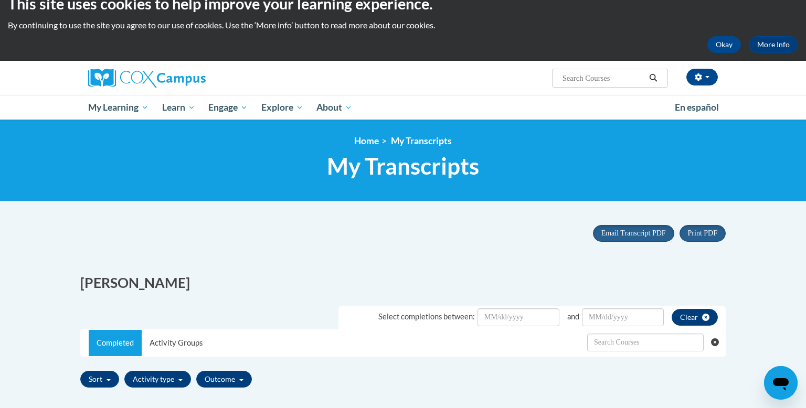
scroll to position [16, 0]
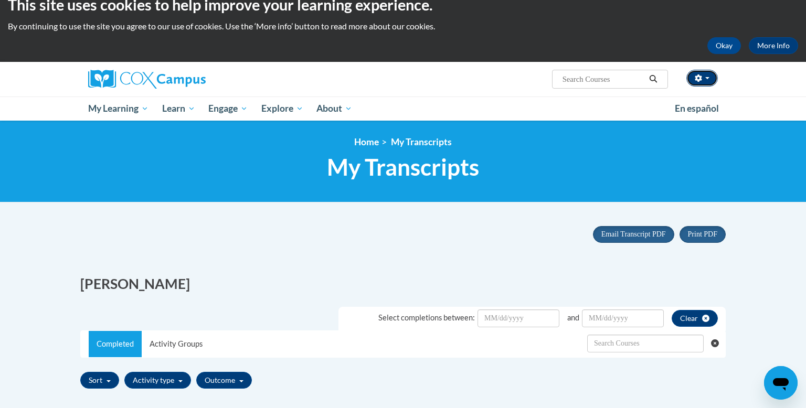
click at [702, 75] on button "button" at bounding box center [701, 78] width 31 height 17
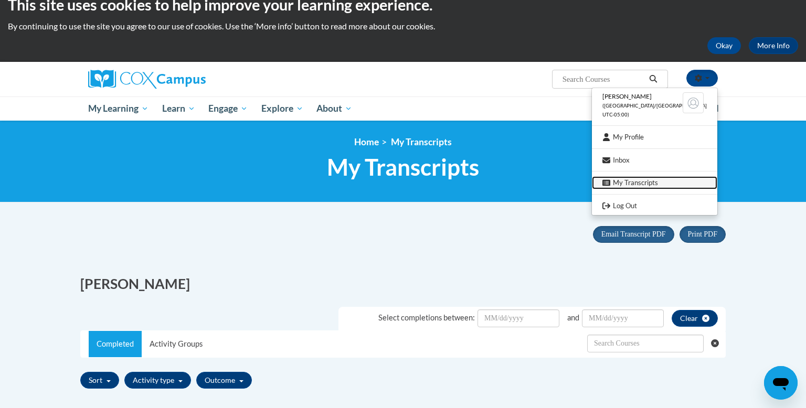
click at [664, 183] on link "My Transcripts" at bounding box center [654, 182] width 125 height 13
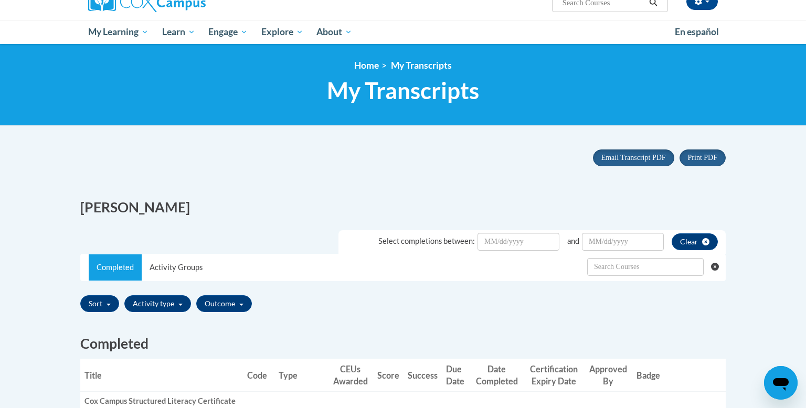
scroll to position [100, 0]
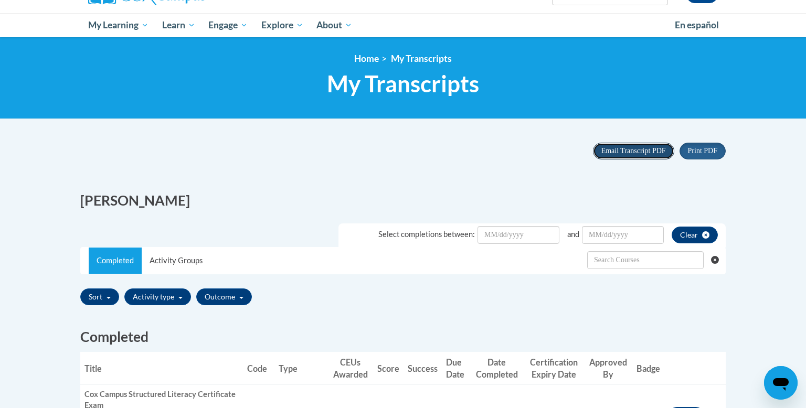
click at [628, 153] on span "Email Transcript PDF" at bounding box center [633, 151] width 65 height 8
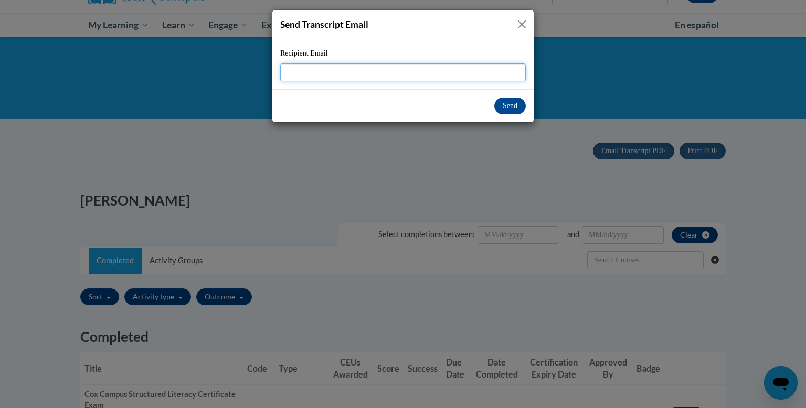
click at [315, 70] on input "Recipient Email" at bounding box center [403, 72] width 246 height 18
type input "j"
type input "tjaeger"
drag, startPoint x: 317, startPoint y: 73, endPoint x: 279, endPoint y: 70, distance: 37.9
click at [279, 70] on div "Recipient Email tjaeger" at bounding box center [402, 64] width 261 height 50
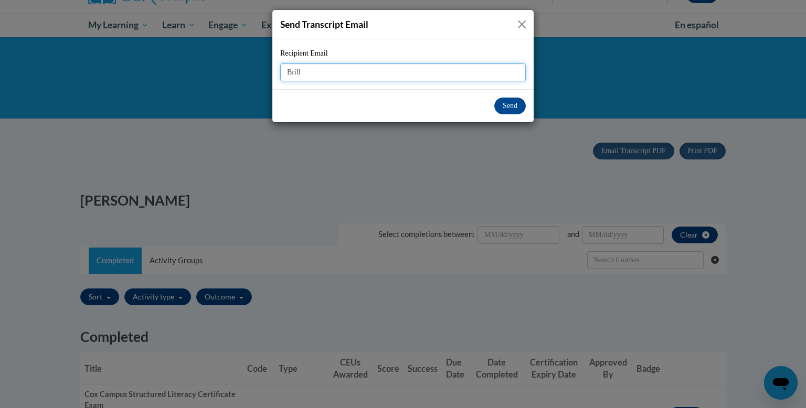
type input "Brilla"
type input "Brilliant Drews"
drag, startPoint x: 339, startPoint y: 69, endPoint x: 285, endPoint y: 64, distance: 54.8
click at [285, 64] on input "Brilliant Drews" at bounding box center [403, 72] width 246 height 18
type input "b"
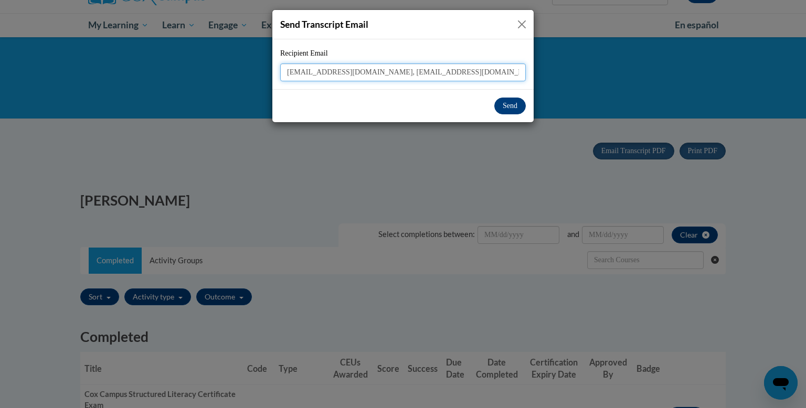
type input "[EMAIL_ADDRESS][DOMAIN_NAME], [EMAIL_ADDRESS][DOMAIN_NAME]"
click at [516, 102] on button "Send" at bounding box center [509, 106] width 31 height 17
click at [511, 105] on button "Send" at bounding box center [509, 106] width 31 height 17
click at [509, 104] on button "Send" at bounding box center [509, 106] width 31 height 17
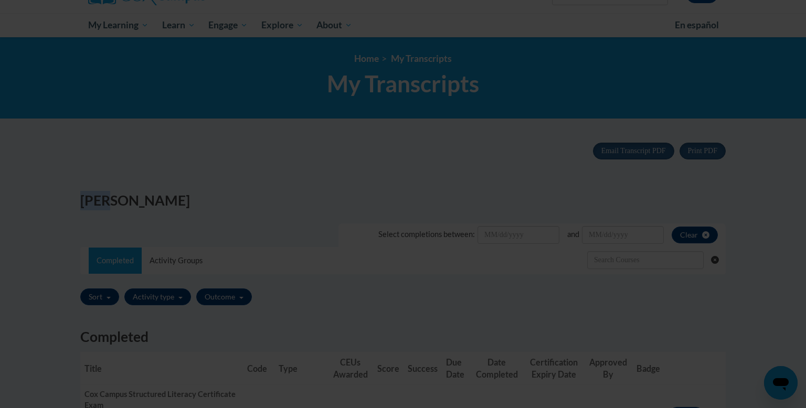
click at [509, 104] on body "This site uses cookies to help improve your learning experience. By continuing …" at bounding box center [403, 104] width 806 height 408
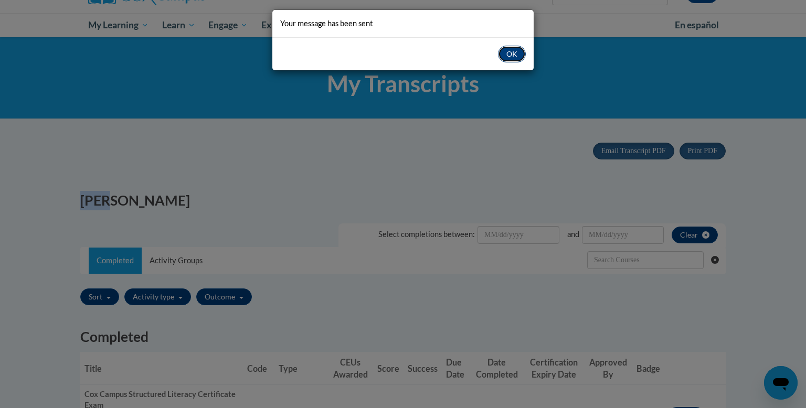
click at [512, 54] on button "OK" at bounding box center [512, 54] width 28 height 17
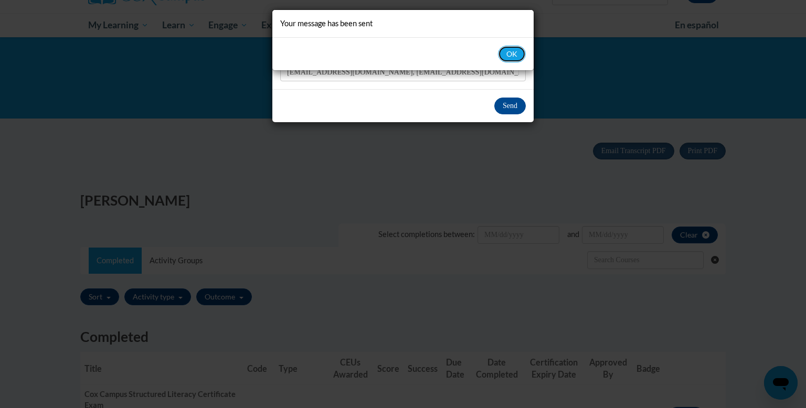
drag, startPoint x: 516, startPoint y: 52, endPoint x: 535, endPoint y: 95, distance: 47.0
click at [517, 54] on button "OK" at bounding box center [512, 54] width 28 height 17
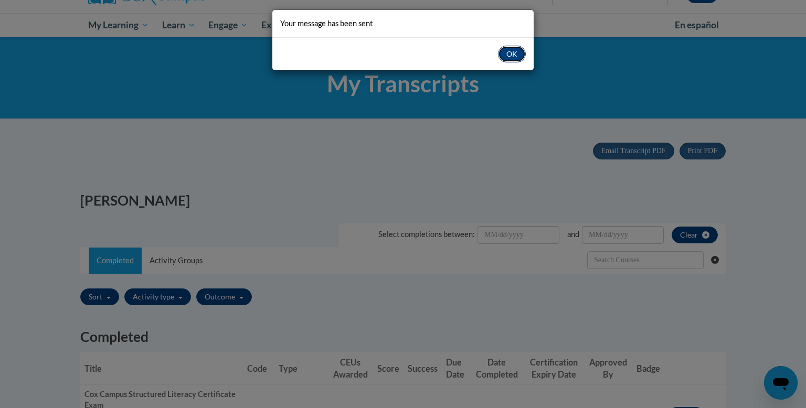
click at [521, 59] on button "OK" at bounding box center [512, 54] width 28 height 17
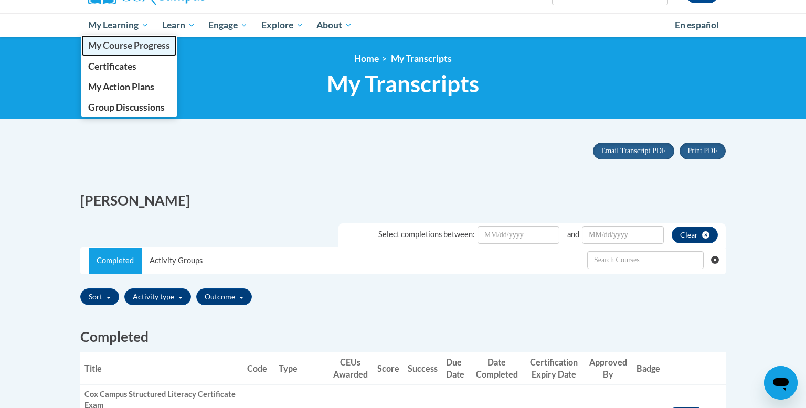
click at [132, 48] on span "My Course Progress" at bounding box center [129, 45] width 82 height 11
